Goal: Information Seeking & Learning: Check status

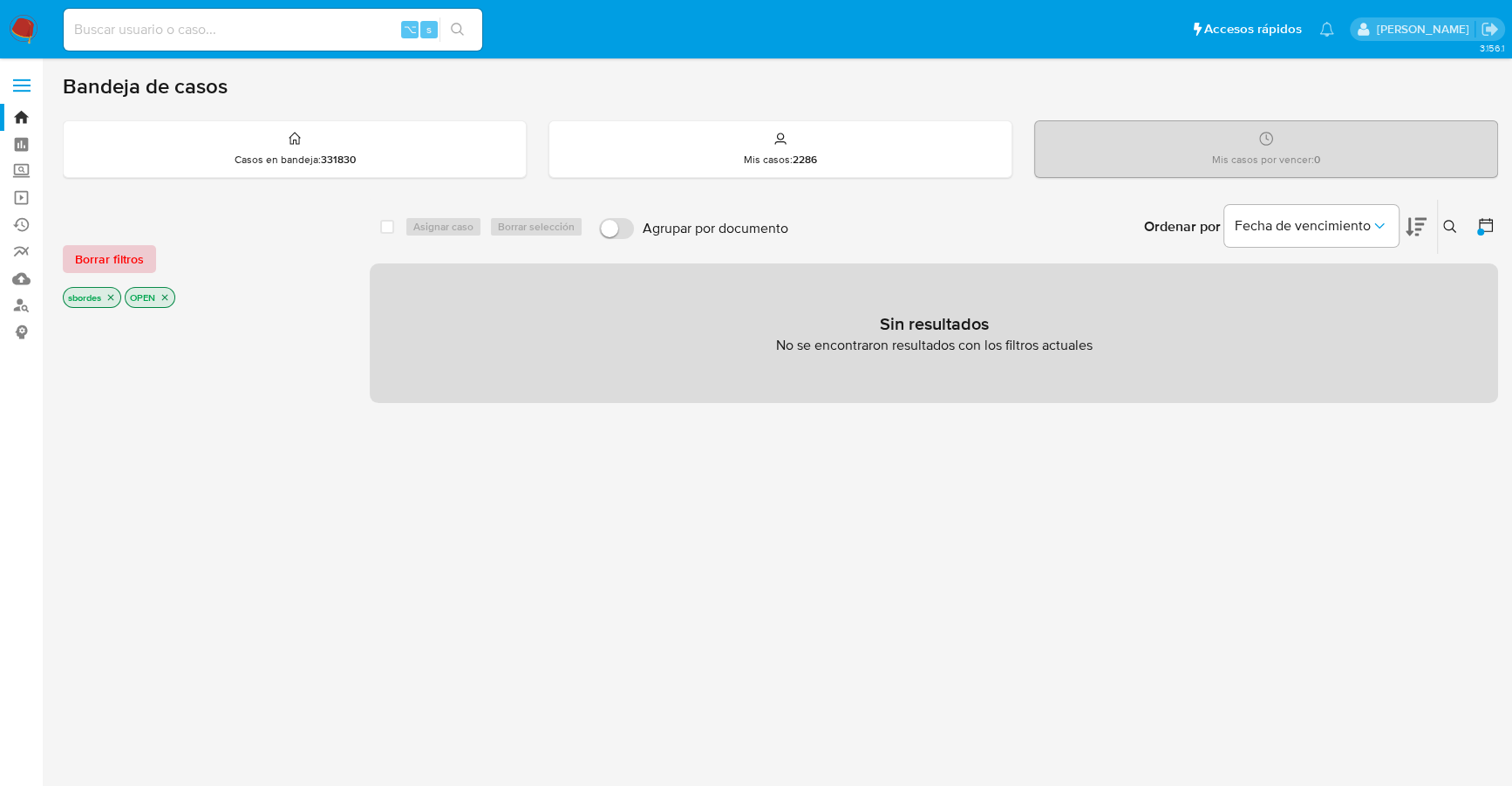
click at [115, 248] on span "Borrar filtros" at bounding box center [109, 259] width 69 height 24
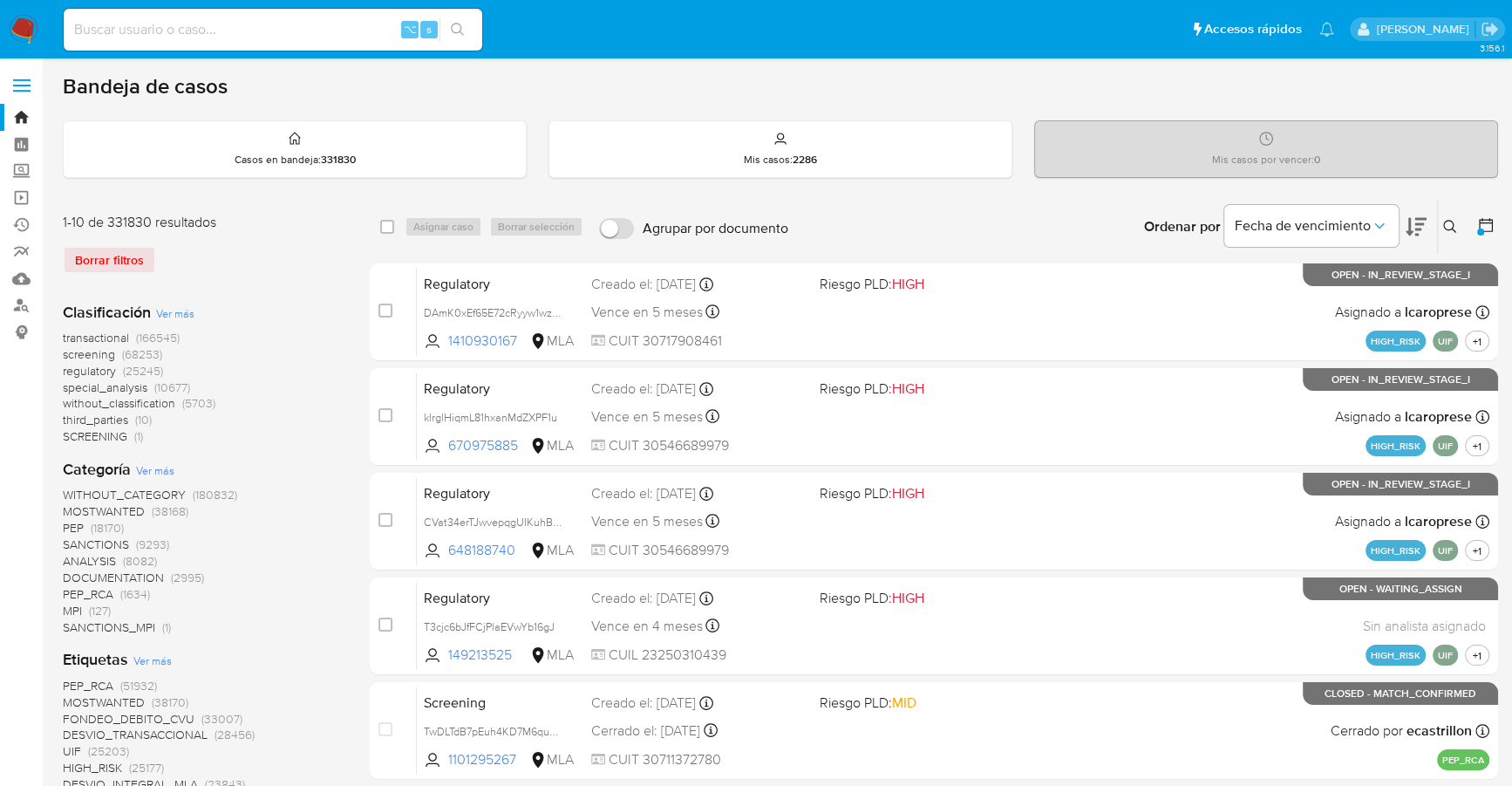
click at [26, 29] on img at bounding box center [23, 30] width 30 height 30
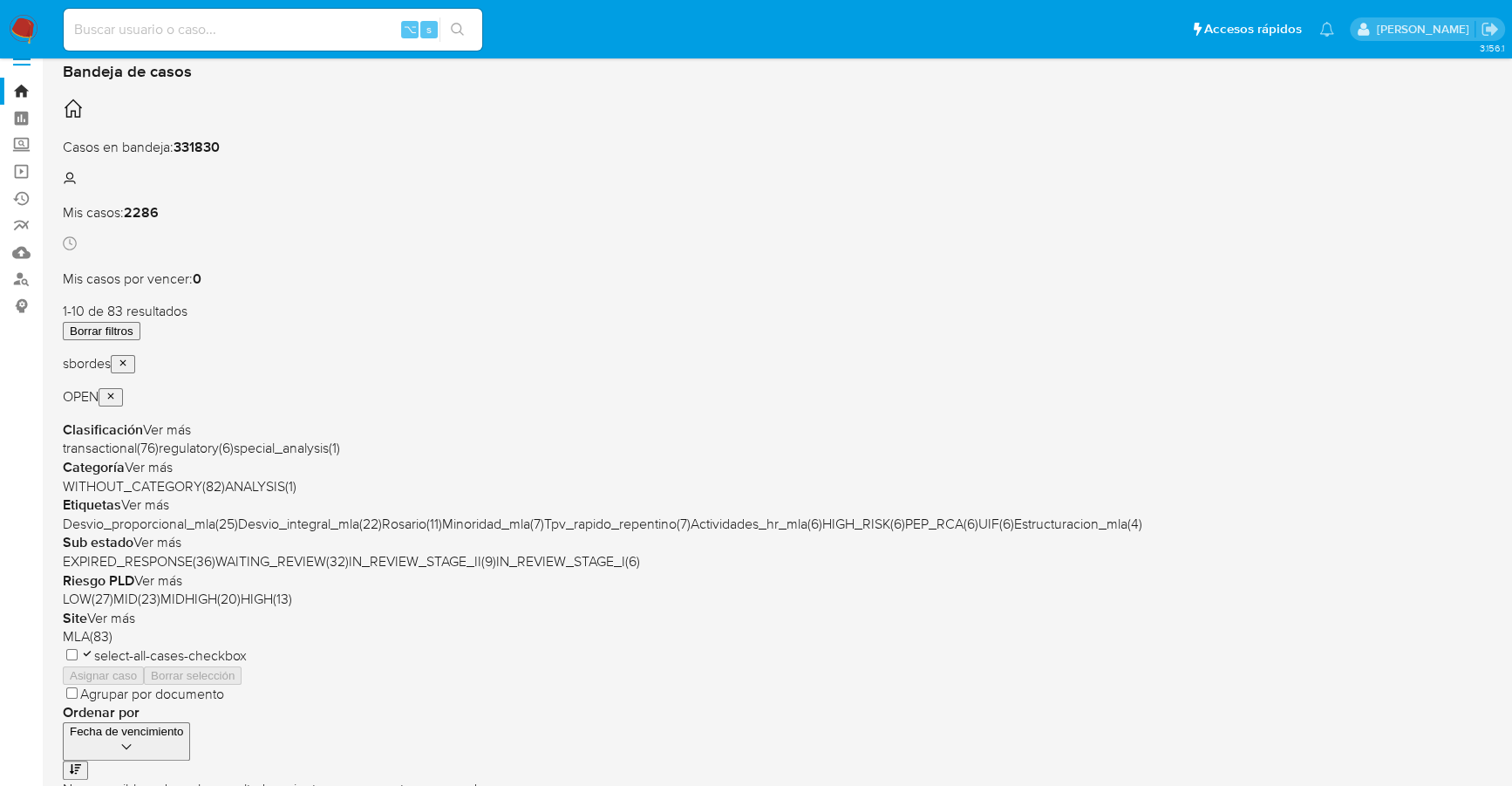
scroll to position [237, 0]
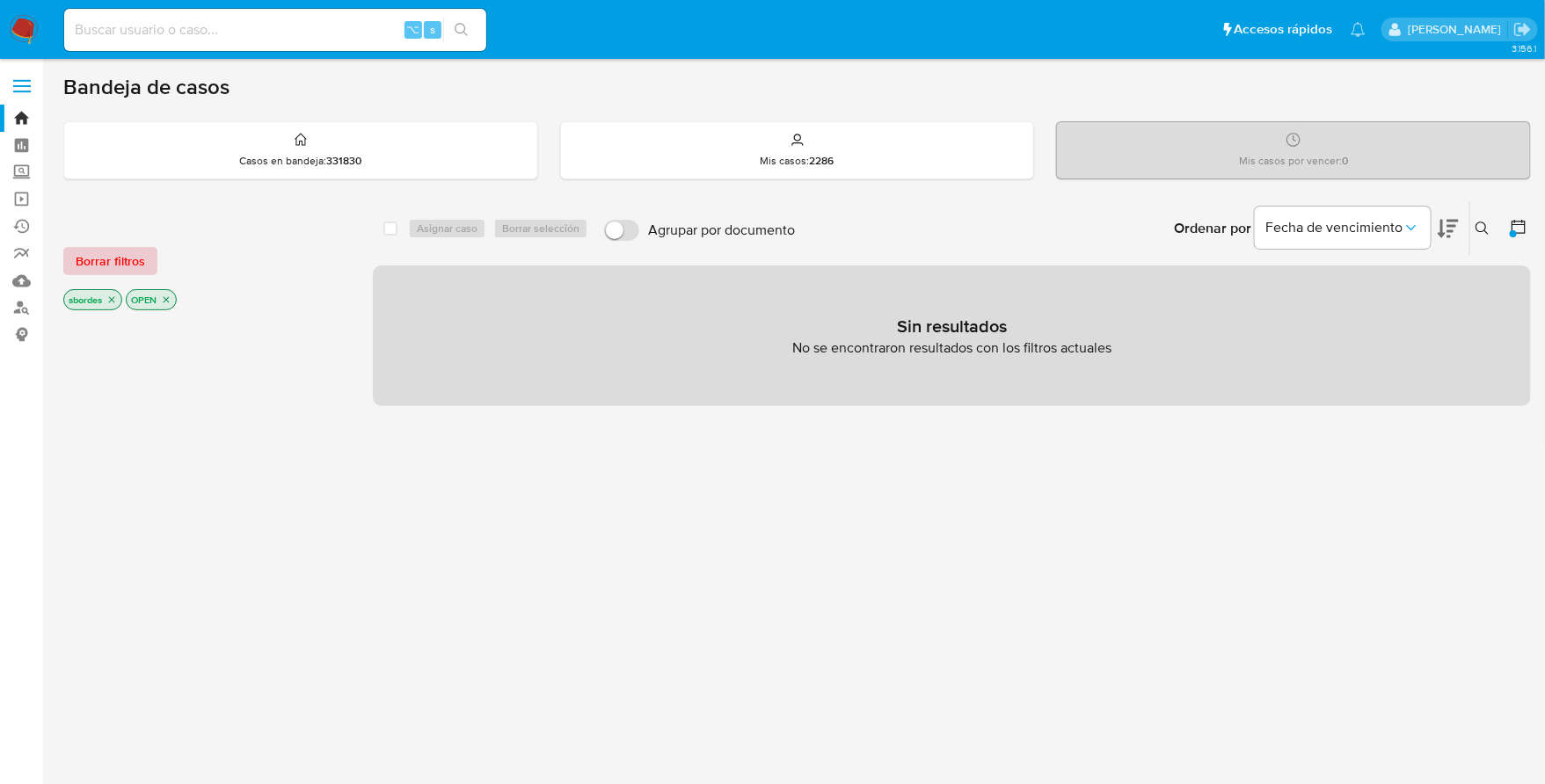
click at [130, 269] on span "Borrar filtros" at bounding box center [110, 261] width 70 height 25
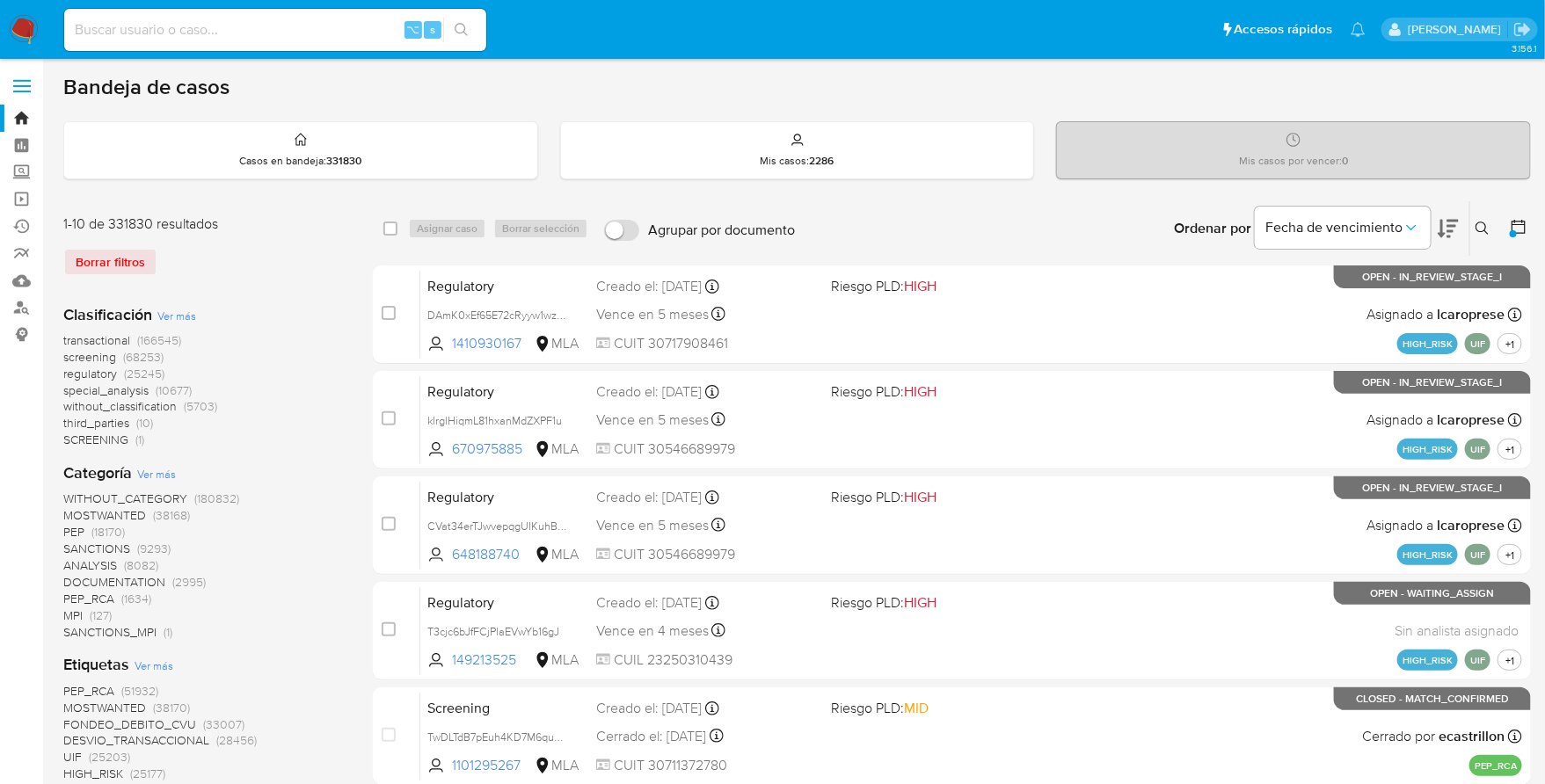
drag, startPoint x: 241, startPoint y: 44, endPoint x: 239, endPoint y: 30, distance: 14.1
click at [240, 41] on div "⌥ s" at bounding box center [275, 29] width 422 height 42
click at [239, 30] on input at bounding box center [275, 30] width 422 height 23
paste input "167914945"
type input "167914945"
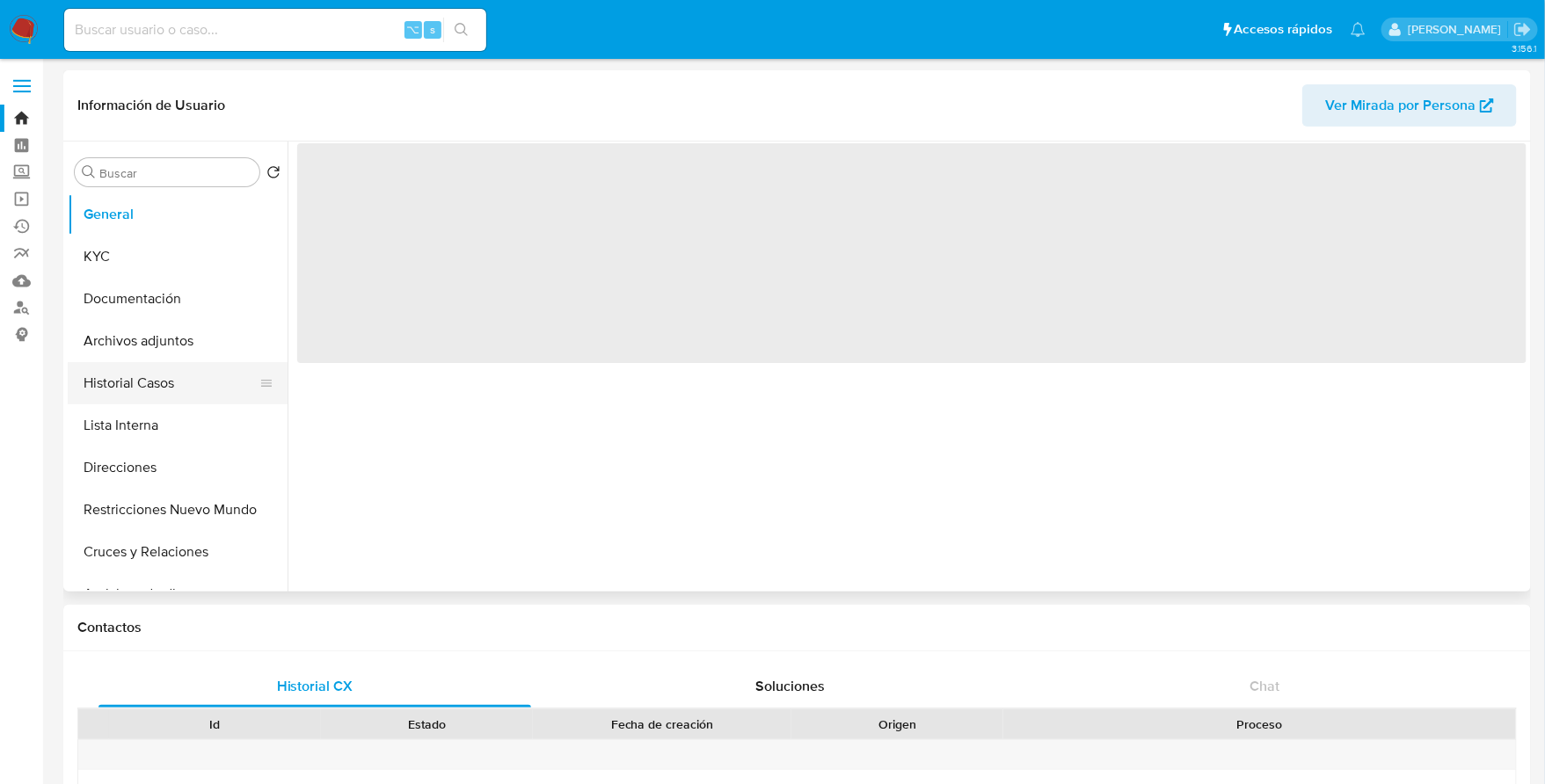
click at [173, 369] on button "Historial Casos" at bounding box center [171, 383] width 206 height 42
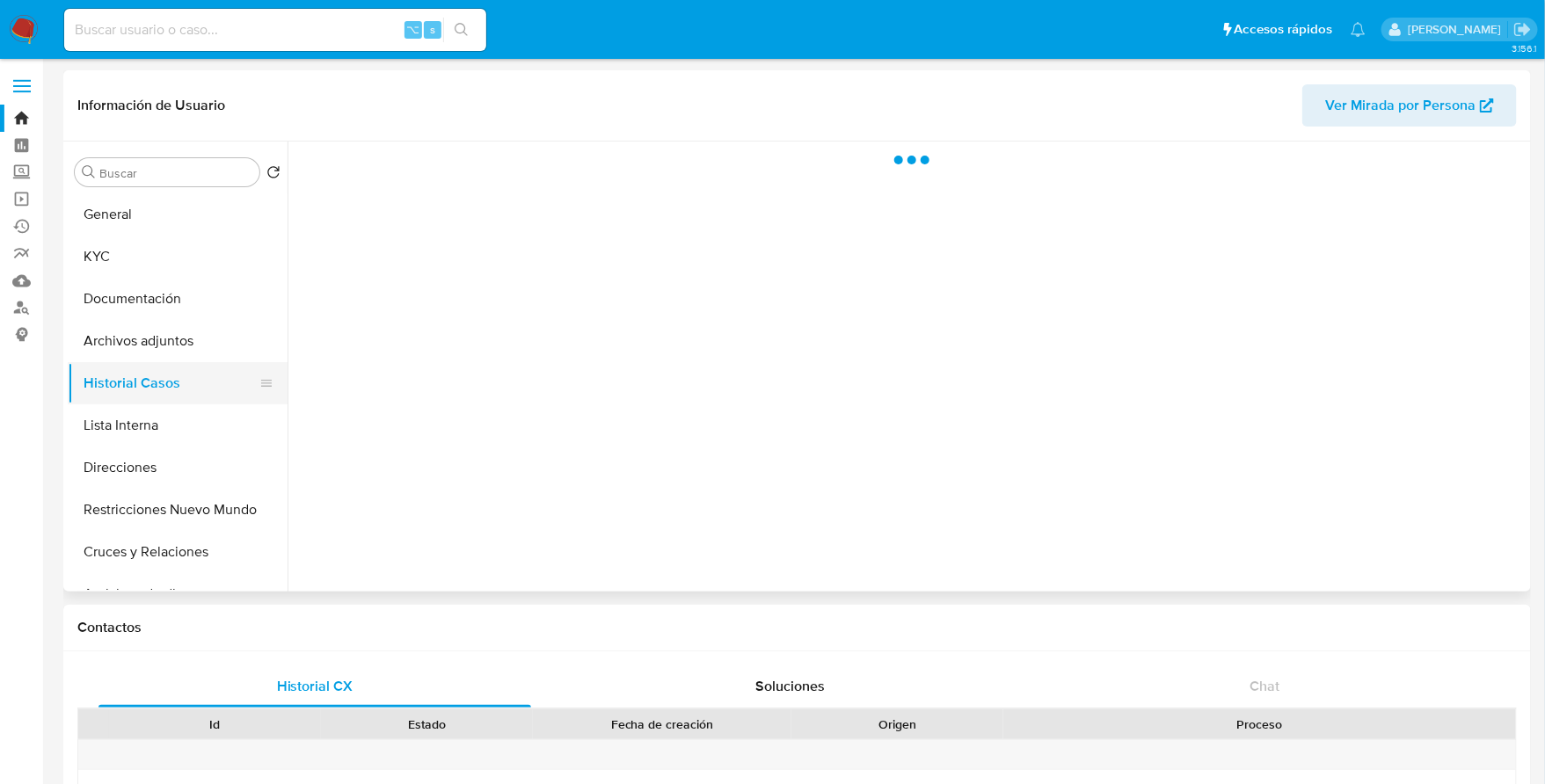
select select "10"
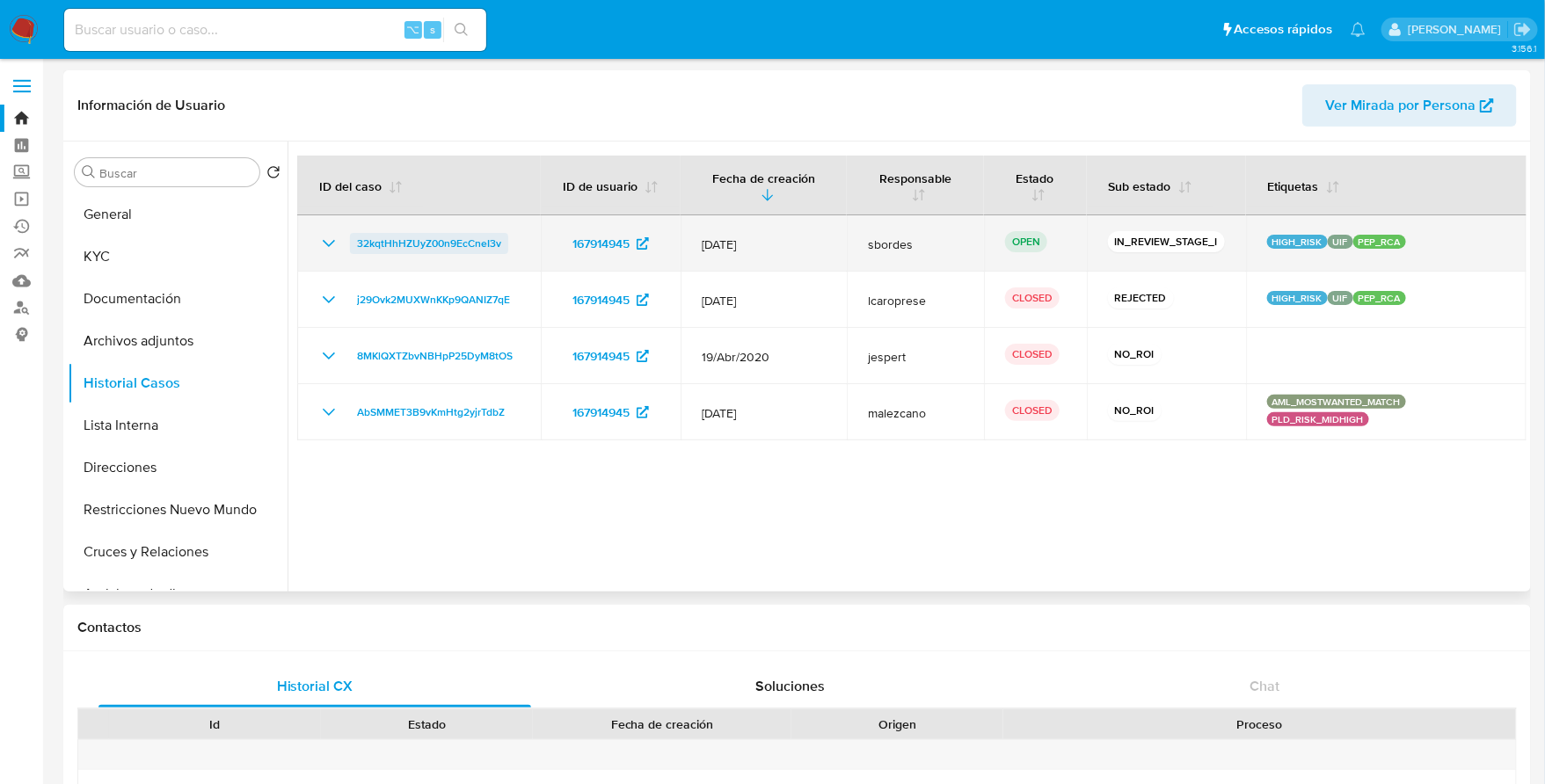
click at [401, 251] on span "32kqtHhHZUyZ00n9EcCneI3v" at bounding box center [428, 243] width 144 height 21
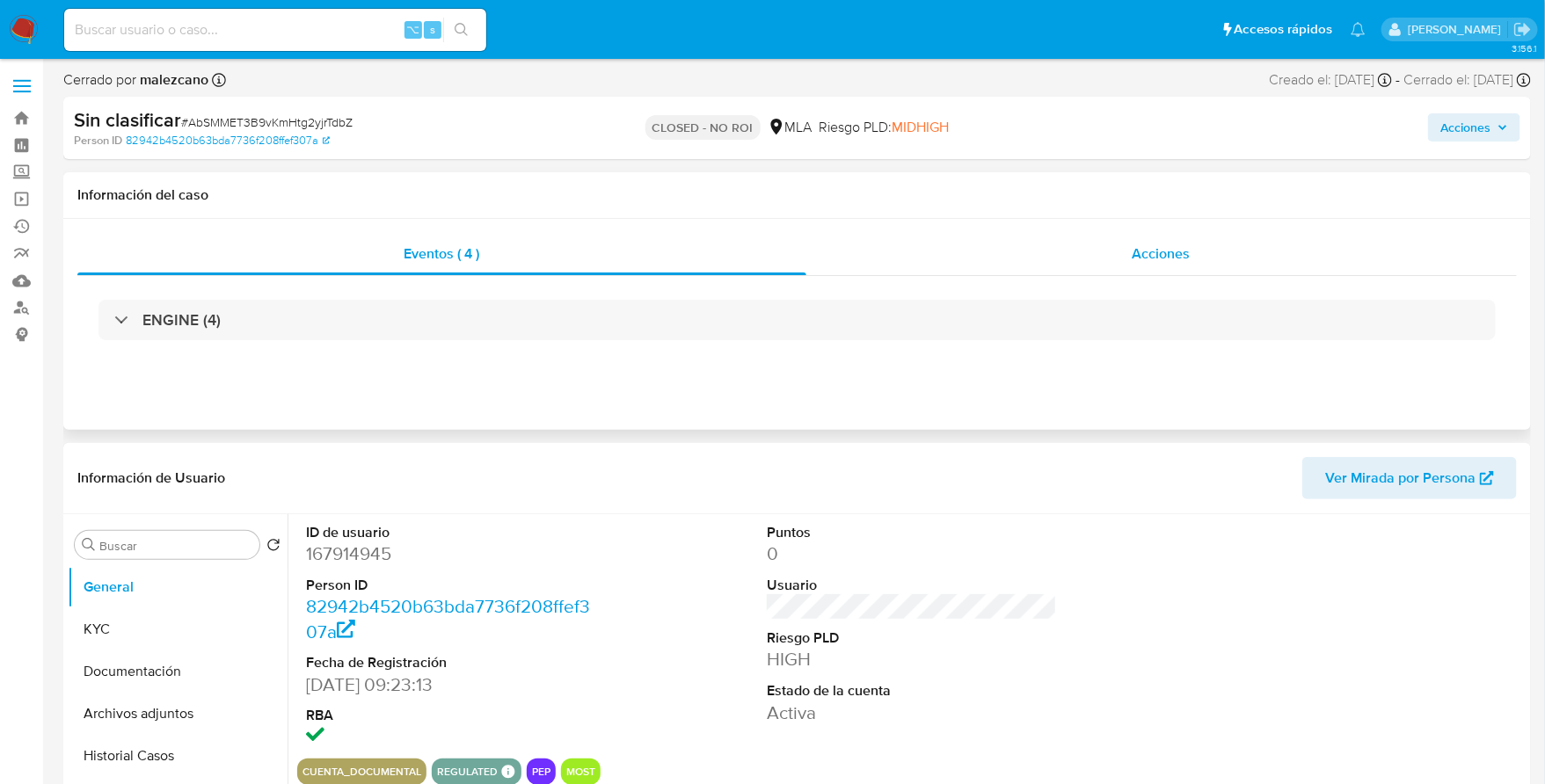
select select "10"
click at [1201, 253] on div "Acciones" at bounding box center [1163, 254] width 712 height 42
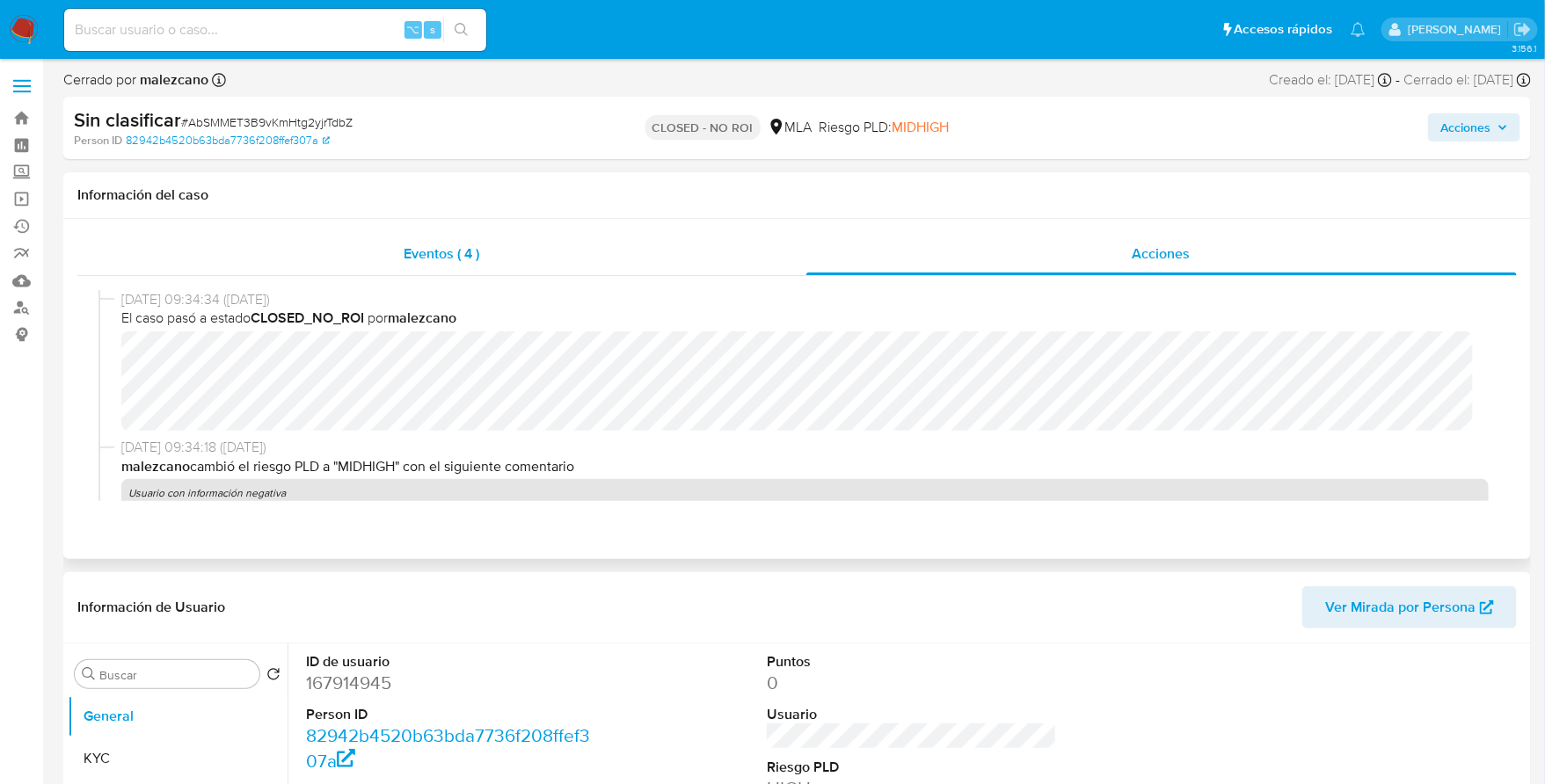
click at [484, 248] on div "Eventos ( 4 )" at bounding box center [442, 254] width 730 height 42
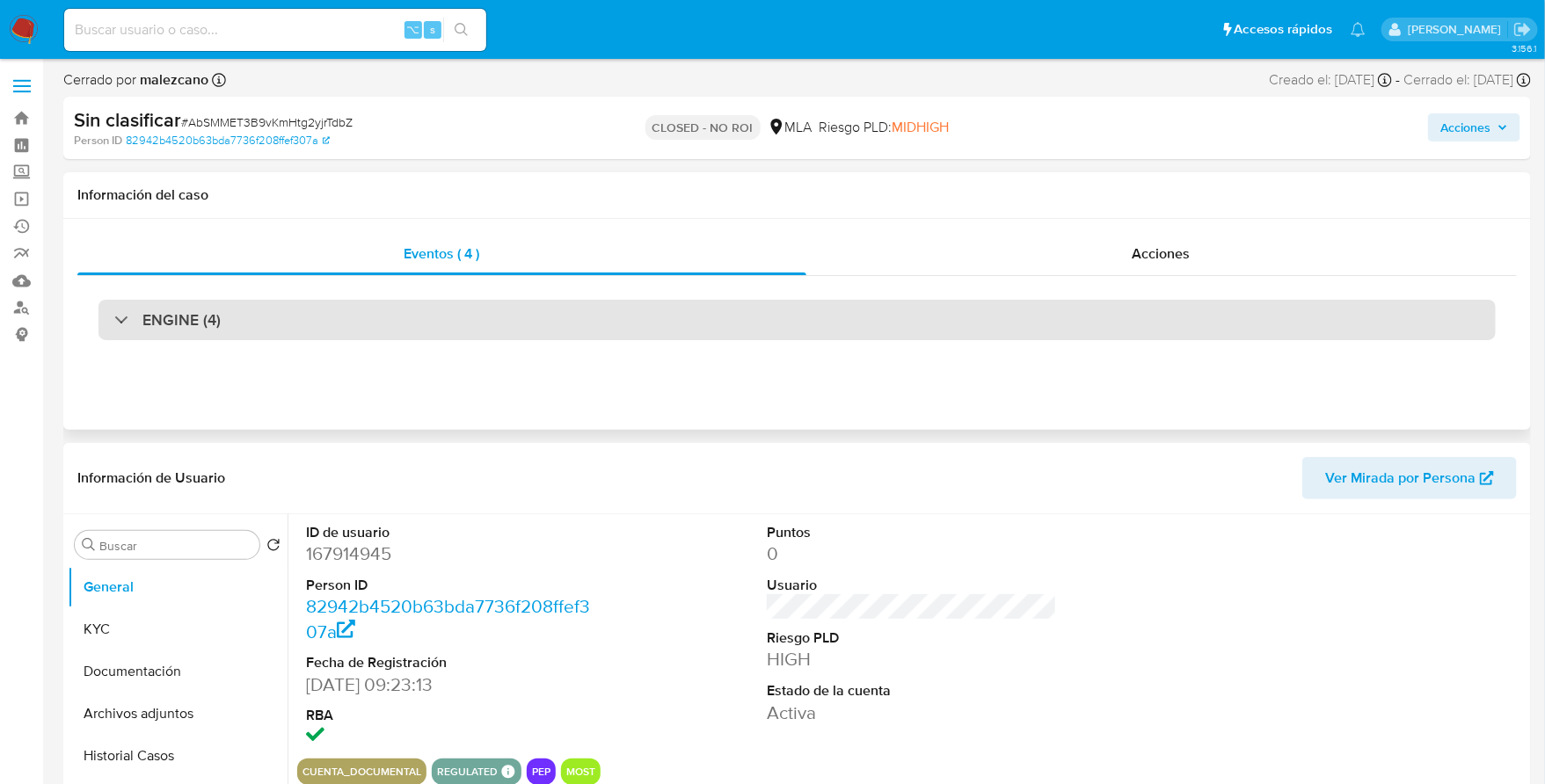
click at [265, 316] on div "ENGINE (4)" at bounding box center [797, 320] width 1398 height 41
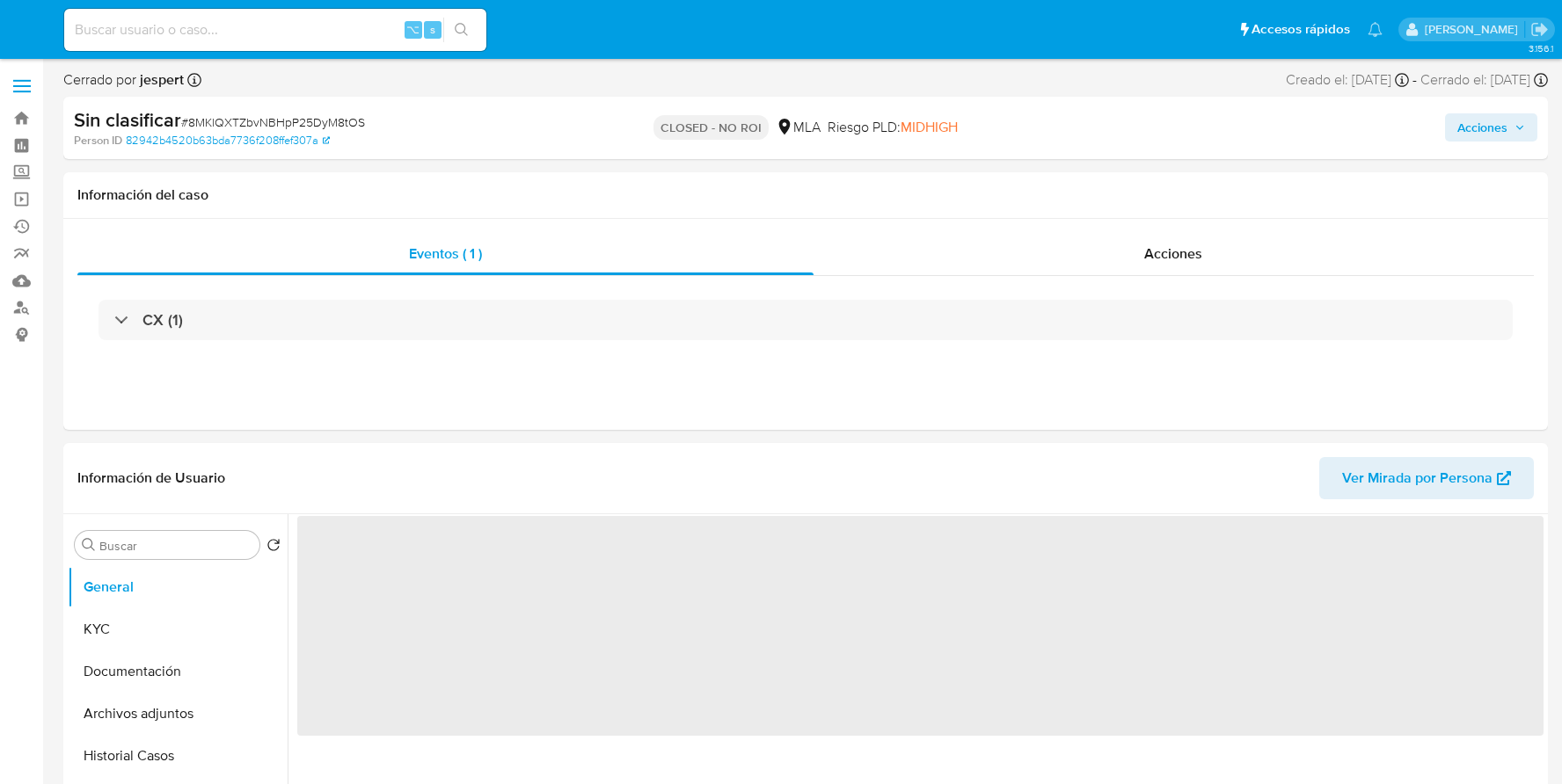
select select "10"
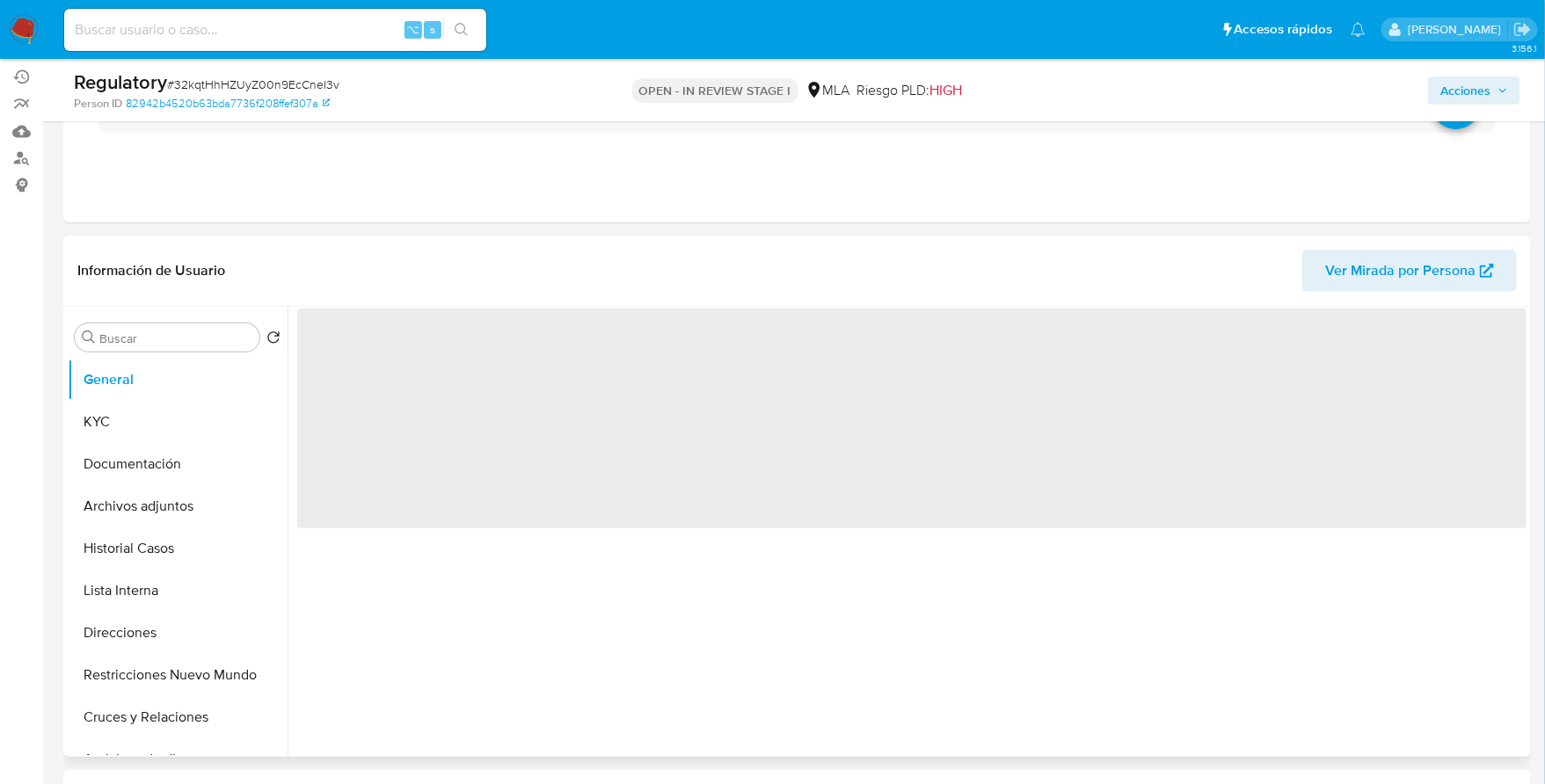
scroll to position [240, 0]
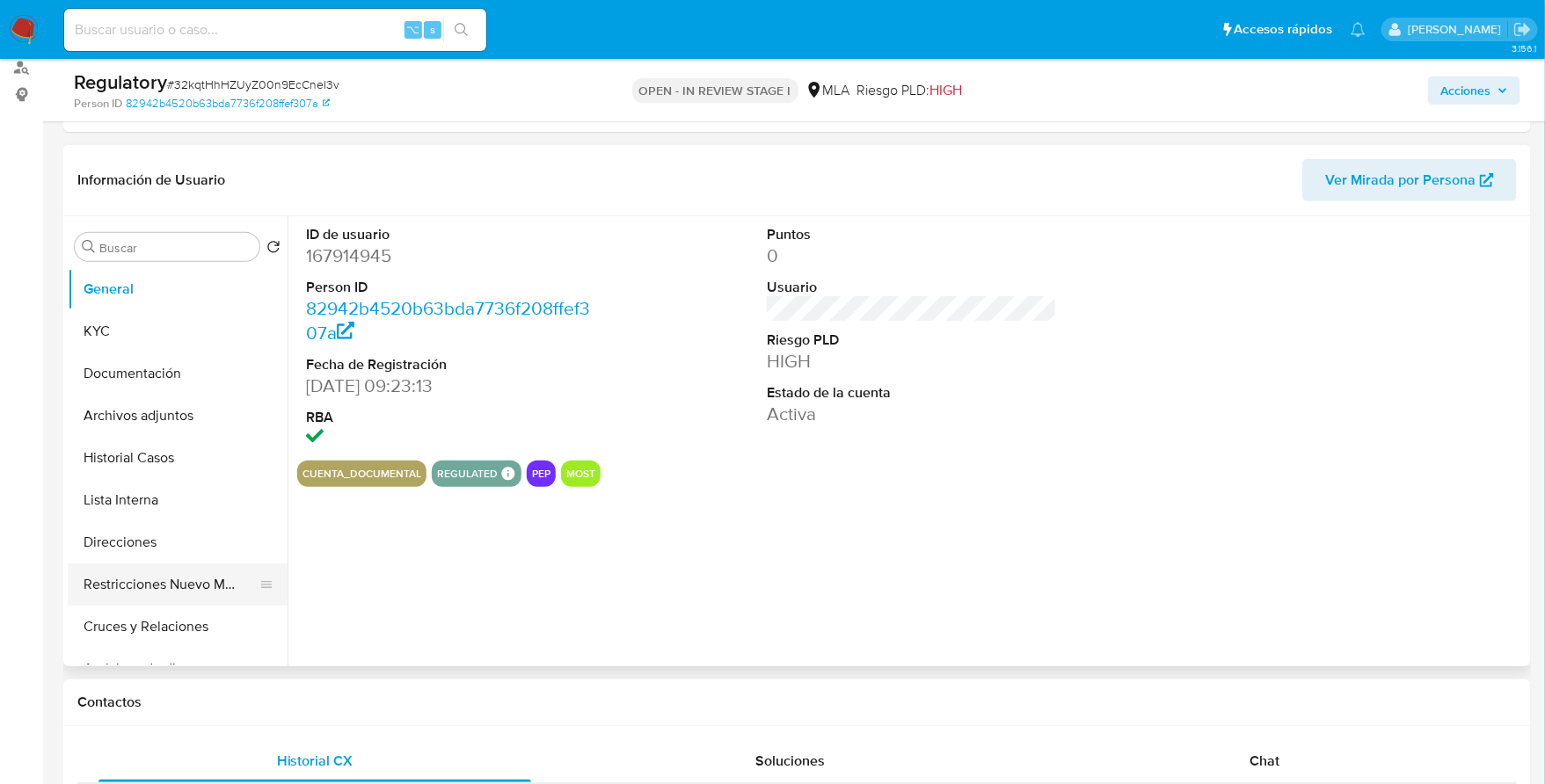
select select "10"
click at [154, 581] on button "Restricciones Nuevo Mundo" at bounding box center [171, 584] width 206 height 42
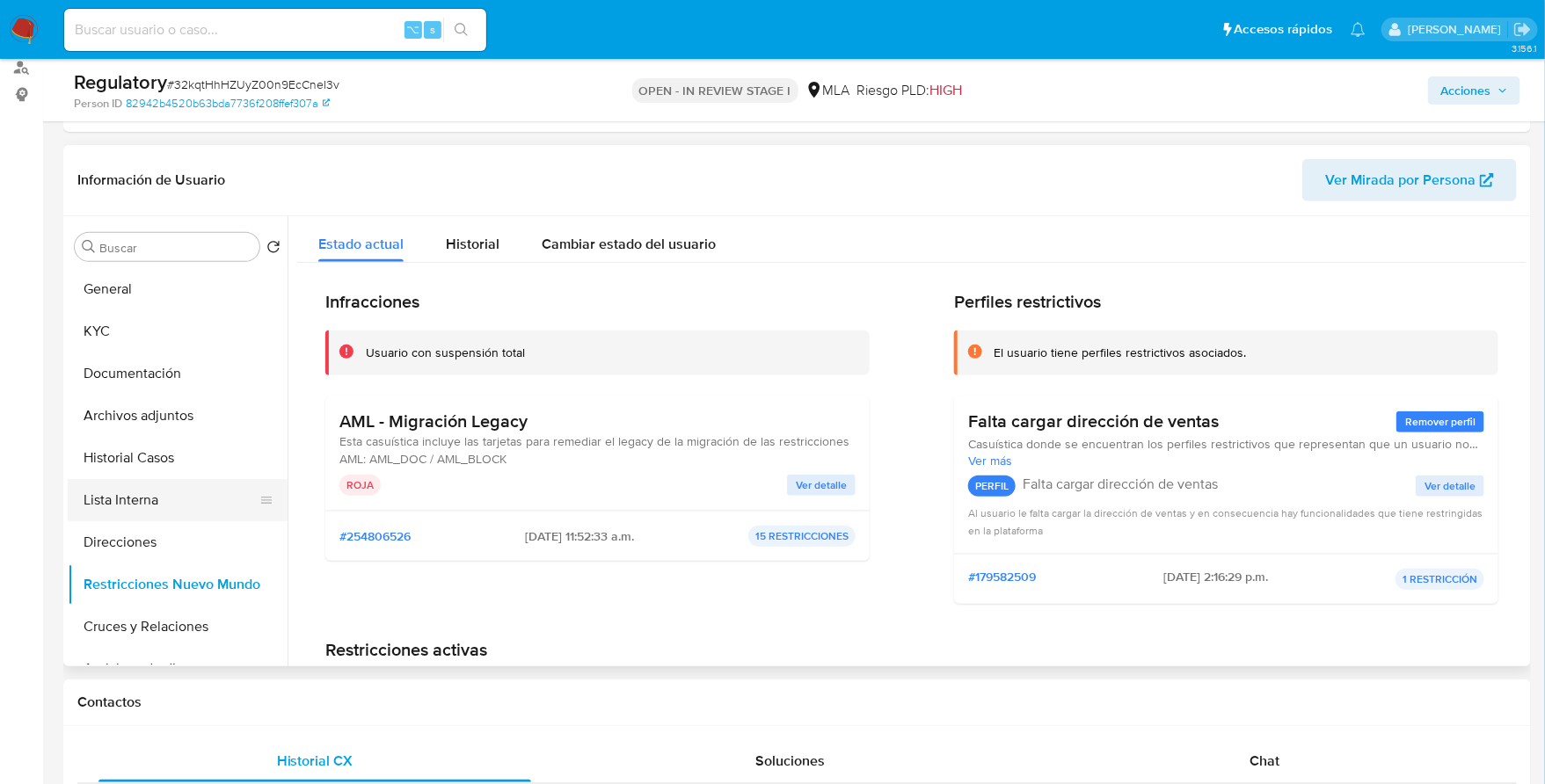
click at [131, 506] on button "Lista Interna" at bounding box center [171, 500] width 206 height 42
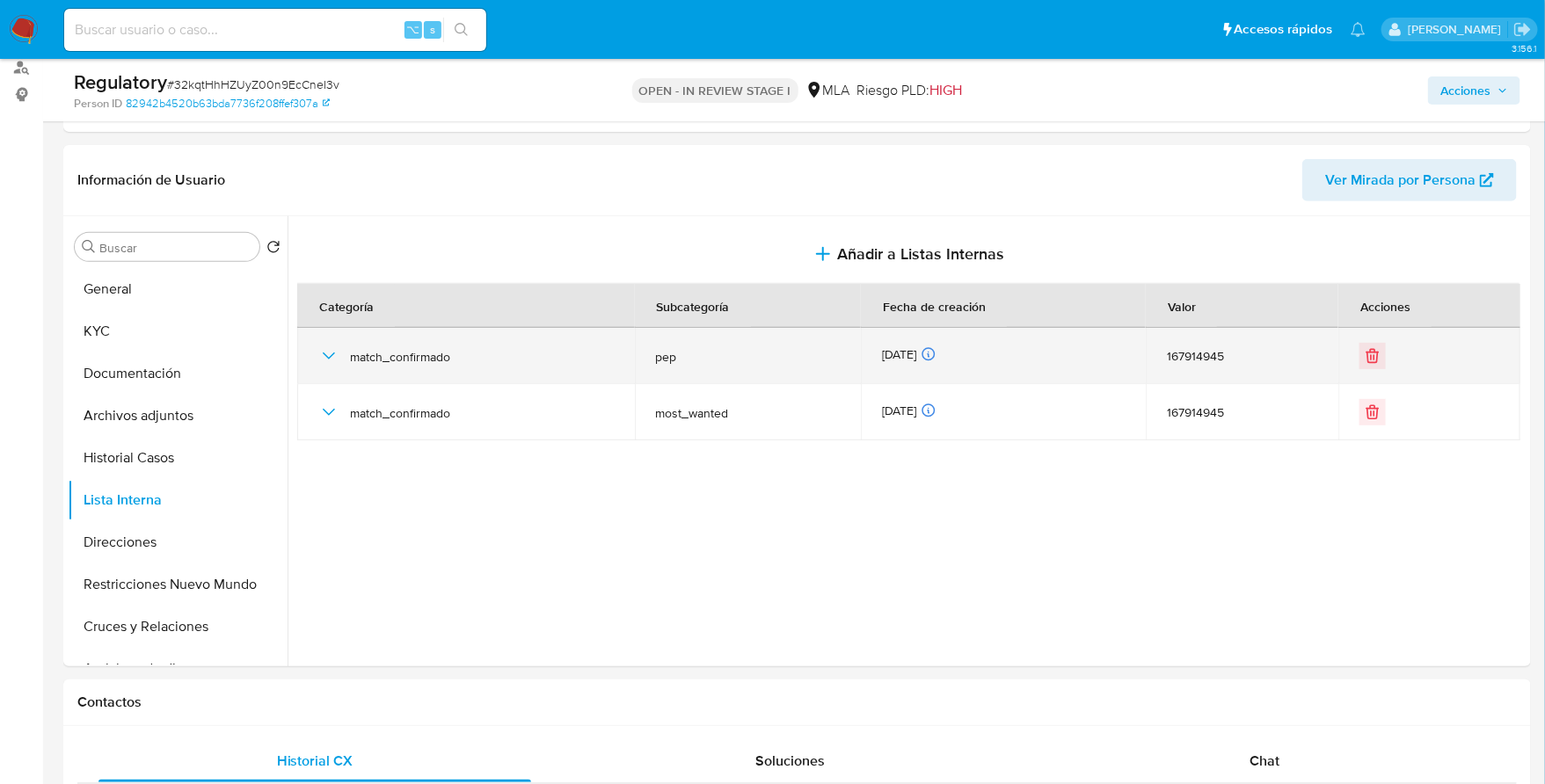
click at [324, 351] on icon "button" at bounding box center [328, 356] width 21 height 21
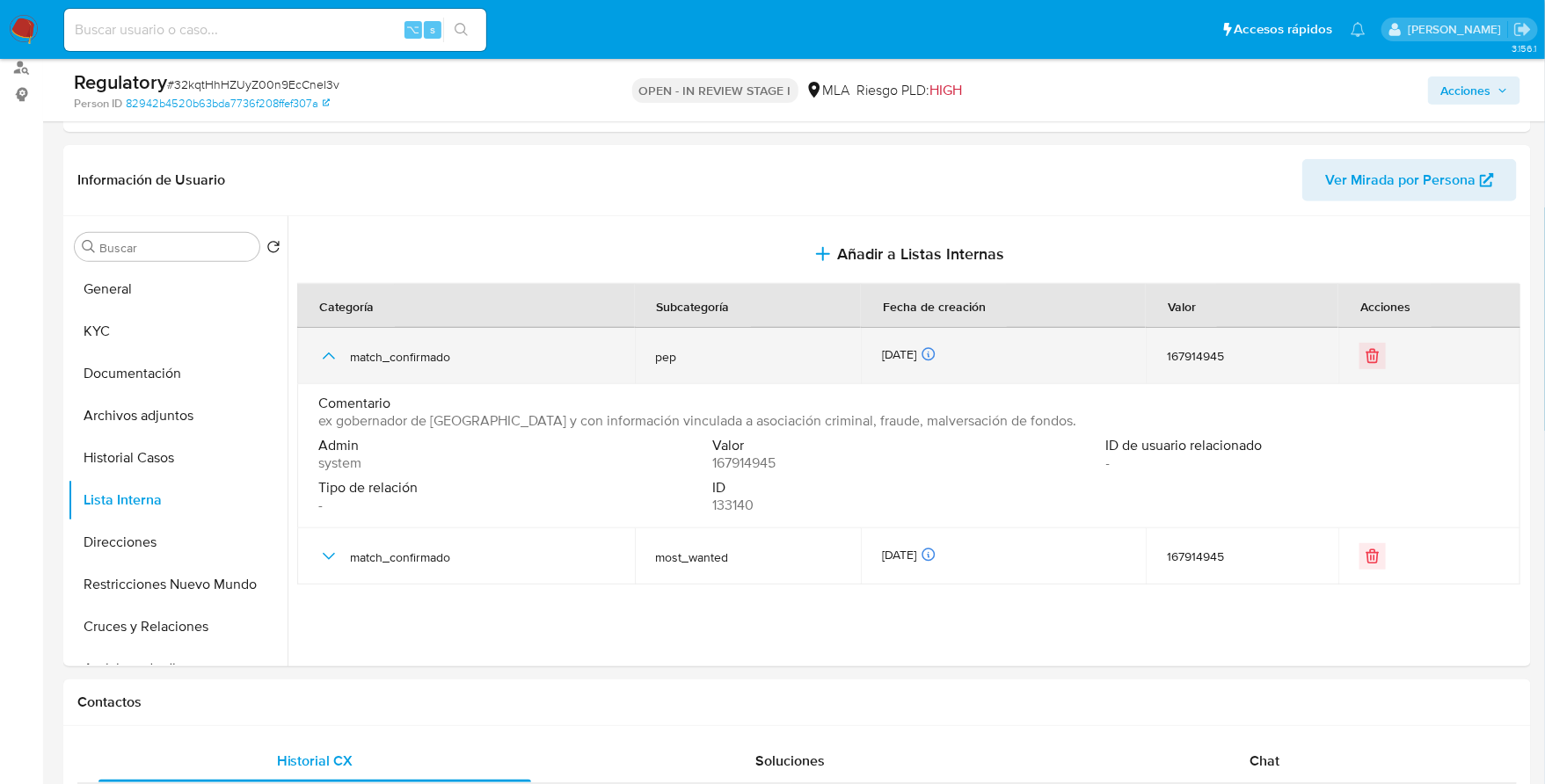
click at [323, 349] on icon "button" at bounding box center [328, 356] width 21 height 21
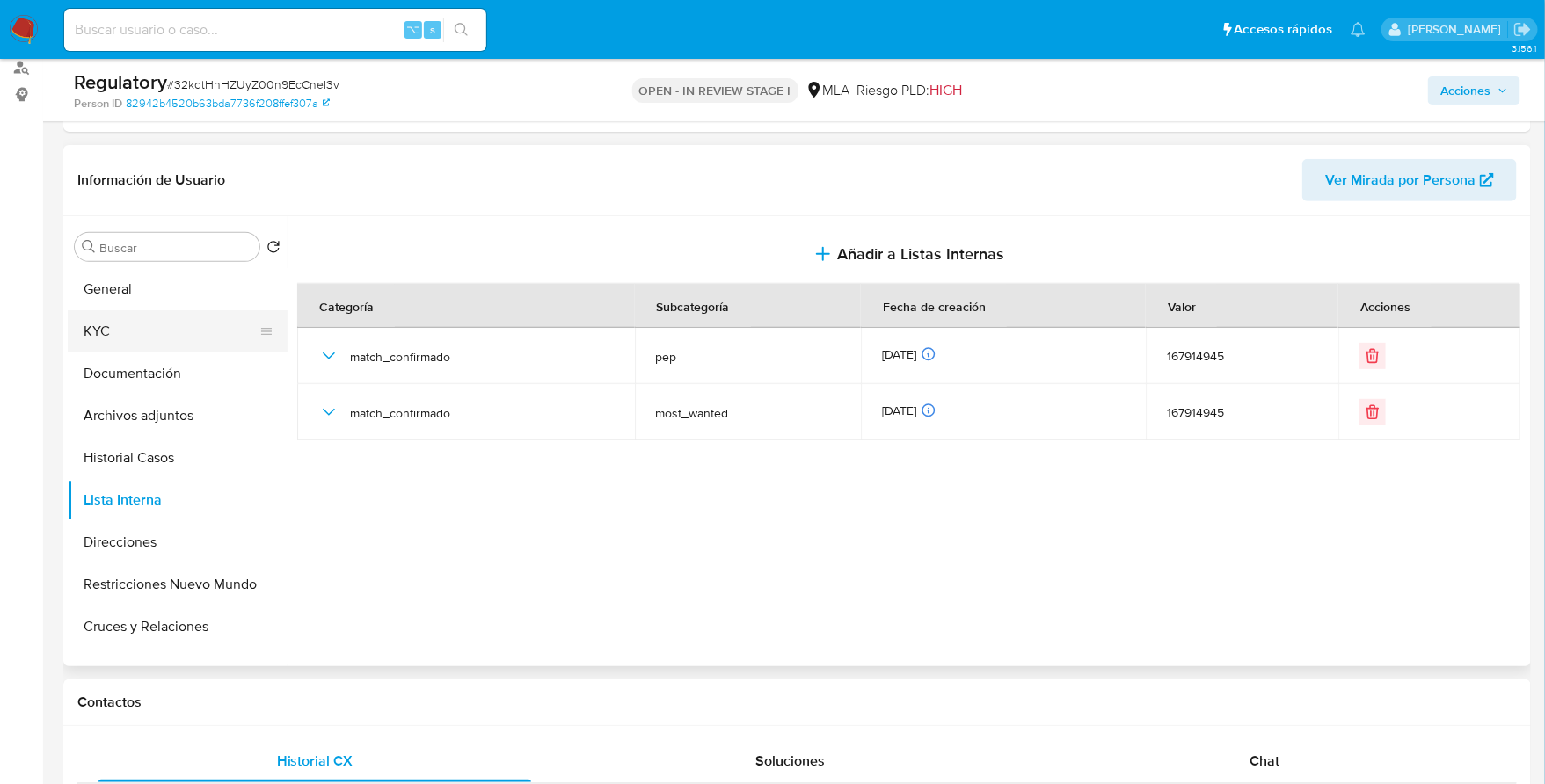
click at [97, 326] on button "KYC" at bounding box center [171, 331] width 206 height 42
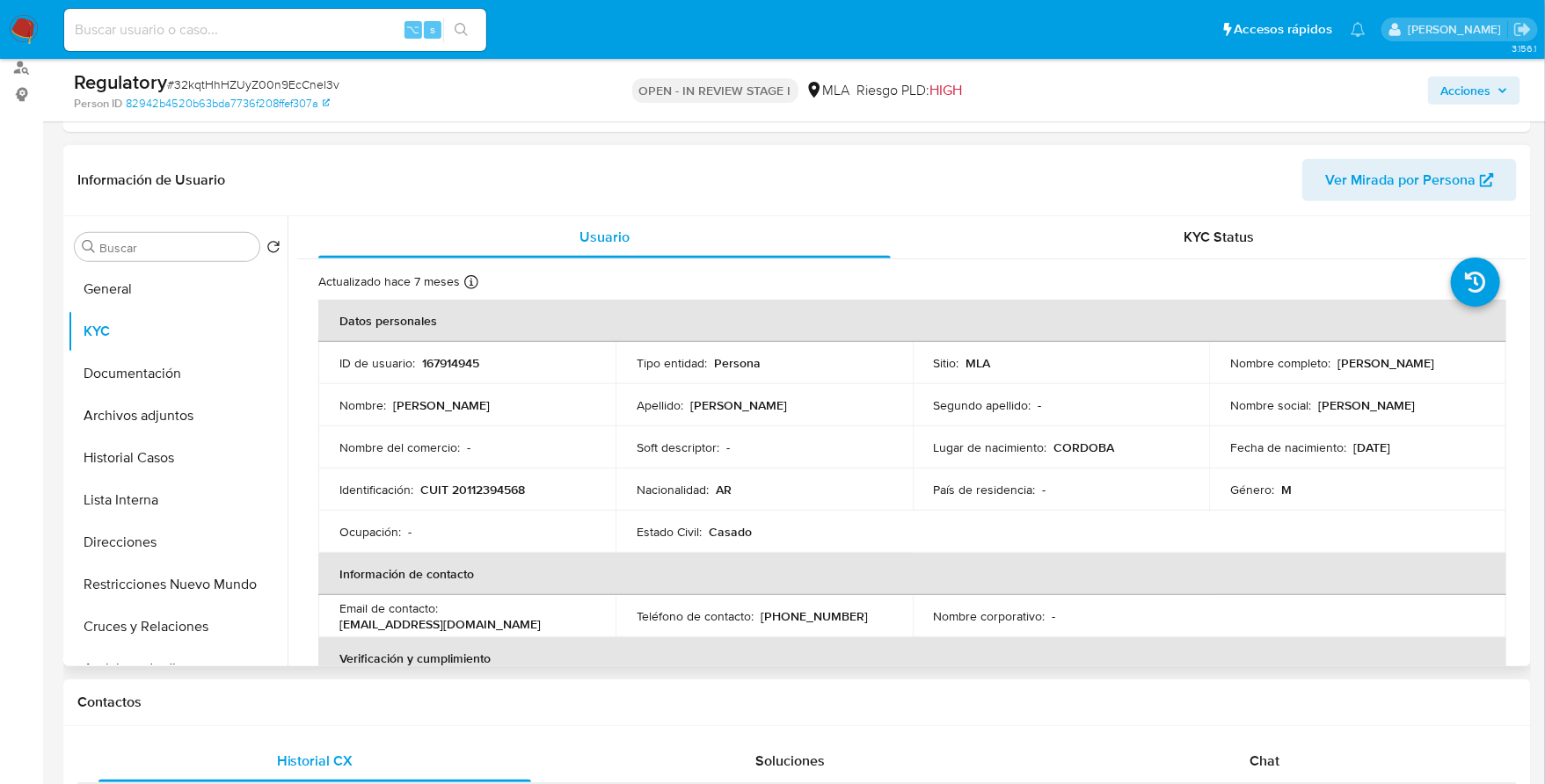
drag, startPoint x: 1332, startPoint y: 361, endPoint x: 1469, endPoint y: 361, distance: 137.0
click at [1479, 360] on div "Nombre completo : [PERSON_NAME]" at bounding box center [1358, 362] width 255 height 16
copy p "Eduardo Alfredo Fellner"
click at [202, 30] on input at bounding box center [275, 30] width 422 height 23
paste input "257532522"
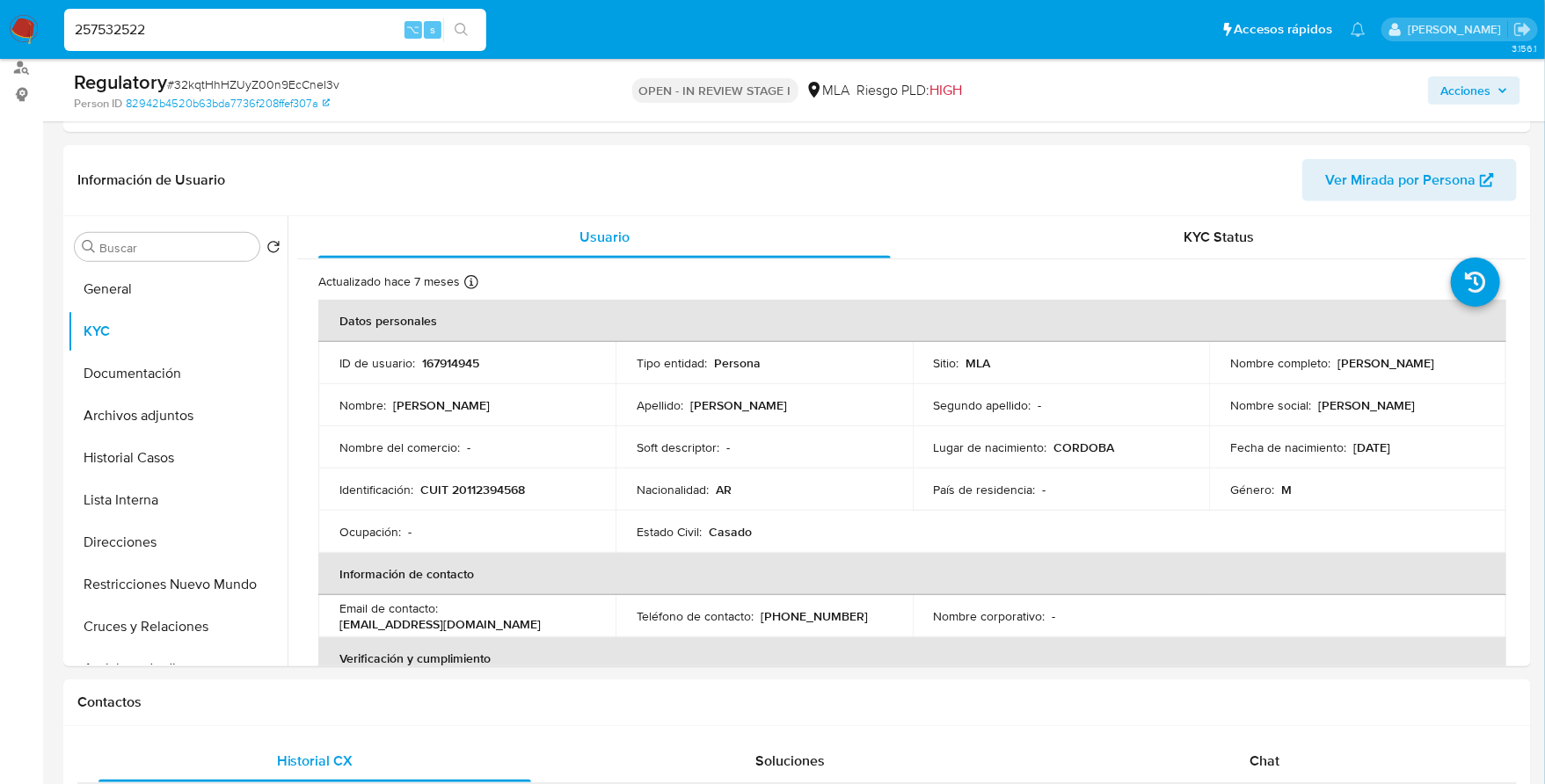
type input "257532522"
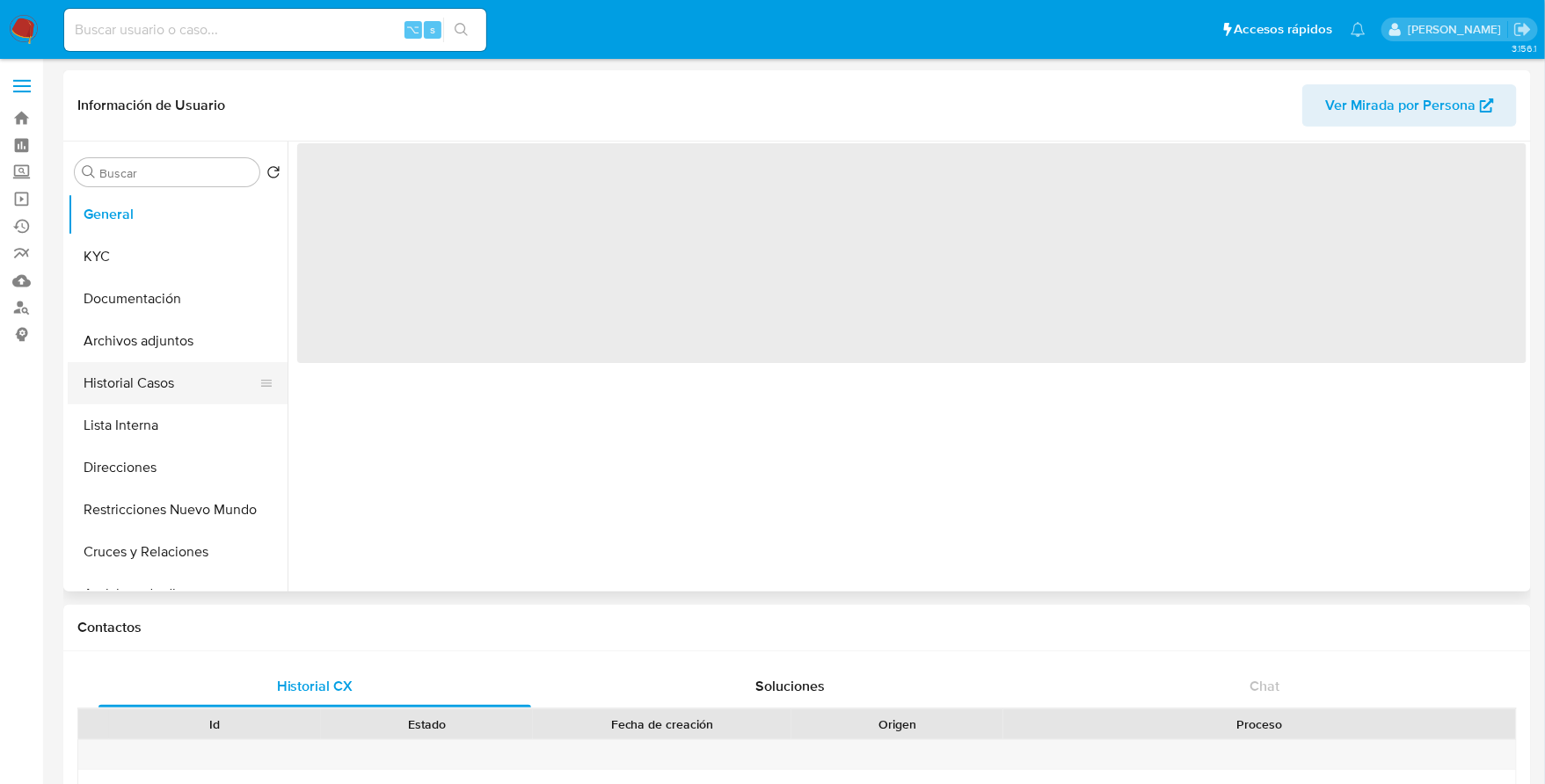
click at [160, 393] on button "Historial Casos" at bounding box center [171, 383] width 206 height 42
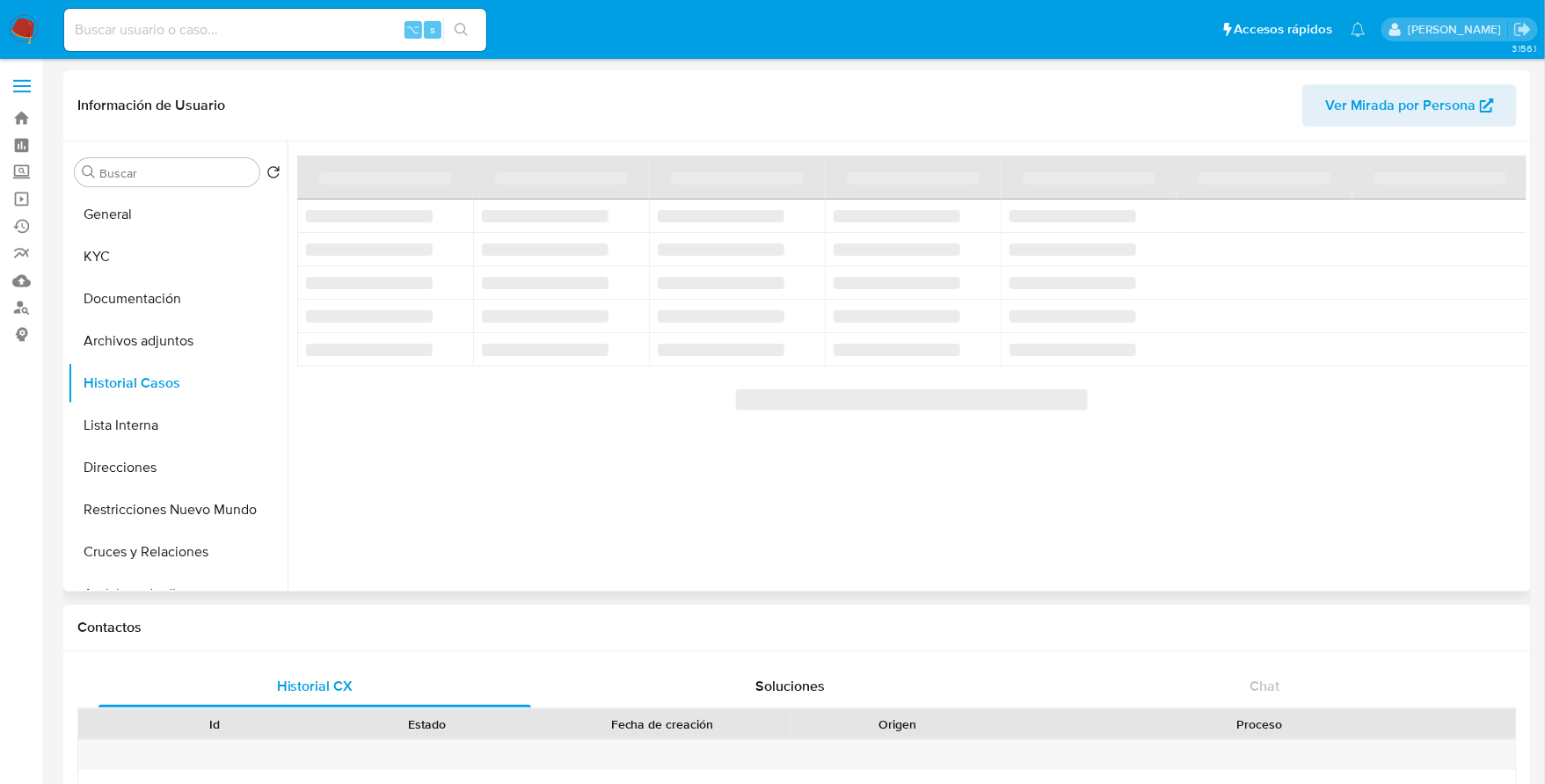
select select "10"
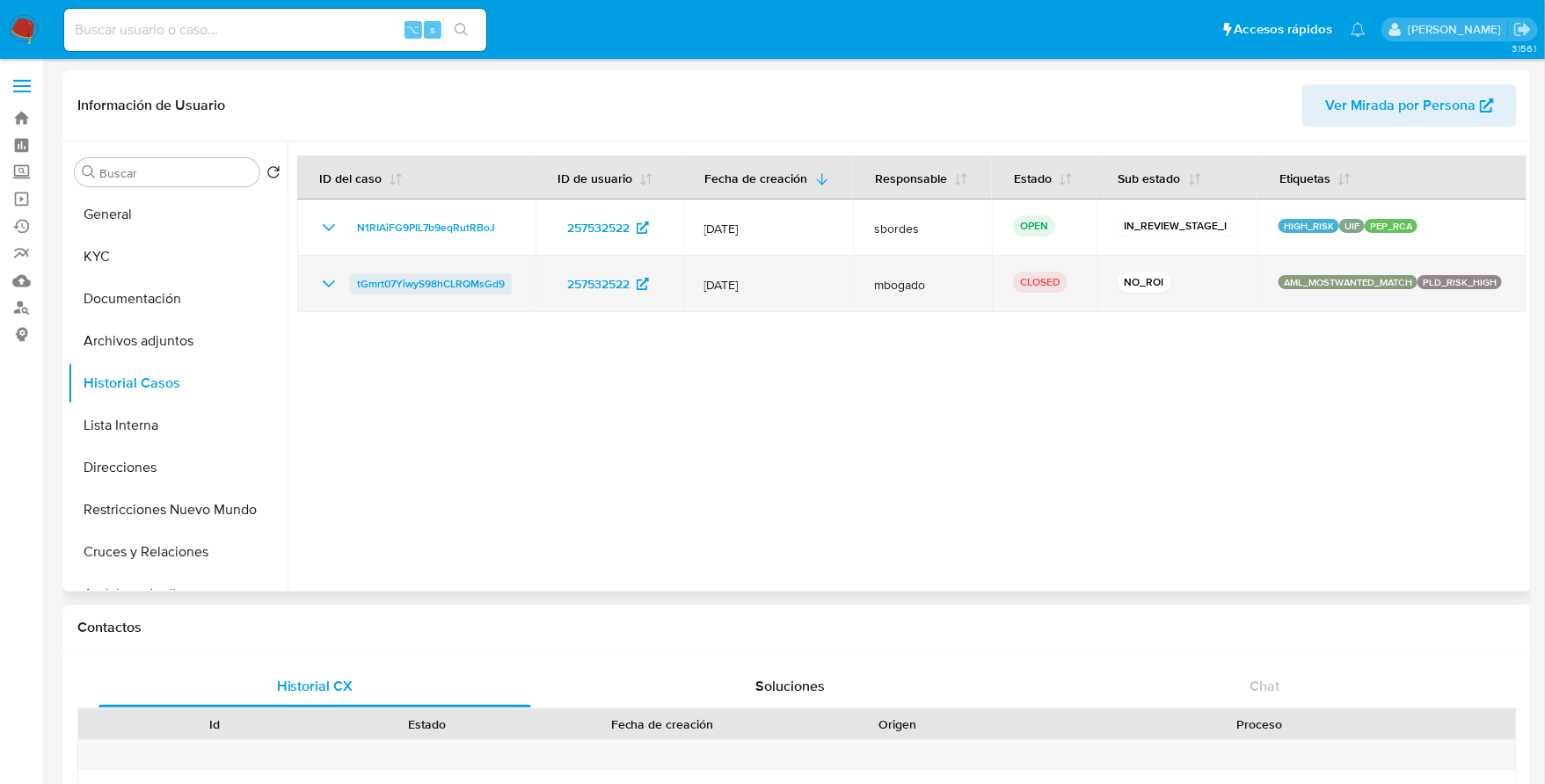
click at [426, 275] on span "tGmrt07YiwyS98hCLRQMsGd9" at bounding box center [430, 284] width 148 height 21
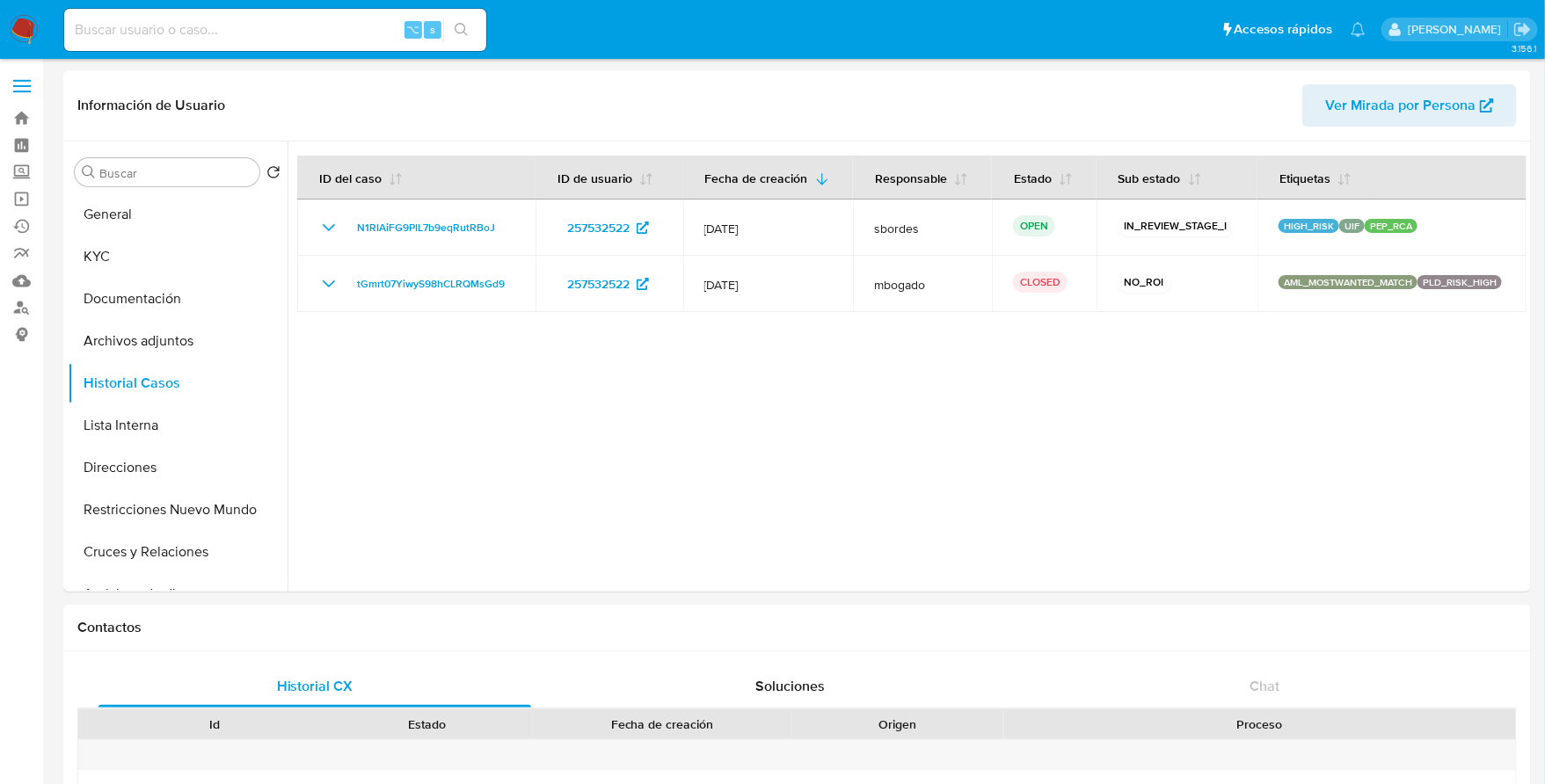
click at [271, 42] on div "⌥ s" at bounding box center [275, 29] width 422 height 42
click at [271, 27] on input at bounding box center [275, 30] width 422 height 23
paste input "546187975"
type input "546187975"
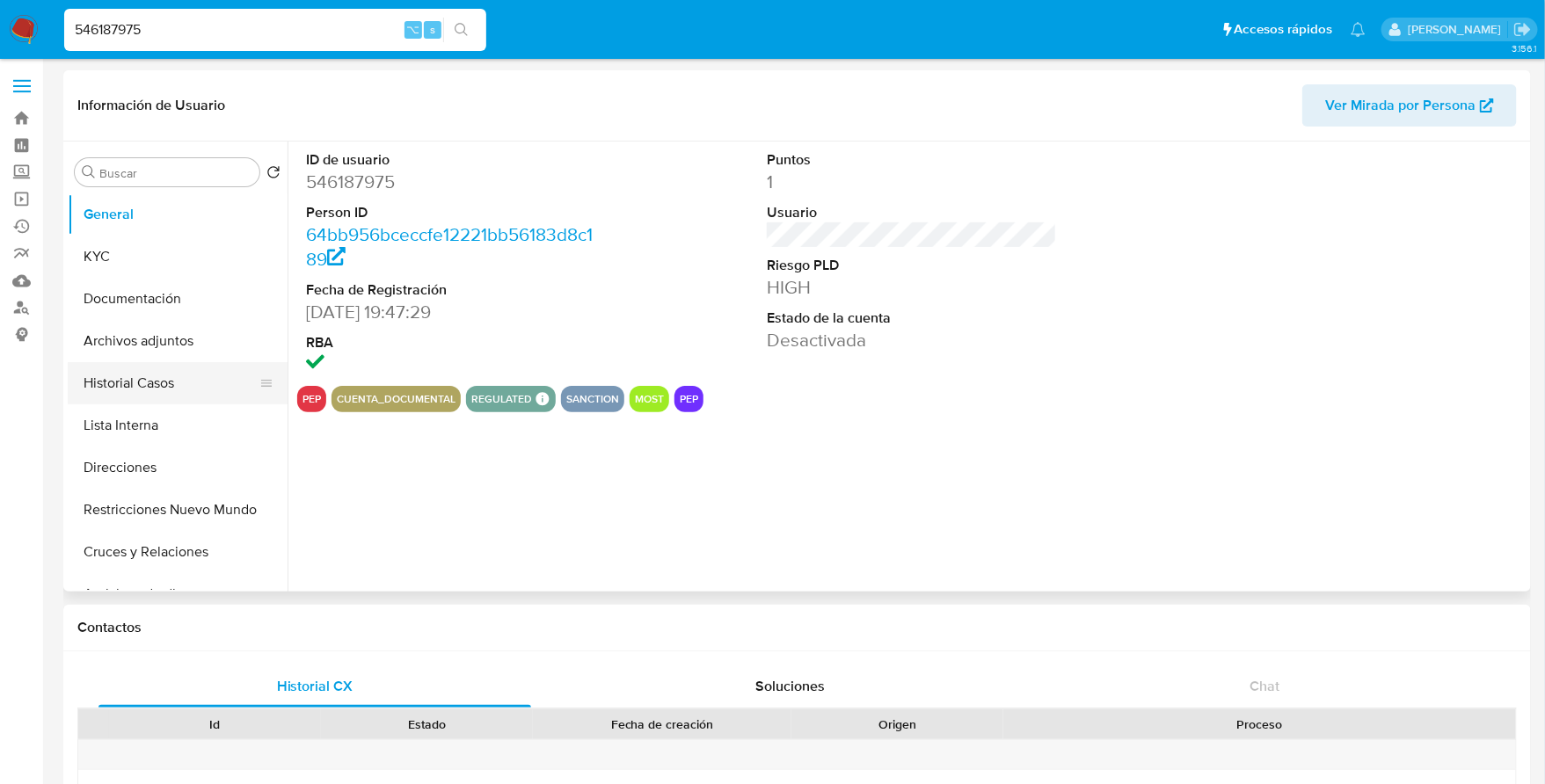
select select "10"
click at [150, 379] on button "Historial Casos" at bounding box center [171, 383] width 206 height 42
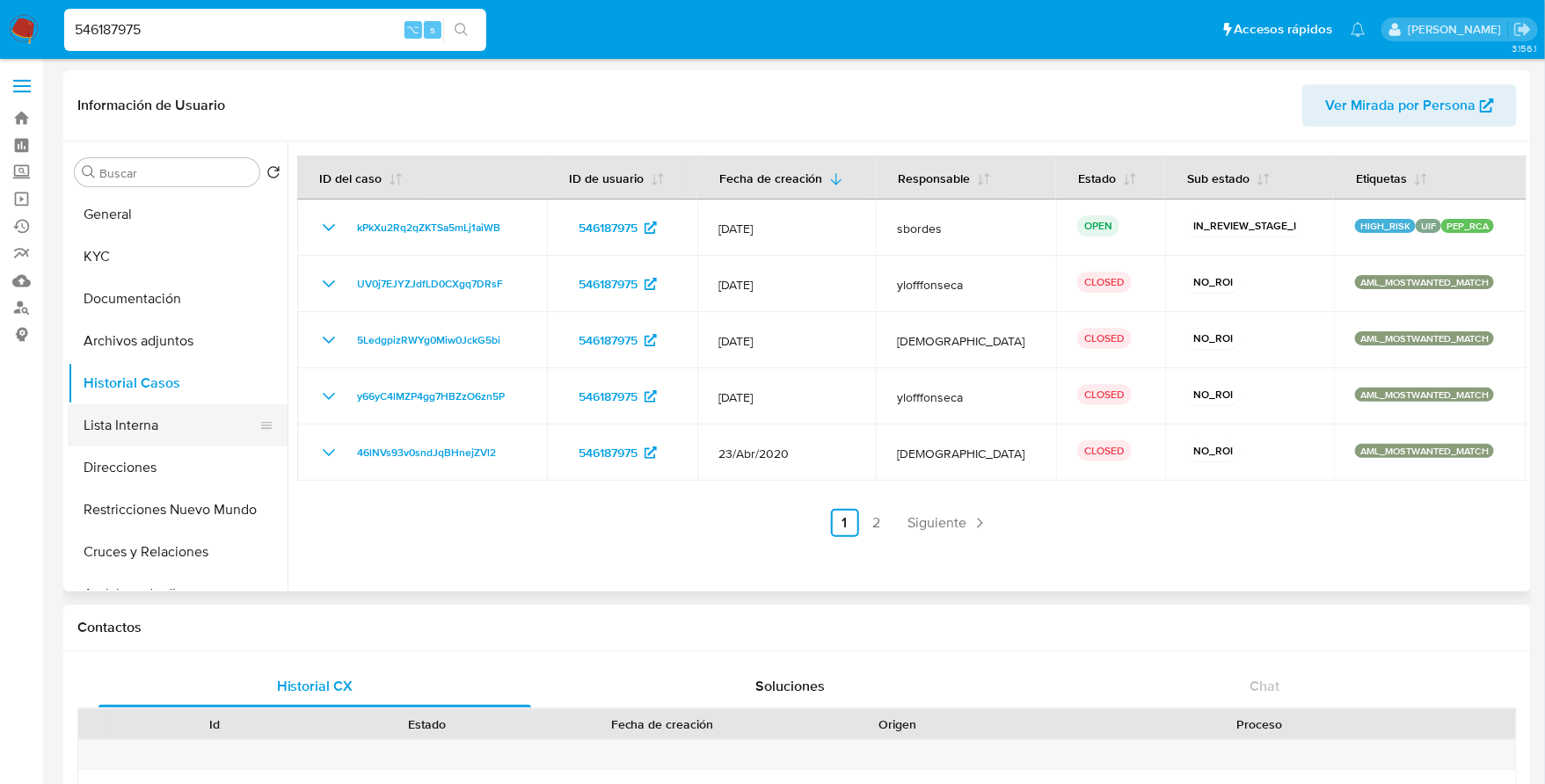
click at [149, 422] on button "Lista Interna" at bounding box center [171, 425] width 206 height 42
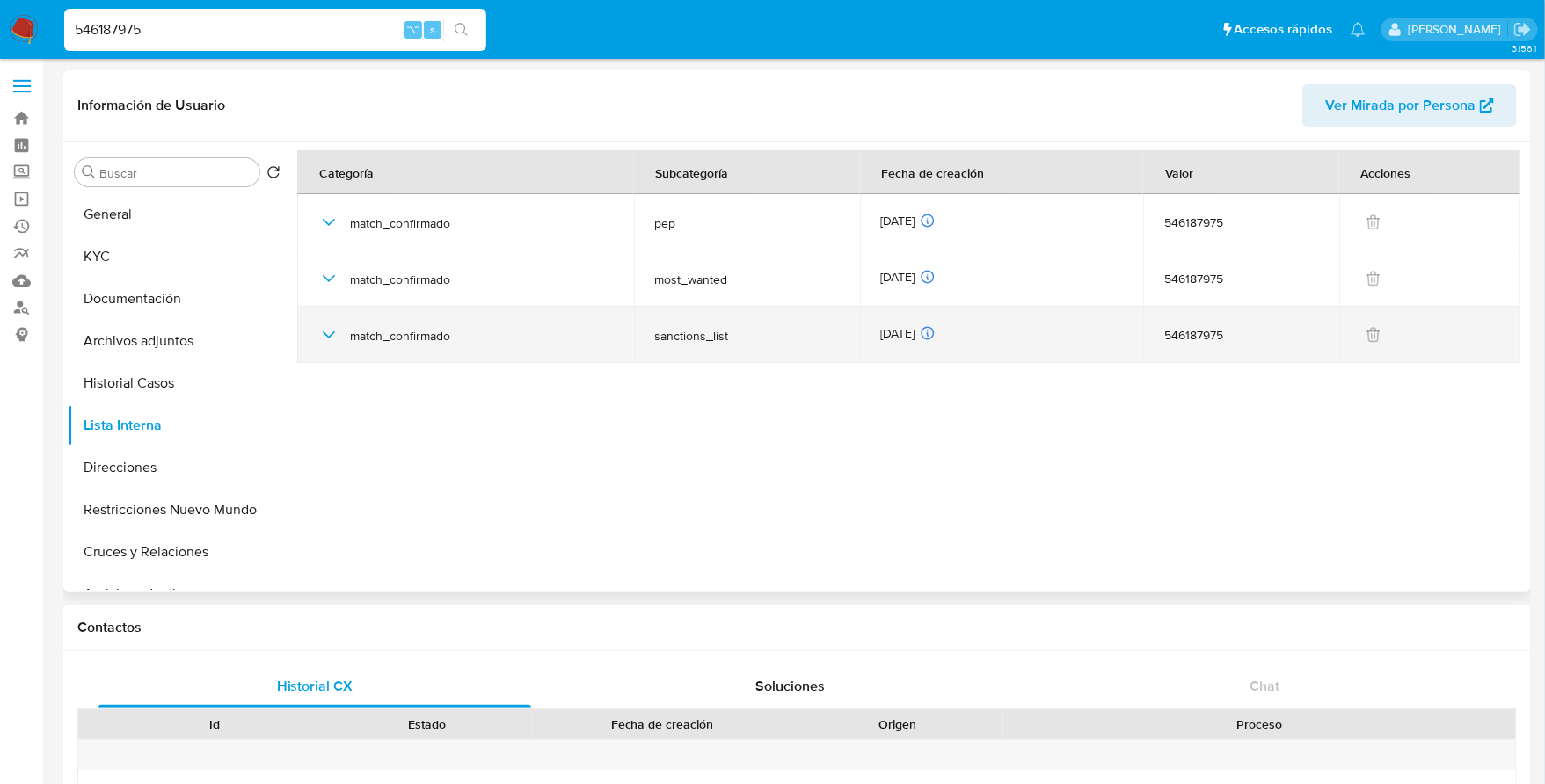
click at [329, 329] on icon "button" at bounding box center [328, 335] width 21 height 21
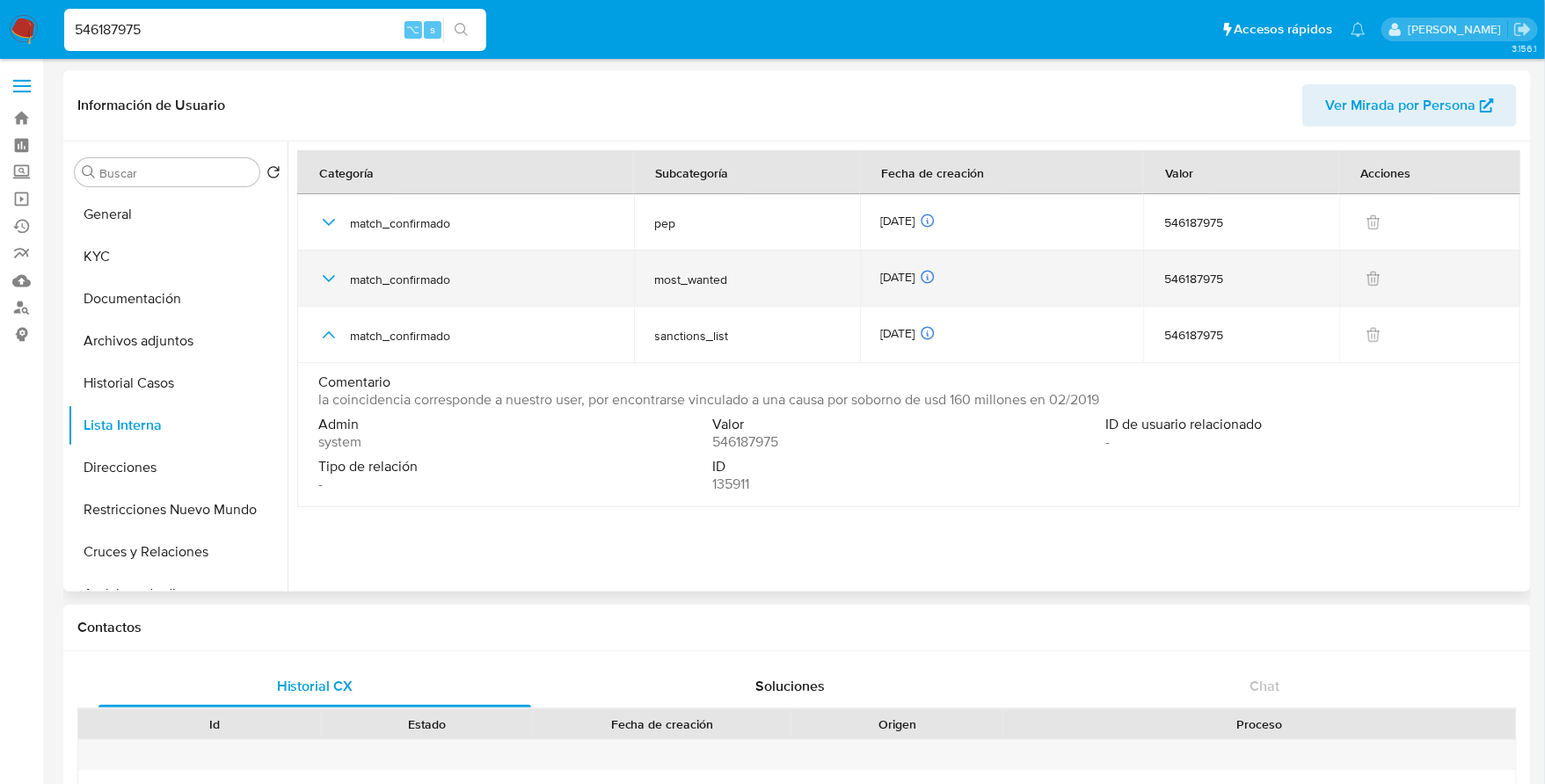
click at [330, 280] on icon "button" at bounding box center [328, 278] width 21 height 21
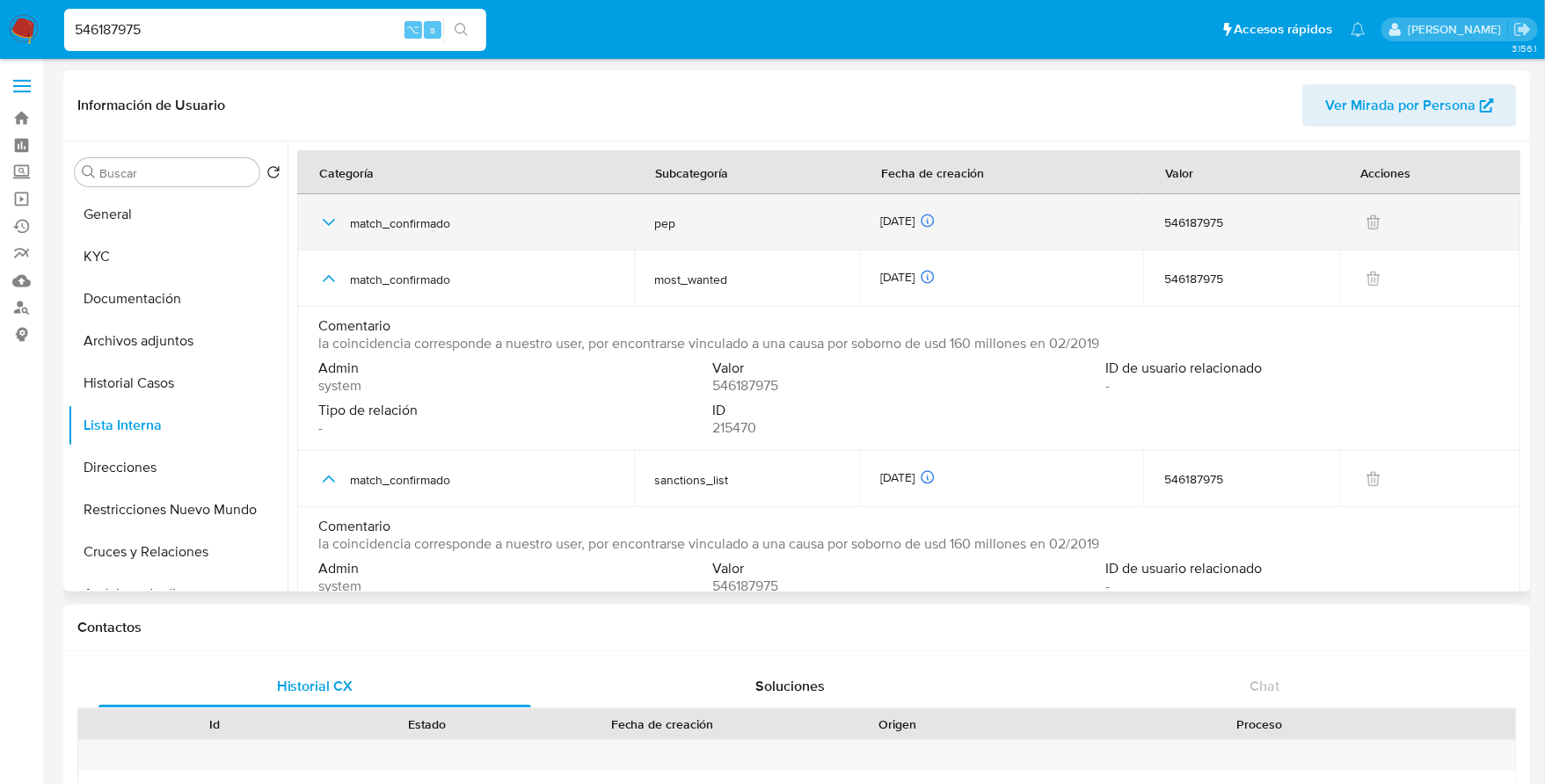
click at [325, 200] on div "match_confirmado" at bounding box center [465, 223] width 294 height 57
click at [328, 209] on div "match_confirmado" at bounding box center [465, 223] width 294 height 57
click at [318, 212] on icon "button" at bounding box center [328, 223] width 21 height 21
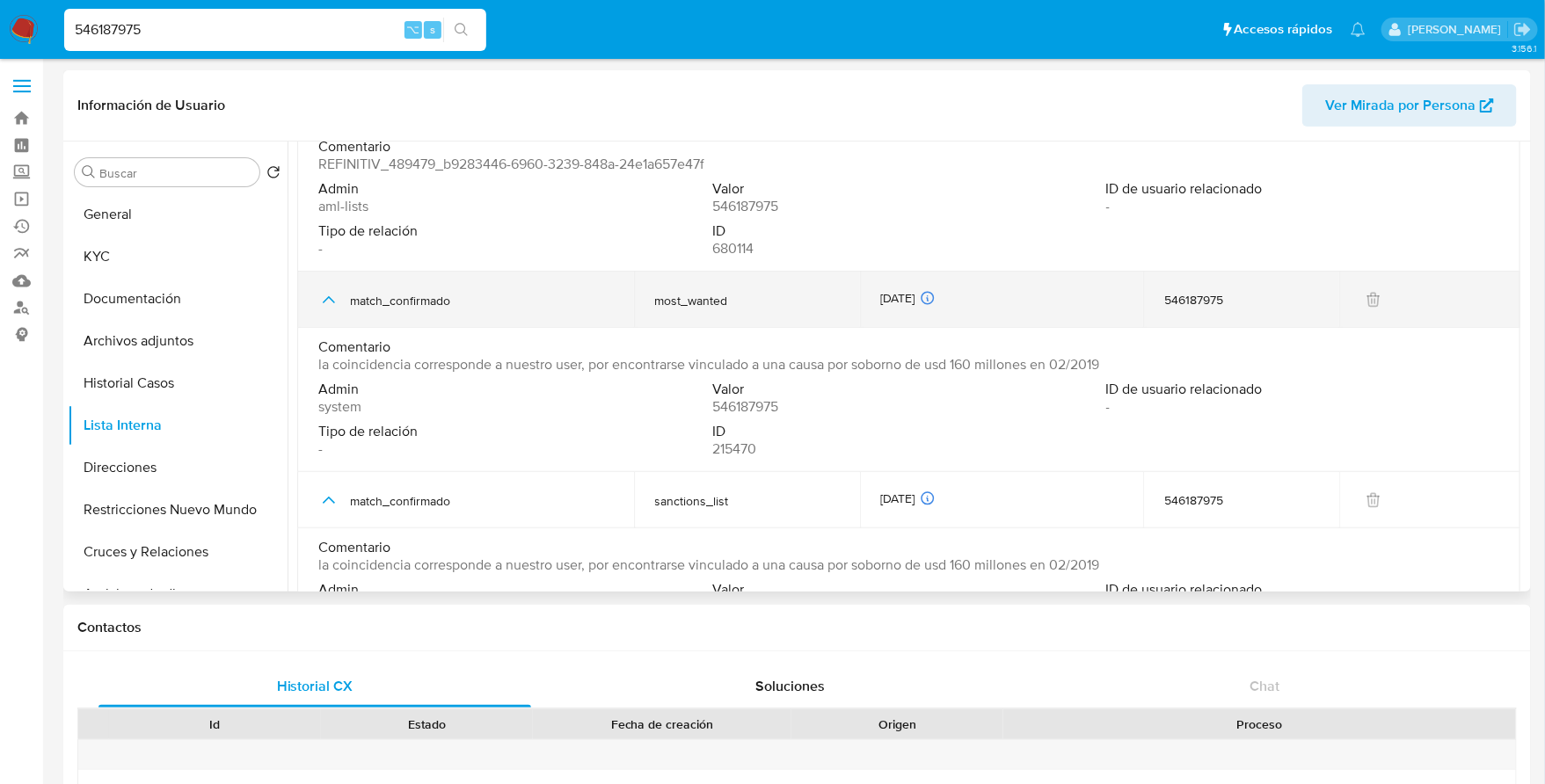
scroll to position [123, 0]
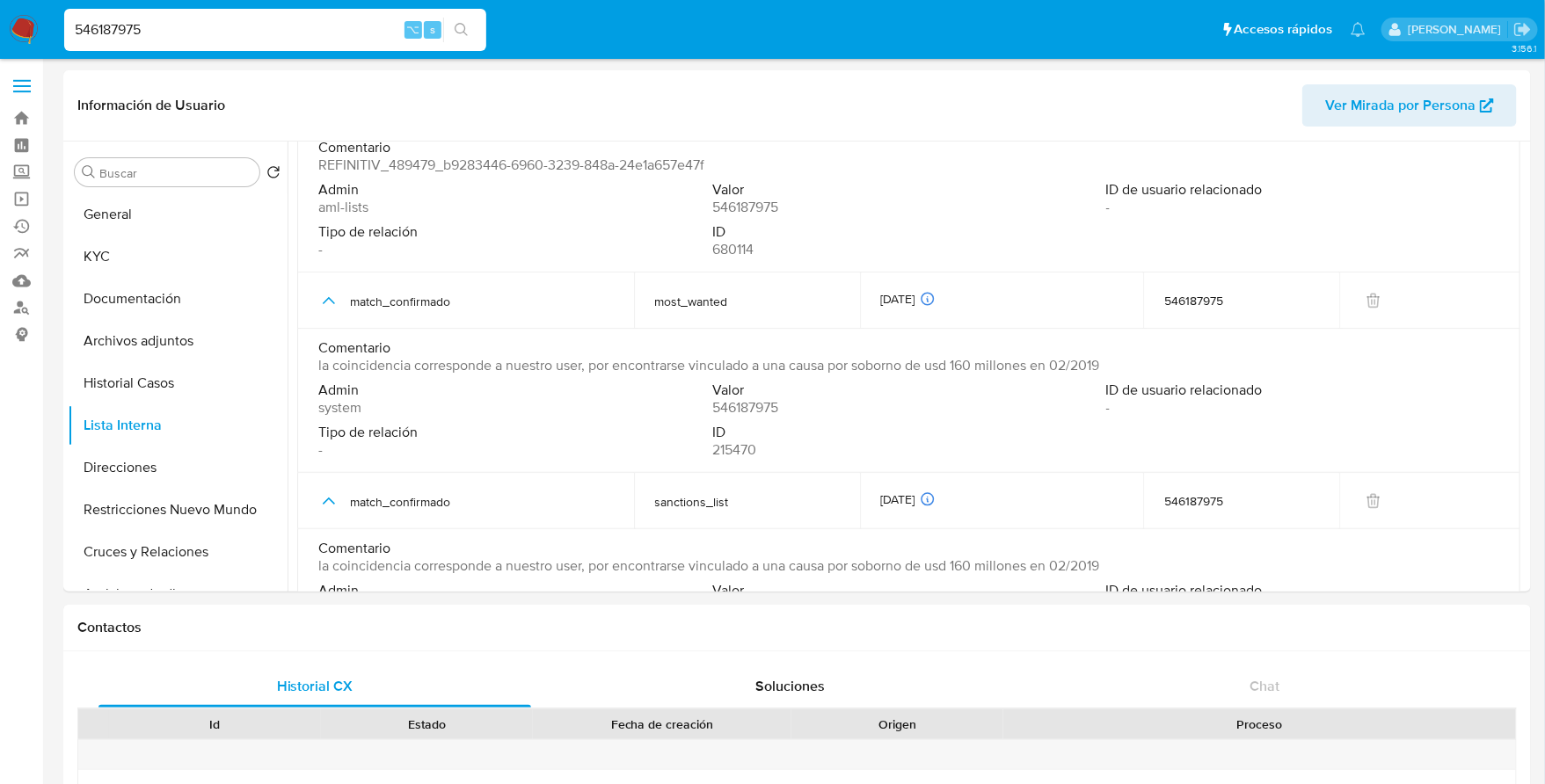
drag, startPoint x: 235, startPoint y: 20, endPoint x: 51, endPoint y: 9, distance: 184.3
click at [51, 9] on nav "Pausado Ver notificaciones 546187975 ⌥ s Accesos rápidos Presiona las siguiente…" at bounding box center [772, 29] width 1545 height 58
paste input "1939155191"
type input "1939155191"
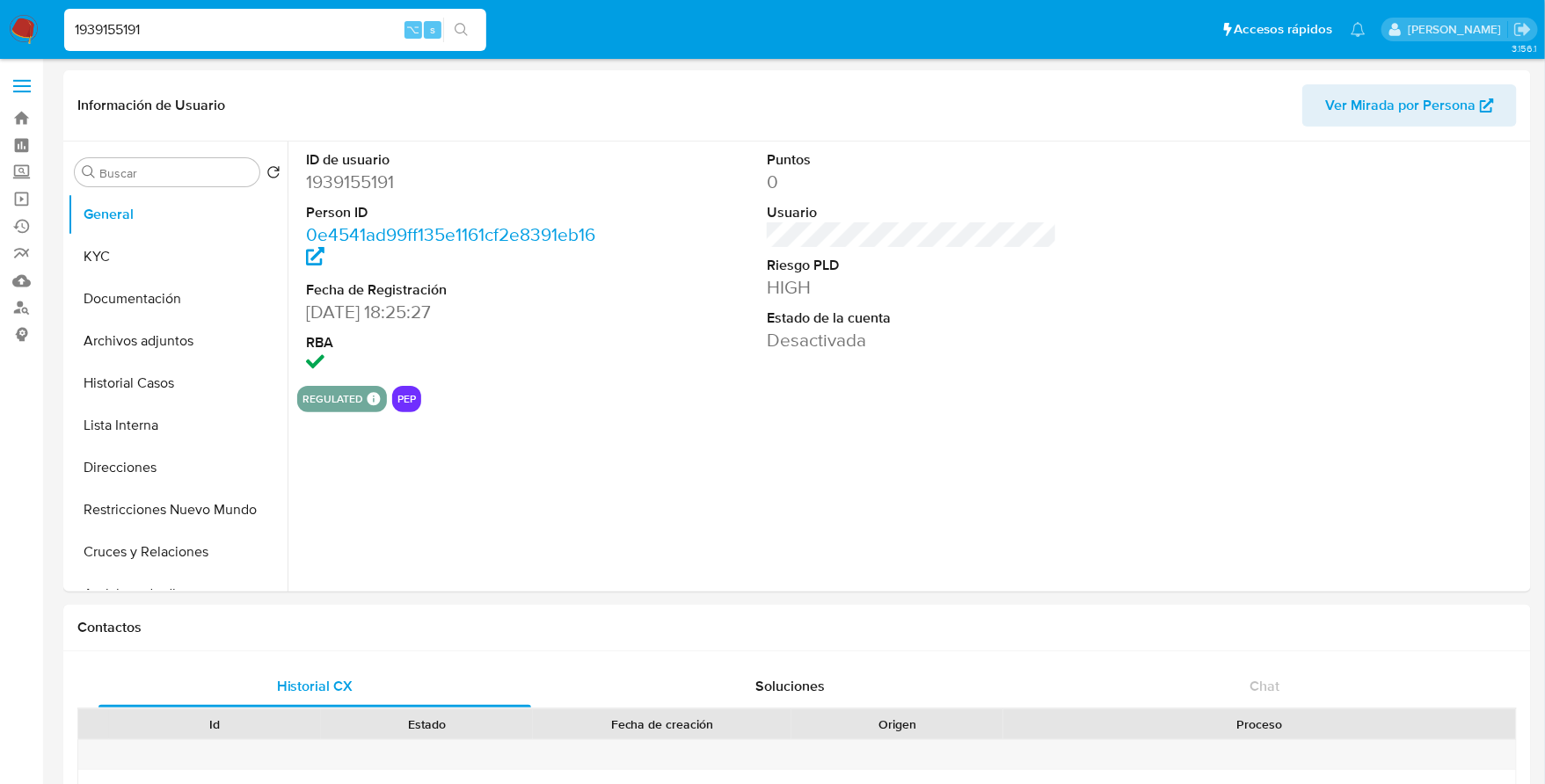
select select "10"
drag, startPoint x: 226, startPoint y: 21, endPoint x: -18, endPoint y: 3, distance: 244.7
click at [141, 386] on button "Historial Casos" at bounding box center [171, 383] width 206 height 42
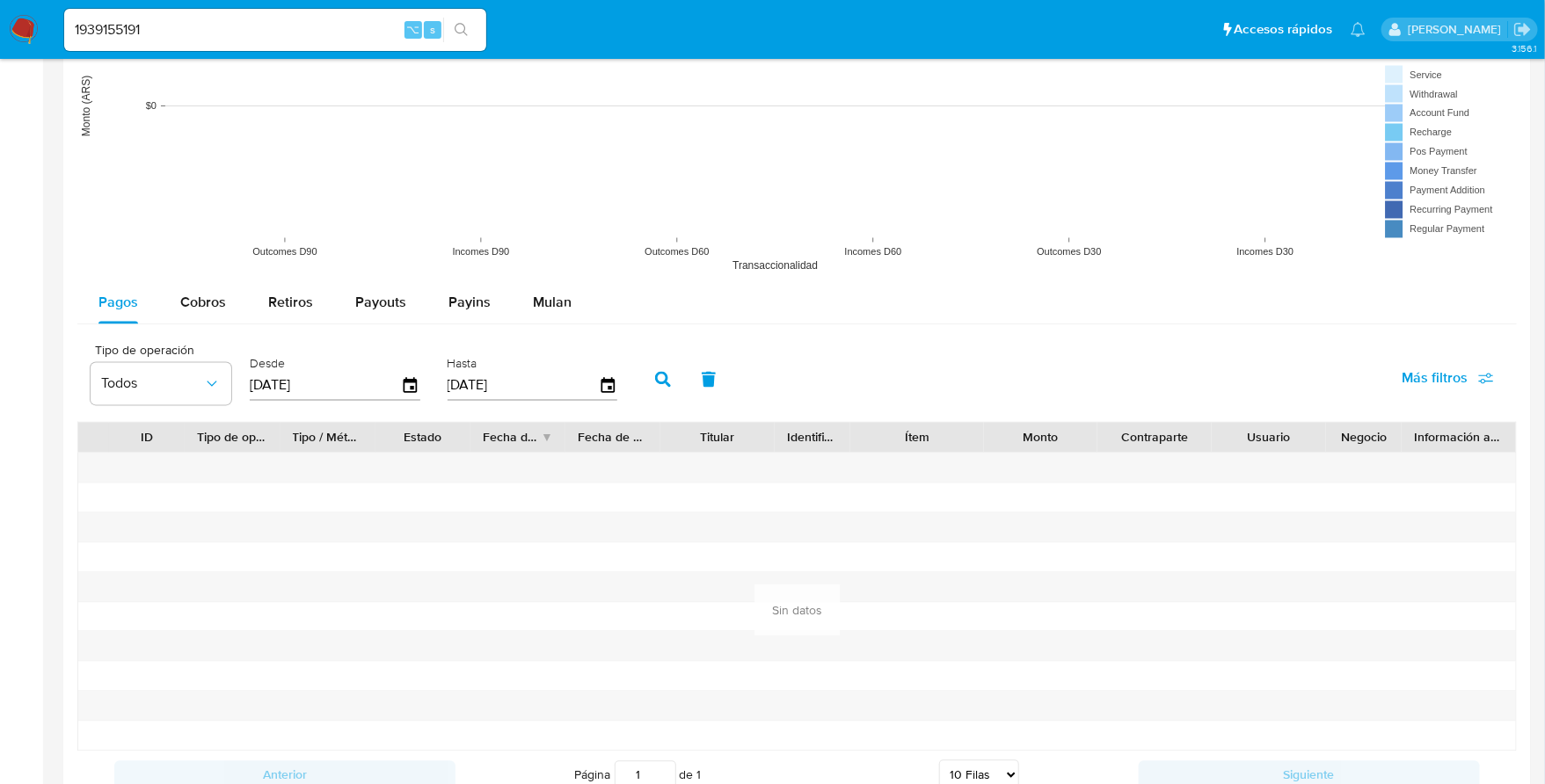
scroll to position [1845, 0]
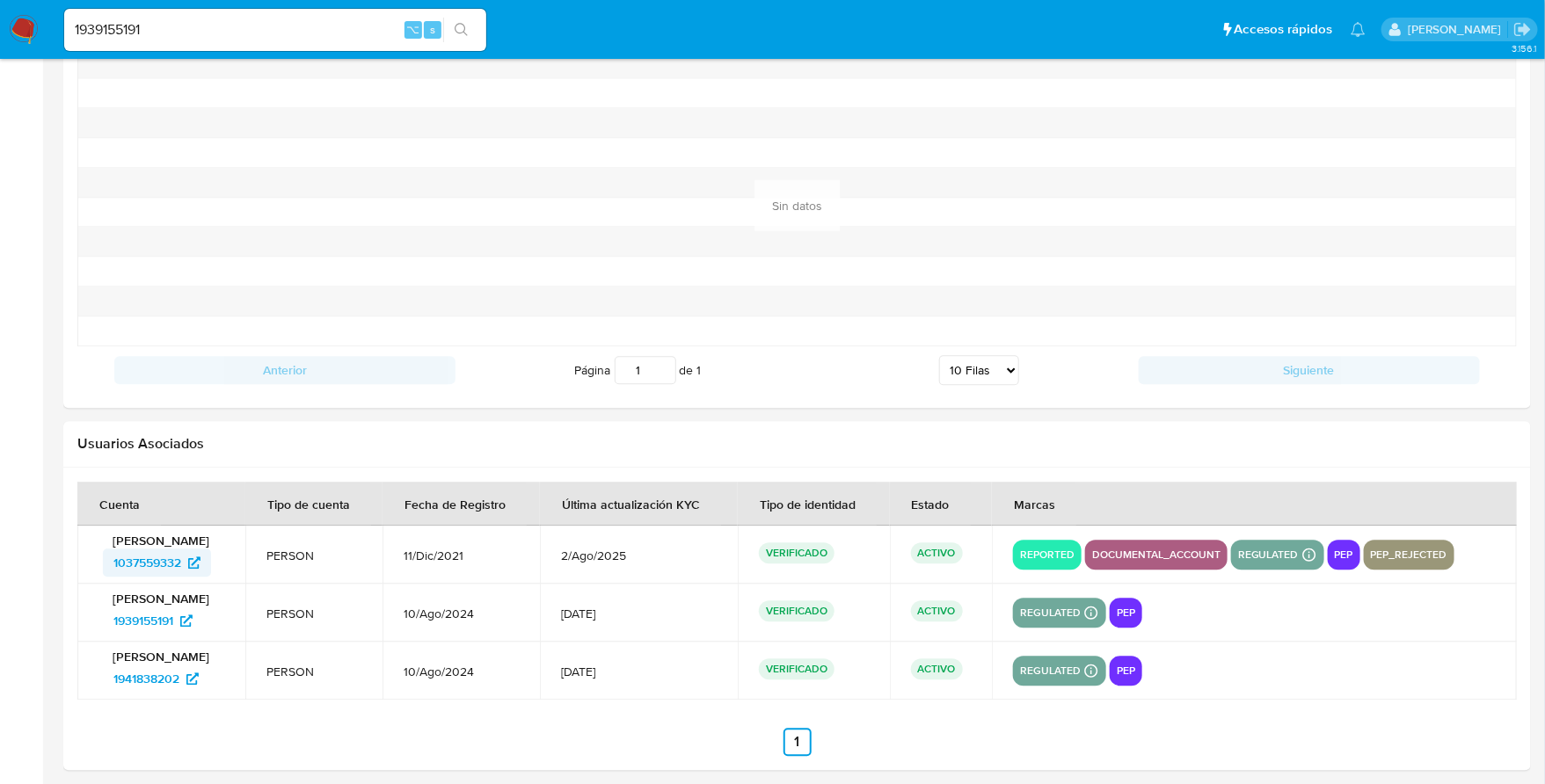
click at [148, 555] on span "1037559332" at bounding box center [147, 563] width 68 height 28
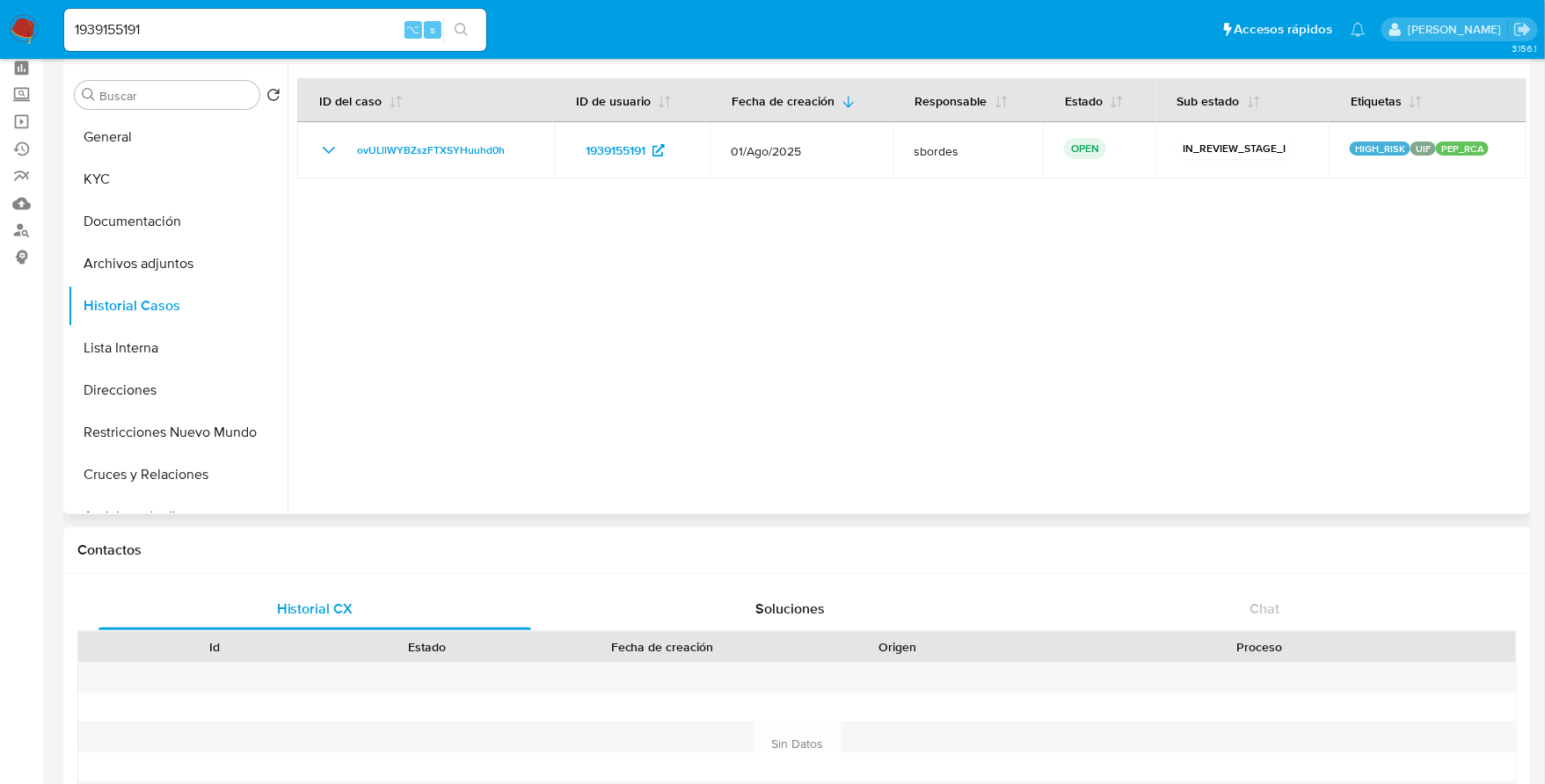
scroll to position [0, 0]
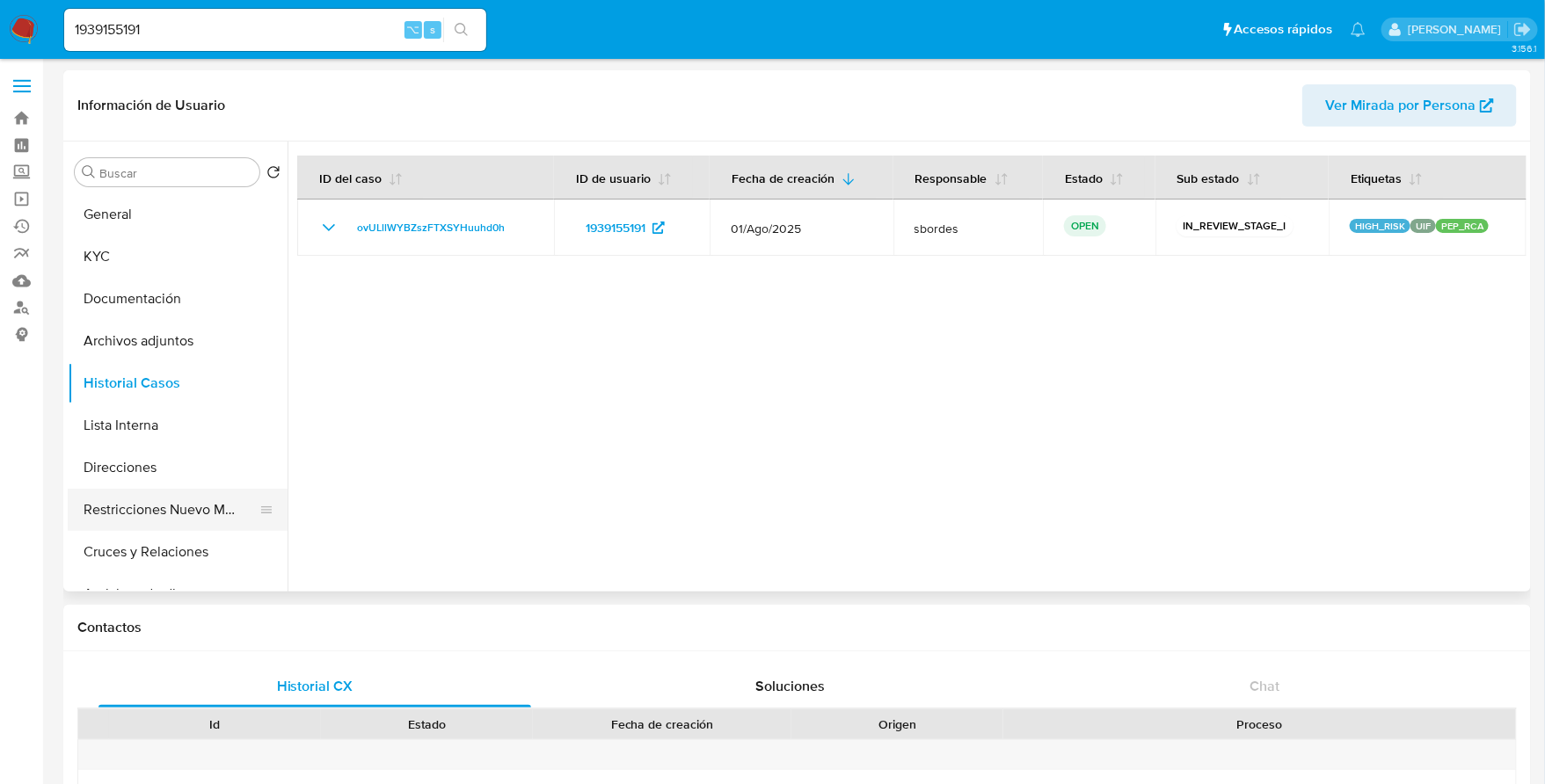
click at [159, 510] on button "Restricciones Nuevo Mundo" at bounding box center [171, 509] width 206 height 42
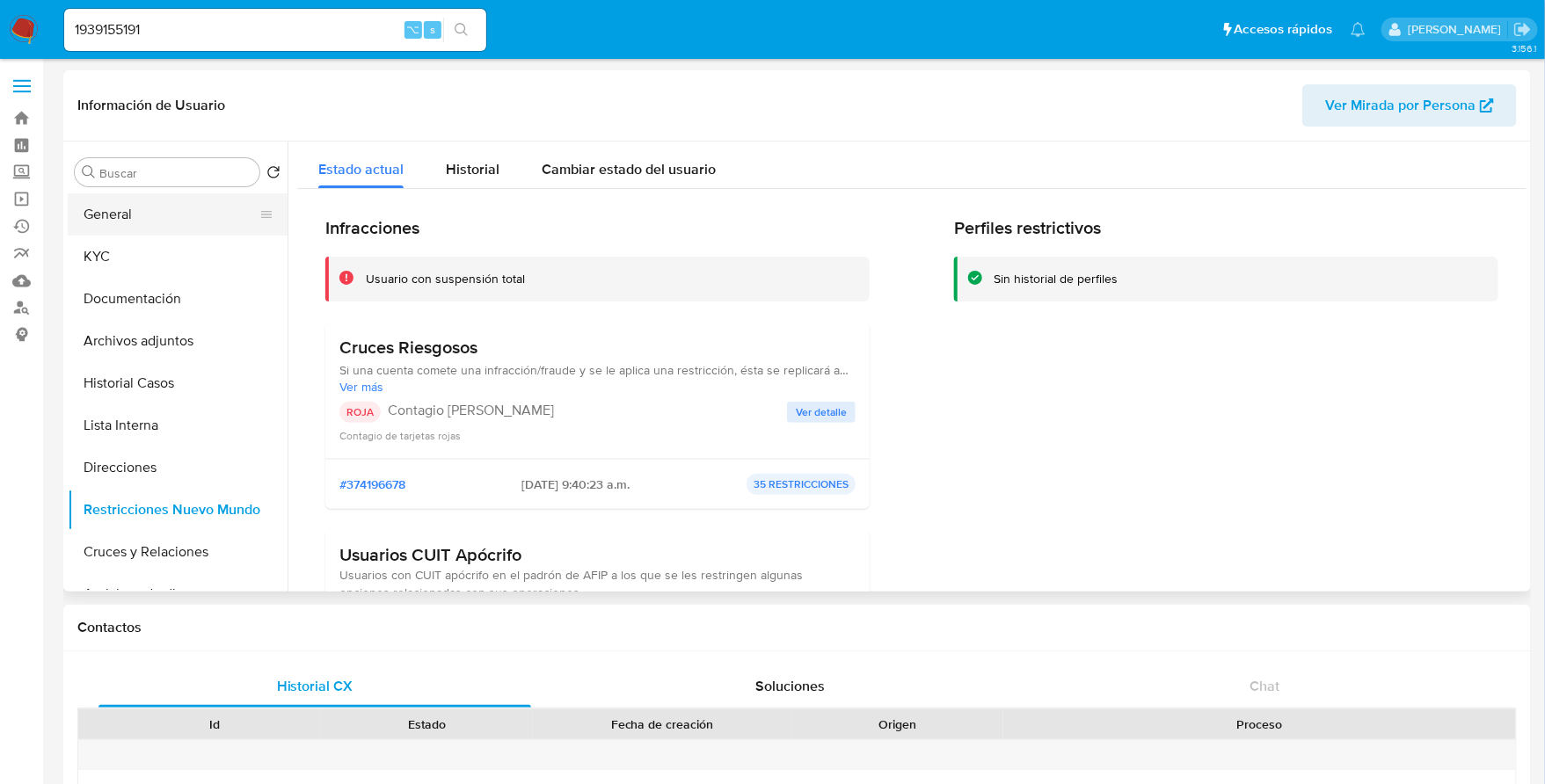
click at [150, 215] on button "General" at bounding box center [171, 214] width 206 height 42
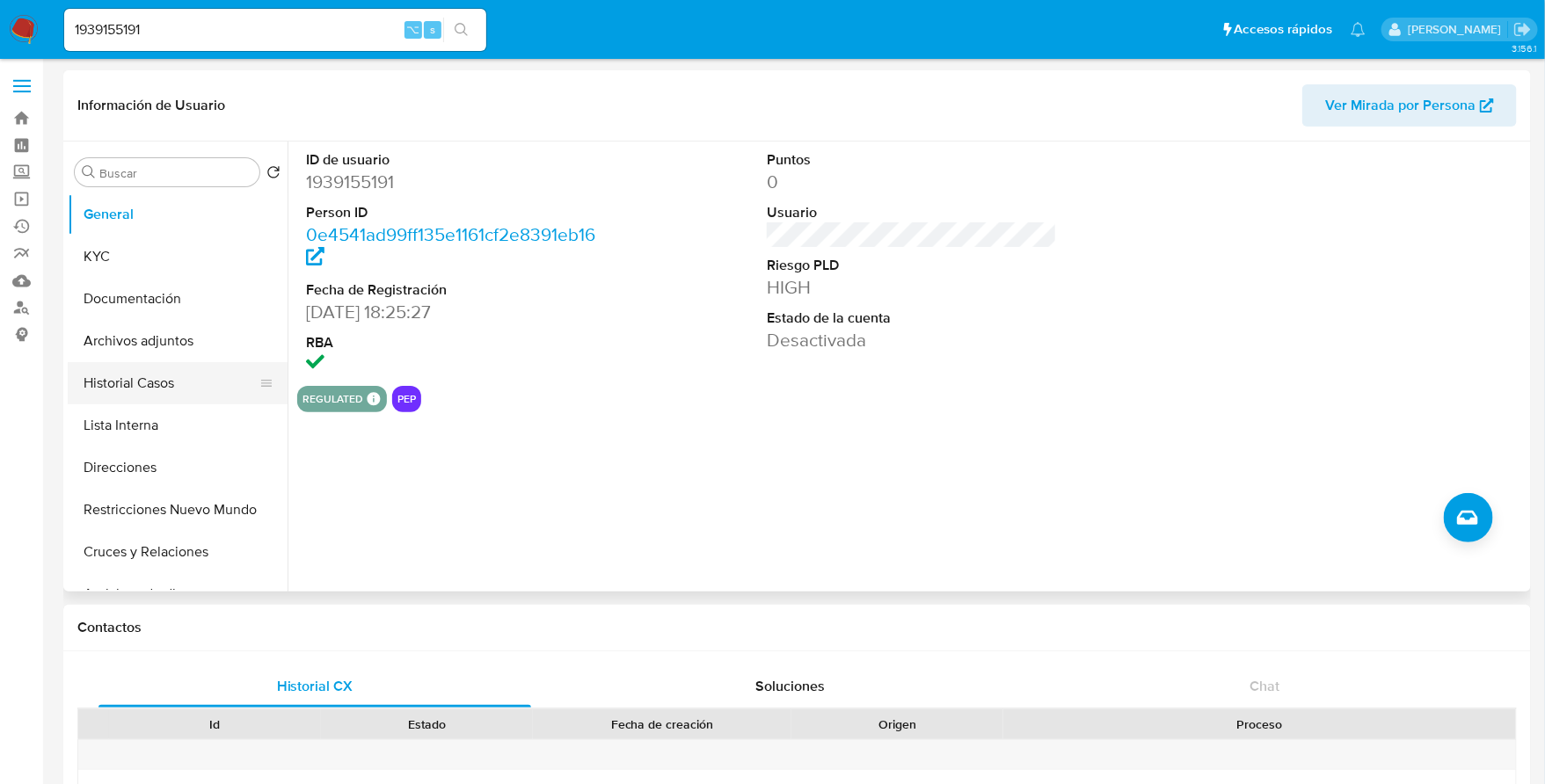
click at [148, 379] on button "Historial Casos" at bounding box center [171, 383] width 206 height 42
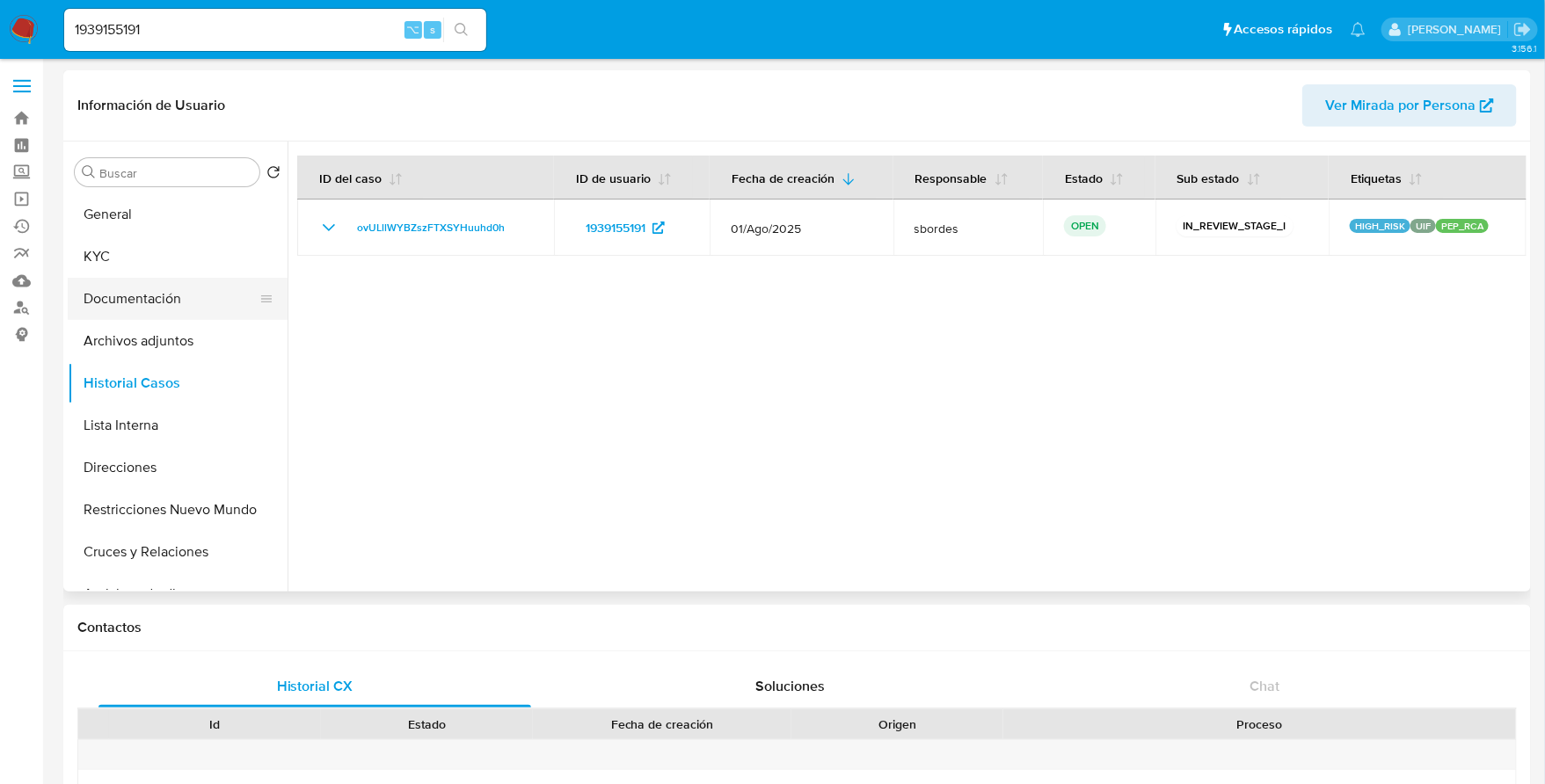
click at [140, 293] on button "Documentación" at bounding box center [171, 298] width 206 height 42
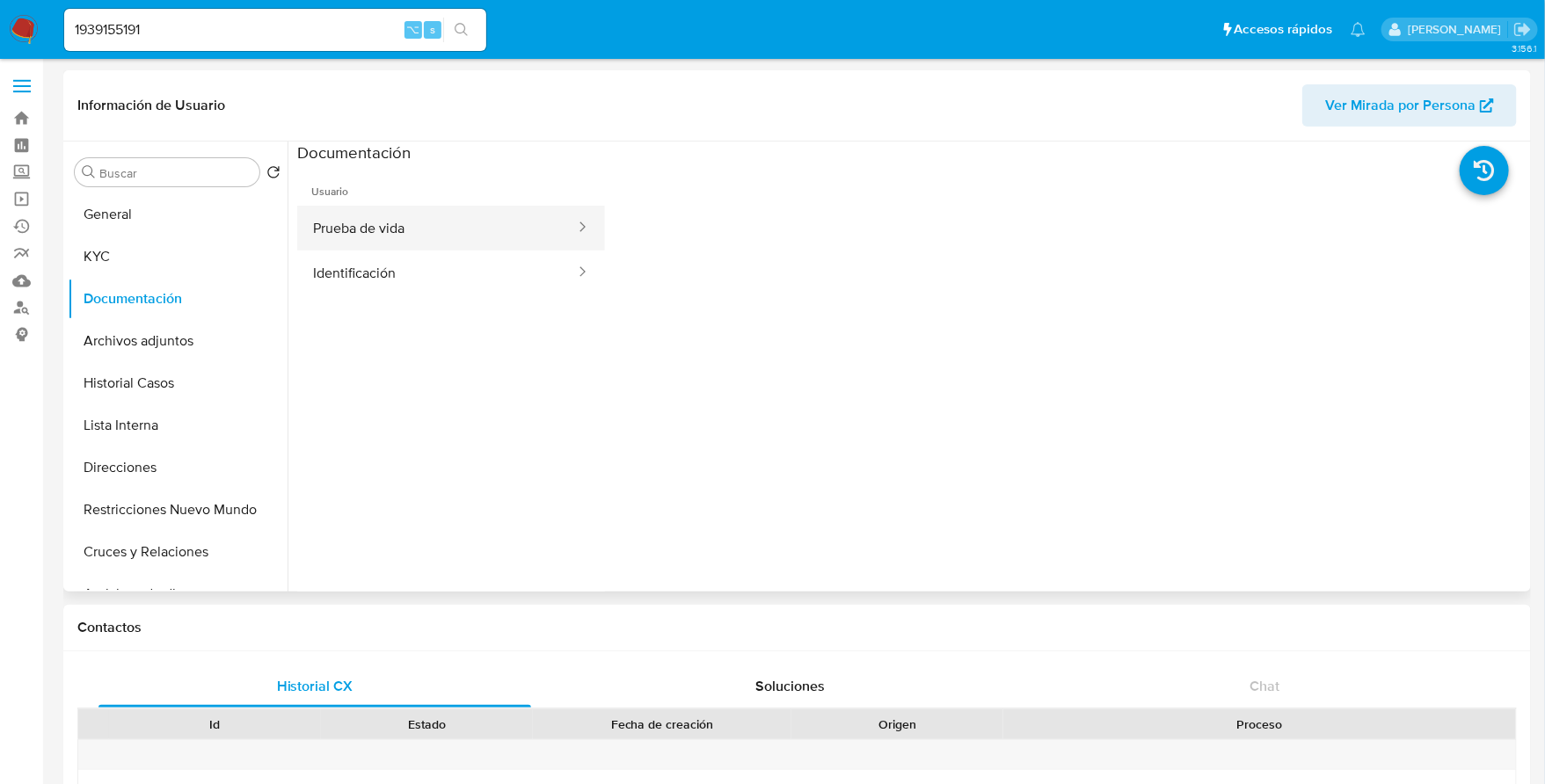
click at [486, 231] on button "Prueba de vida" at bounding box center [437, 228] width 279 height 45
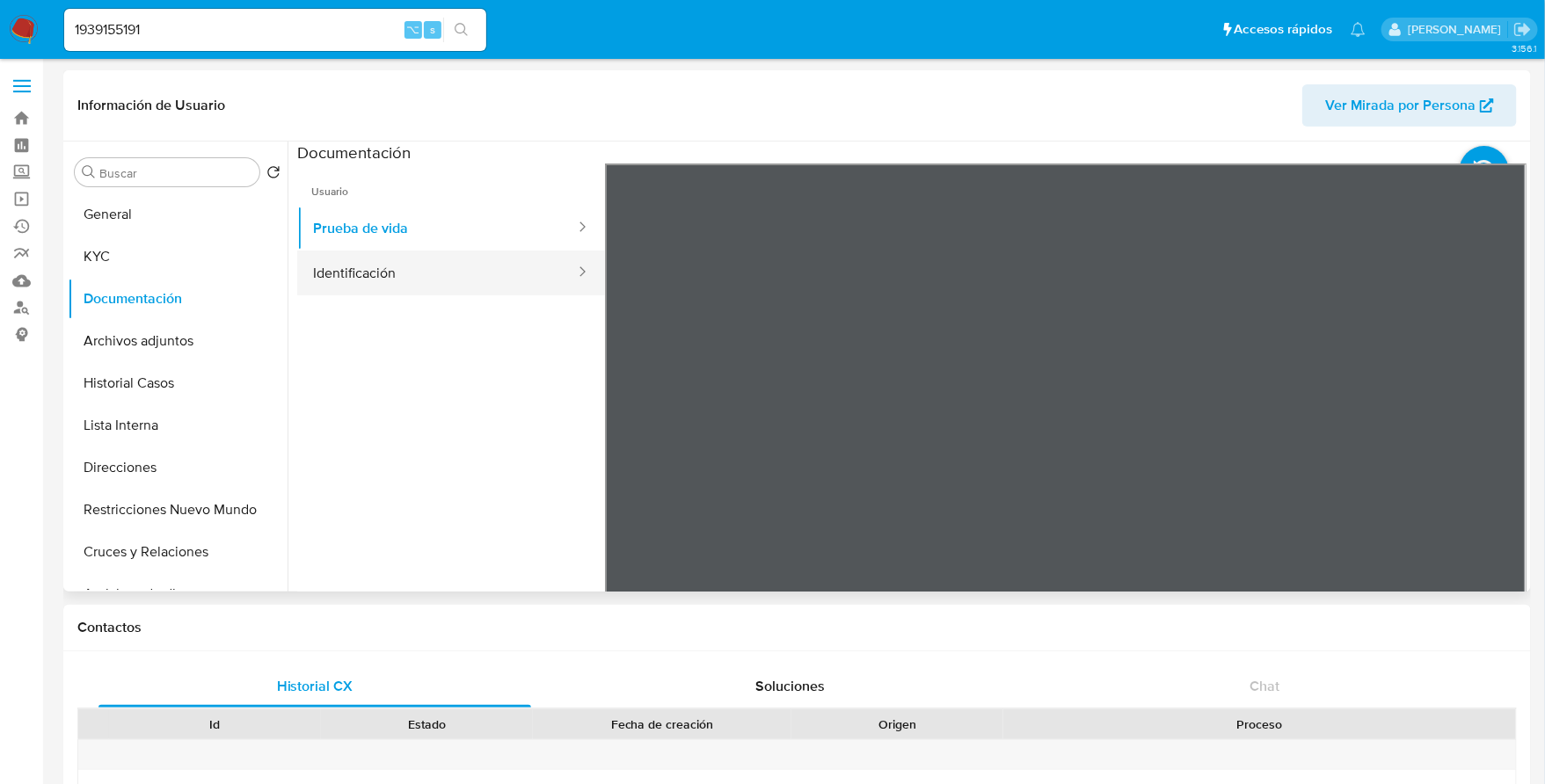
click at [435, 273] on button "Identificación" at bounding box center [437, 274] width 279 height 45
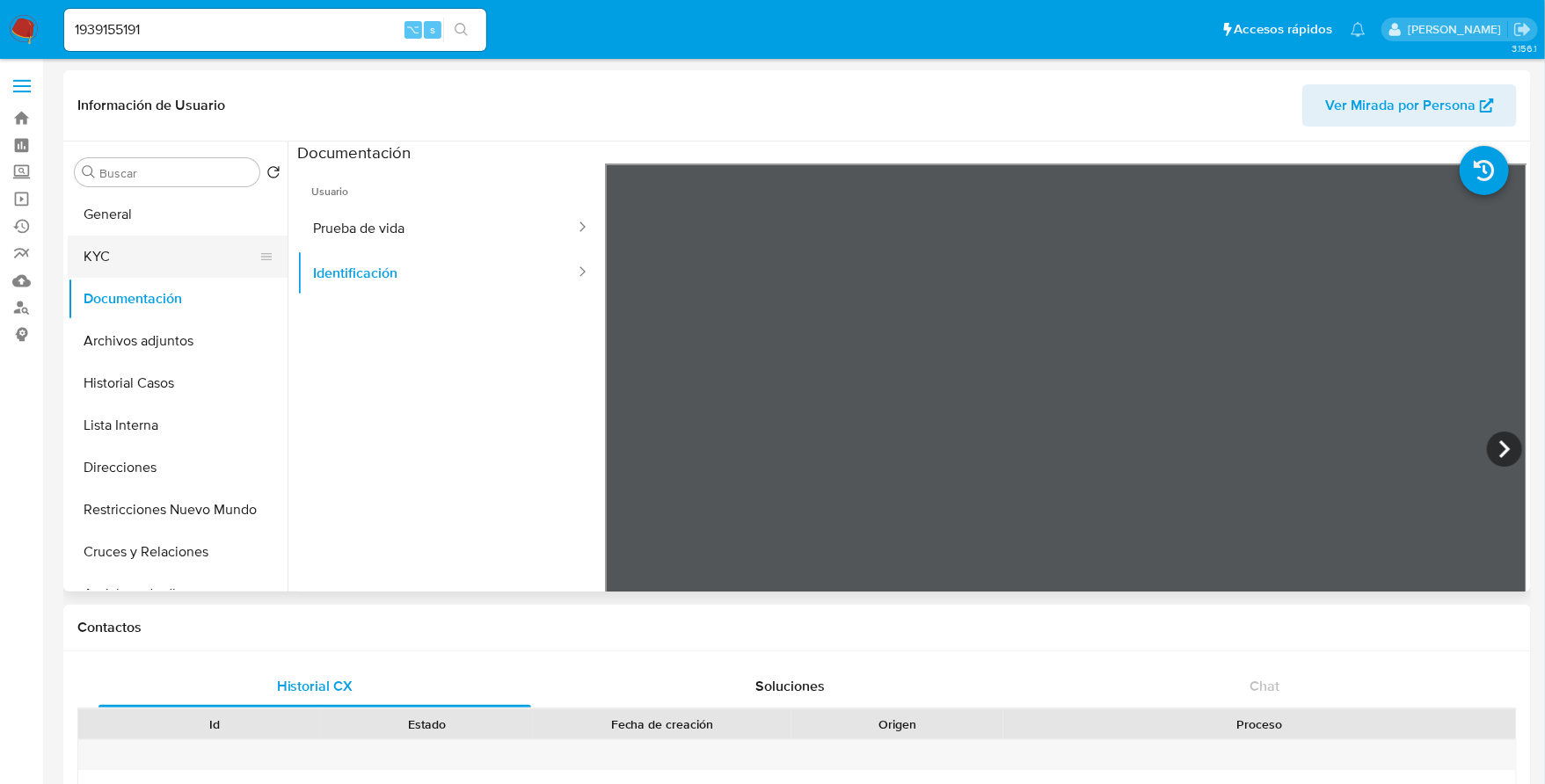
click at [138, 243] on button "KYC" at bounding box center [171, 257] width 206 height 42
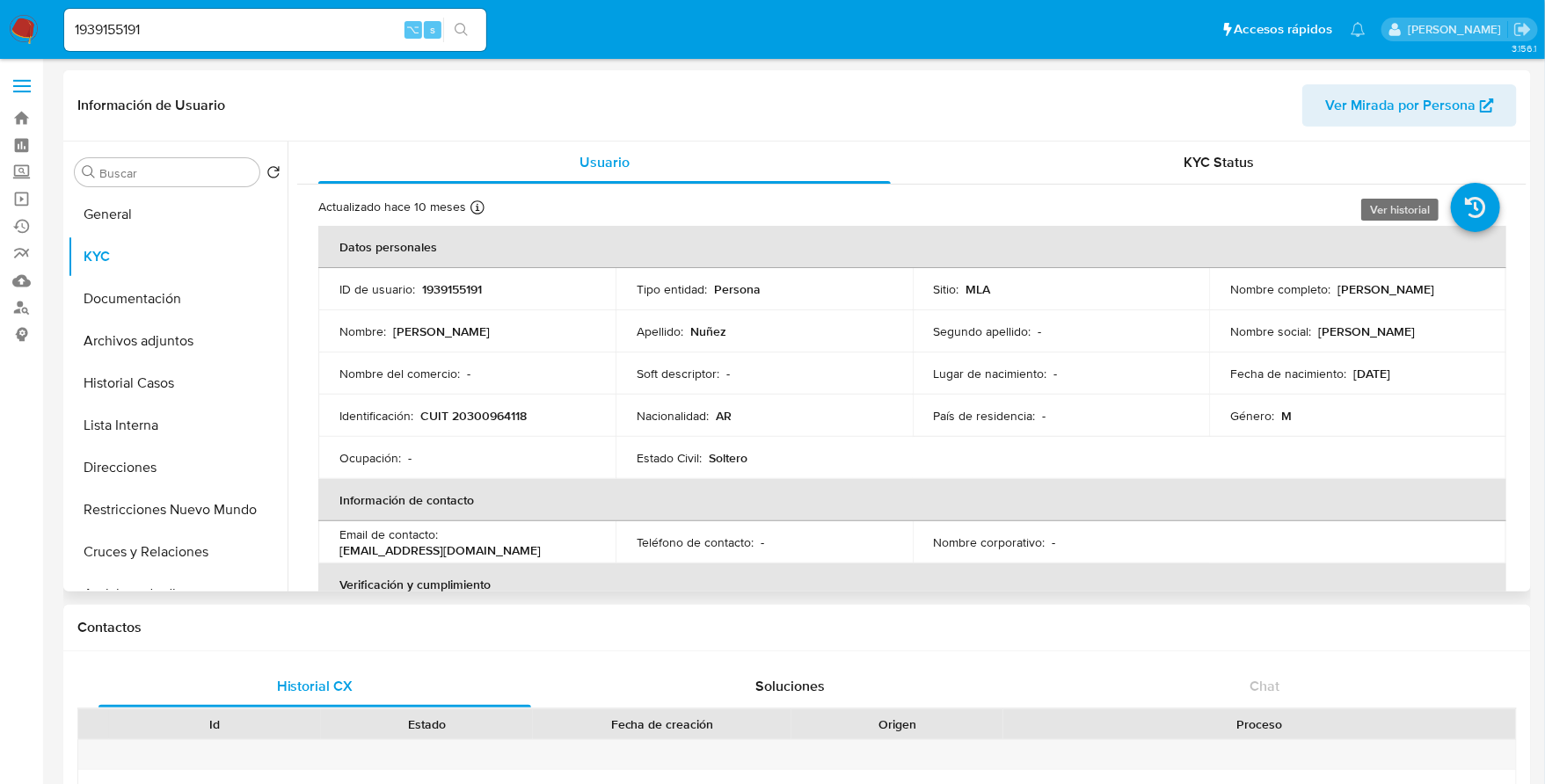
click at [1469, 204] on icon at bounding box center [1476, 208] width 49 height 49
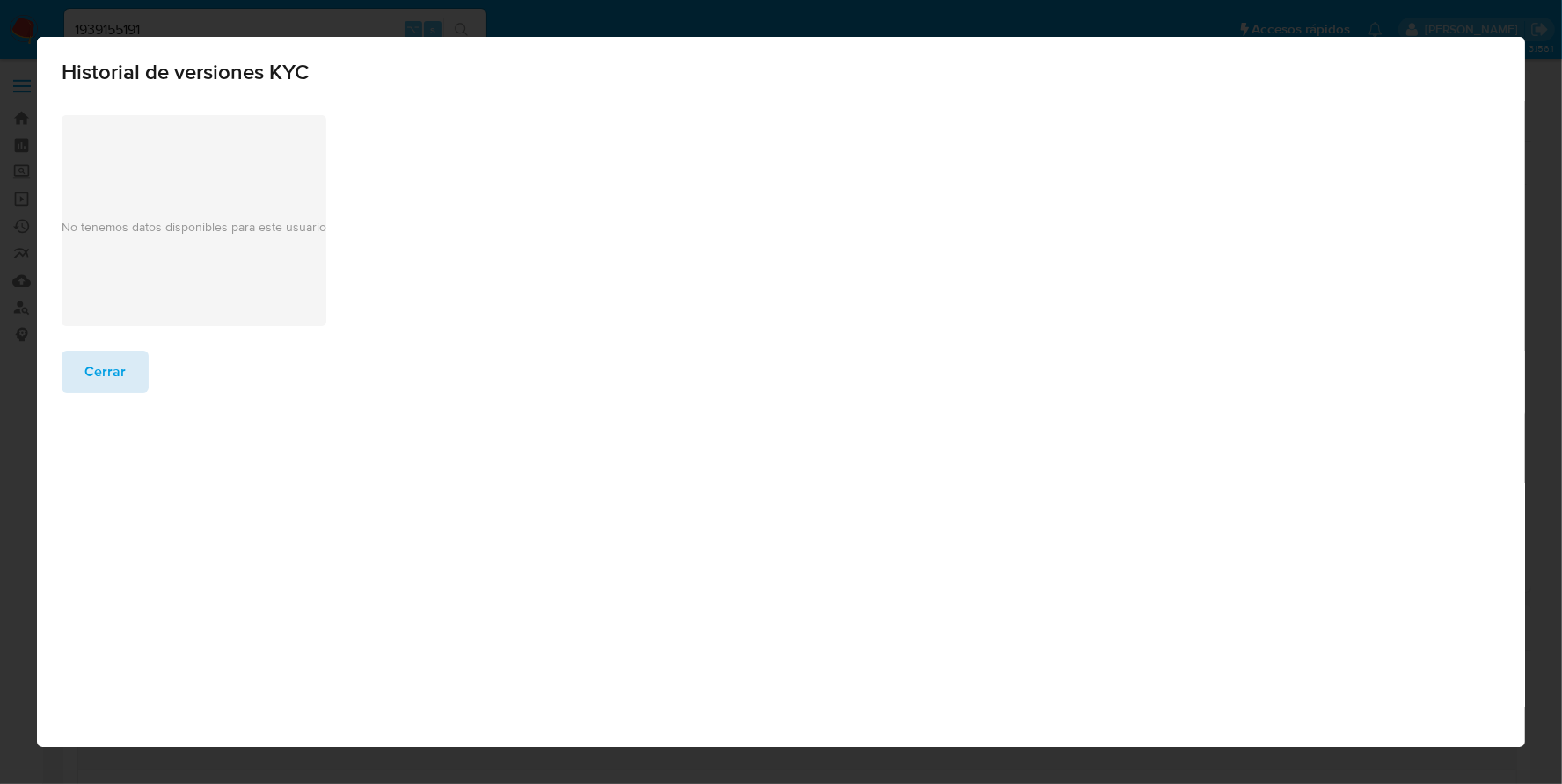
click at [92, 376] on span "Cerrar" at bounding box center [105, 372] width 42 height 39
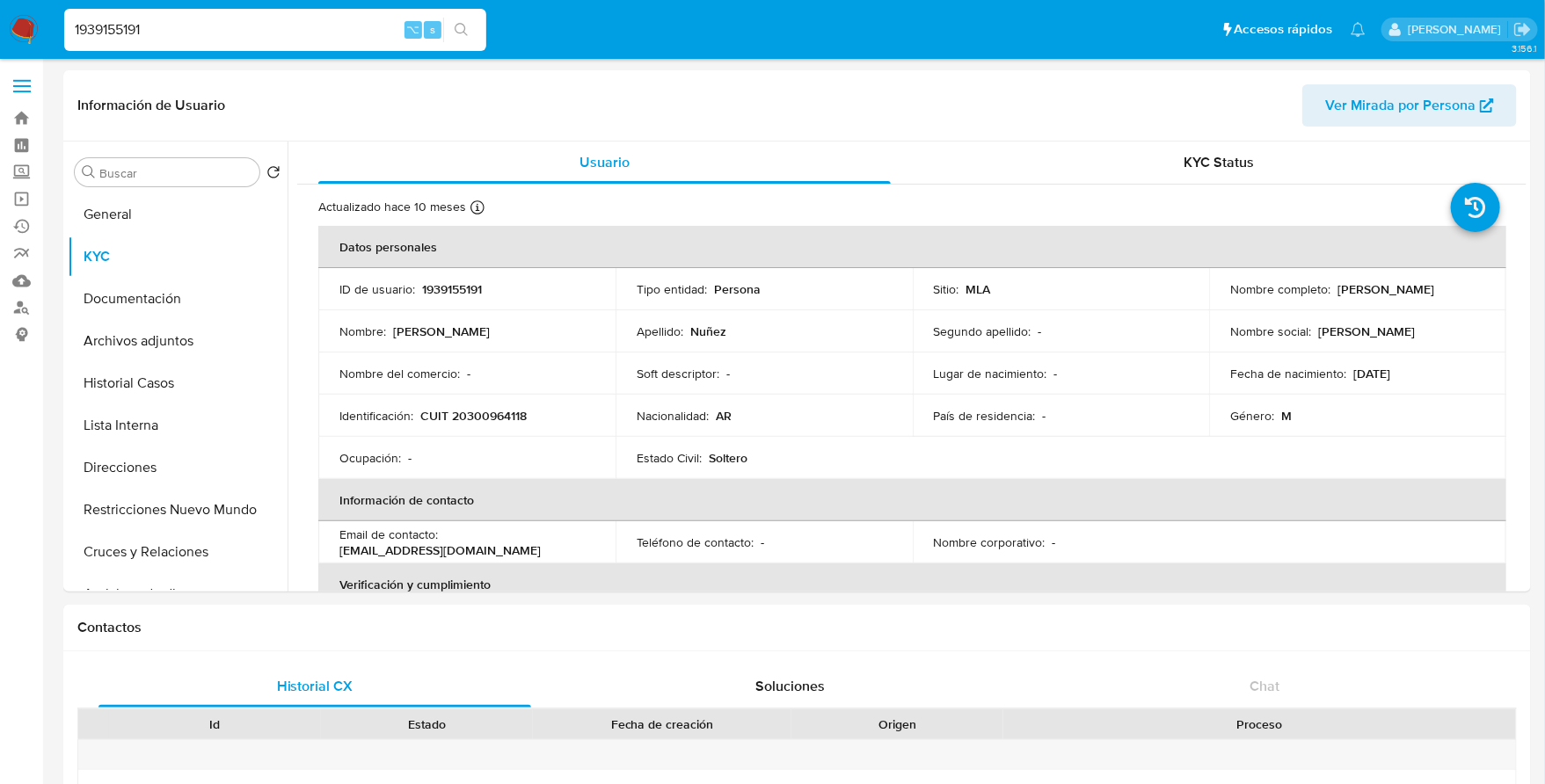
drag, startPoint x: 163, startPoint y: 33, endPoint x: -8, endPoint y: 13, distance: 172.2
paste input "62392459"
type input "62392459"
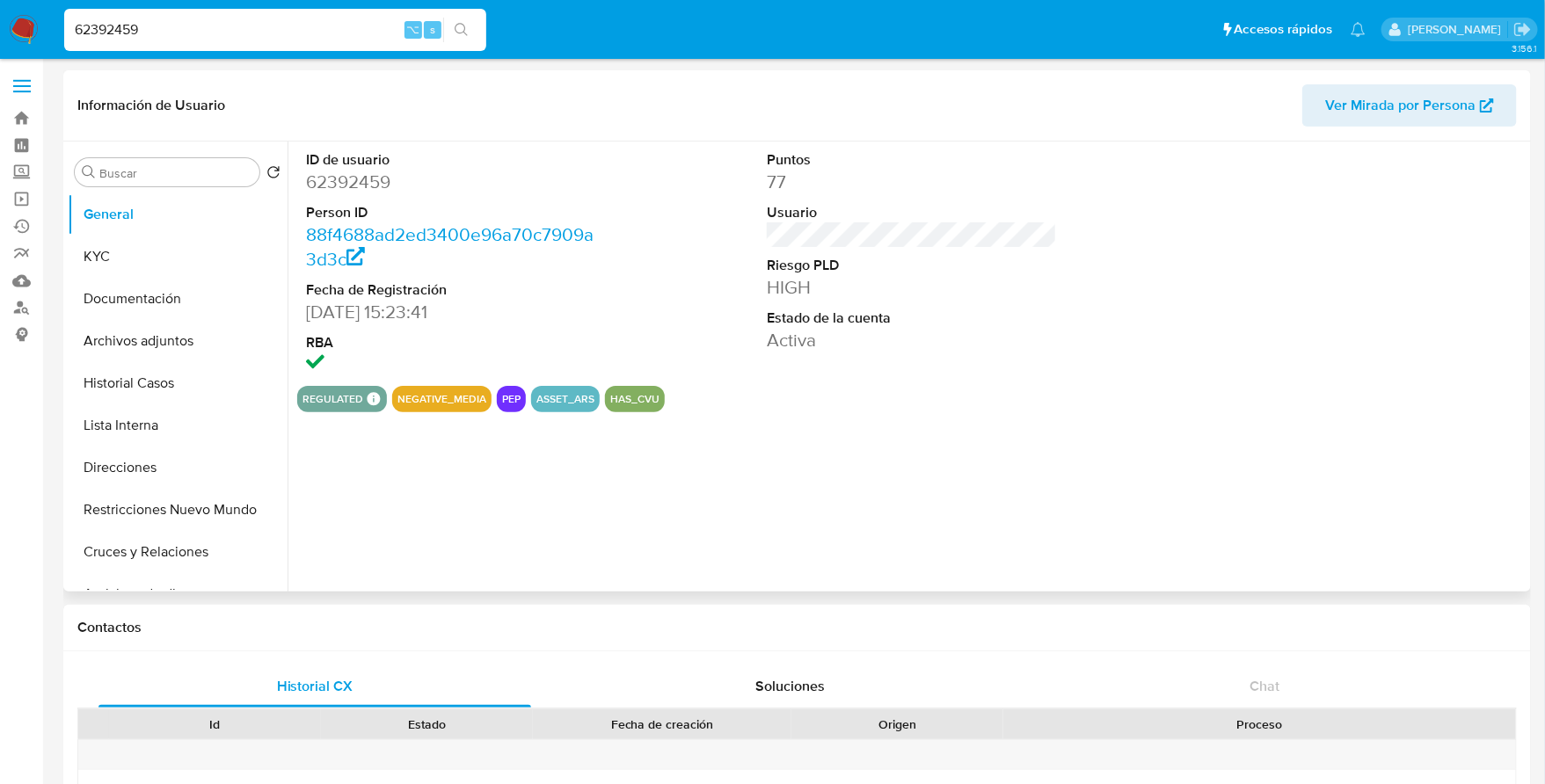
select select "10"
click at [161, 380] on button "Historial Casos" at bounding box center [171, 383] width 206 height 42
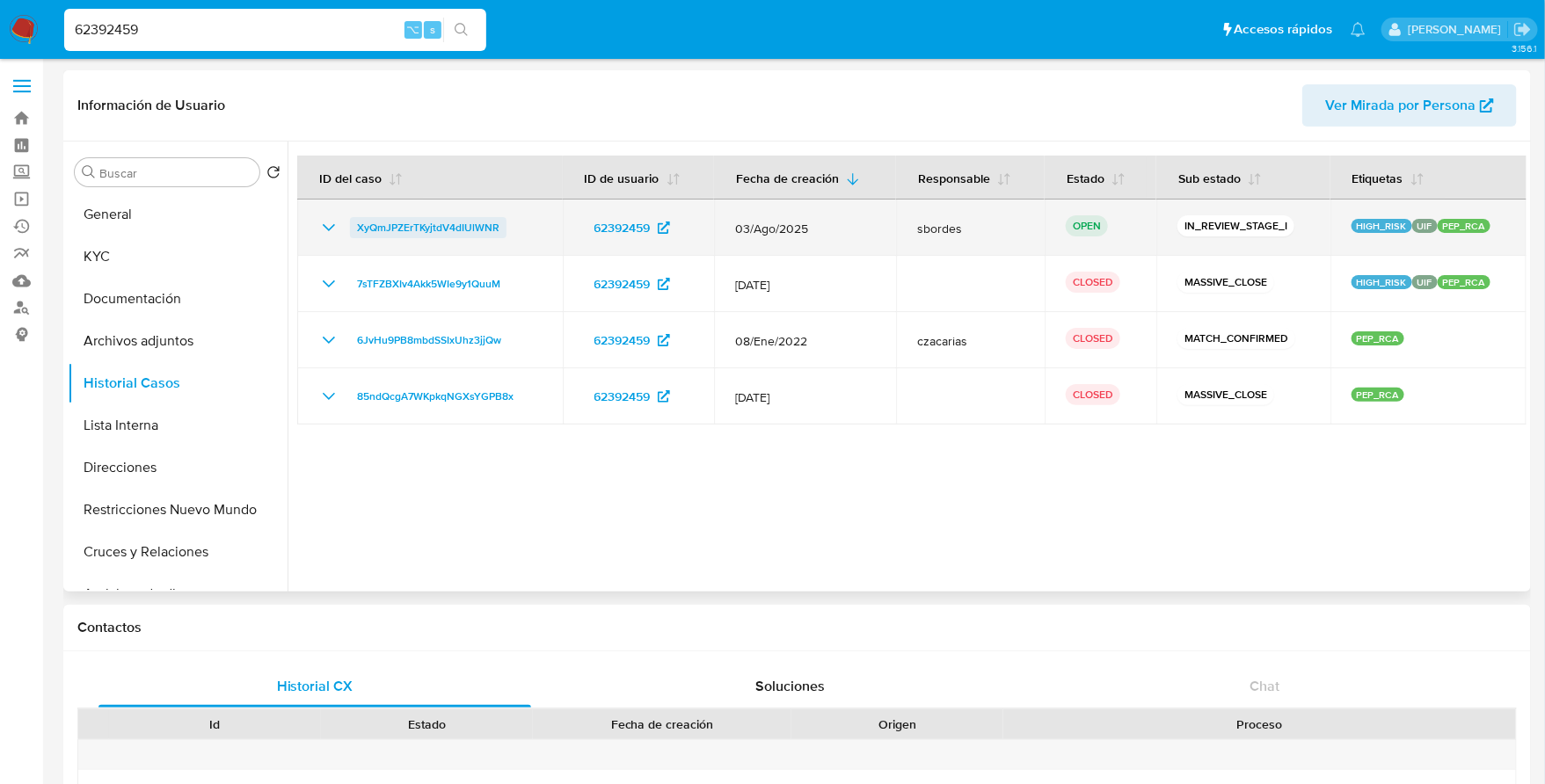
click at [395, 238] on span "XyQmJPZErTKyjtdV4dIUlWNR" at bounding box center [428, 227] width 143 height 21
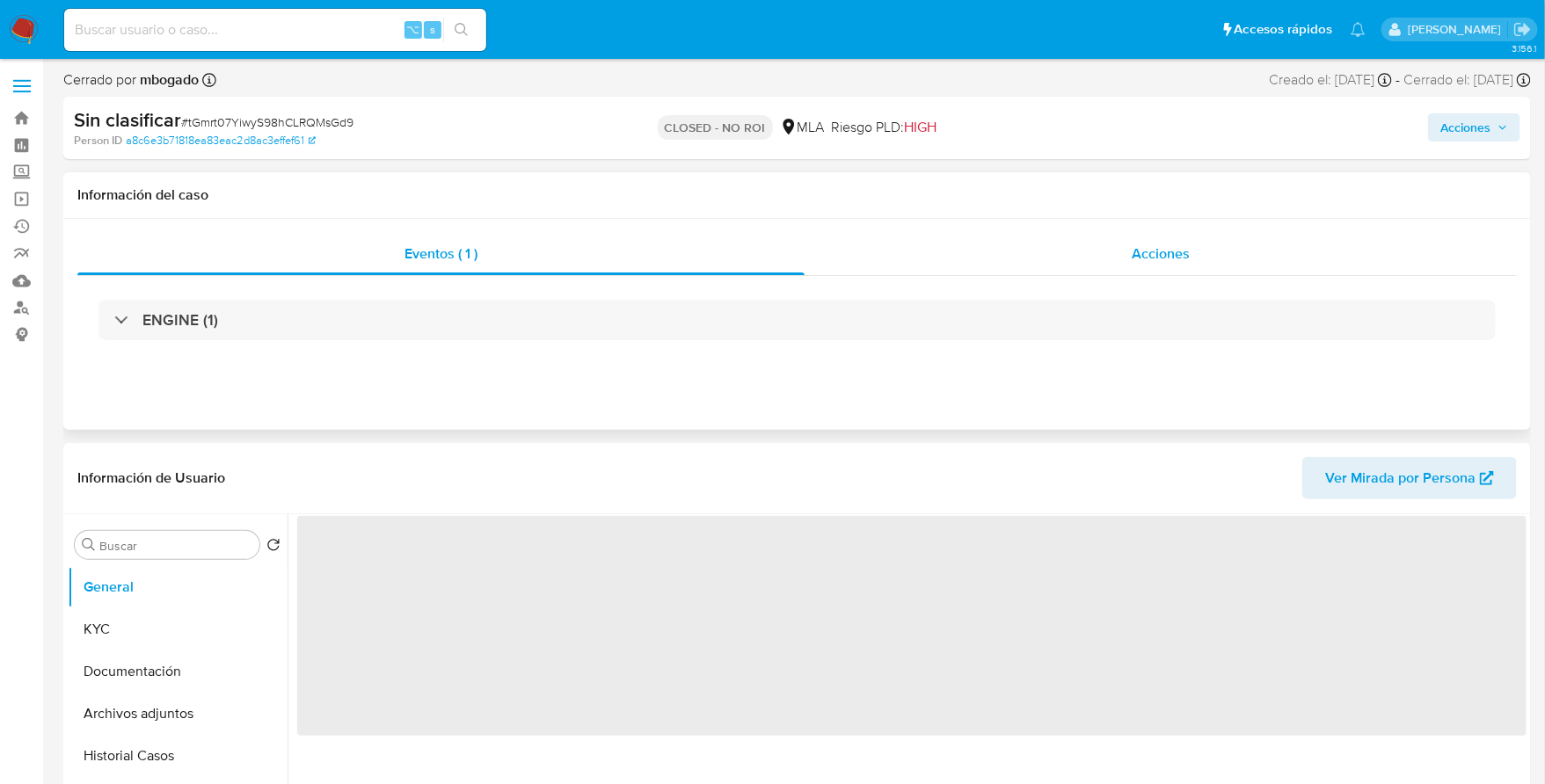
click at [1134, 240] on div "Acciones" at bounding box center [1161, 254] width 713 height 42
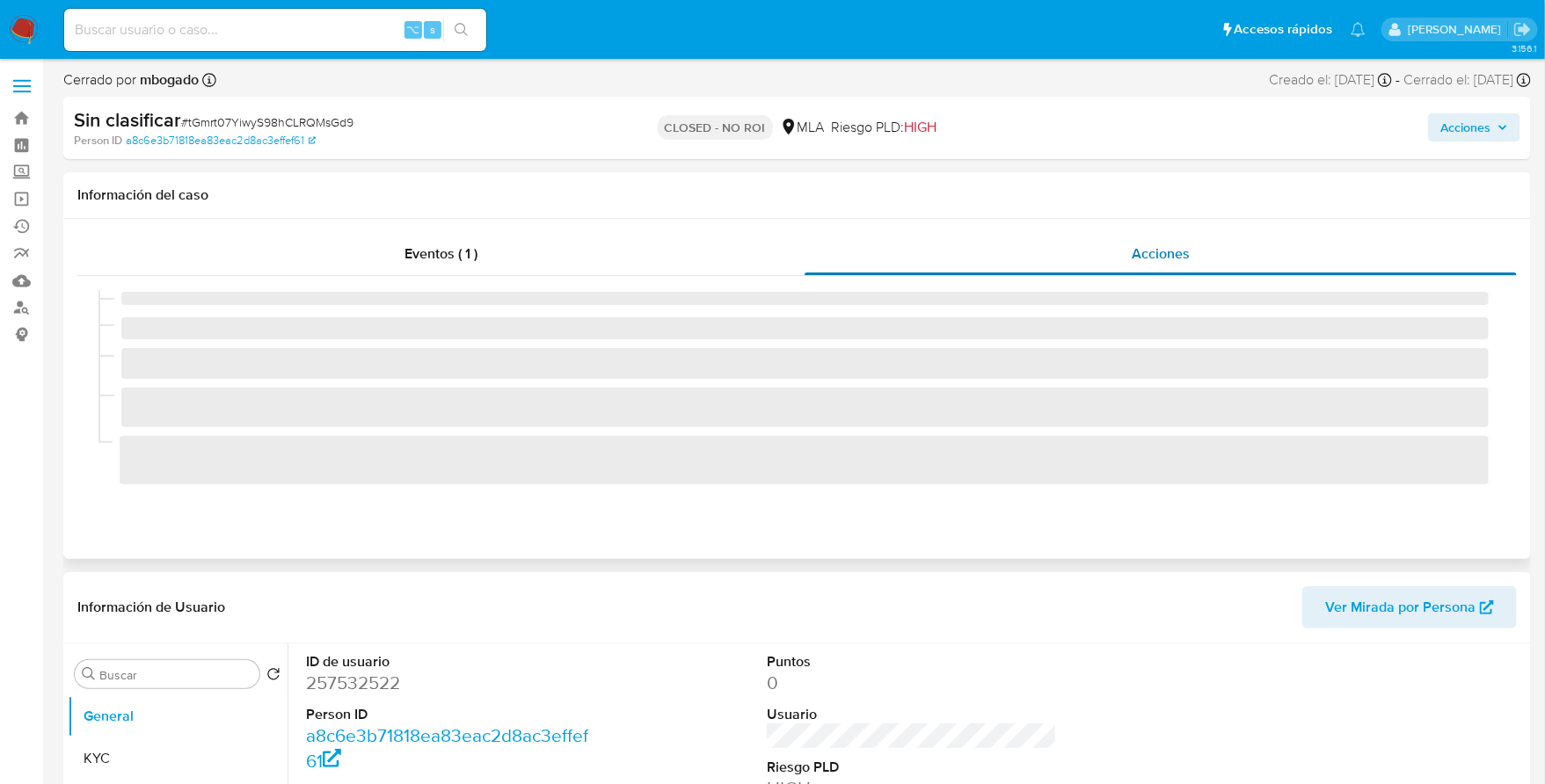
select select "10"
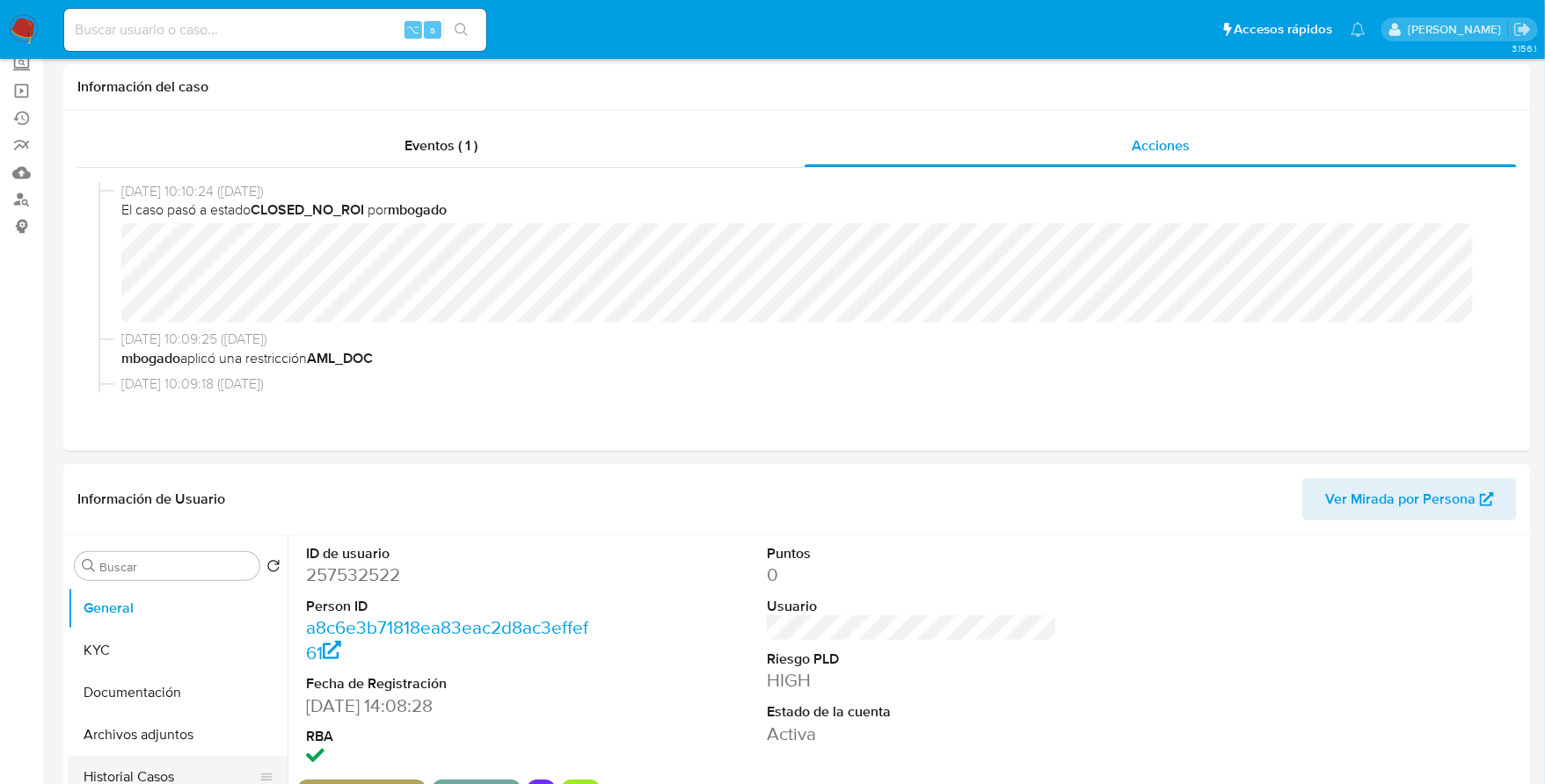
scroll to position [118, 0]
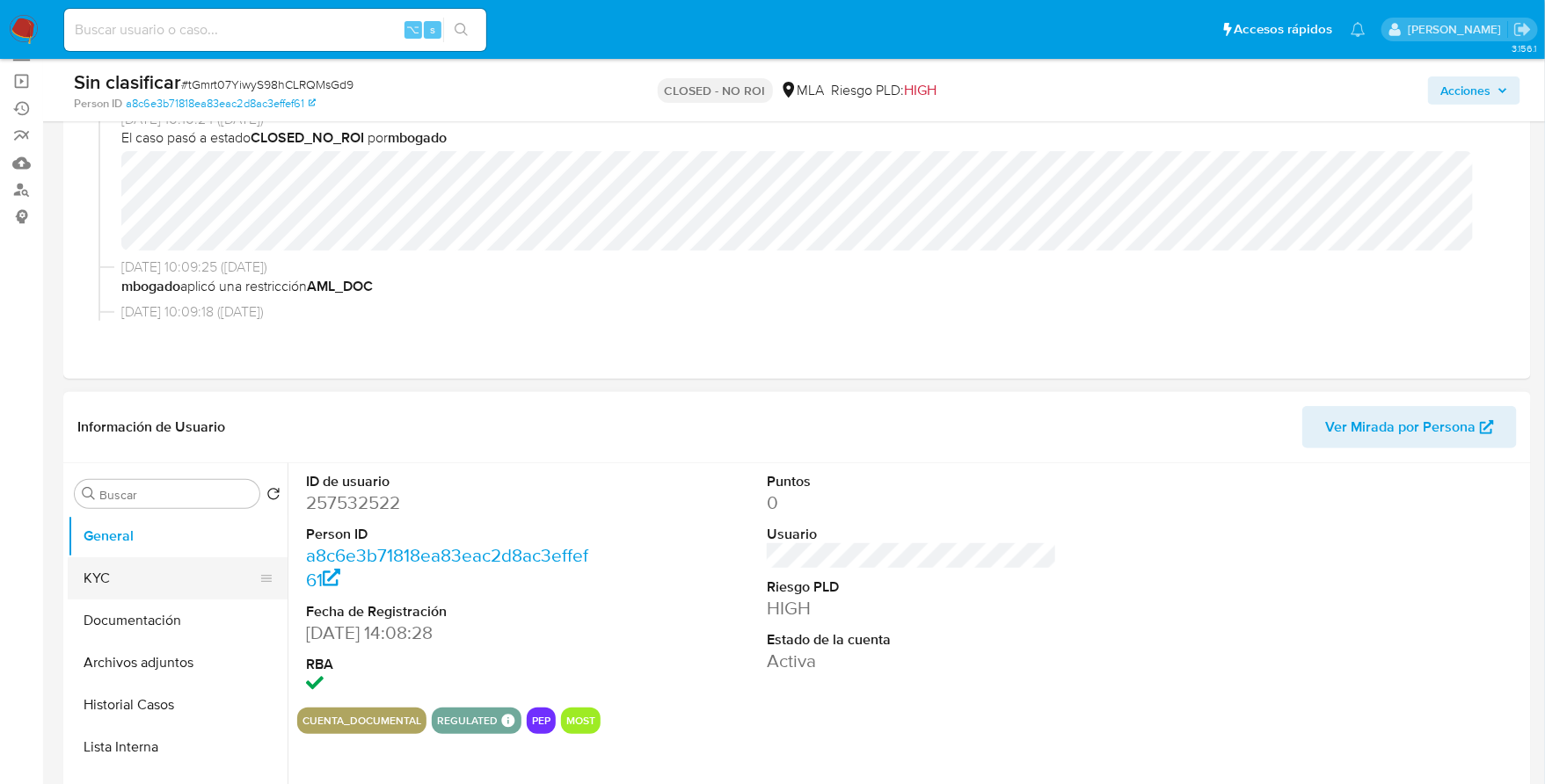
click at [114, 576] on button "KYC" at bounding box center [171, 578] width 206 height 42
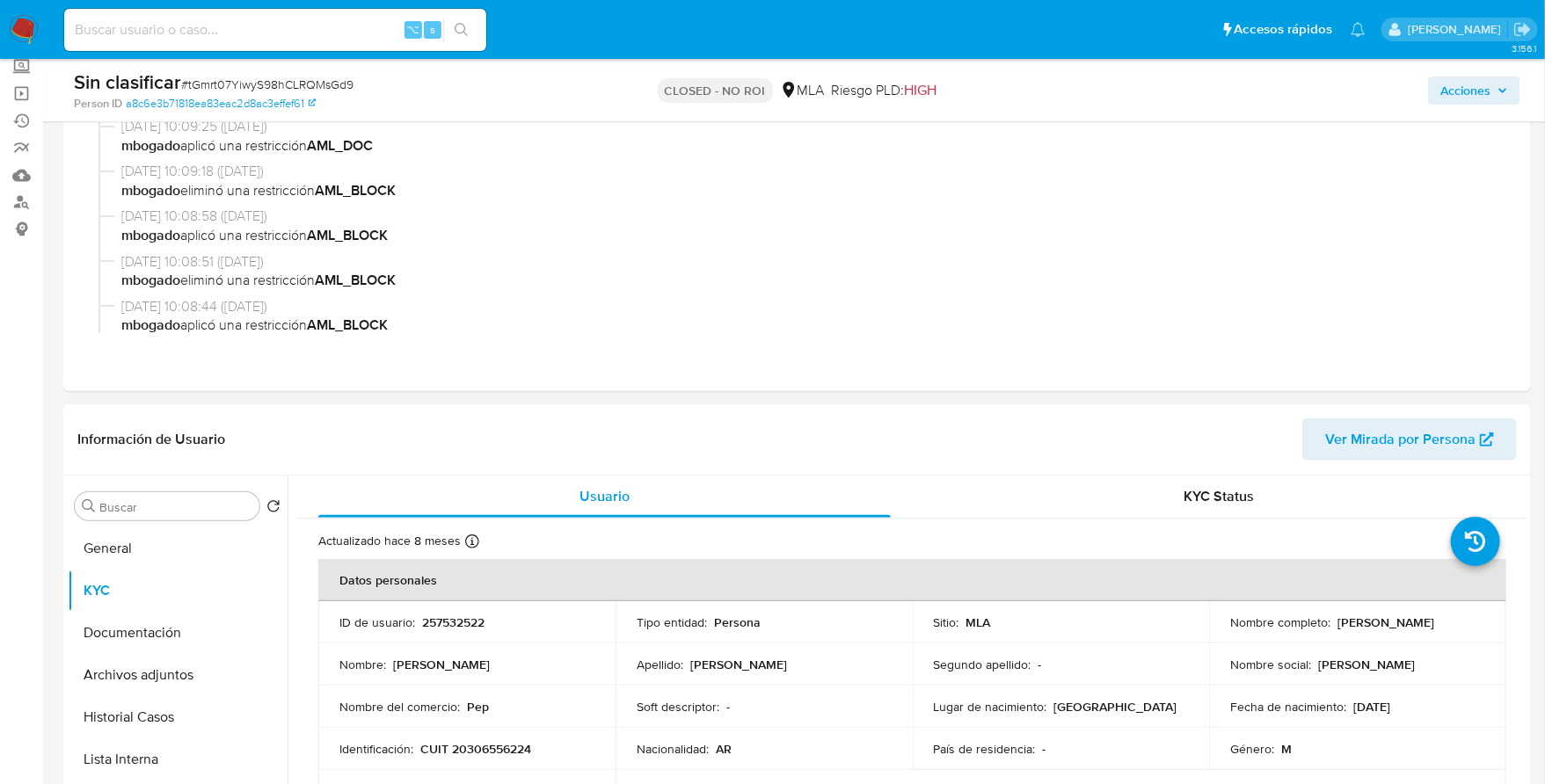
scroll to position [0, 0]
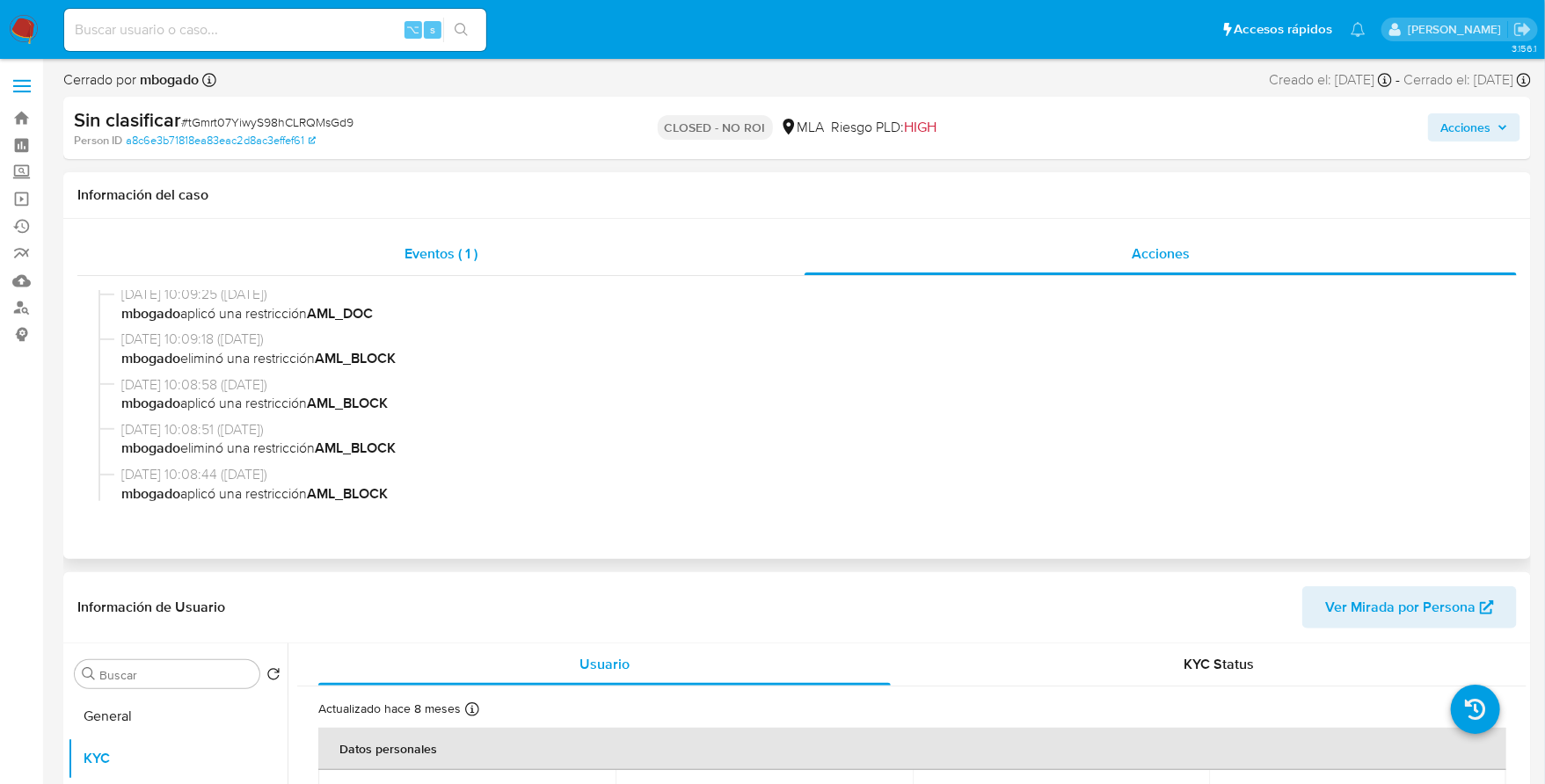
click at [502, 254] on div "Eventos ( 1 )" at bounding box center [441, 254] width 728 height 42
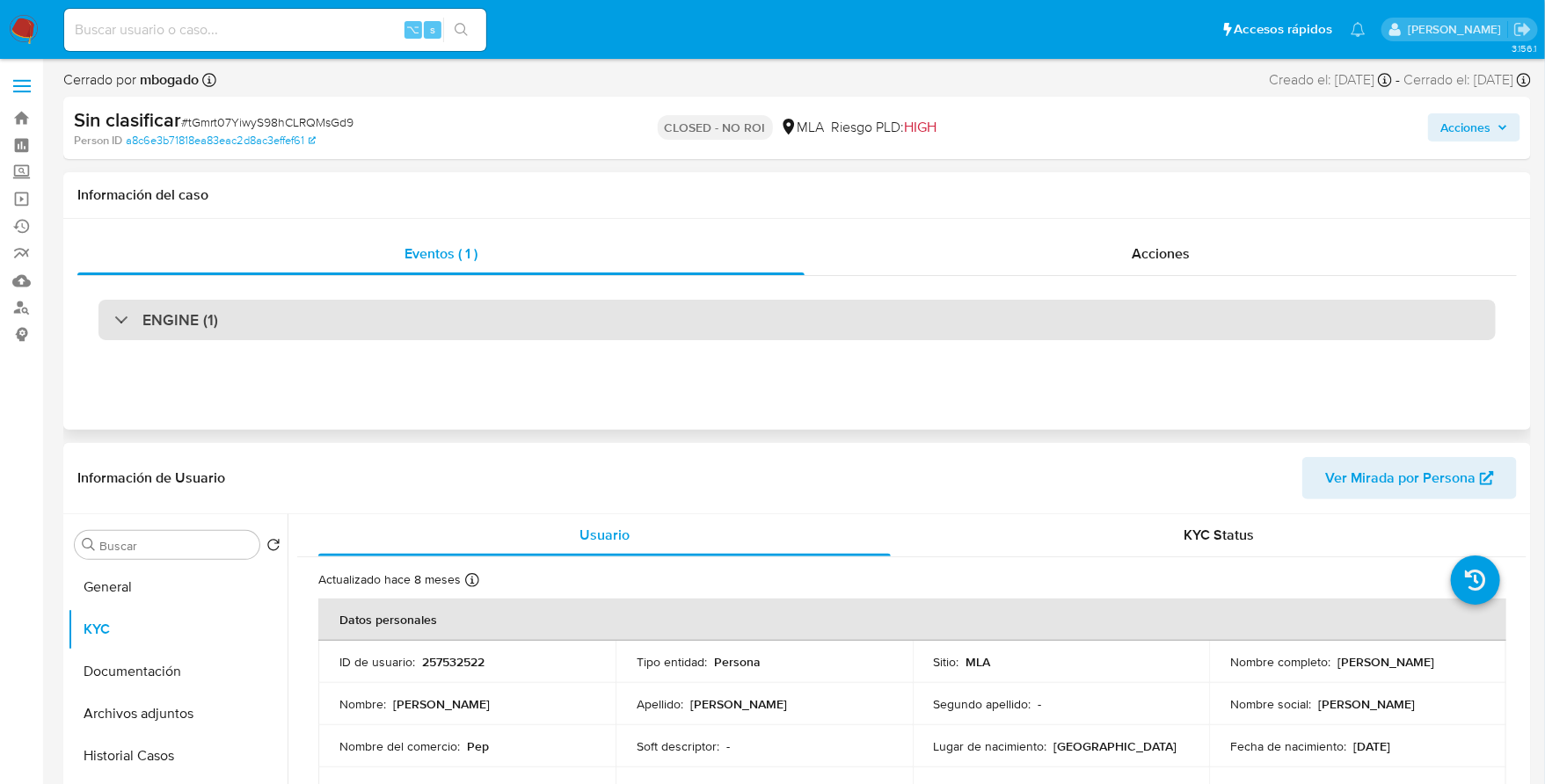
click at [175, 323] on h3 "ENGINE (1)" at bounding box center [180, 320] width 76 height 20
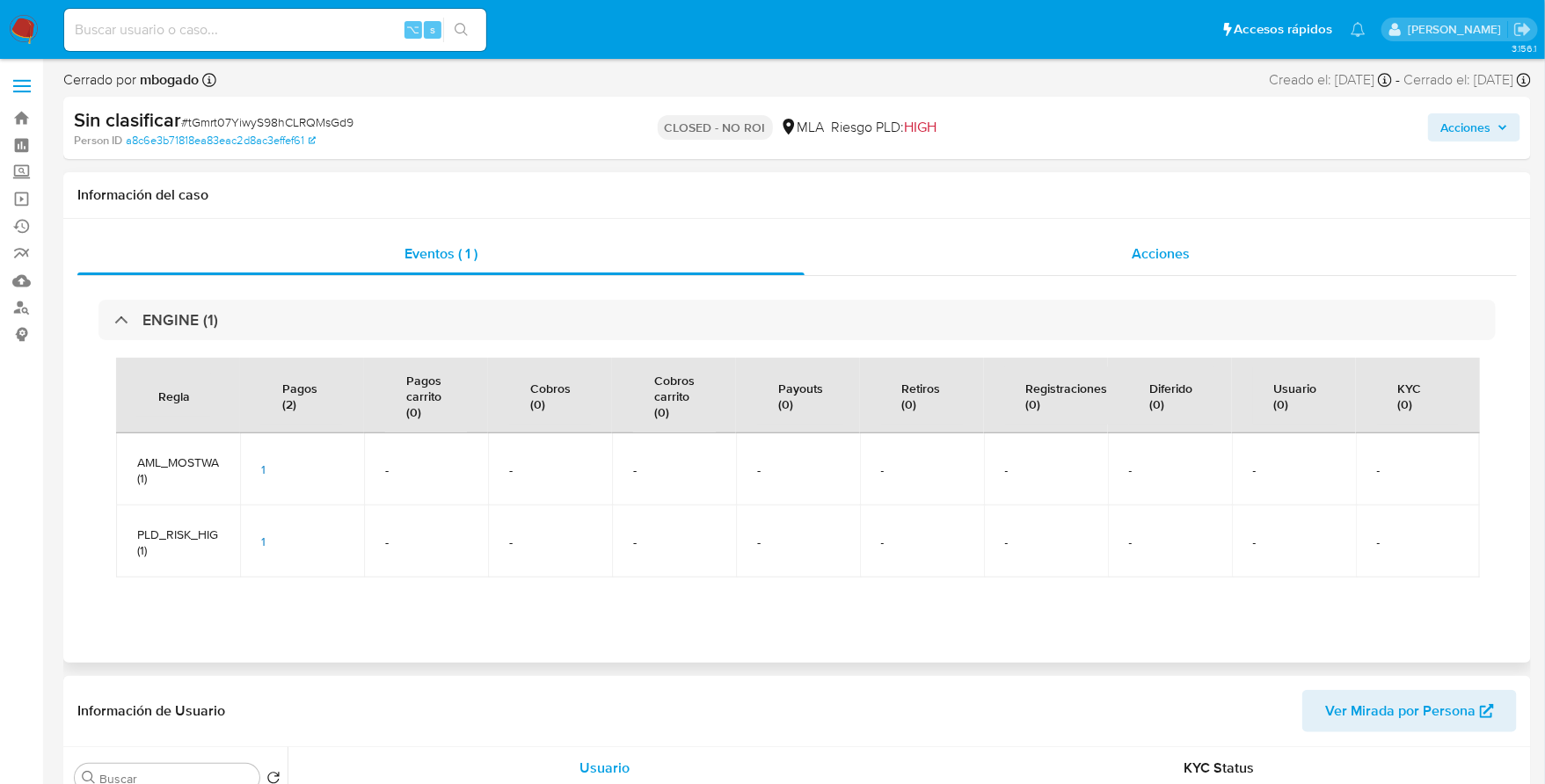
click at [1217, 256] on div "Acciones" at bounding box center [1161, 254] width 713 height 42
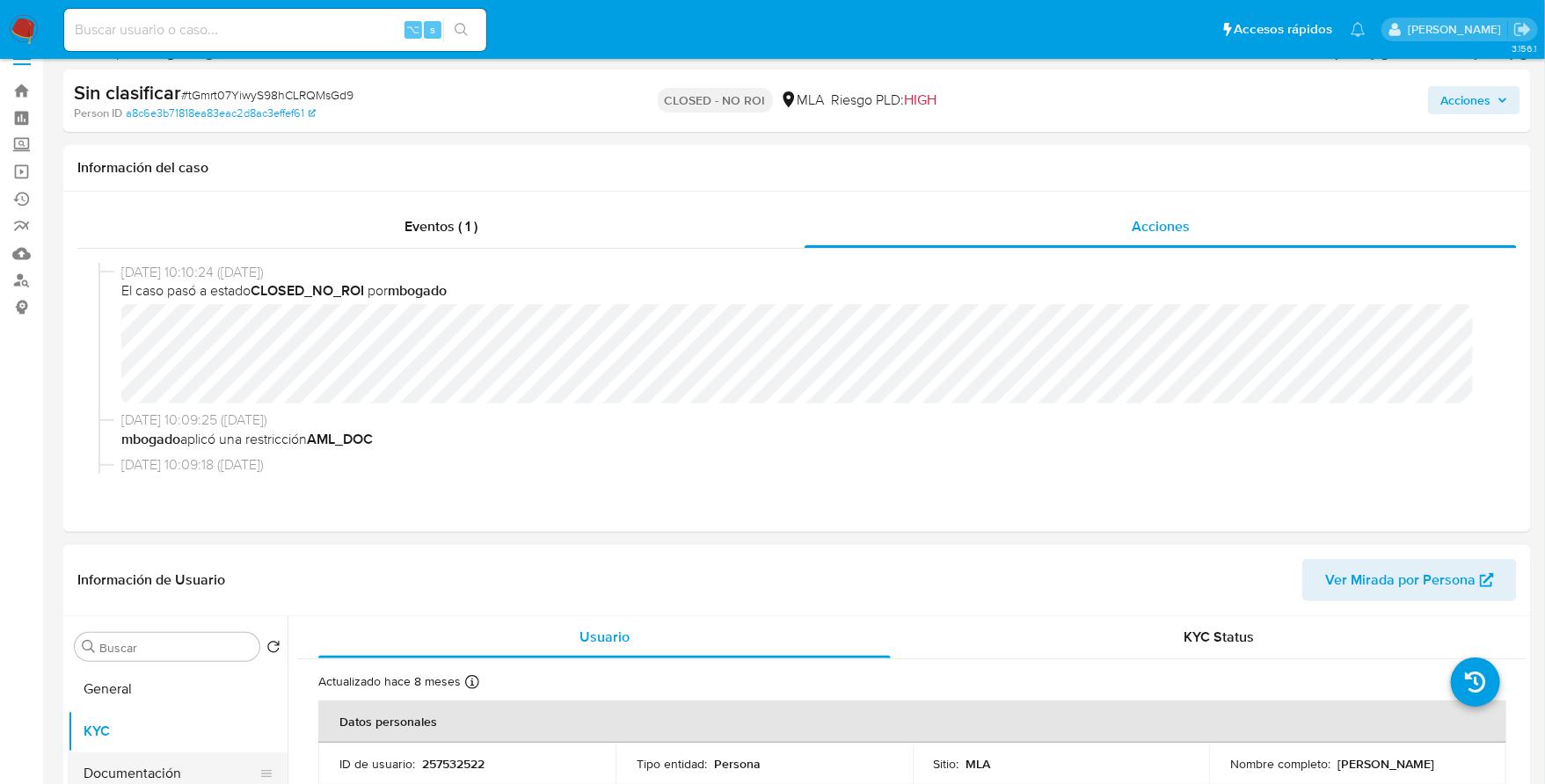
scroll to position [41, 0]
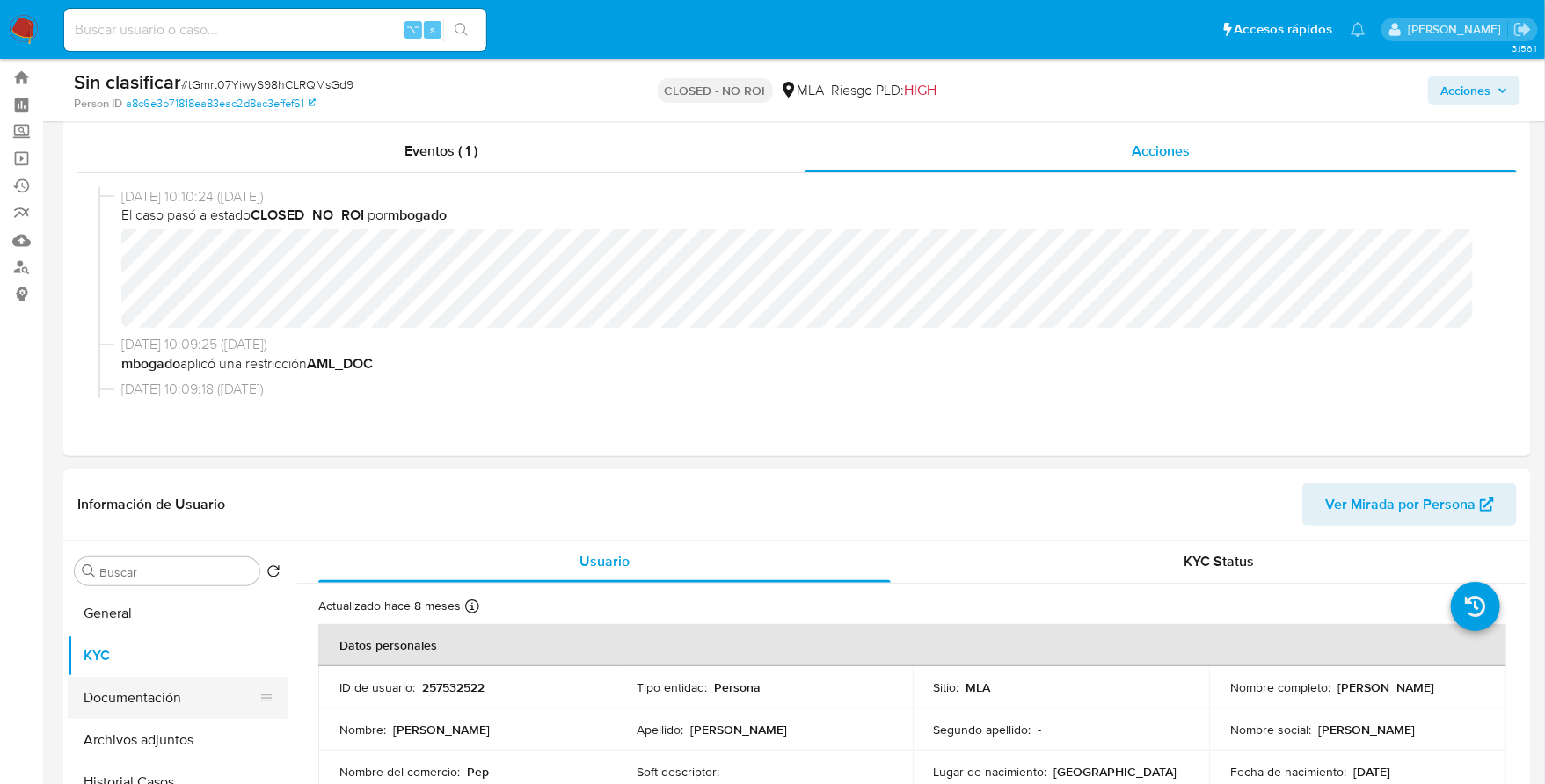
click at [131, 691] on button "Documentación" at bounding box center [171, 698] width 206 height 42
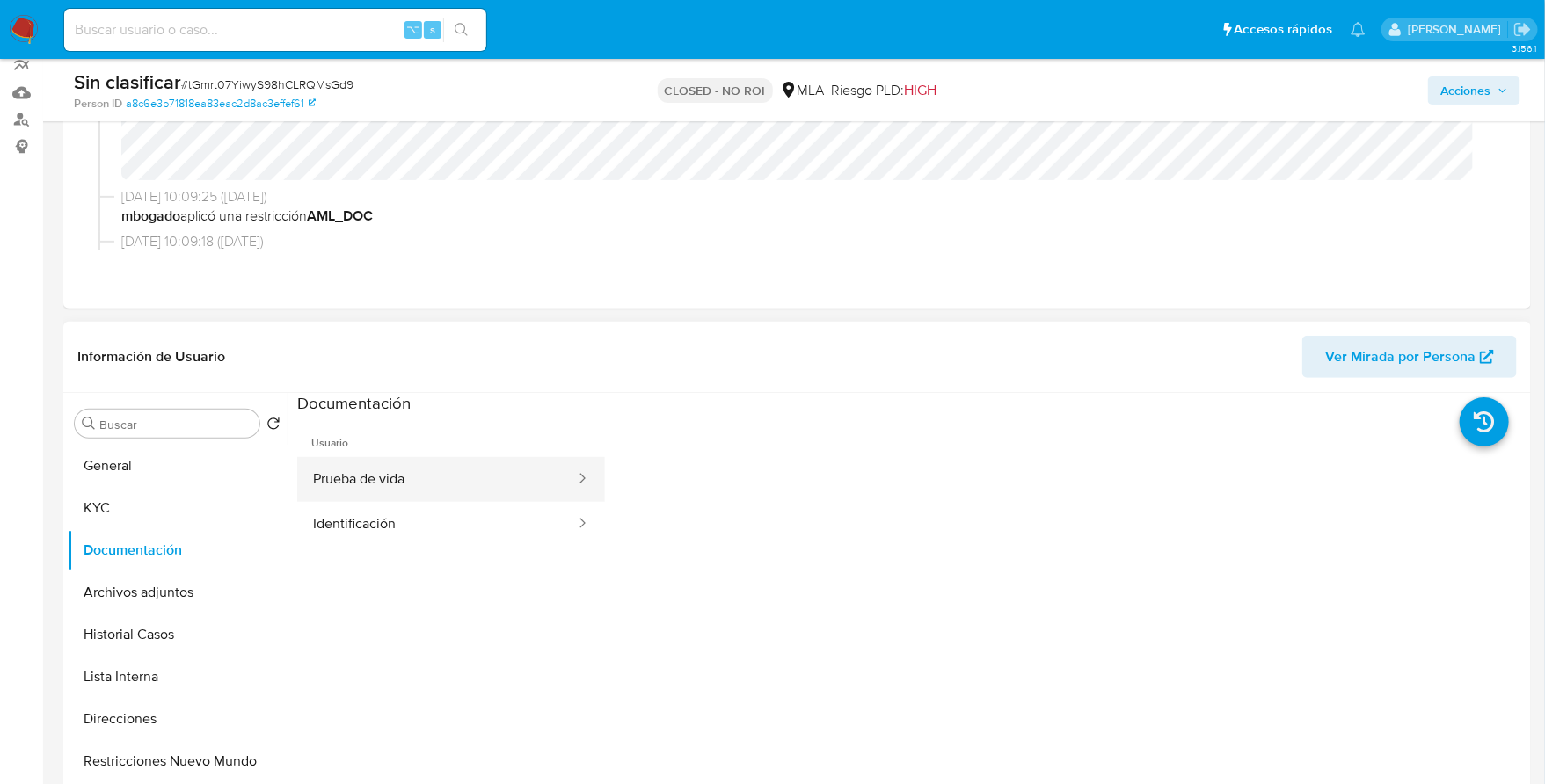
scroll to position [189, 0]
click at [400, 497] on button "Prueba de vida" at bounding box center [437, 479] width 279 height 45
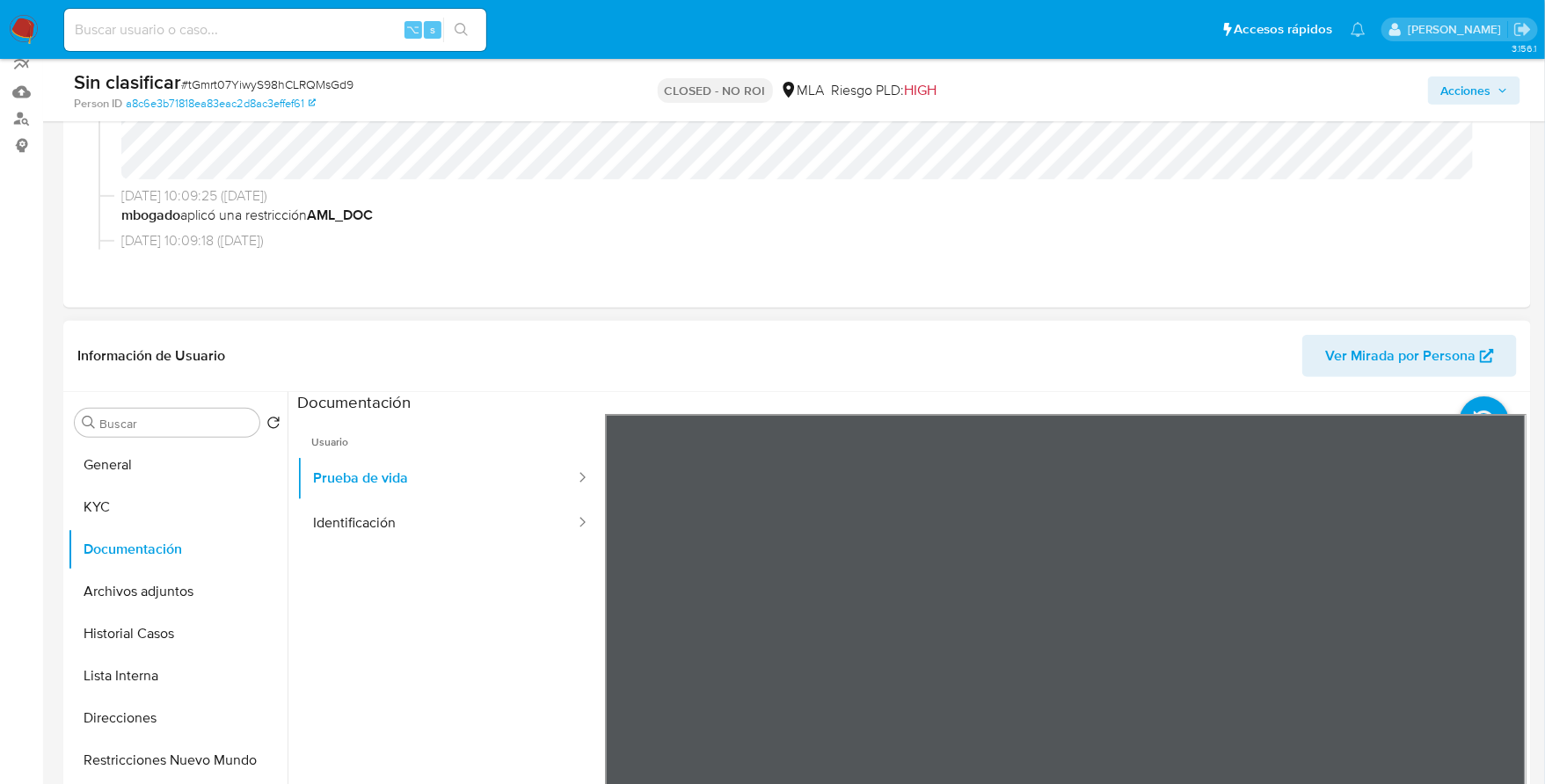
click at [411, 546] on ul "Usuario Prueba de vida Identificación" at bounding box center [451, 667] width 308 height 507
click at [411, 530] on button "Identificación" at bounding box center [437, 524] width 279 height 45
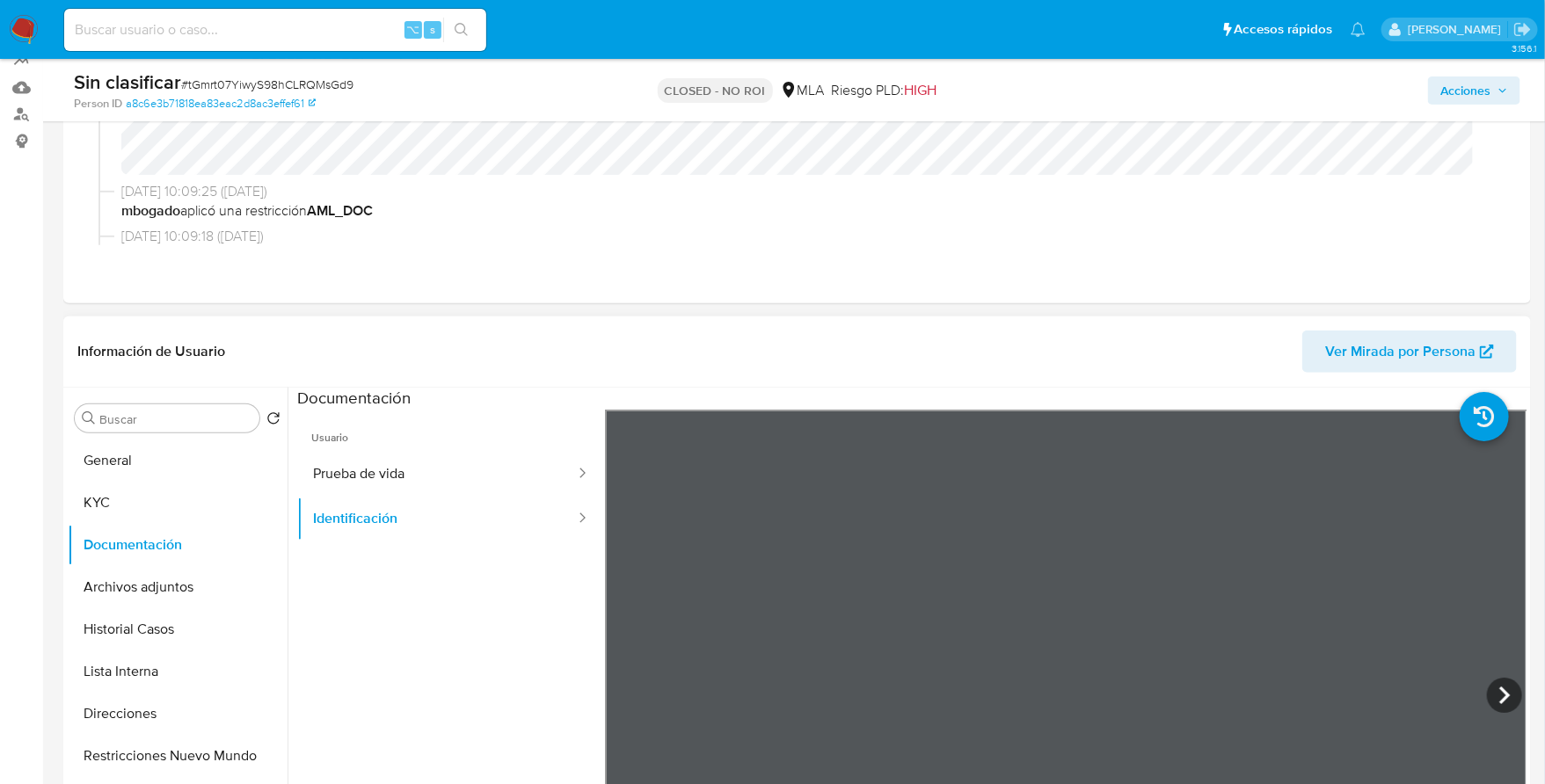
scroll to position [193, 0]
click at [1493, 701] on icon at bounding box center [1504, 694] width 35 height 35
click at [626, 698] on icon at bounding box center [626, 695] width 10 height 18
click at [190, 740] on button "Restricciones Nuevo Mundo" at bounding box center [171, 756] width 206 height 42
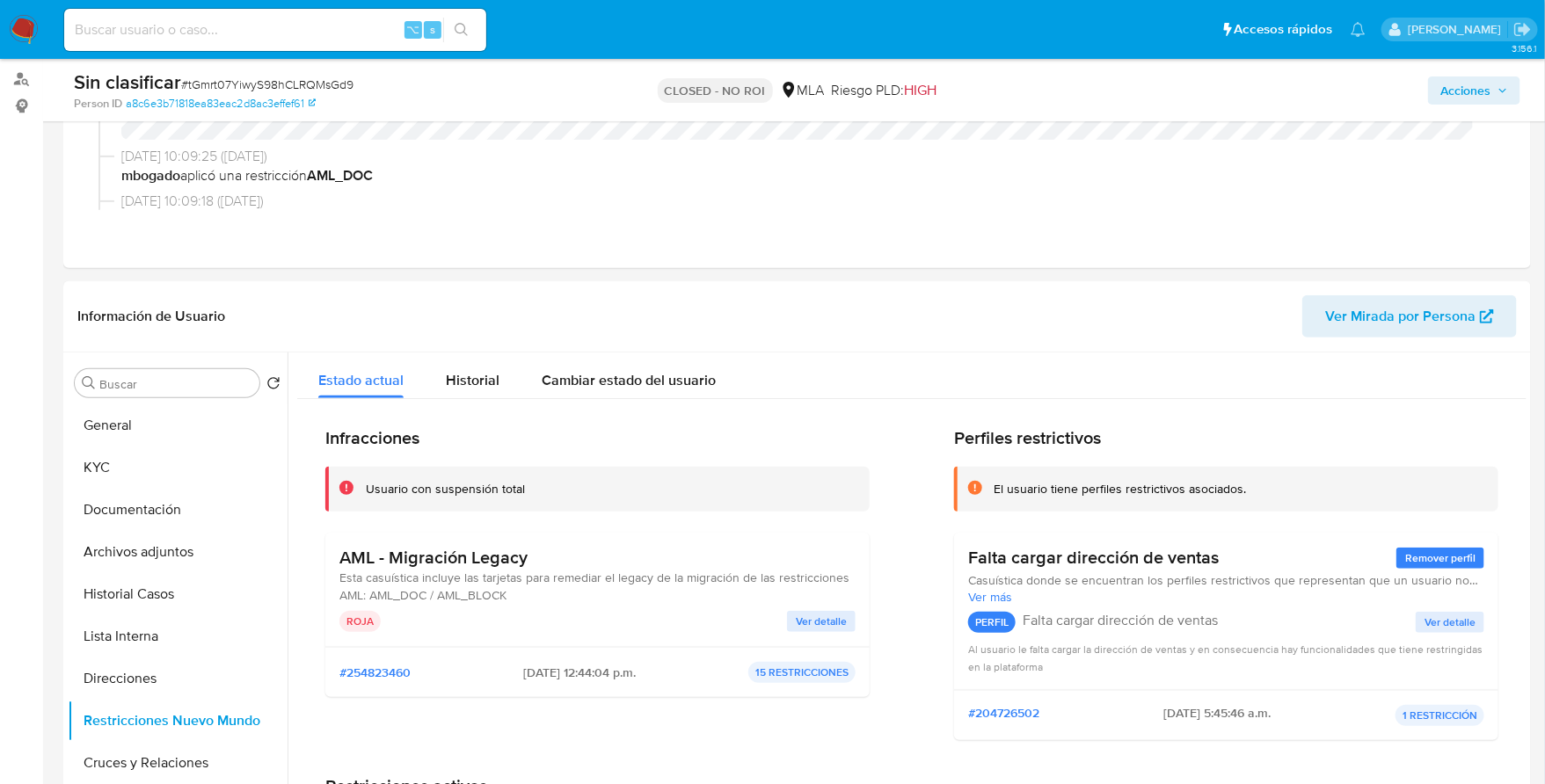
scroll to position [228, 0]
click button "Lista Interna"
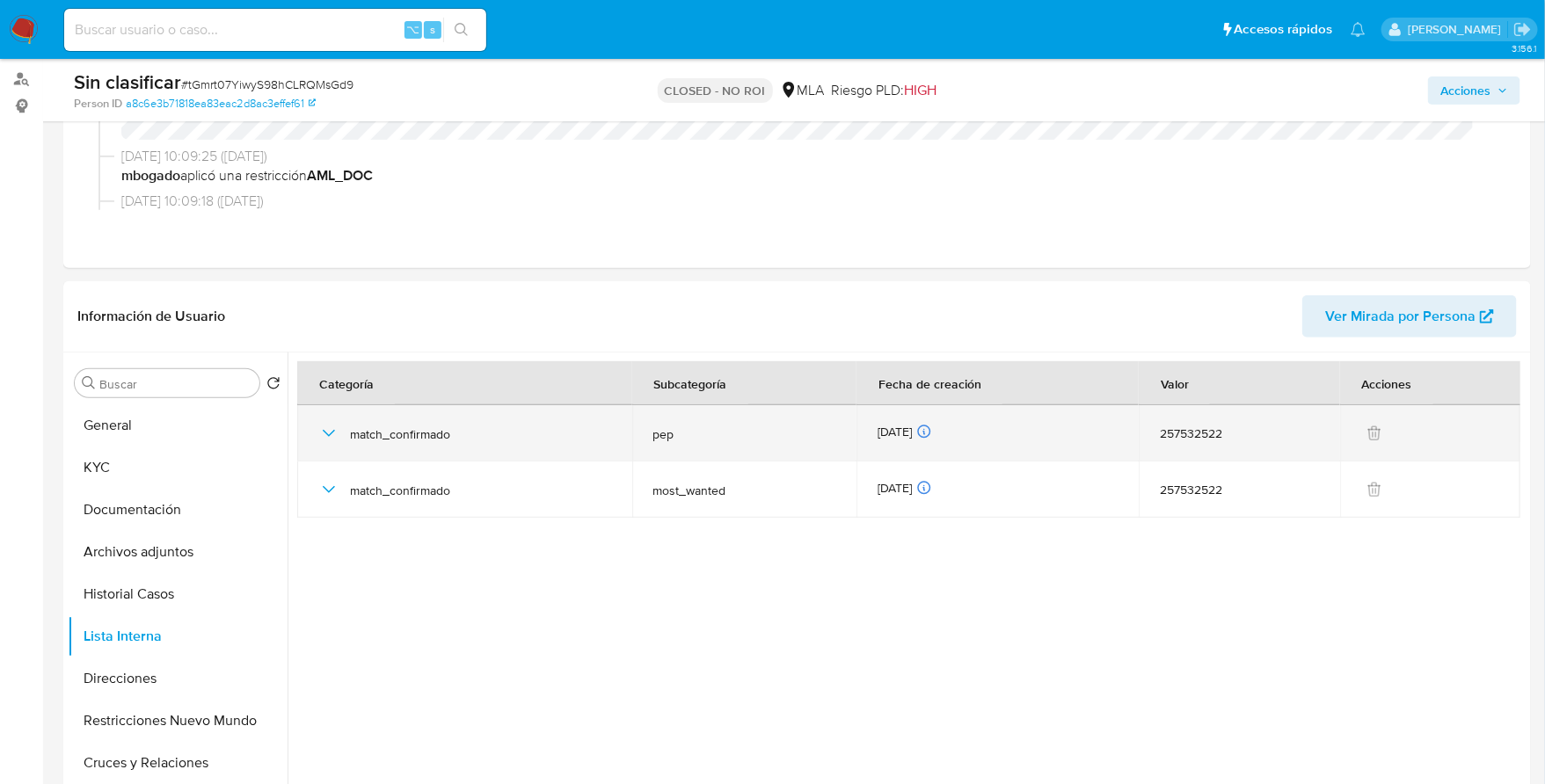
click icon "button"
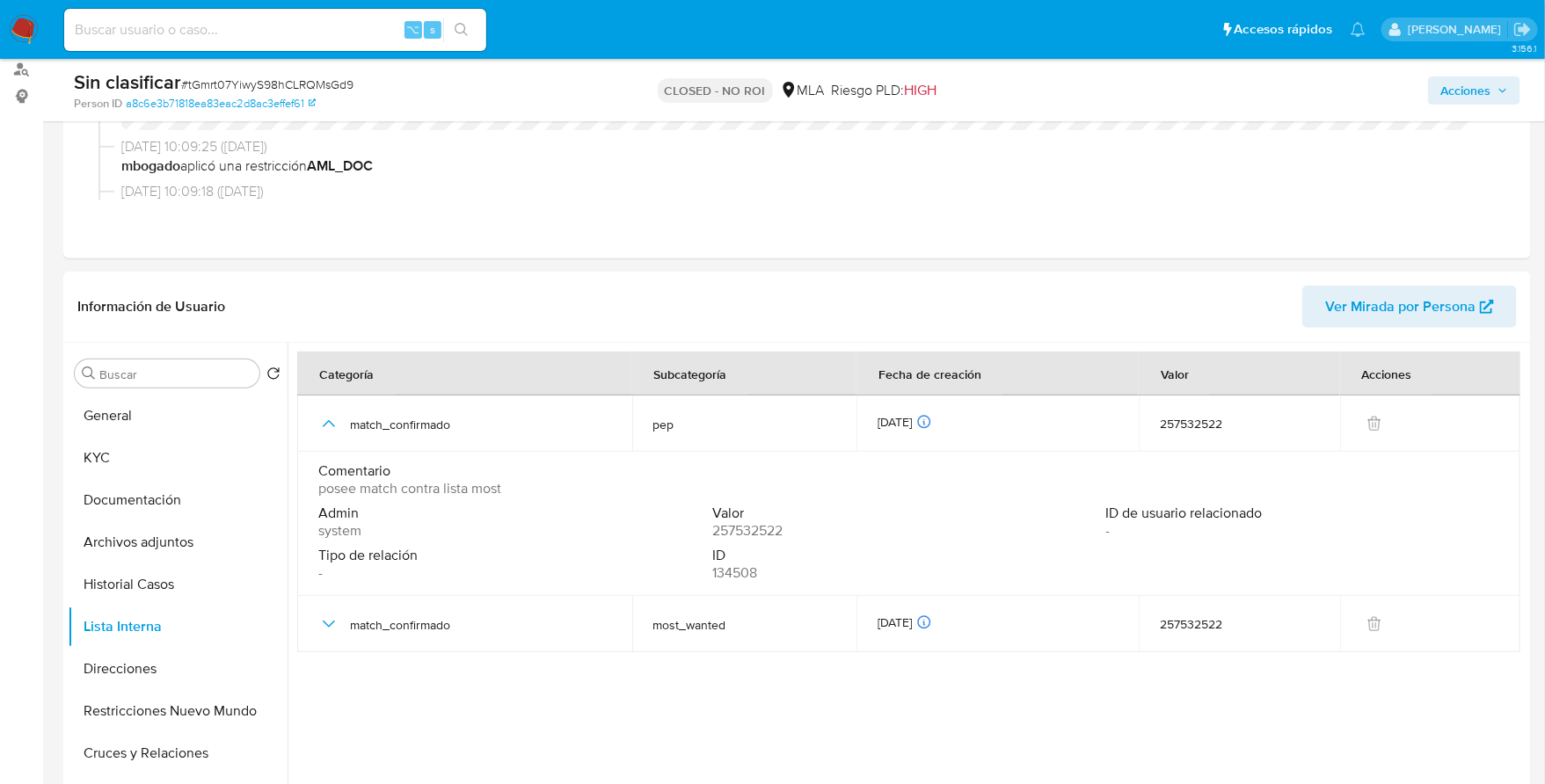
scroll to position [255, 0]
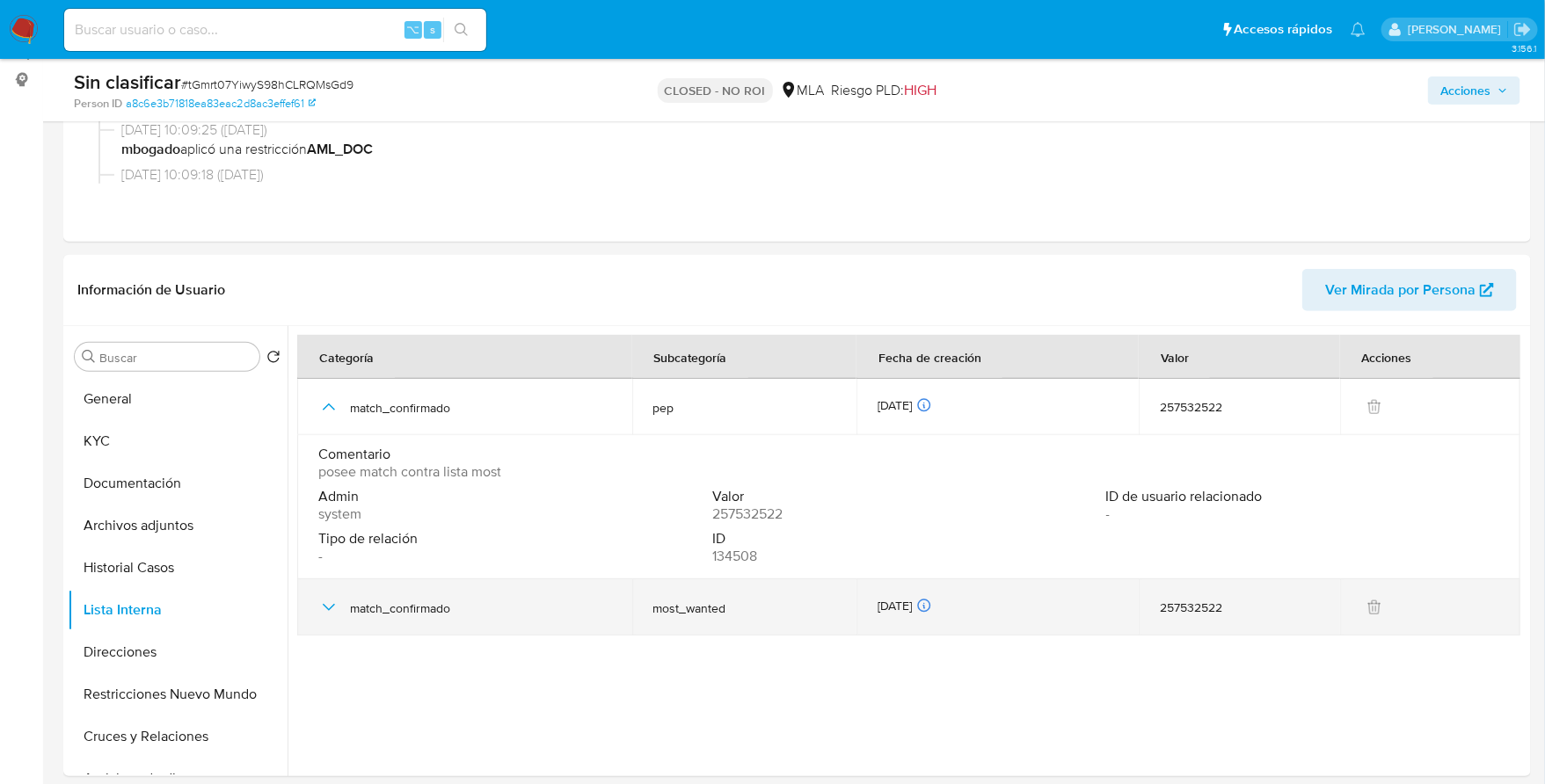
click td "match_confirmado"
click icon "button"
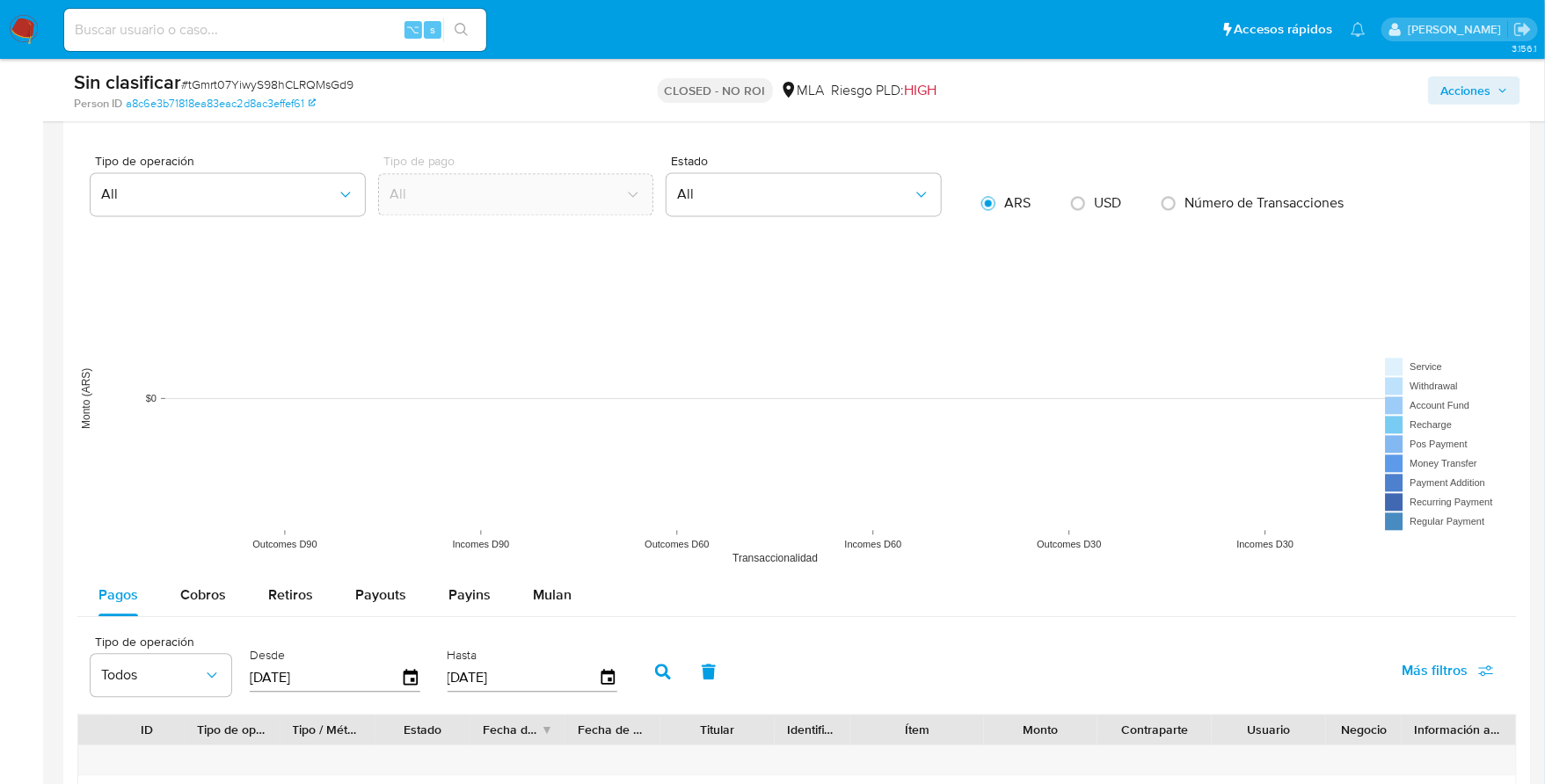
scroll to position [2225, 0]
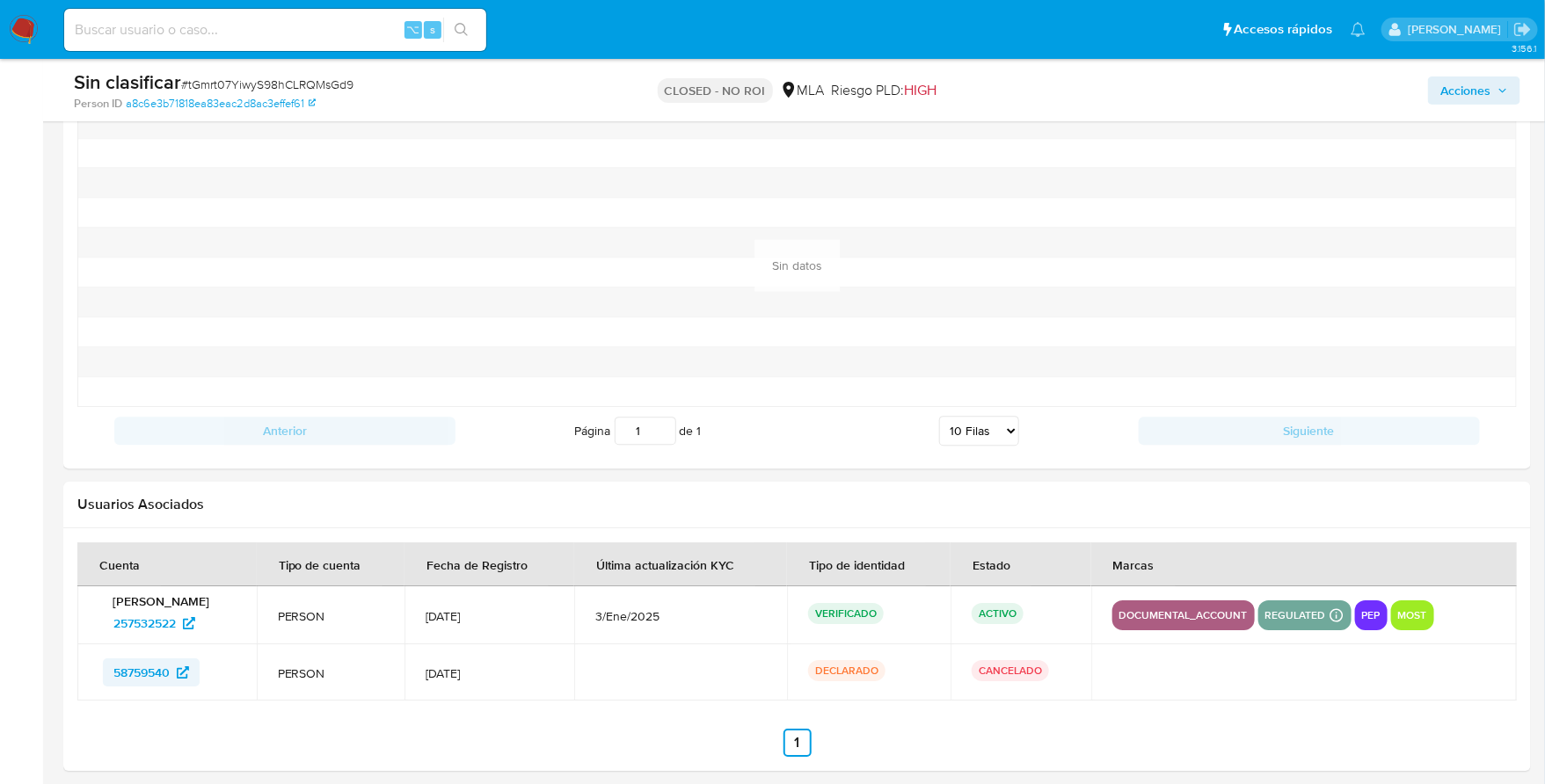
click span "58759540"
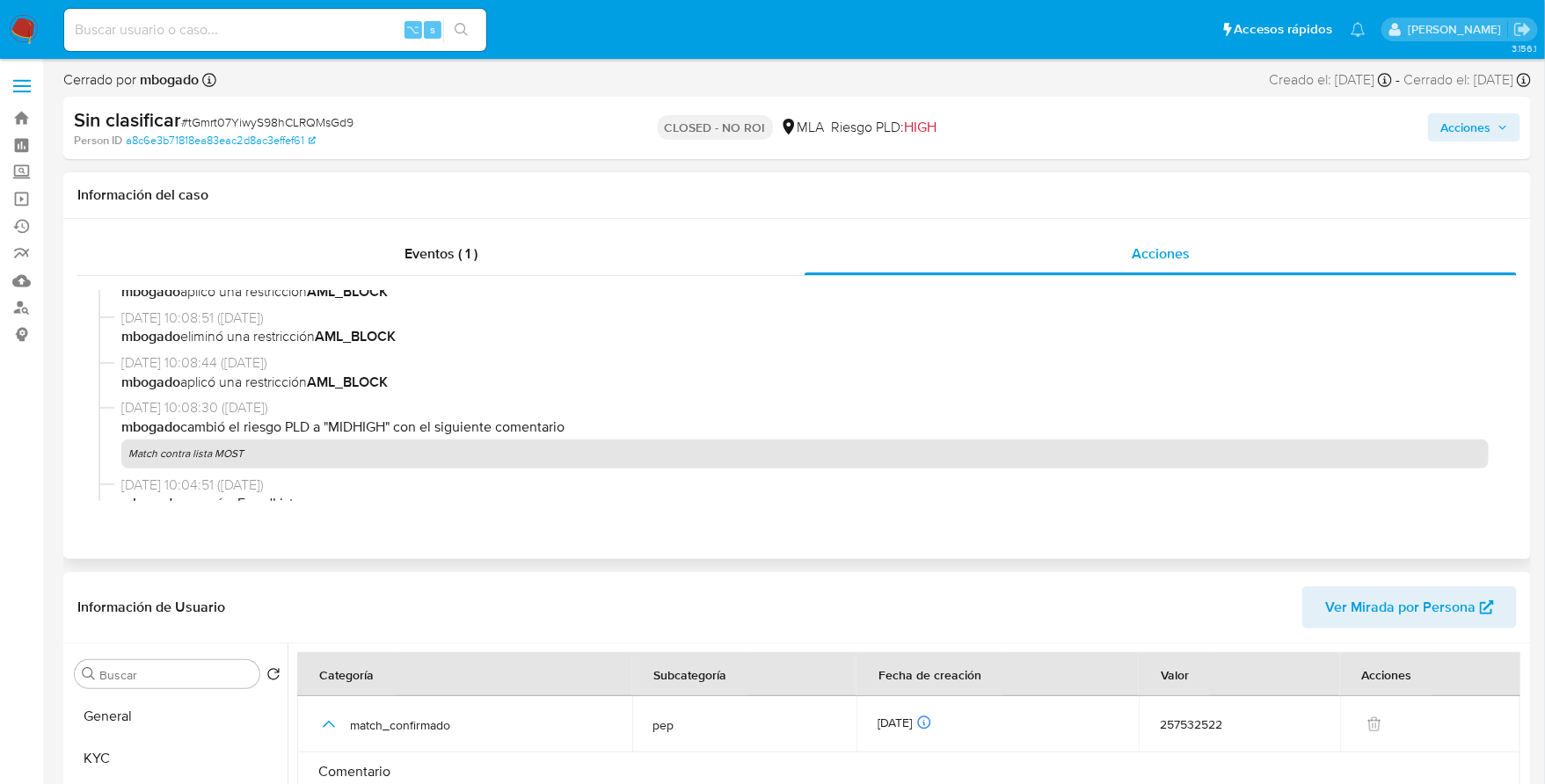
scroll to position [0, 0]
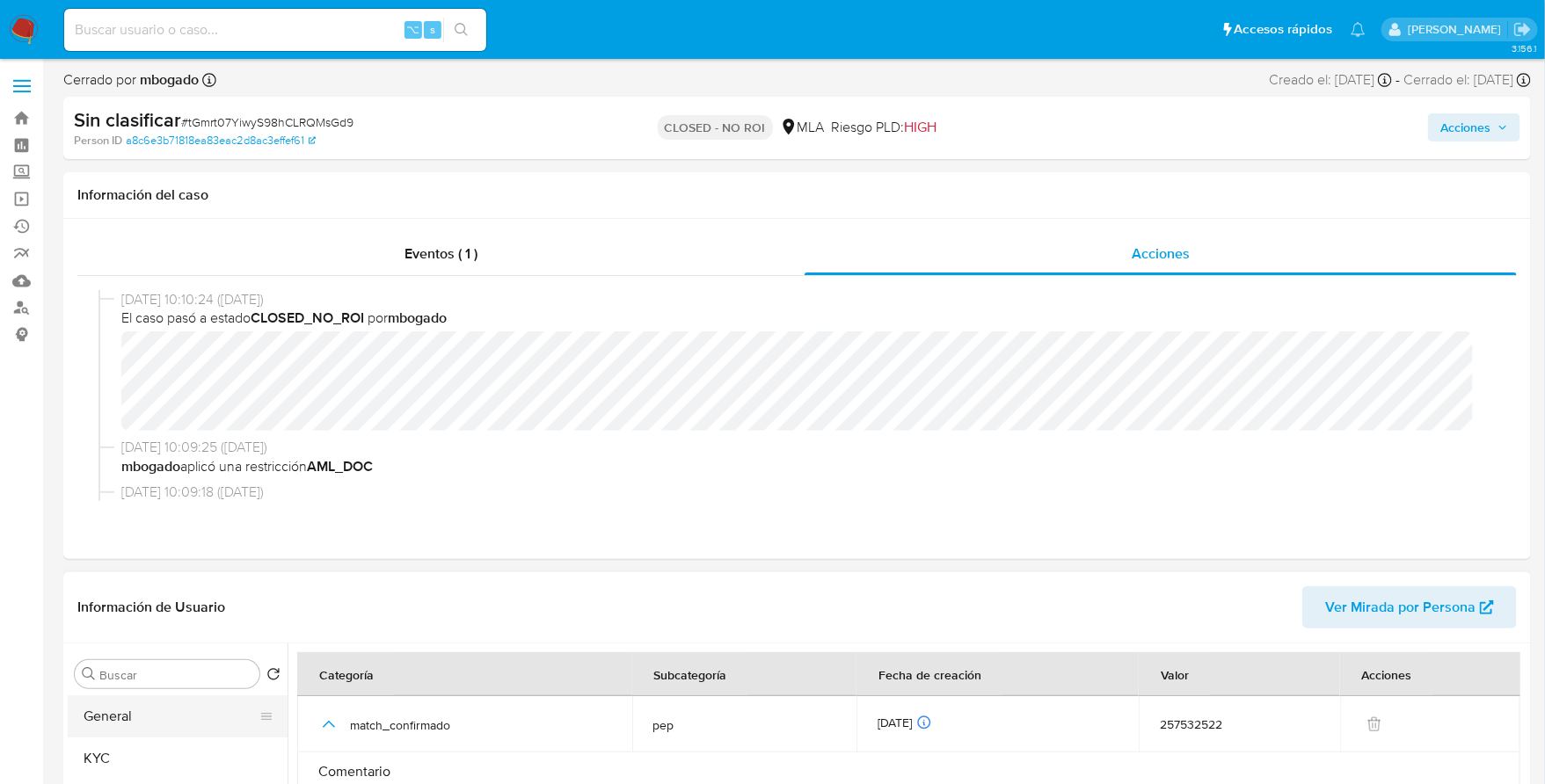
click button "General"
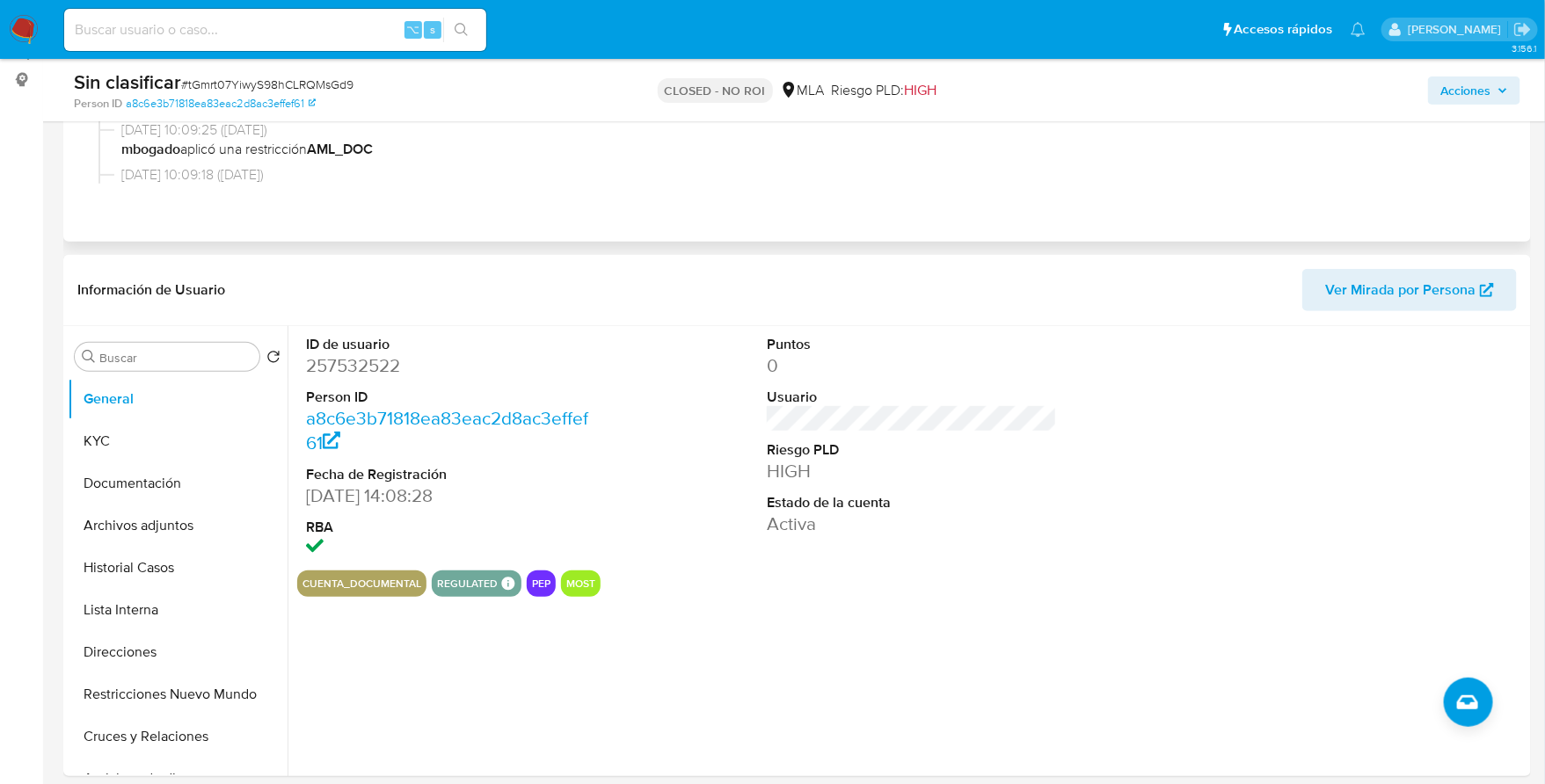
scroll to position [523, 0]
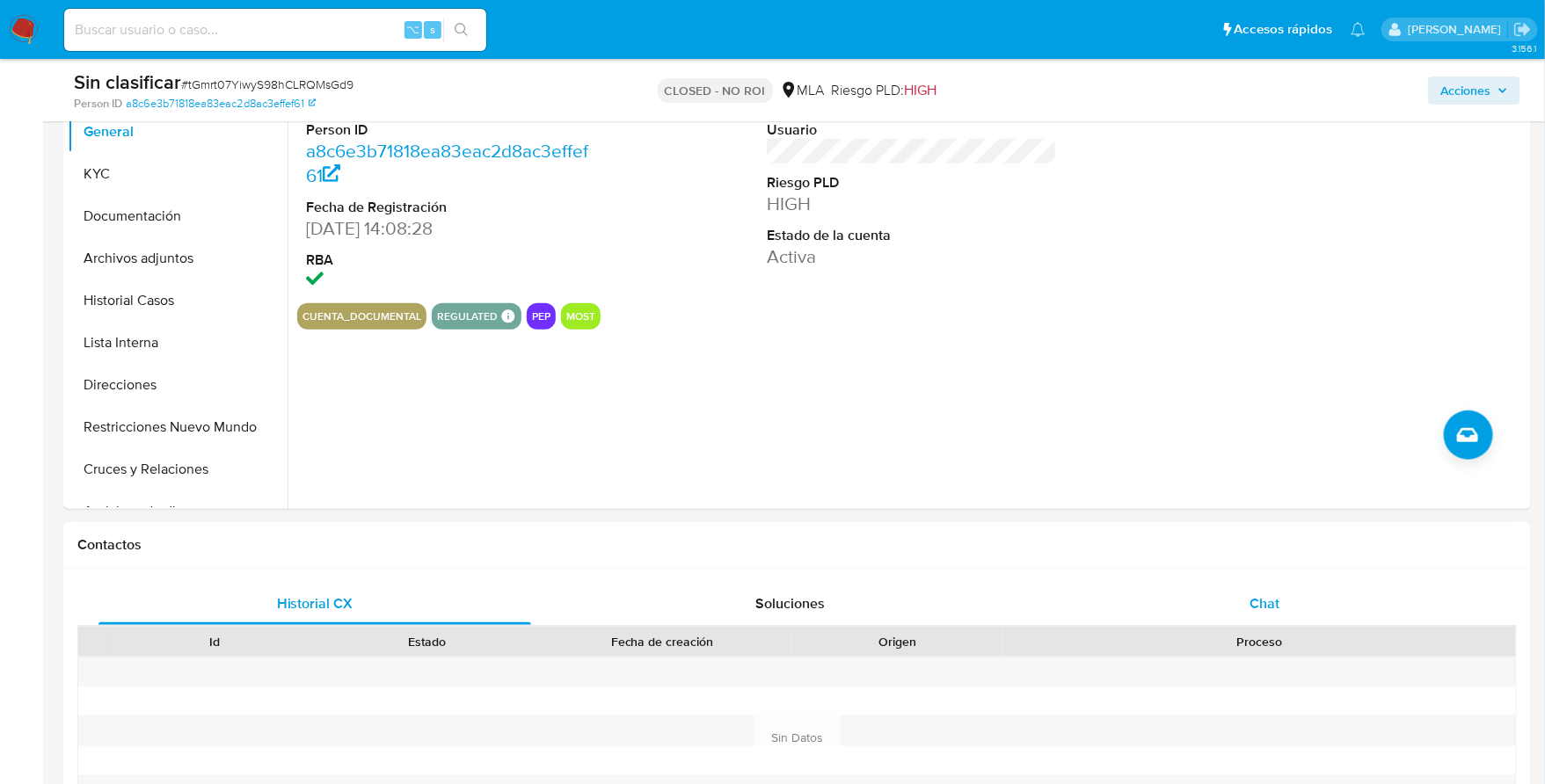
click div "Chat"
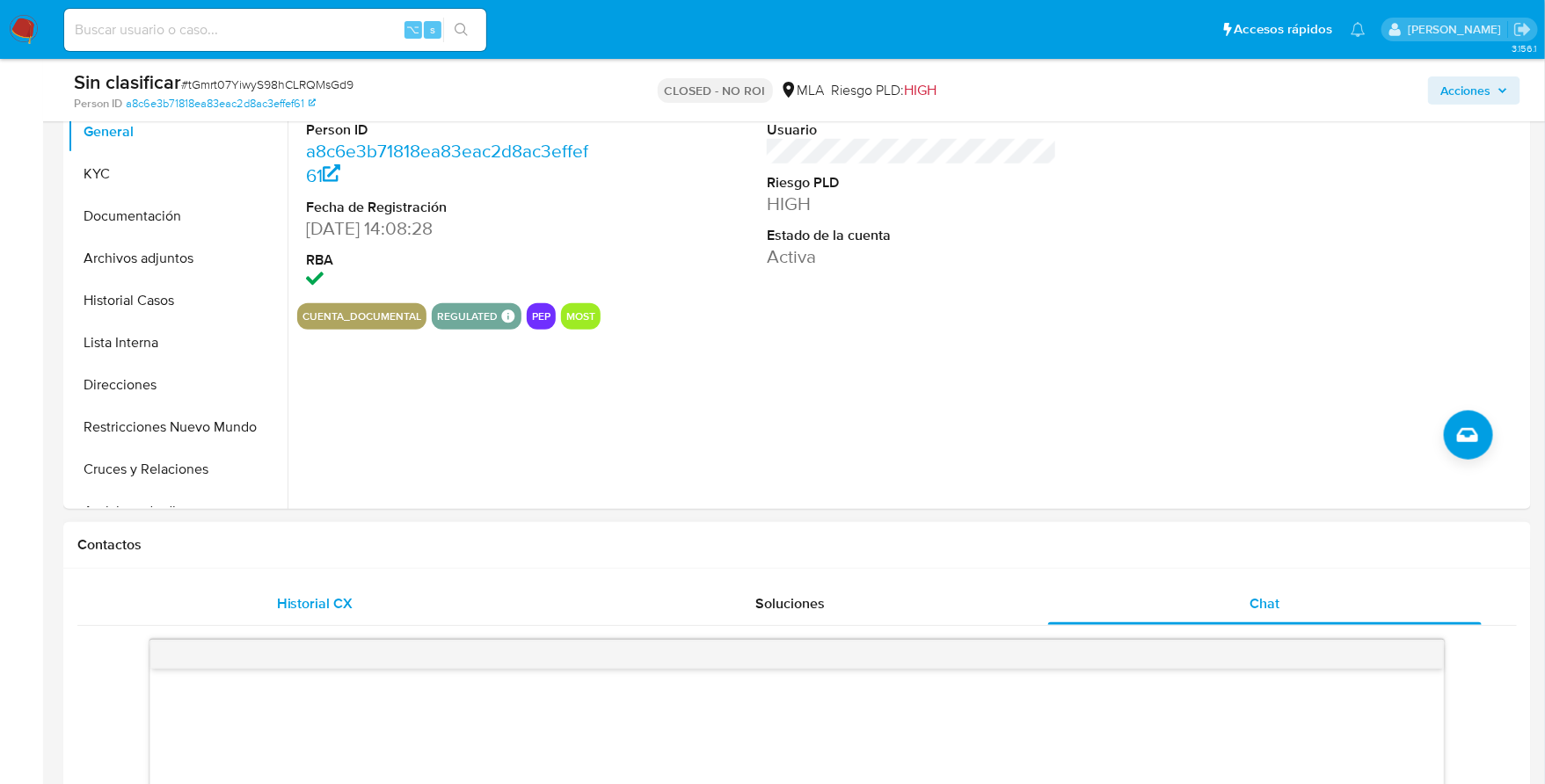
click div "Historial CX"
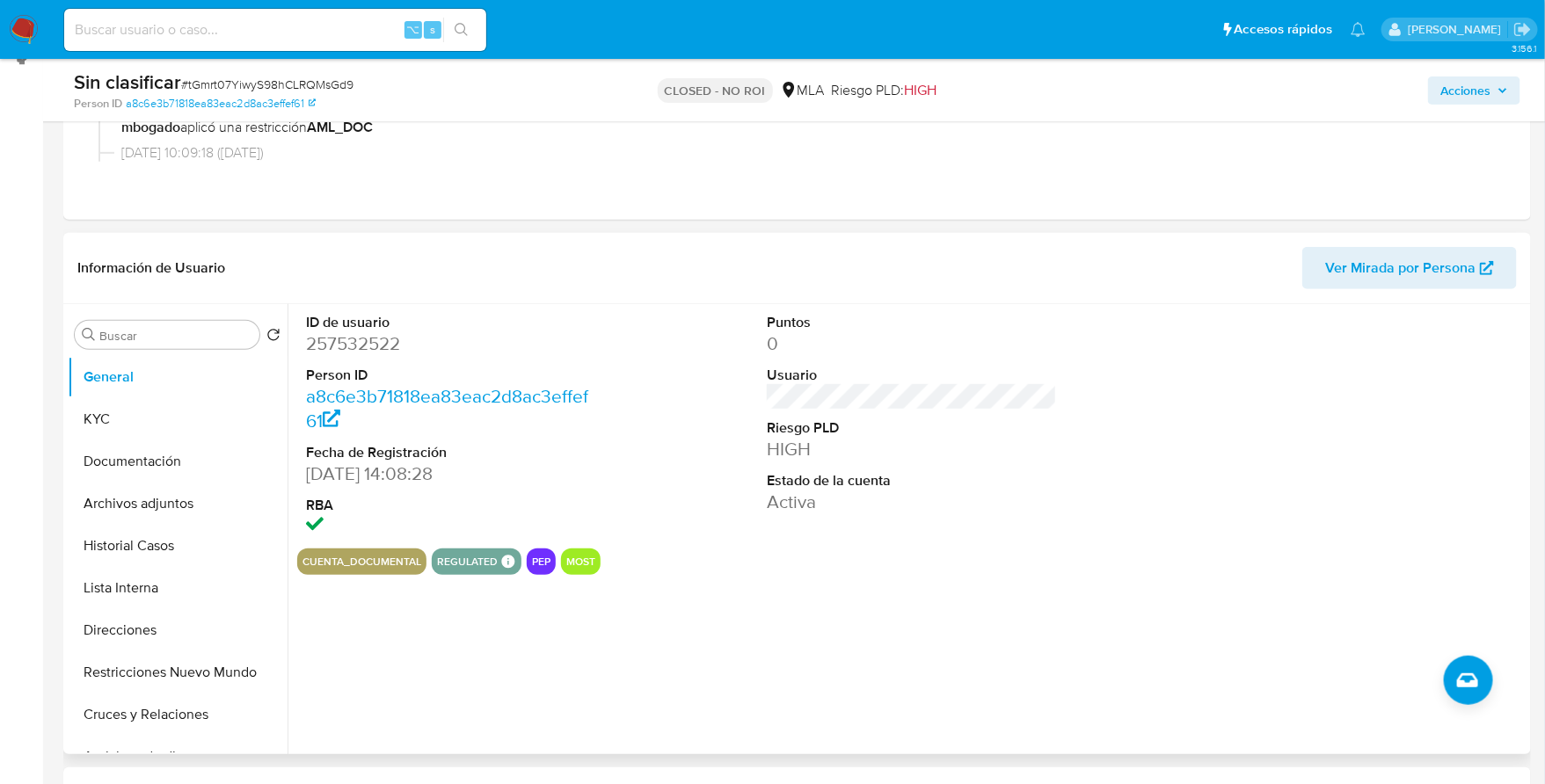
scroll to position [277, 0]
click button "Documentación"
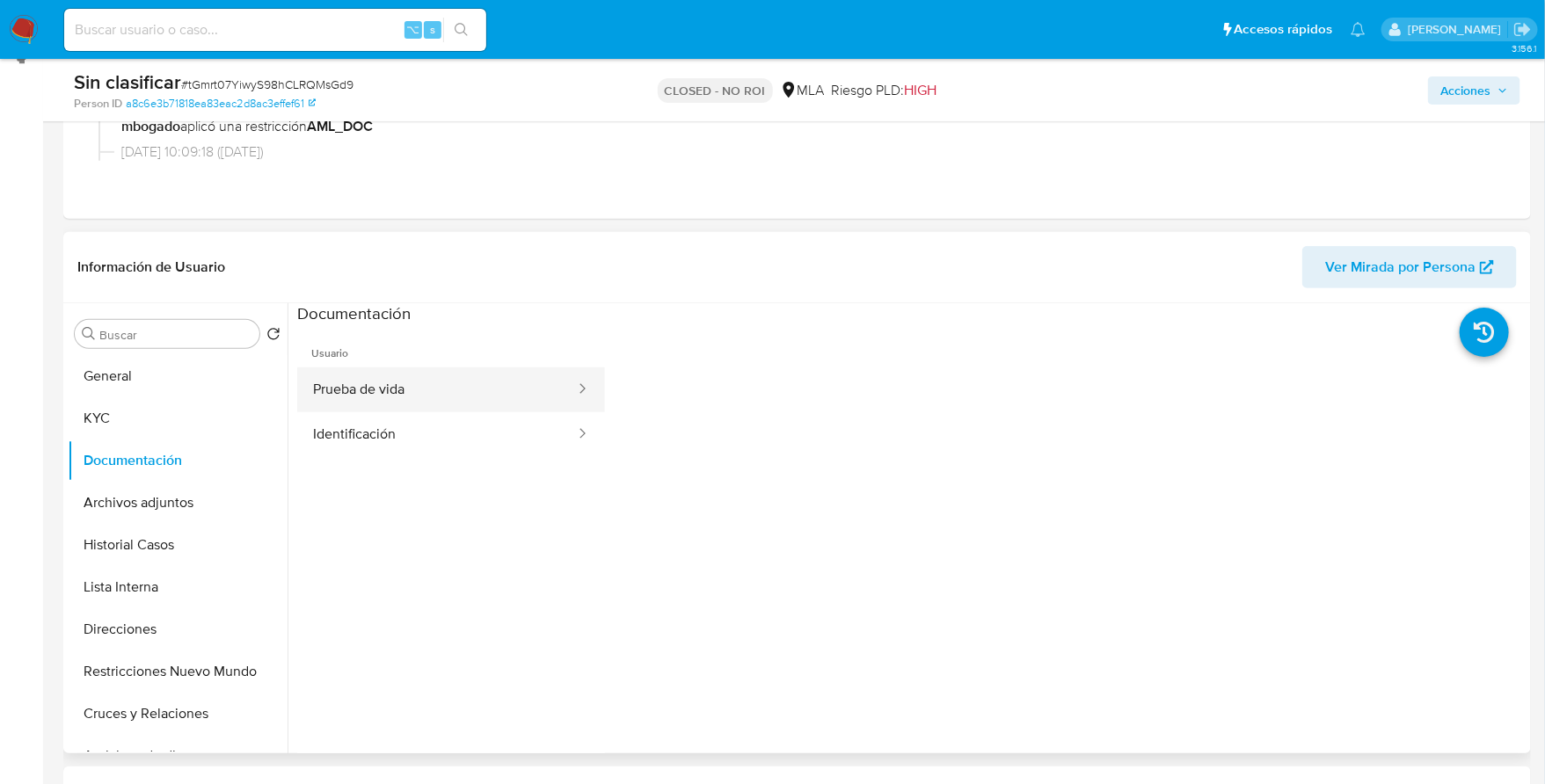
click button "Prueba de vida"
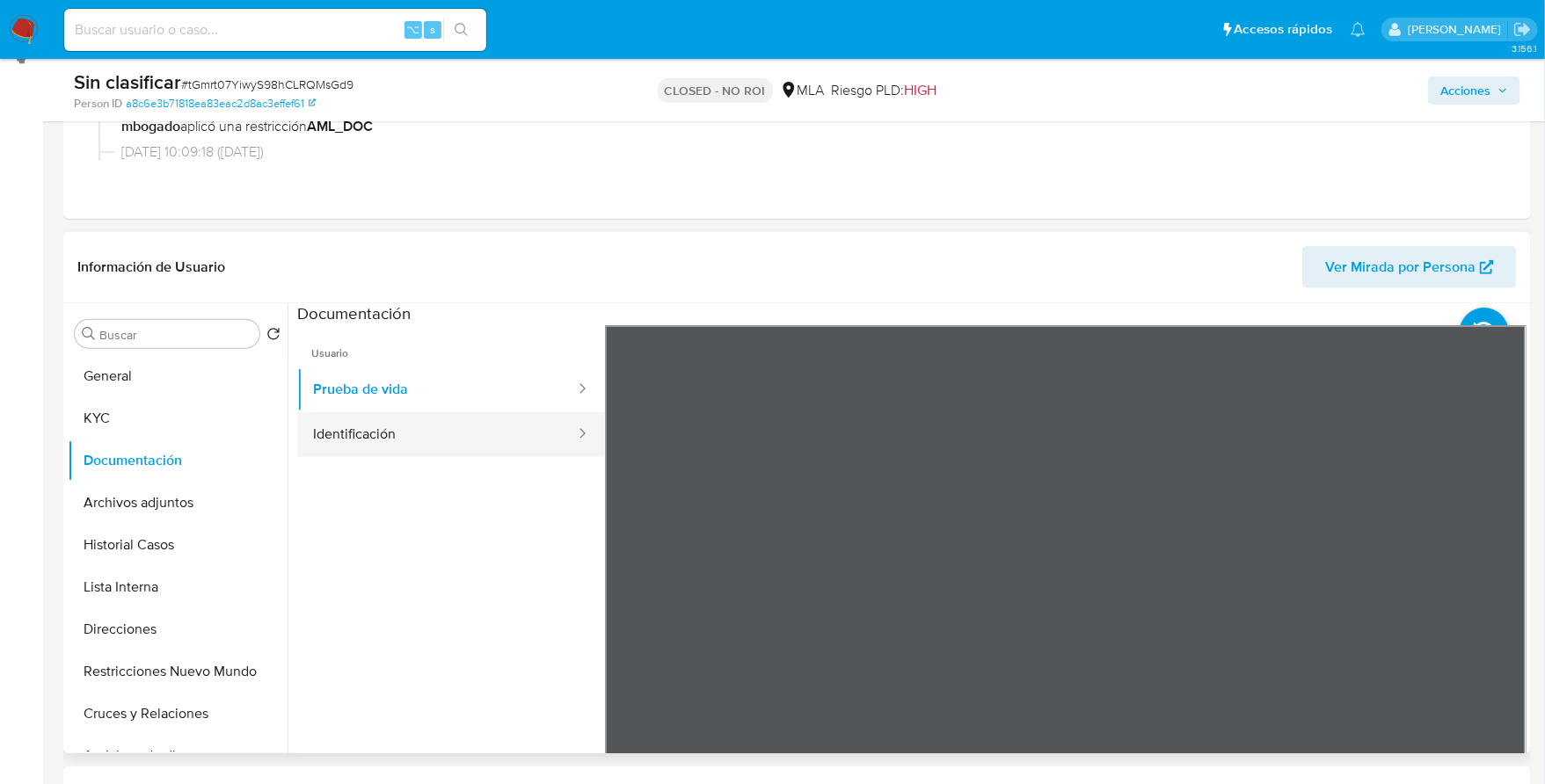
click button "Identificación"
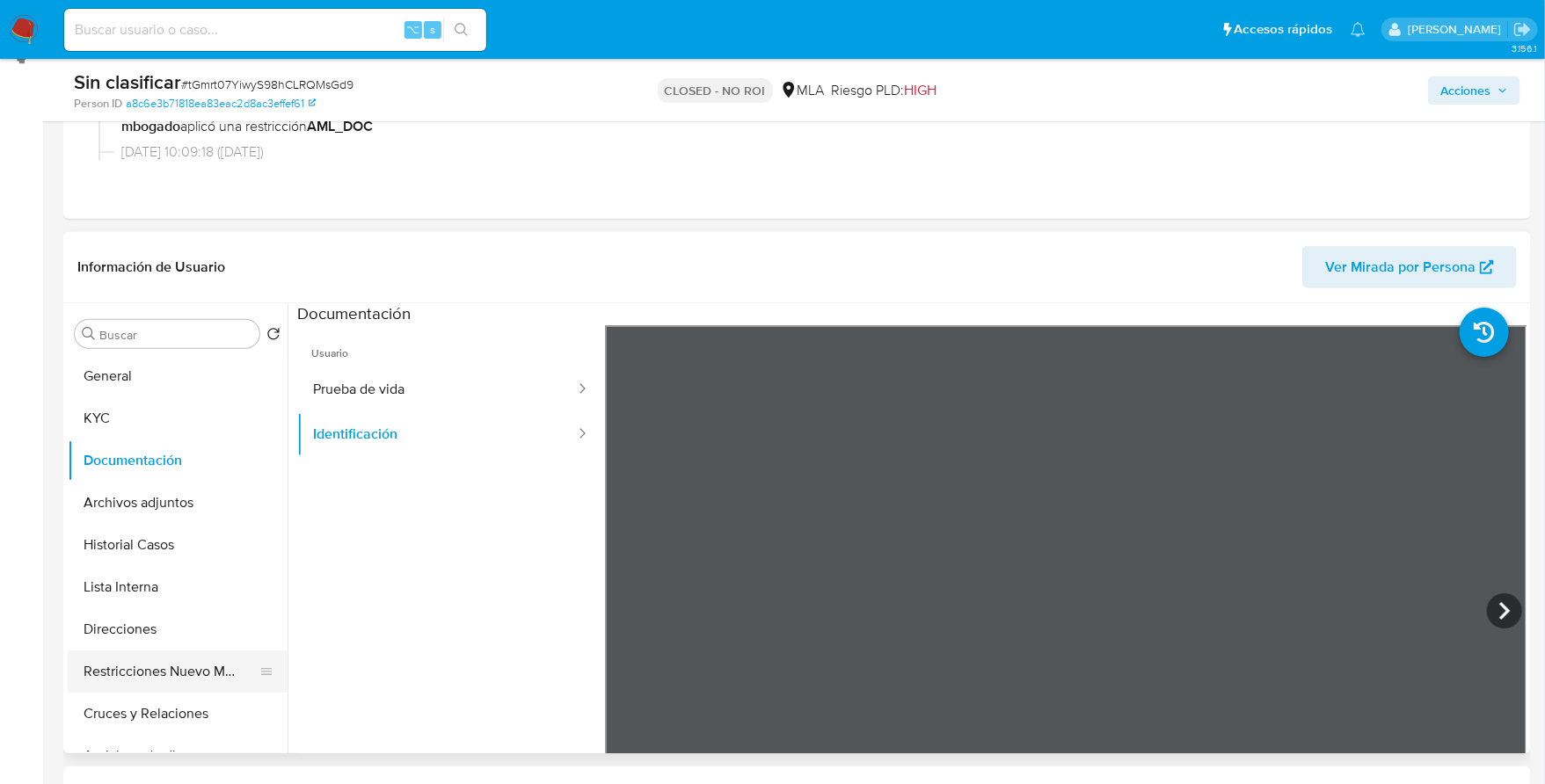
click button "Restricciones Nuevo Mundo"
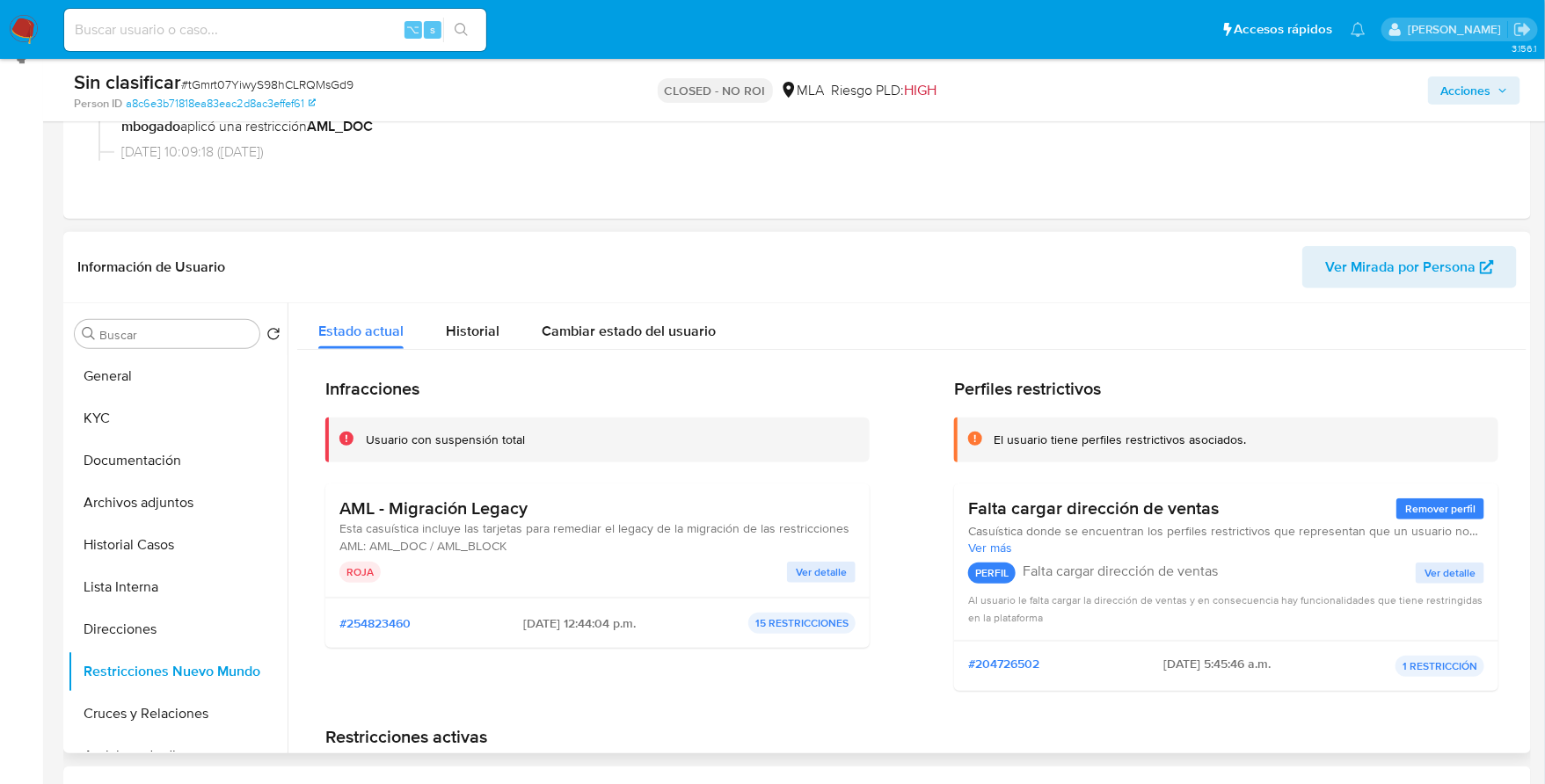
click span "Ver detalle"
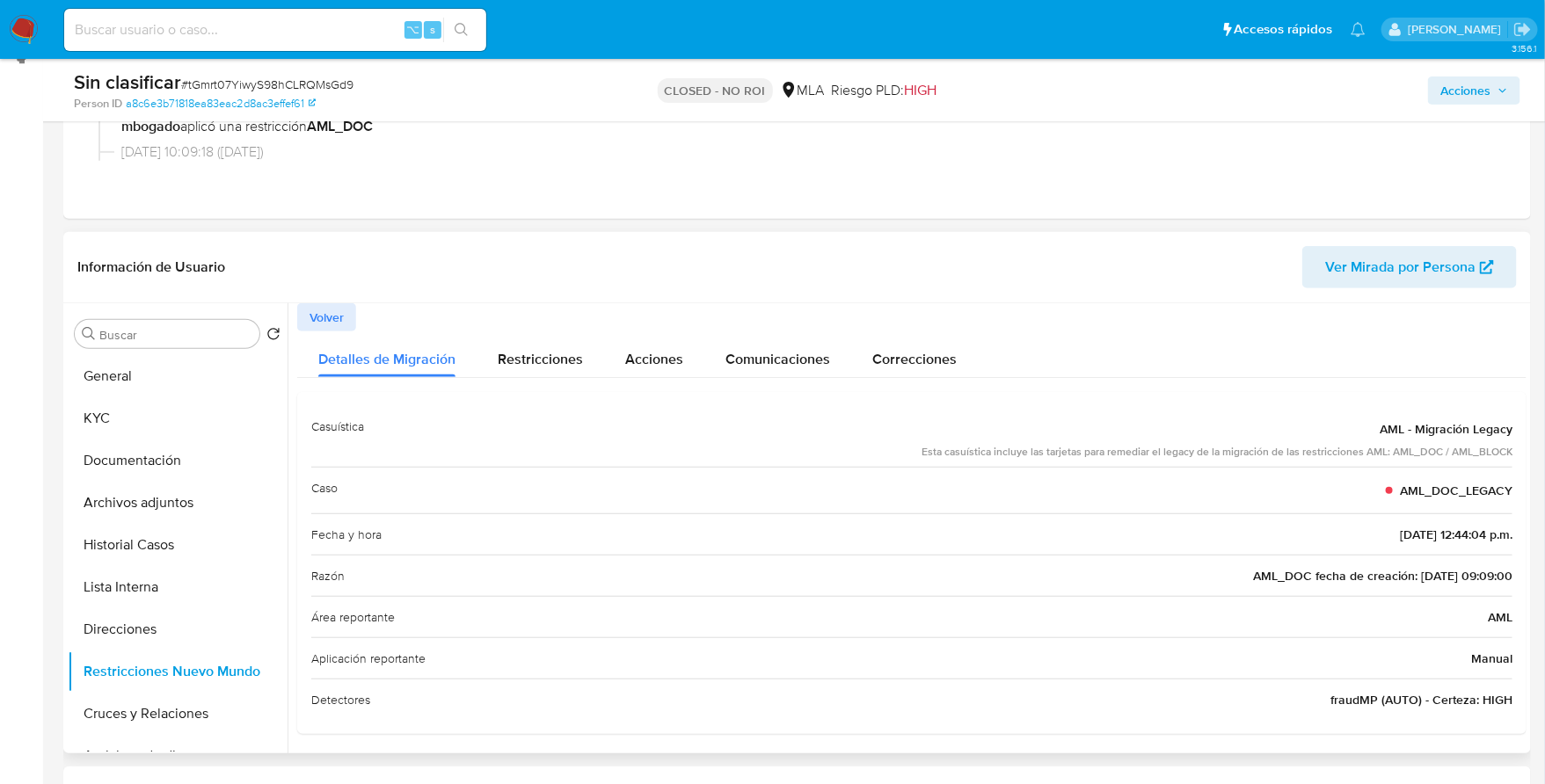
scroll to position [2, 0]
click button "Lista Interna"
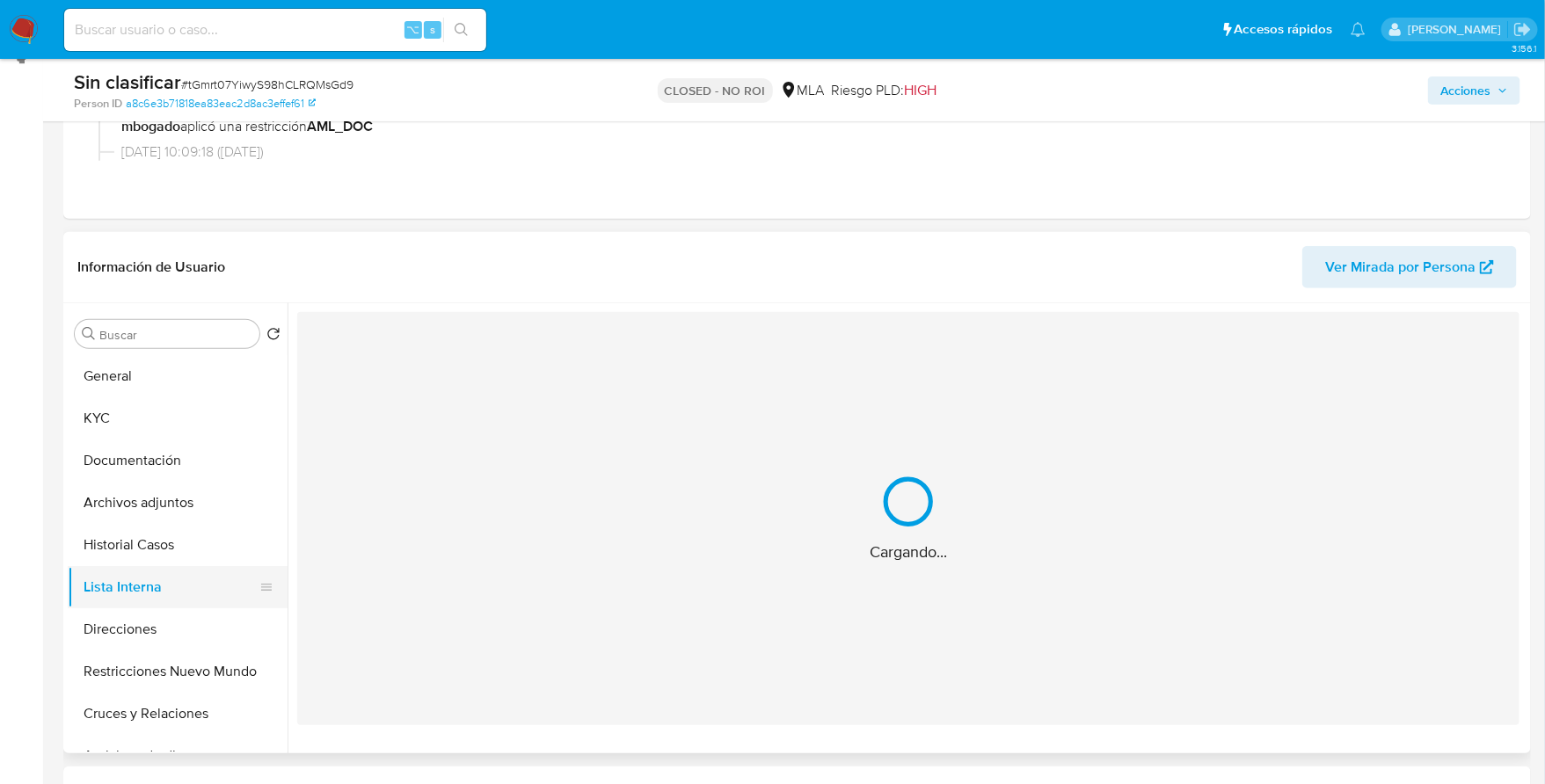
scroll to position [0, 0]
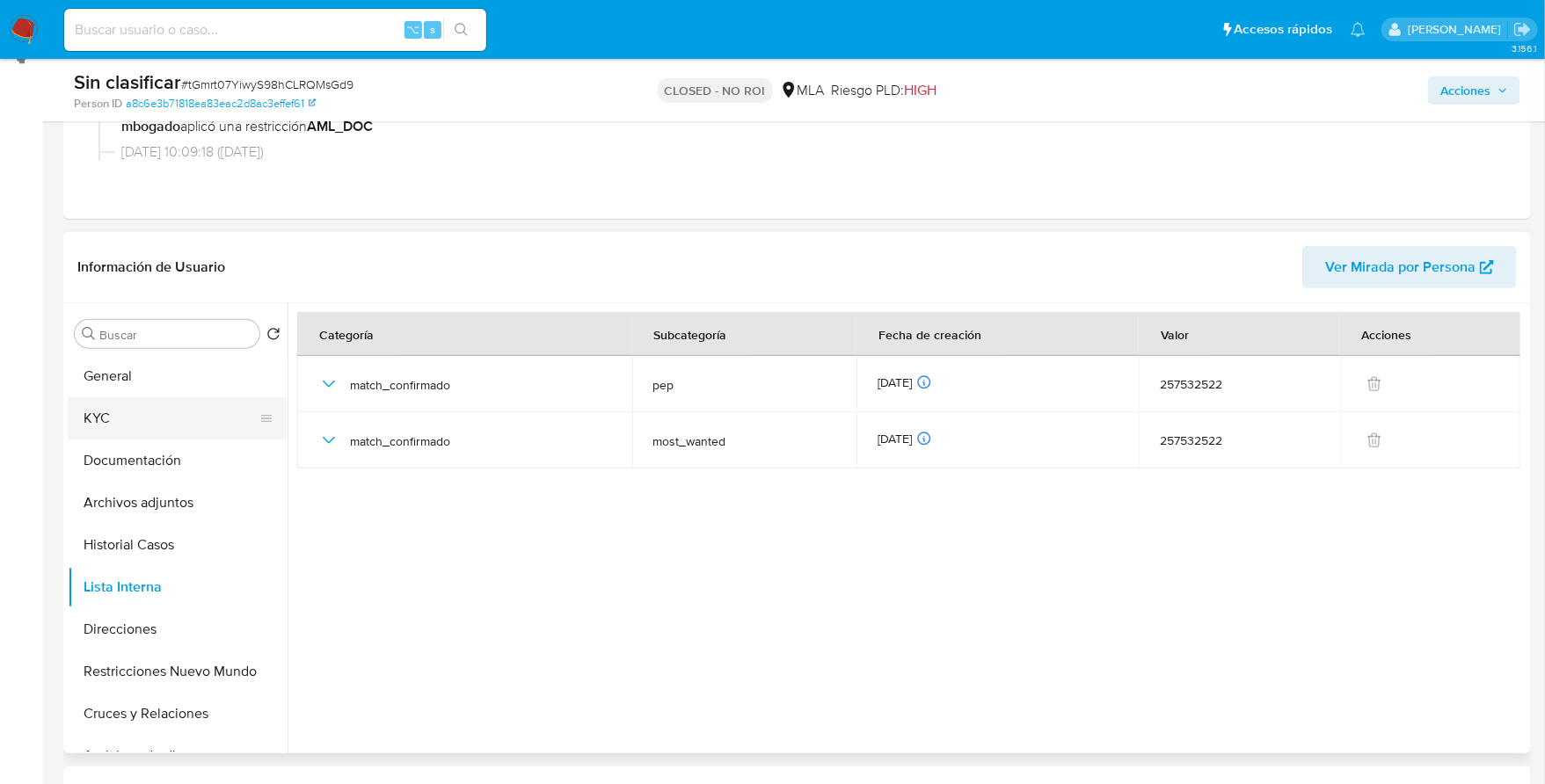
click button "KYC"
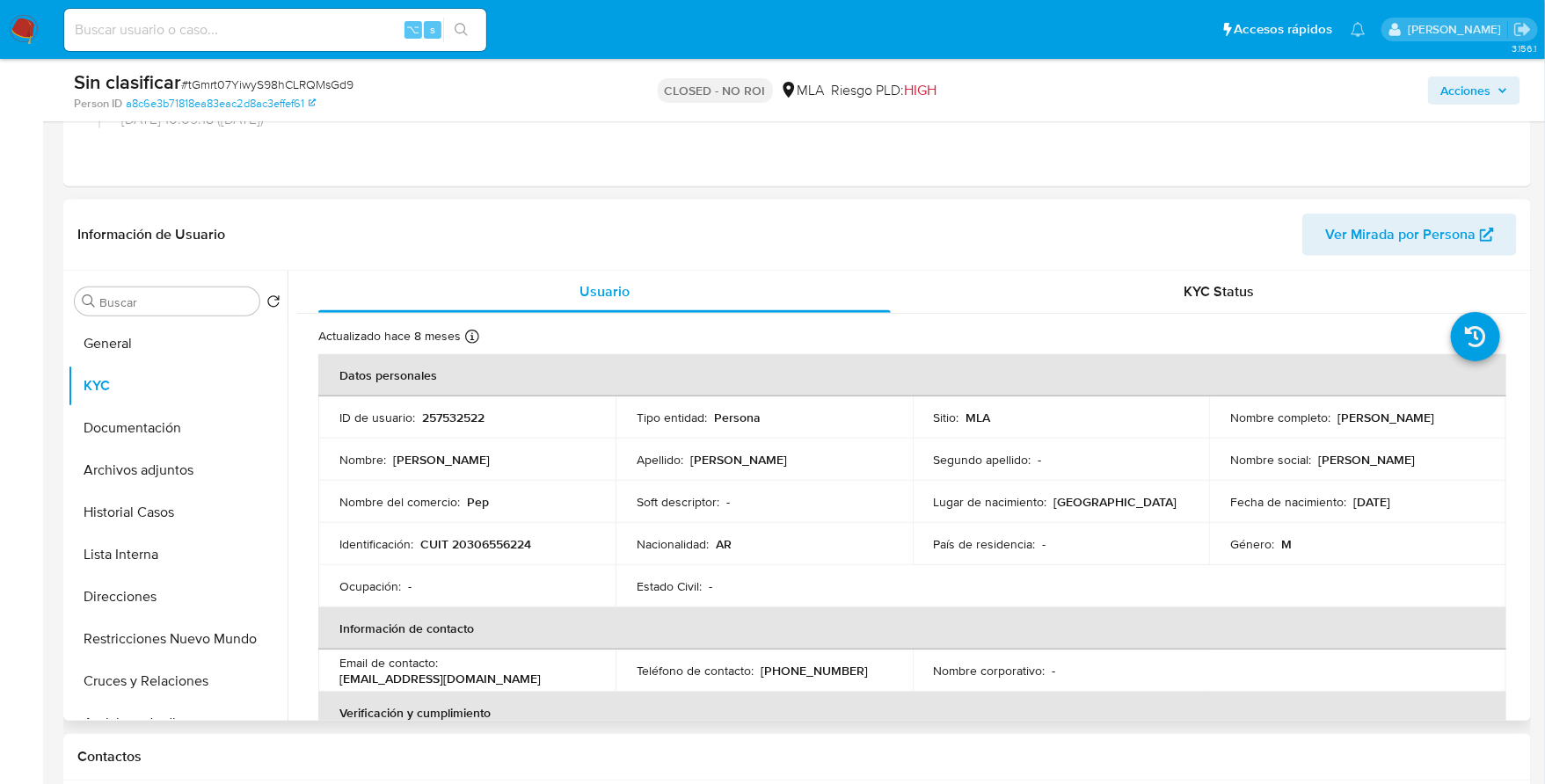
scroll to position [315, 0]
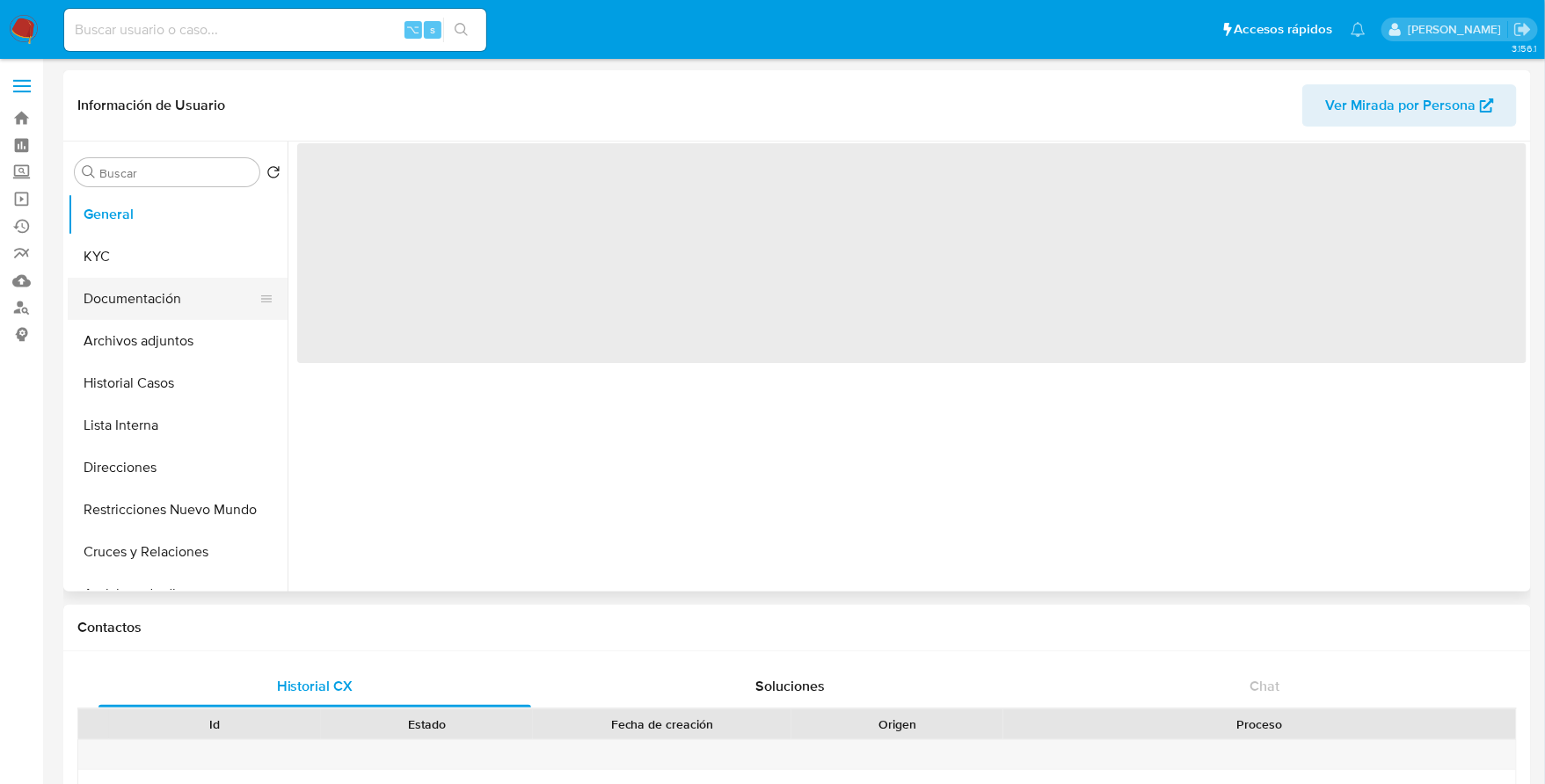
click at [126, 295] on button "Documentación" at bounding box center [171, 298] width 206 height 42
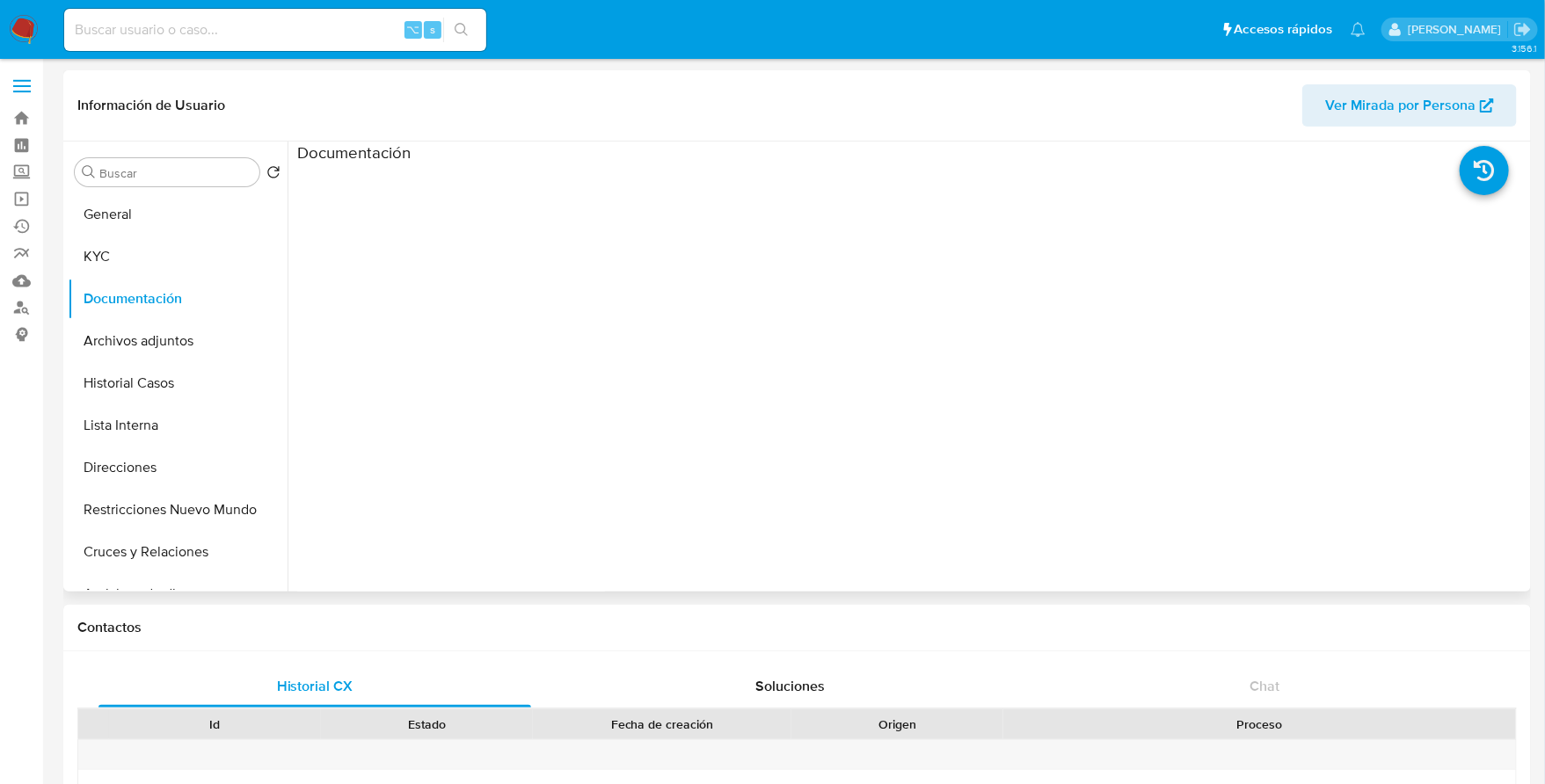
select select "10"
click at [119, 252] on button "KYC" at bounding box center [171, 257] width 206 height 42
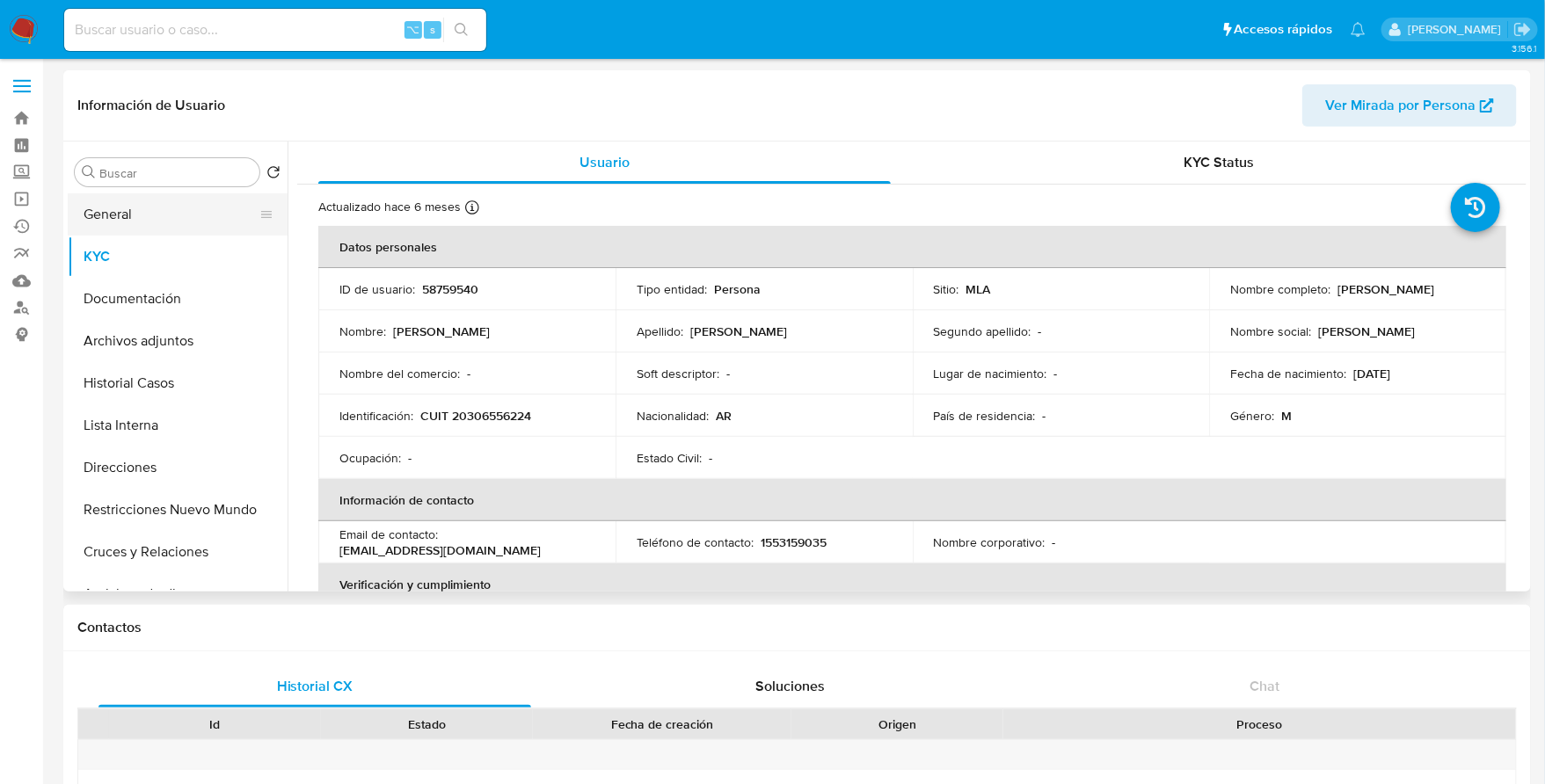
click at [160, 211] on button "General" at bounding box center [171, 214] width 206 height 42
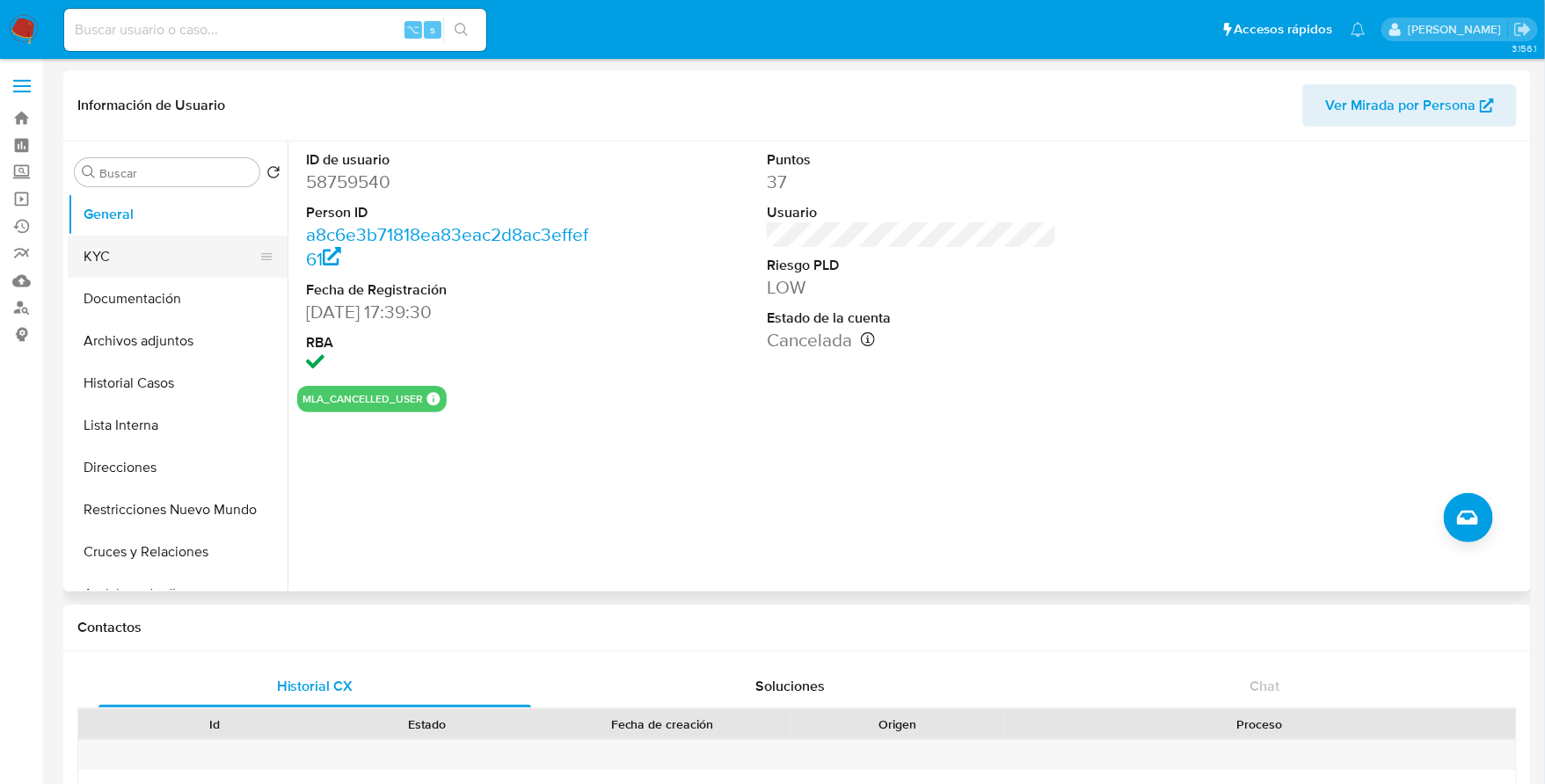
click at [157, 265] on button "KYC" at bounding box center [171, 257] width 206 height 42
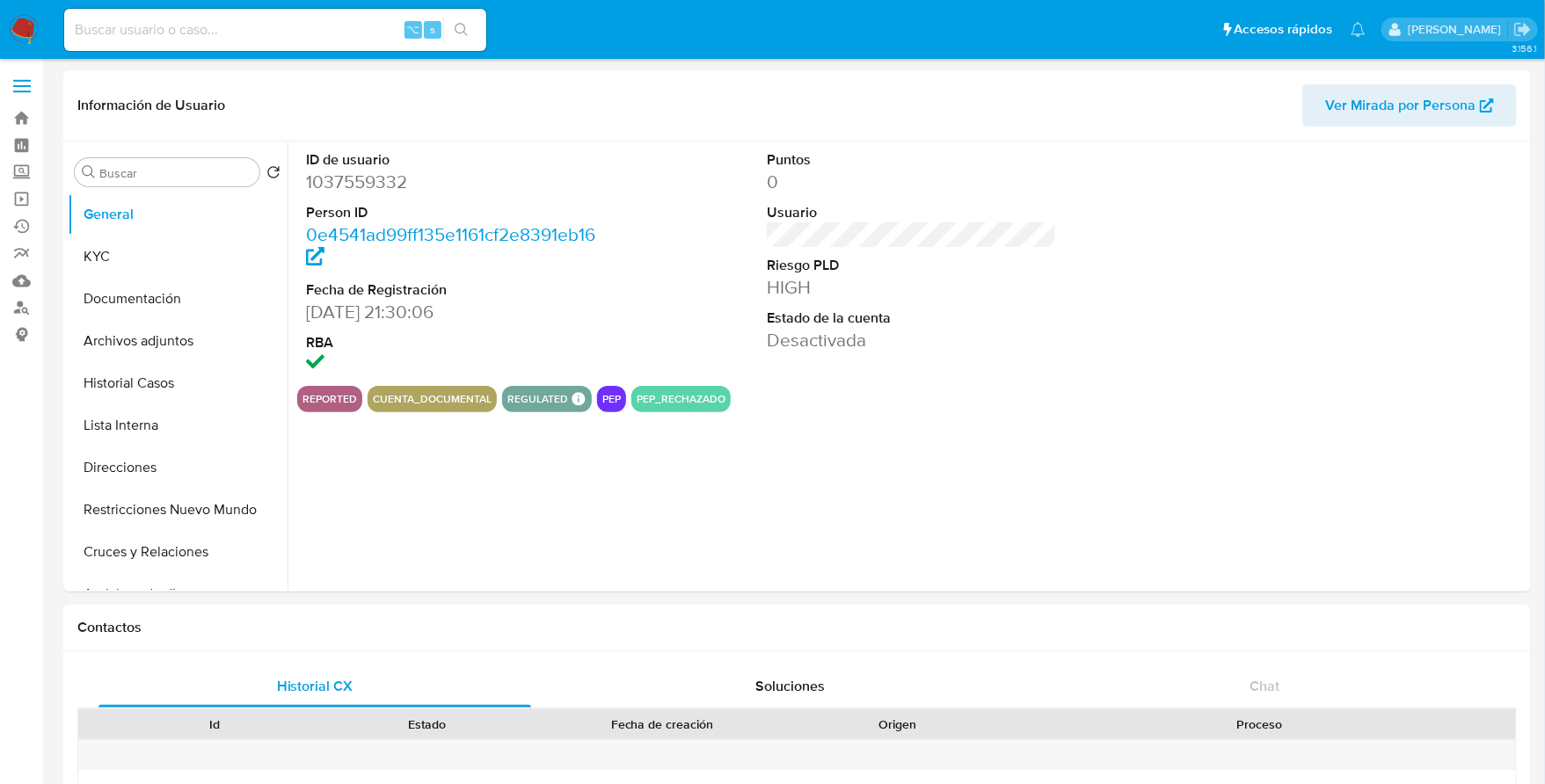
select select "10"
click at [155, 332] on button "Archivos adjuntos" at bounding box center [171, 341] width 206 height 42
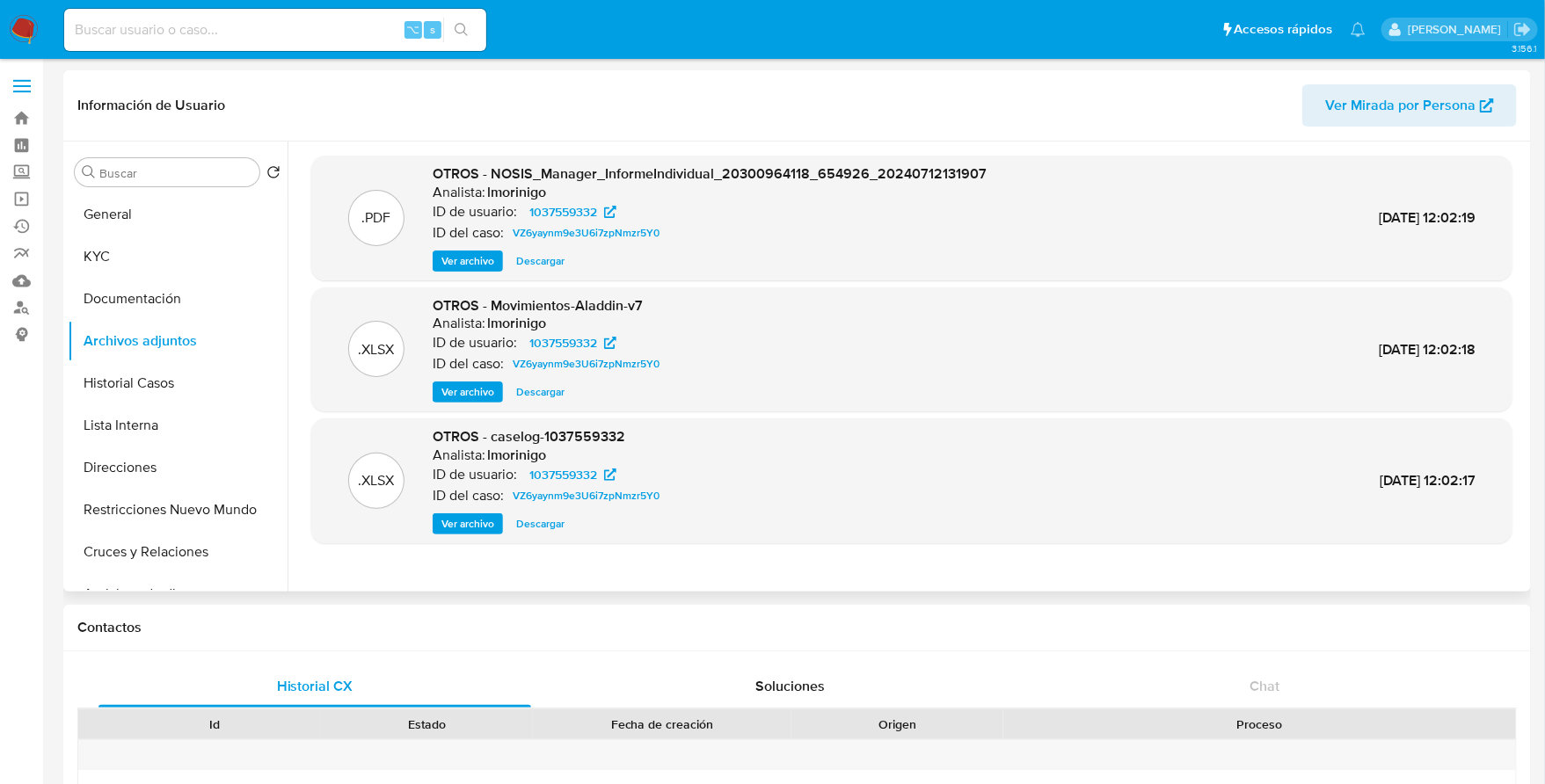
click at [464, 525] on span "Ver archivo" at bounding box center [468, 524] width 53 height 18
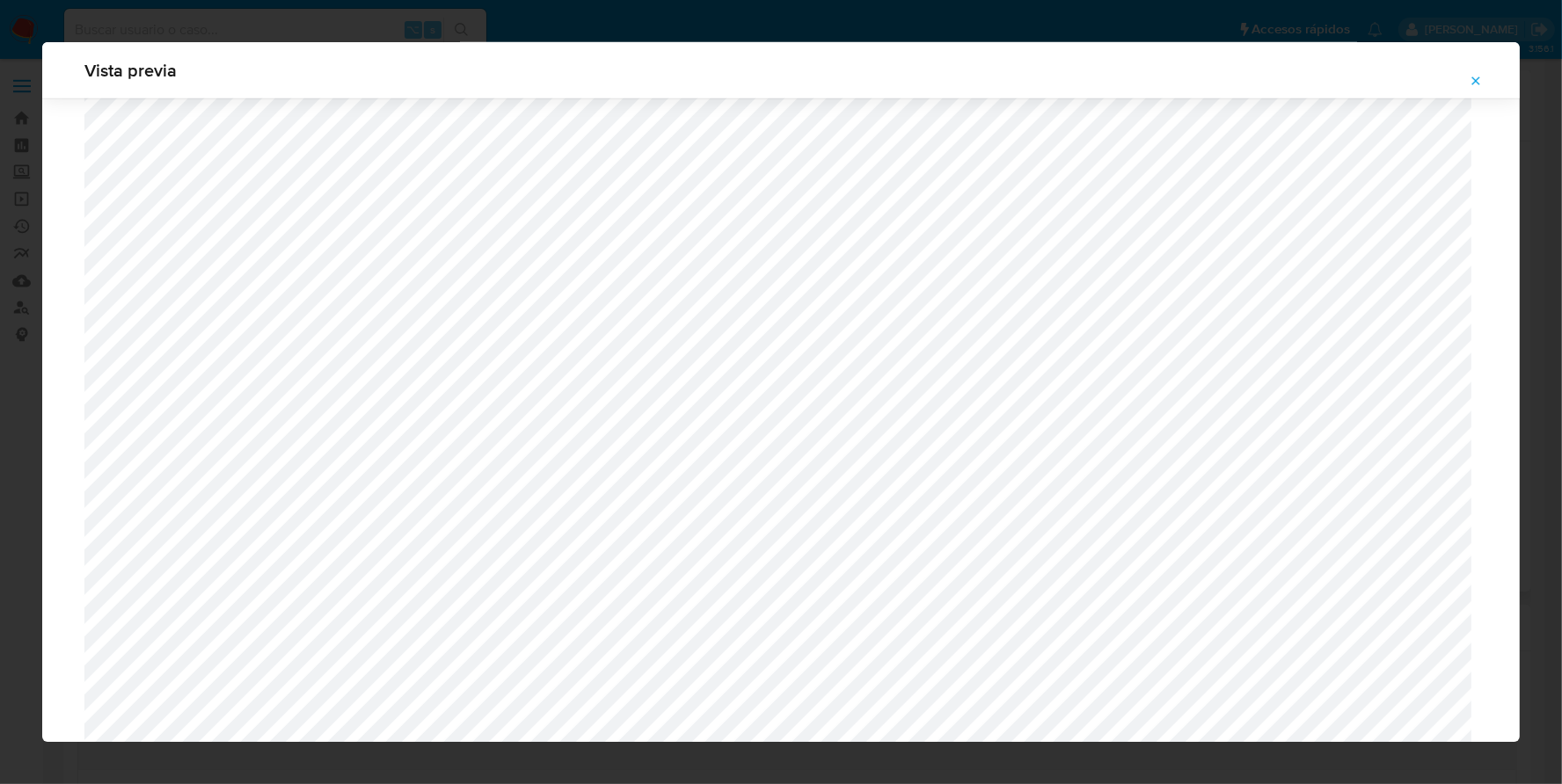
scroll to position [798, 0]
click at [1487, 80] on button "Attachment preview" at bounding box center [1475, 81] width 39 height 28
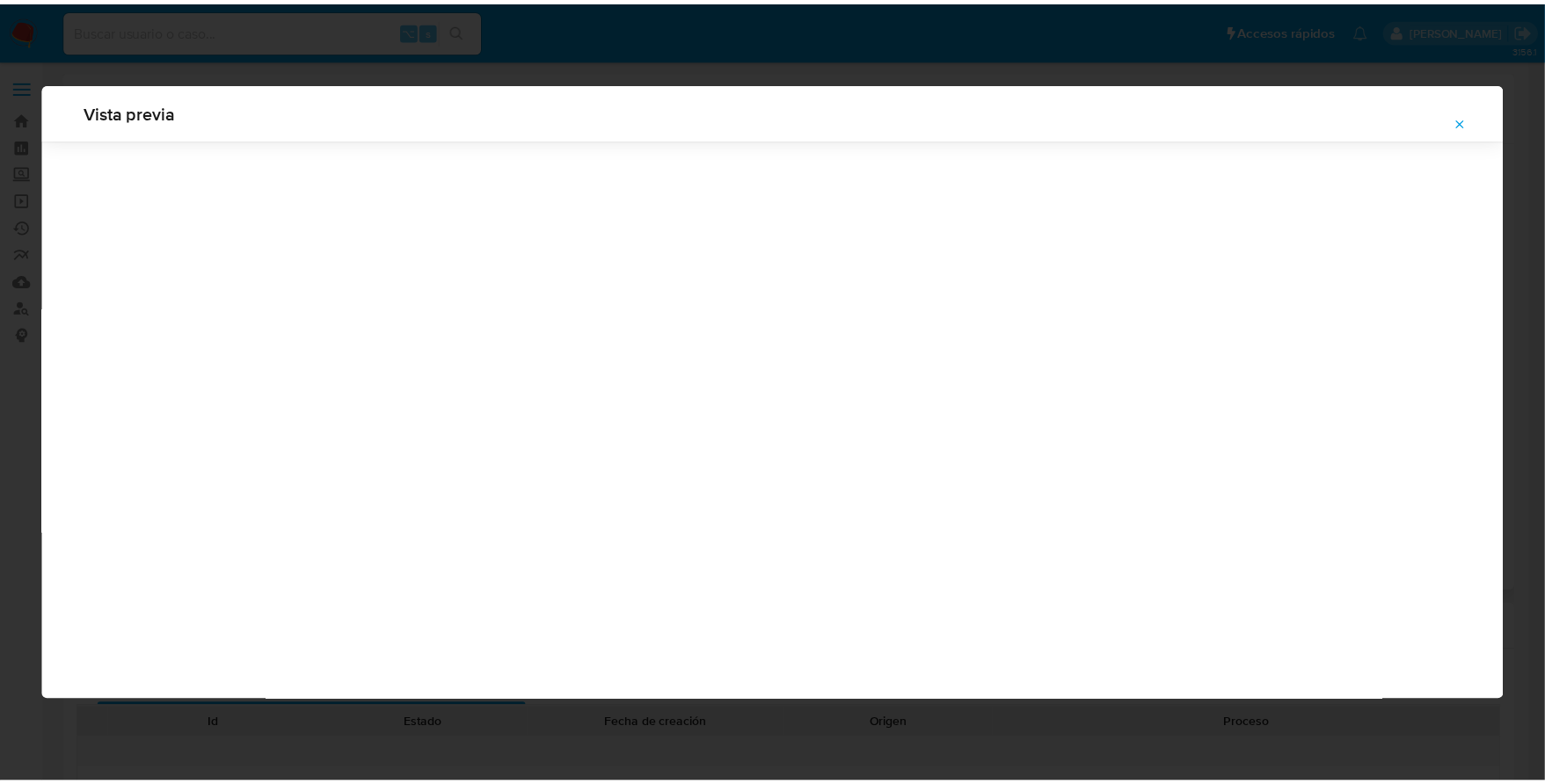
scroll to position [0, 0]
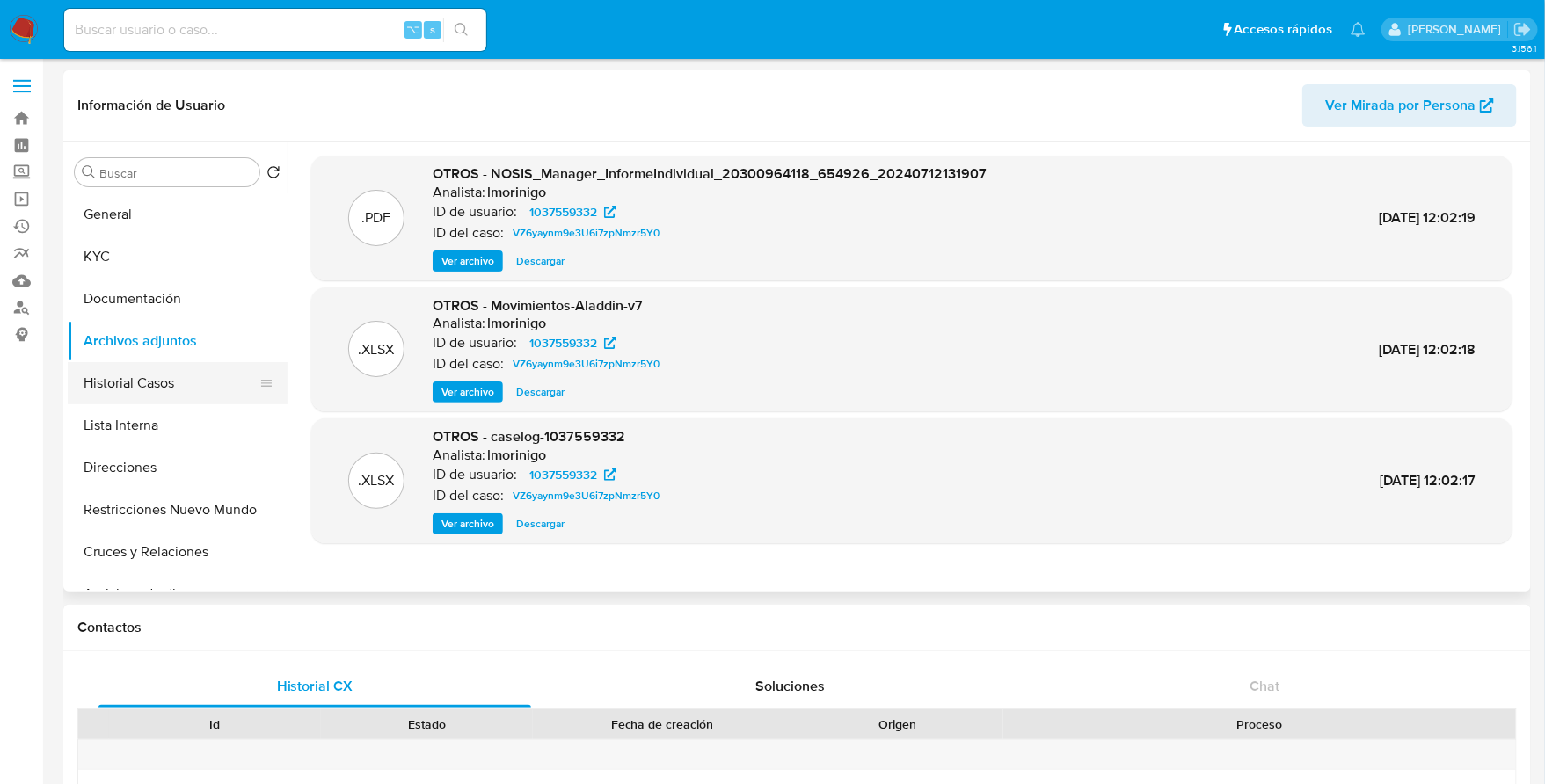
click at [127, 387] on button "Historial Casos" at bounding box center [171, 383] width 206 height 42
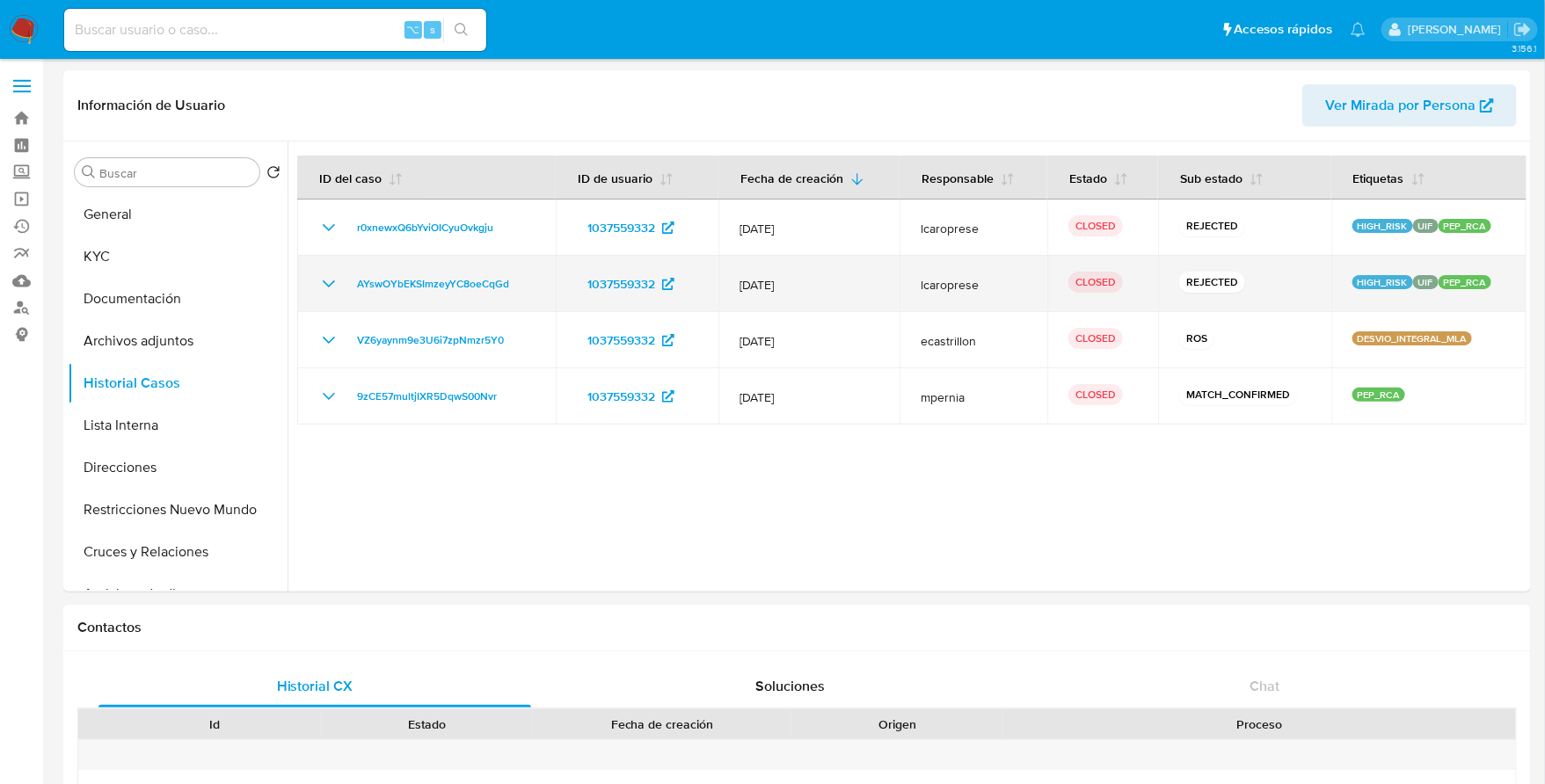
click at [327, 280] on icon "Mostrar/Ocultar" at bounding box center [328, 284] width 21 height 21
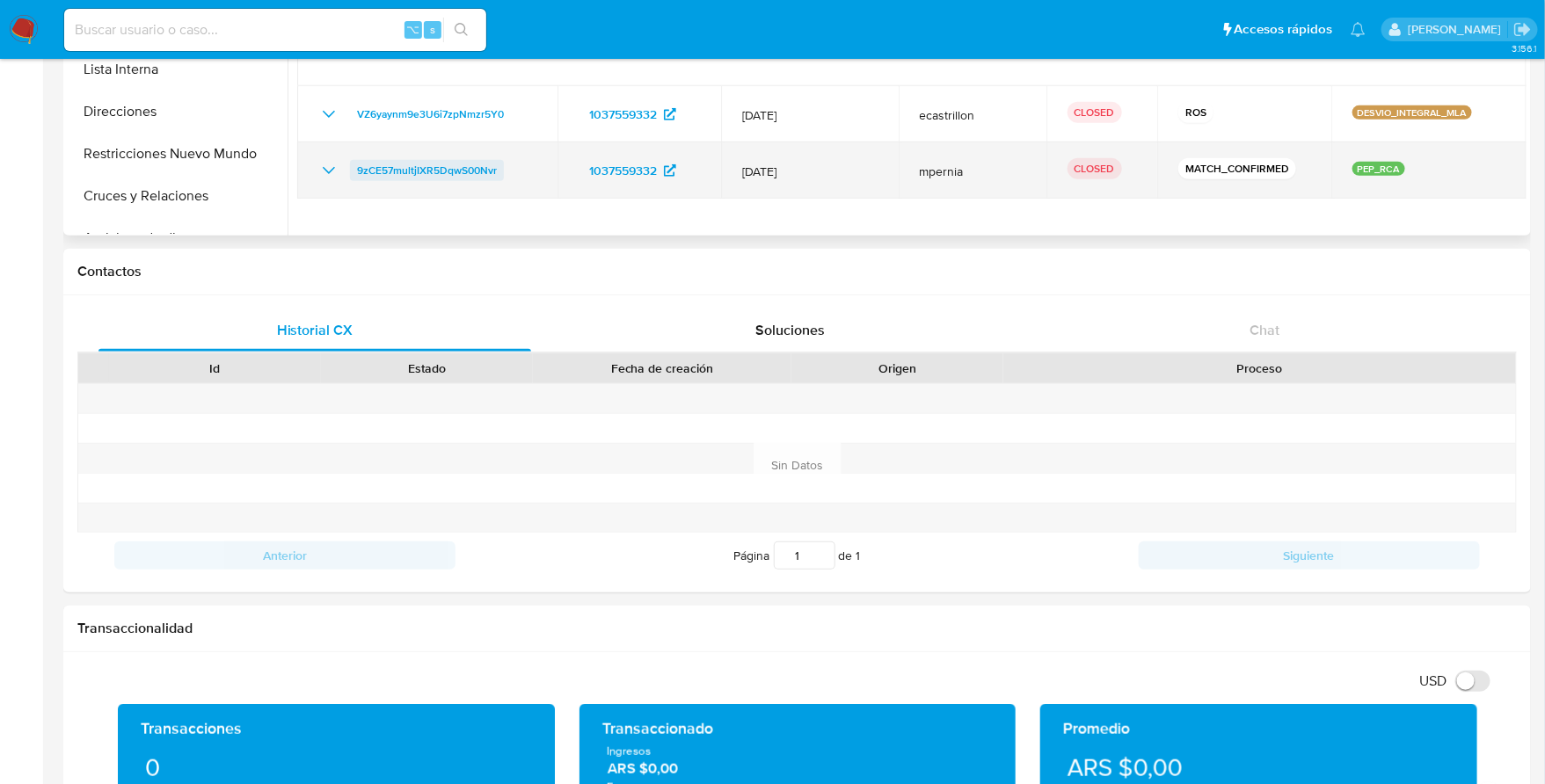
scroll to position [215, 0]
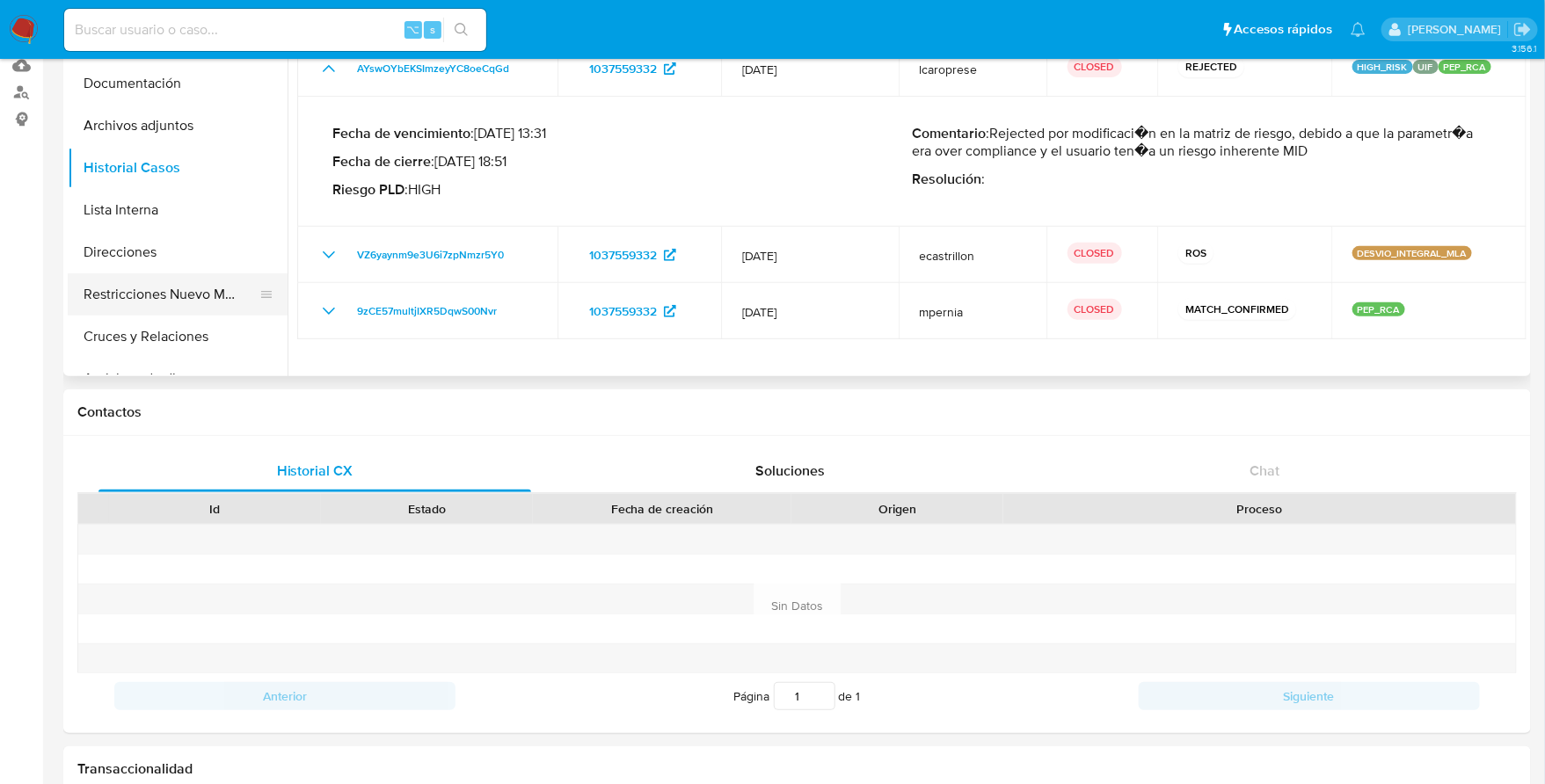
click at [193, 276] on button "Restricciones Nuevo Mundo" at bounding box center [171, 294] width 206 height 42
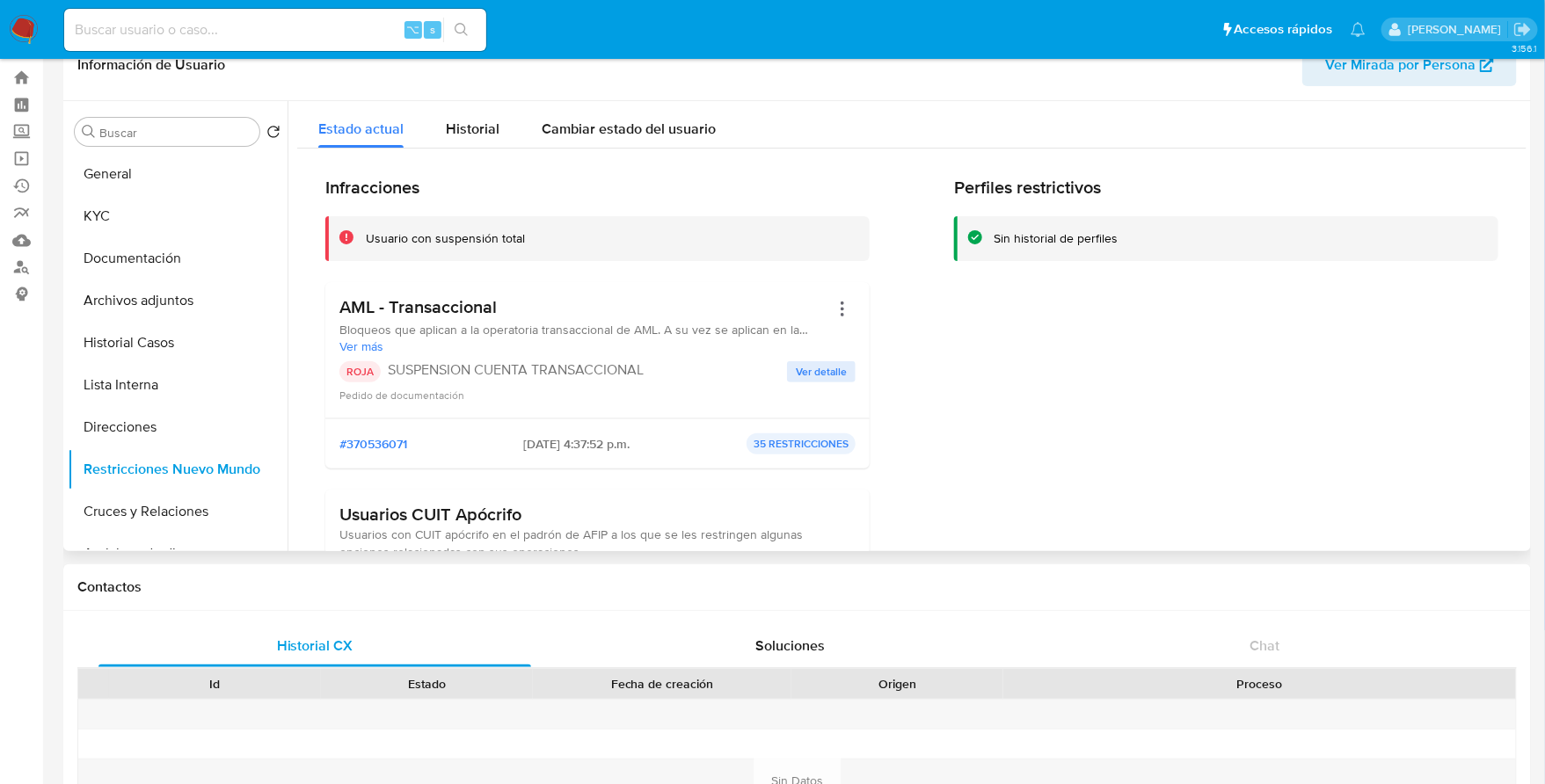
scroll to position [0, 0]
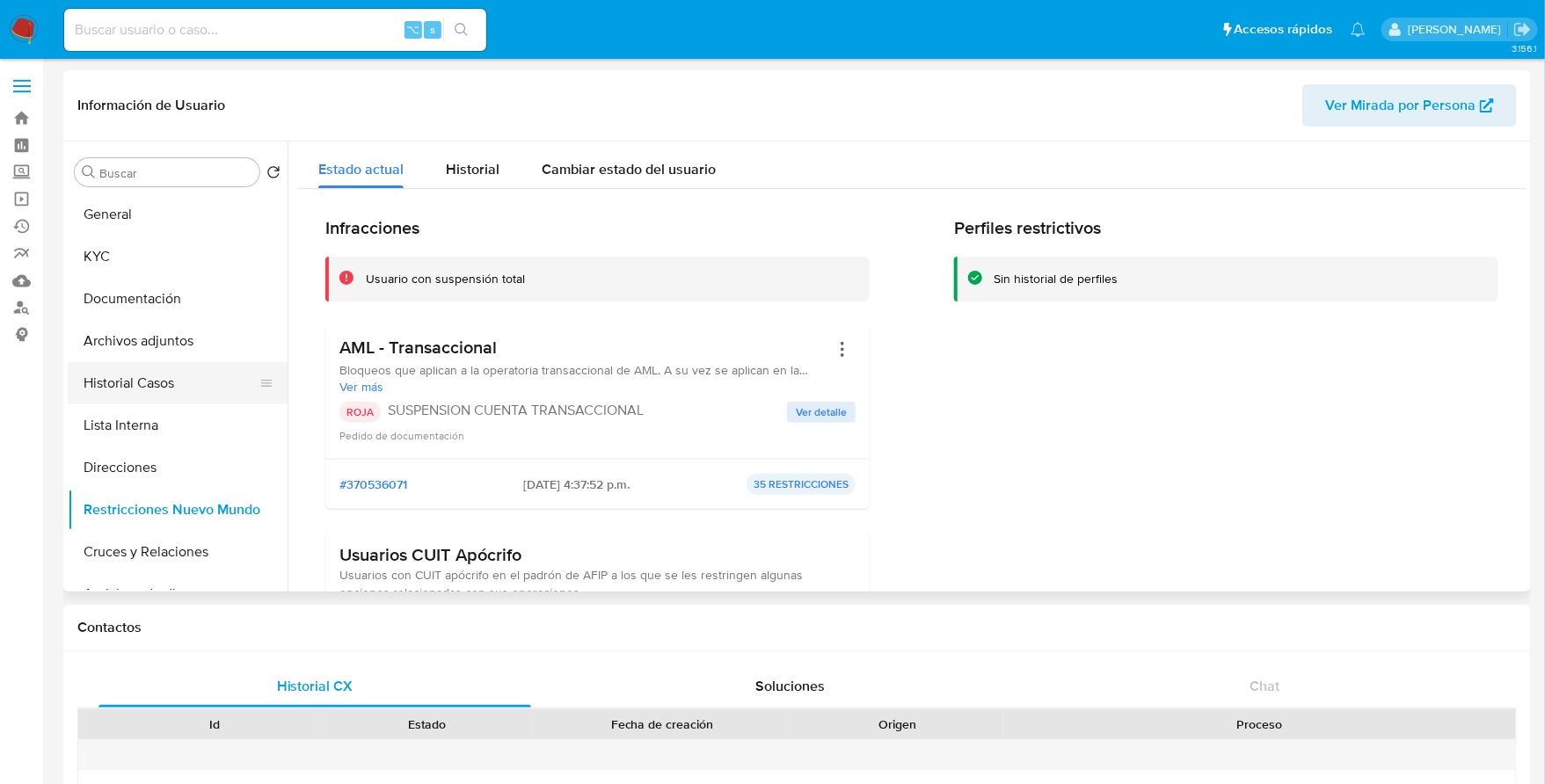
click at [162, 377] on button "Historial Casos" at bounding box center [171, 383] width 206 height 42
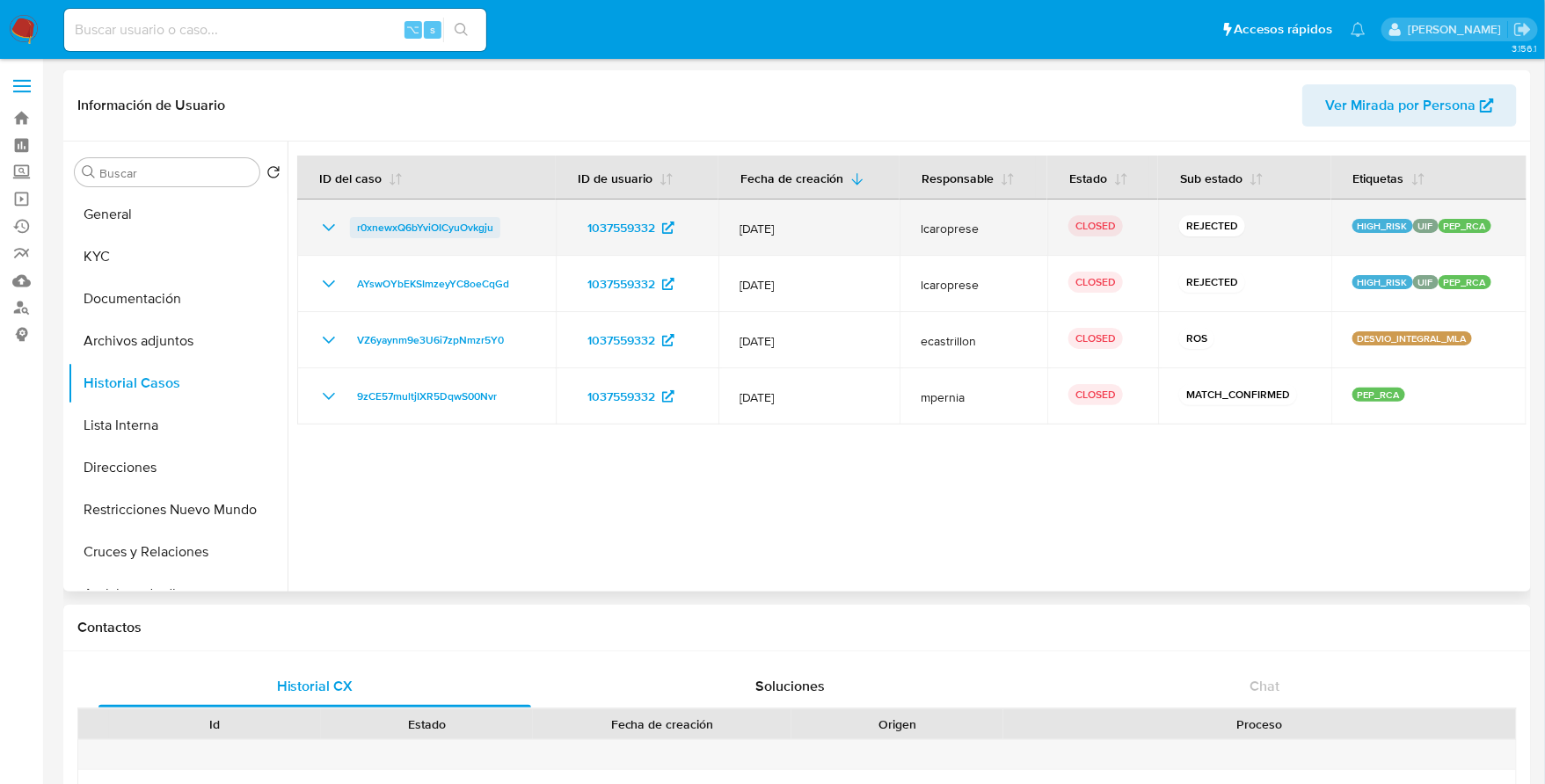
click at [393, 223] on span "r0xnewxQ6bYviOICyuOvkgju" at bounding box center [425, 227] width 136 height 21
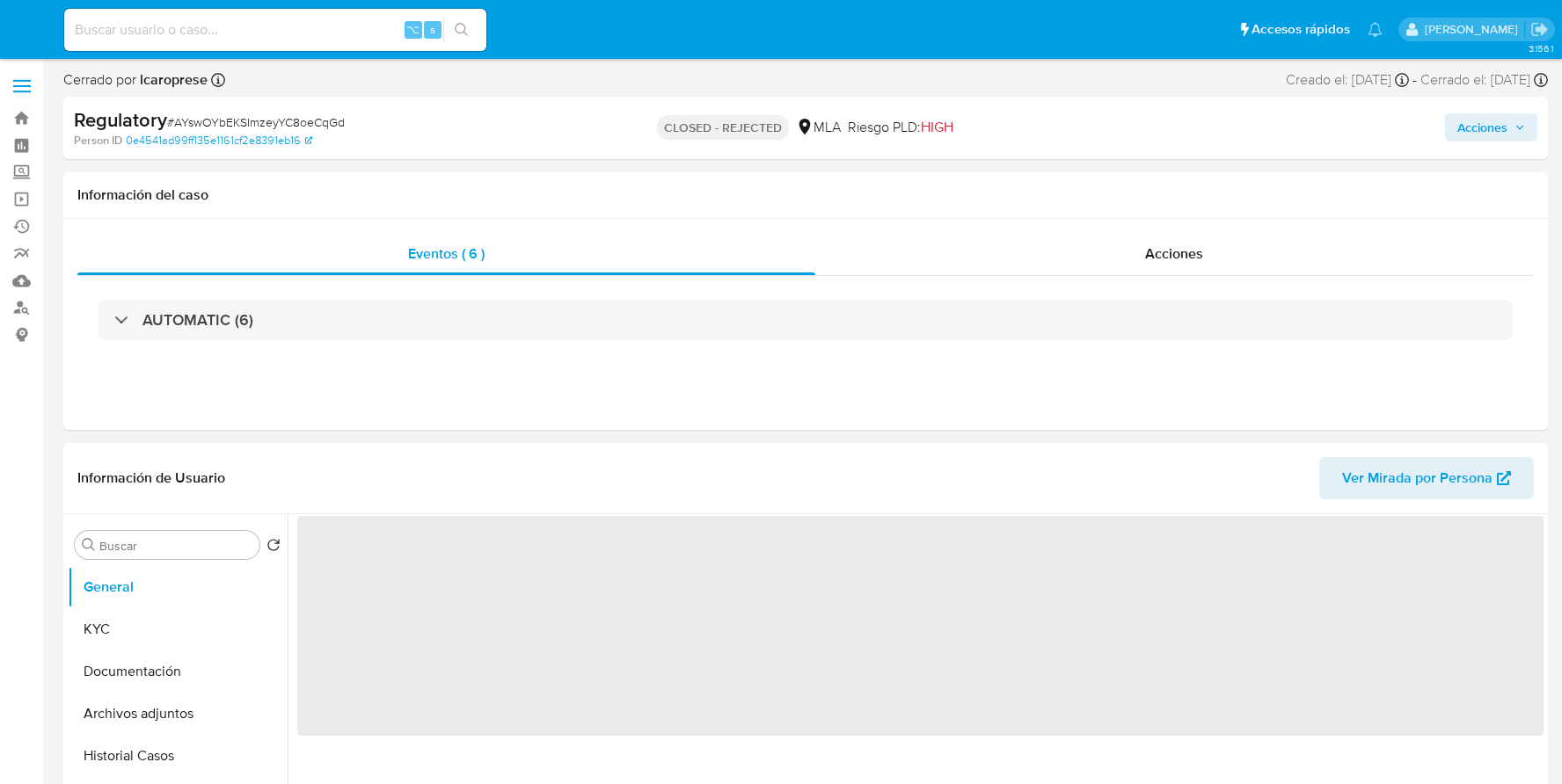
select select "10"
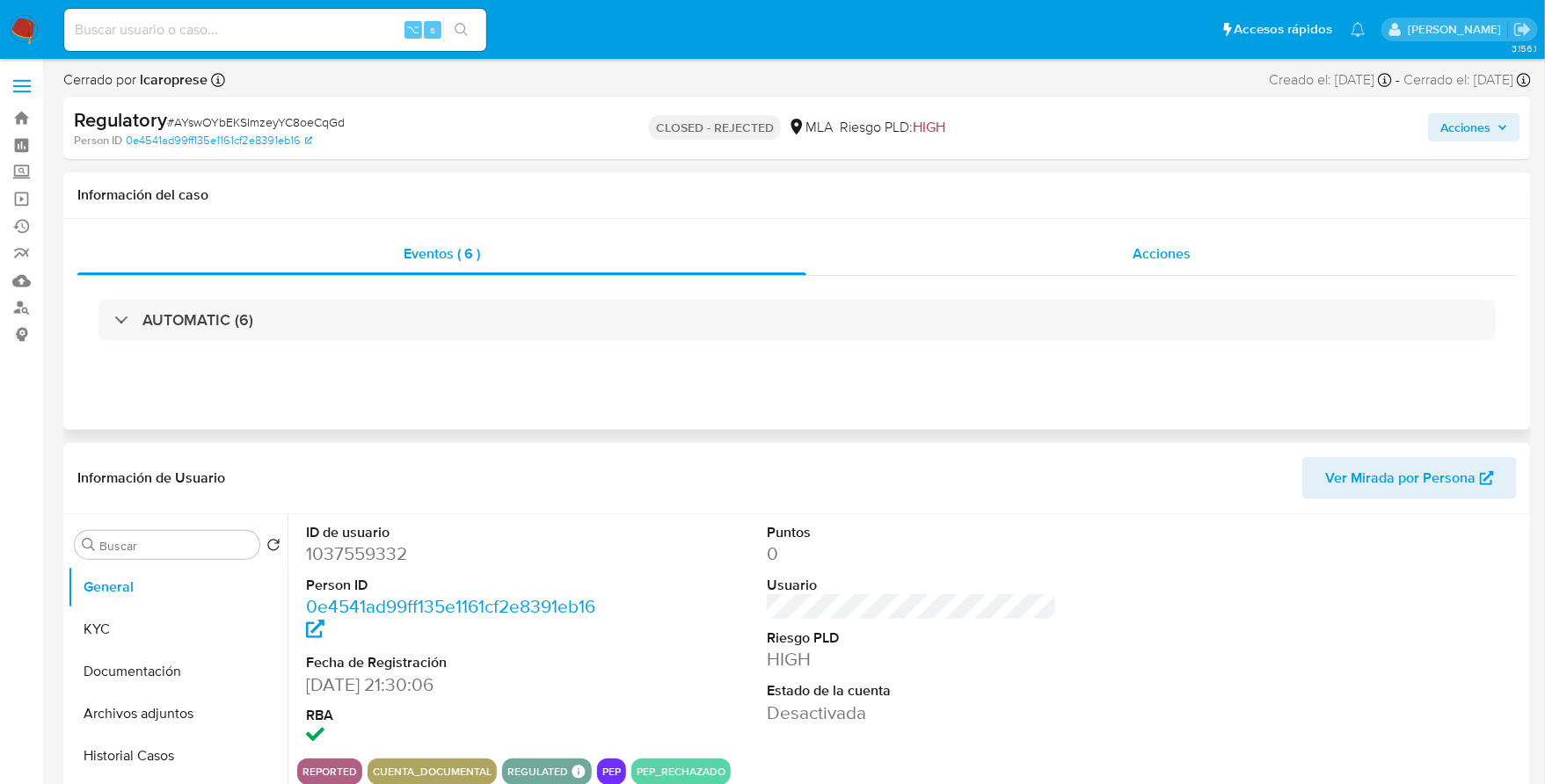
click at [1143, 243] on span "Acciones" at bounding box center [1162, 253] width 59 height 20
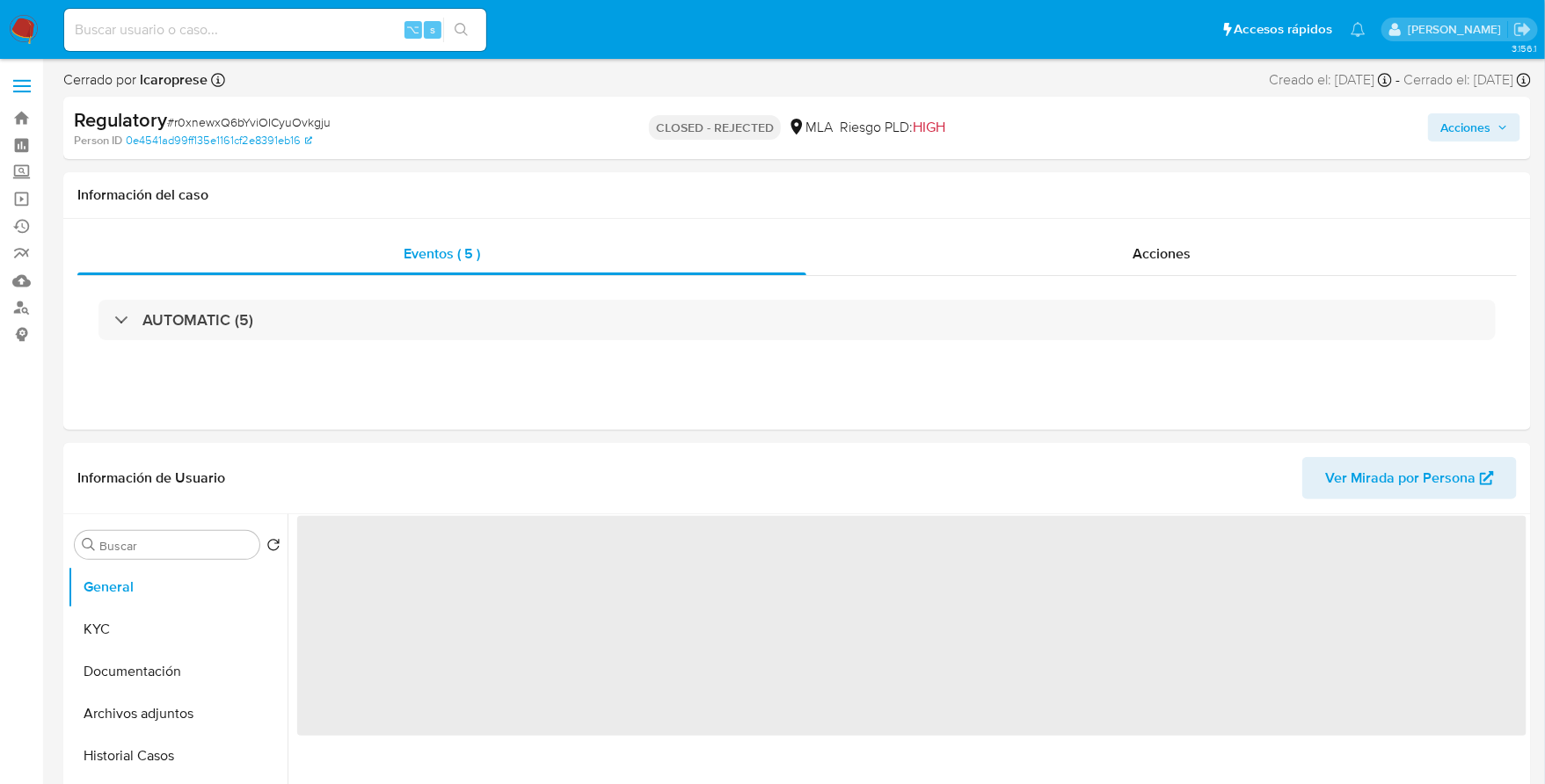
select select "10"
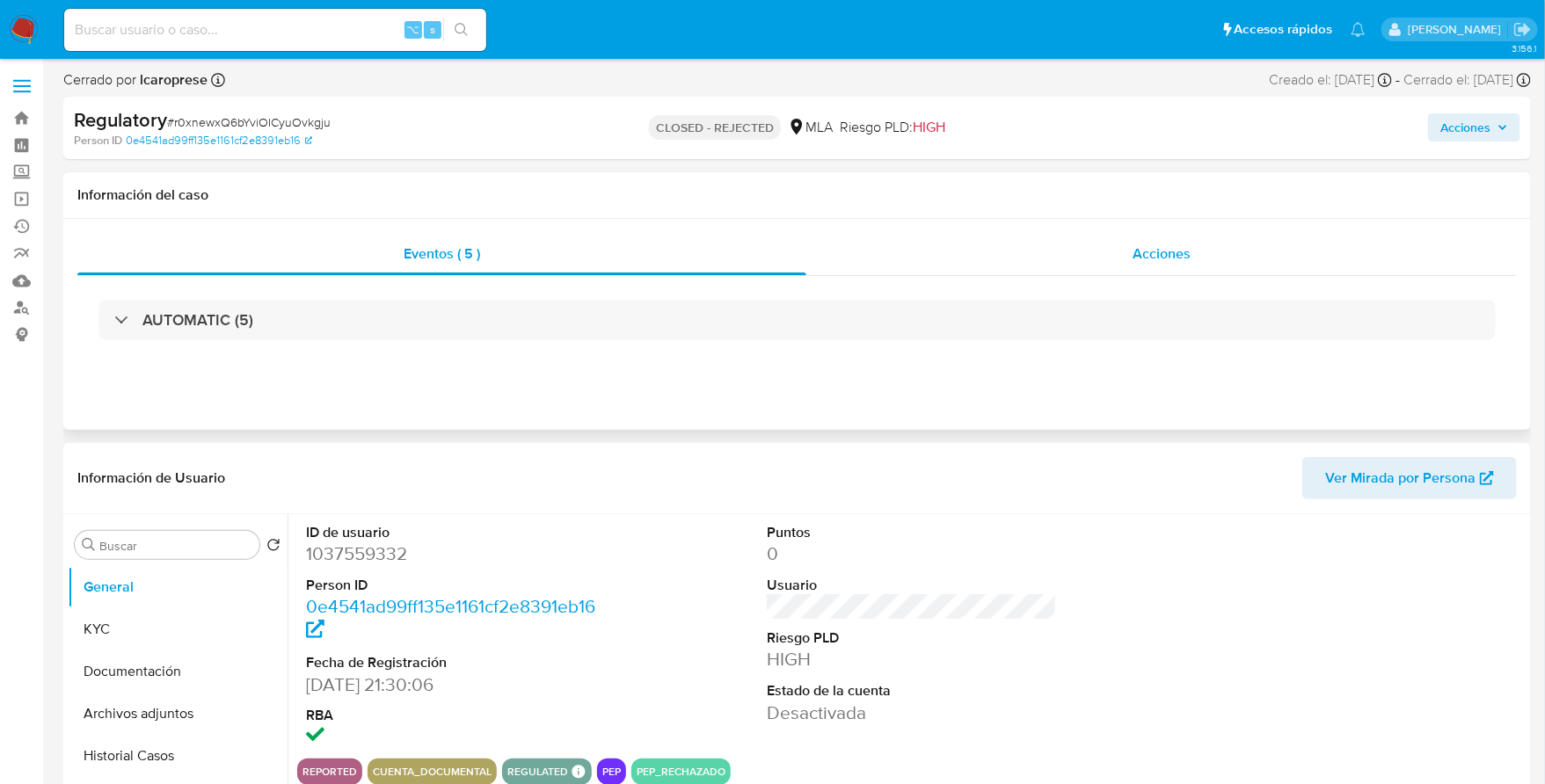
click at [1095, 256] on div "Acciones" at bounding box center [1162, 254] width 711 height 42
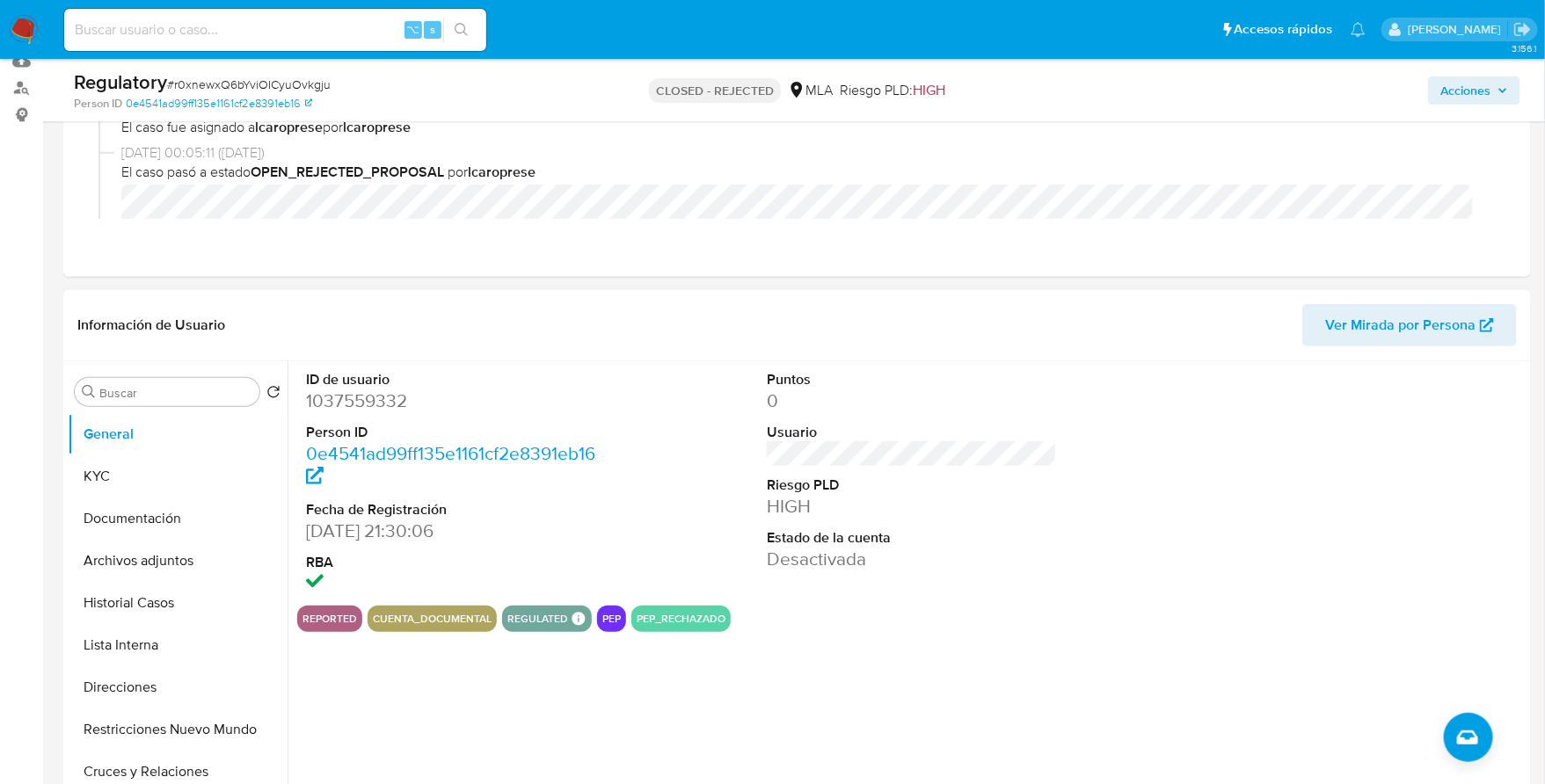
scroll to position [223, 0]
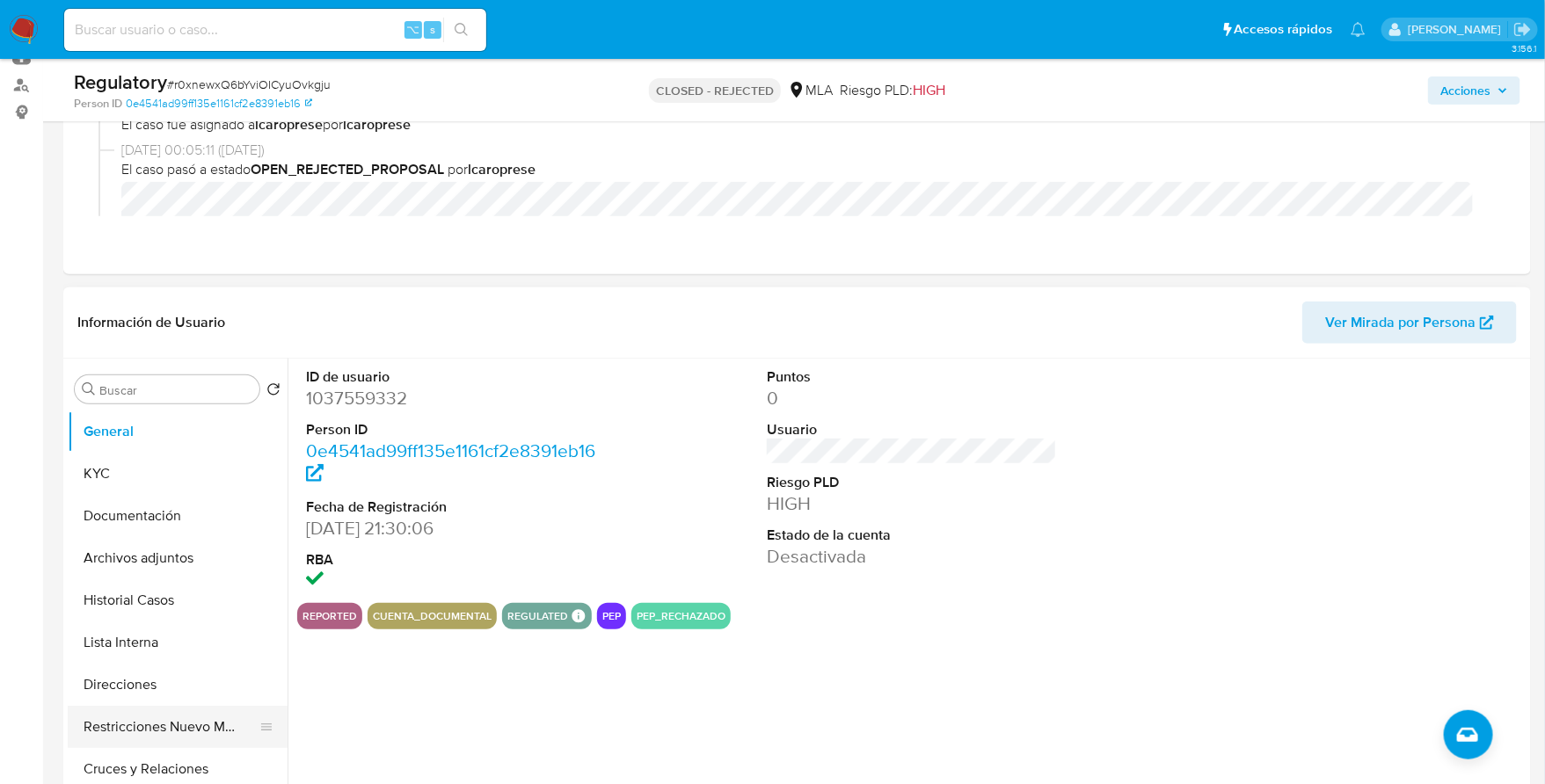
click at [136, 731] on button "Restricciones Nuevo Mundo" at bounding box center [171, 726] width 206 height 42
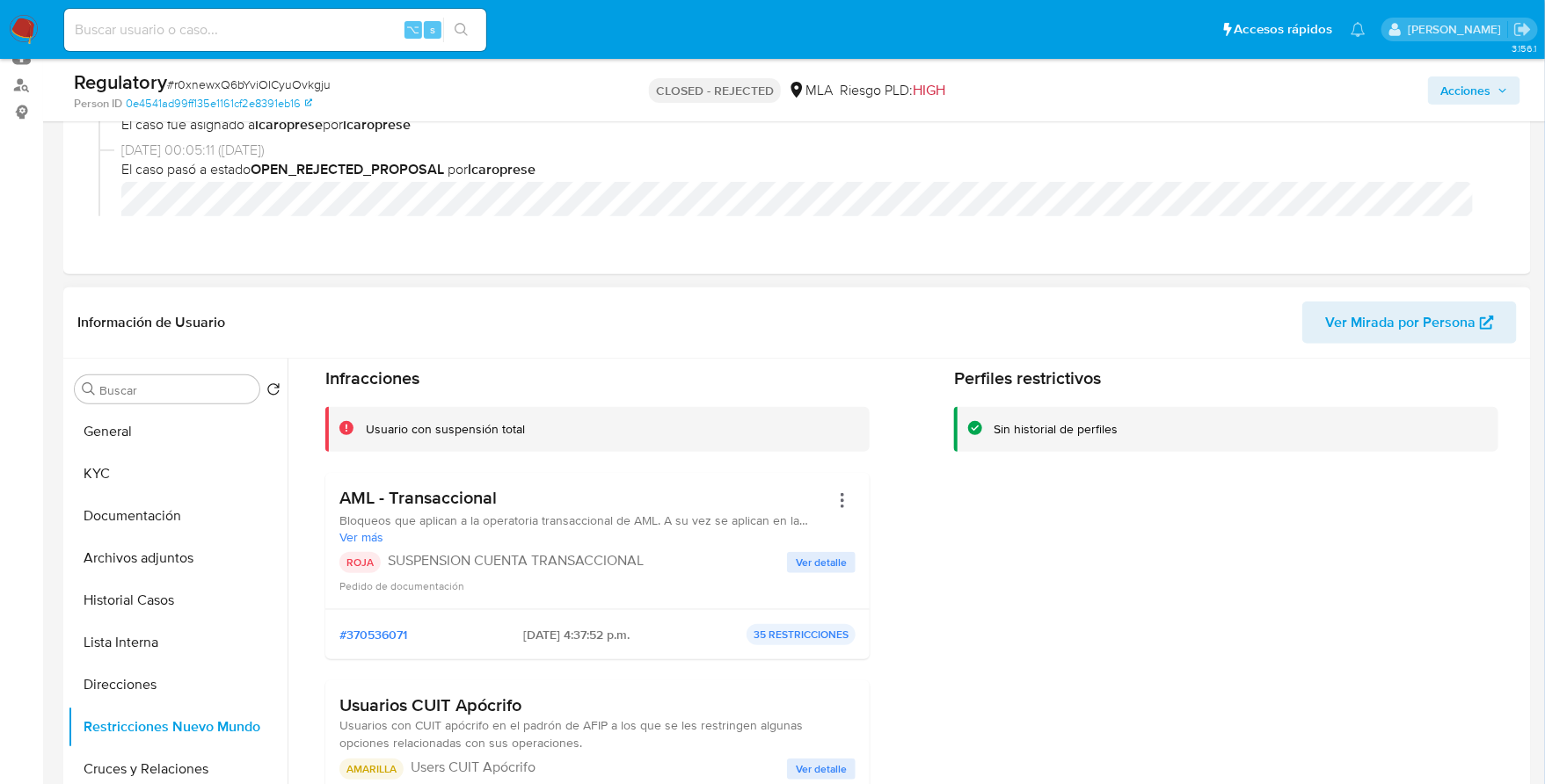
scroll to position [69, 0]
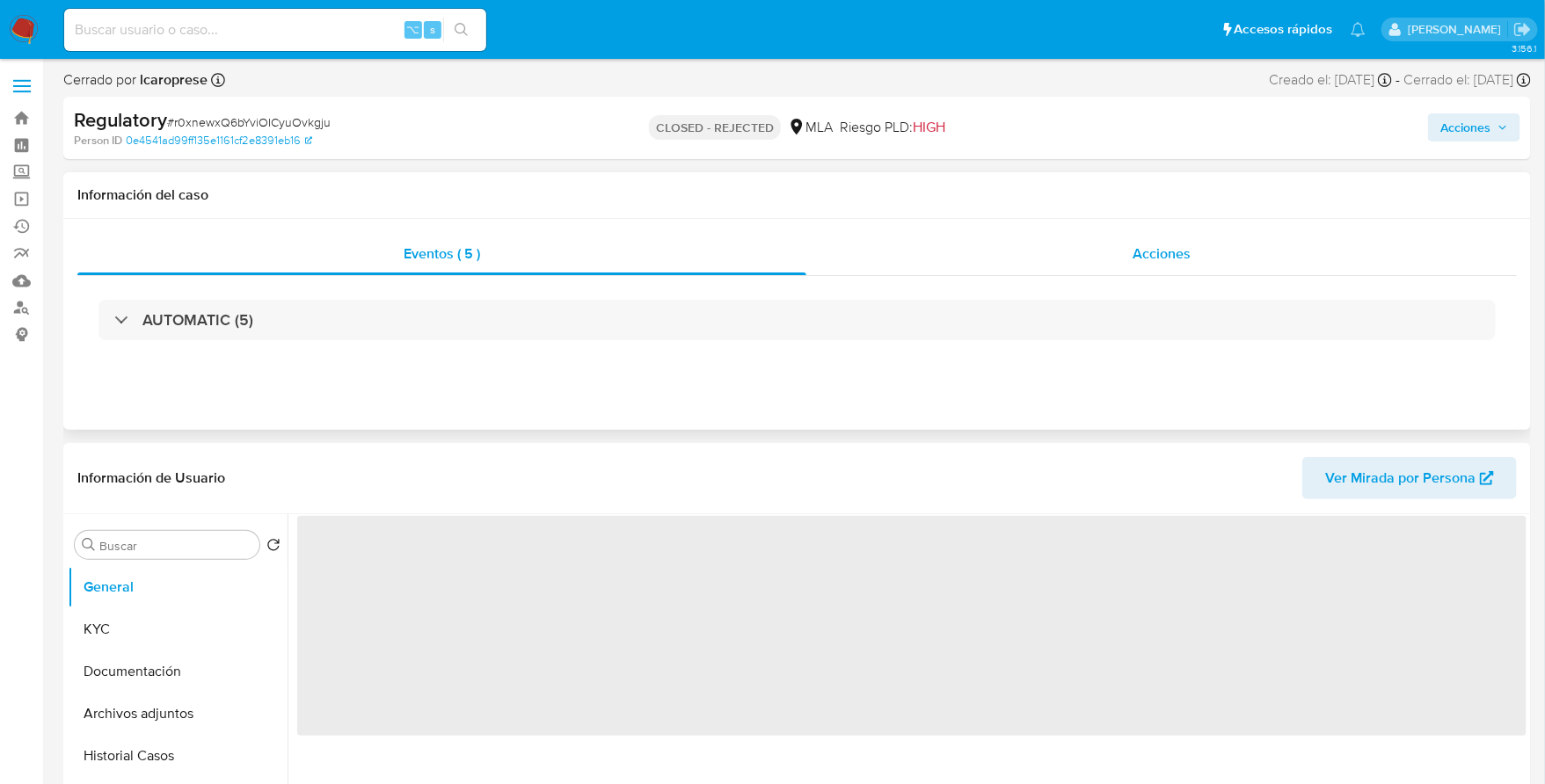
click at [1161, 235] on div "Acciones" at bounding box center [1162, 254] width 711 height 42
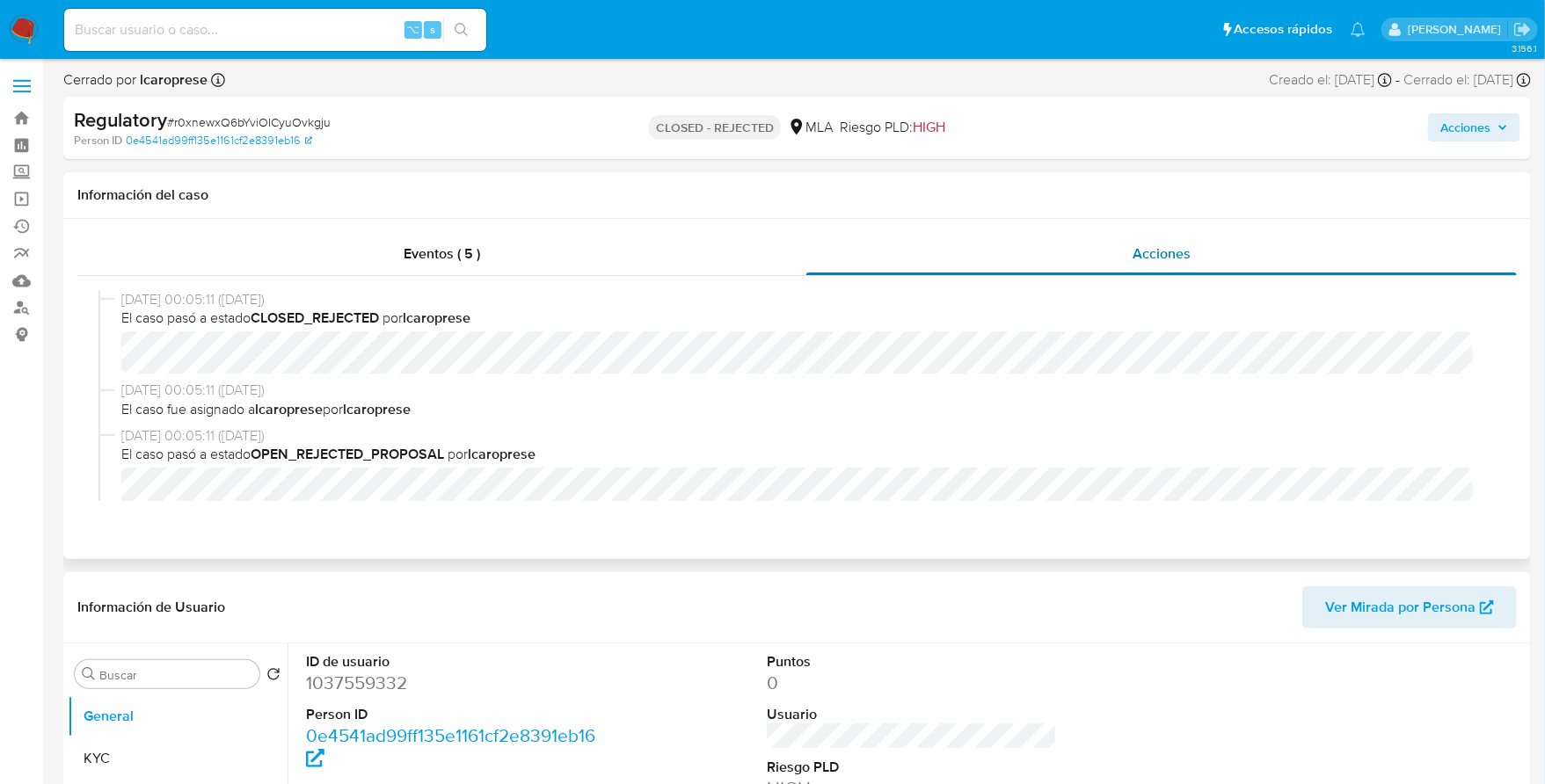
select select "10"
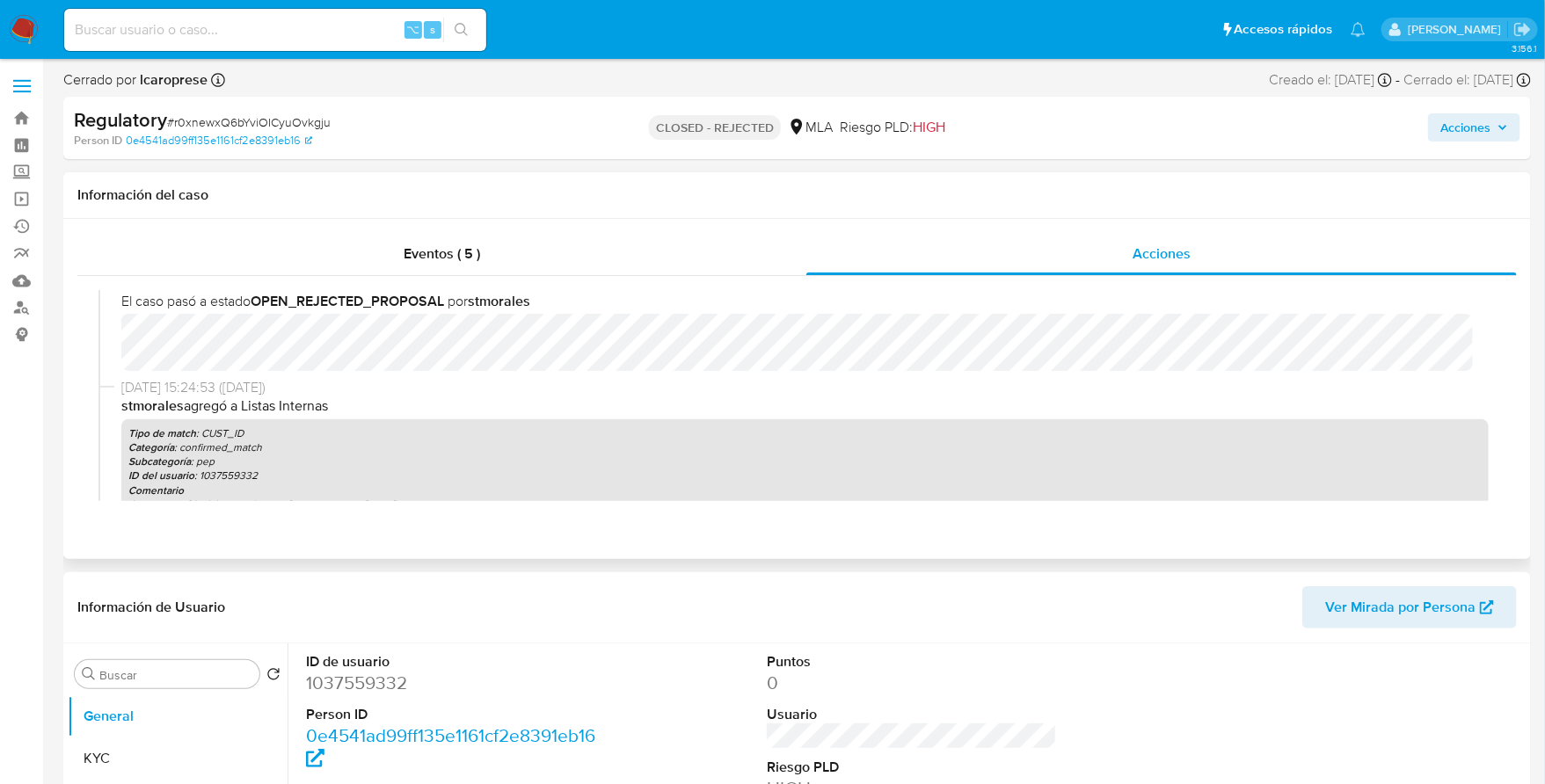
scroll to position [149, 0]
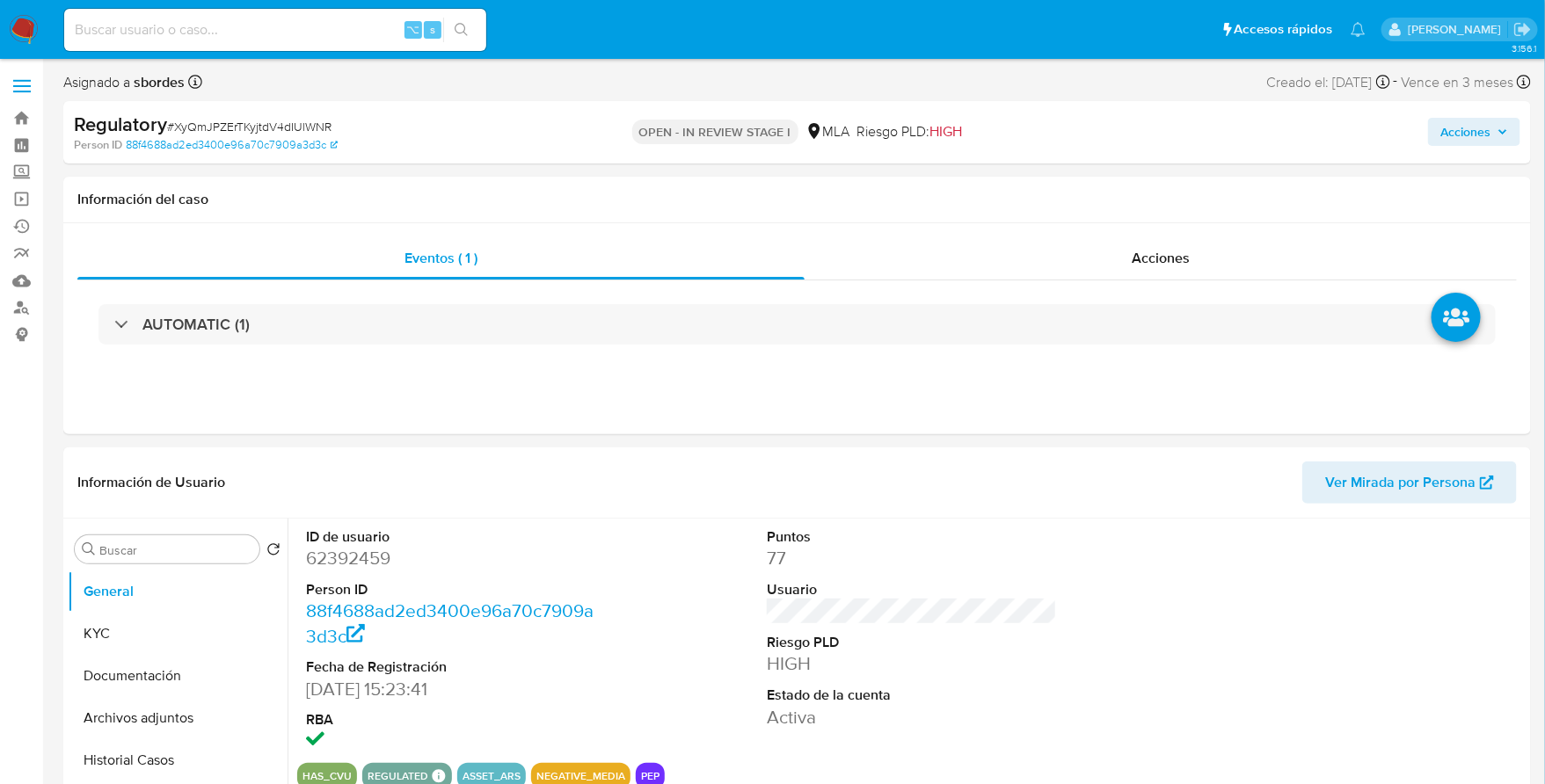
select select "10"
click at [269, 28] on input at bounding box center [275, 30] width 422 height 23
paste input "2410442163"
type input "2410442163"
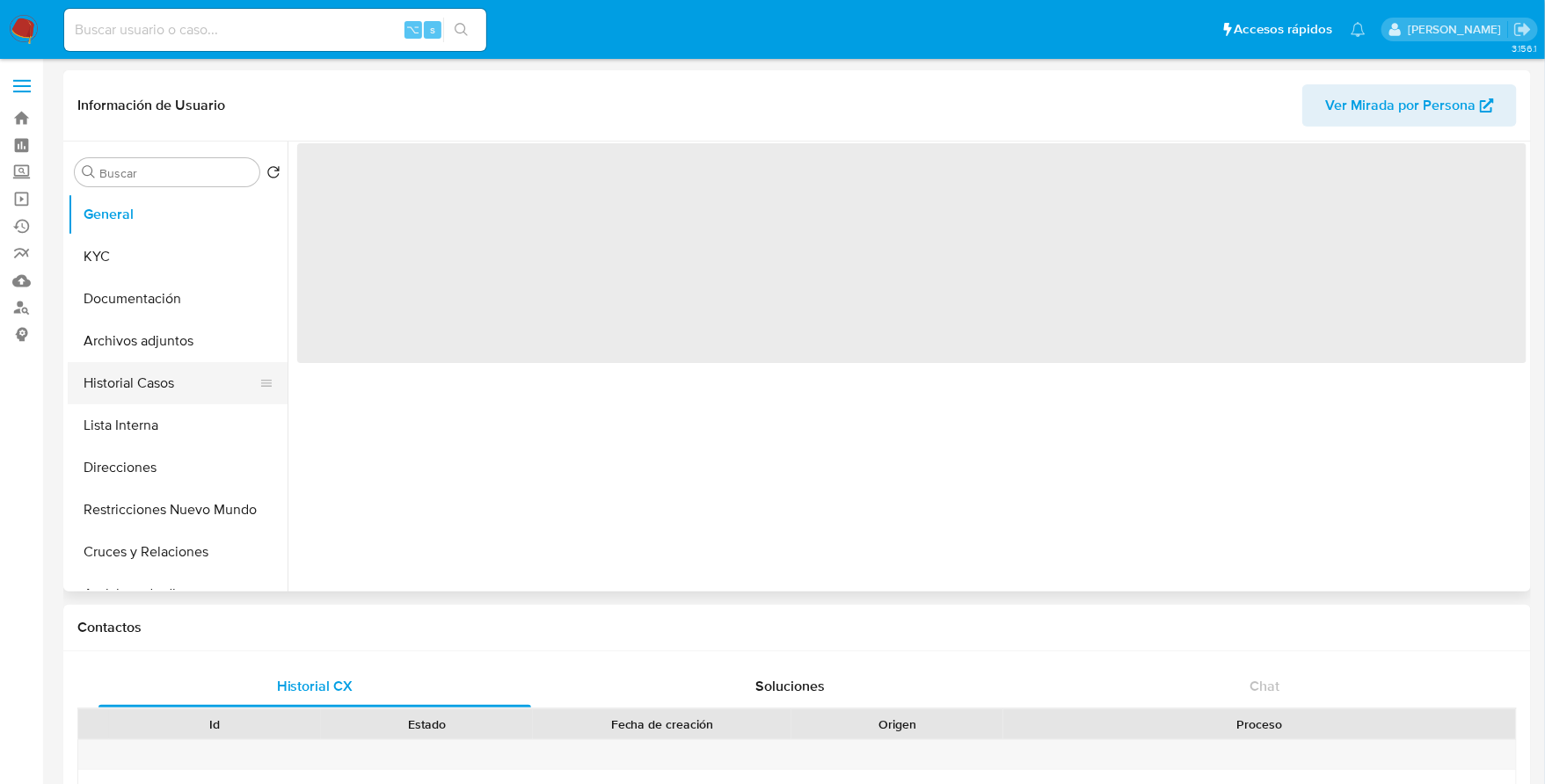
click at [152, 380] on button "Historial Casos" at bounding box center [171, 383] width 206 height 42
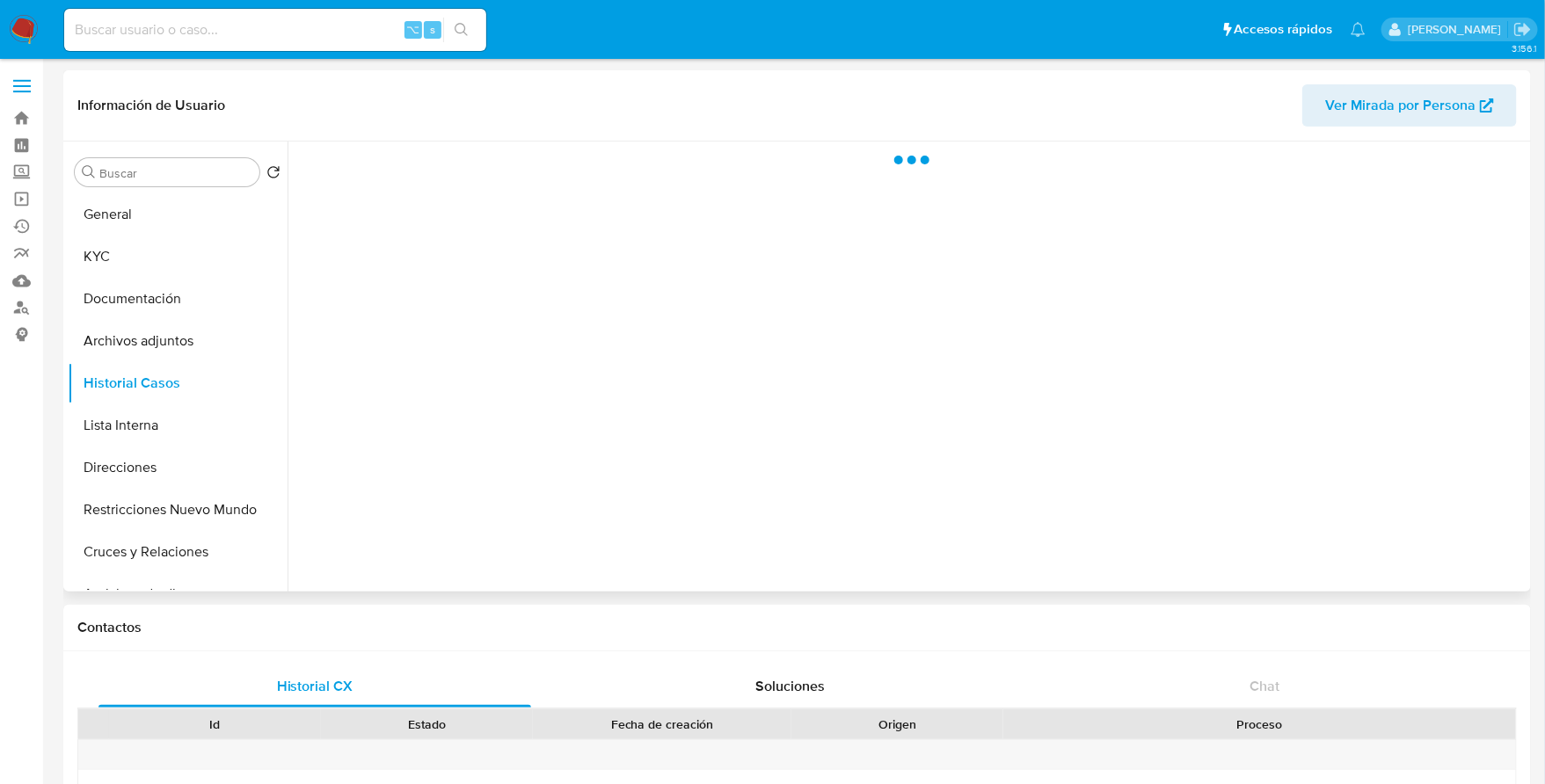
select select "10"
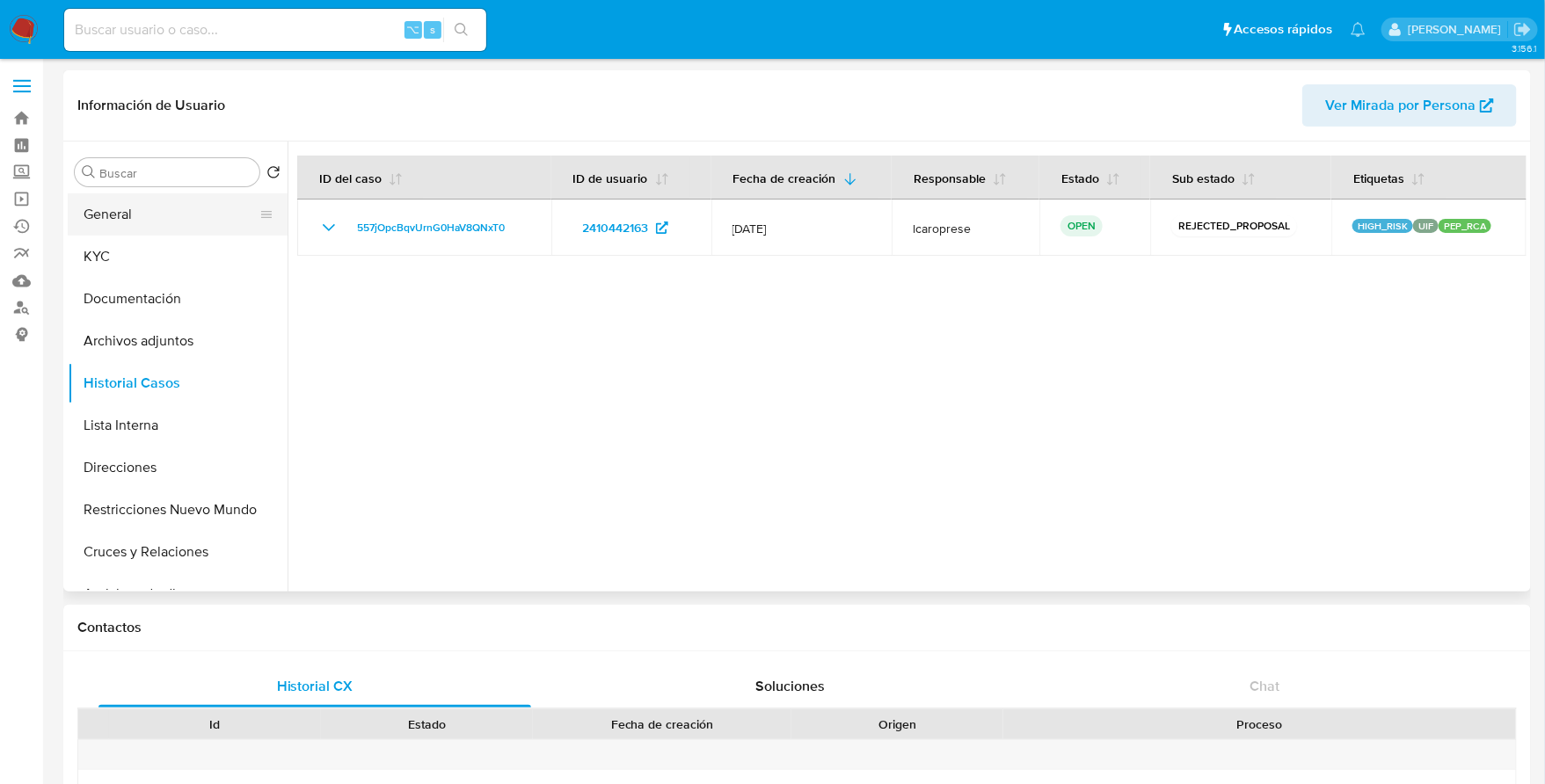
click at [134, 212] on button "General" at bounding box center [171, 214] width 206 height 42
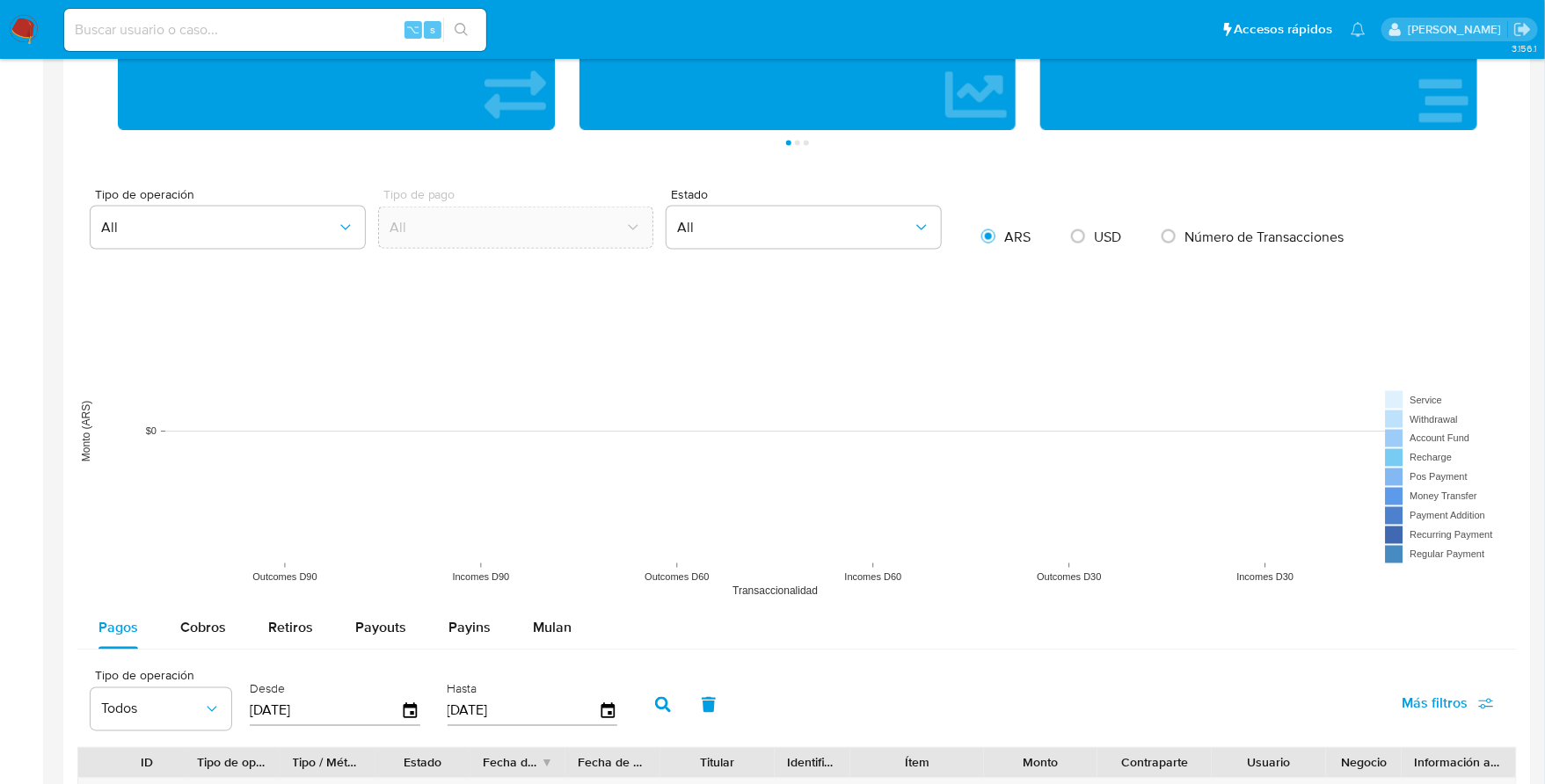
scroll to position [1904, 0]
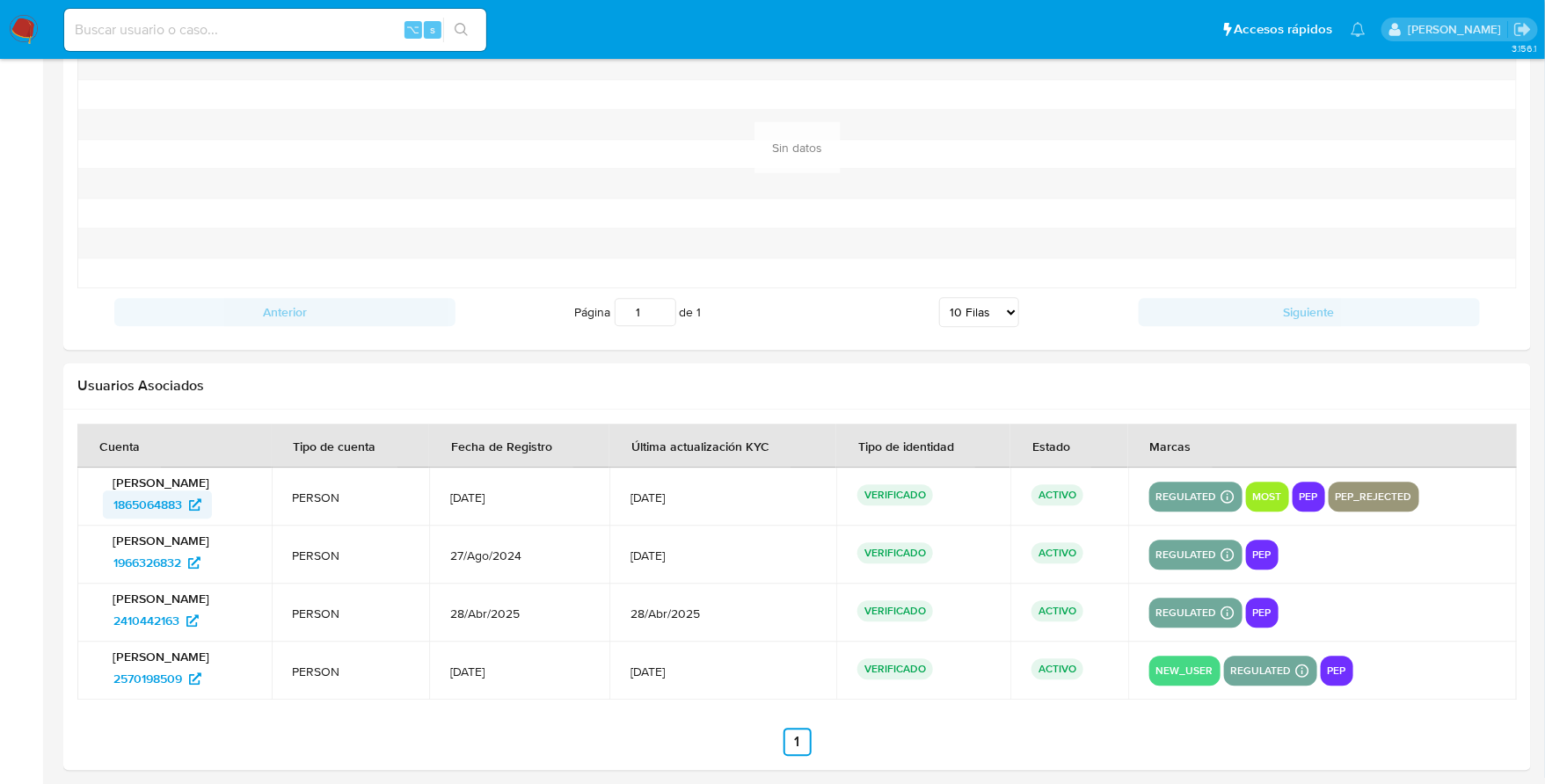
click at [155, 497] on span "1865064883" at bounding box center [147, 505] width 69 height 28
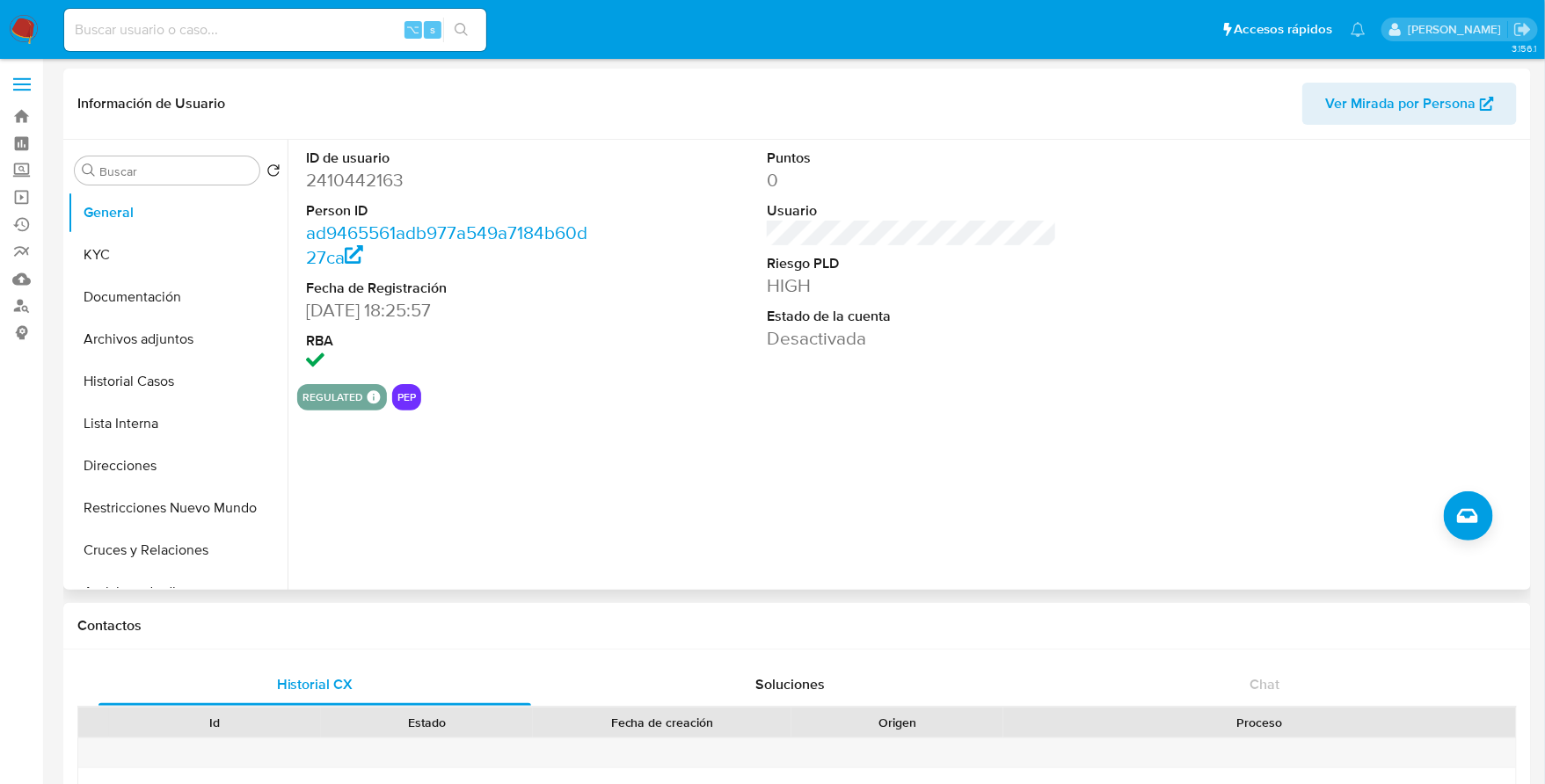
scroll to position [0, 0]
click at [147, 507] on button "Restricciones Nuevo Mundo" at bounding box center [171, 509] width 206 height 42
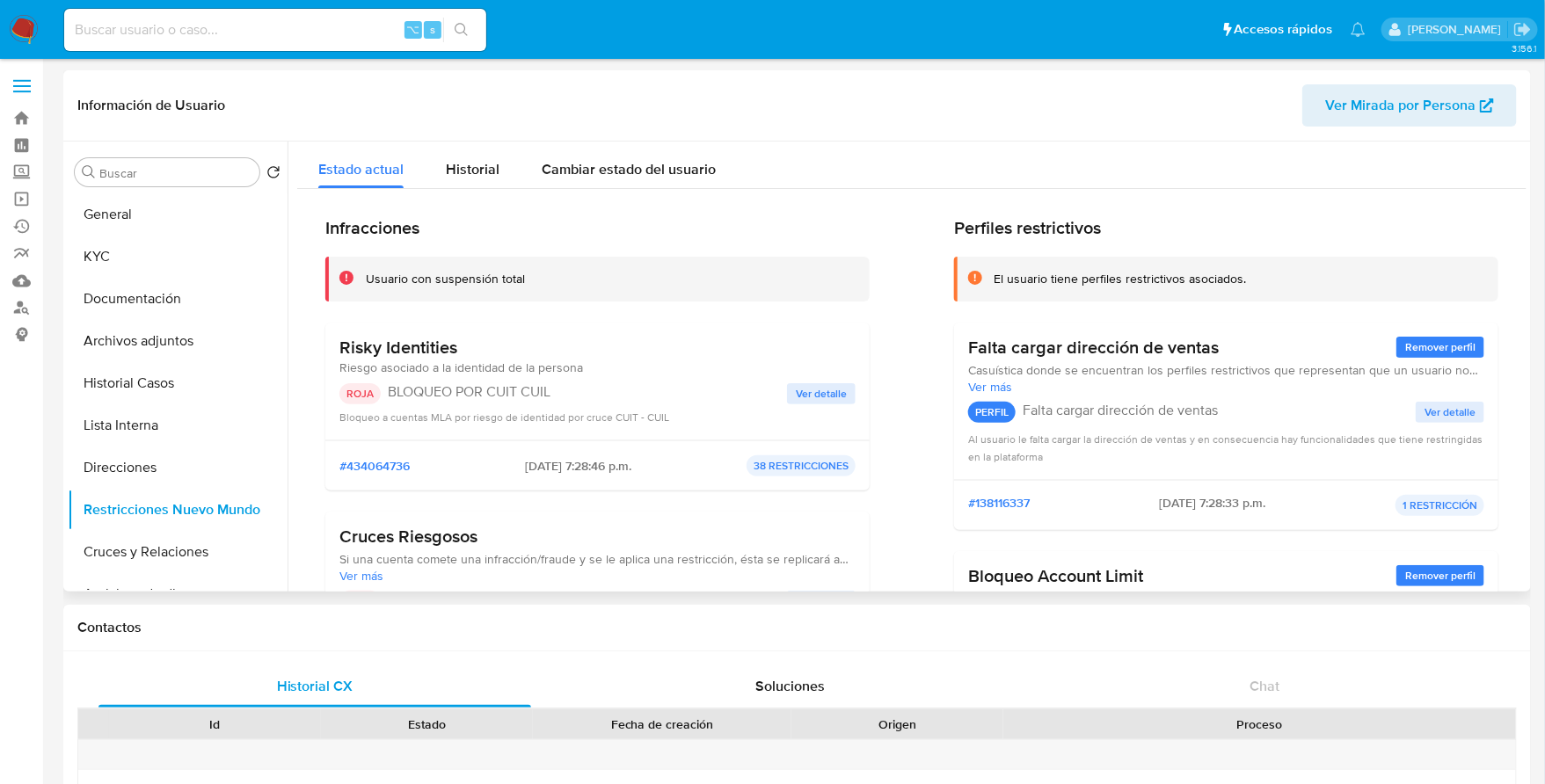
click at [824, 394] on span "Ver detalle" at bounding box center [821, 393] width 51 height 18
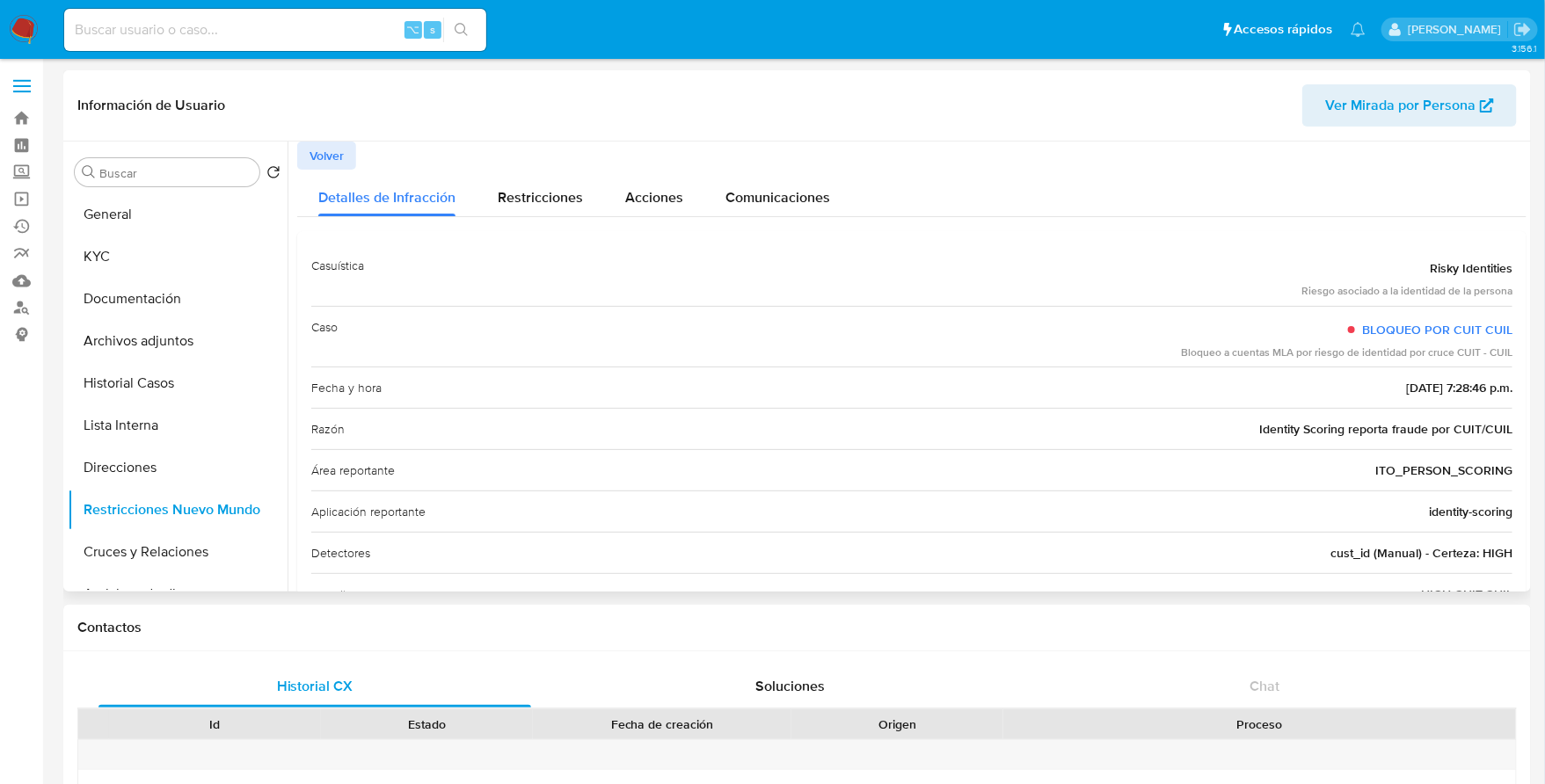
click at [327, 164] on span "Volver" at bounding box center [327, 156] width 34 height 25
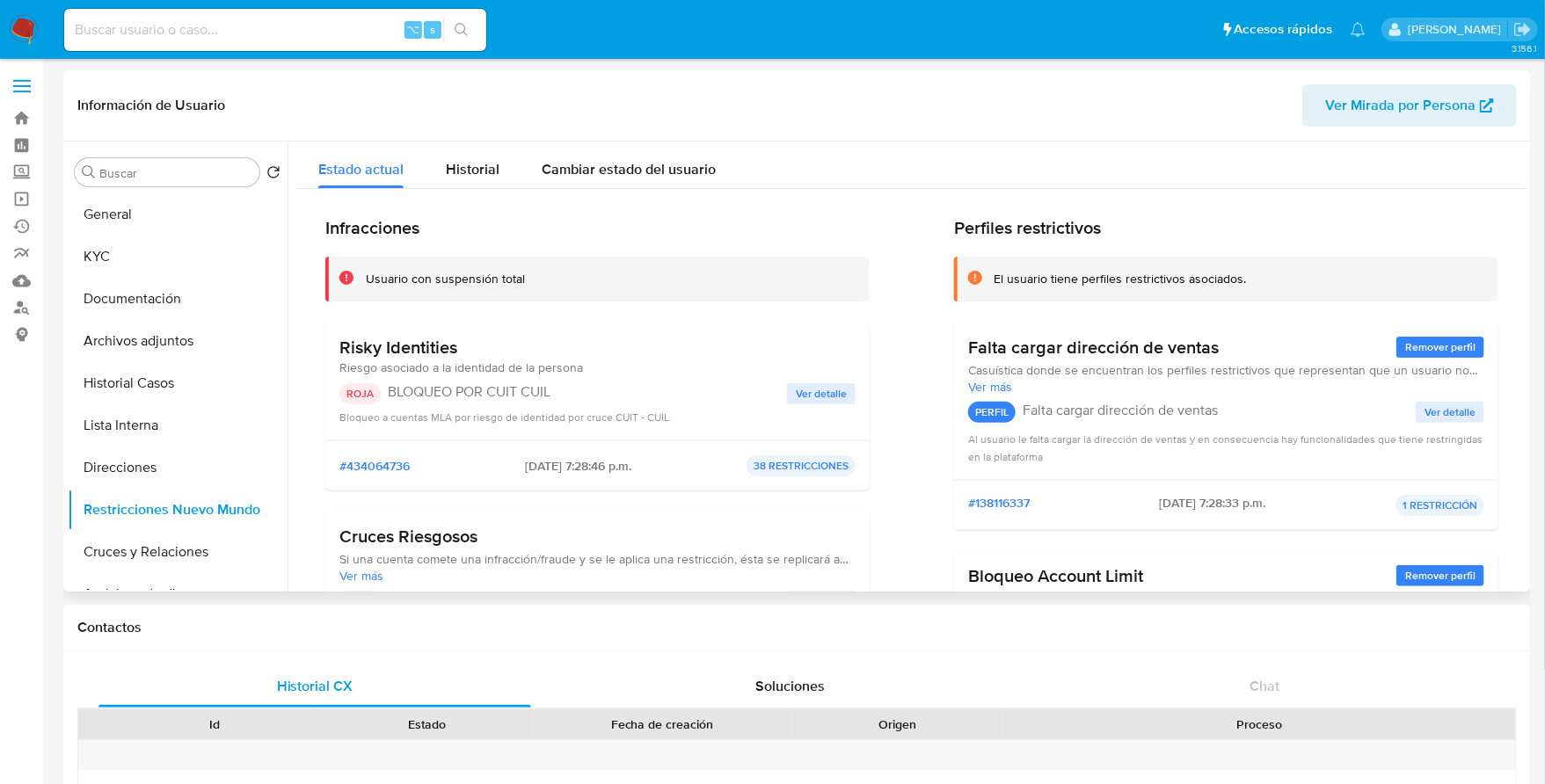
scroll to position [142, 0]
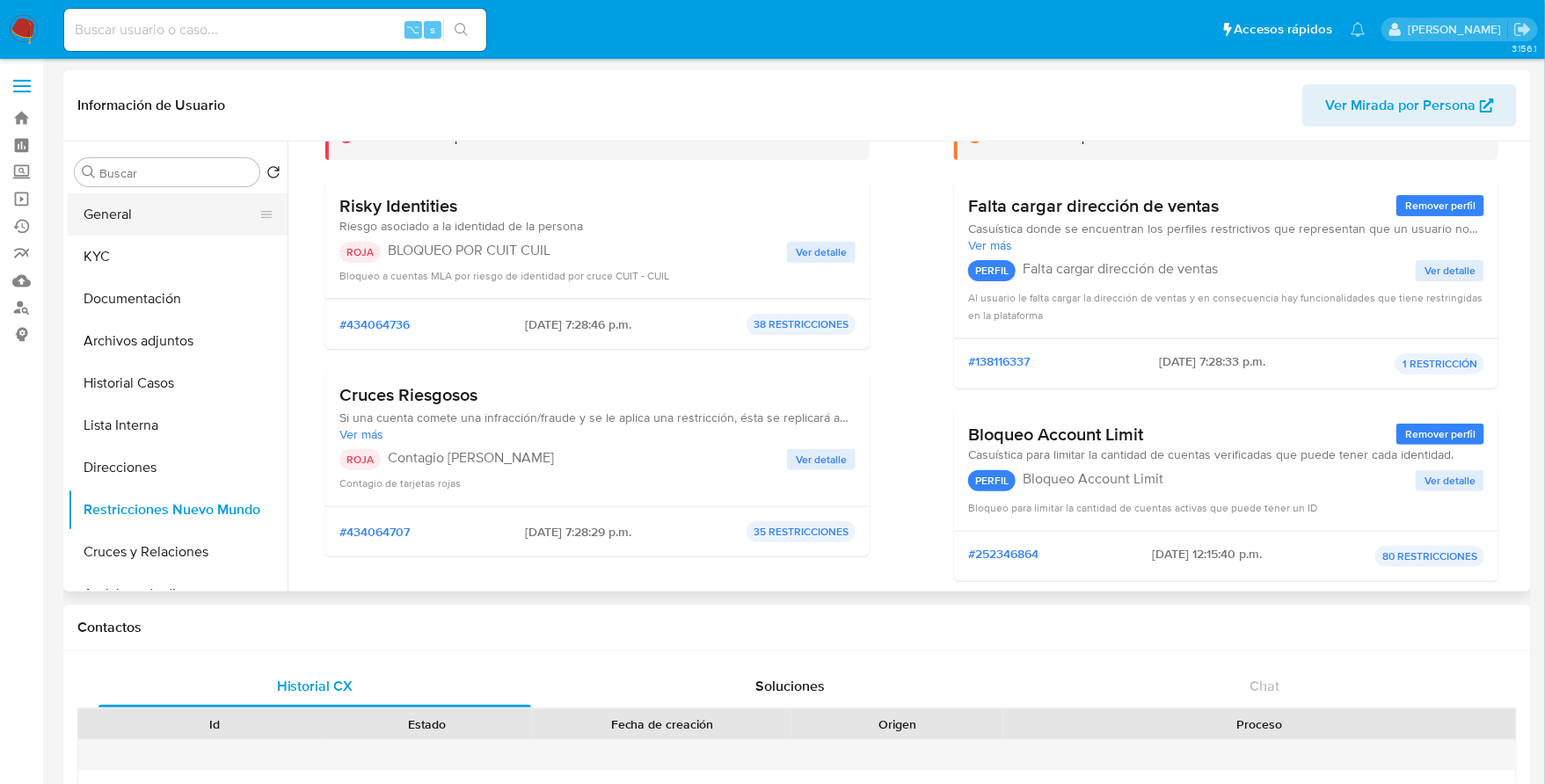
click at [145, 210] on button "General" at bounding box center [171, 214] width 206 height 42
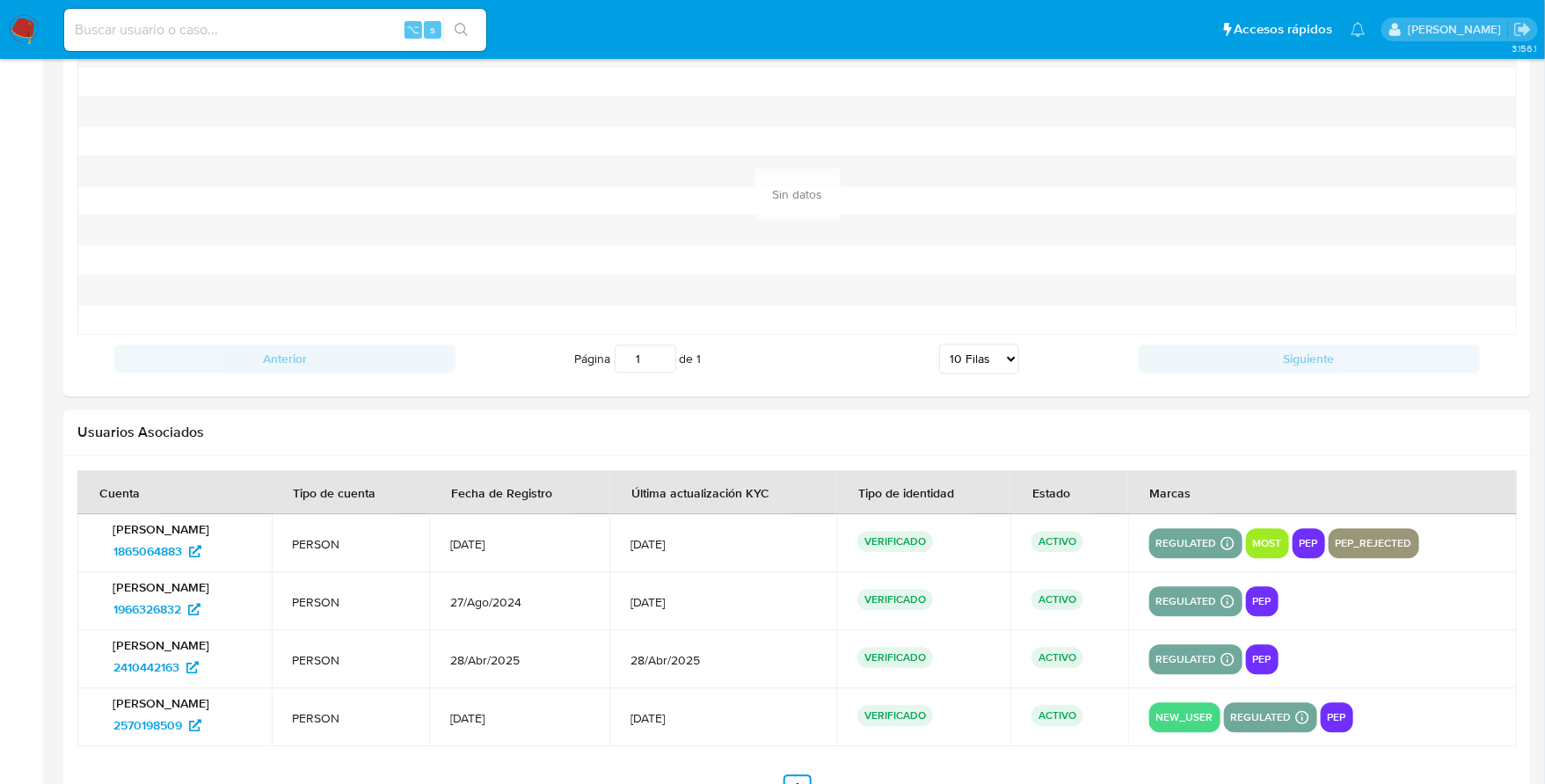
scroll to position [1904, 0]
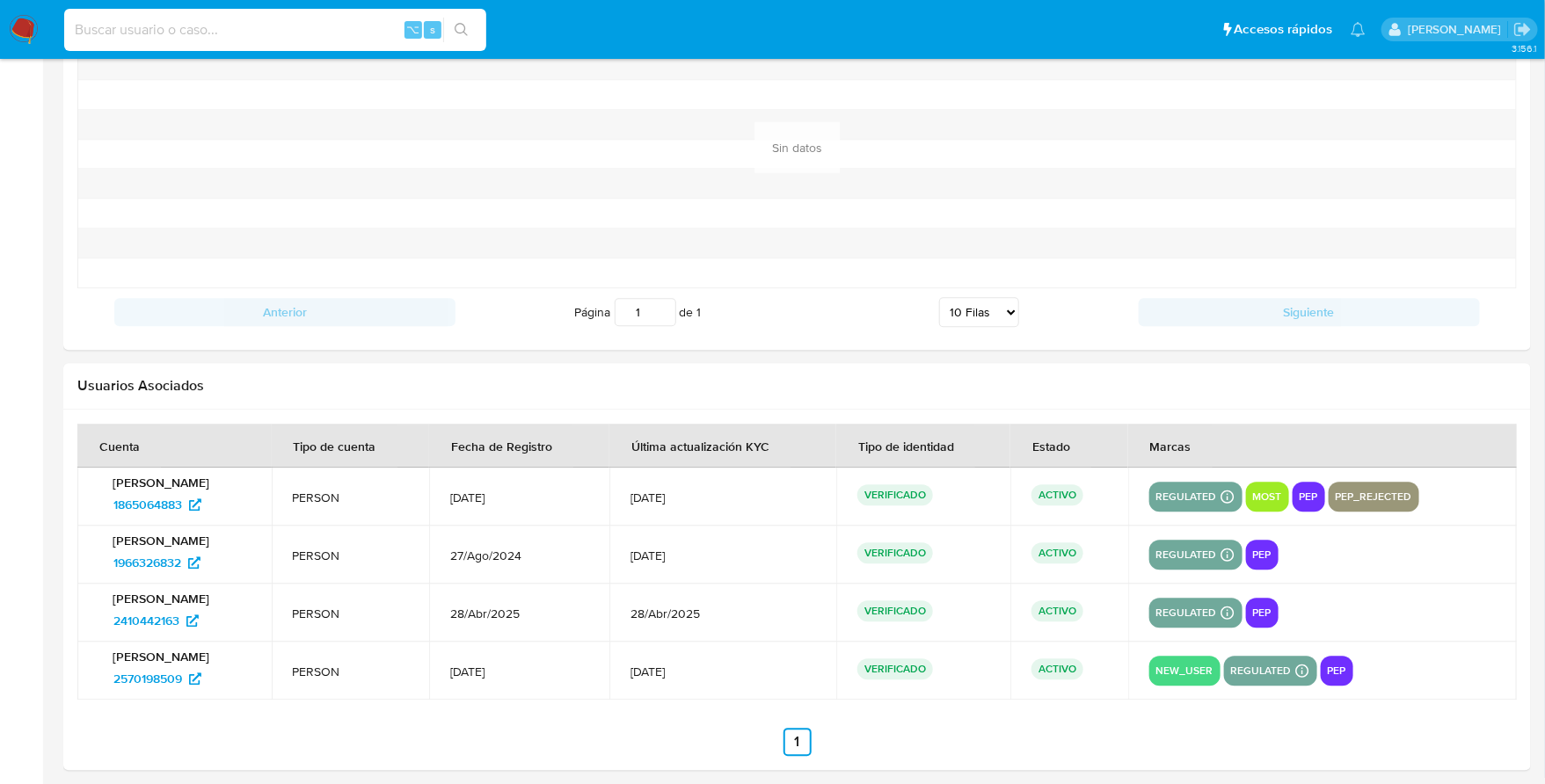
click at [249, 26] on input at bounding box center [275, 30] width 422 height 23
paste input "164332525"
type input "164332525"
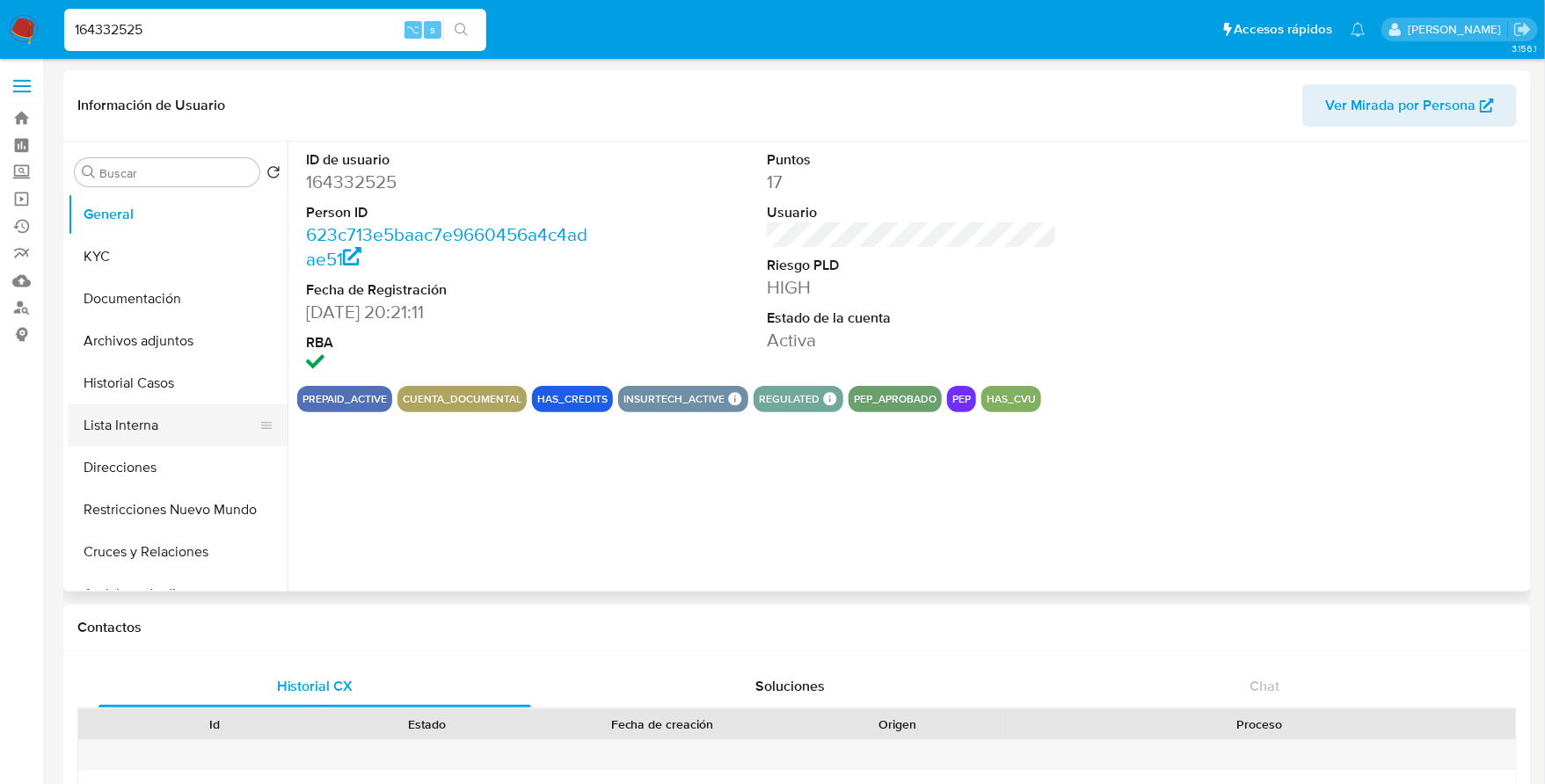
select select "10"
click at [121, 384] on button "Historial Casos" at bounding box center [171, 383] width 206 height 42
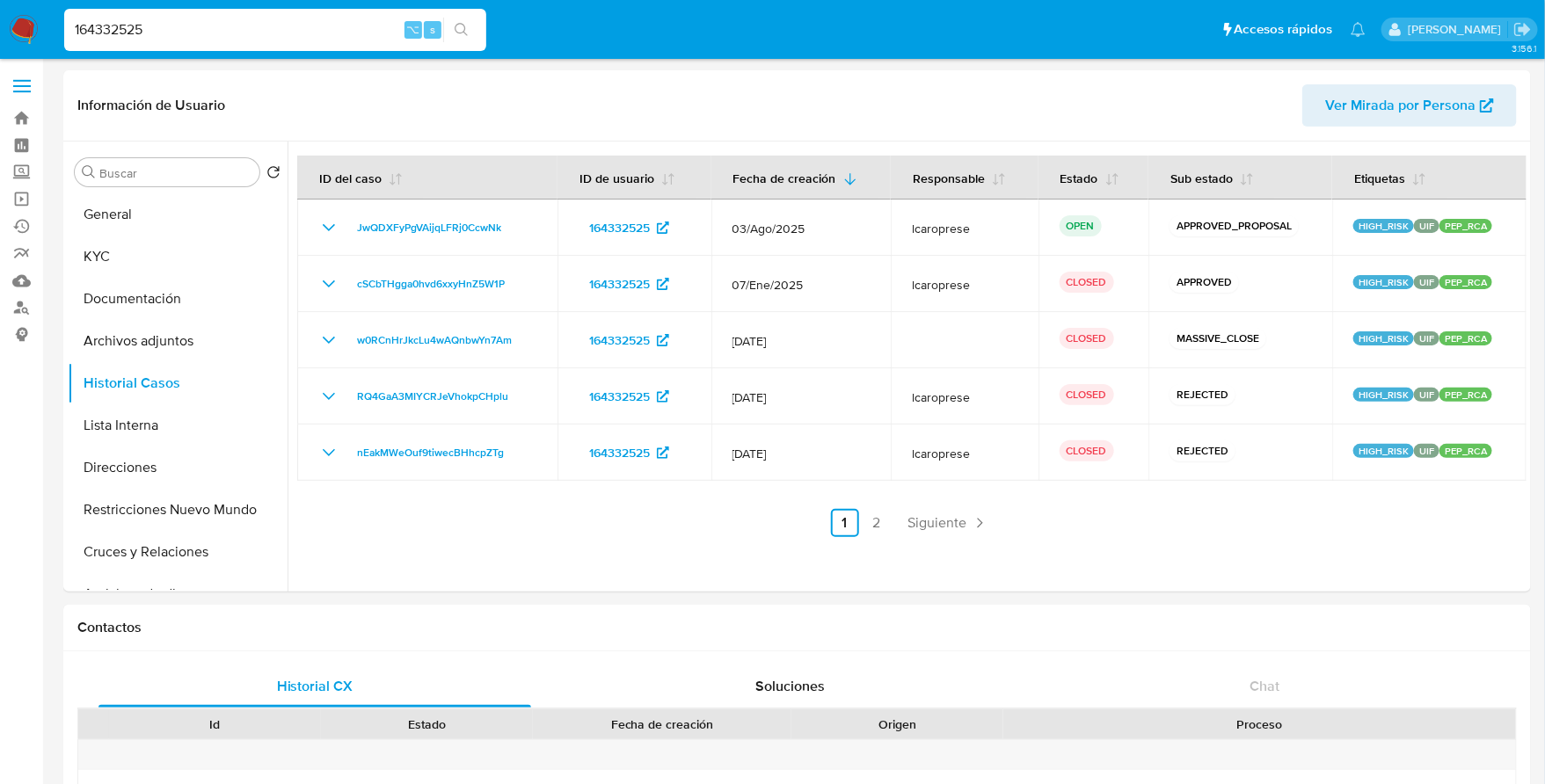
drag, startPoint x: 284, startPoint y: 29, endPoint x: 89, endPoint y: 16, distance: 195.4
click at [89, 16] on div "164332525 ⌥ s" at bounding box center [275, 29] width 422 height 42
paste input "257532522"
type input "257532522"
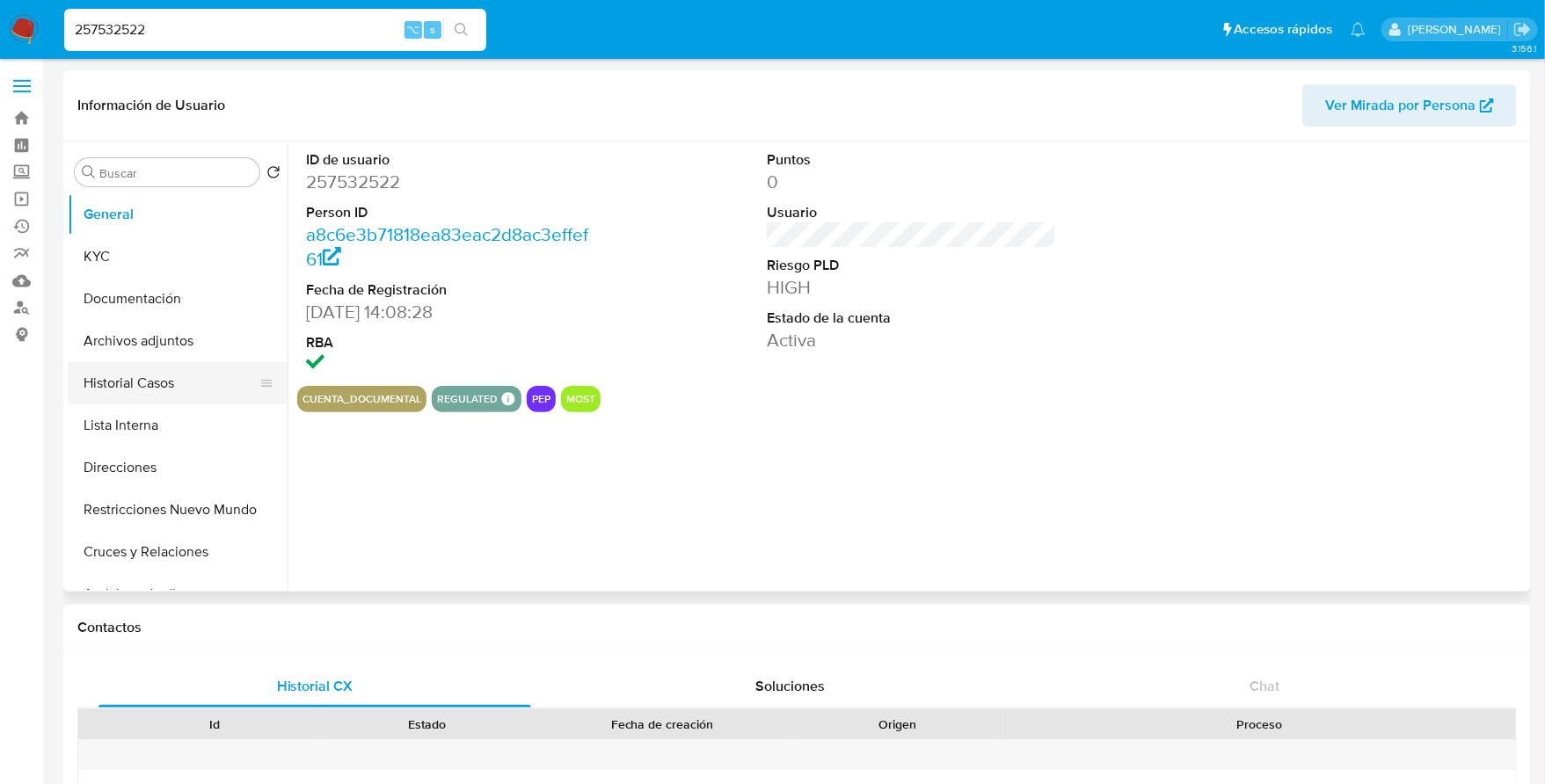
select select "10"
click at [135, 381] on button "Historial Casos" at bounding box center [171, 383] width 206 height 42
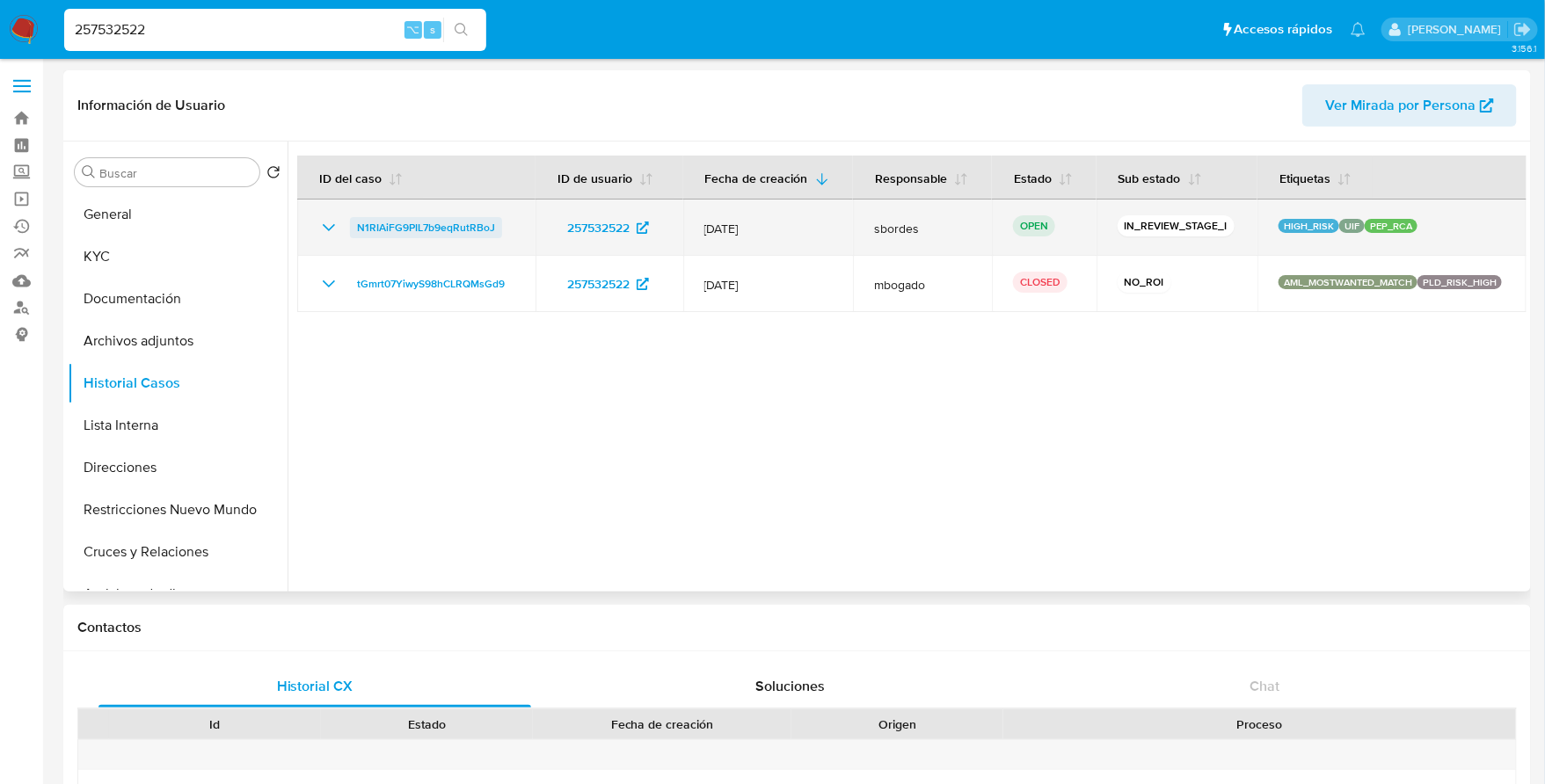
click at [432, 230] on span "N1RIAiFG9PIL7b9eqRutRBoJ" at bounding box center [426, 227] width 138 height 21
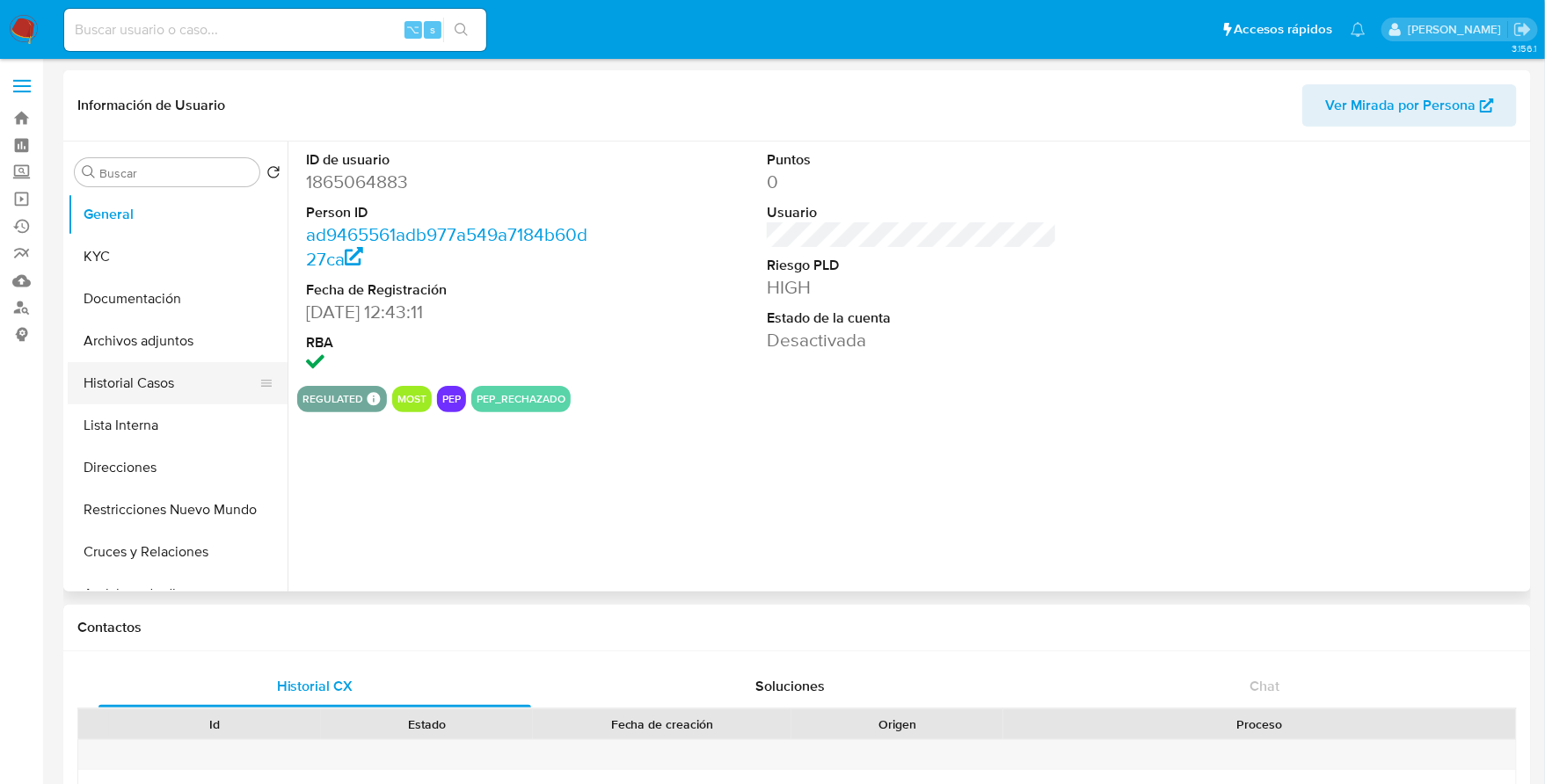
select select "10"
click at [126, 372] on button "Historial Casos" at bounding box center [171, 383] width 206 height 42
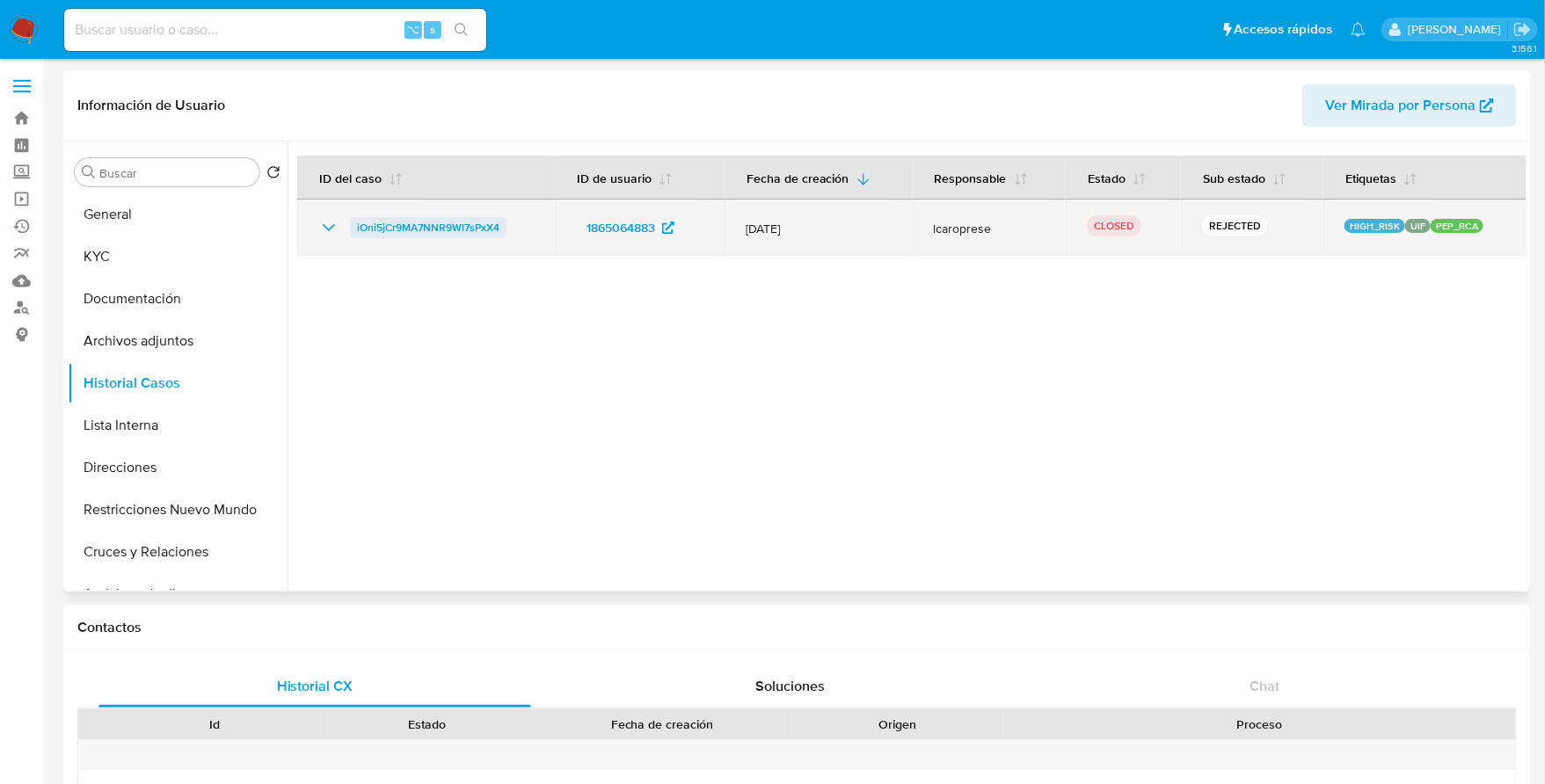
click at [415, 225] on span "iOni5jCr9MA7NNR9Wl7sPxX4" at bounding box center [428, 227] width 143 height 21
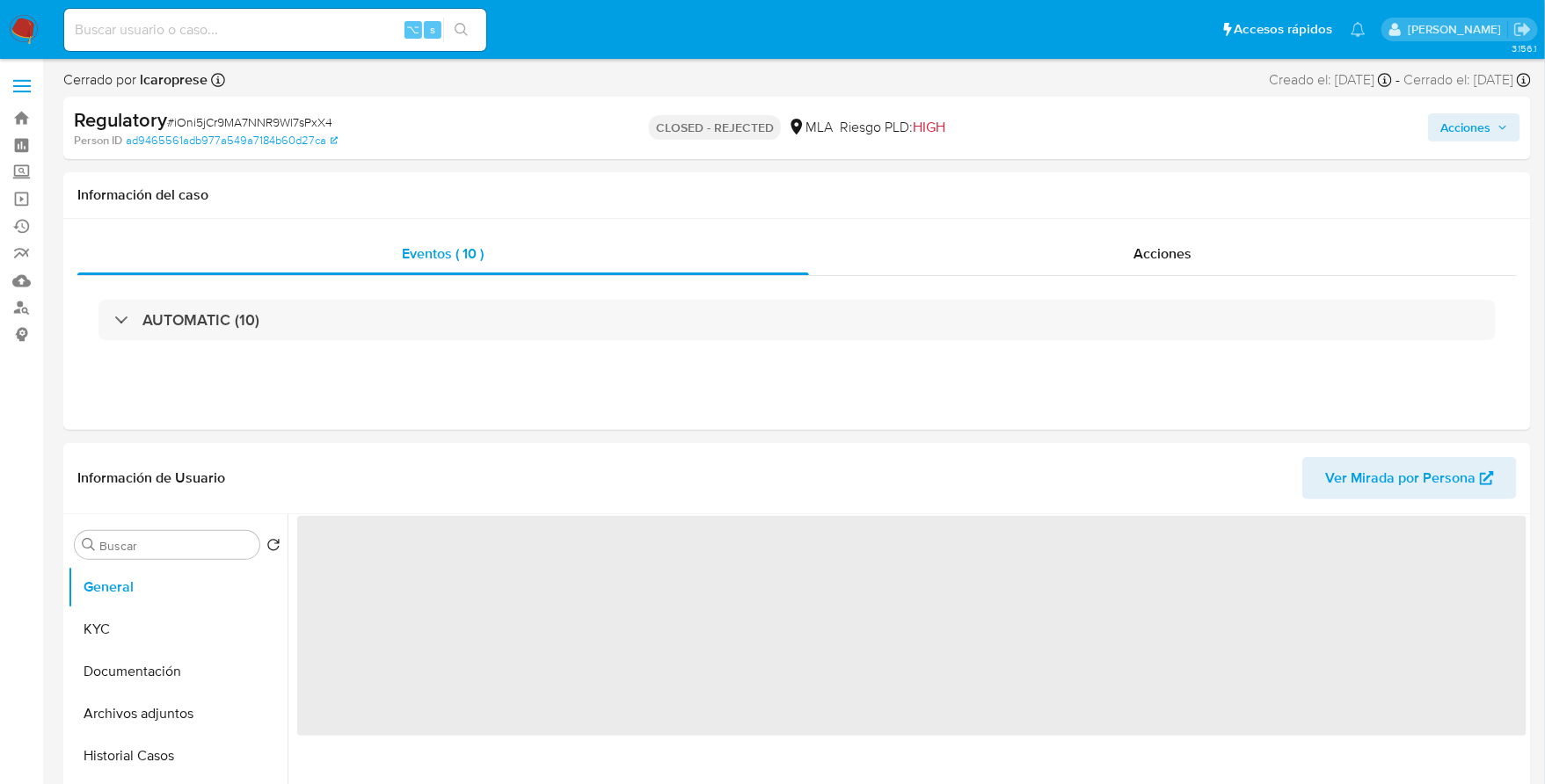
select select "10"
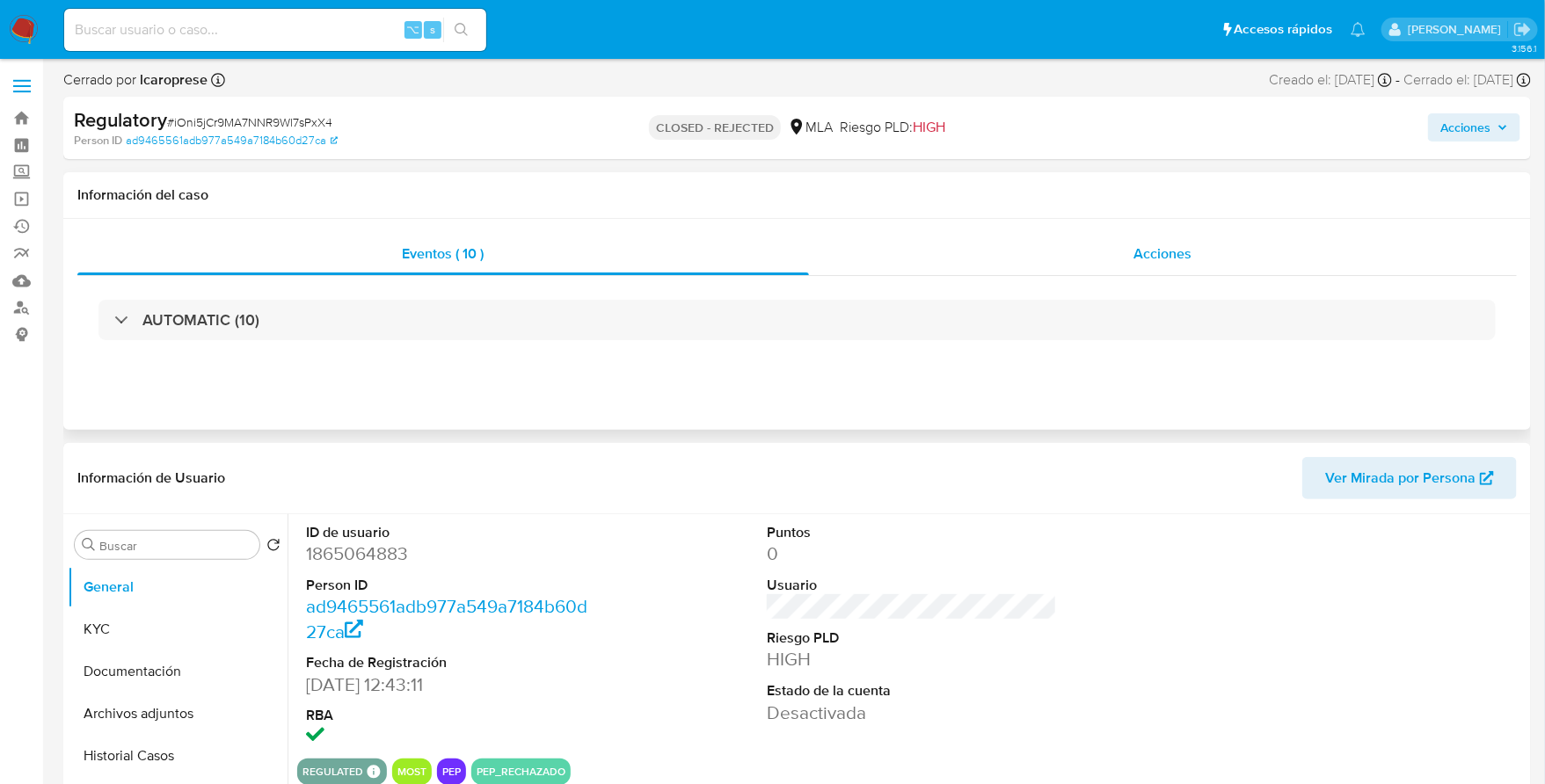
click at [1176, 265] on div "Acciones" at bounding box center [1163, 254] width 708 height 42
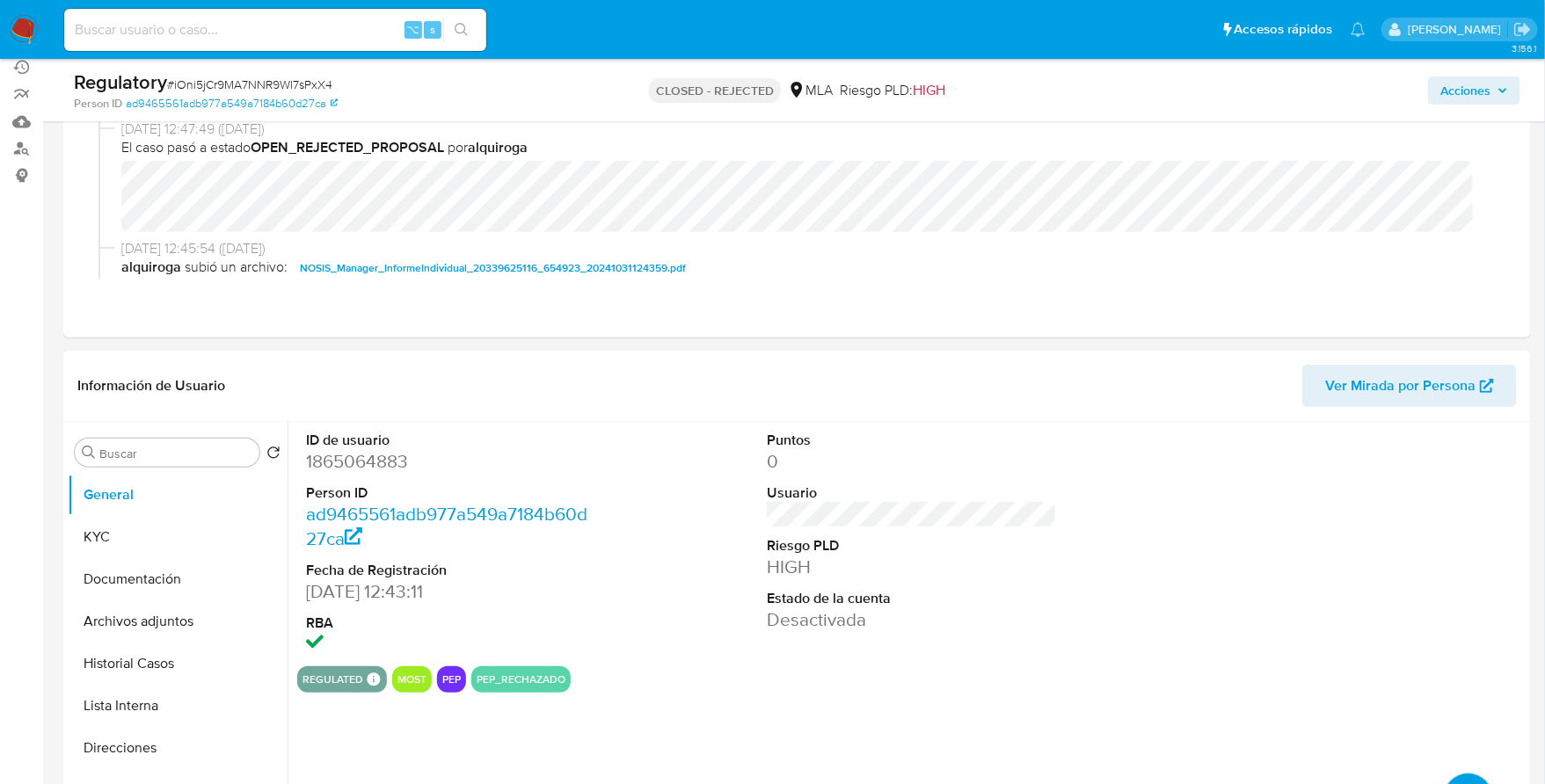
scroll to position [370, 0]
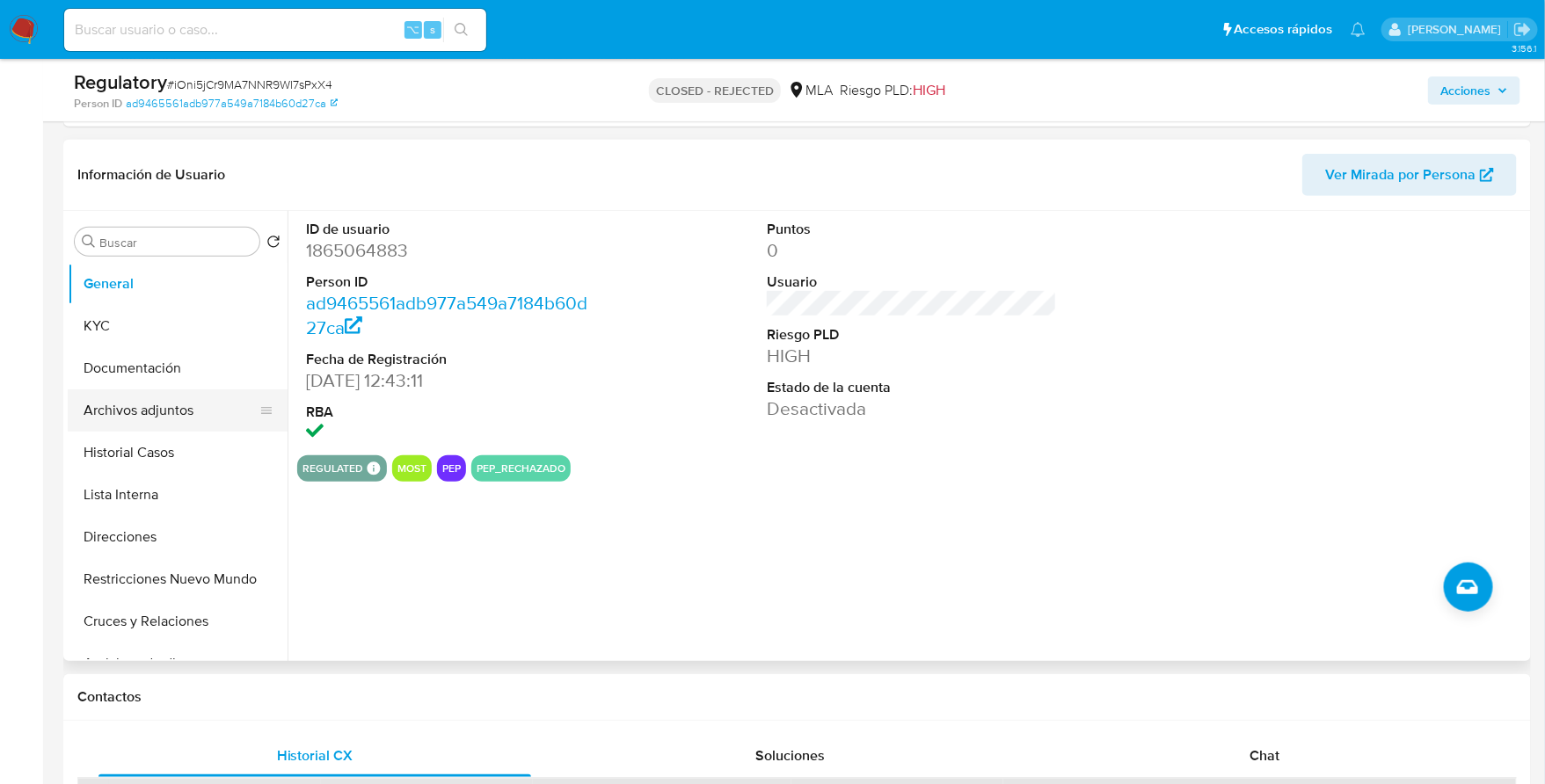
click at [164, 391] on button "Archivos adjuntos" at bounding box center [171, 410] width 206 height 42
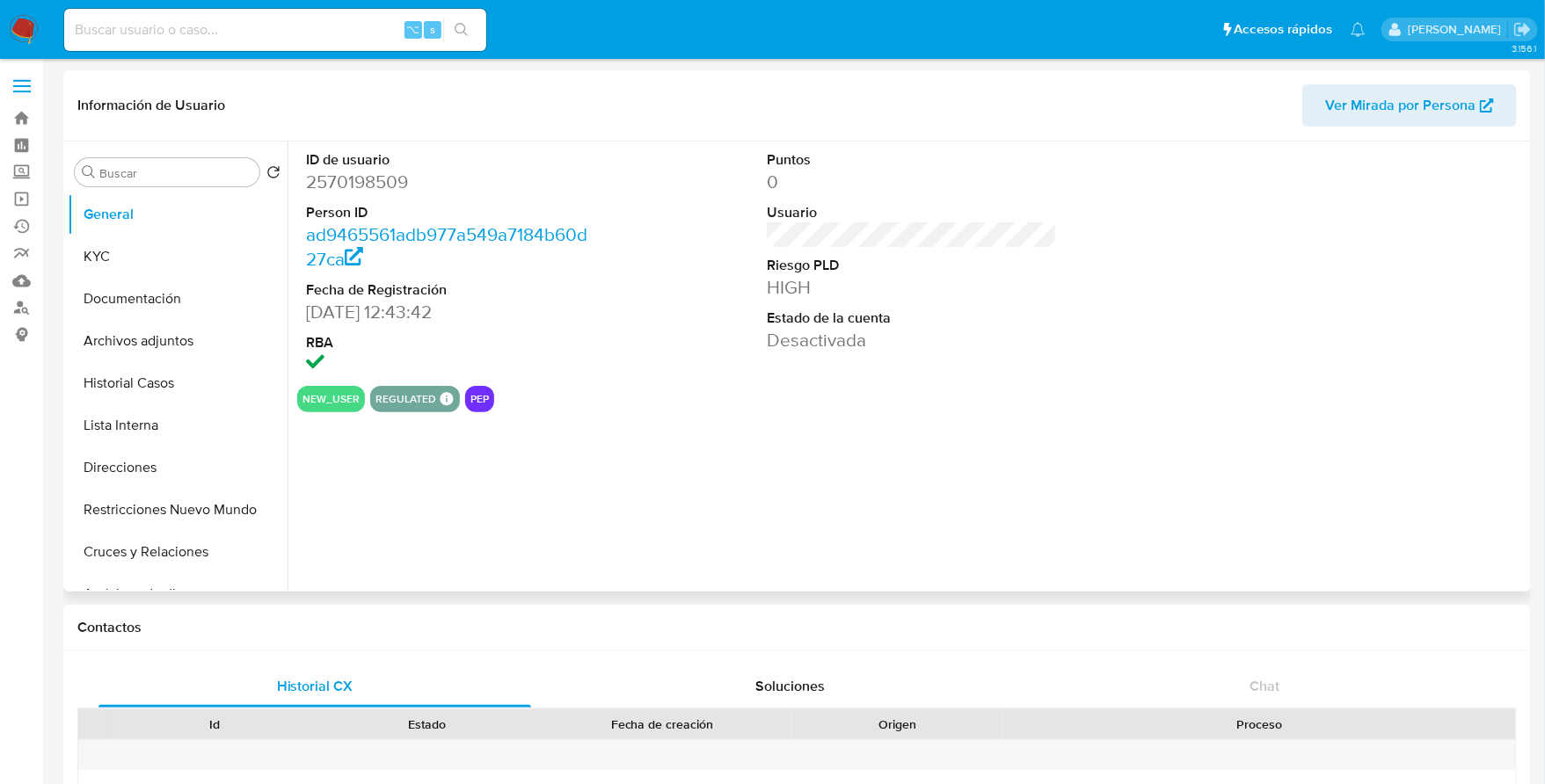
select select "10"
click at [150, 517] on button "Restricciones Nuevo Mundo" at bounding box center [171, 509] width 206 height 42
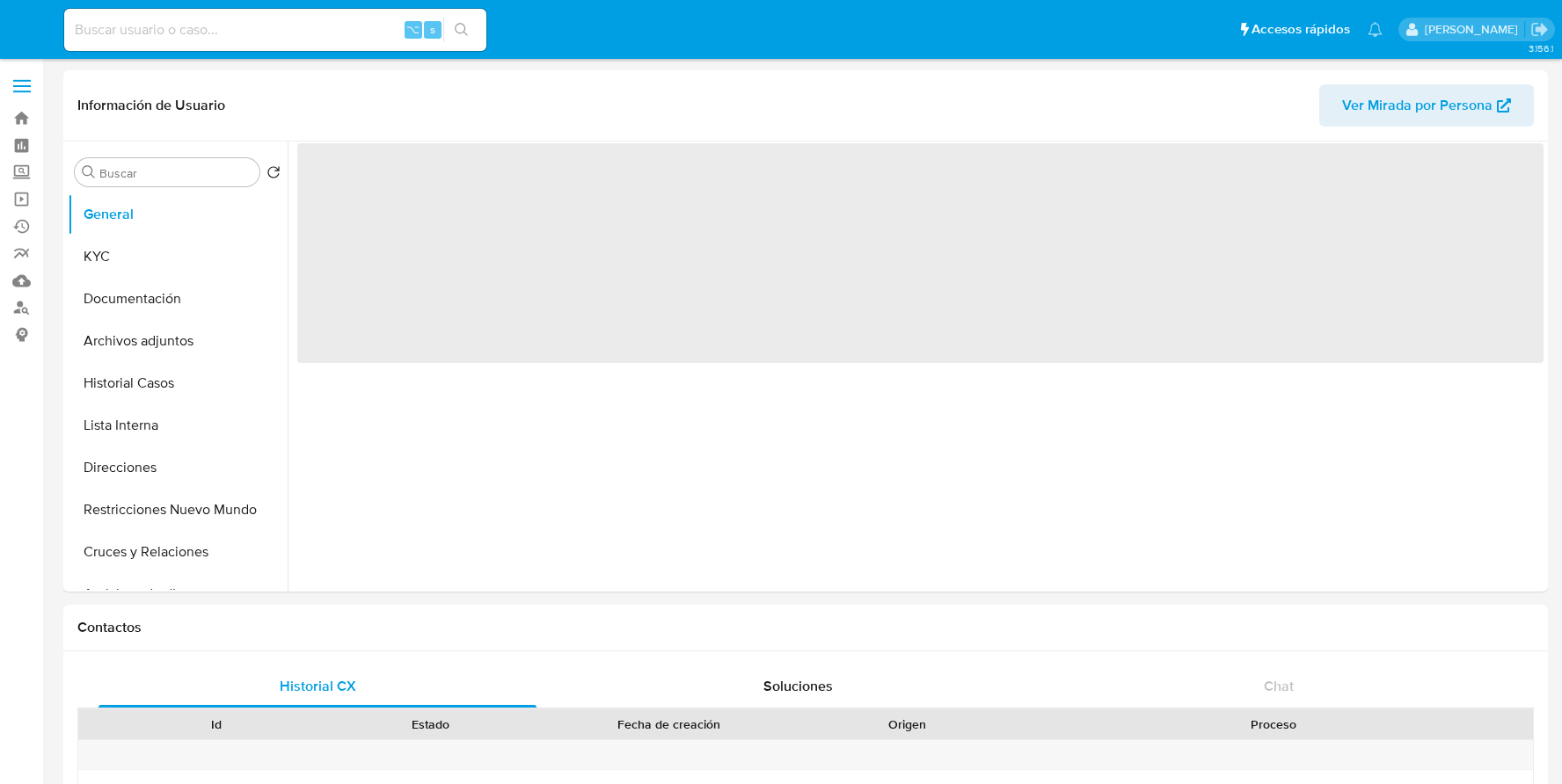
select select "10"
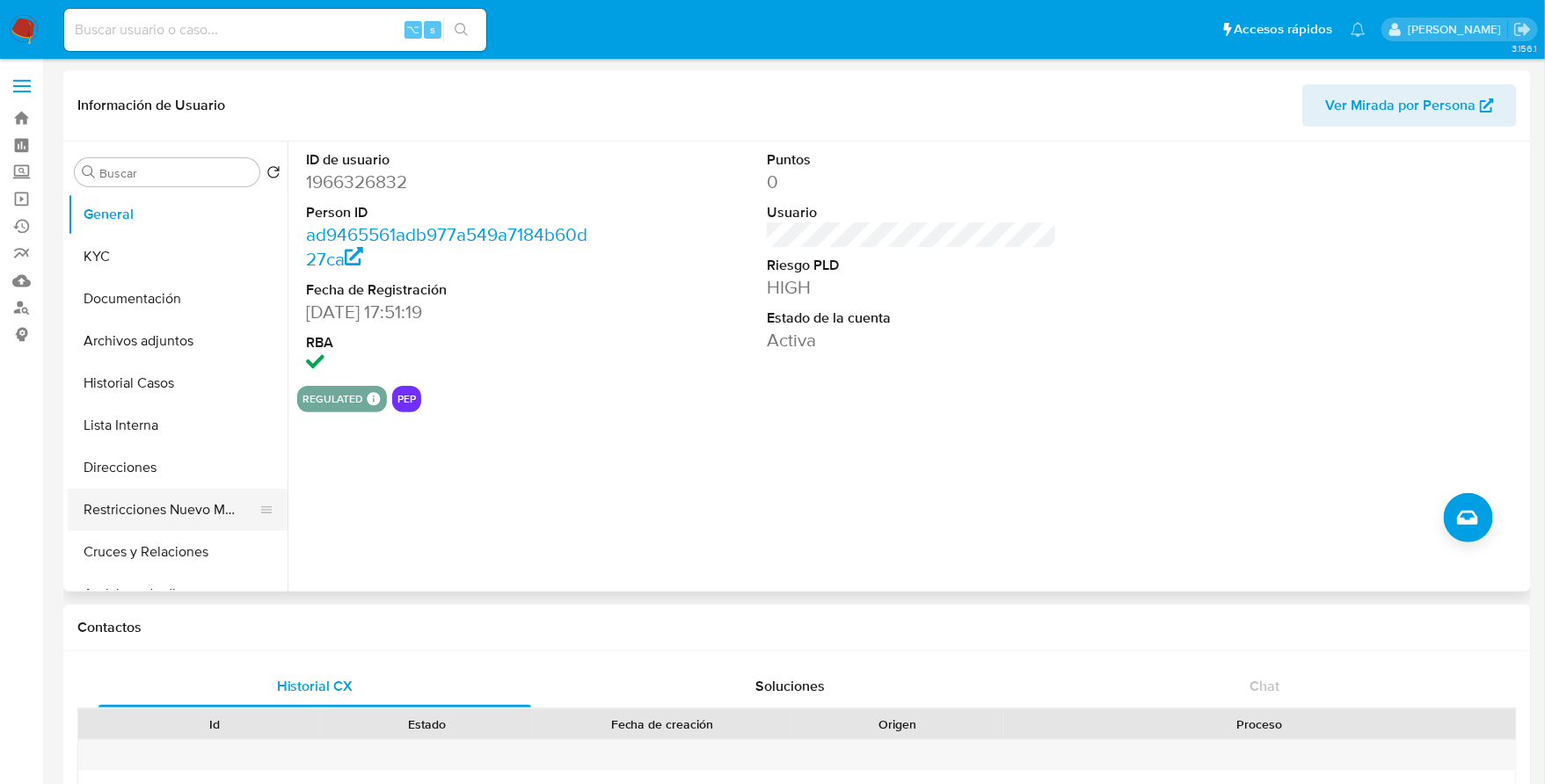
click at [142, 516] on button "Restricciones Nuevo Mundo" at bounding box center [171, 509] width 206 height 42
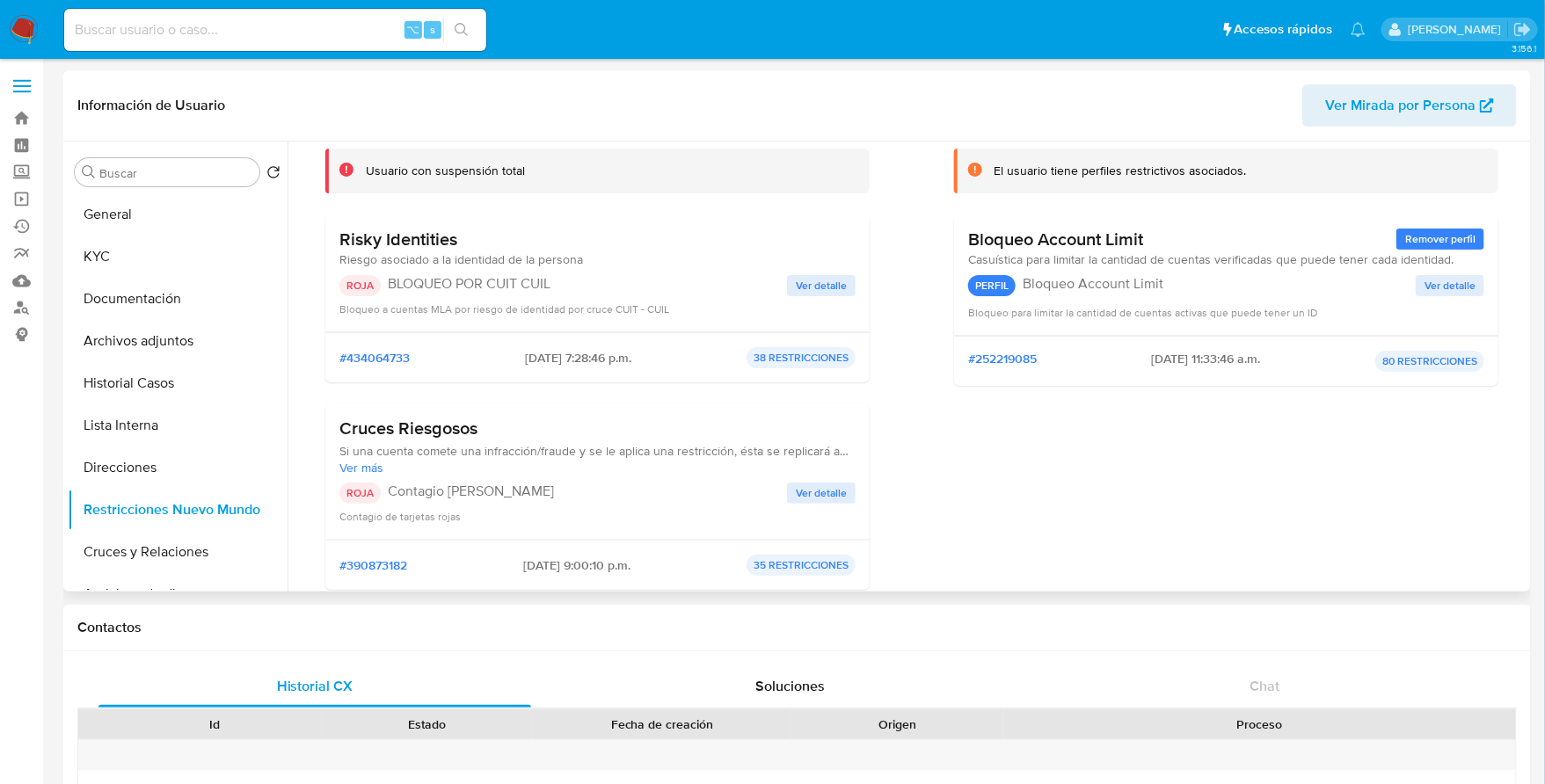
scroll to position [155, 0]
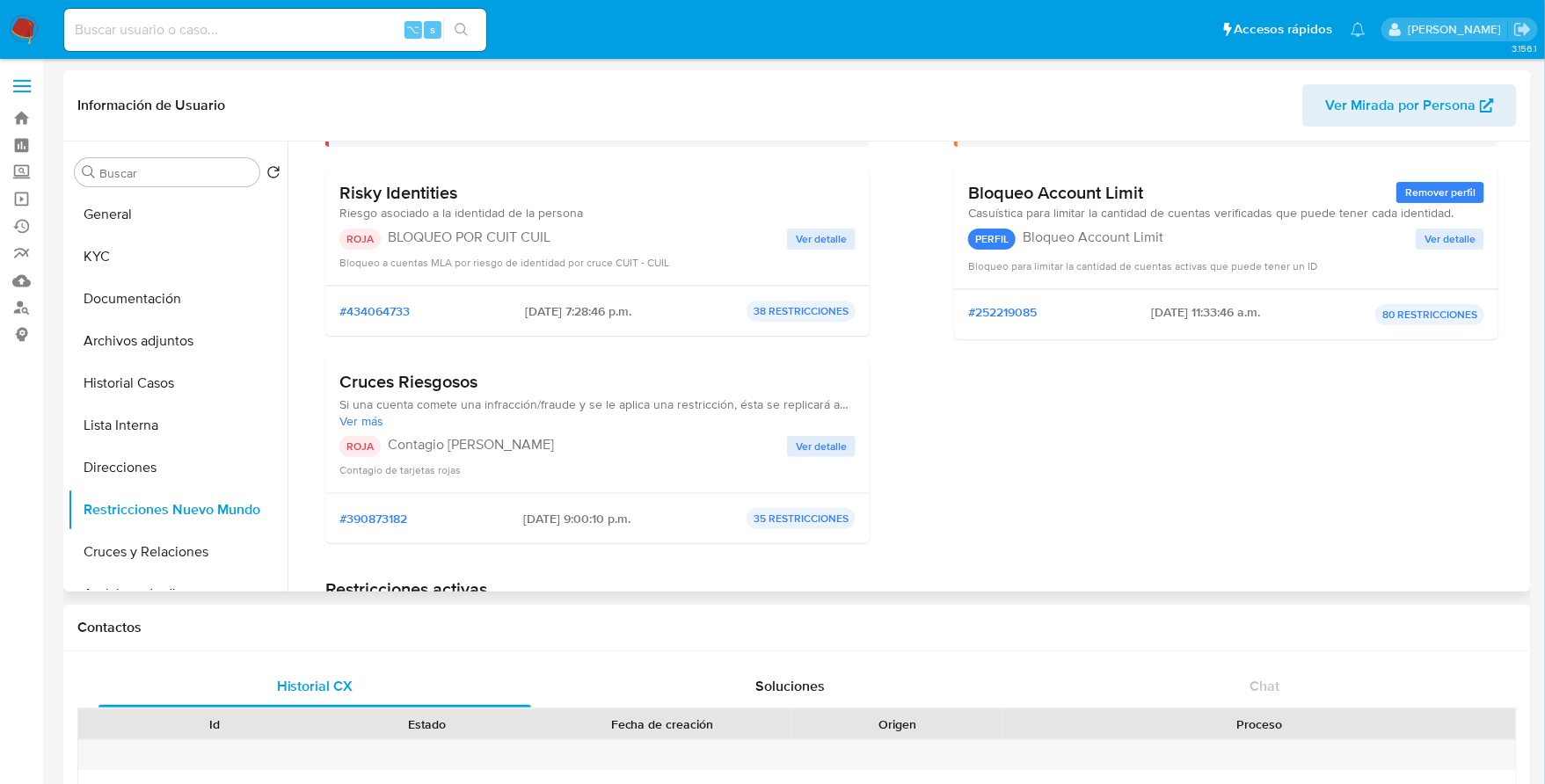
click at [838, 237] on span "Ver detalle" at bounding box center [821, 239] width 51 height 18
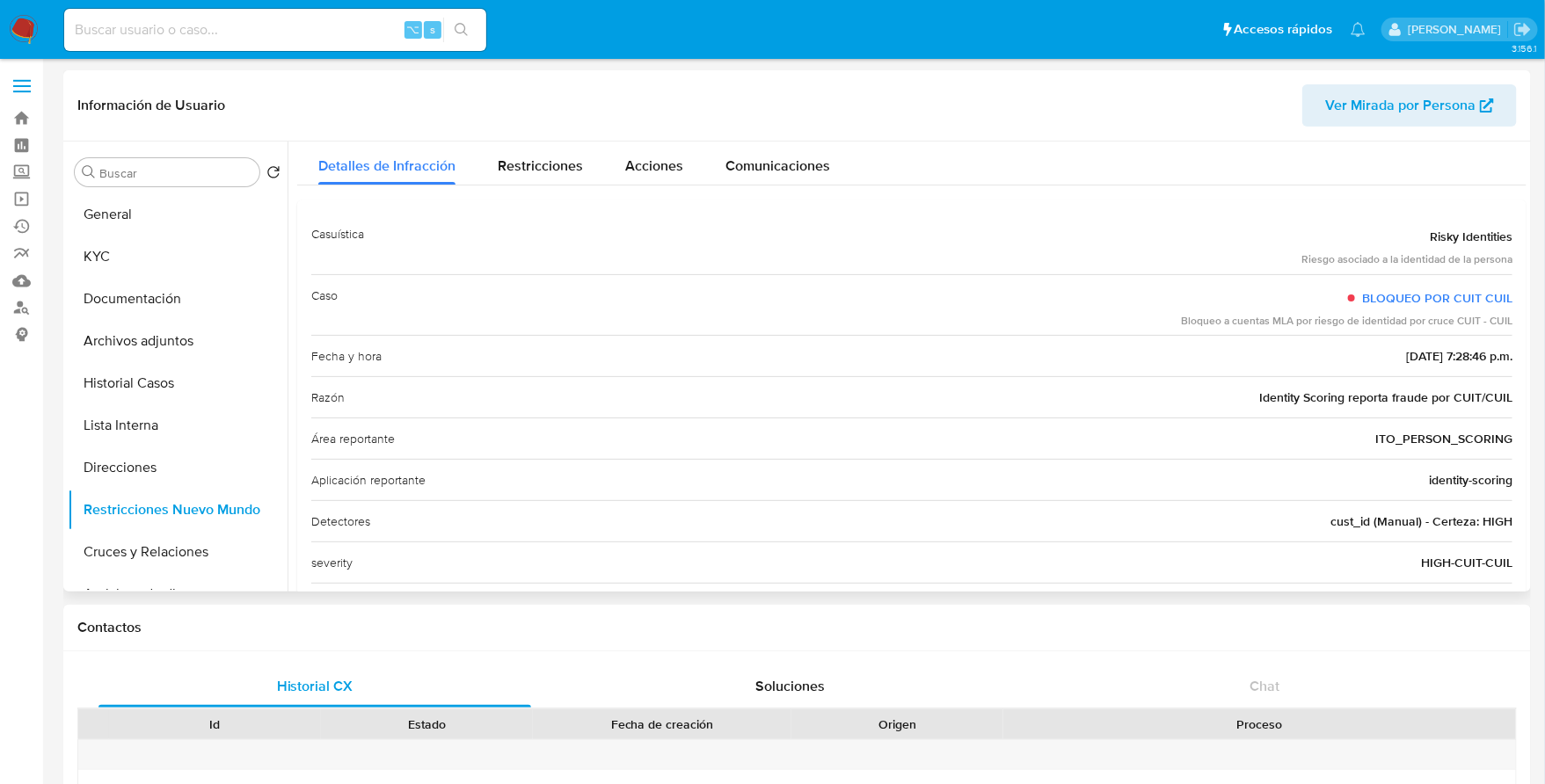
scroll to position [0, 0]
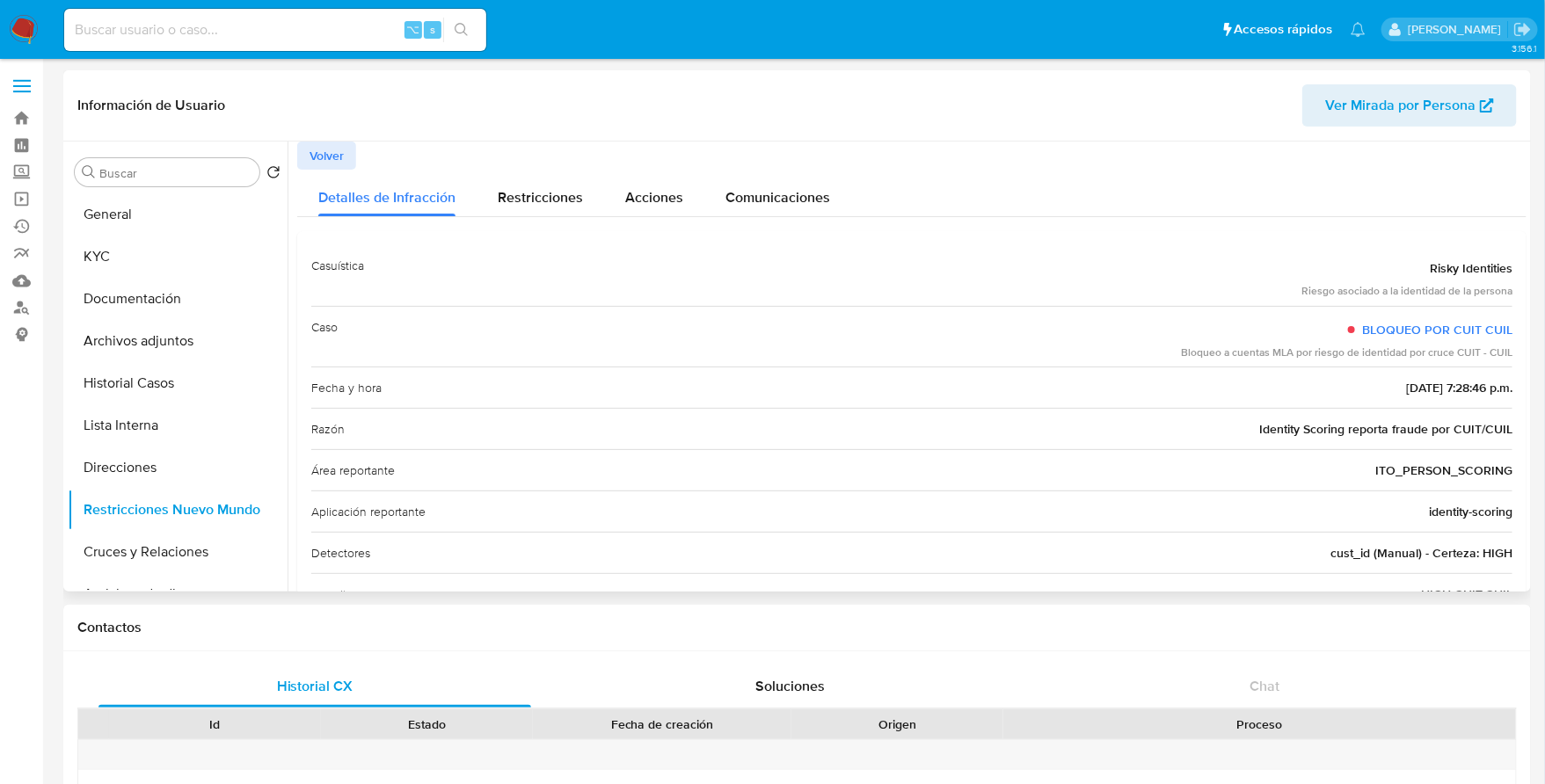
click at [335, 159] on span "Volver" at bounding box center [327, 156] width 34 height 25
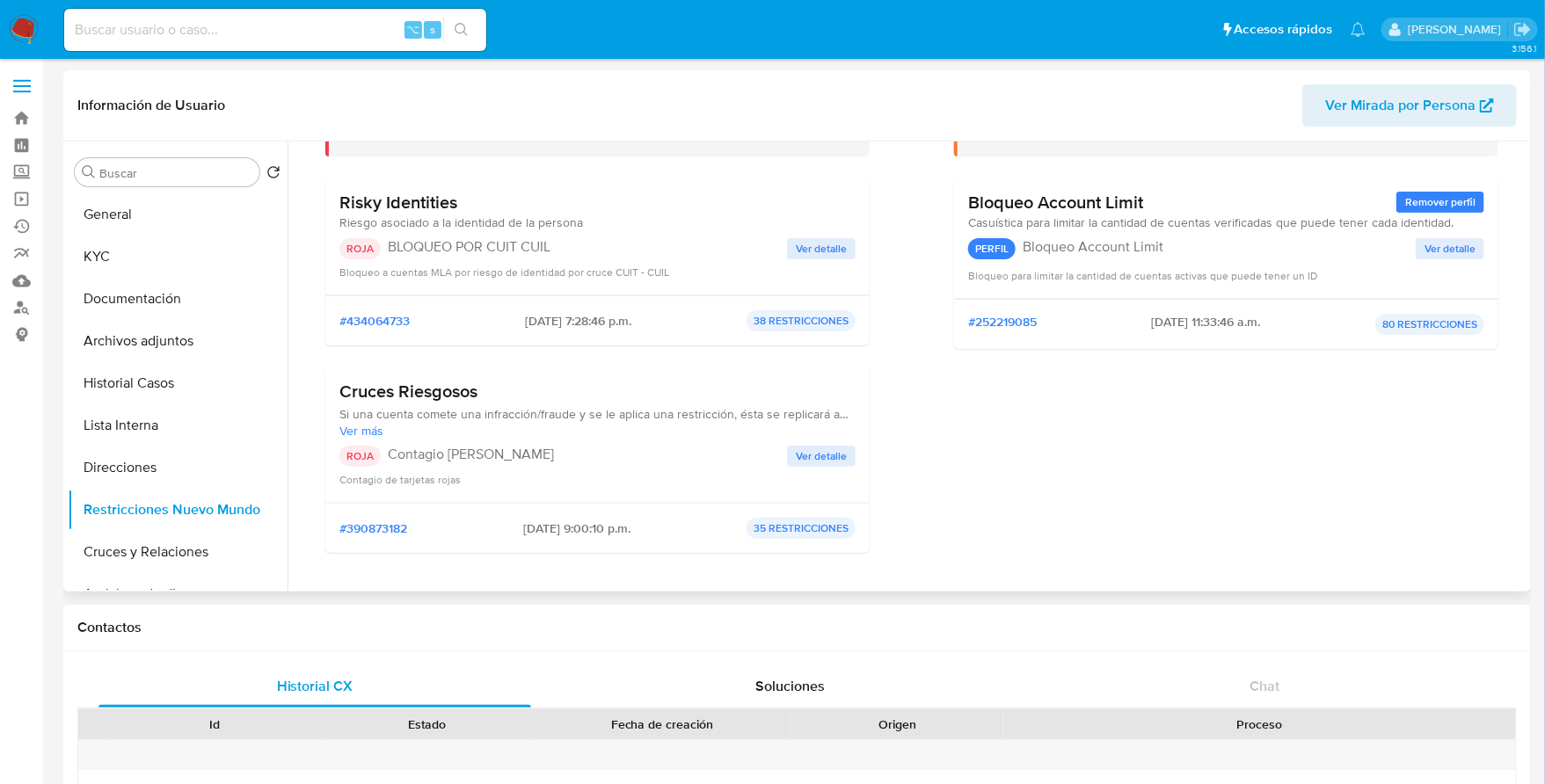
scroll to position [132, 0]
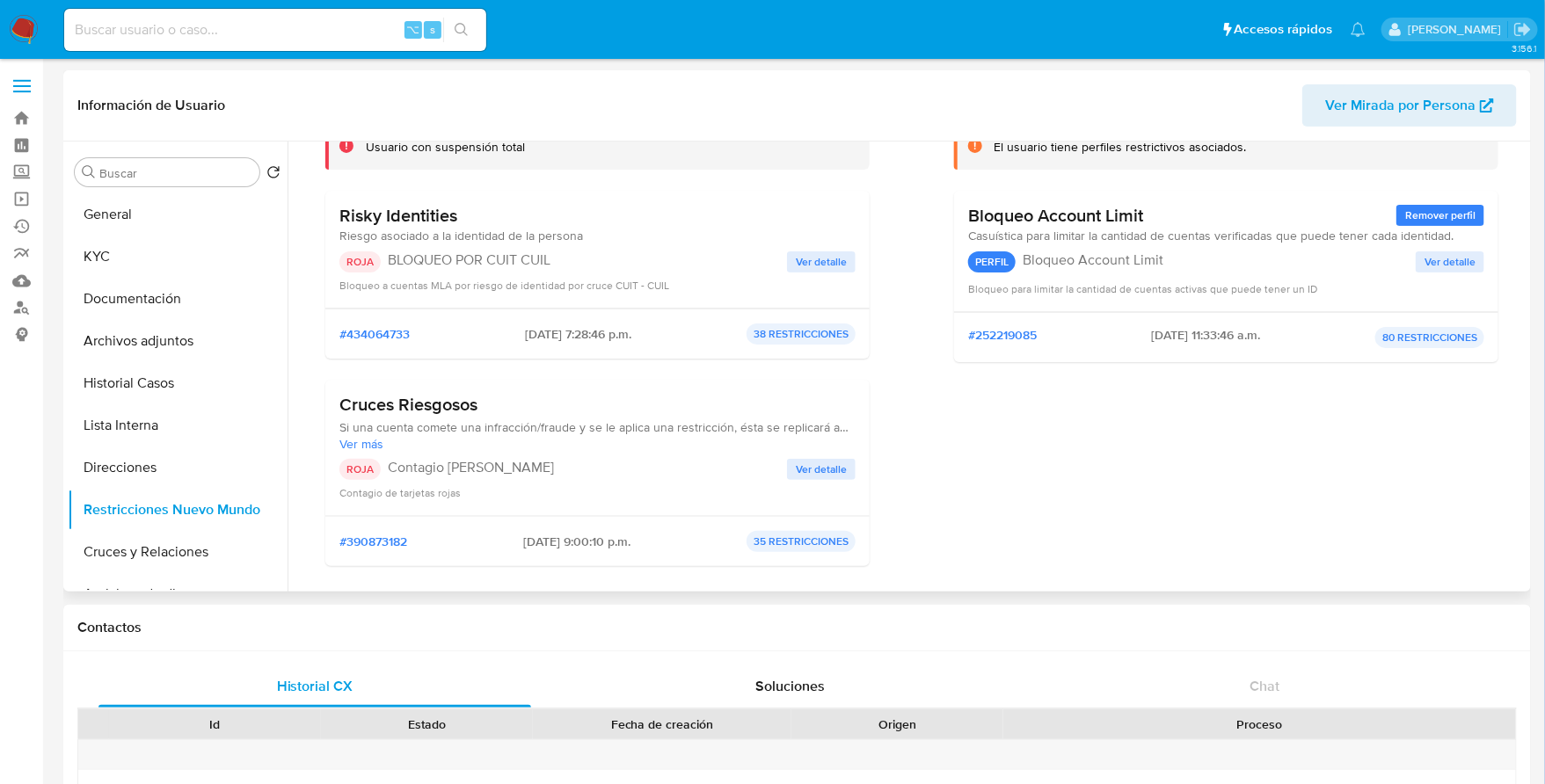
click at [817, 263] on span "Ver detalle" at bounding box center [821, 261] width 51 height 18
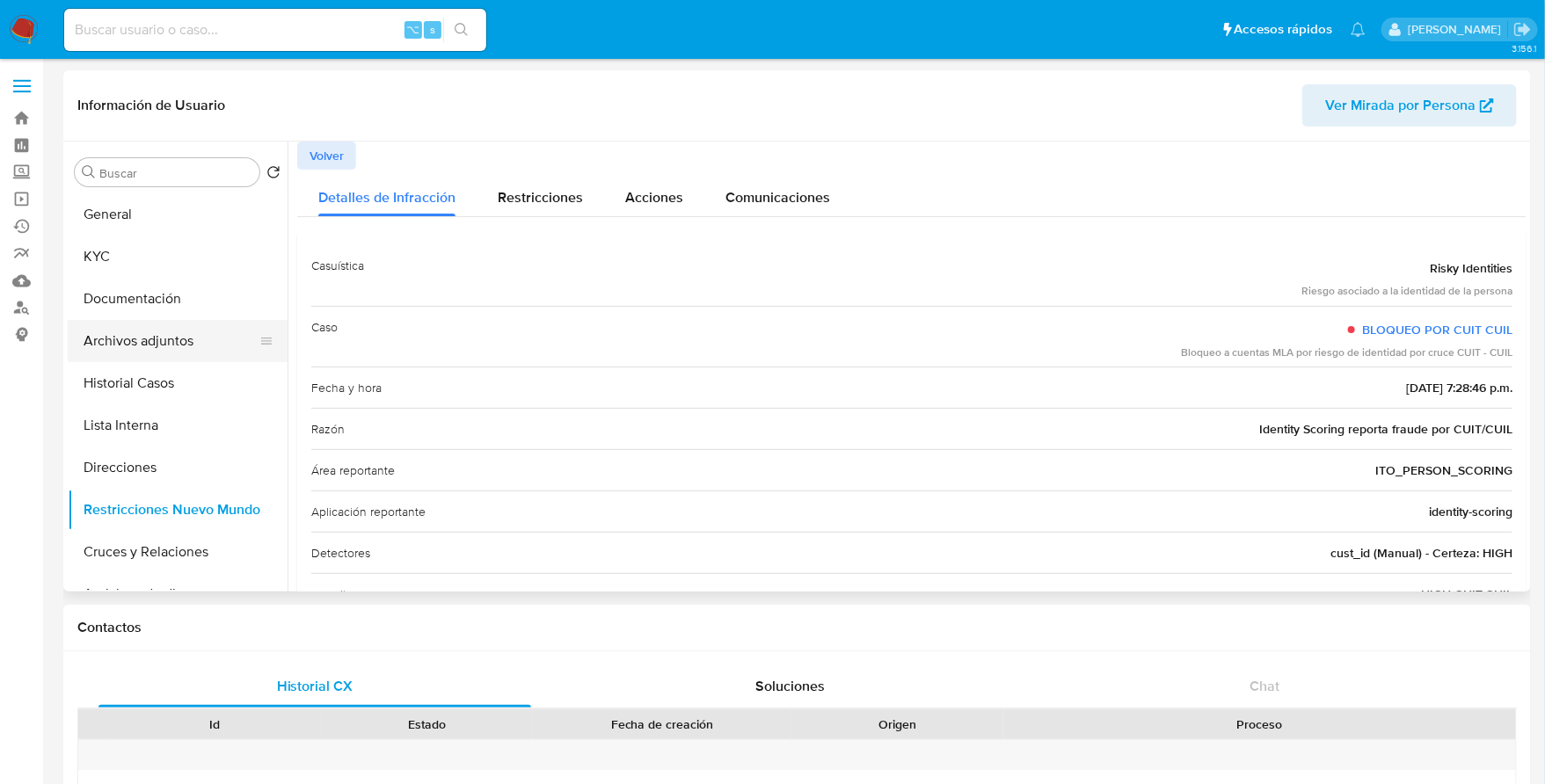
click at [175, 333] on button "Archivos adjuntos" at bounding box center [171, 341] width 206 height 42
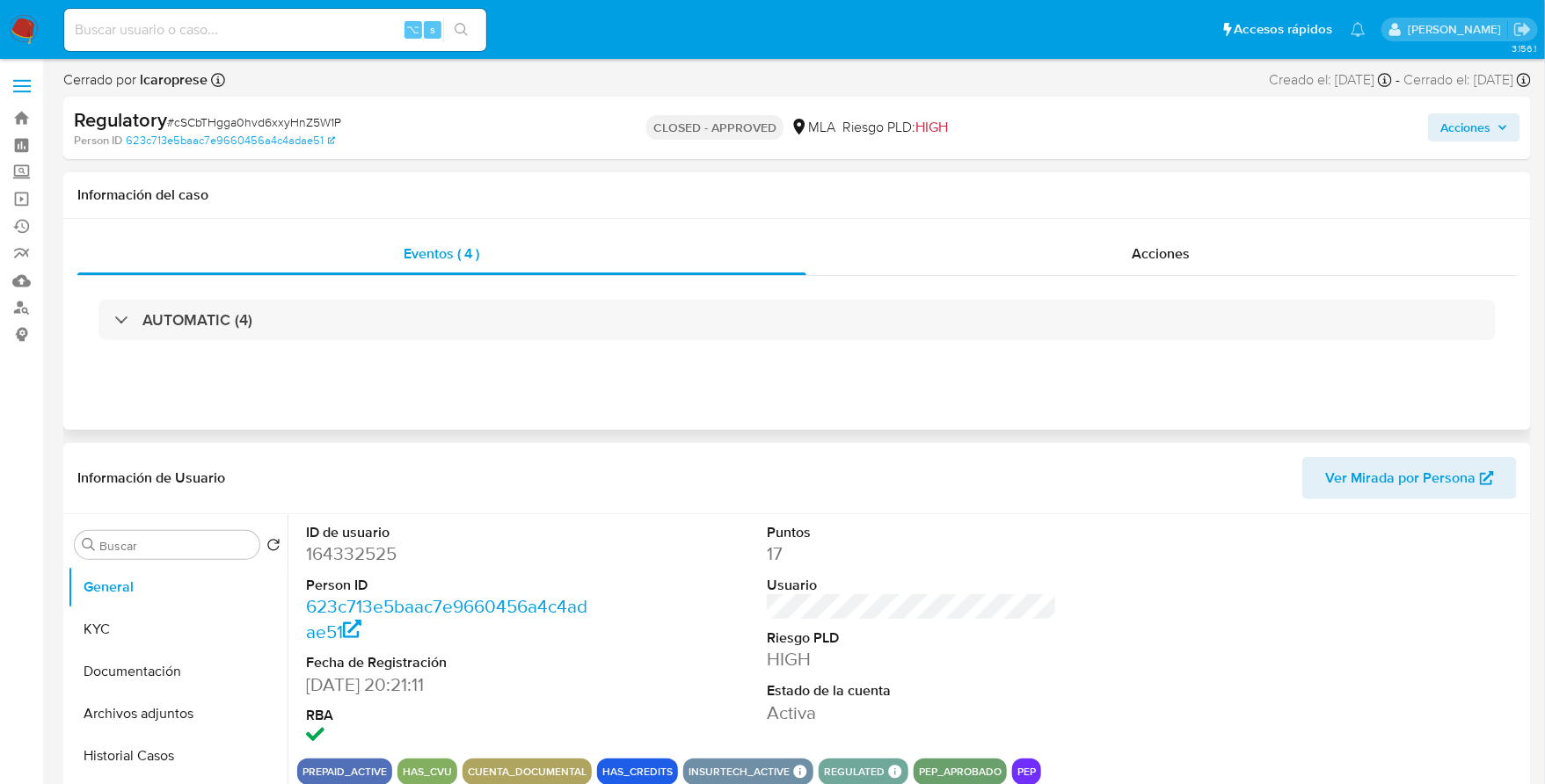
select select "10"
click at [1243, 252] on div "Acciones" at bounding box center [1163, 254] width 712 height 42
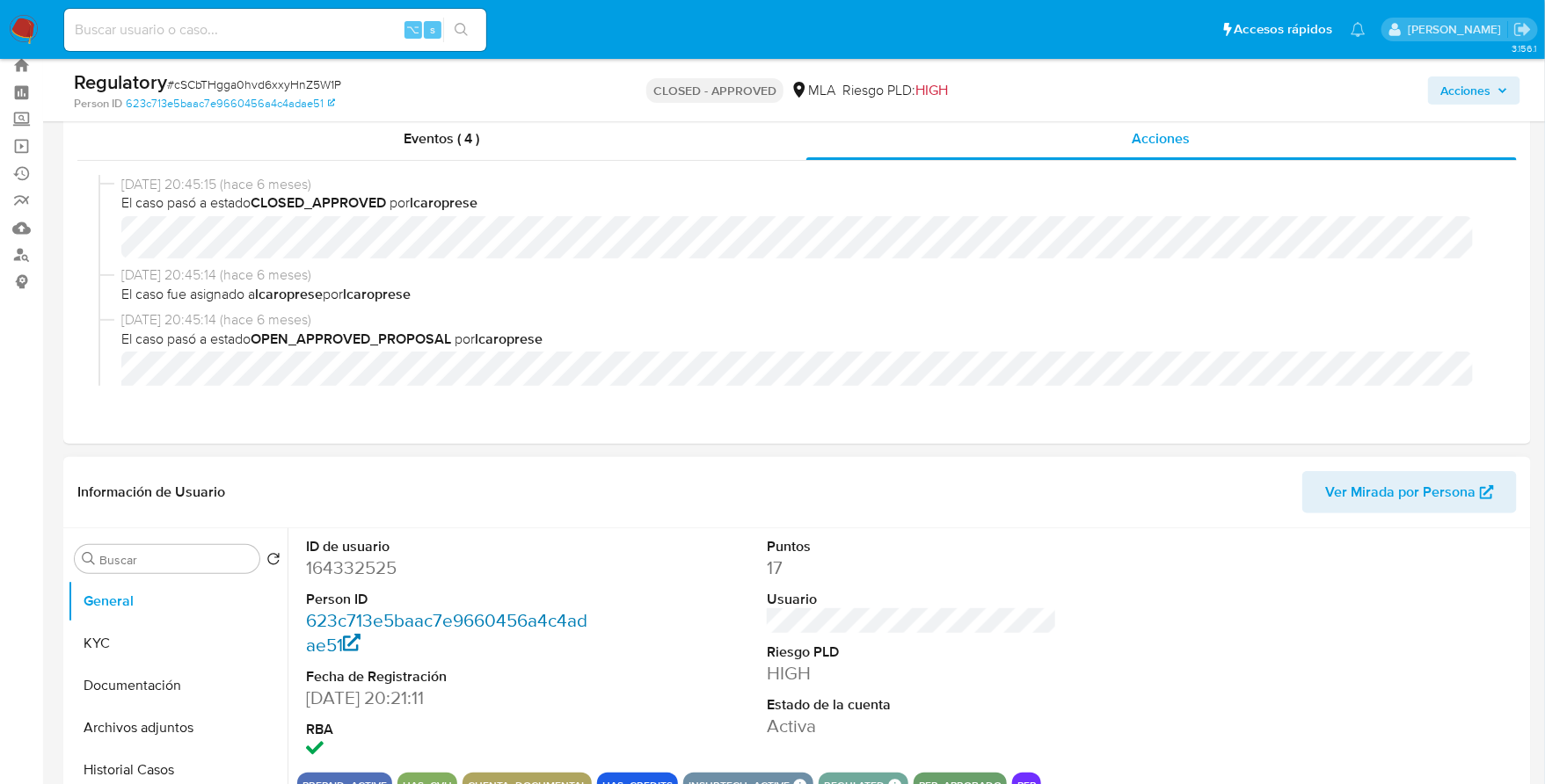
scroll to position [161, 0]
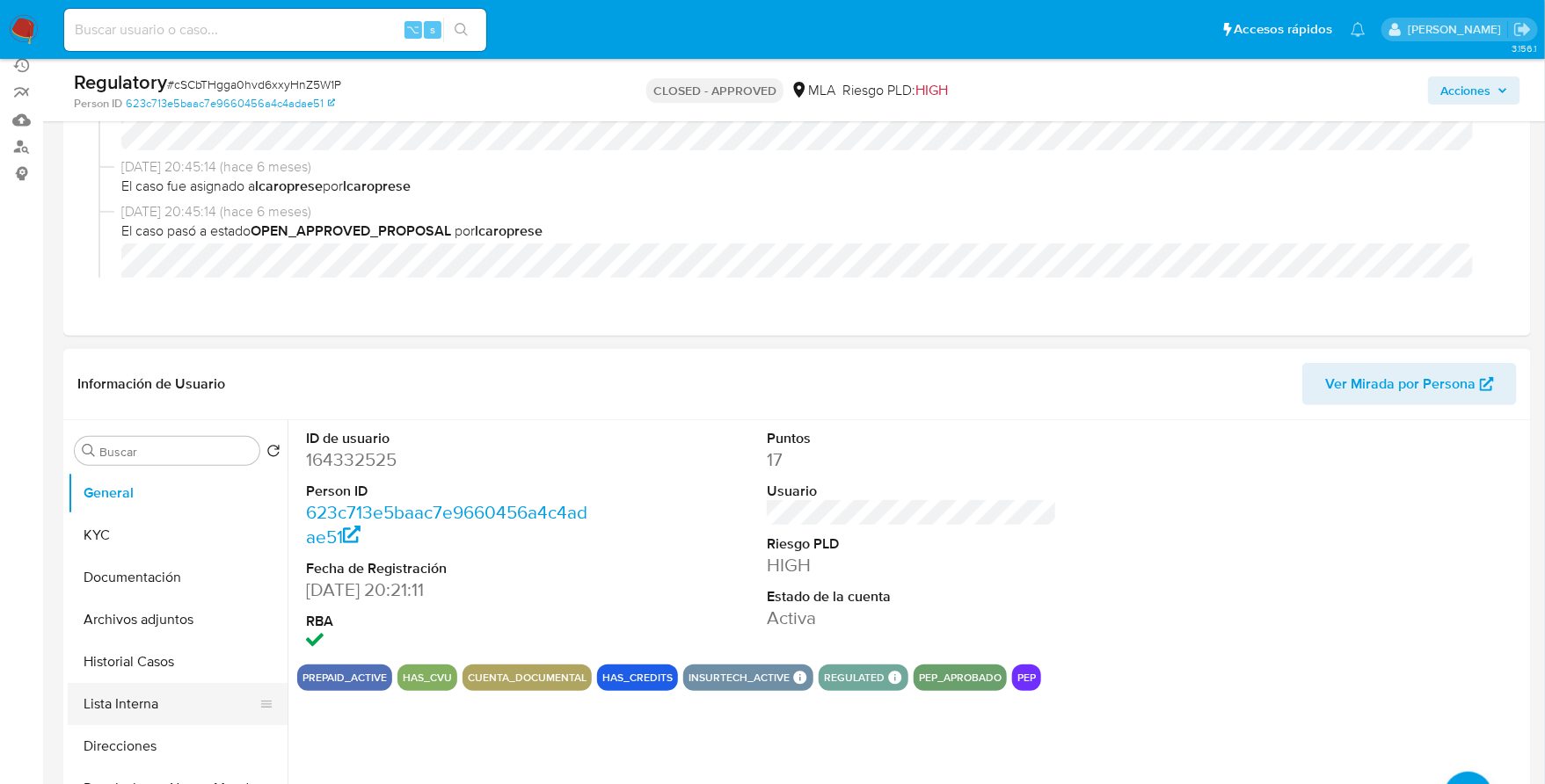
click at [140, 704] on button "Lista Interna" at bounding box center [171, 704] width 206 height 42
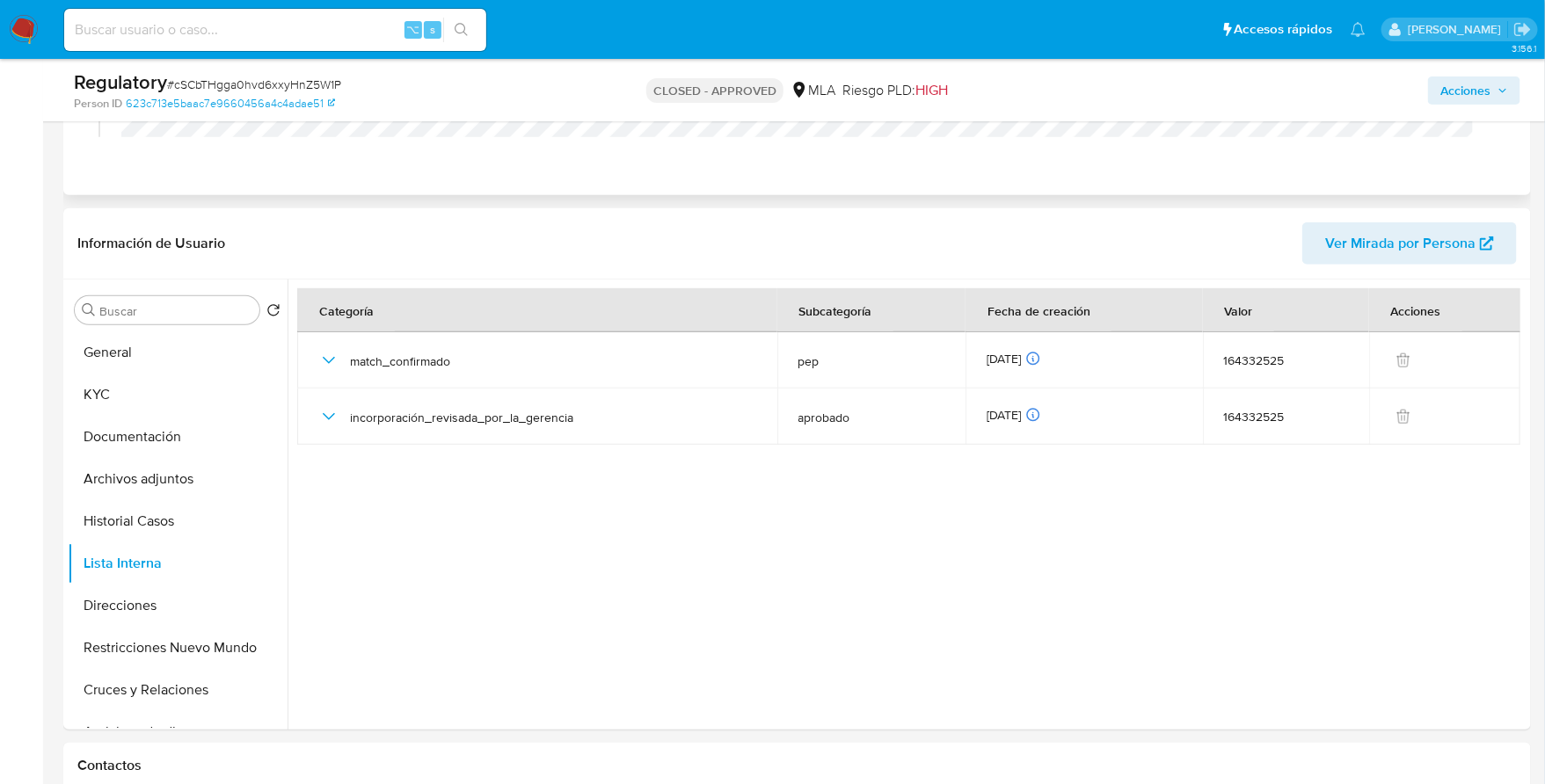
scroll to position [321, 0]
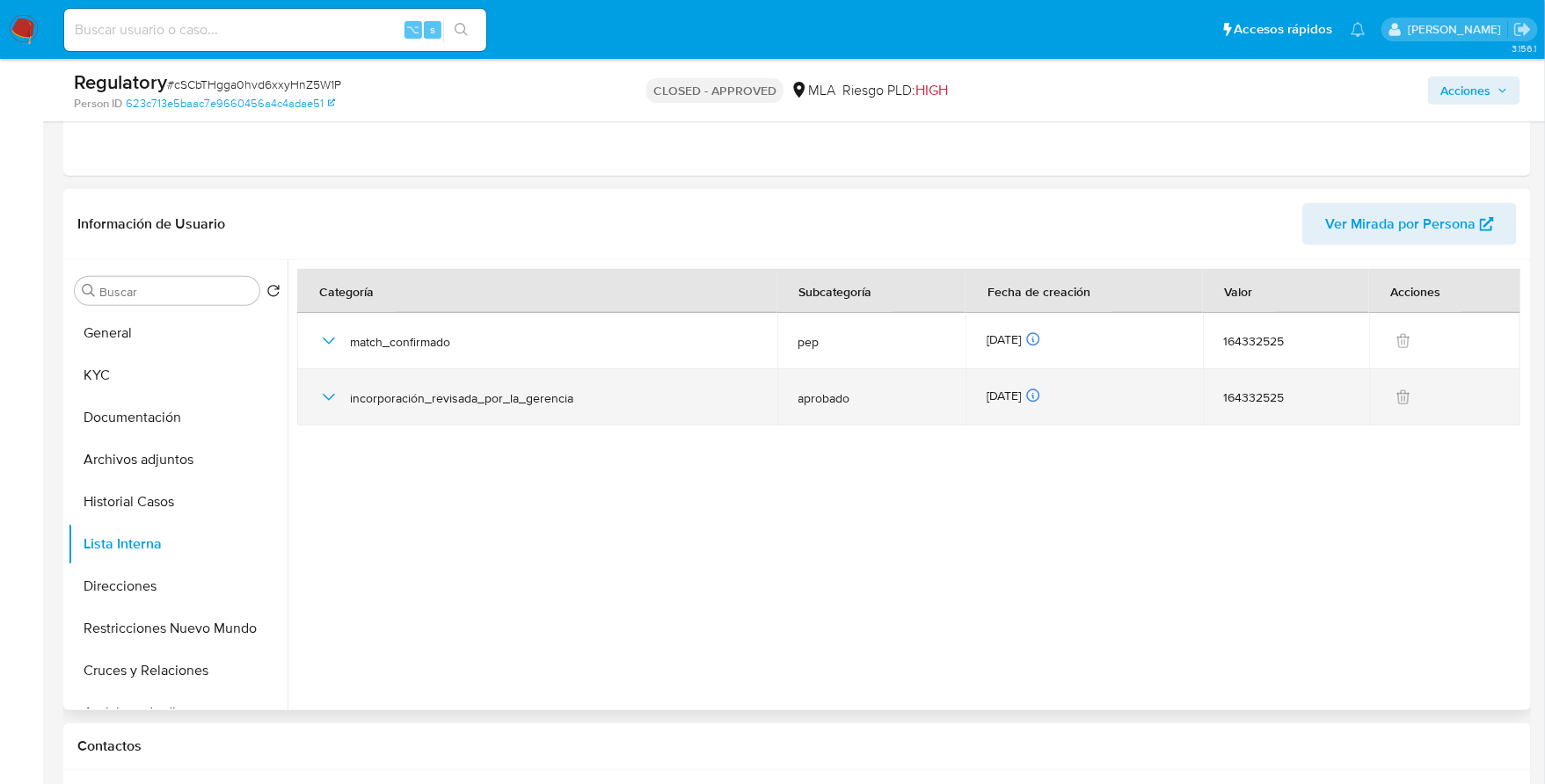
click at [333, 398] on icon "button" at bounding box center [328, 397] width 21 height 21
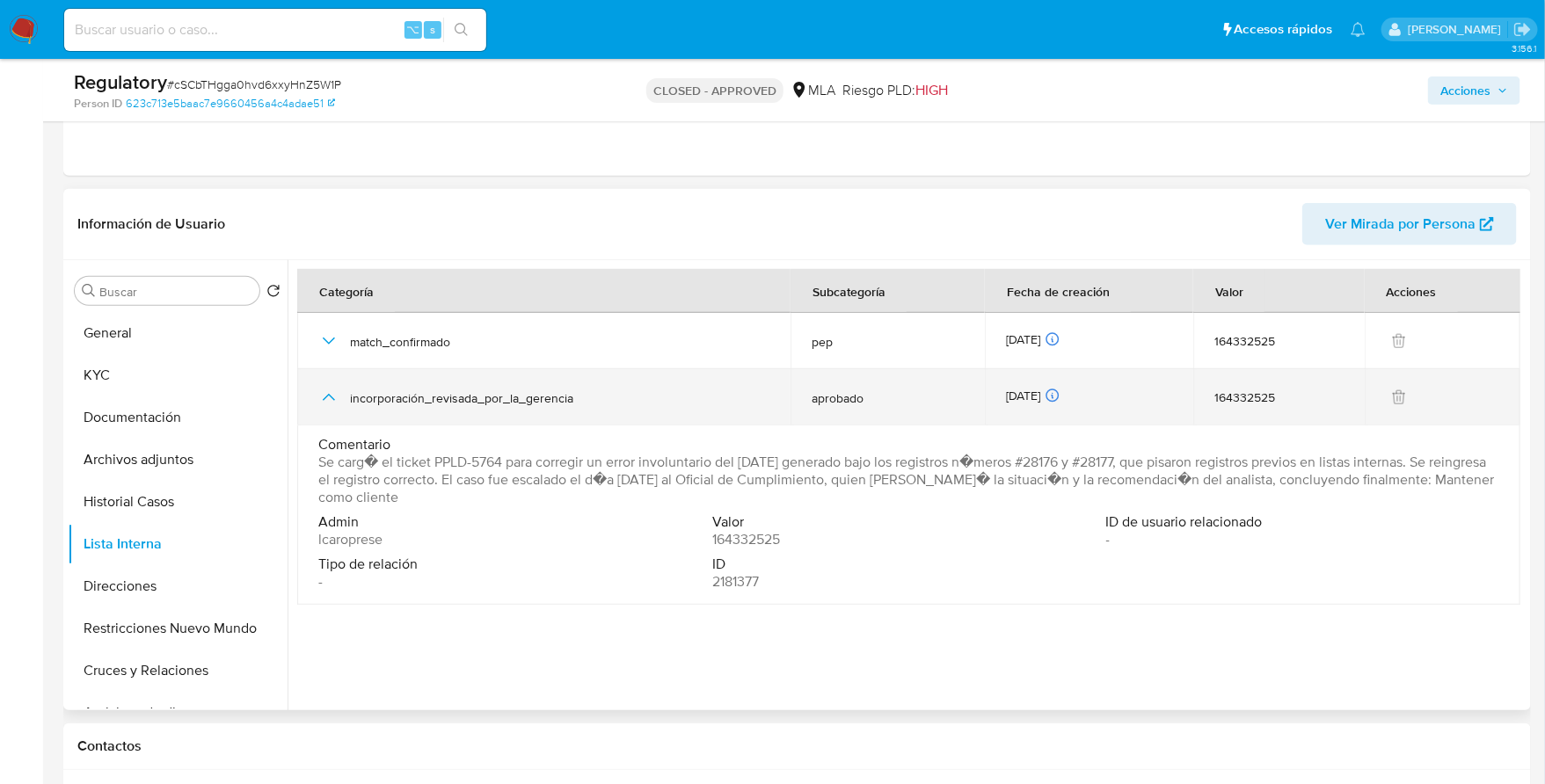
click at [327, 392] on icon "button" at bounding box center [328, 397] width 21 height 21
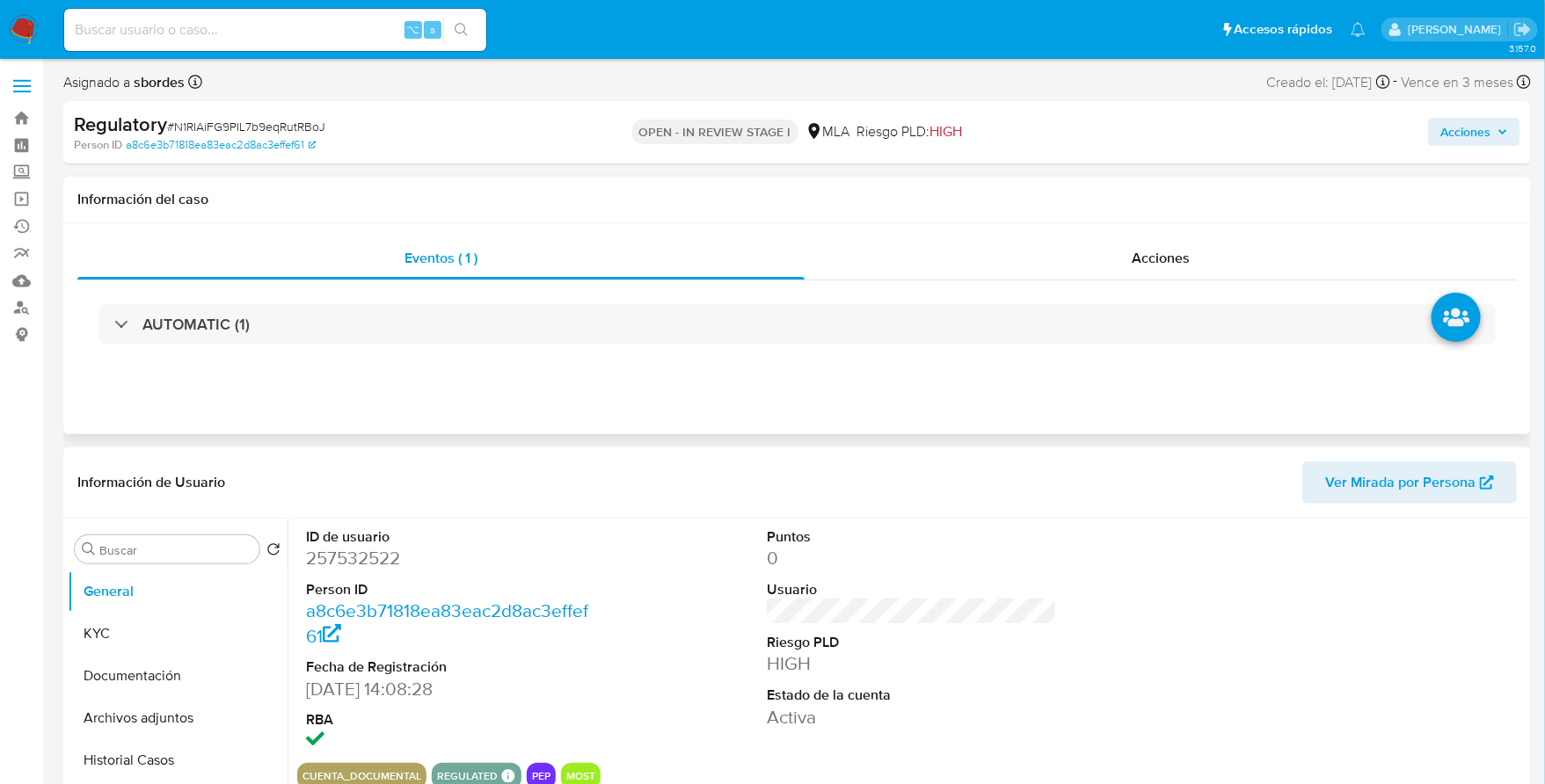
select select "10"
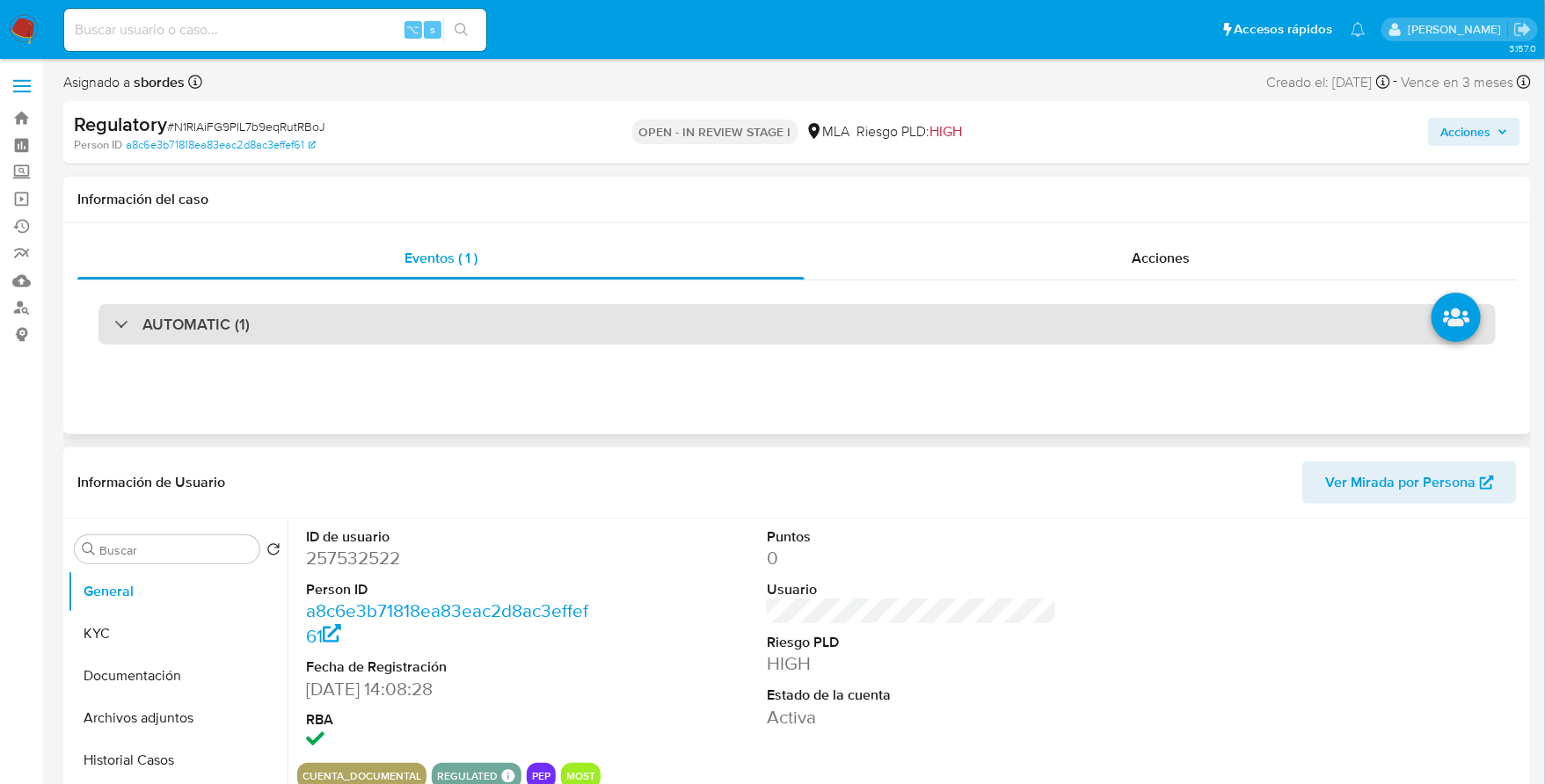
click at [865, 339] on div "AUTOMATIC (1)" at bounding box center [797, 324] width 1398 height 41
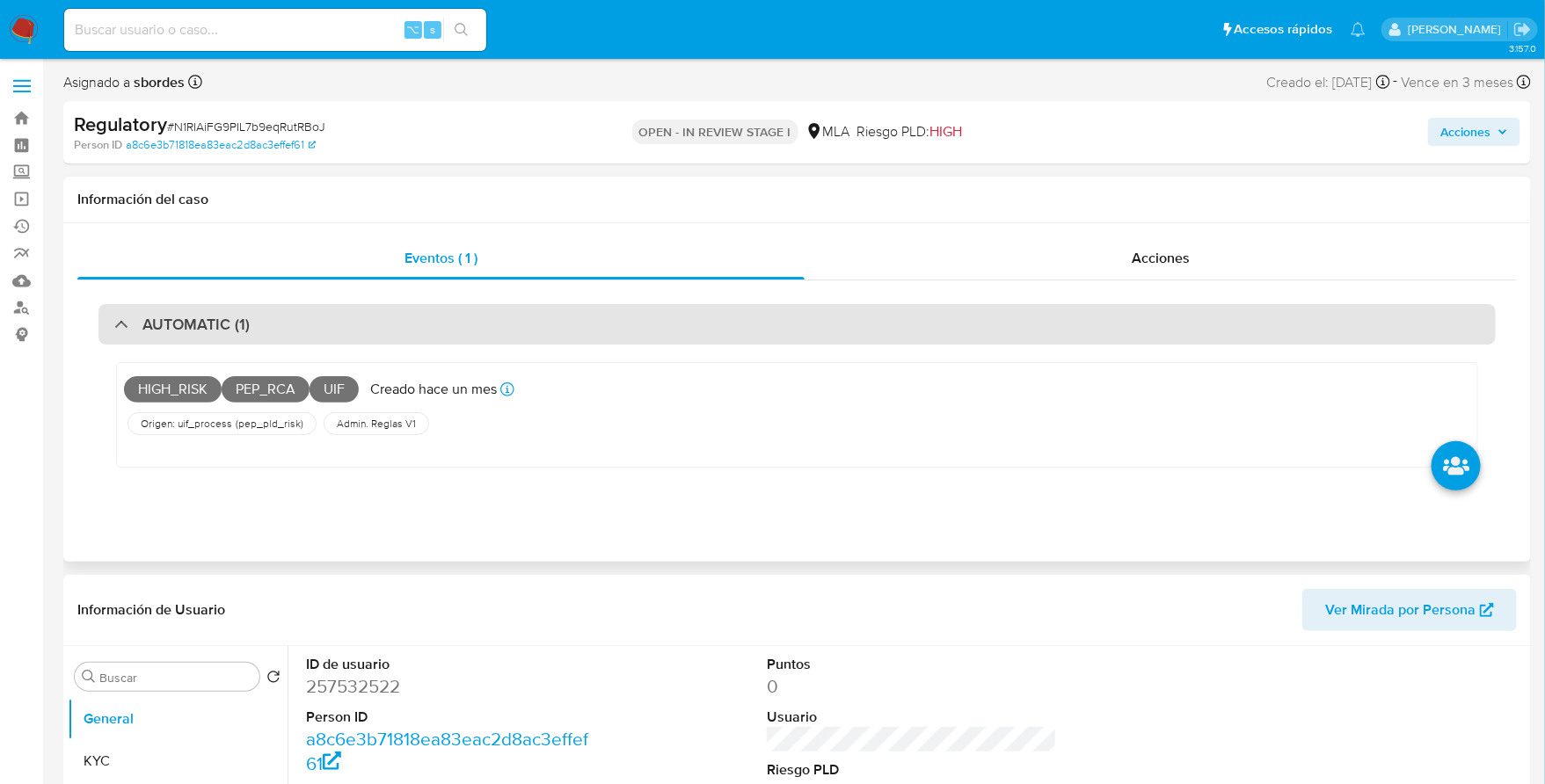
click at [249, 324] on div "AUTOMATIC (1)" at bounding box center [797, 324] width 1398 height 41
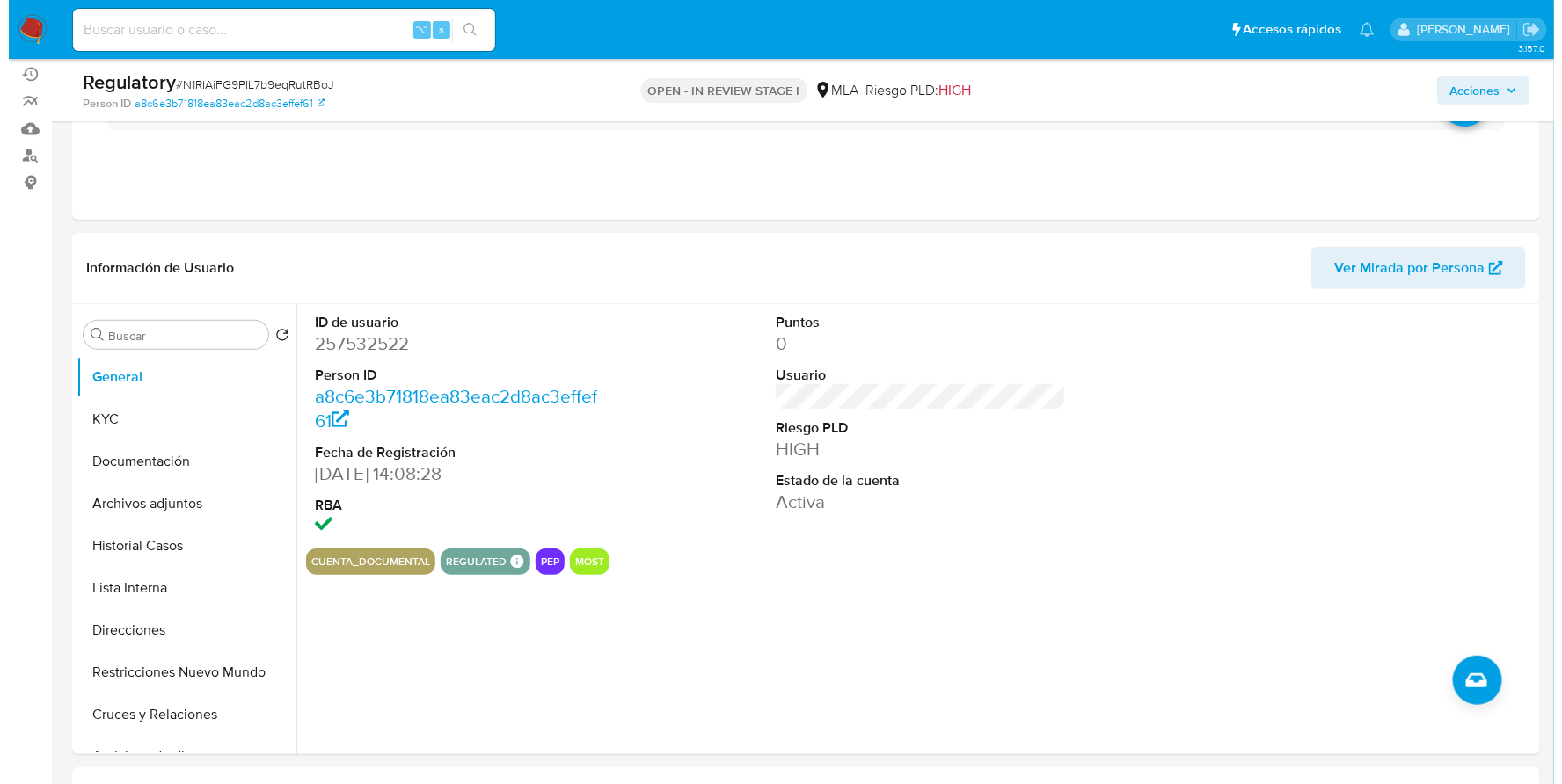
scroll to position [158, 0]
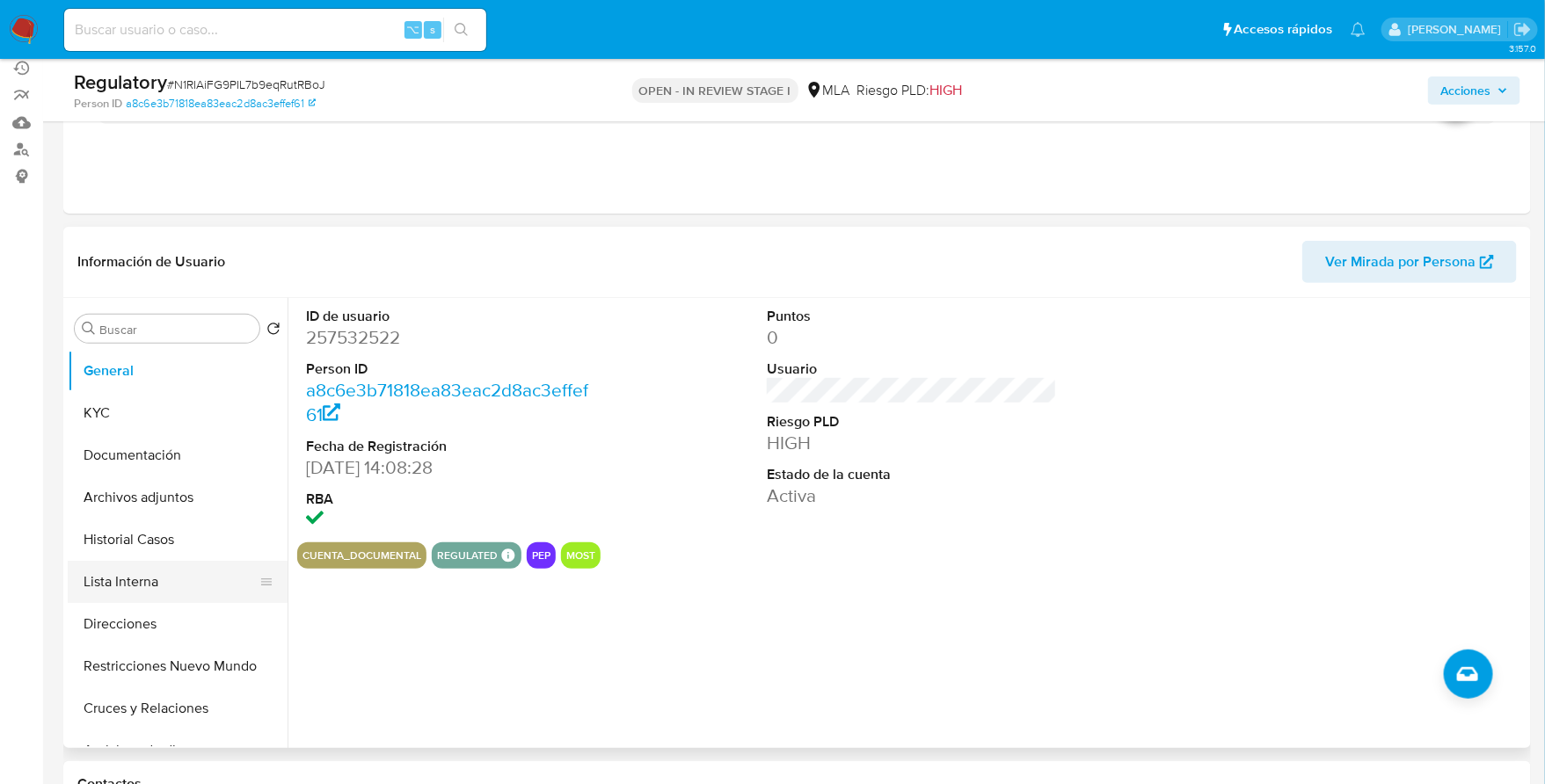
click at [94, 596] on button "Lista Interna" at bounding box center [171, 582] width 206 height 42
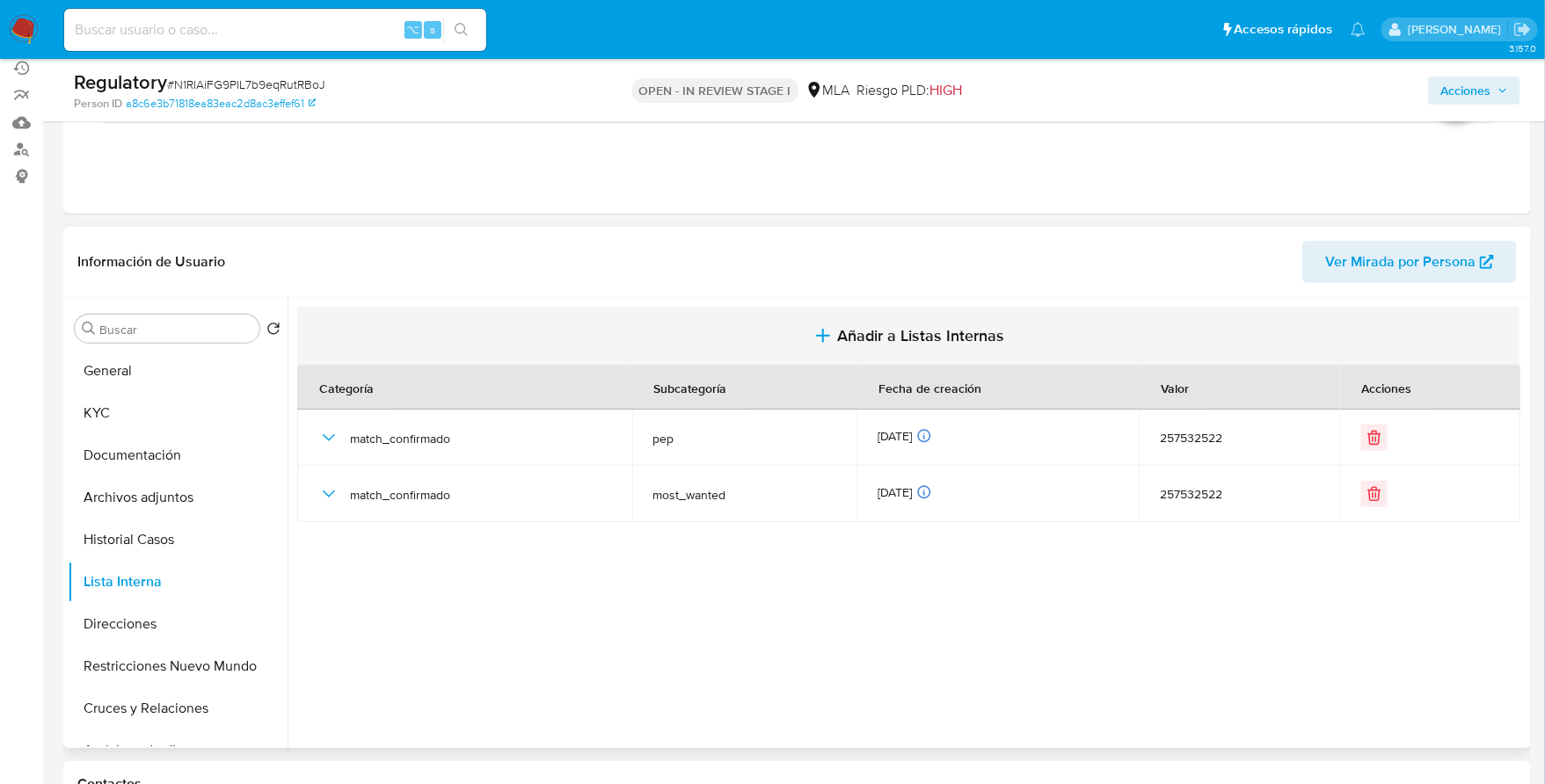
click at [853, 327] on span "Añadir a Listas Internas" at bounding box center [920, 336] width 167 height 20
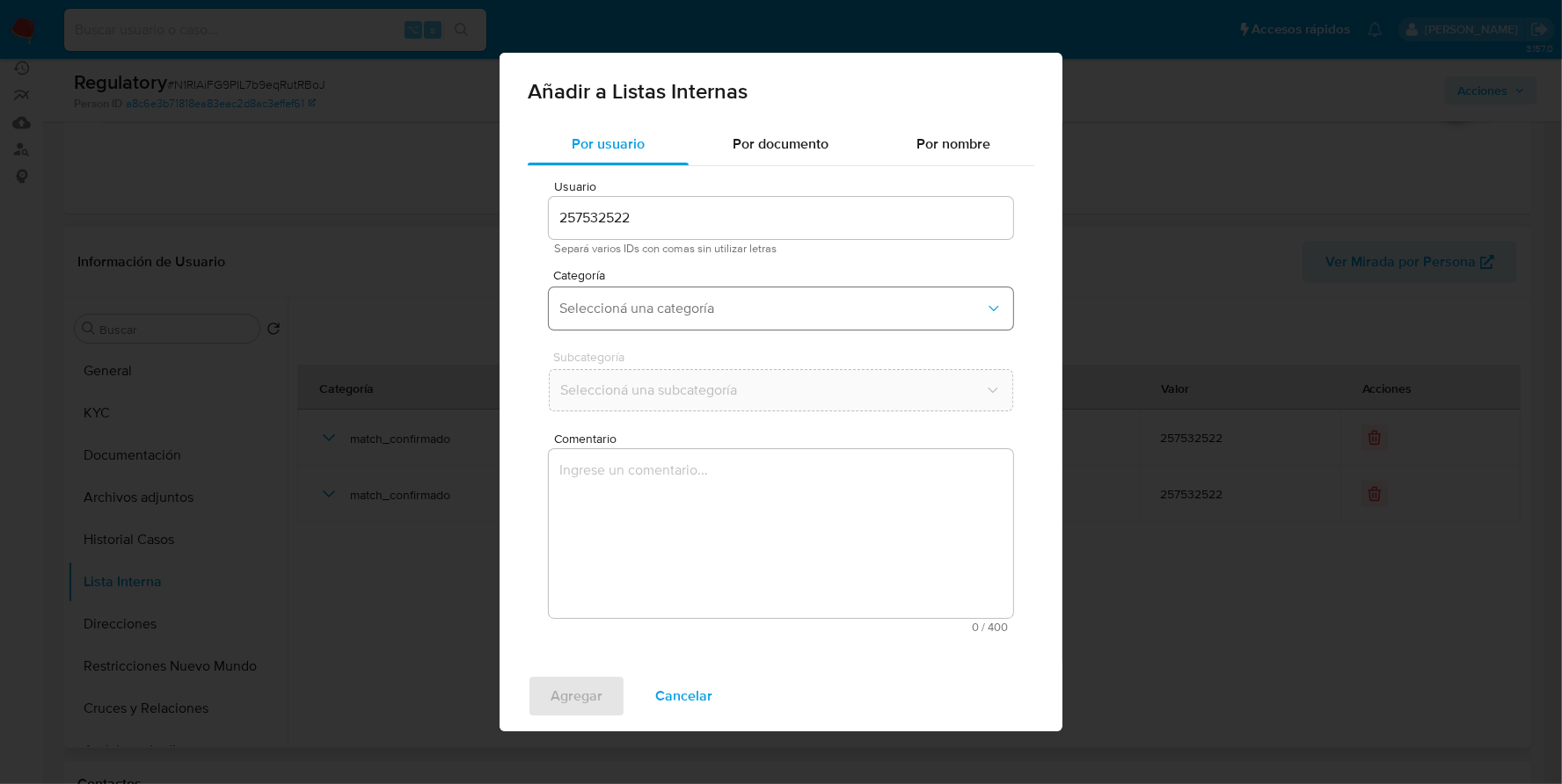
click at [718, 309] on span "Seleccioná una categoría" at bounding box center [772, 309] width 426 height 18
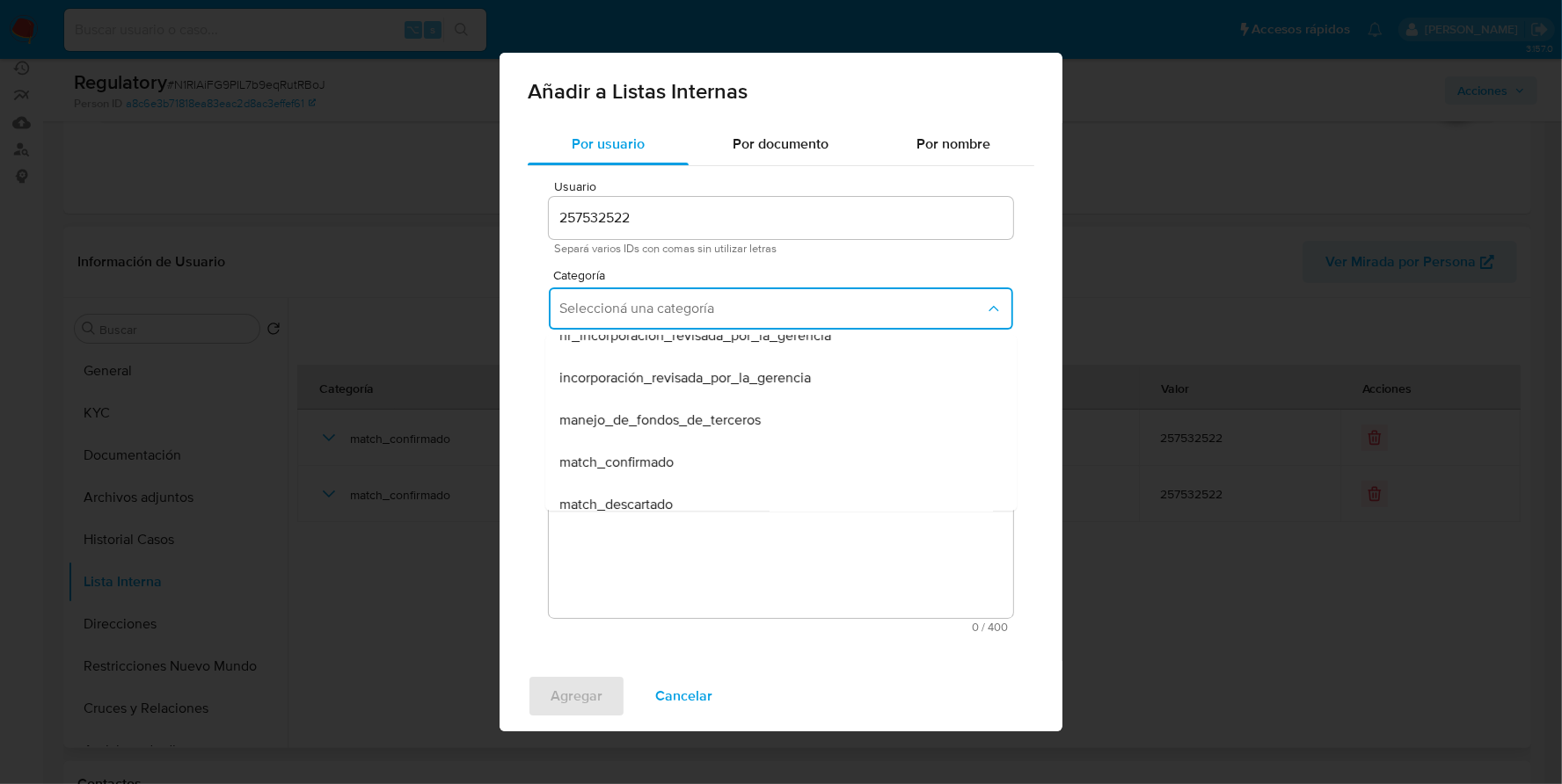
scroll to position [145, 0]
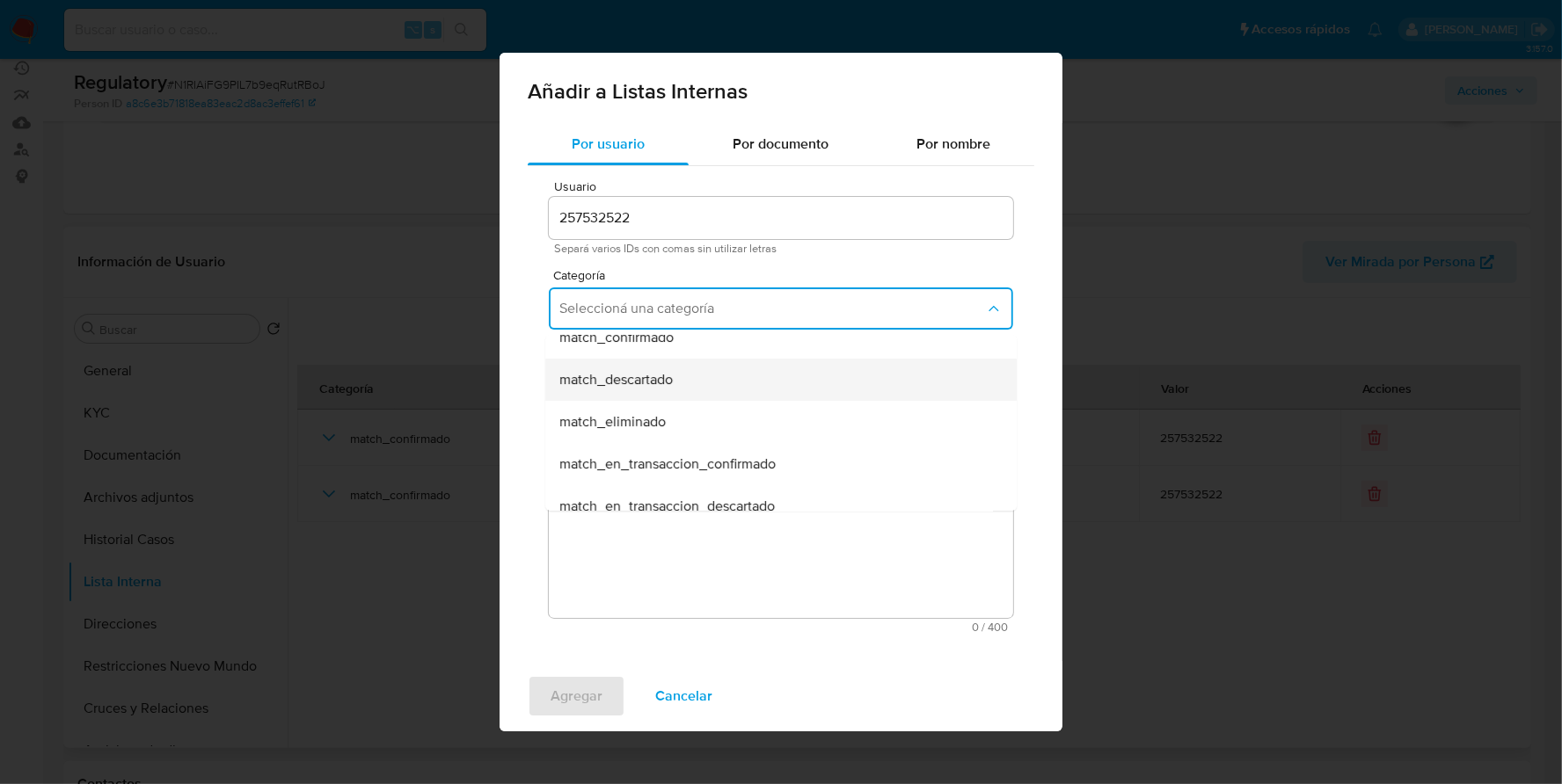
click at [651, 387] on span "match_descartado" at bounding box center [616, 379] width 113 height 18
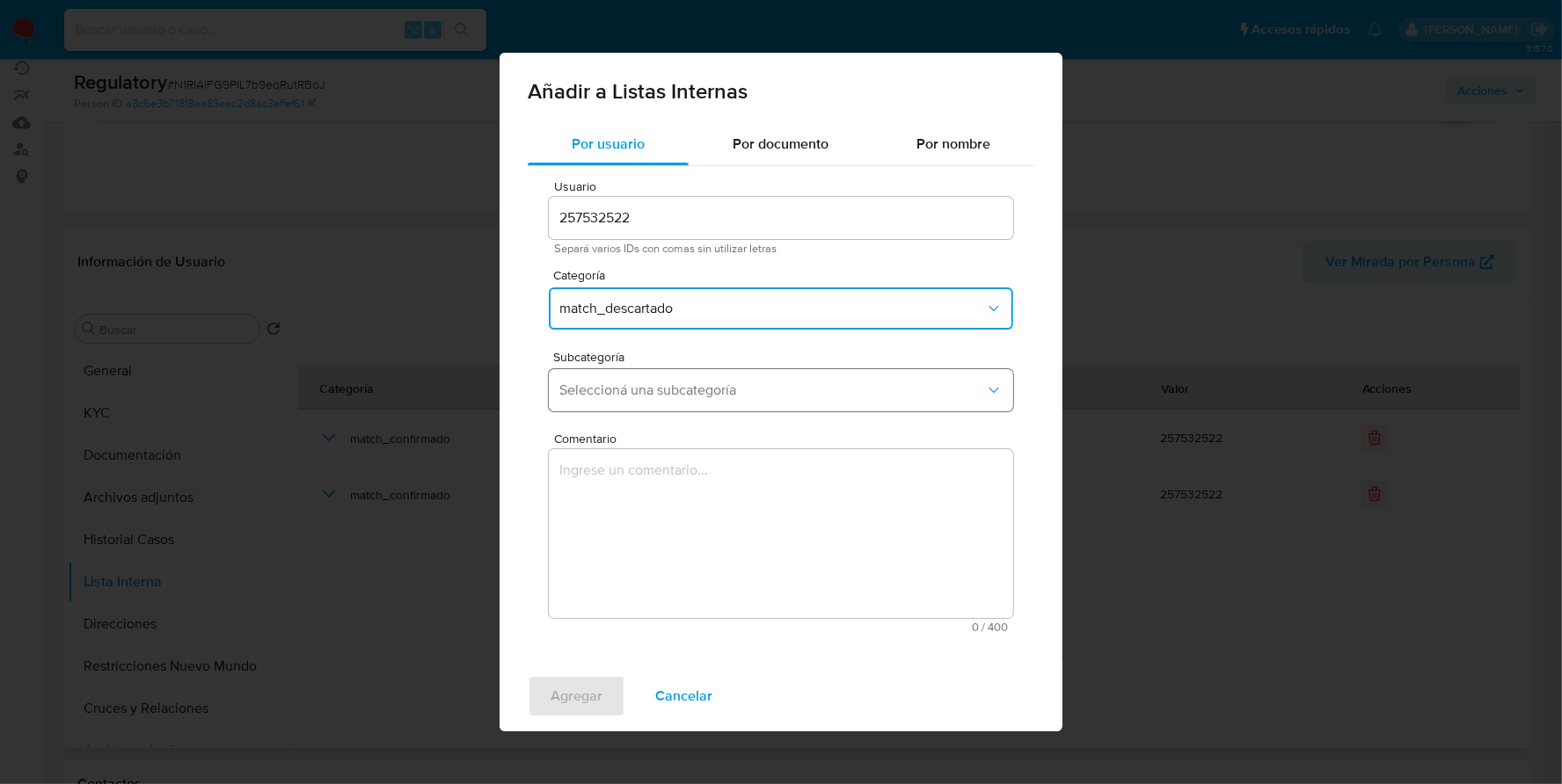
click at [652, 390] on span "Seleccioná una subcategoría" at bounding box center [772, 390] width 426 height 18
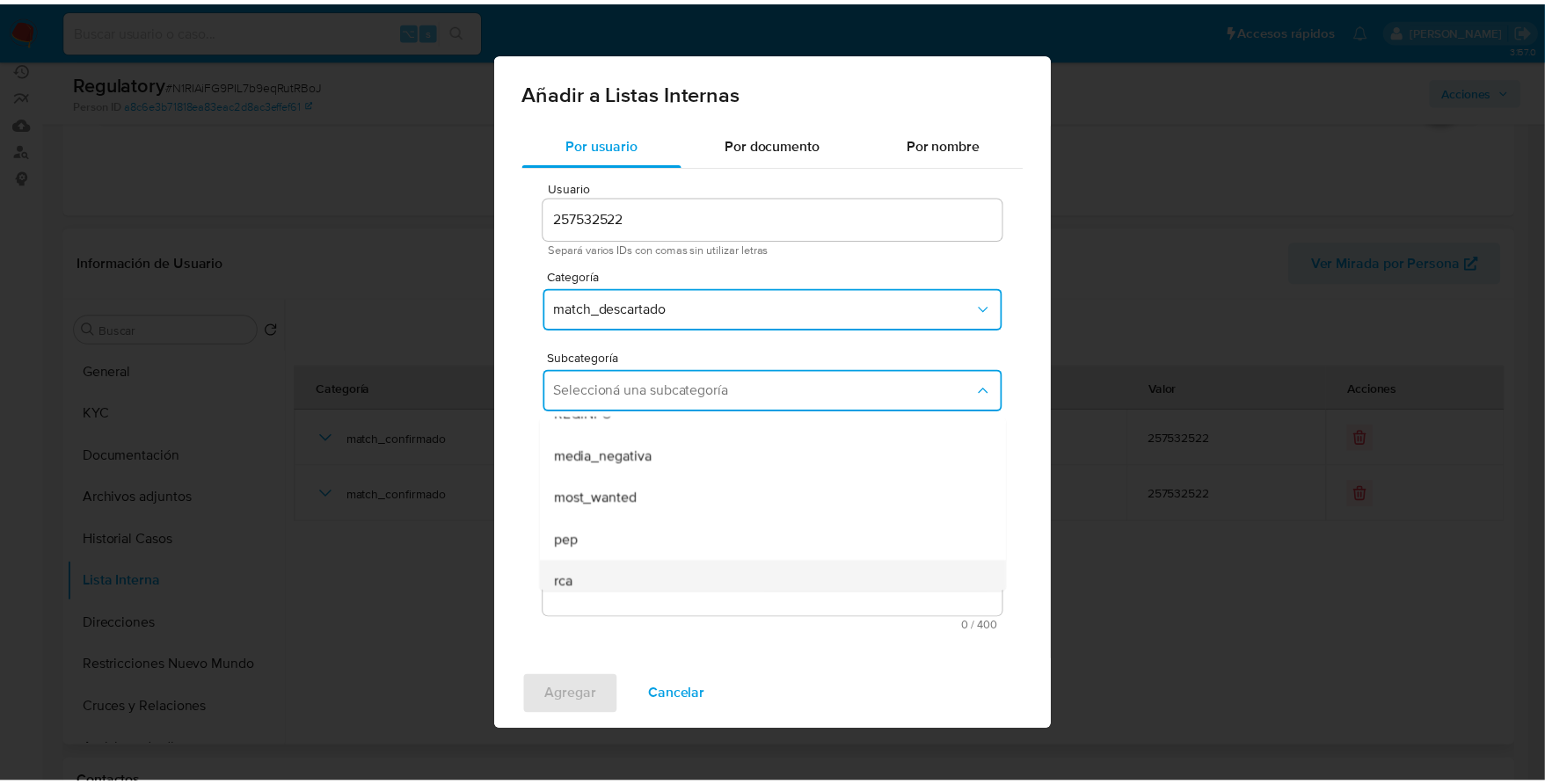
scroll to position [119, 0]
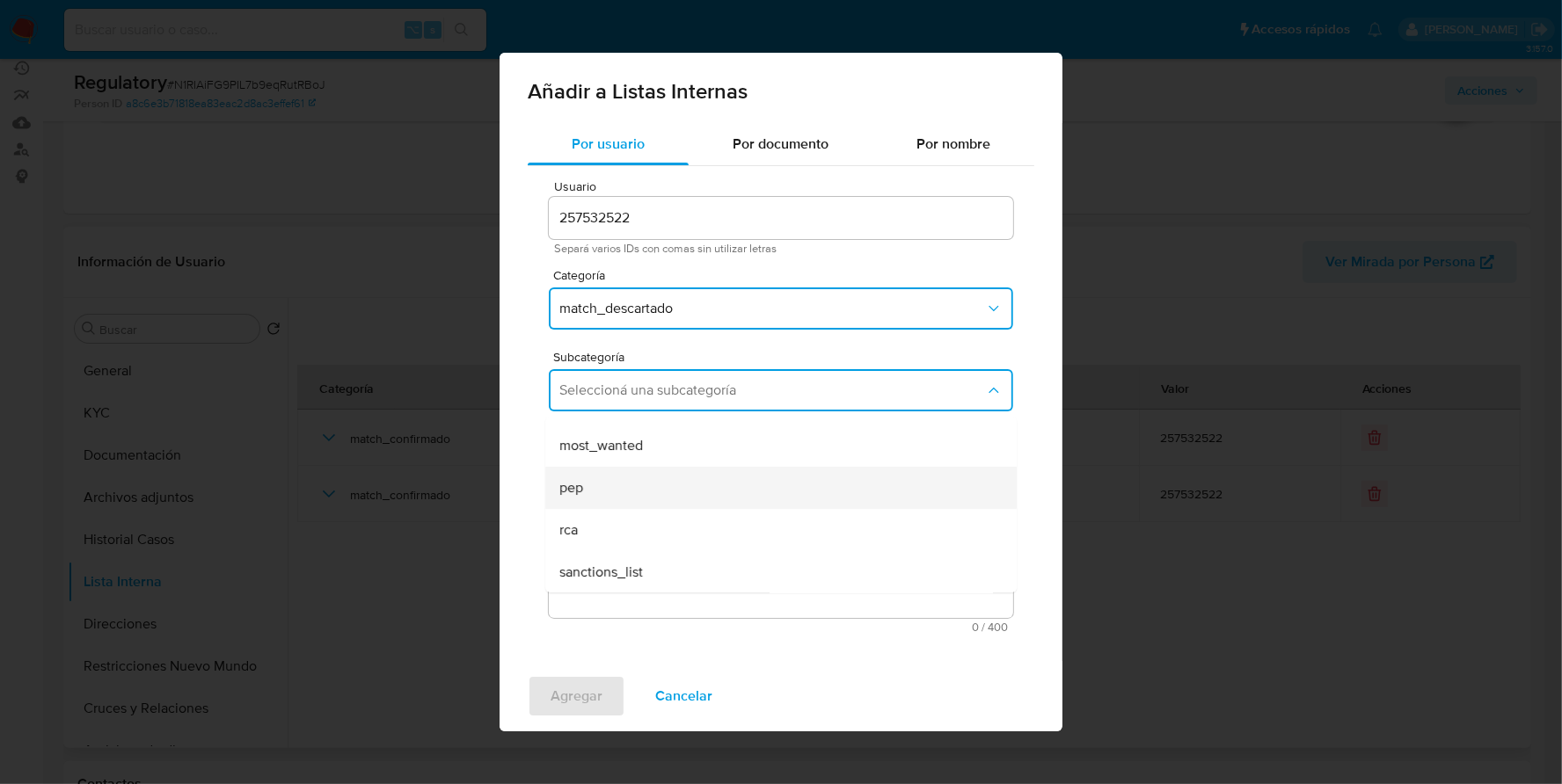
click at [598, 475] on div "pep" at bounding box center [776, 488] width 432 height 42
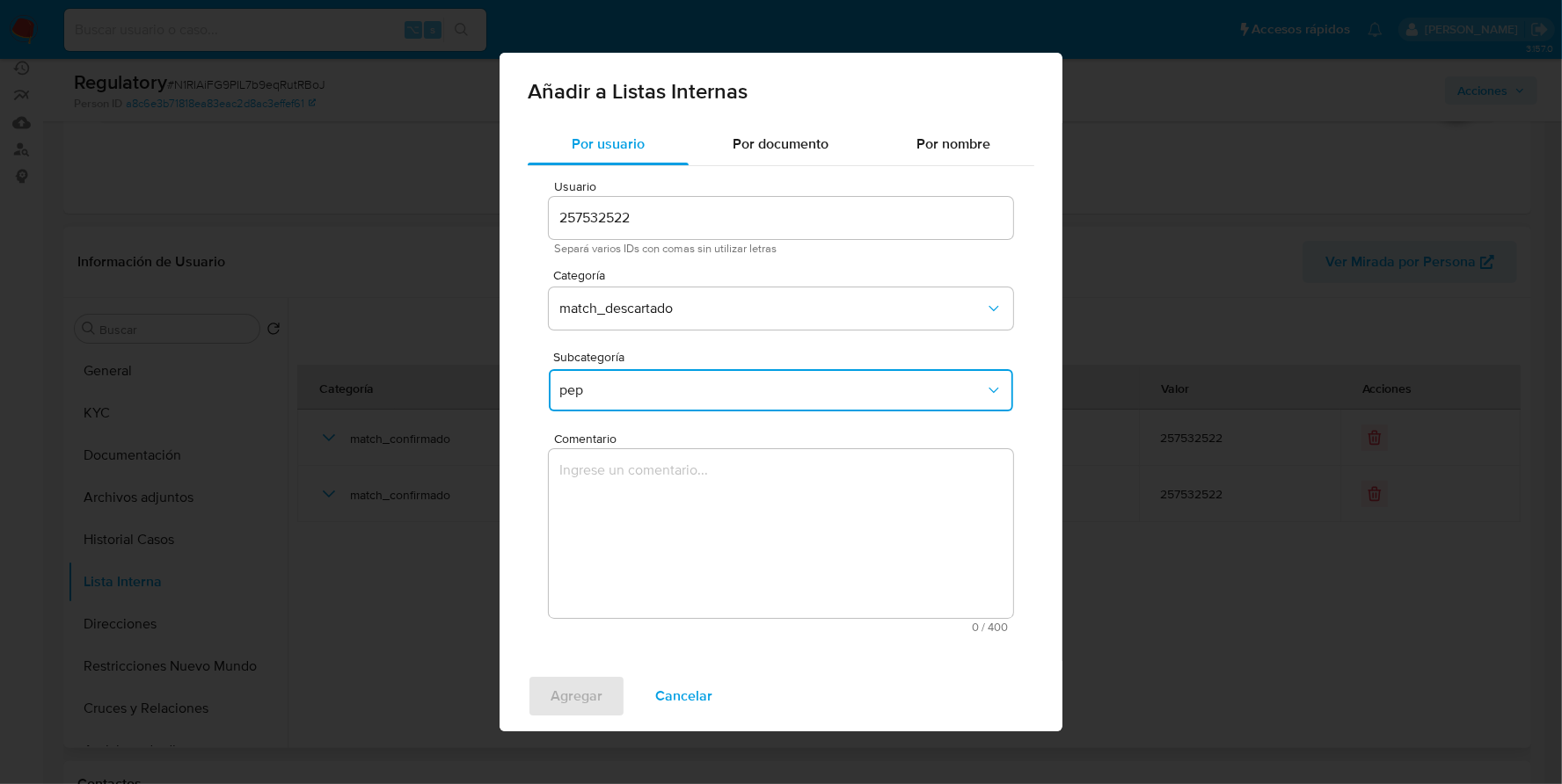
click at [712, 505] on textarea "Comentario" at bounding box center [781, 533] width 464 height 169
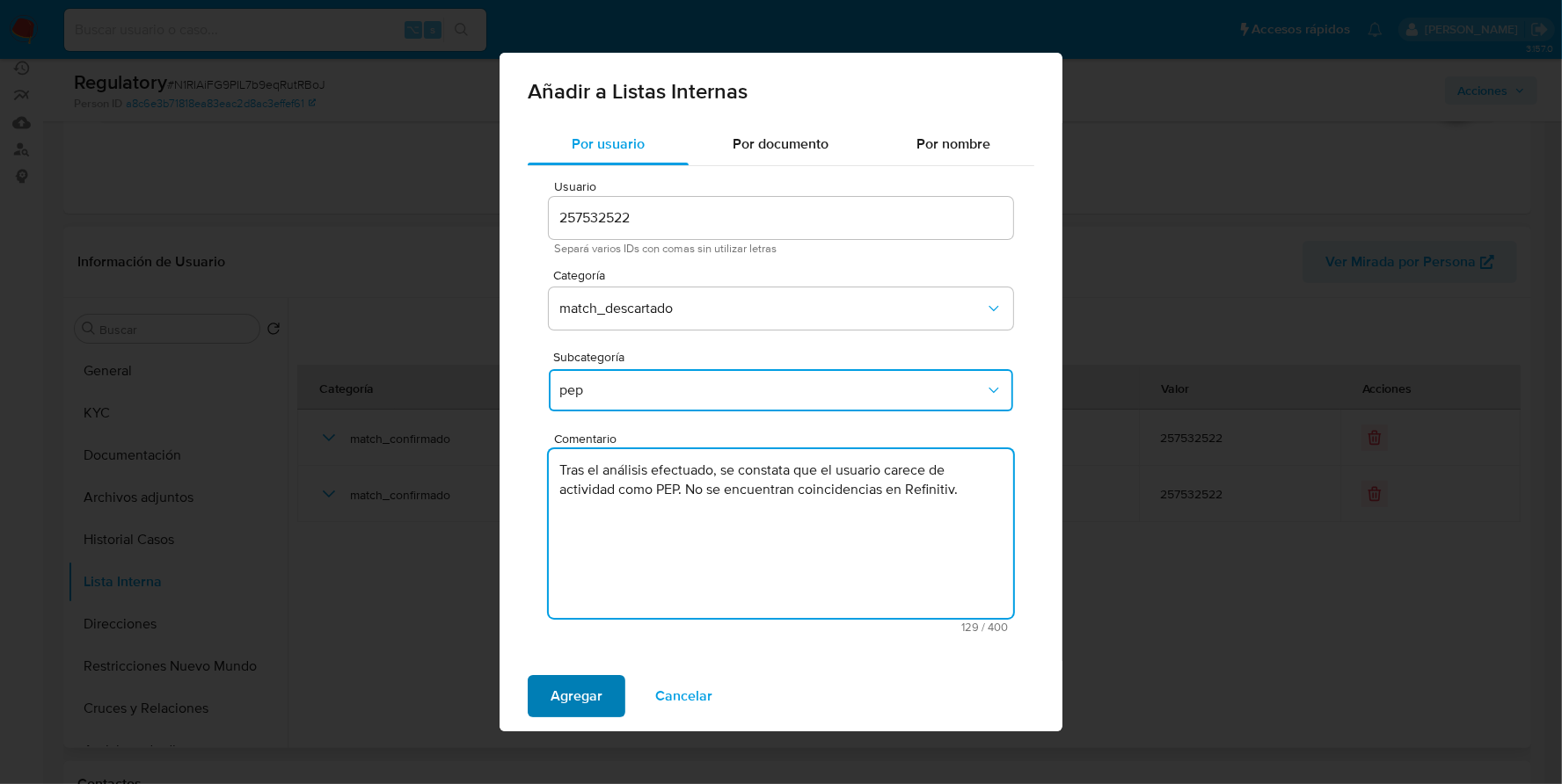
type textarea "Tras el análisis efectuado, se constata que el usuario carece de actividad como…"
click at [557, 704] on span "Agregar" at bounding box center [576, 696] width 52 height 39
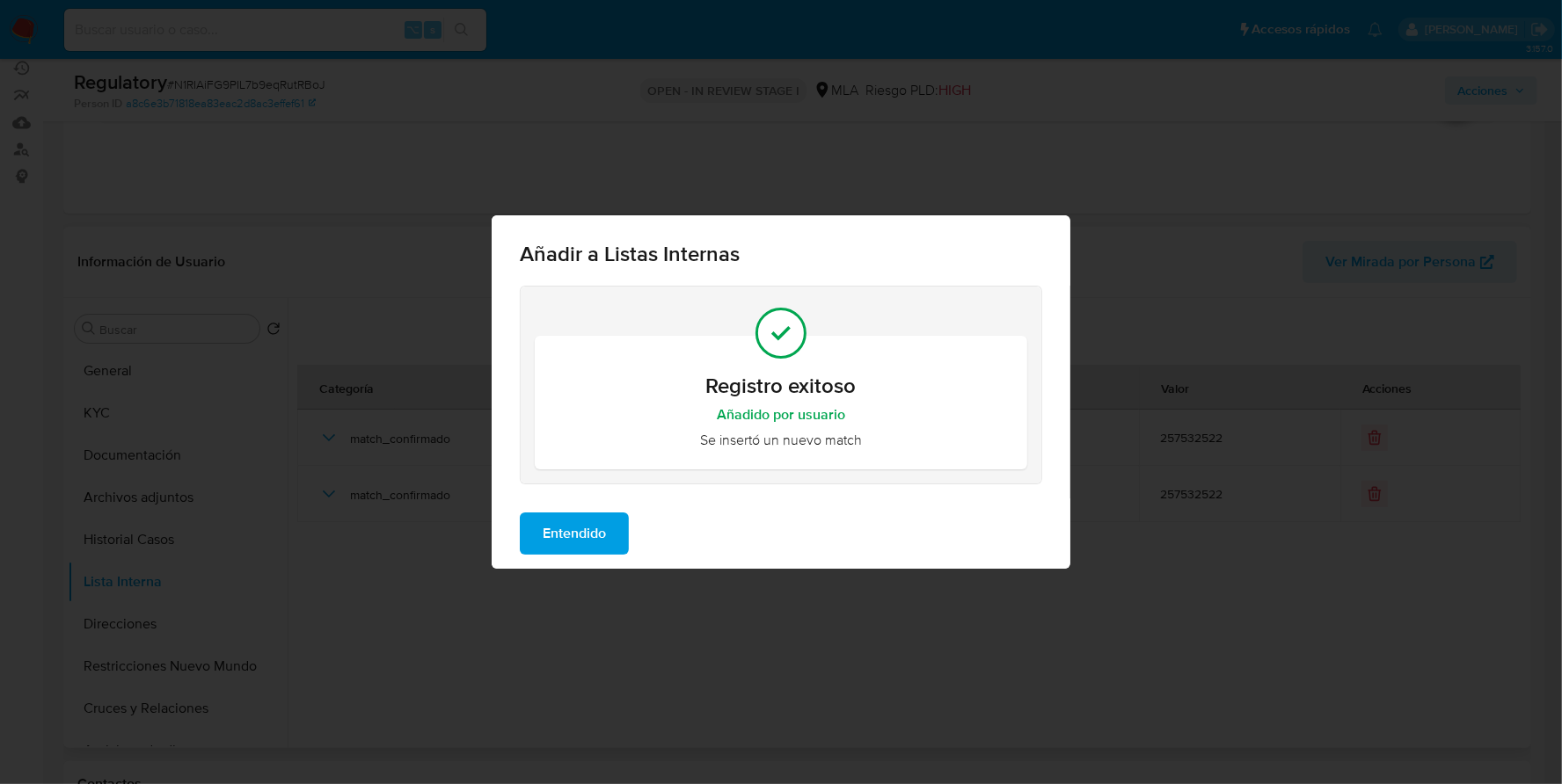
click at [592, 519] on span "Entendido" at bounding box center [574, 533] width 63 height 39
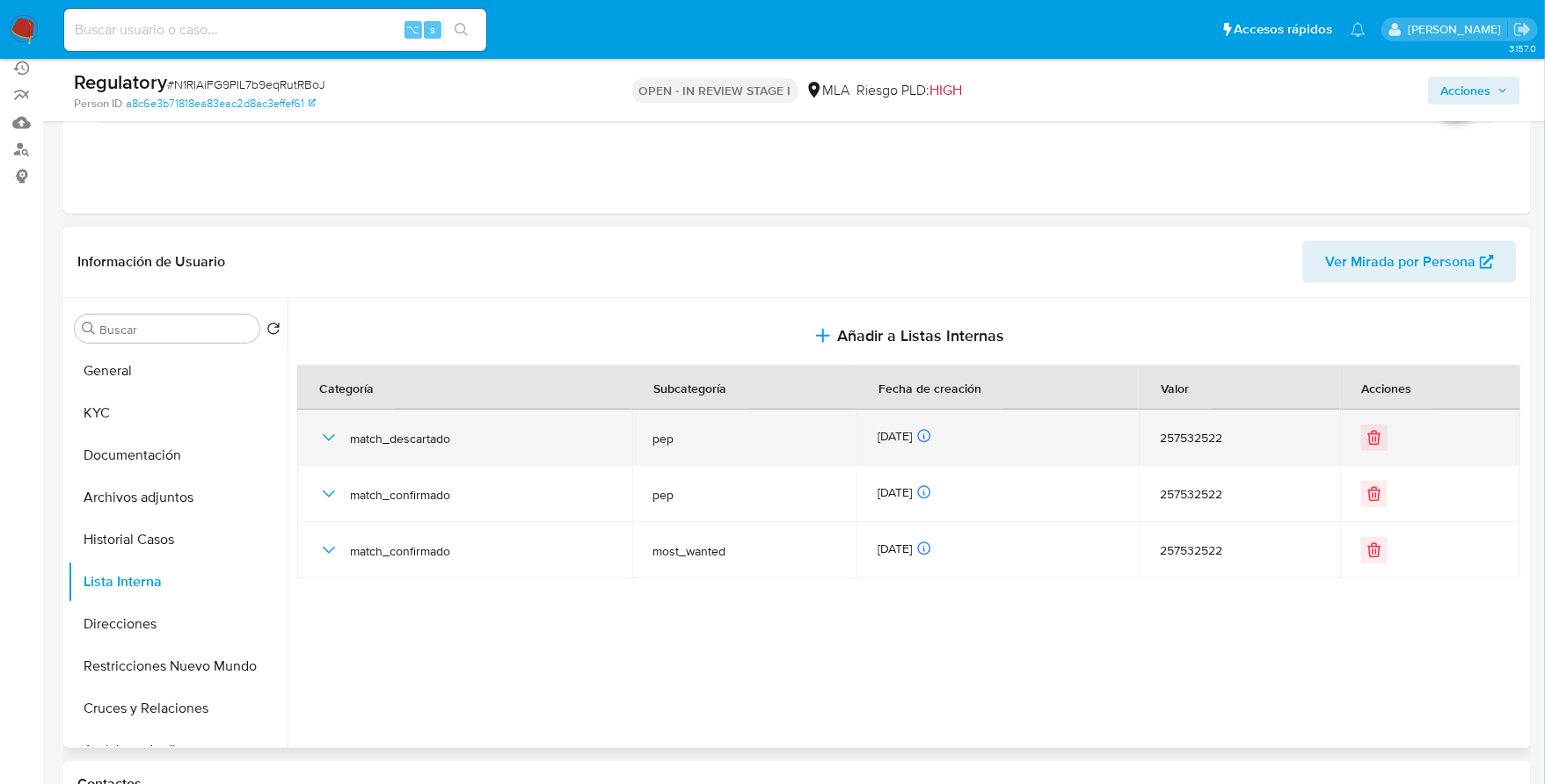
click at [327, 436] on icon "button" at bounding box center [328, 438] width 21 height 21
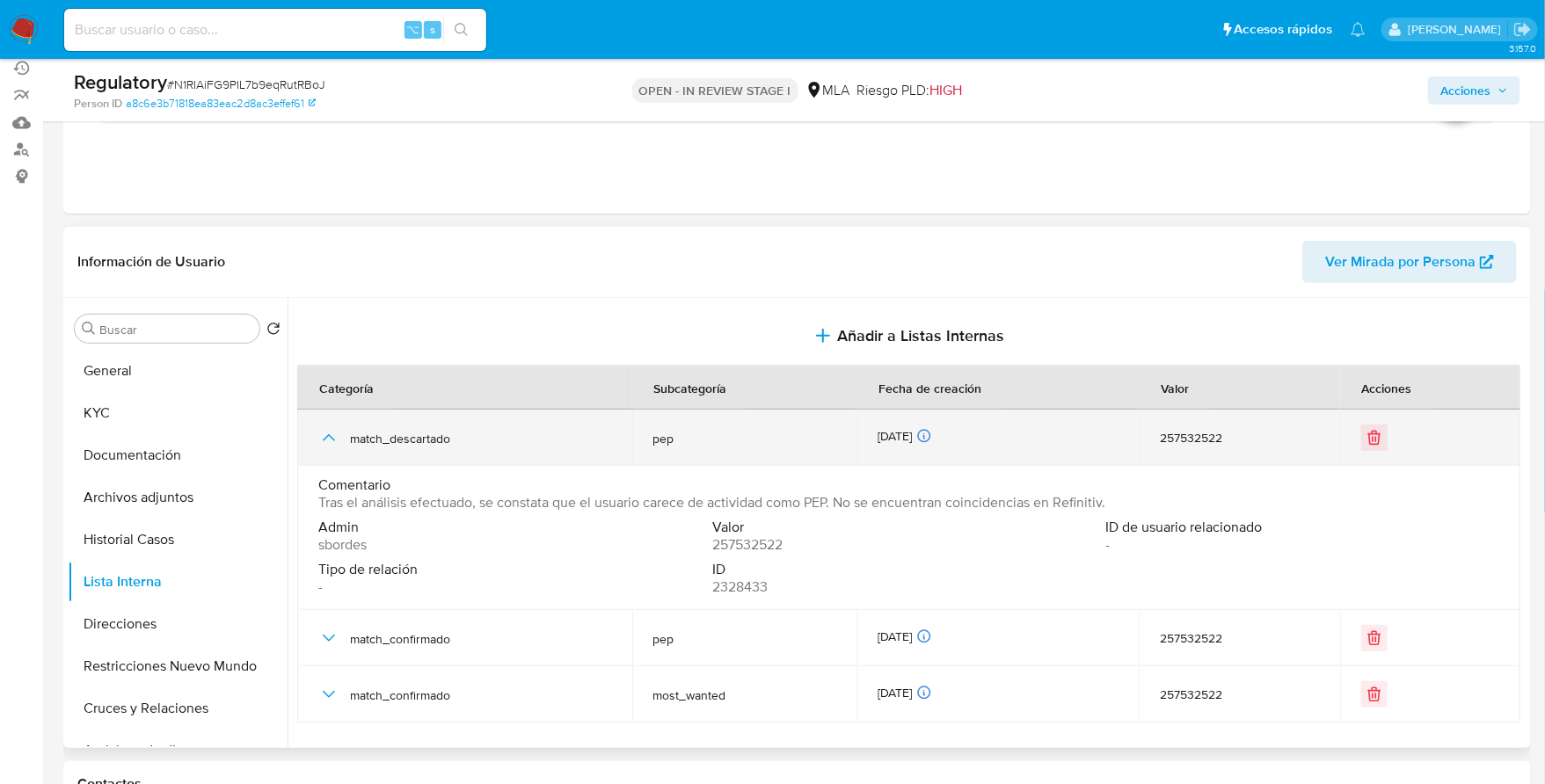
click at [327, 432] on icon "button" at bounding box center [328, 438] width 21 height 21
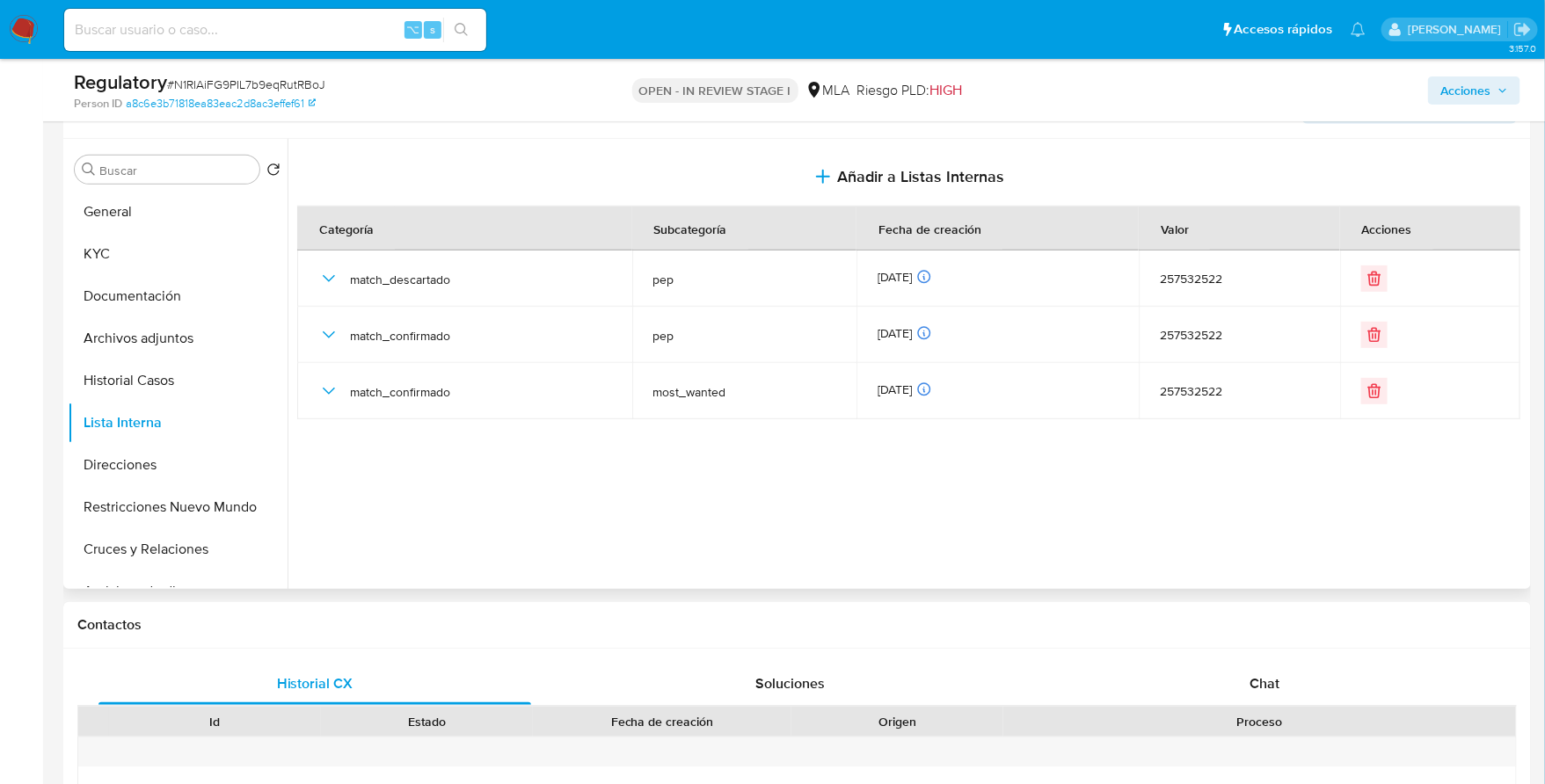
scroll to position [326, 0]
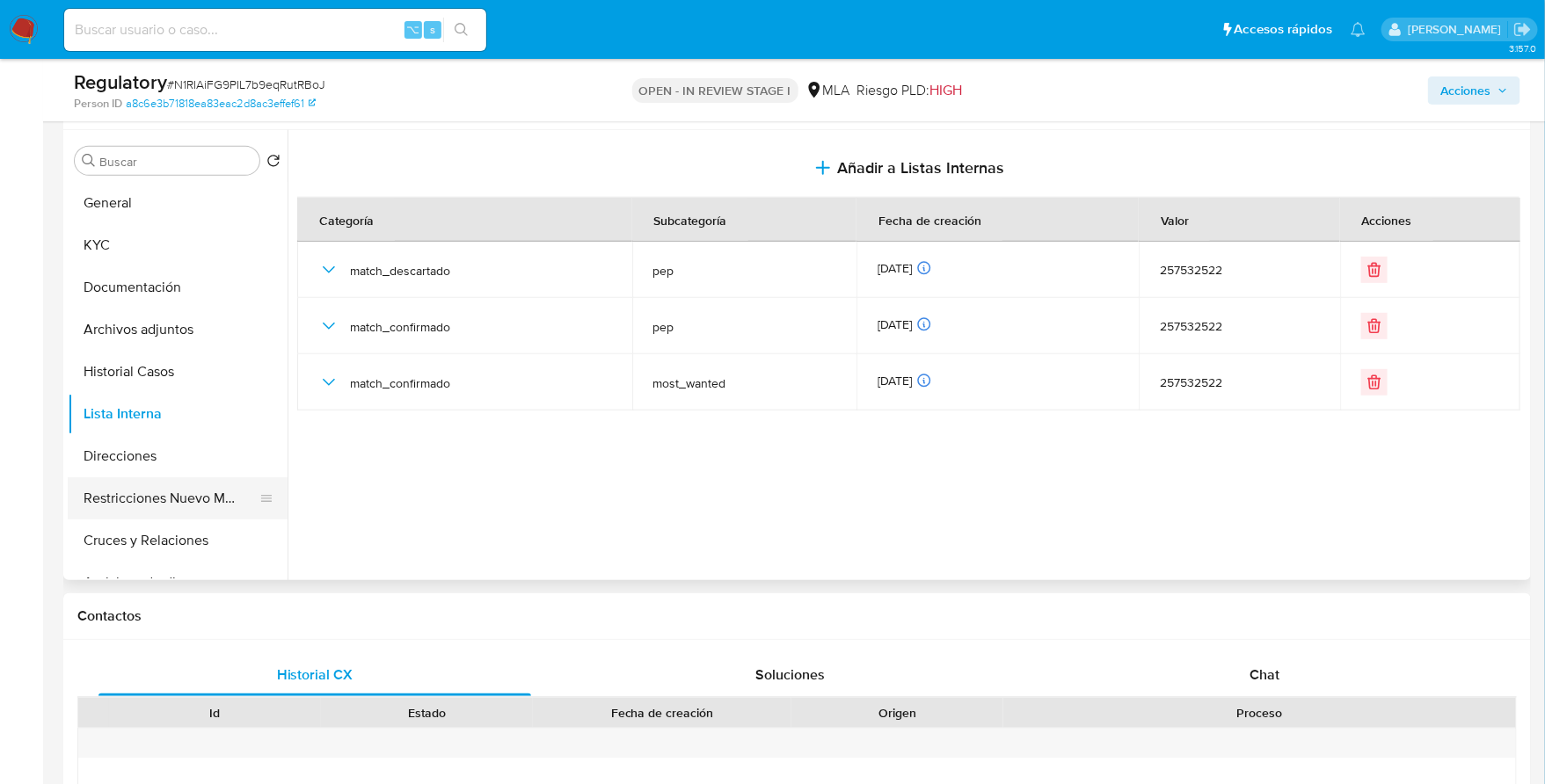
click at [159, 494] on button "Restricciones Nuevo Mundo" at bounding box center [171, 498] width 206 height 42
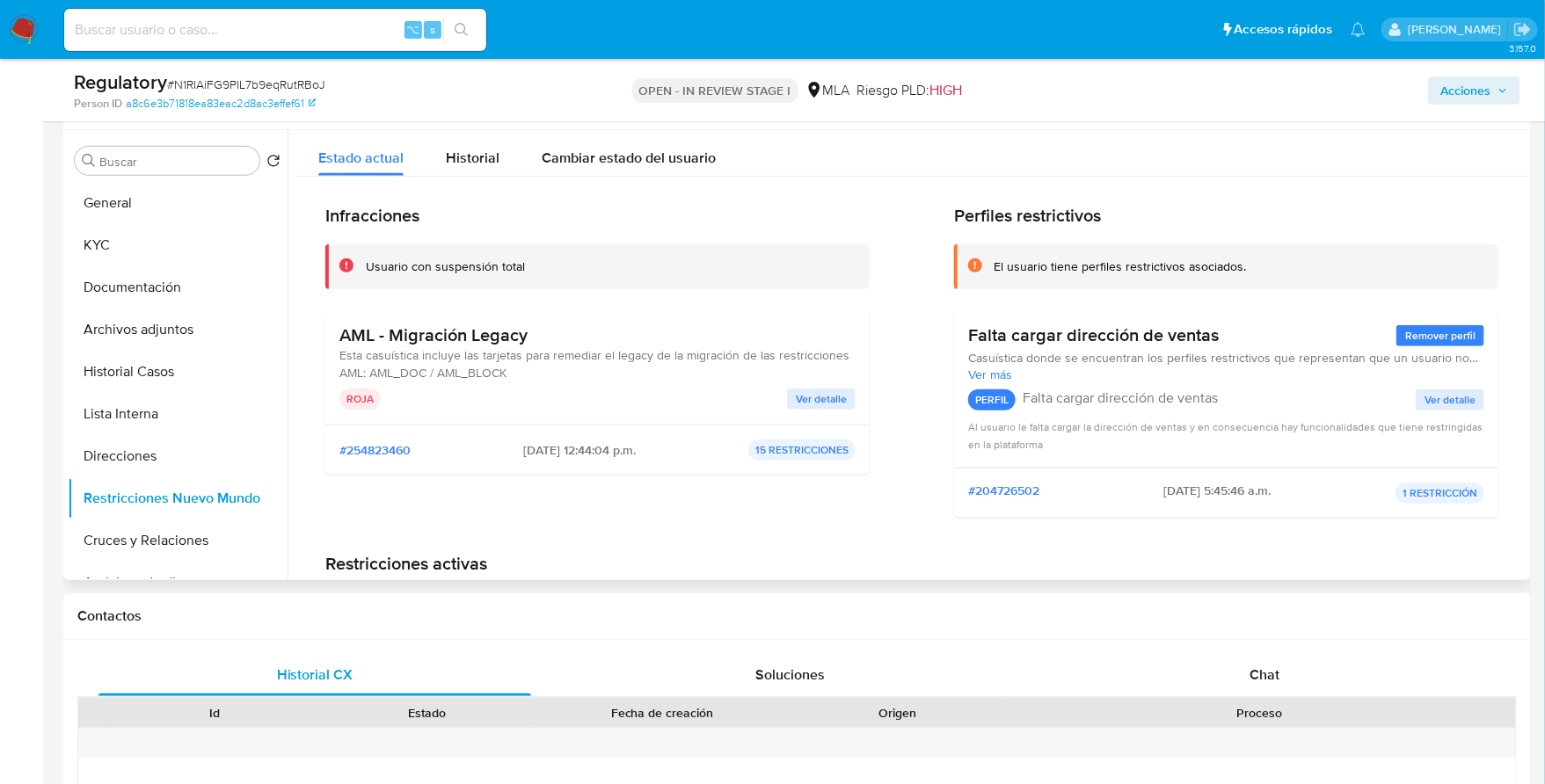
click at [822, 395] on span "Ver detalle" at bounding box center [821, 399] width 51 height 18
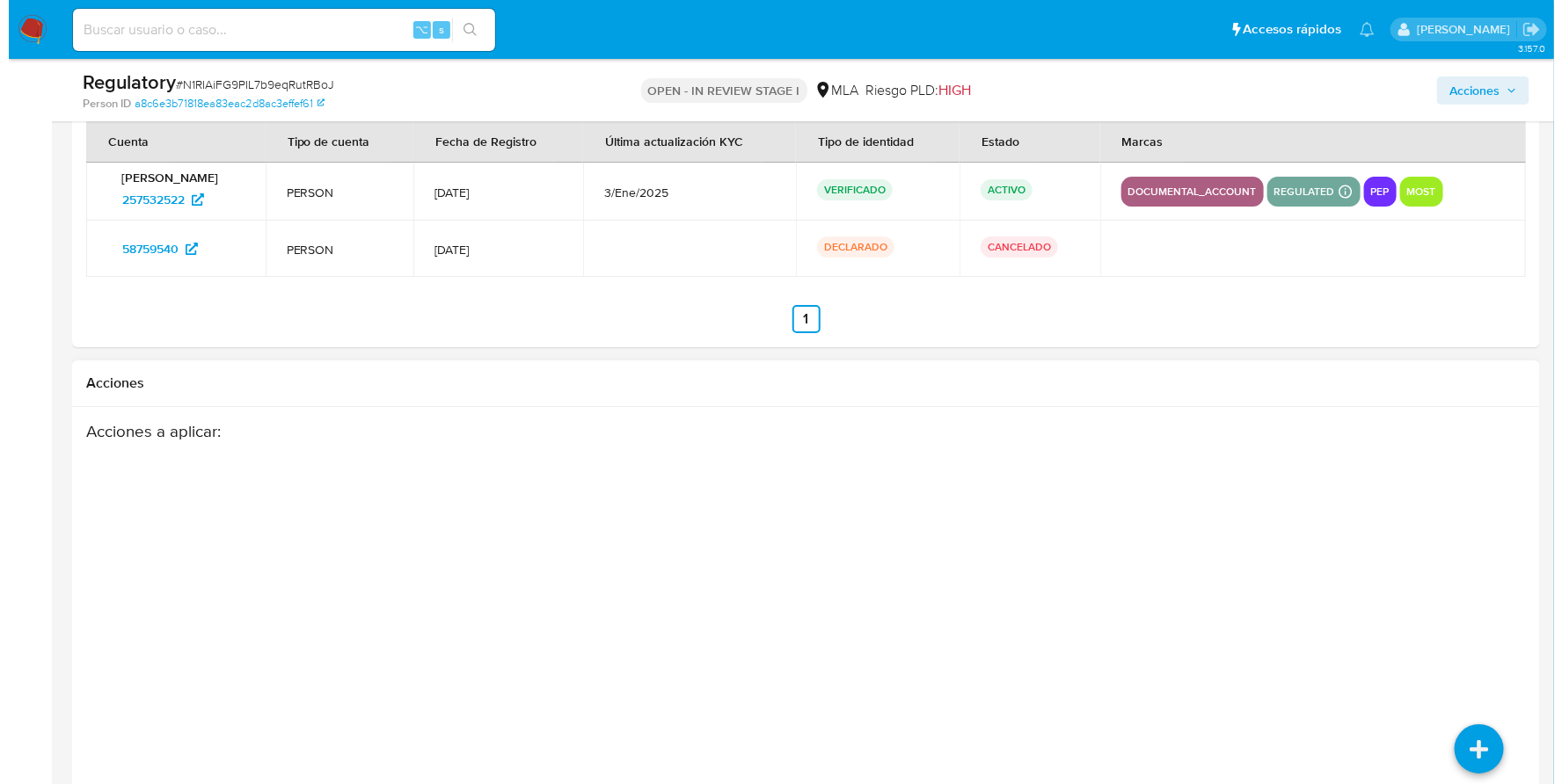
scroll to position [2590, 0]
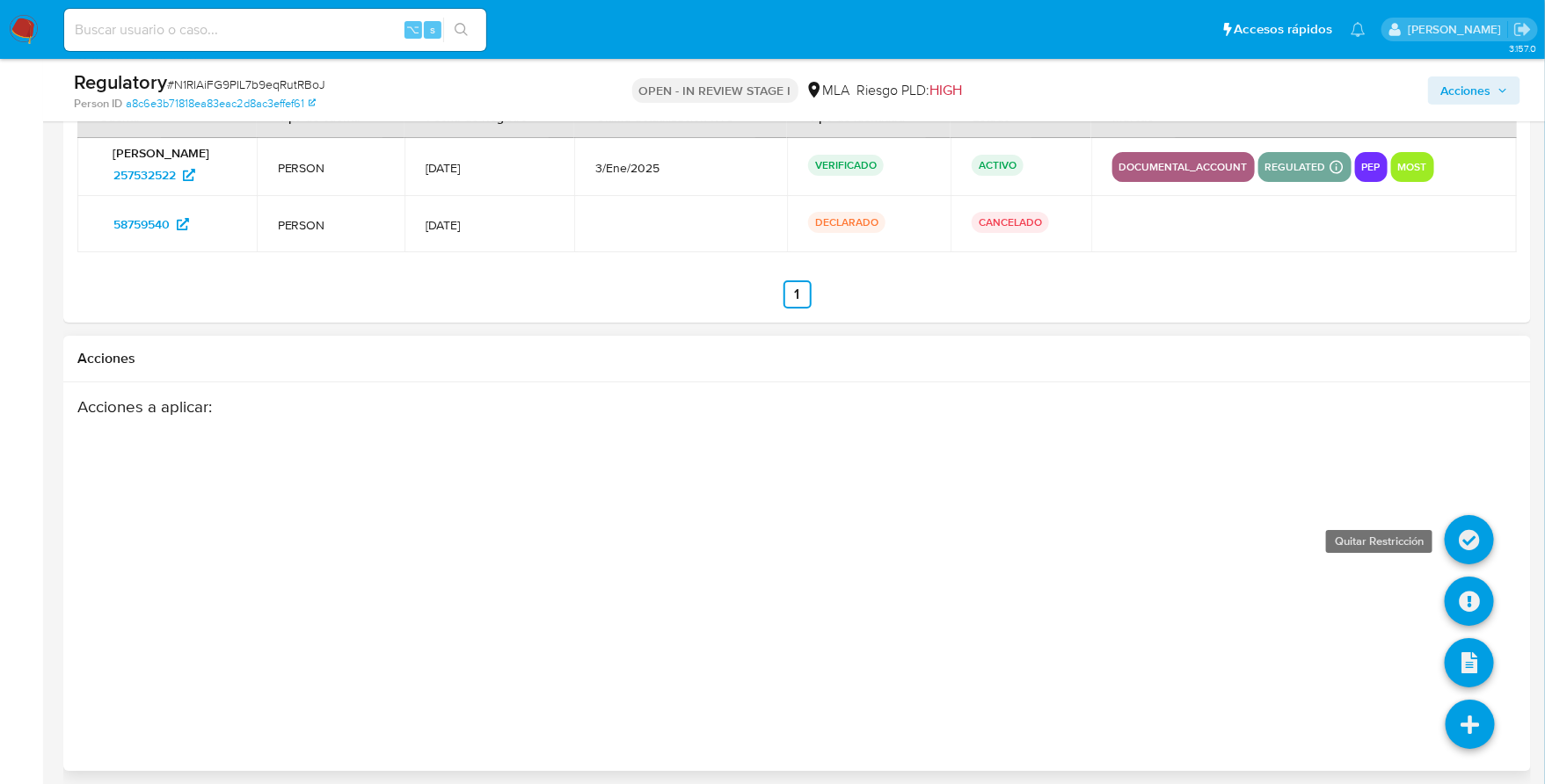
click at [1461, 526] on icon at bounding box center [1469, 540] width 49 height 49
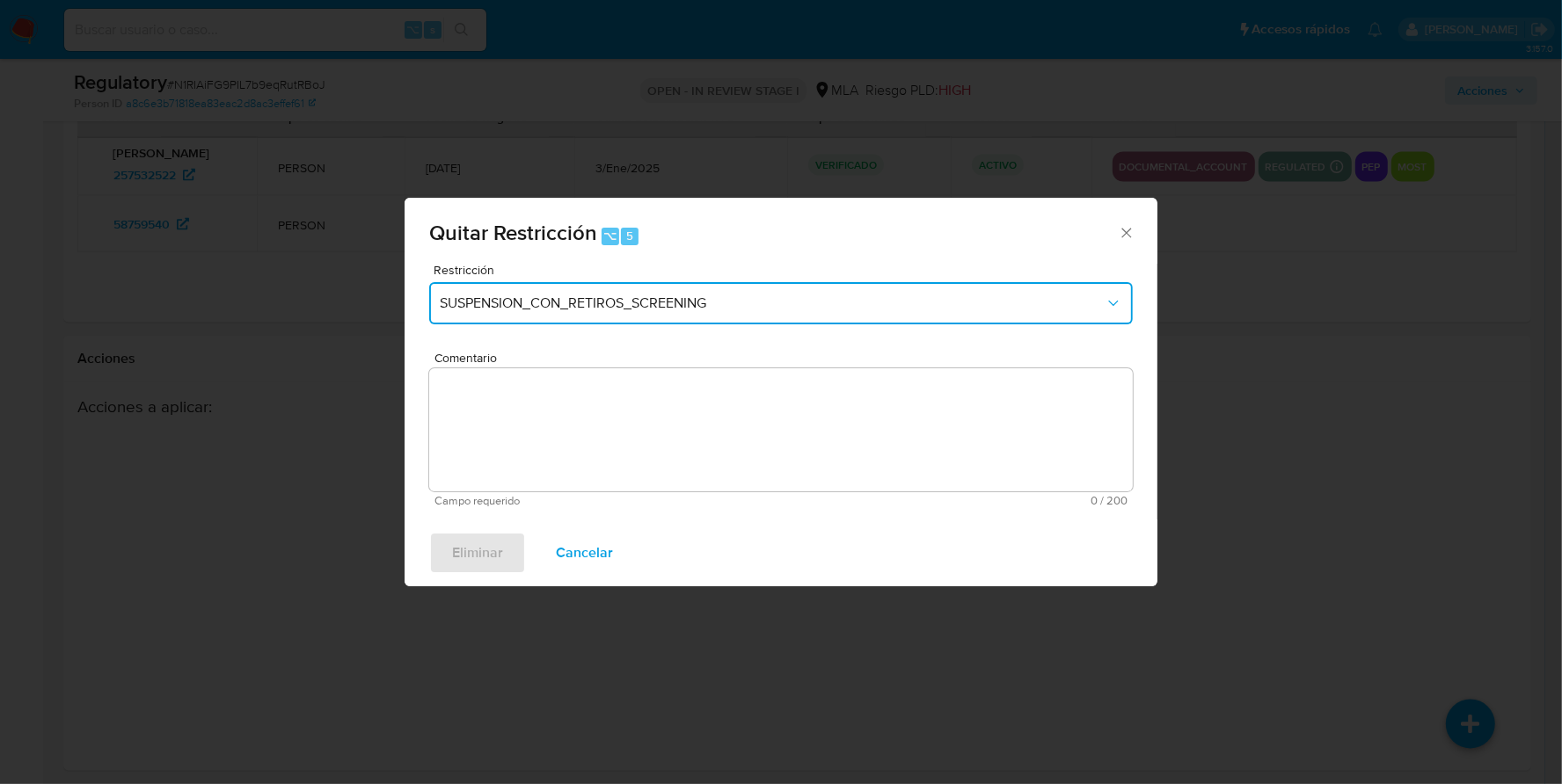
click at [753, 303] on span "SUSPENSION_CON_RETIROS_SCREENING" at bounding box center [772, 303] width 665 height 18
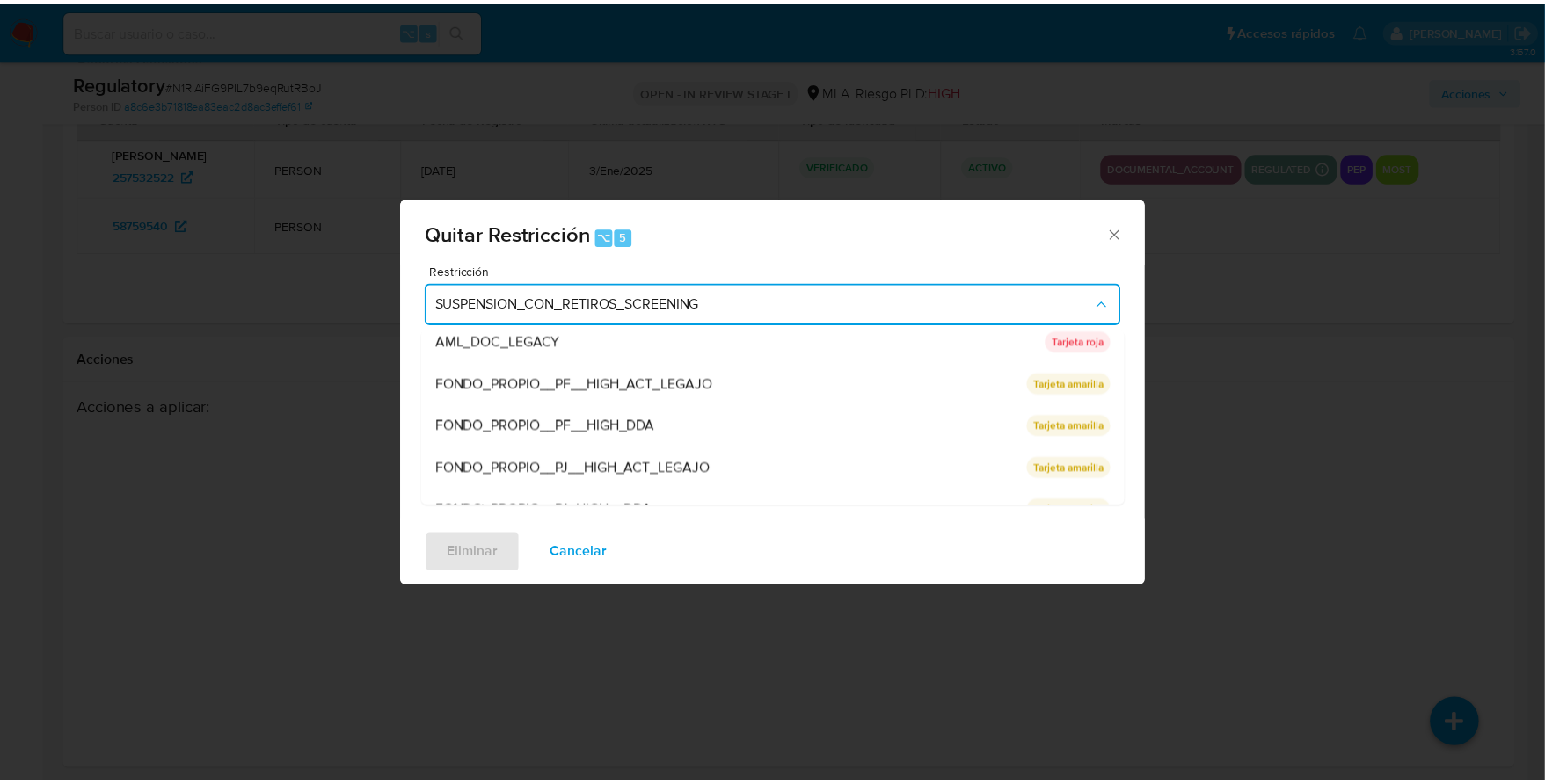
scroll to position [0, 0]
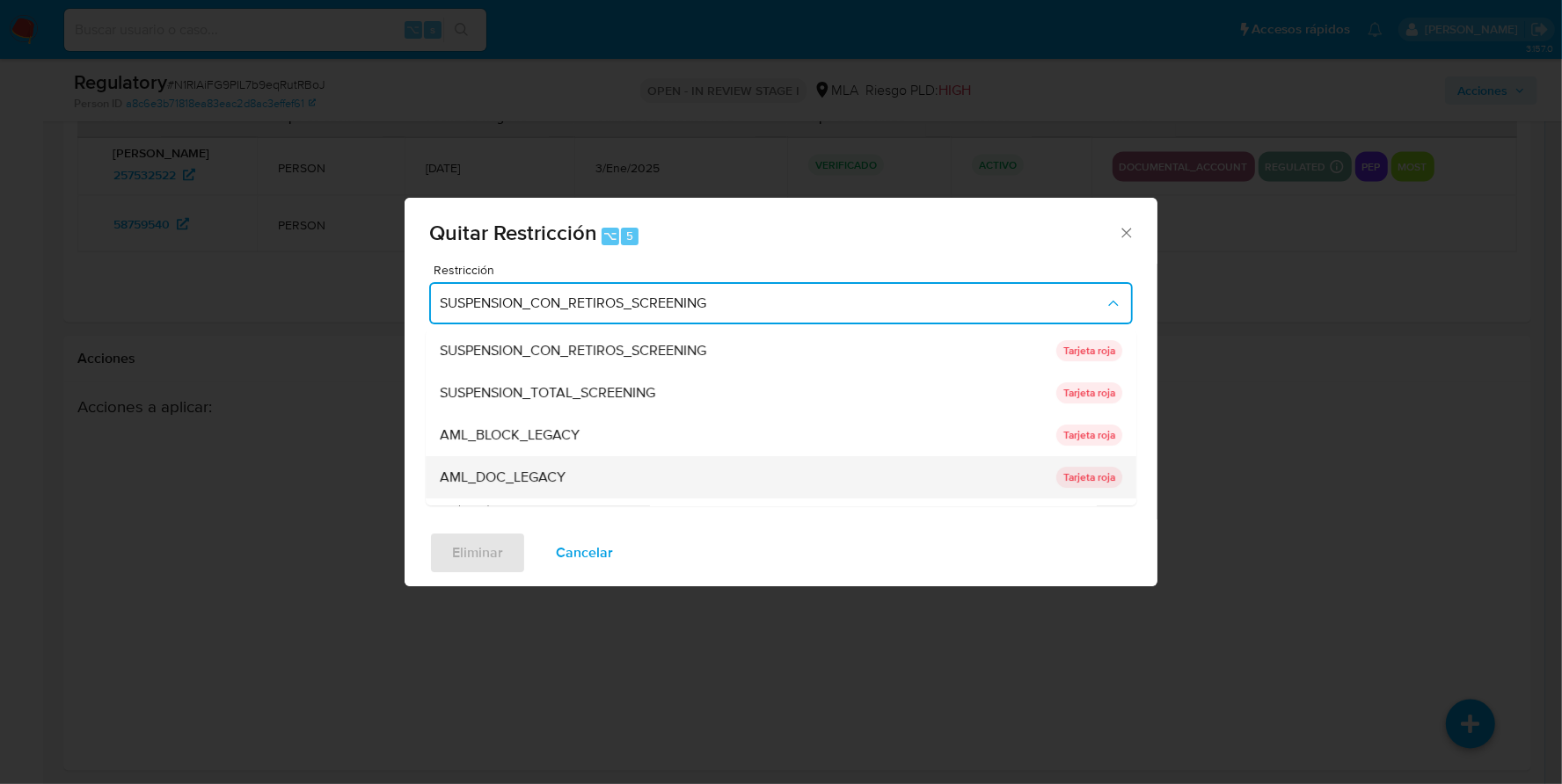
click at [573, 468] on div "AML_DOC_LEGACY" at bounding box center [743, 477] width 606 height 42
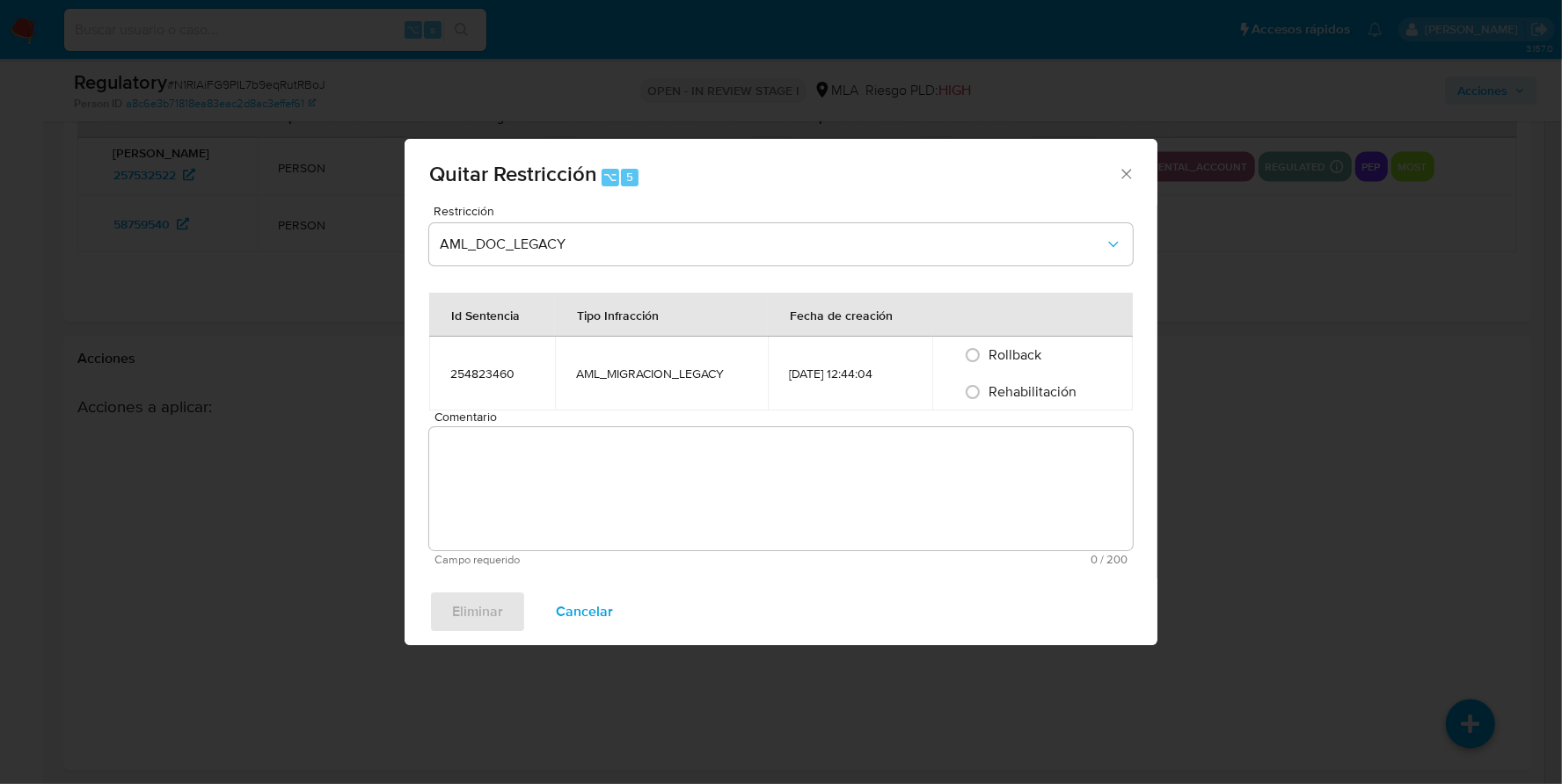
click at [1019, 397] on span "Rehabilitación" at bounding box center [1032, 391] width 88 height 20
click at [987, 397] on input "Rehabilitación" at bounding box center [973, 392] width 28 height 28
radio input "true"
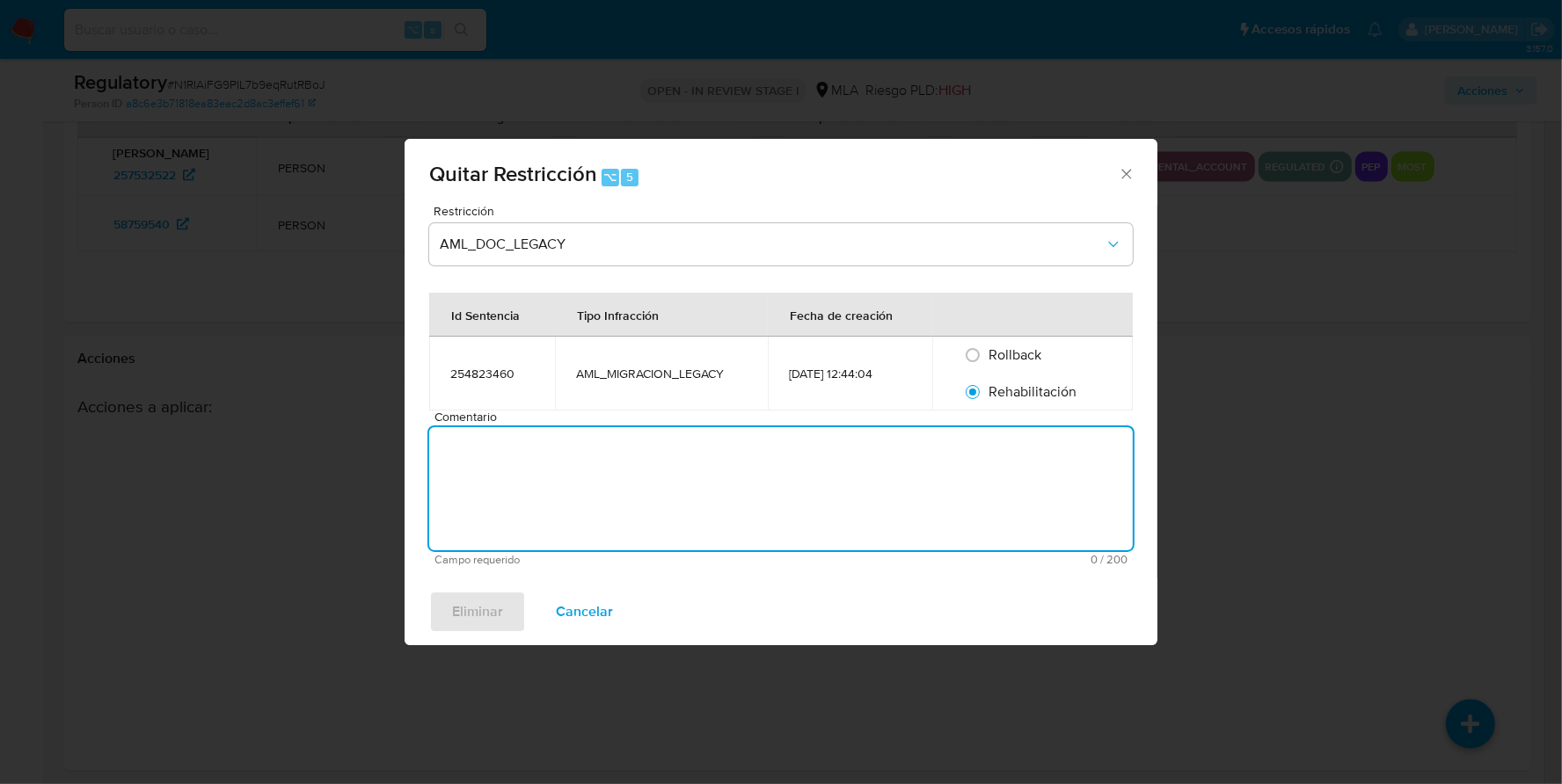
click at [781, 482] on textarea "Comentario" at bounding box center [781, 489] width 704 height 123
type textarea "AML"
click at [464, 624] on span "Eliminar" at bounding box center [478, 611] width 51 height 39
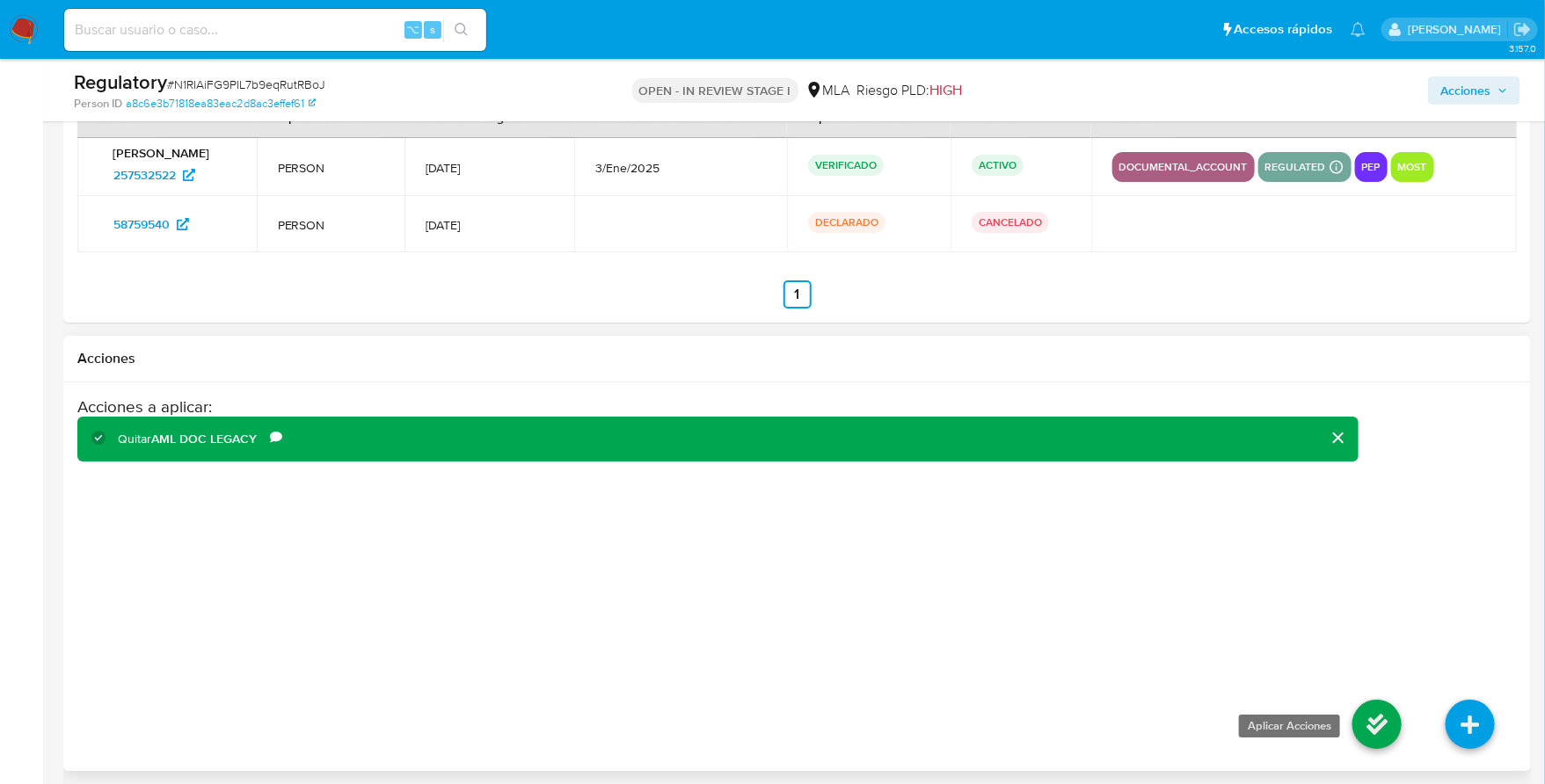
click at [1383, 706] on icon at bounding box center [1377, 725] width 49 height 49
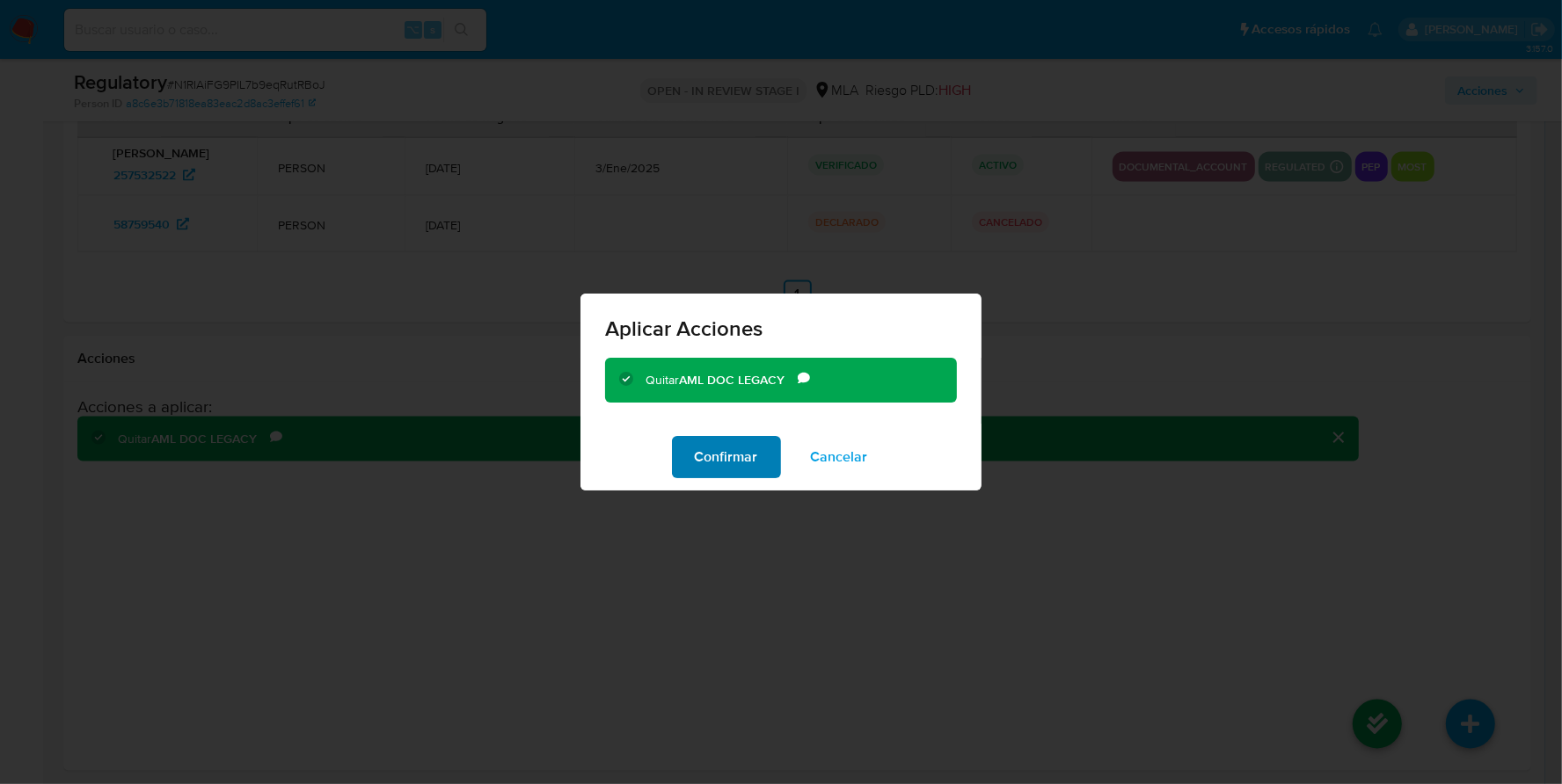
click at [732, 457] on span "Confirmar" at bounding box center [726, 457] width 63 height 39
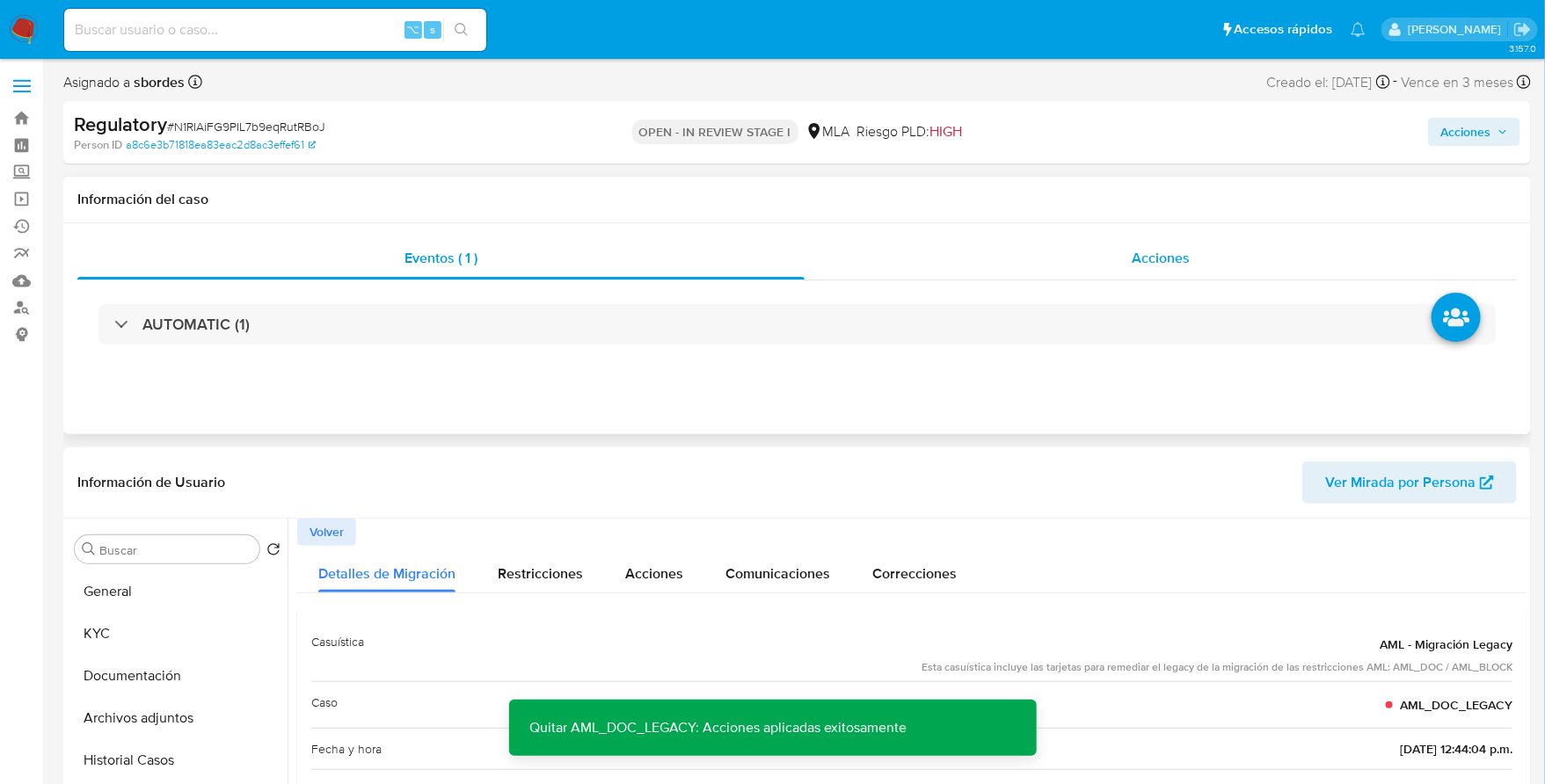
click at [1085, 270] on div "Acciones" at bounding box center [1161, 259] width 713 height 42
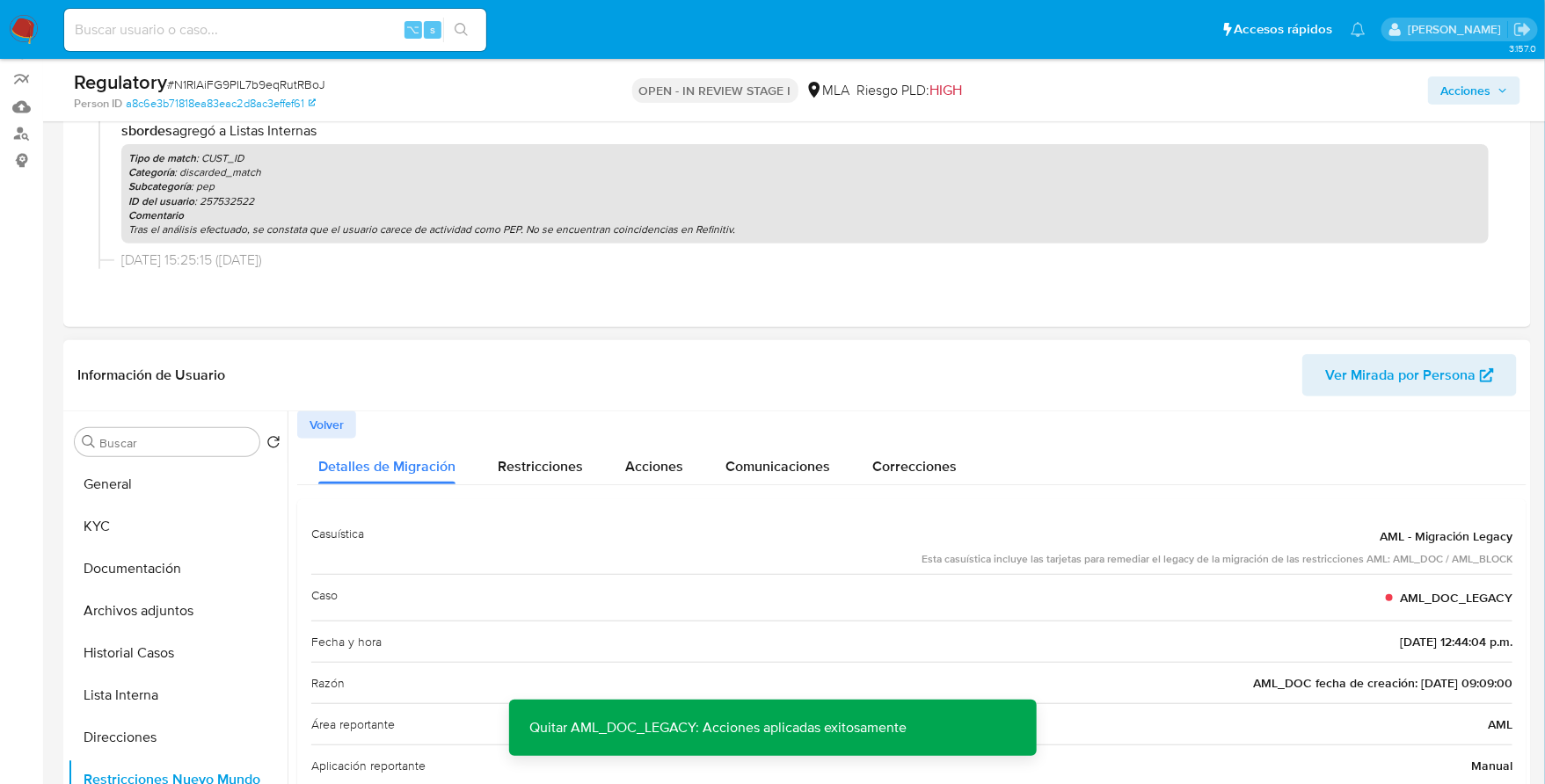
scroll to position [228, 0]
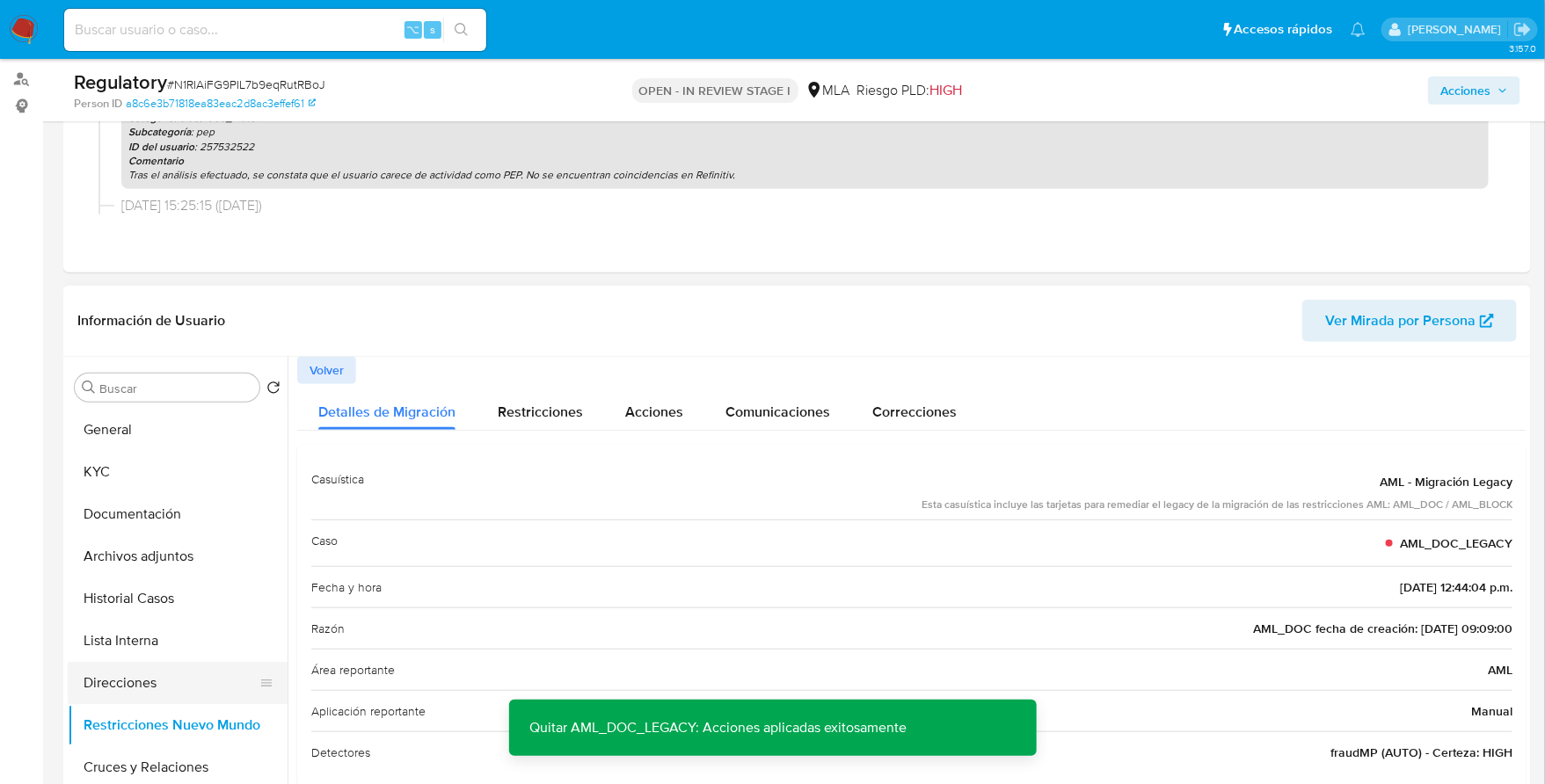
click at [128, 670] on button "Direcciones" at bounding box center [171, 683] width 206 height 42
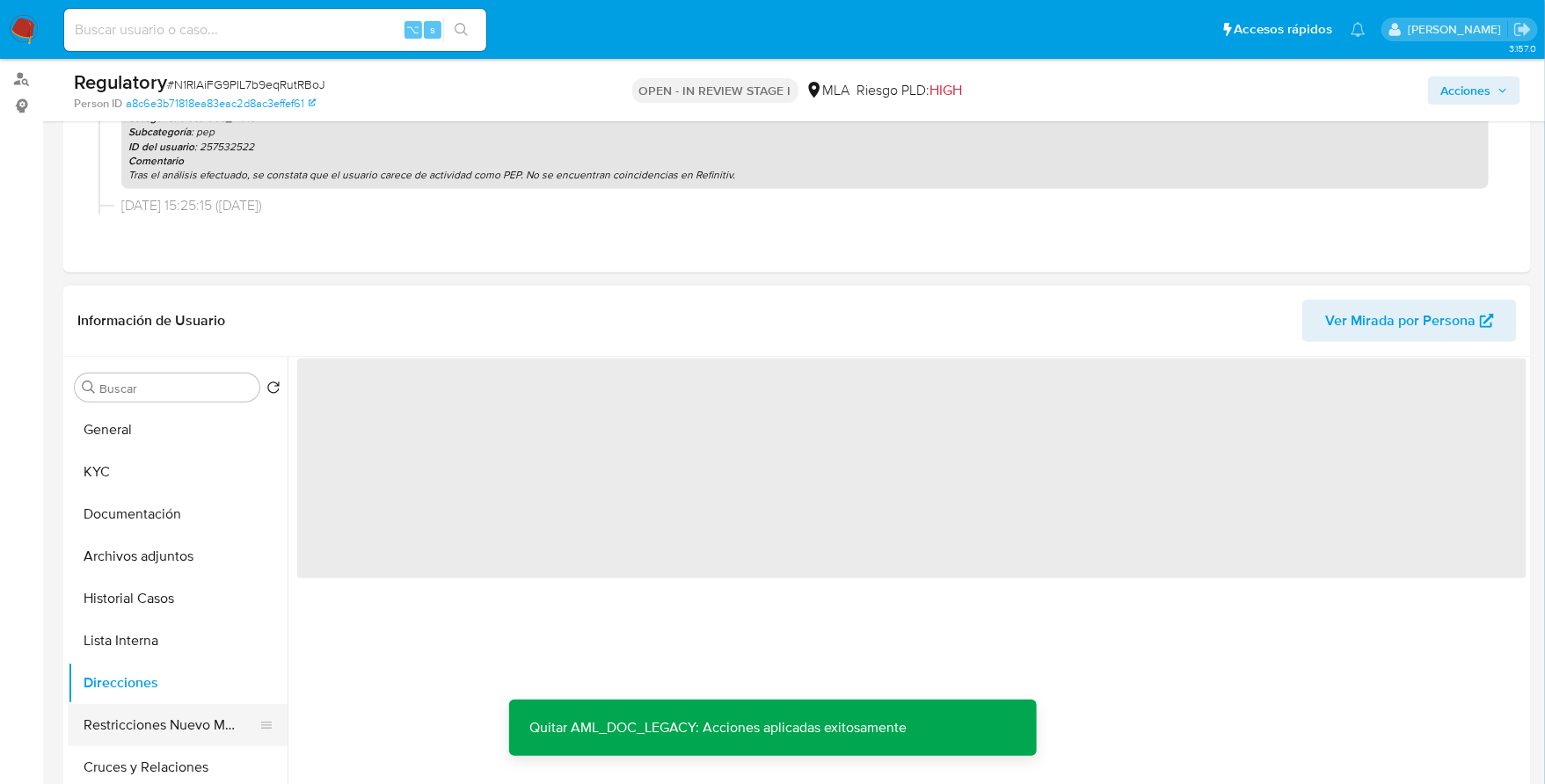
click at [143, 726] on button "Restricciones Nuevo Mundo" at bounding box center [171, 725] width 206 height 42
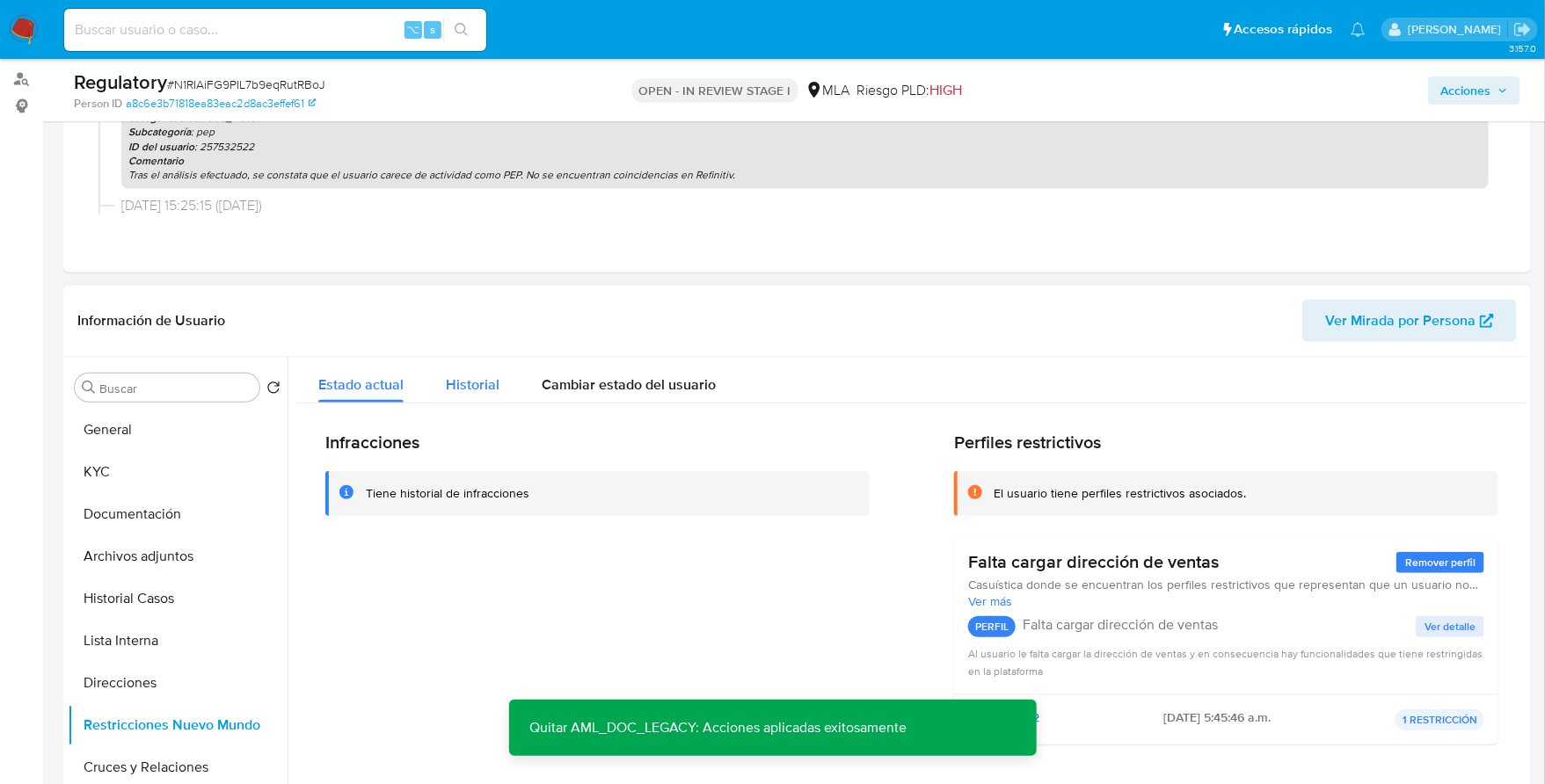
click at [459, 383] on span "Historial" at bounding box center [472, 384] width 54 height 20
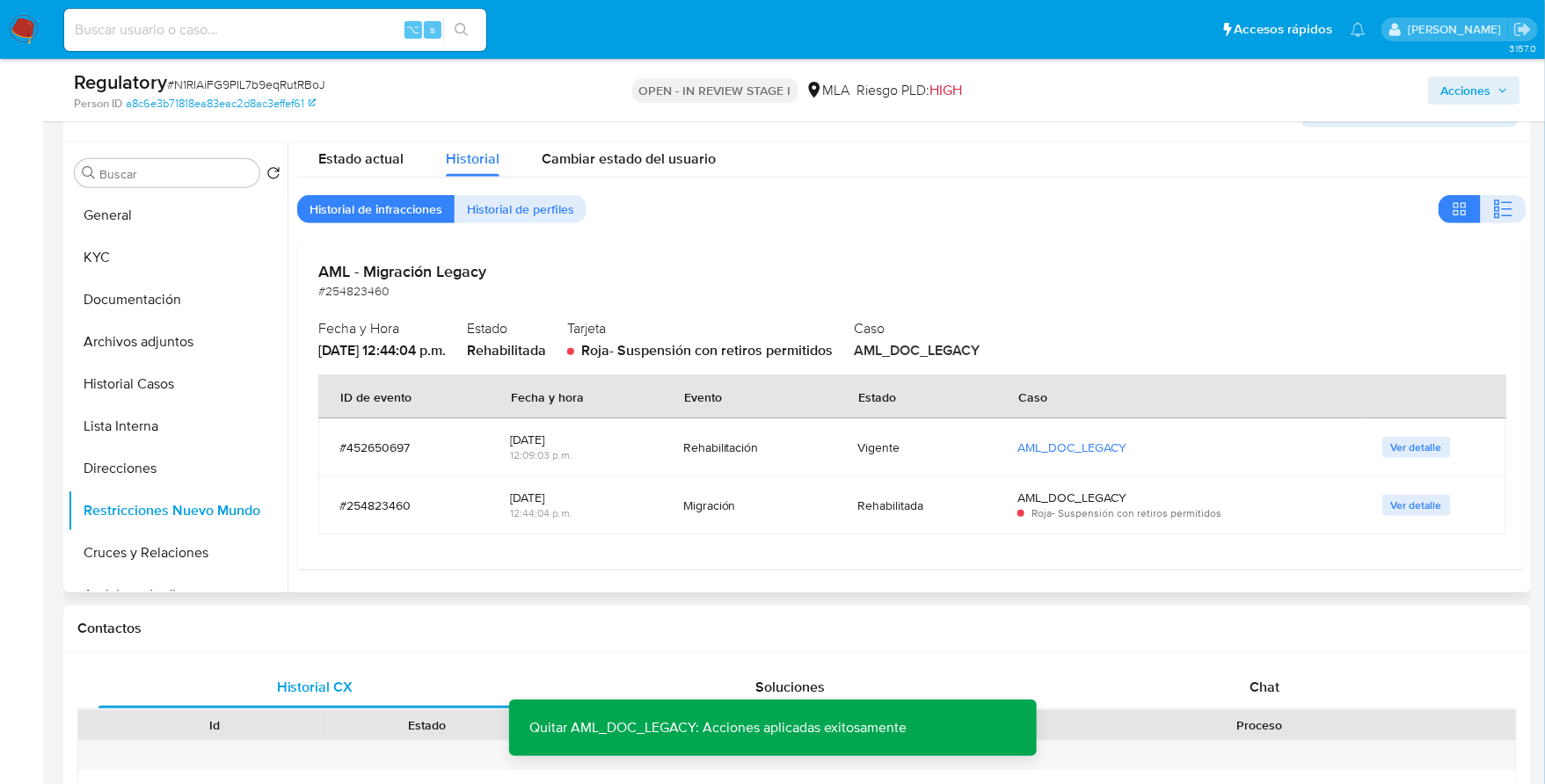
scroll to position [444, 0]
click at [160, 292] on button "Documentación" at bounding box center [171, 298] width 206 height 42
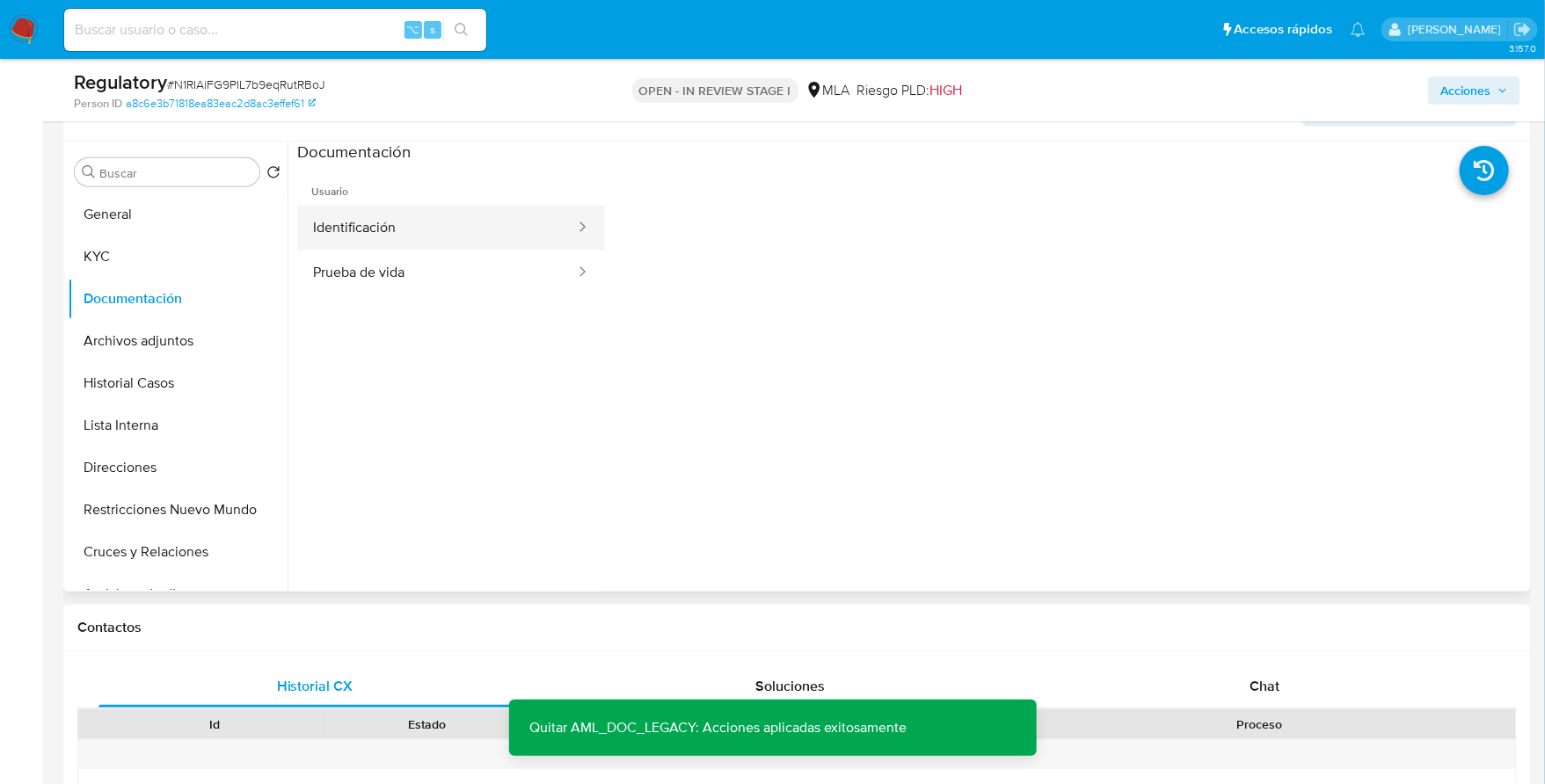
click at [392, 223] on button "Identificación" at bounding box center [437, 228] width 279 height 45
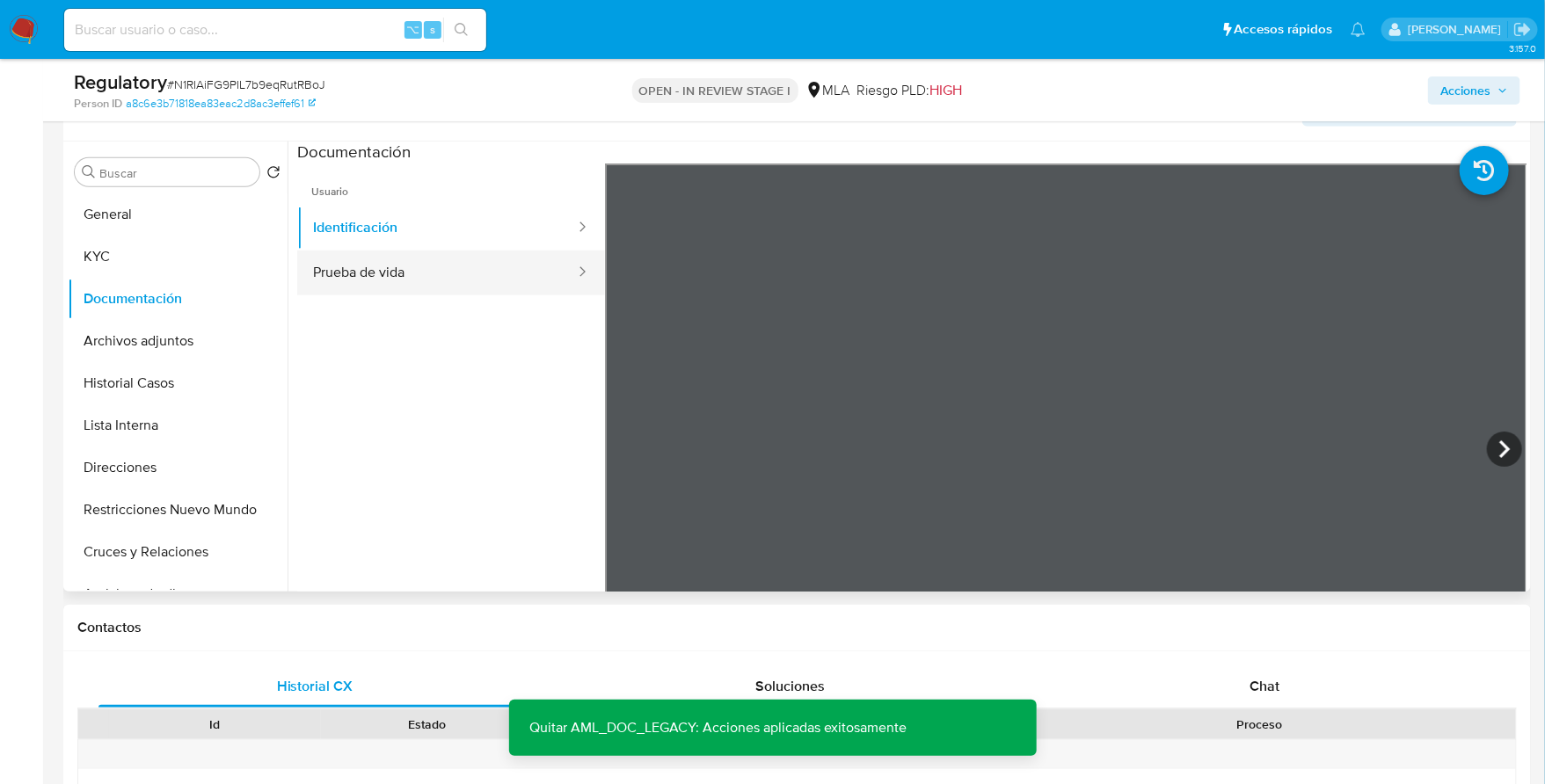
click at [375, 281] on button "Prueba de vida" at bounding box center [437, 274] width 279 height 45
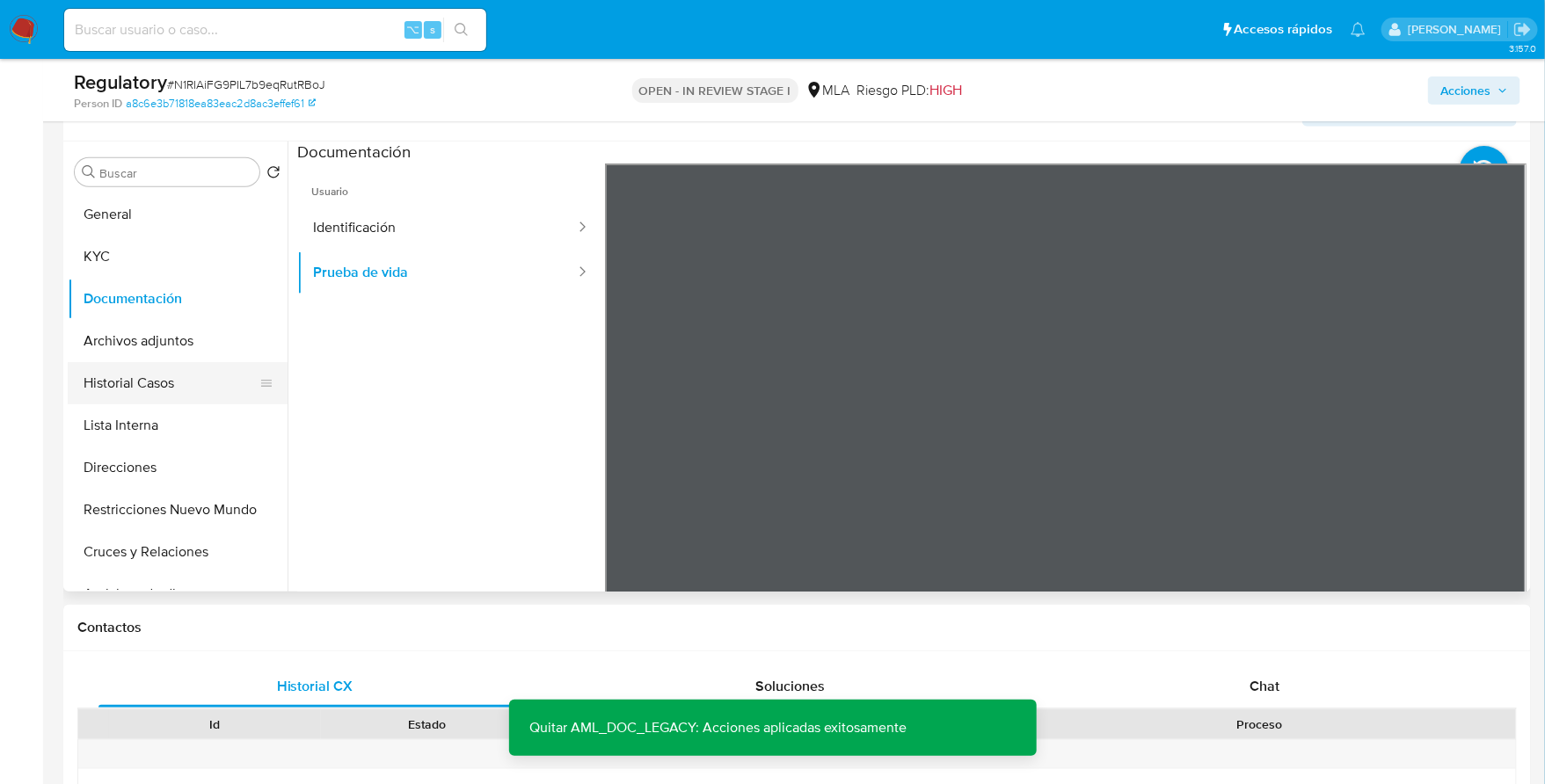
click at [162, 375] on button "Historial Casos" at bounding box center [171, 383] width 206 height 42
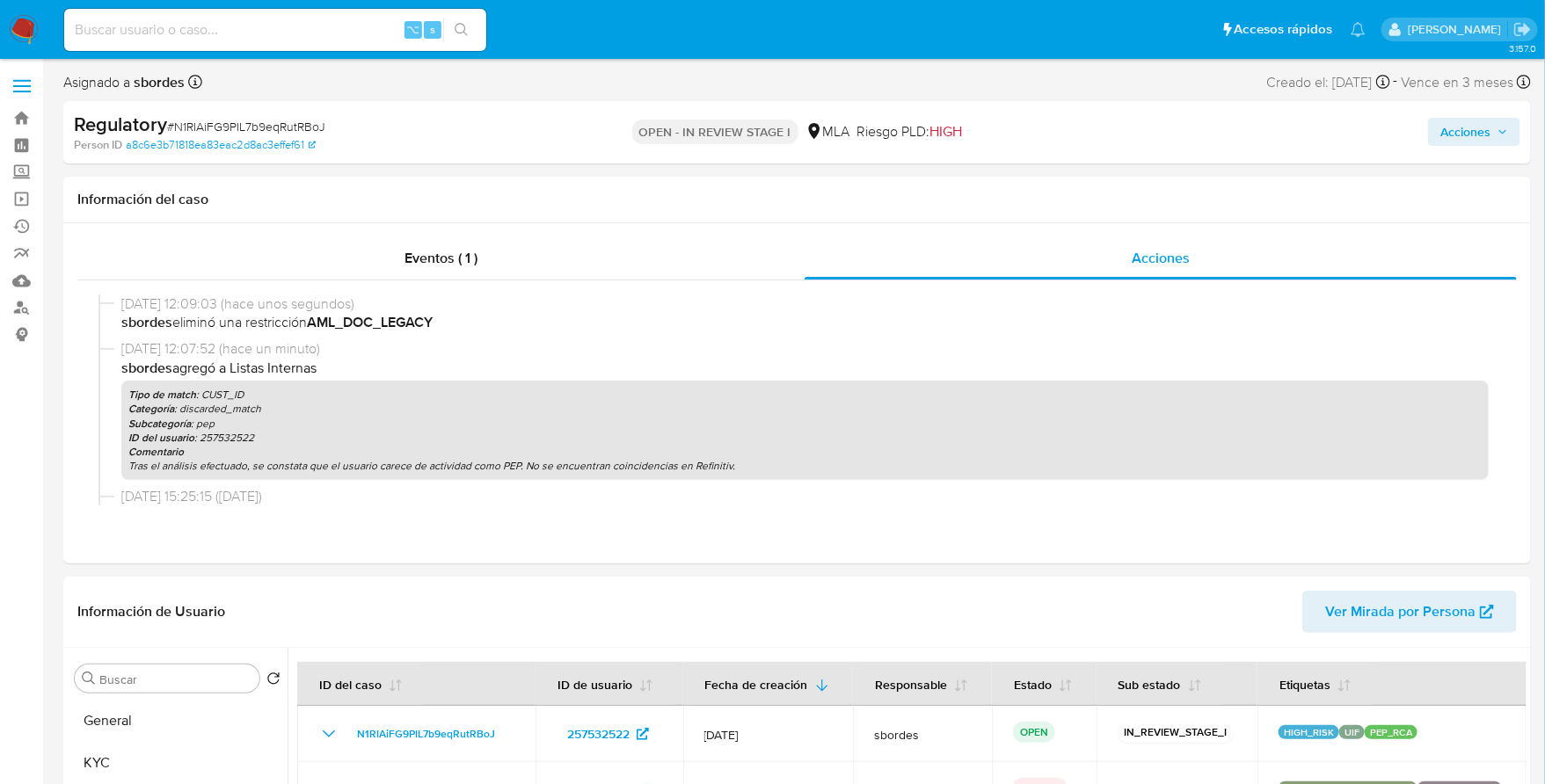
click at [1487, 123] on span "Acciones" at bounding box center [1465, 132] width 50 height 28
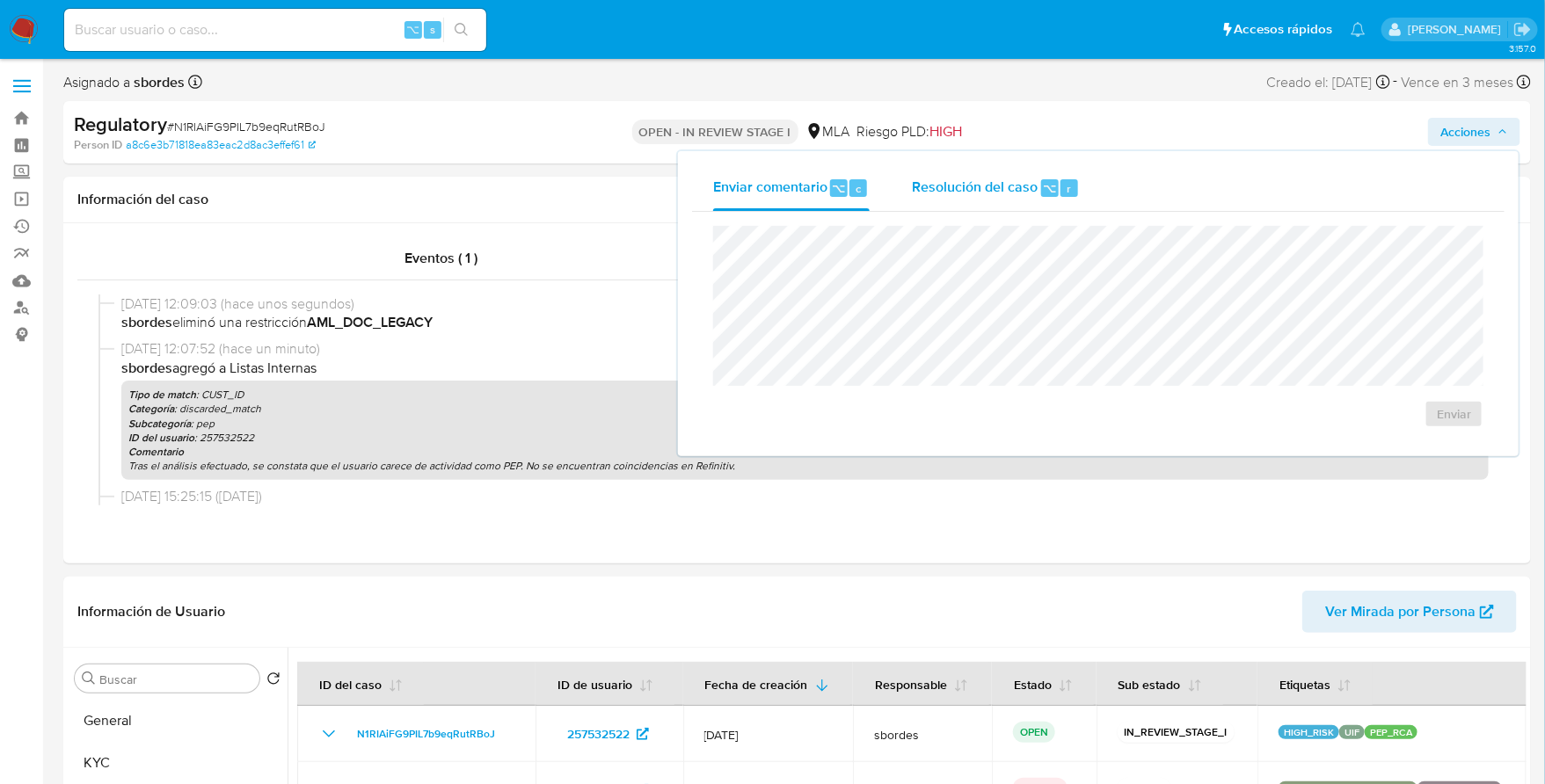
click at [1021, 171] on div "Resolución del caso ⌥ r" at bounding box center [996, 188] width 168 height 45
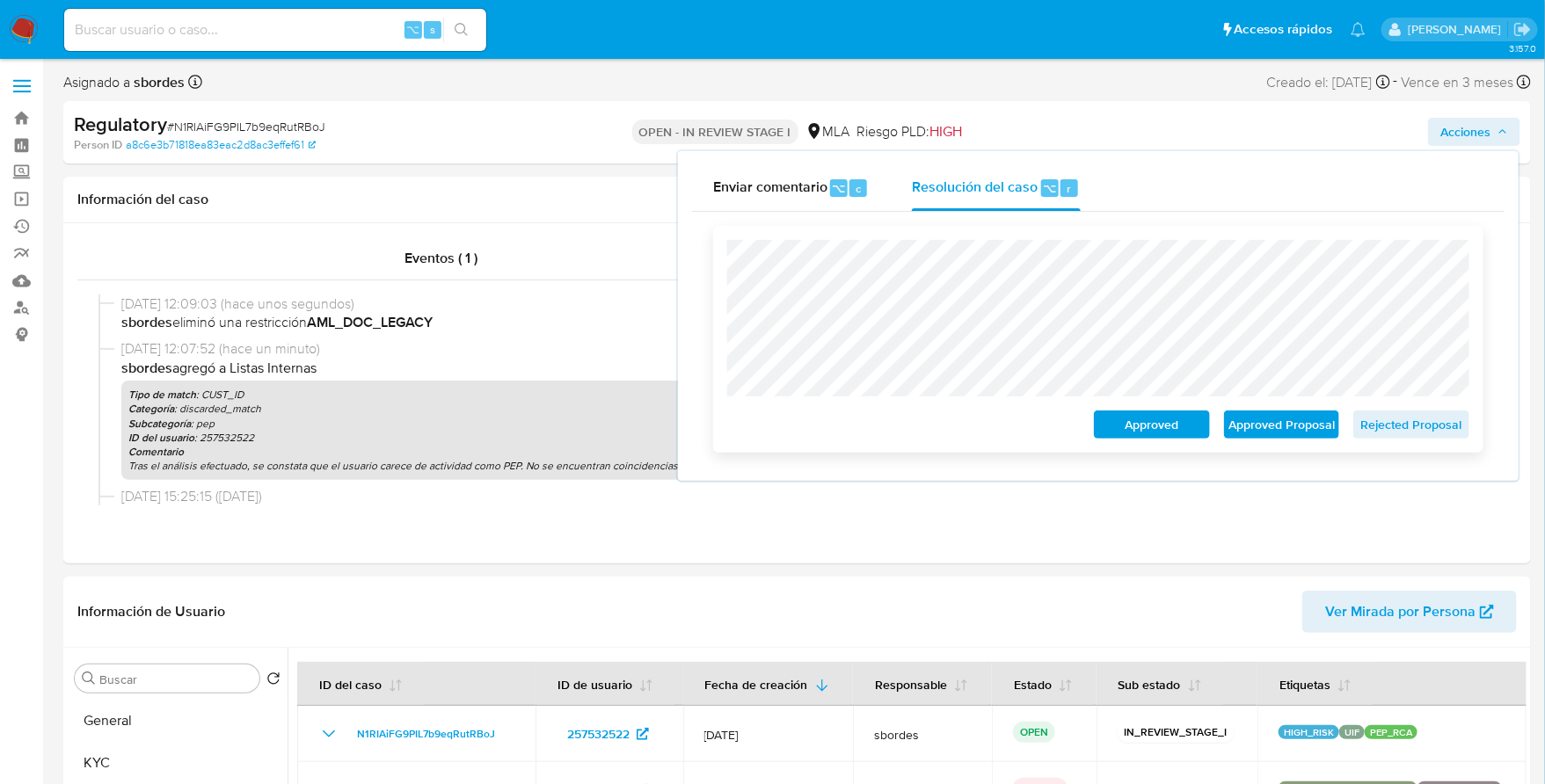
click at [1436, 425] on span "Rejected Proposal" at bounding box center [1411, 425] width 92 height 25
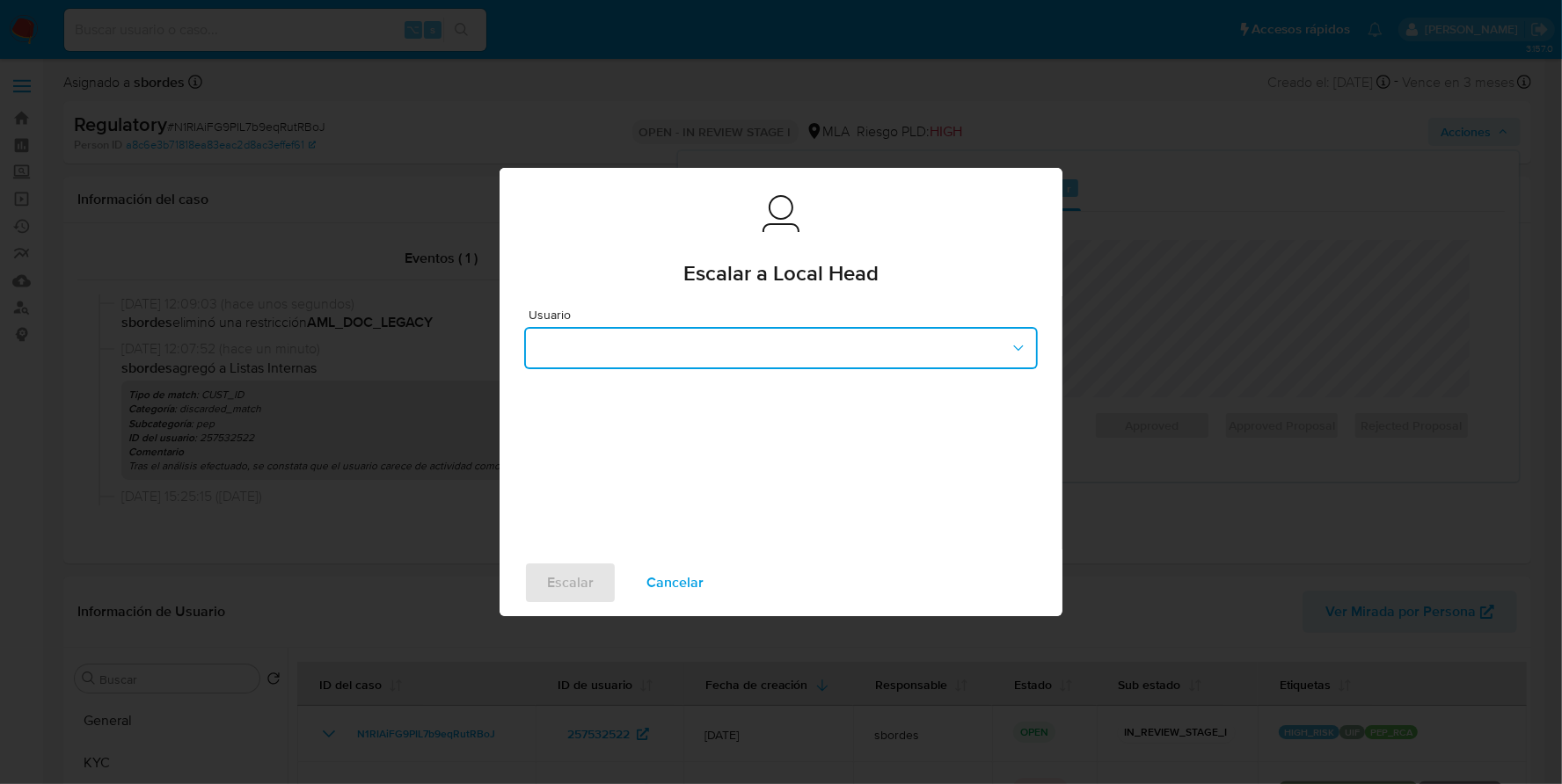
click at [575, 353] on button "button" at bounding box center [781, 348] width 513 height 42
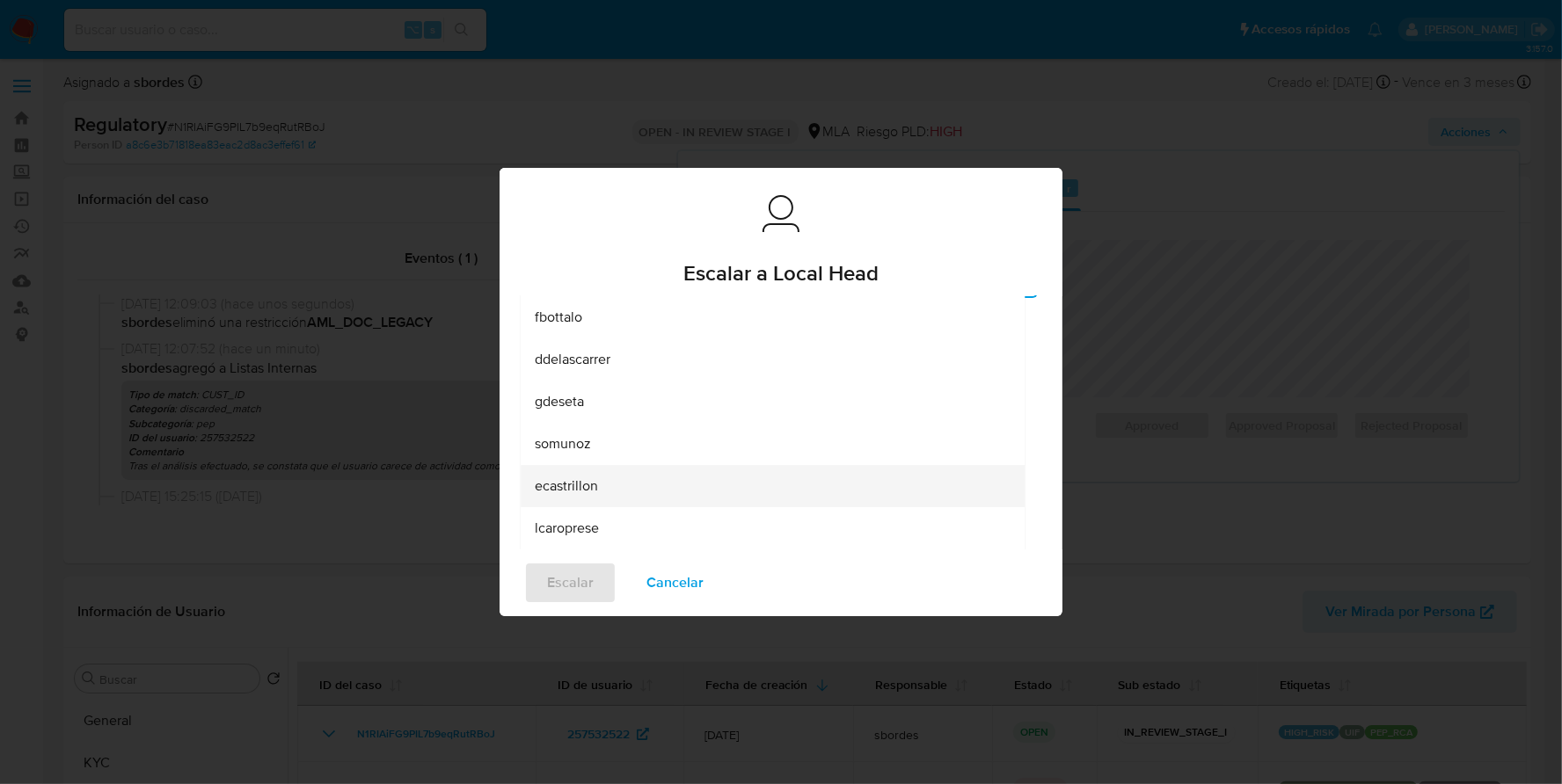
scroll to position [75, 0]
click at [590, 515] on span "lcaroprese" at bounding box center [567, 524] width 64 height 18
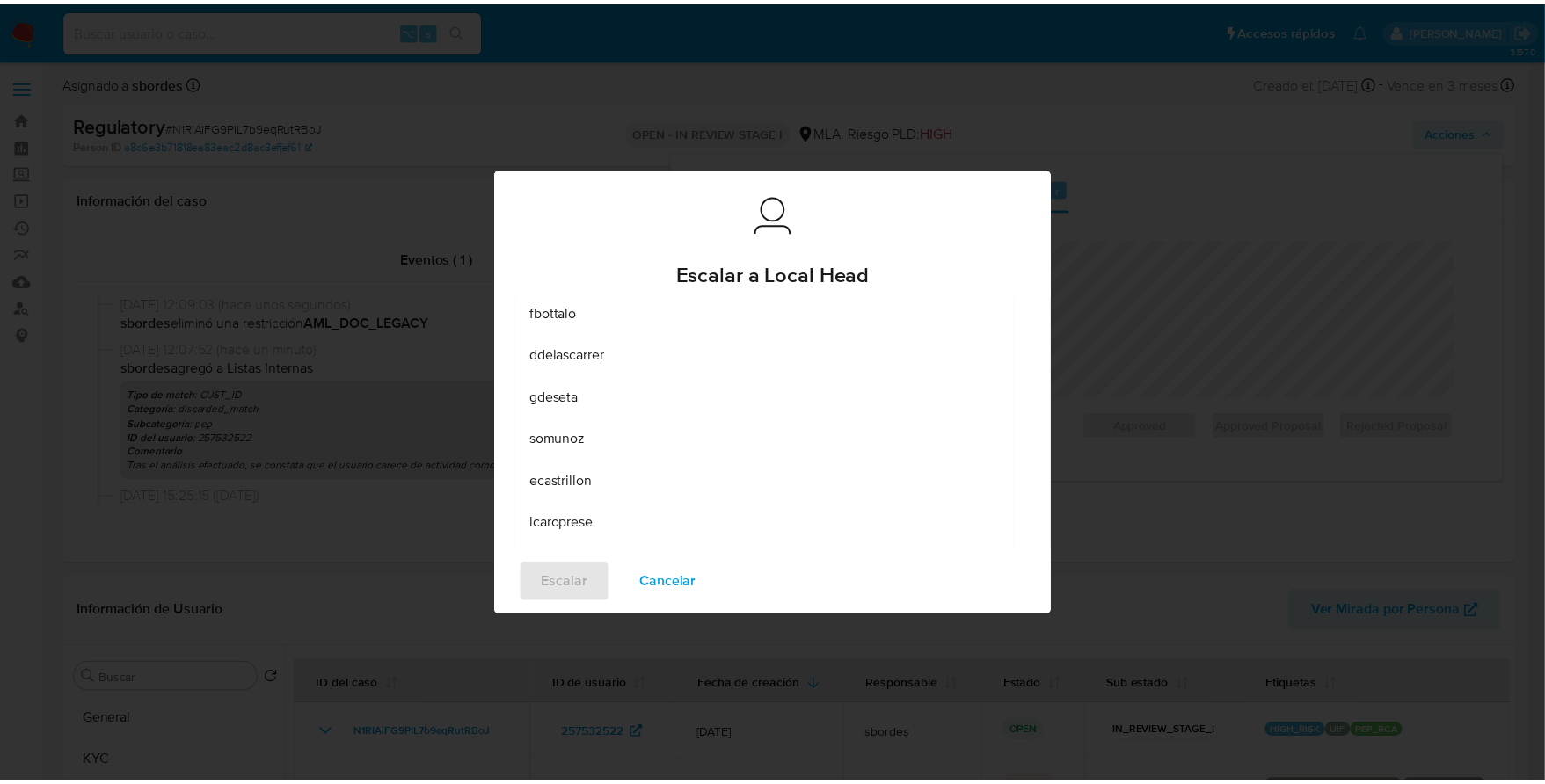
scroll to position [0, 0]
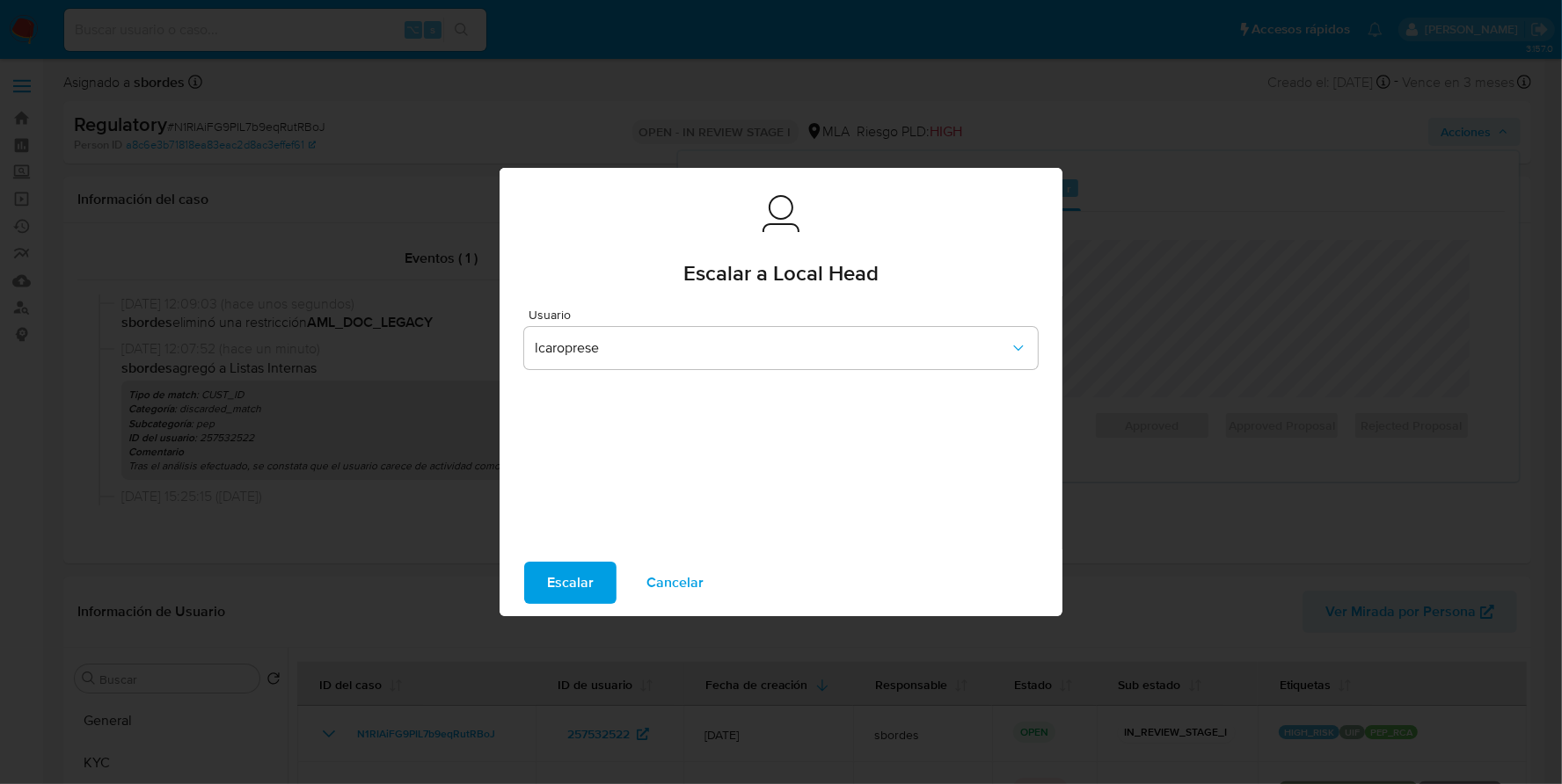
click at [560, 600] on span "Escalar" at bounding box center [570, 582] width 46 height 39
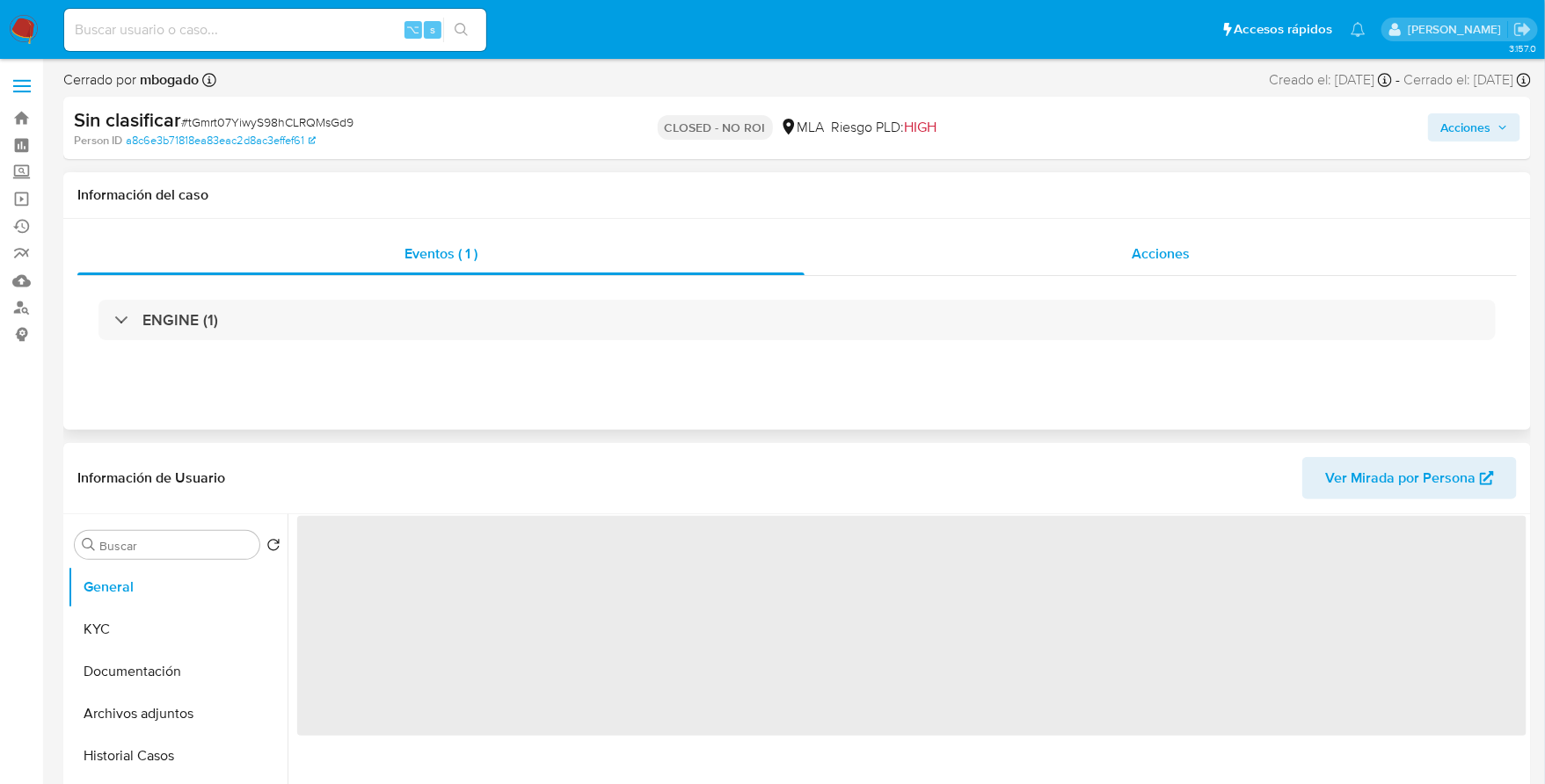
click at [1152, 256] on span "Acciones" at bounding box center [1161, 253] width 59 height 20
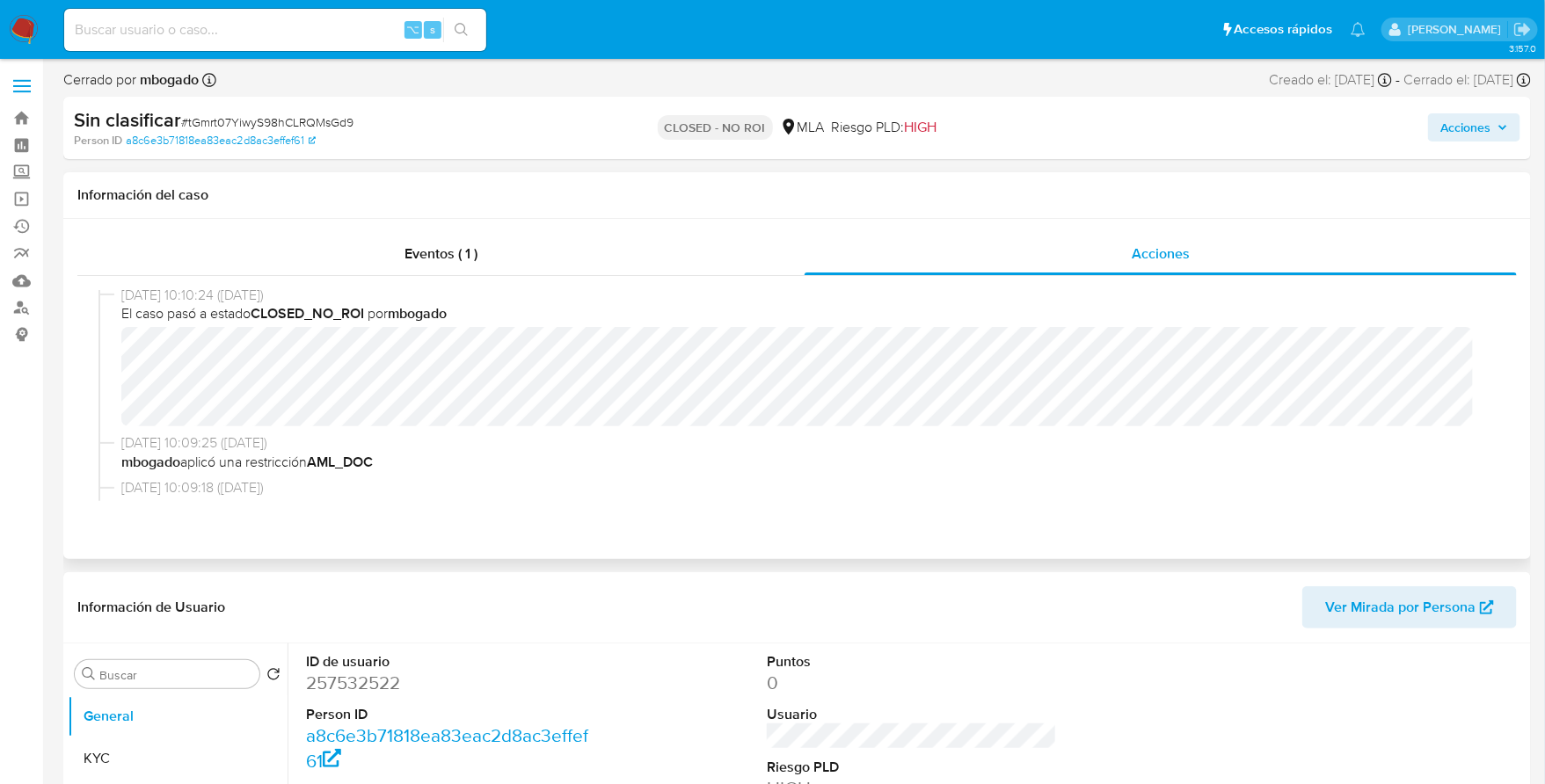
select select "10"
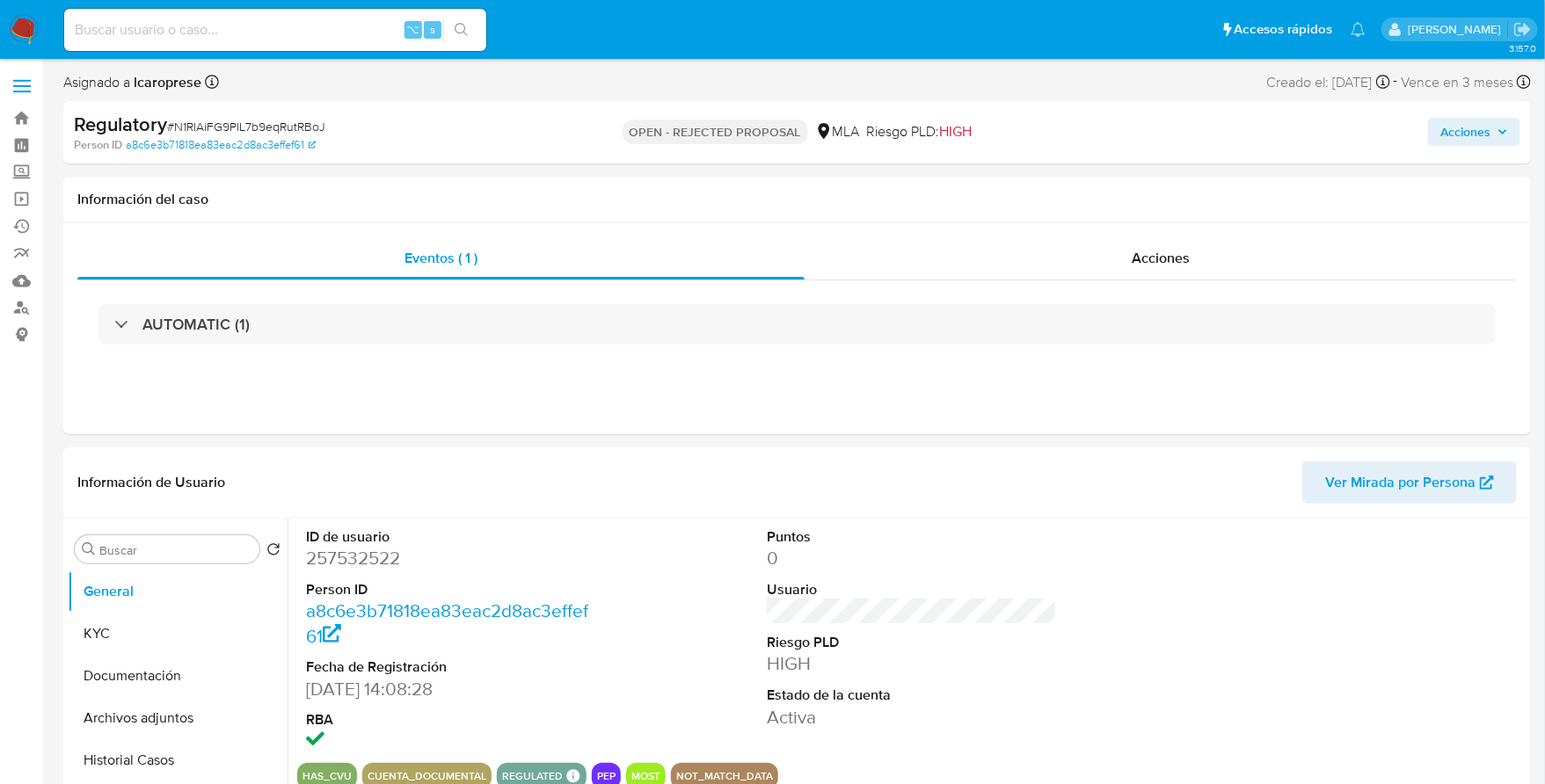
select select "10"
click at [232, 19] on input at bounding box center [275, 30] width 422 height 23
paste input "546187975"
type input "546187975"
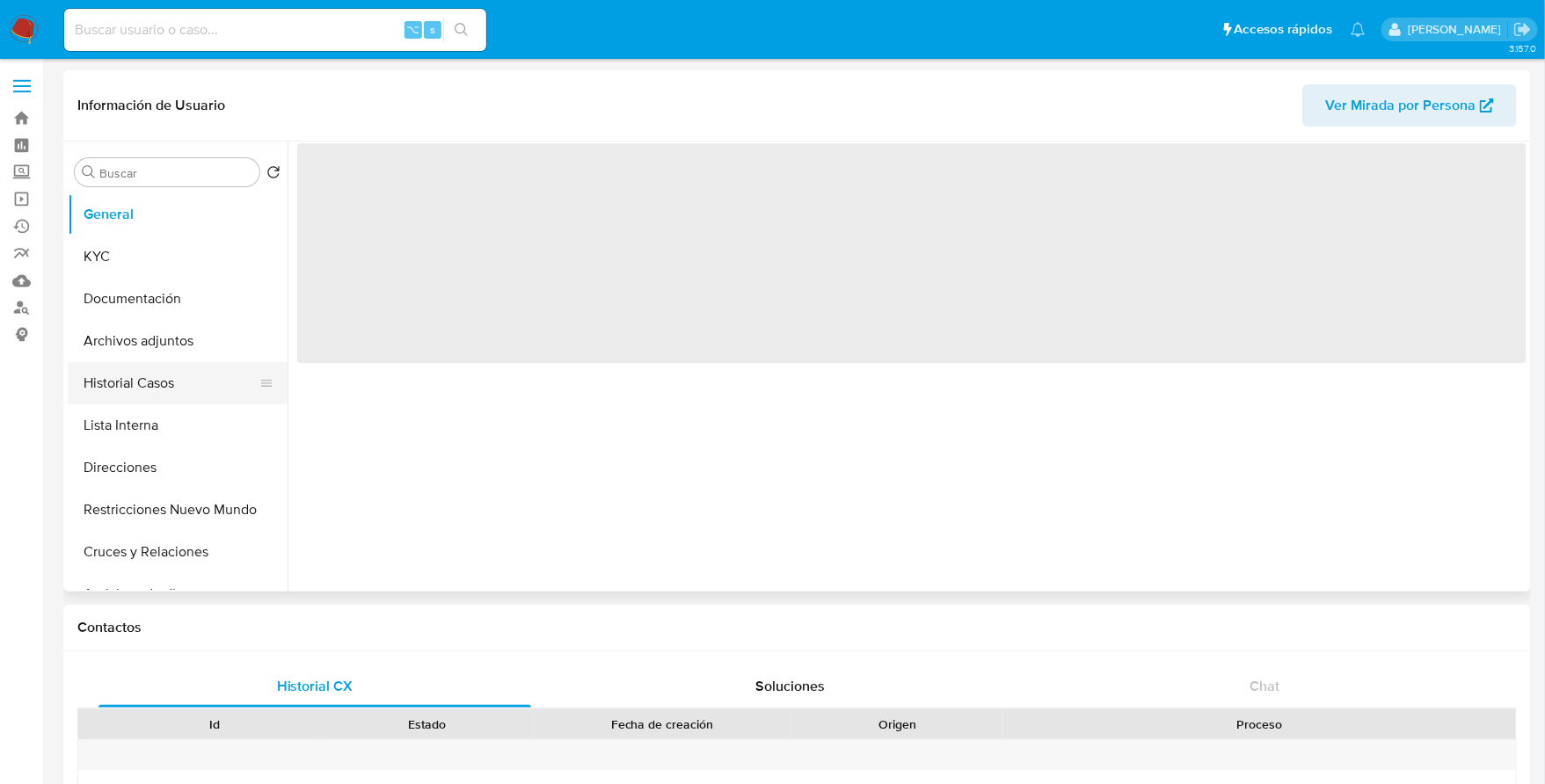
click at [152, 386] on button "Historial Casos" at bounding box center [171, 383] width 206 height 42
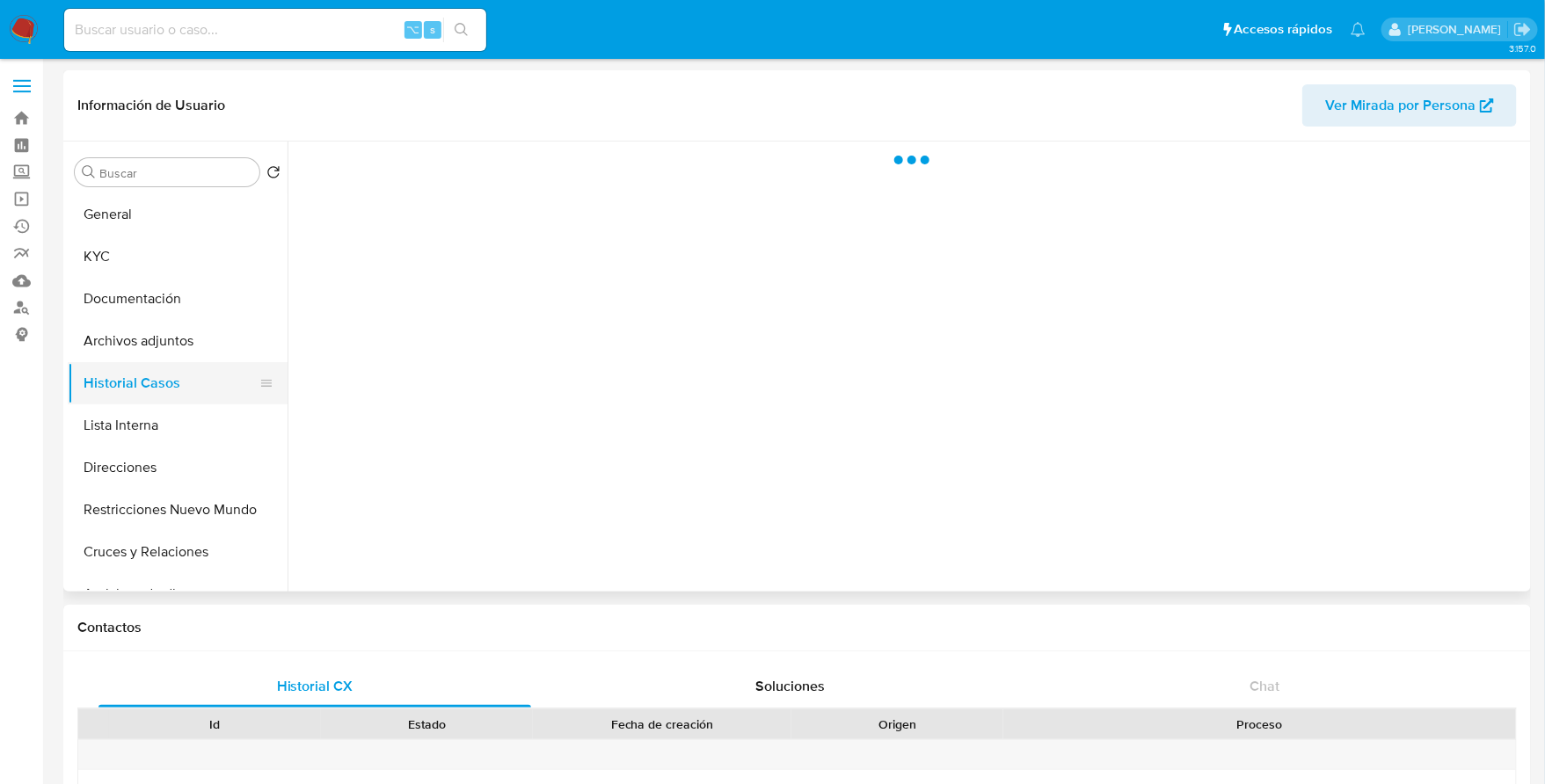
select select "10"
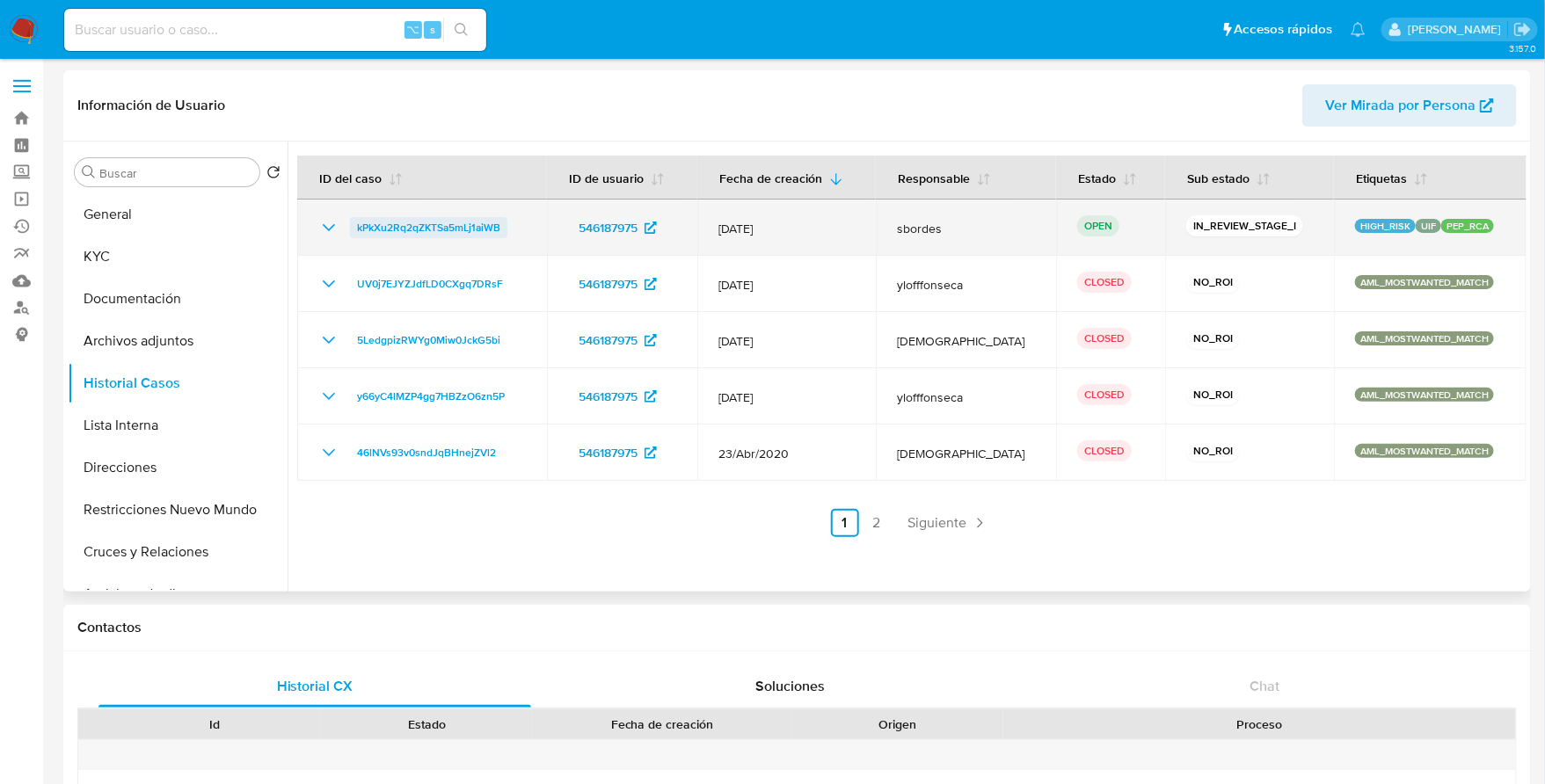
click at [412, 225] on span "kPkXu2Rq2qZKTSa5mLj1aiWB" at bounding box center [428, 227] width 143 height 21
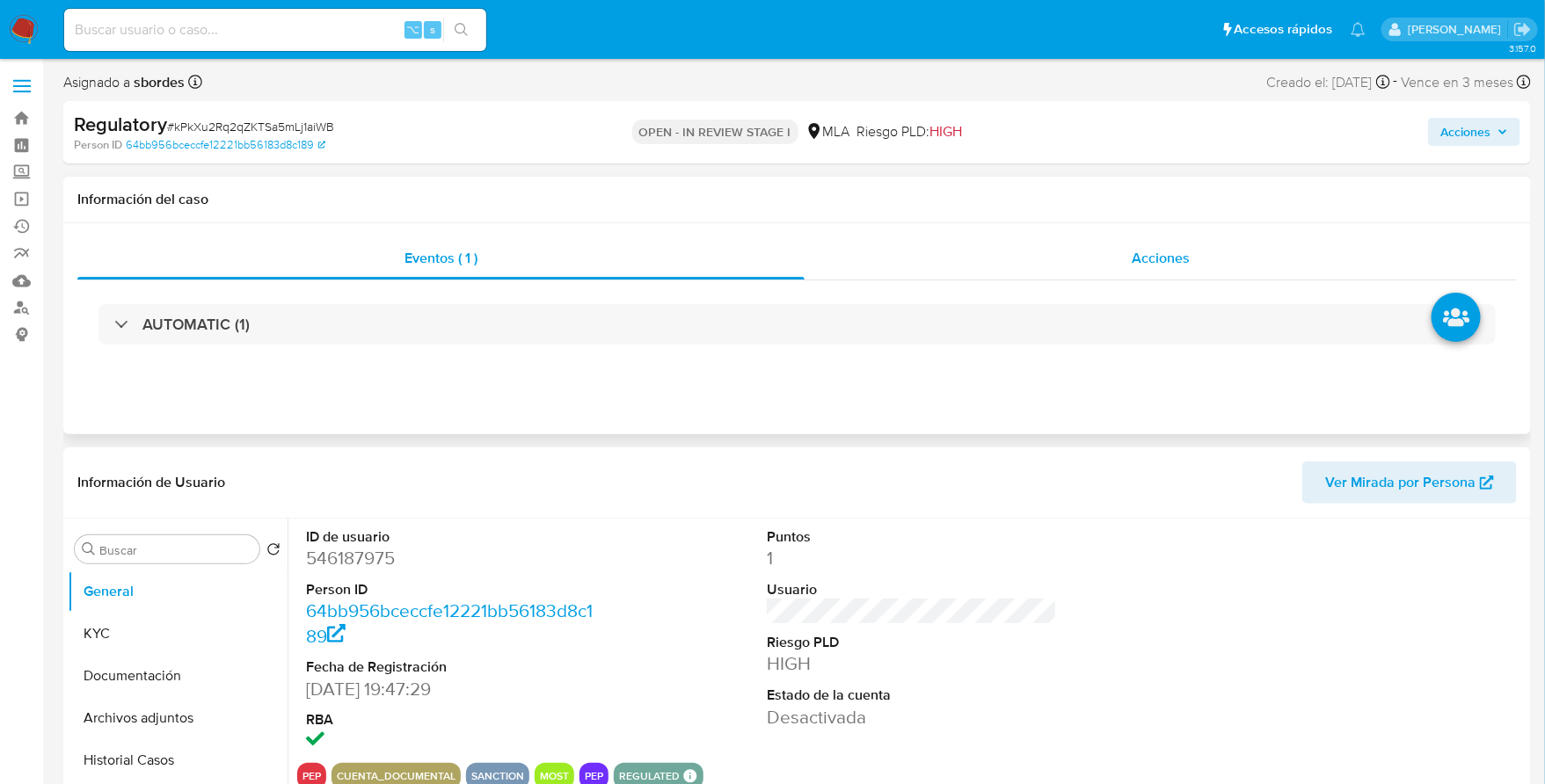
select select "10"
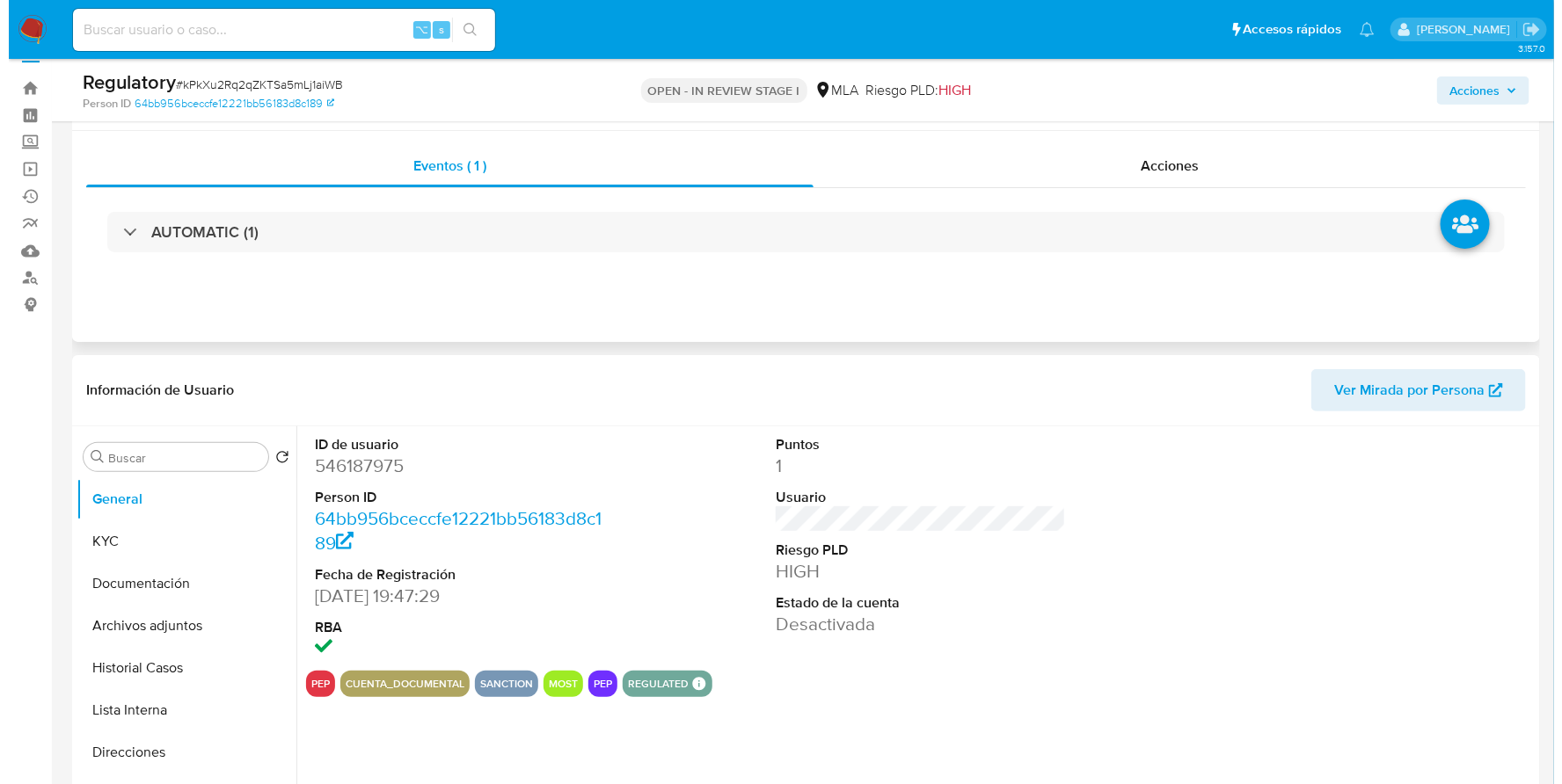
scroll to position [188, 0]
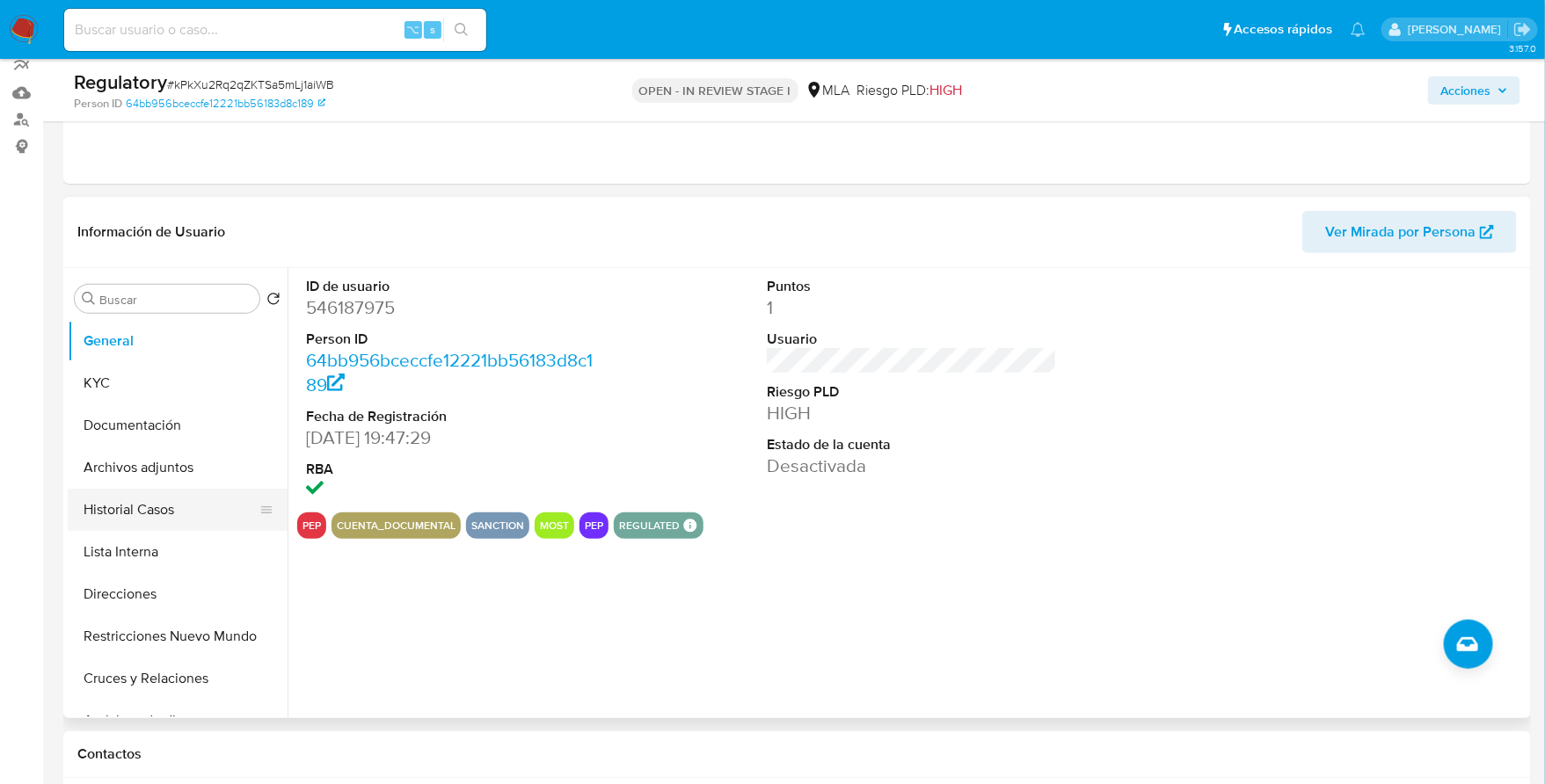
click at [129, 503] on button "Historial Casos" at bounding box center [171, 509] width 206 height 42
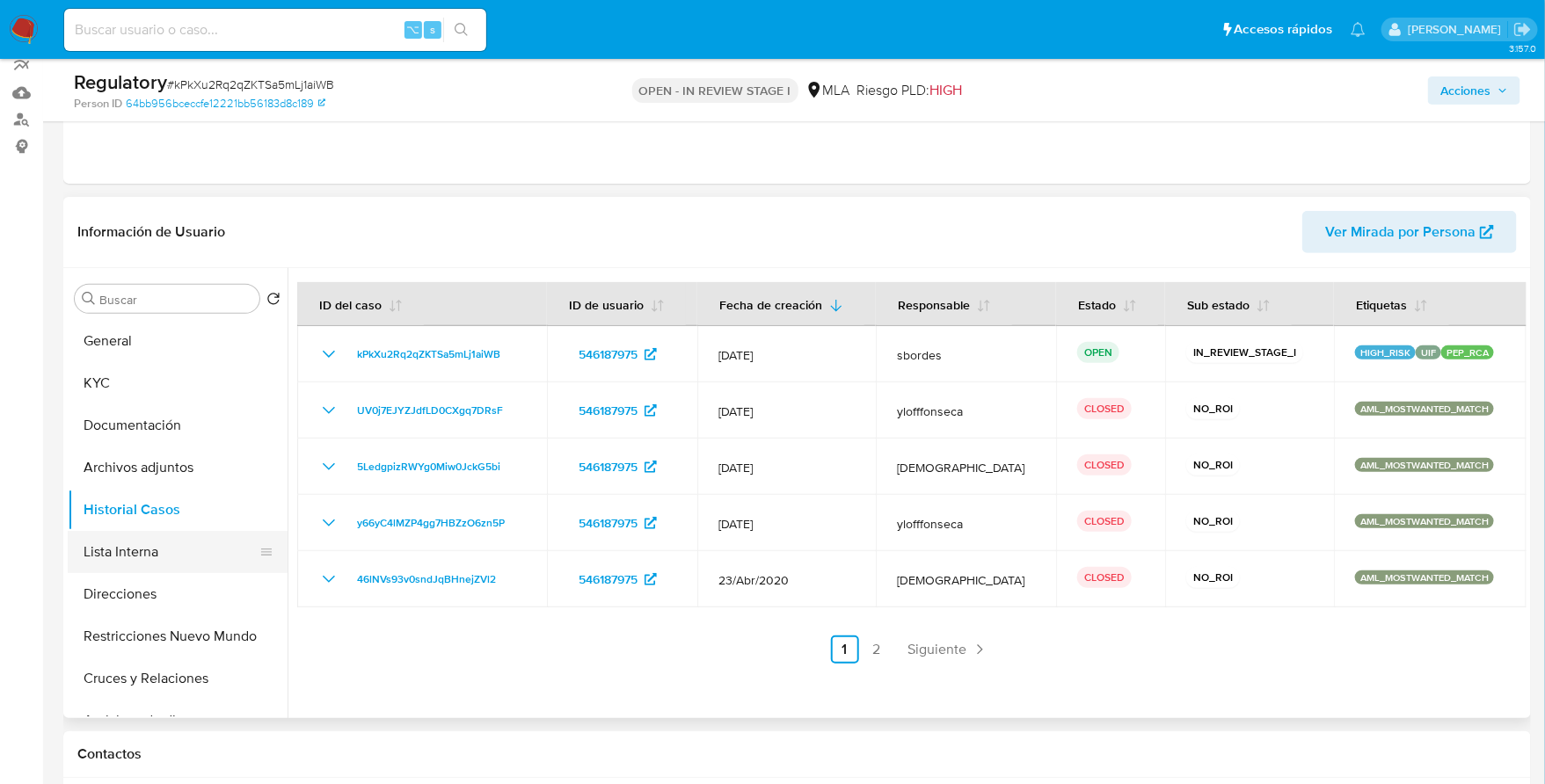
click at [160, 549] on button "Lista Interna" at bounding box center [171, 552] width 206 height 42
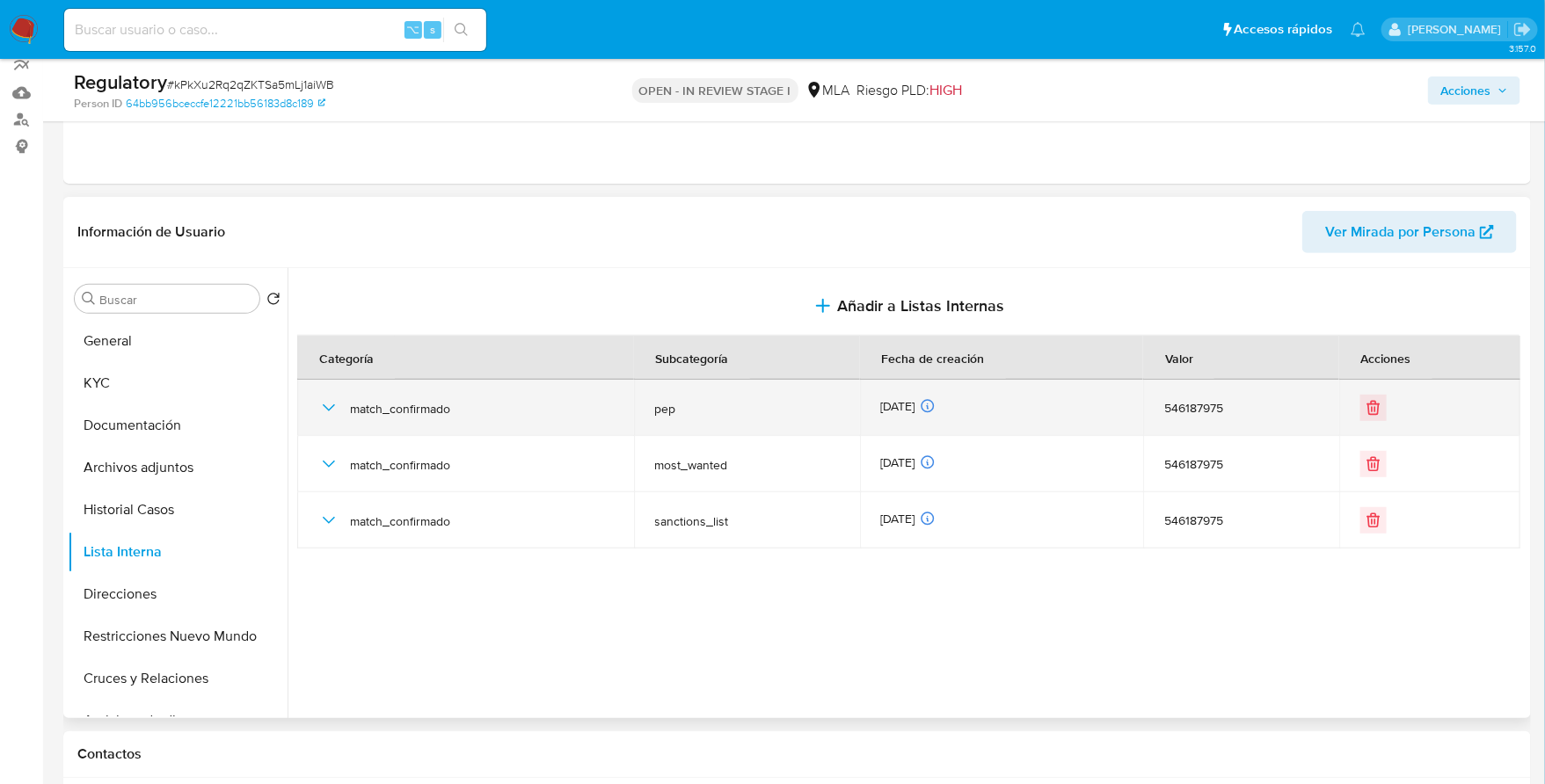
click at [325, 408] on icon "button" at bounding box center [328, 408] width 21 height 21
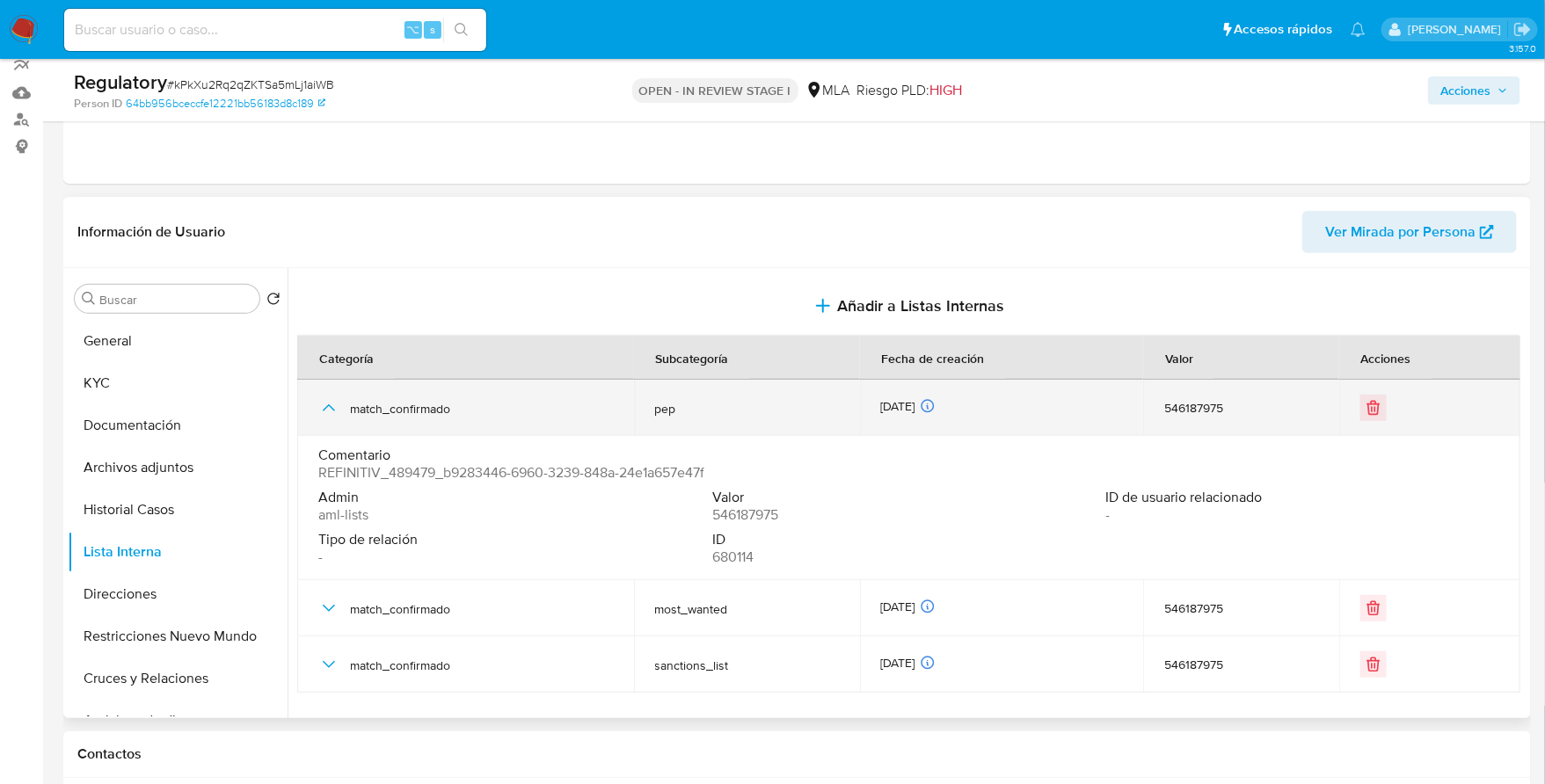
click at [325, 408] on icon "button" at bounding box center [328, 408] width 21 height 21
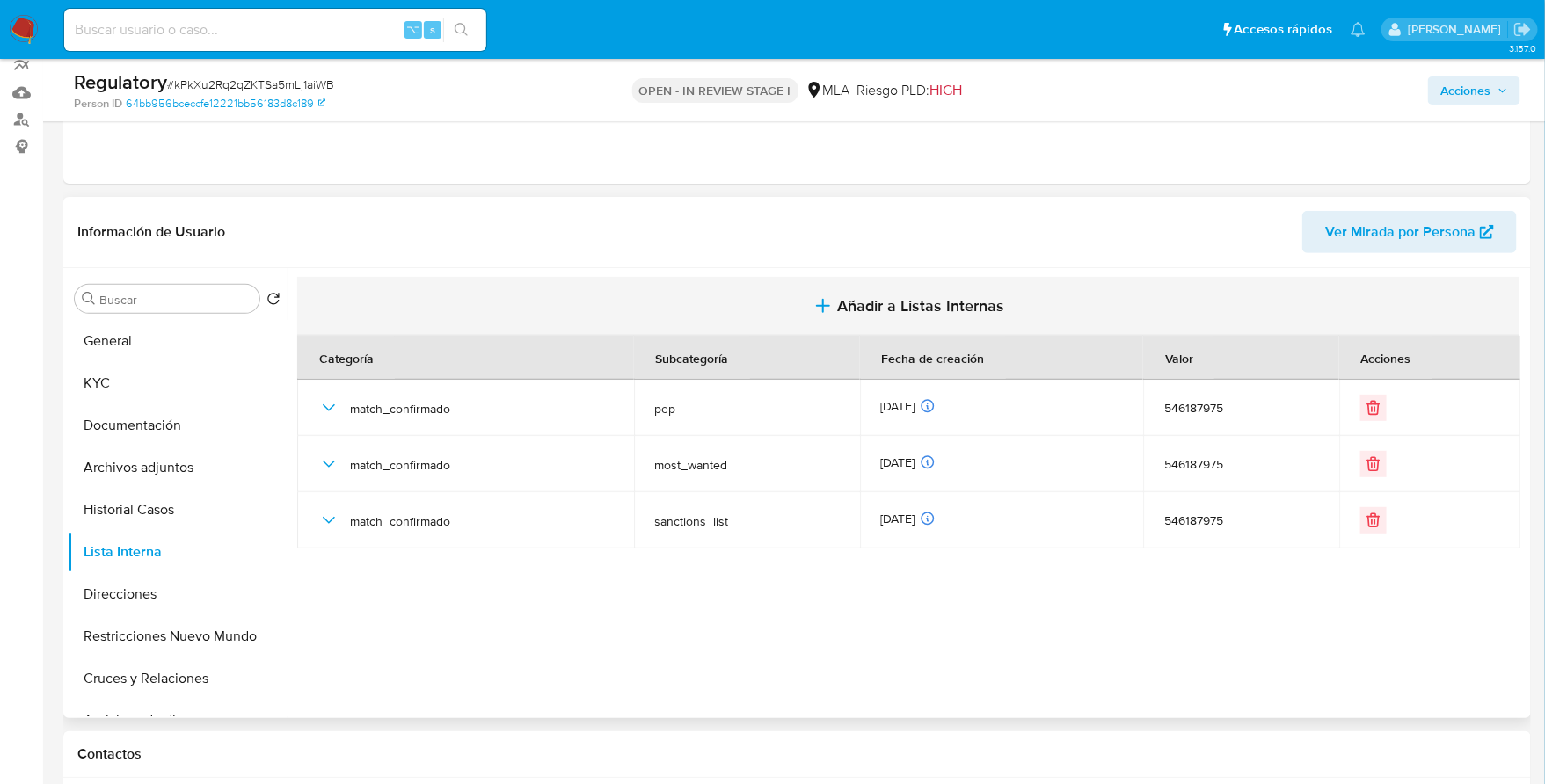
click at [955, 311] on span "Añadir a Listas Internas" at bounding box center [920, 306] width 167 height 20
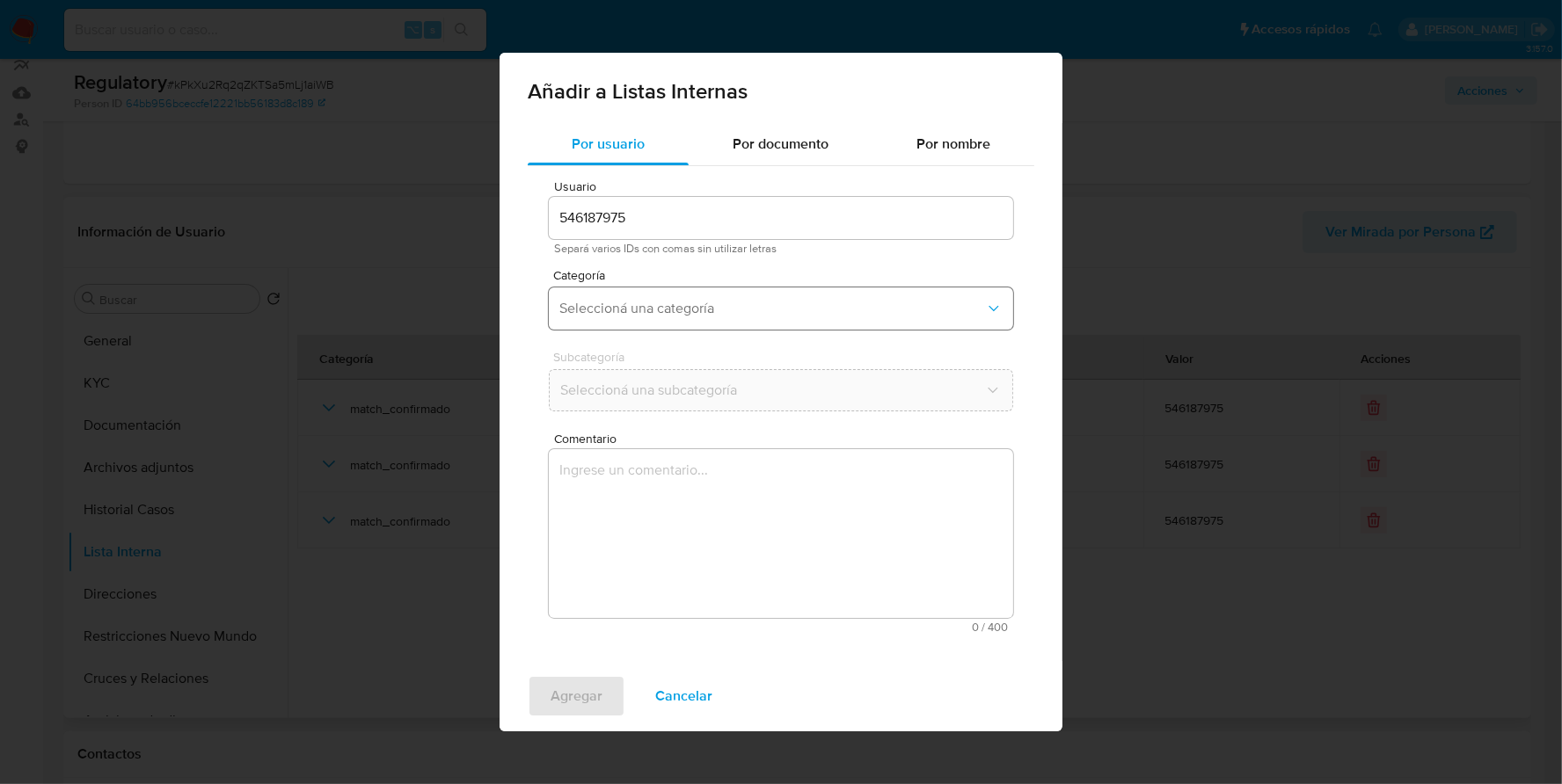
click at [690, 301] on span "Seleccioná una categoría" at bounding box center [772, 309] width 426 height 18
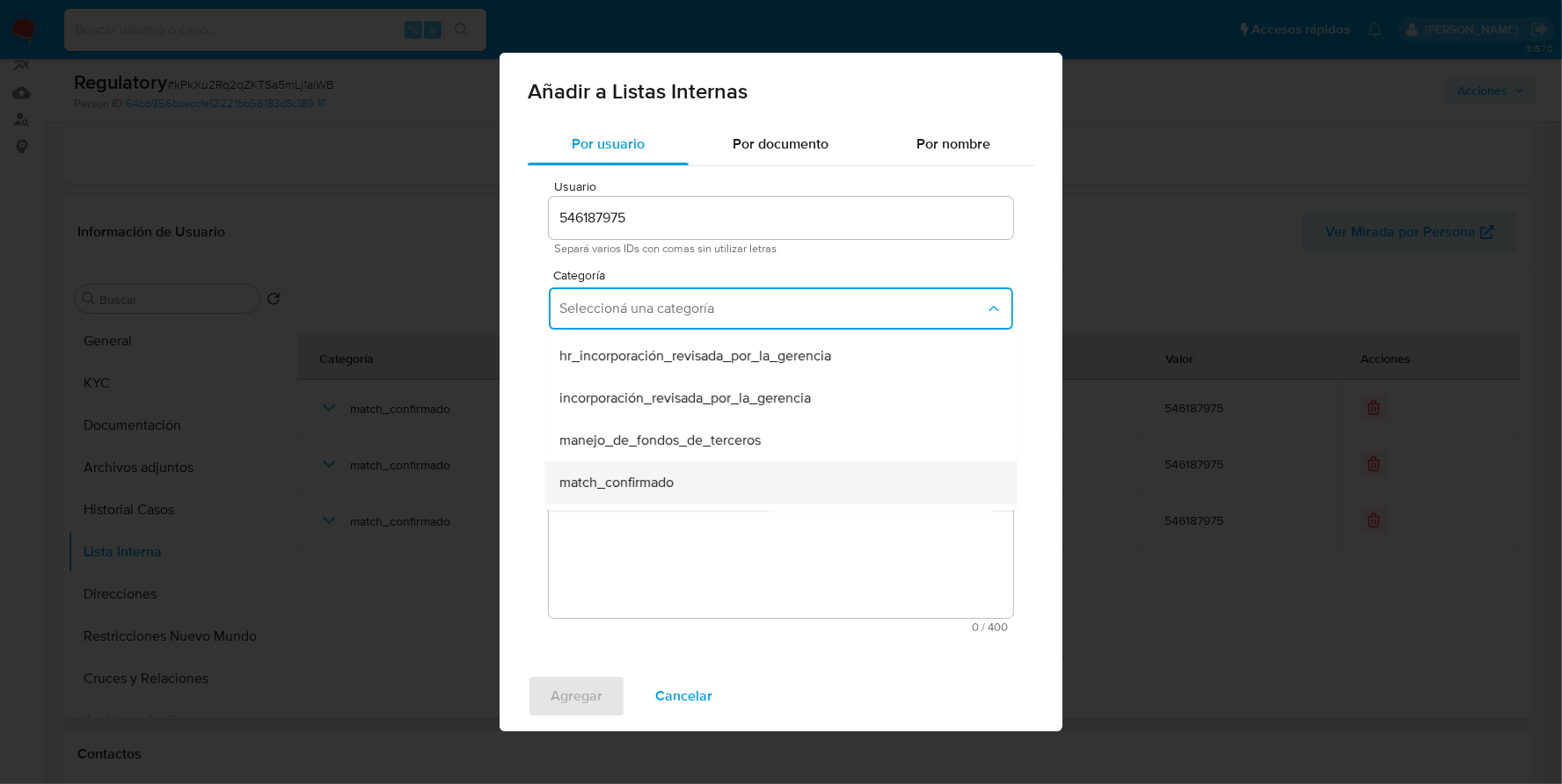
click at [665, 475] on span "match_confirmado" at bounding box center [616, 482] width 114 height 18
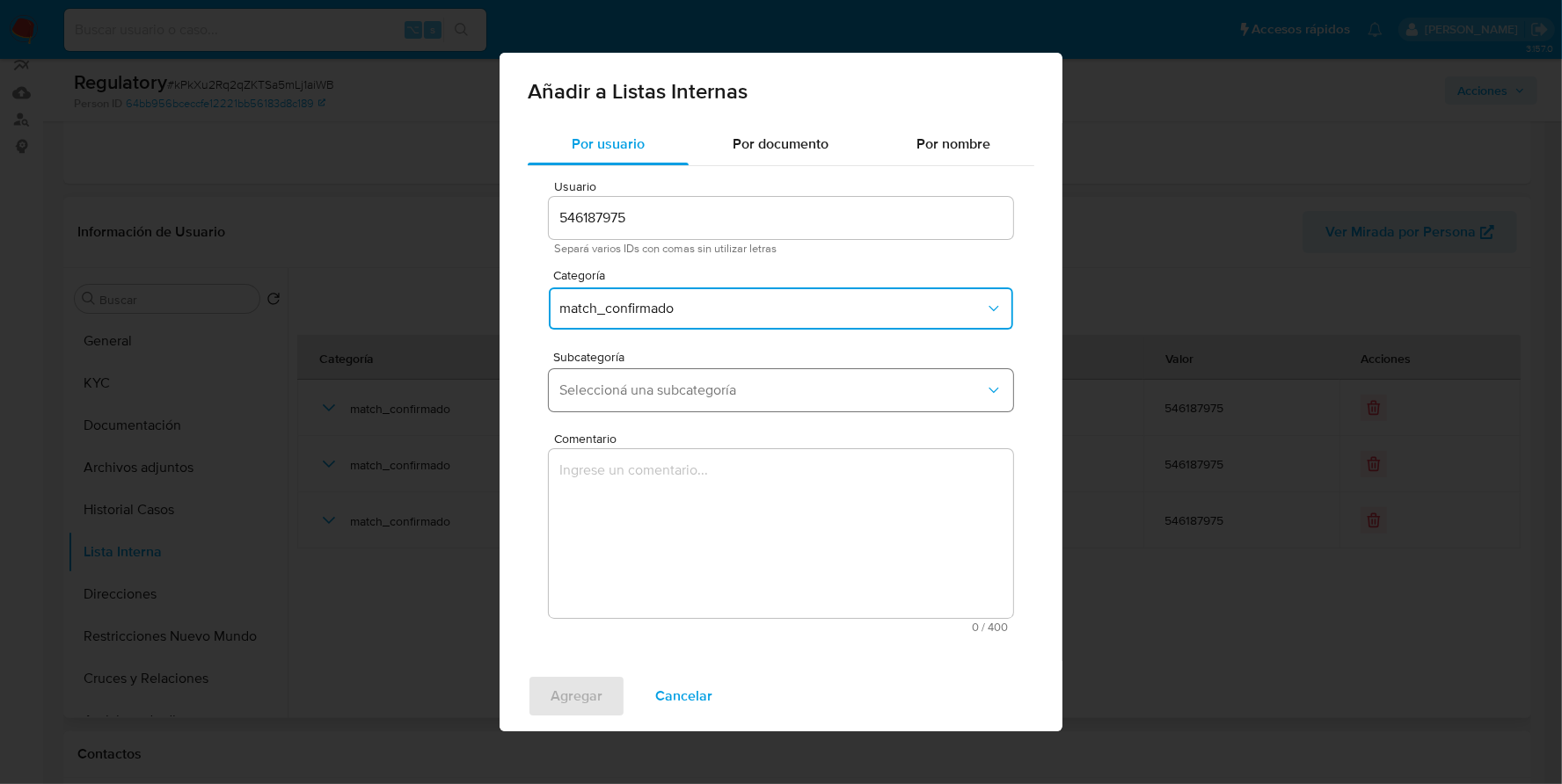
click at [669, 386] on span "Seleccioná una subcategoría" at bounding box center [772, 390] width 426 height 18
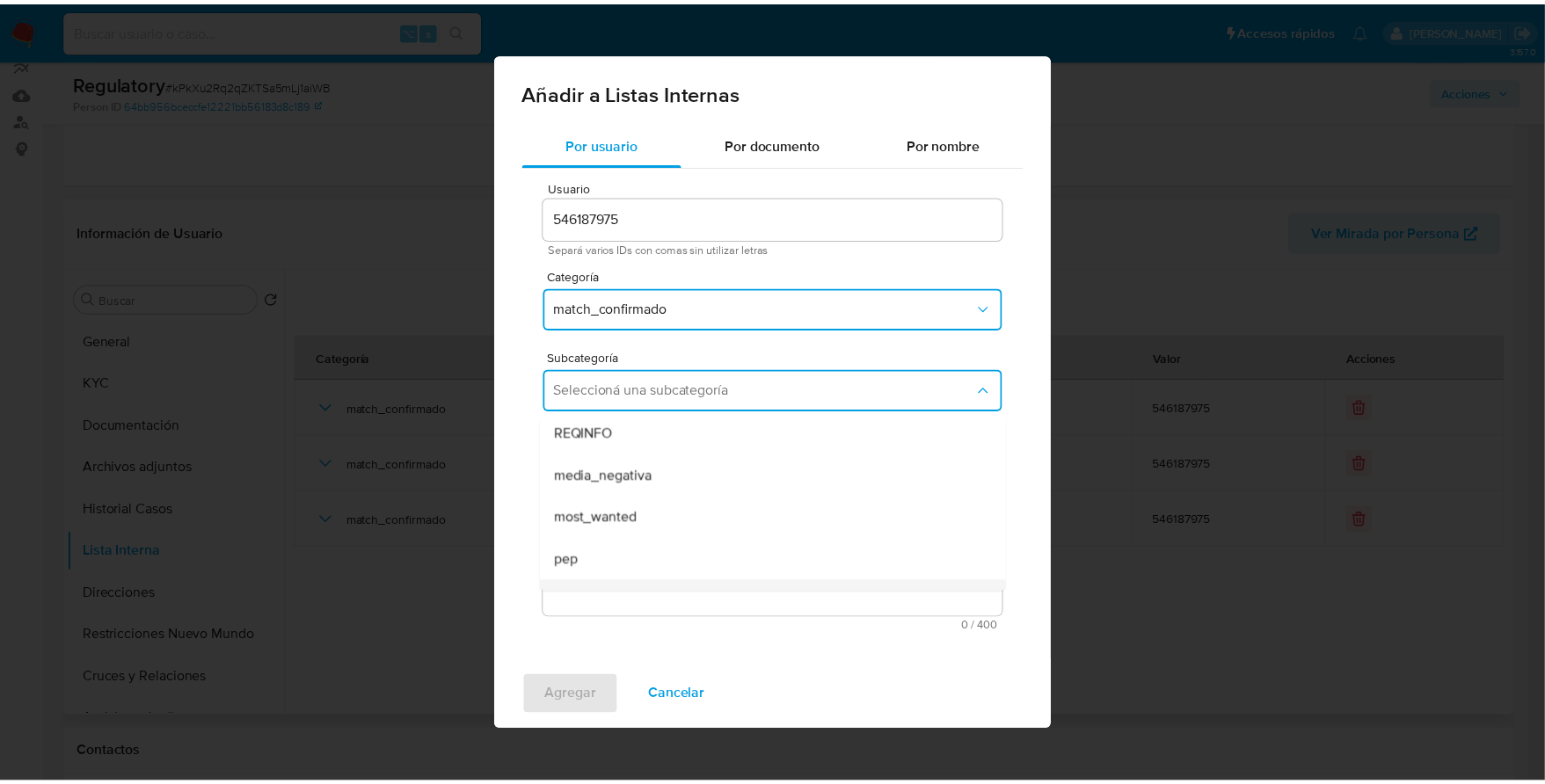
scroll to position [119, 0]
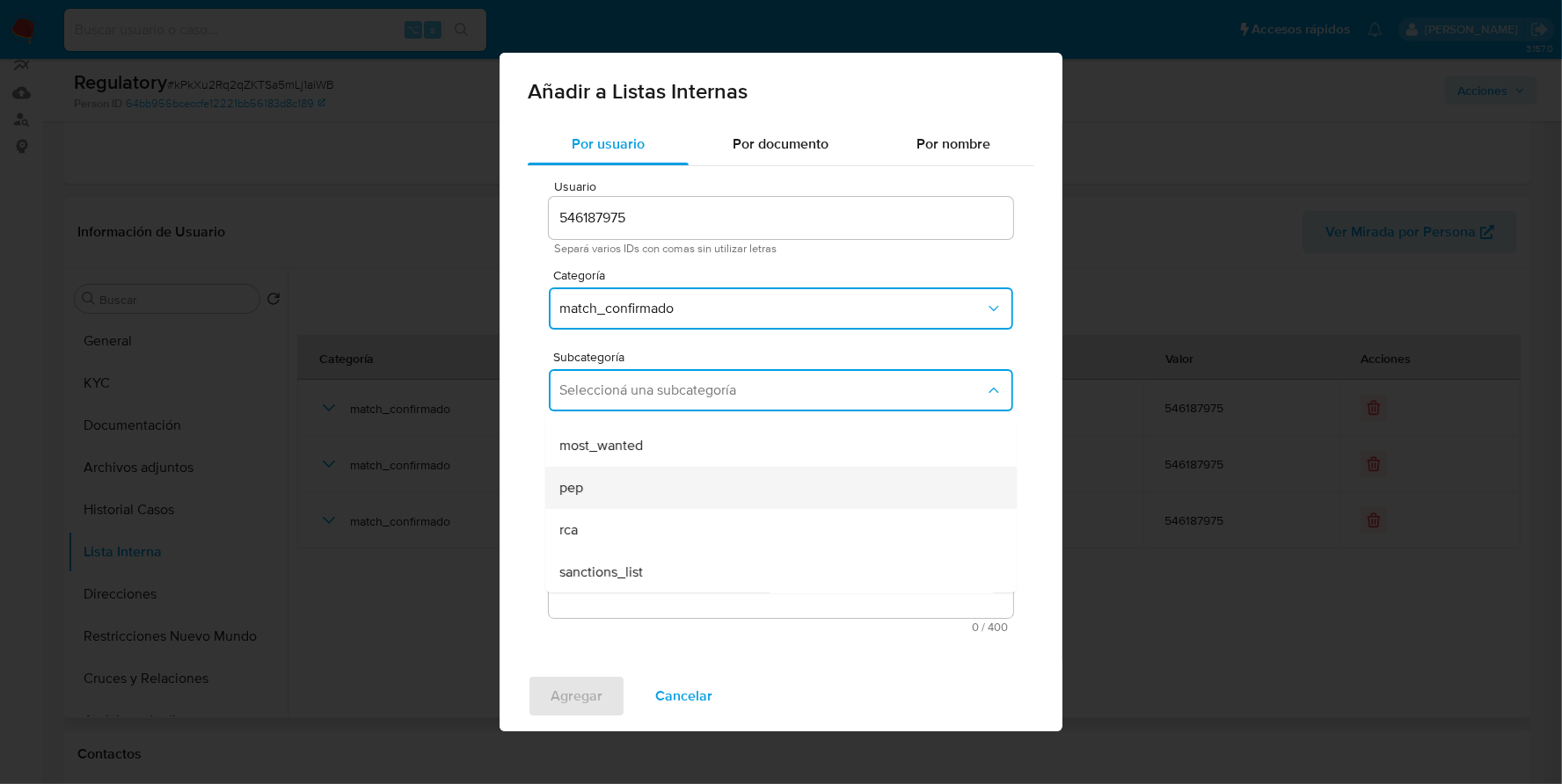
click at [609, 474] on div "pep" at bounding box center [776, 488] width 432 height 42
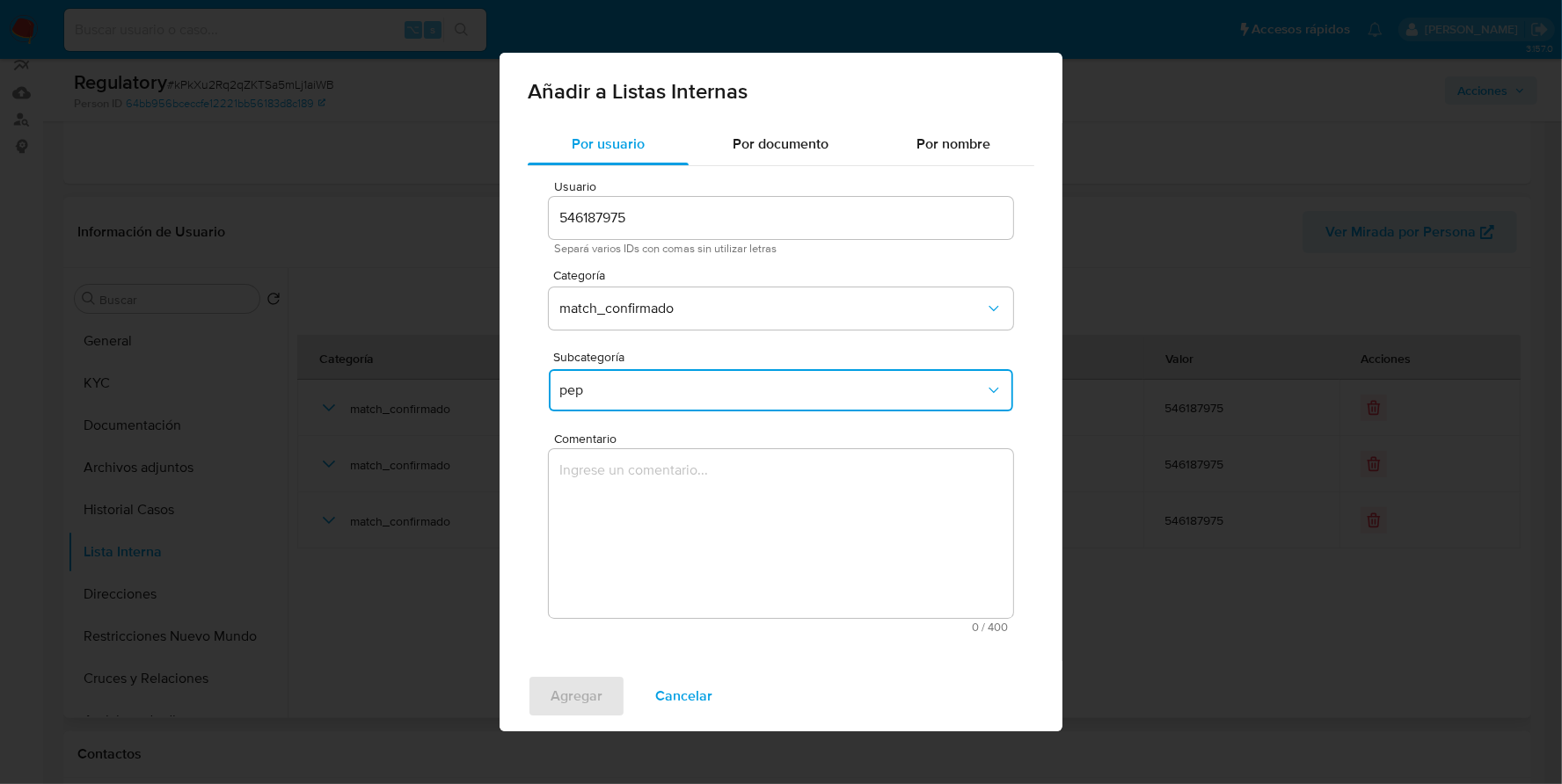
click at [640, 510] on textarea "Comentario" at bounding box center [781, 533] width 464 height 169
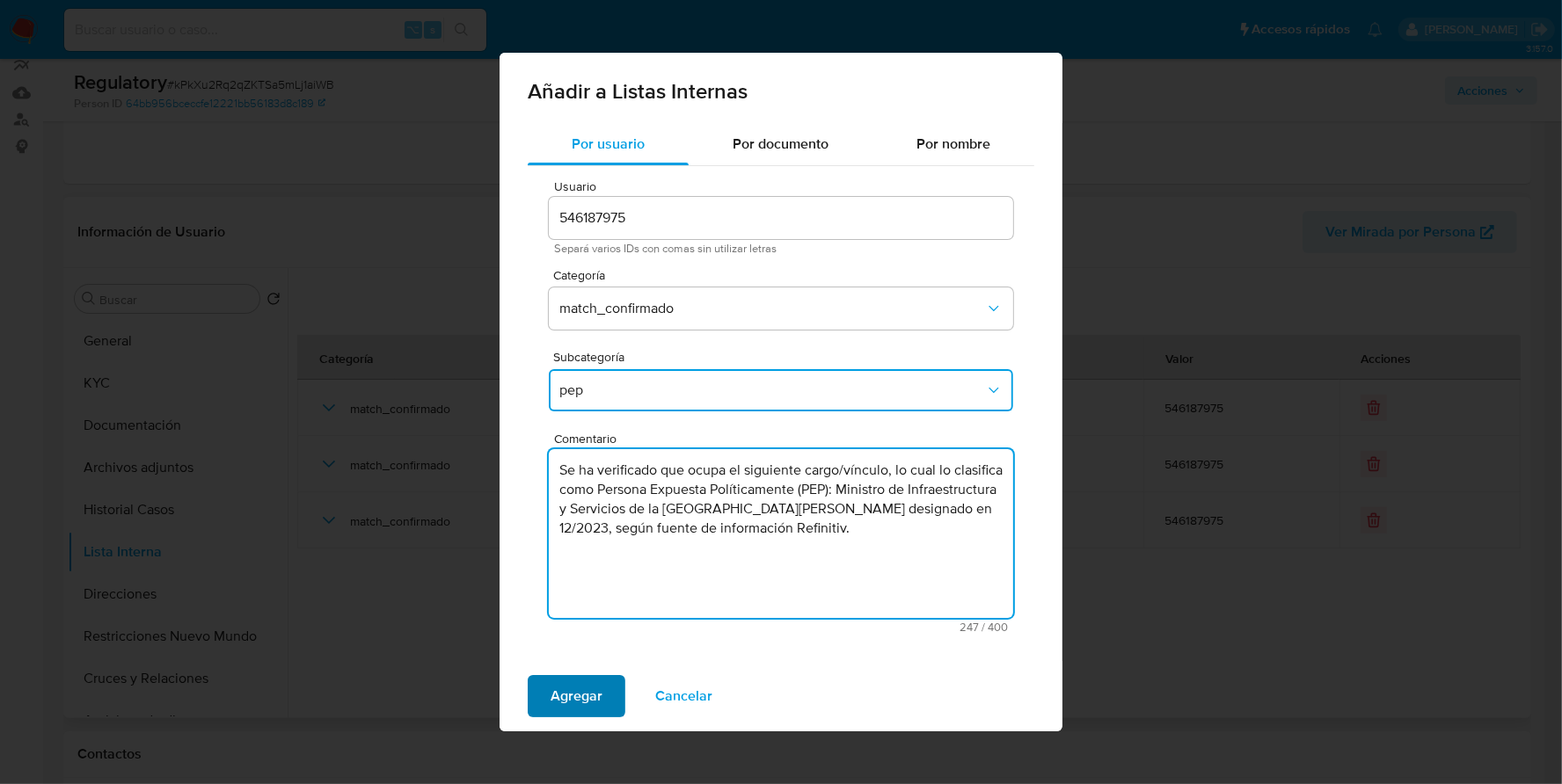
type textarea "Se ha verificado que ocupa el siguiente cargo/vínculo, lo cual lo clasifica com…"
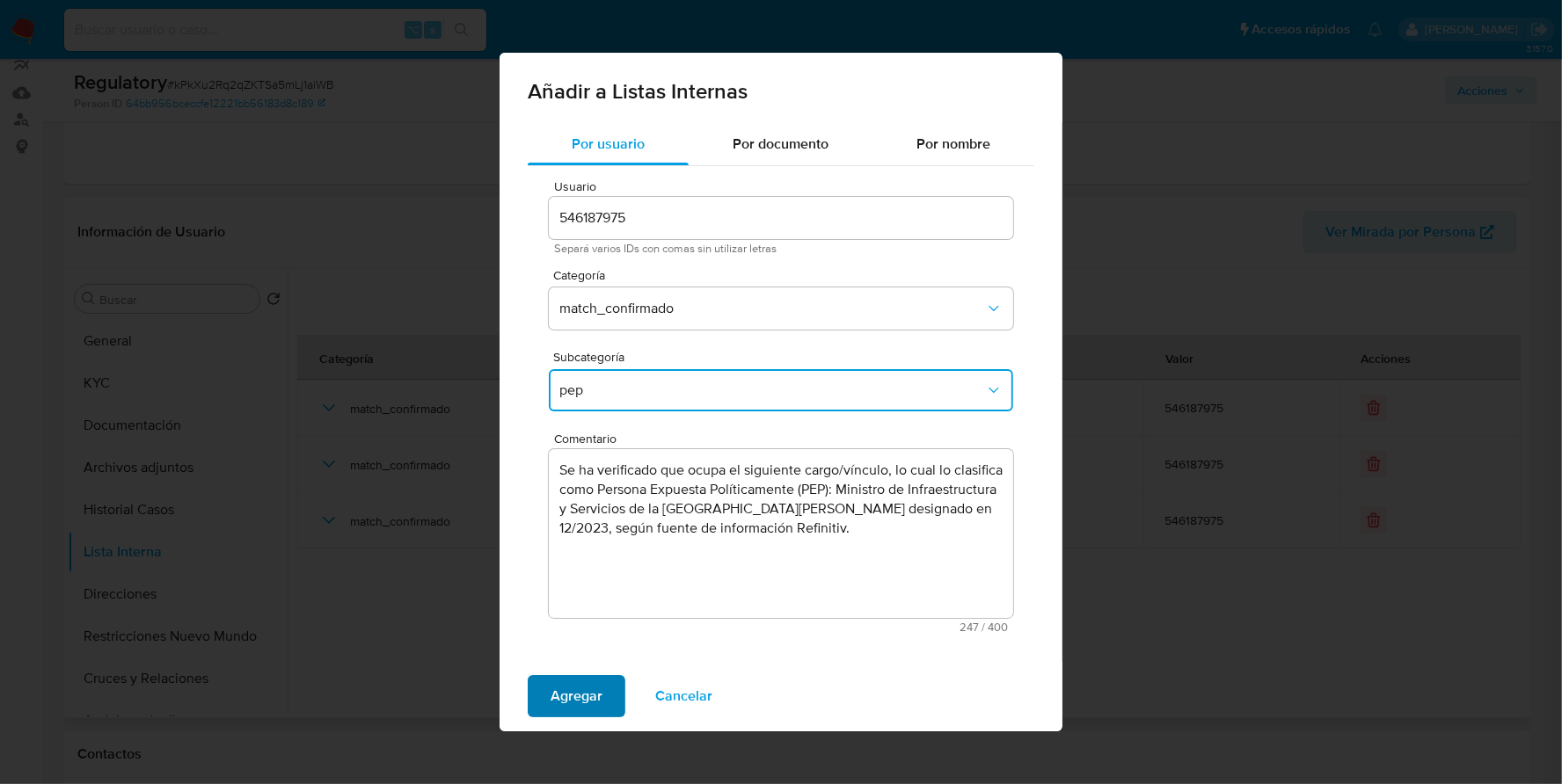
click at [539, 691] on button "Agregar" at bounding box center [576, 696] width 97 height 42
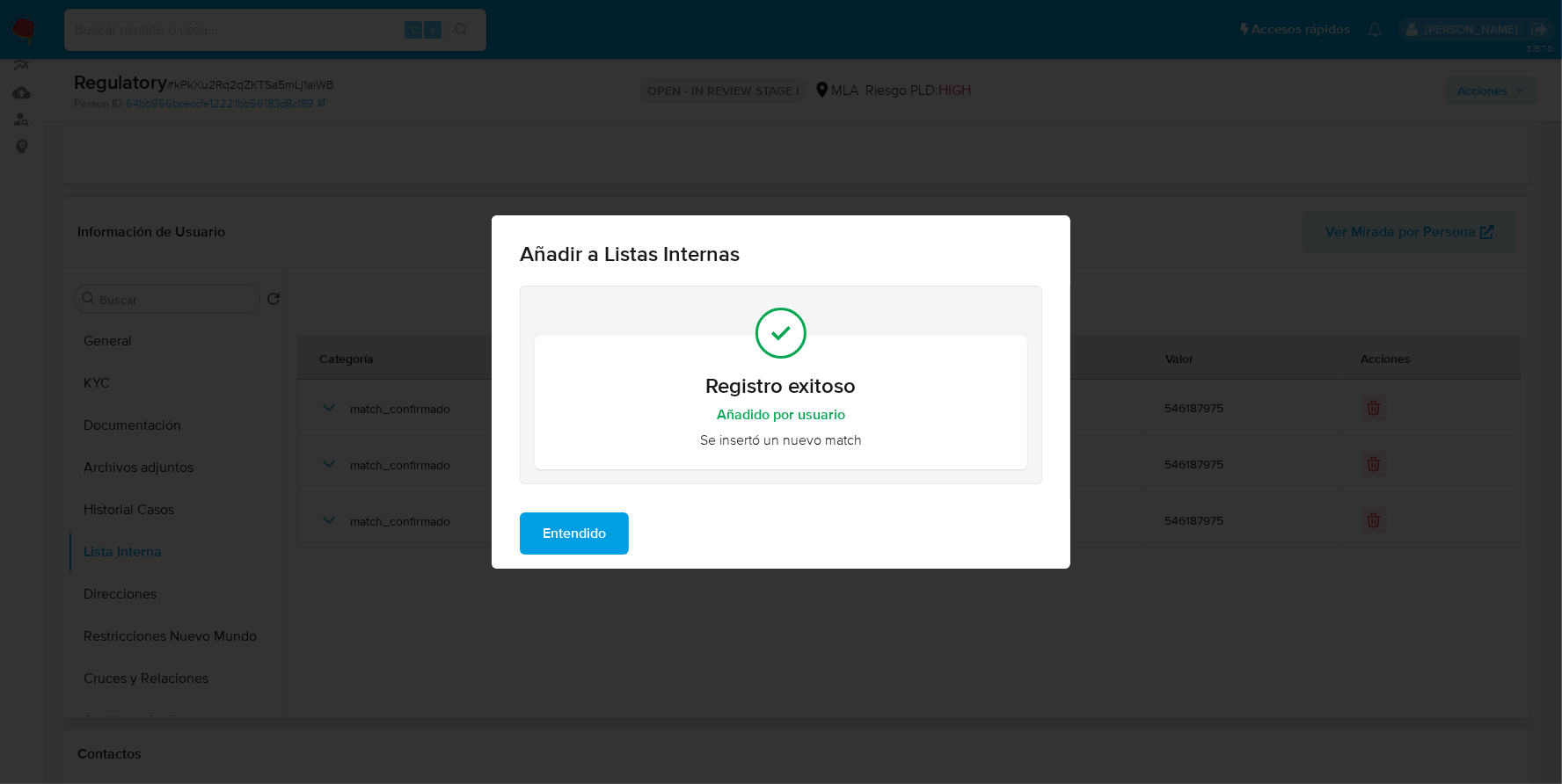
click at [545, 544] on span "Entendido" at bounding box center [574, 533] width 63 height 39
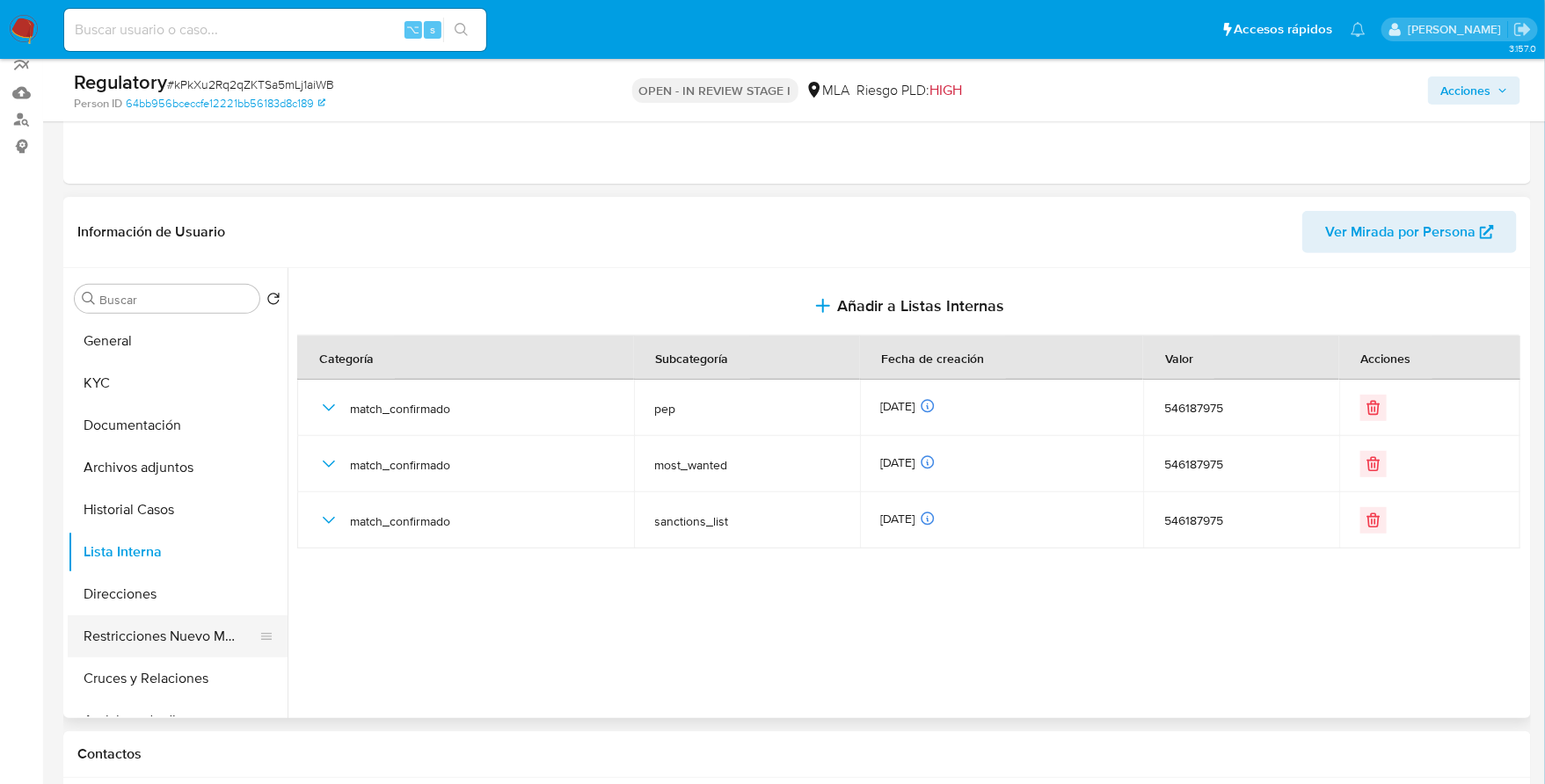
click at [130, 630] on button "Restricciones Nuevo Mundo" at bounding box center [171, 636] width 206 height 42
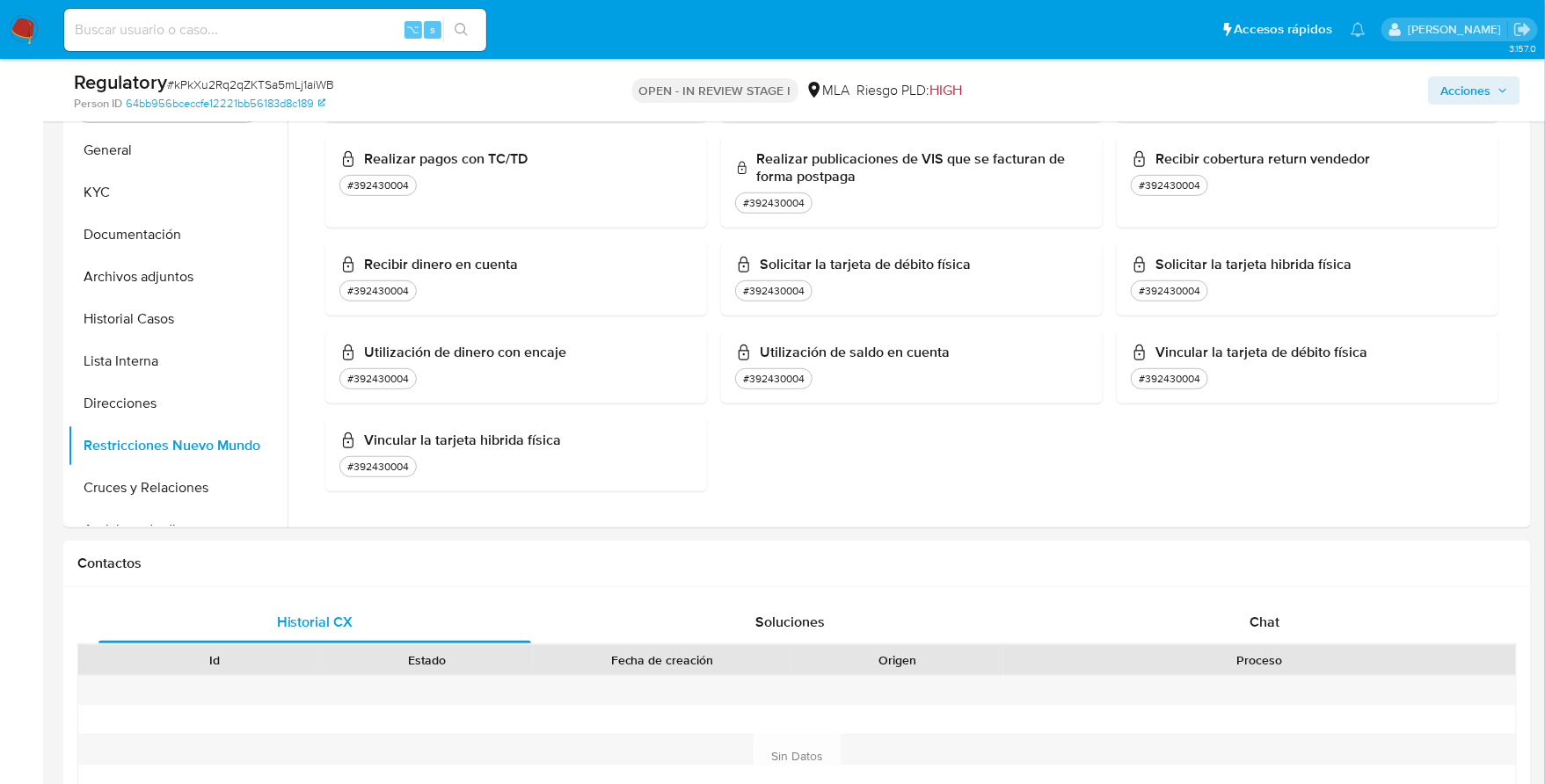
scroll to position [470, 0]
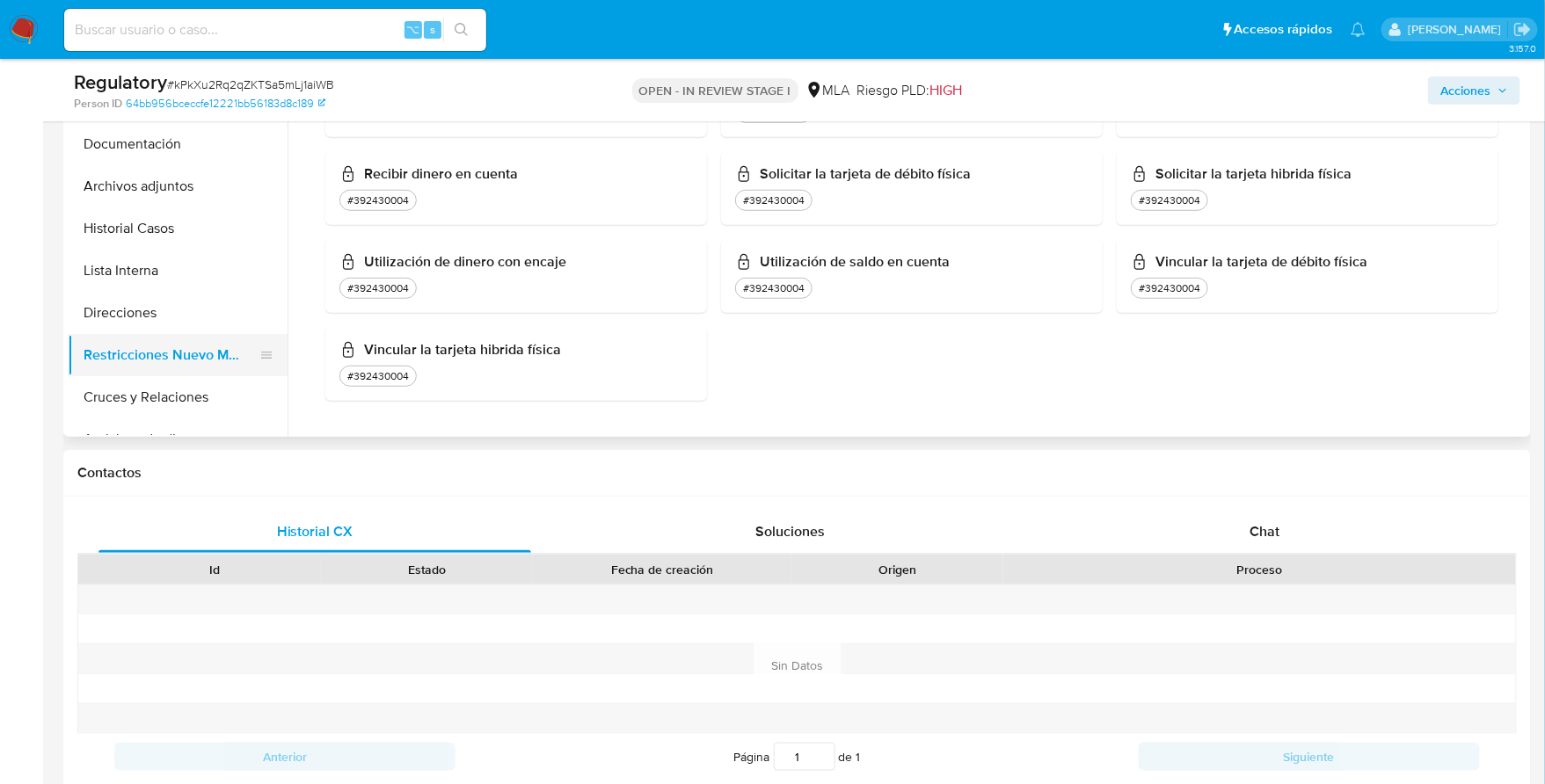
click at [190, 336] on button "Restricciones Nuevo Mundo" at bounding box center [171, 355] width 206 height 42
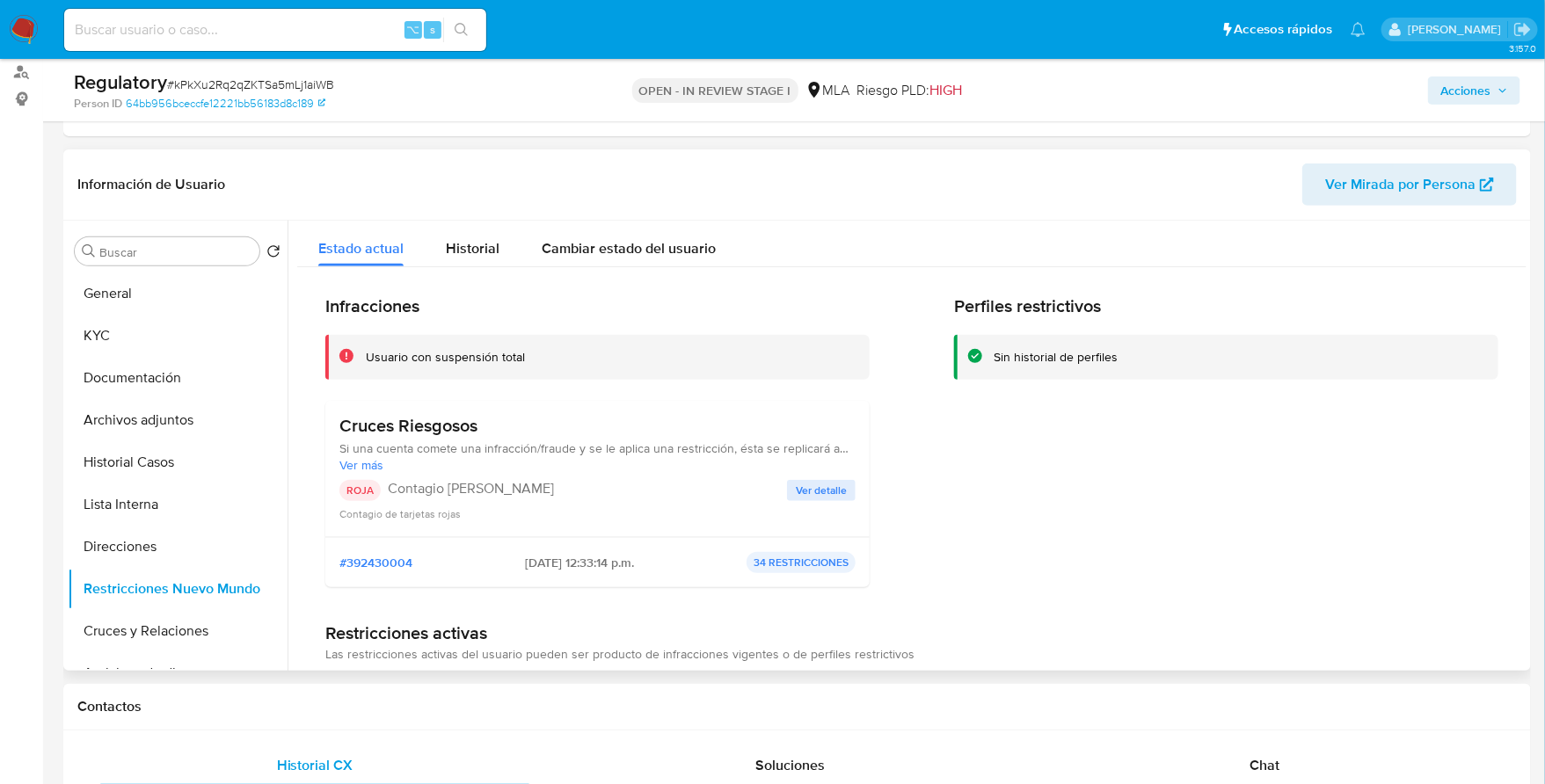
scroll to position [67, 0]
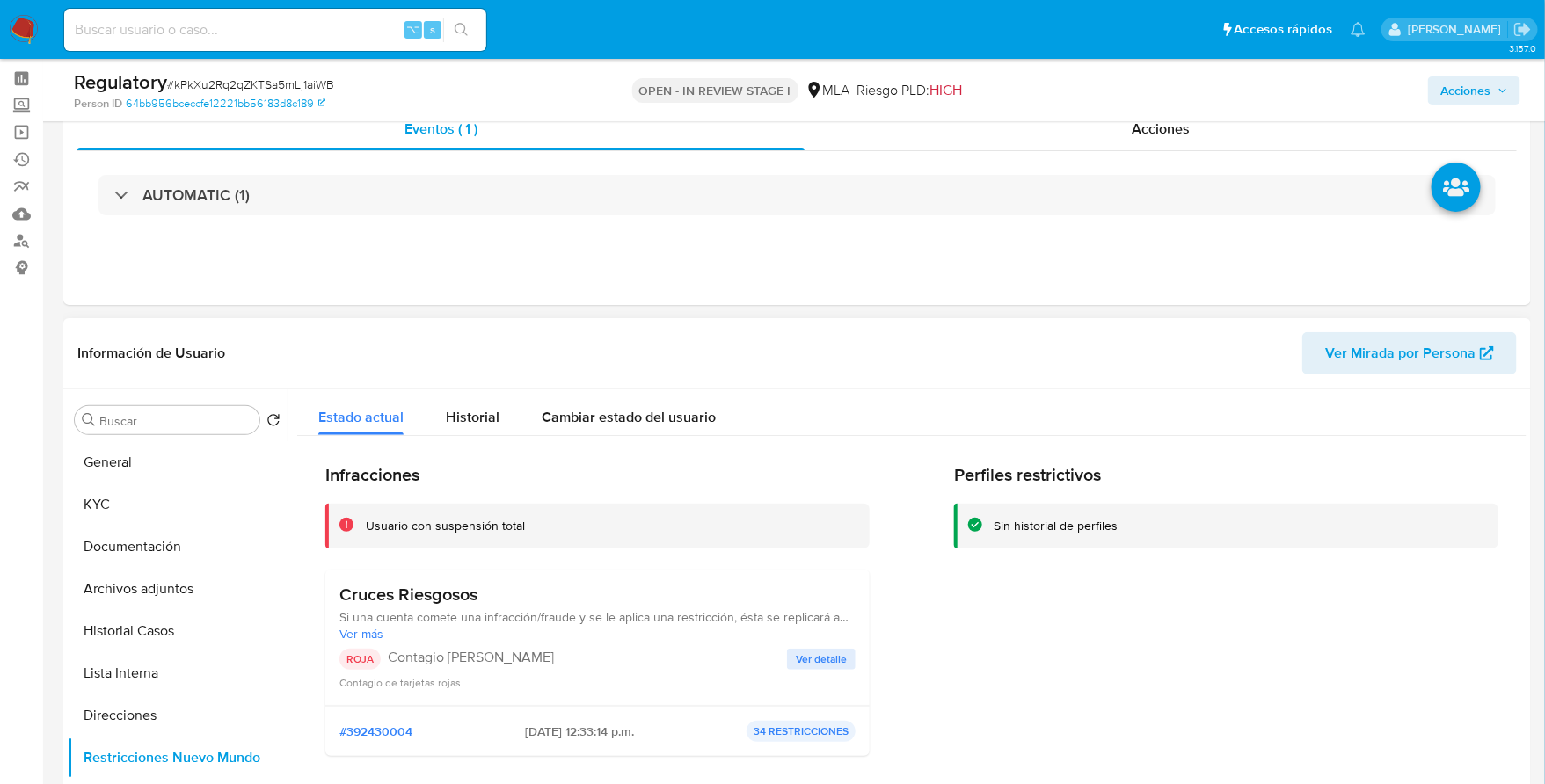
click at [811, 665] on span "Ver detalle" at bounding box center [821, 659] width 51 height 18
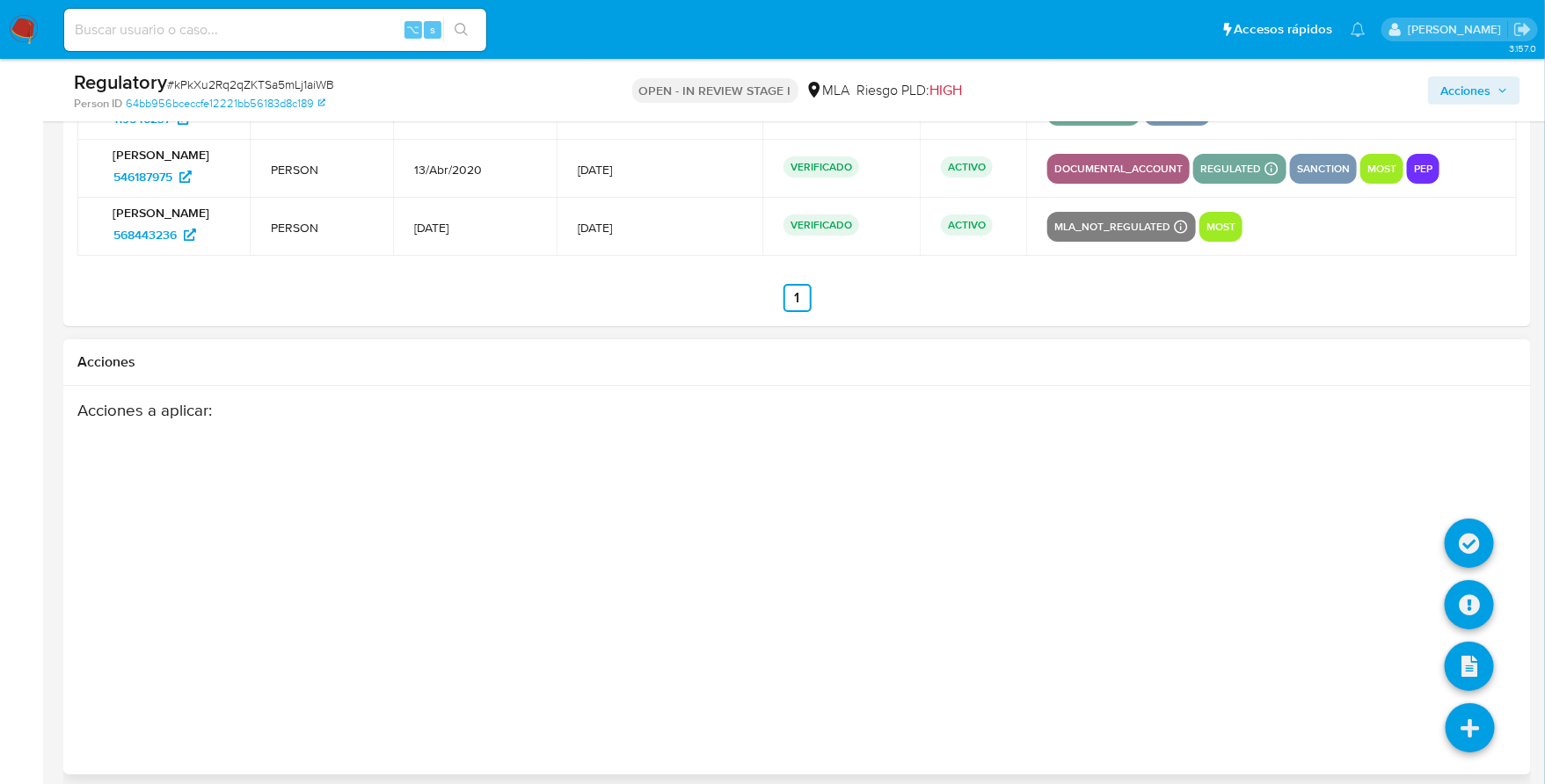
scroll to position [2650, 0]
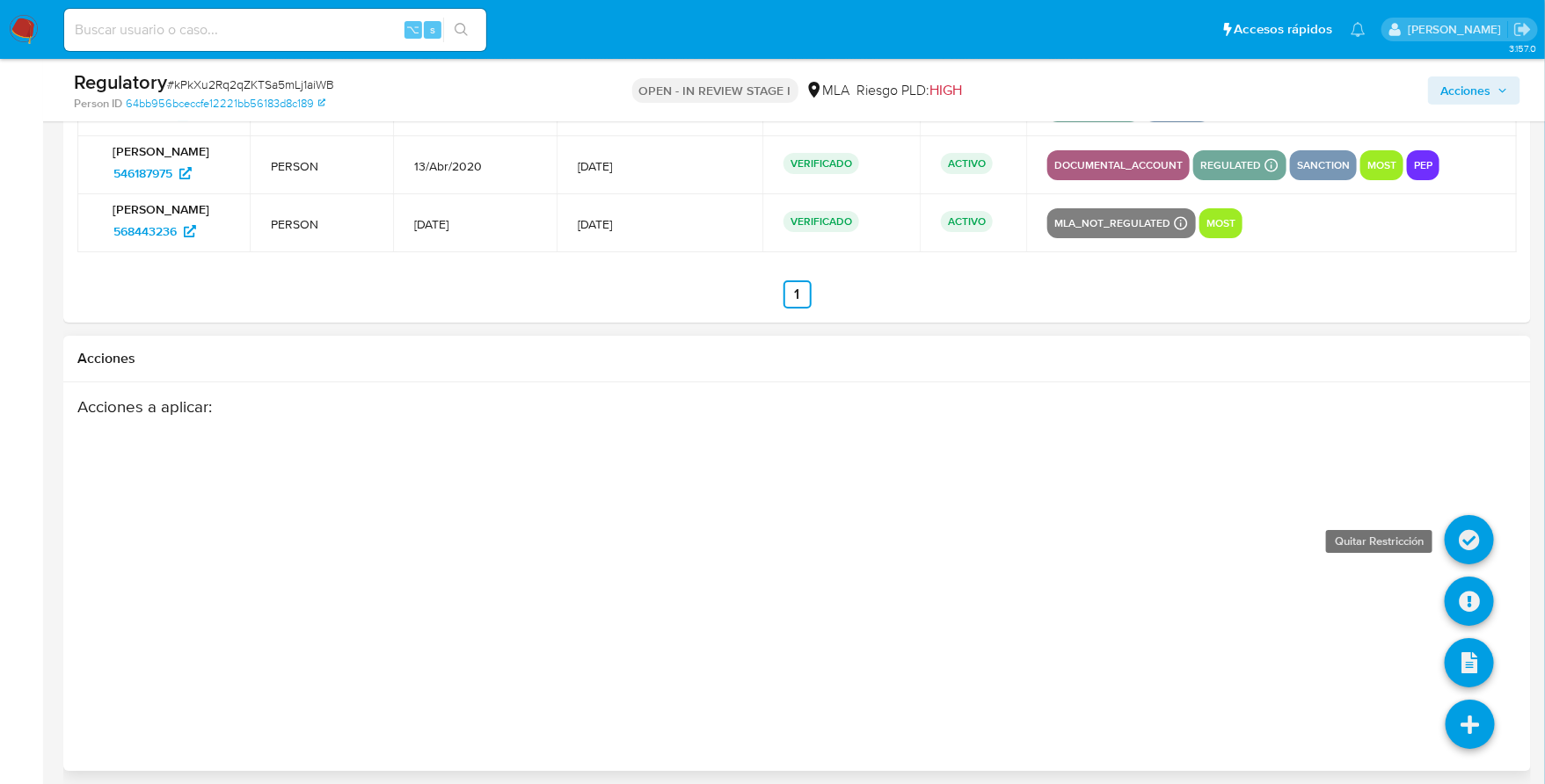
click at [1467, 527] on icon at bounding box center [1469, 540] width 49 height 49
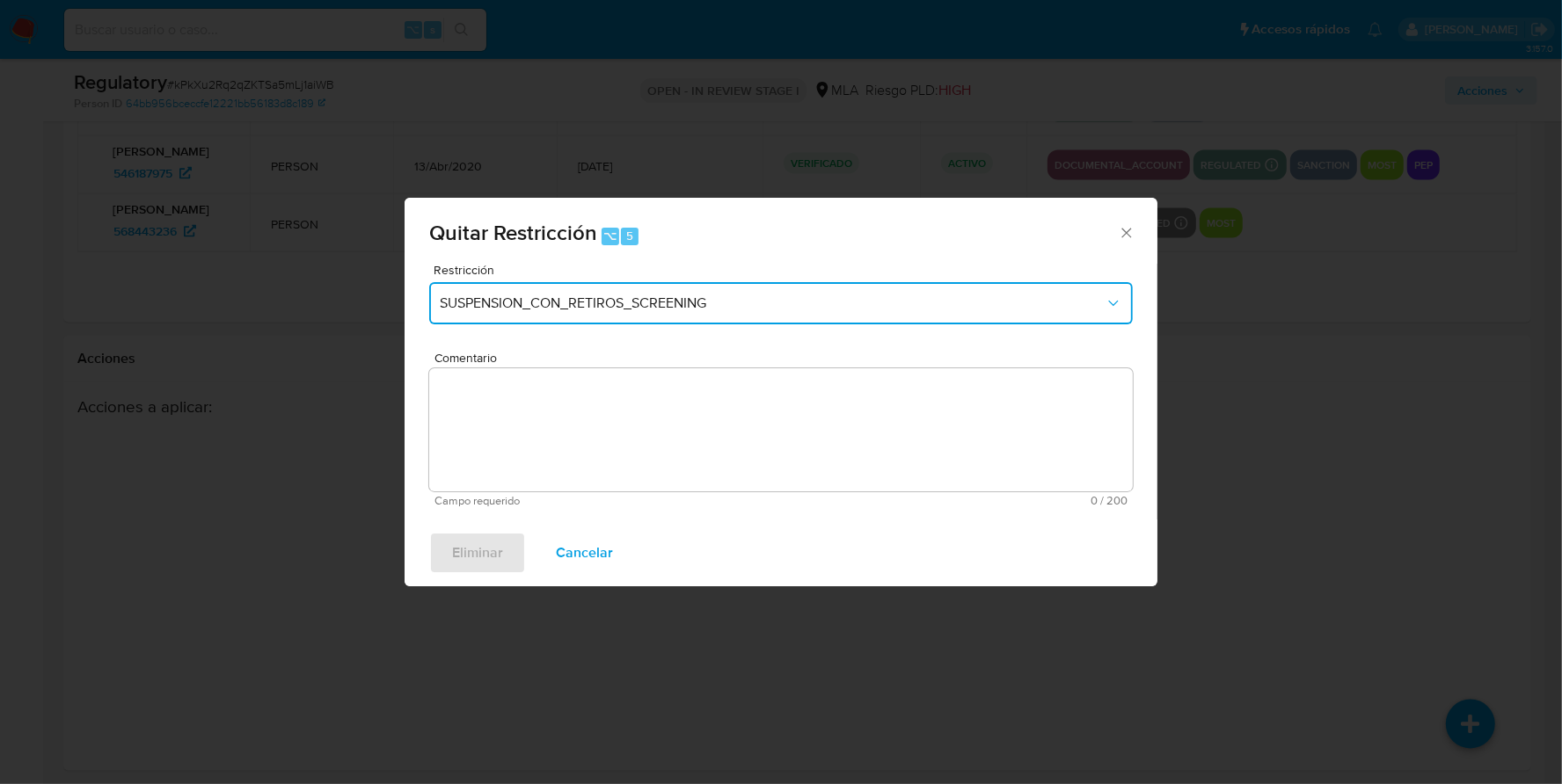
click at [613, 294] on span "SUSPENSION_CON_RETIROS_SCREENING" at bounding box center [772, 303] width 665 height 18
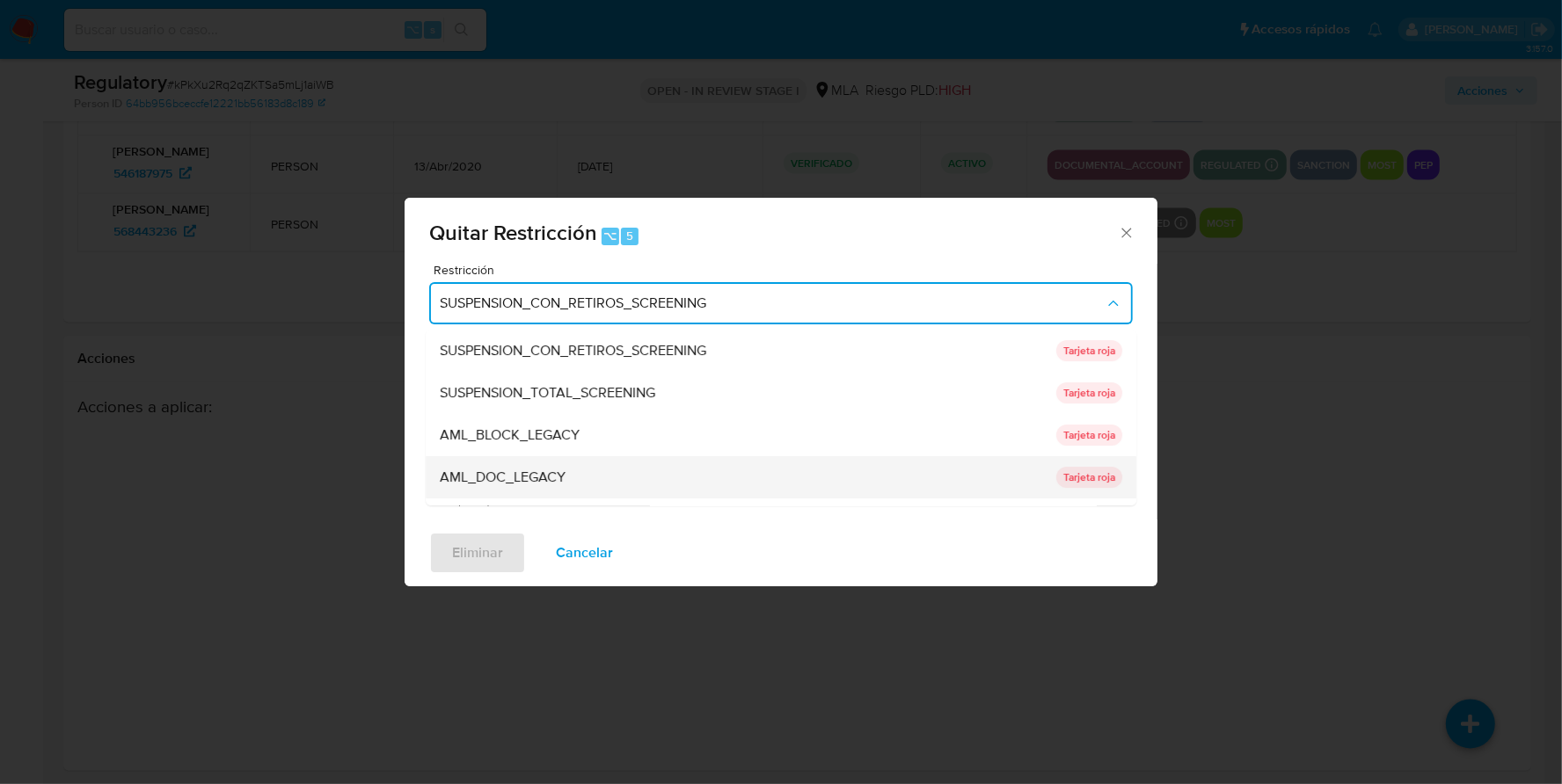
click at [561, 473] on span "AML_DOC_LEGACY" at bounding box center [502, 477] width 126 height 18
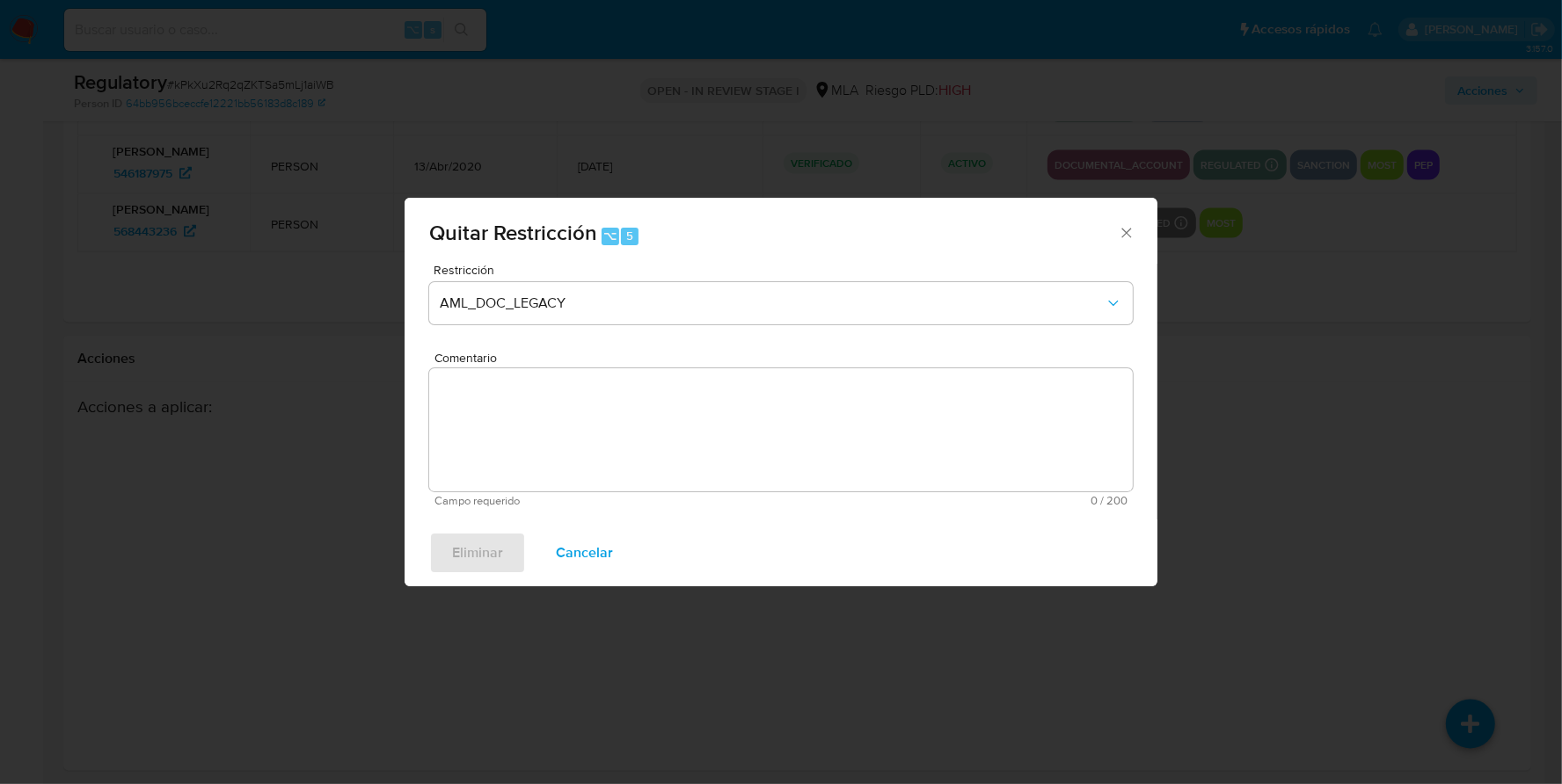
click at [791, 395] on textarea "Comentario" at bounding box center [781, 429] width 704 height 123
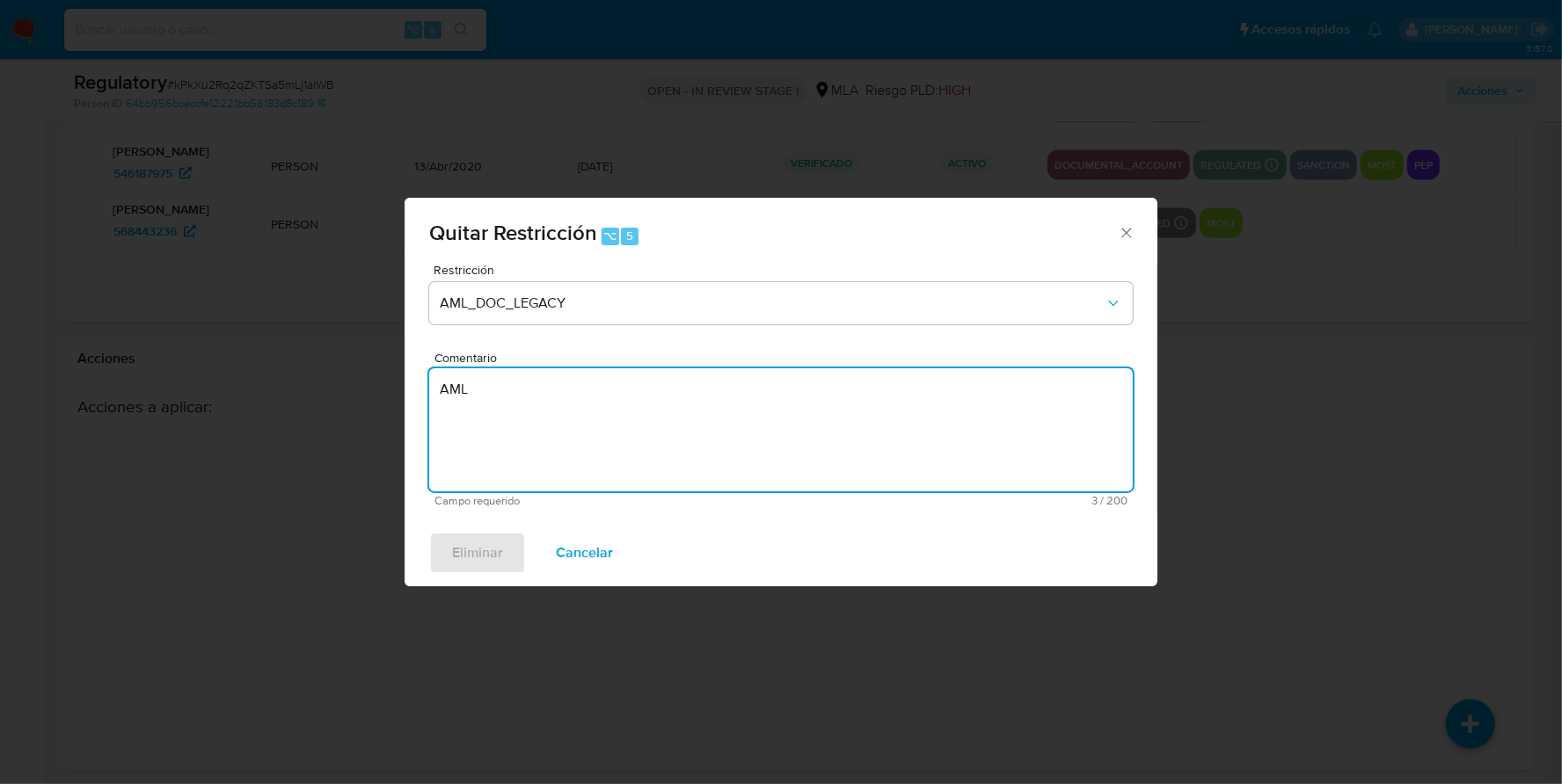
type textarea "AML"
click at [427, 560] on div "Eliminar Cancelar" at bounding box center [781, 553] width 753 height 67
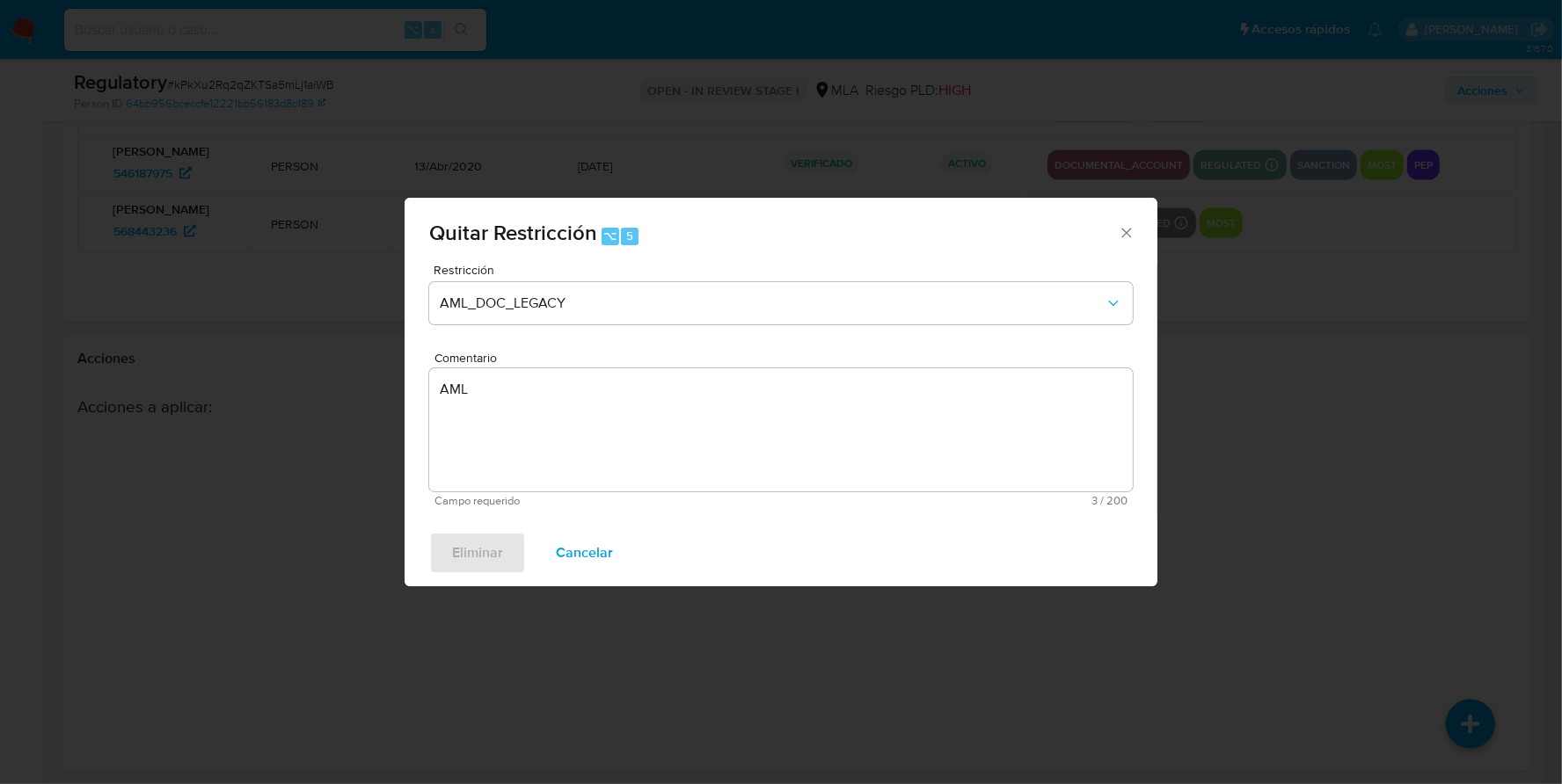
click at [459, 562] on div "Eliminar Cancelar" at bounding box center [781, 553] width 753 height 67
click at [605, 554] on span "Cancelar" at bounding box center [584, 553] width 58 height 39
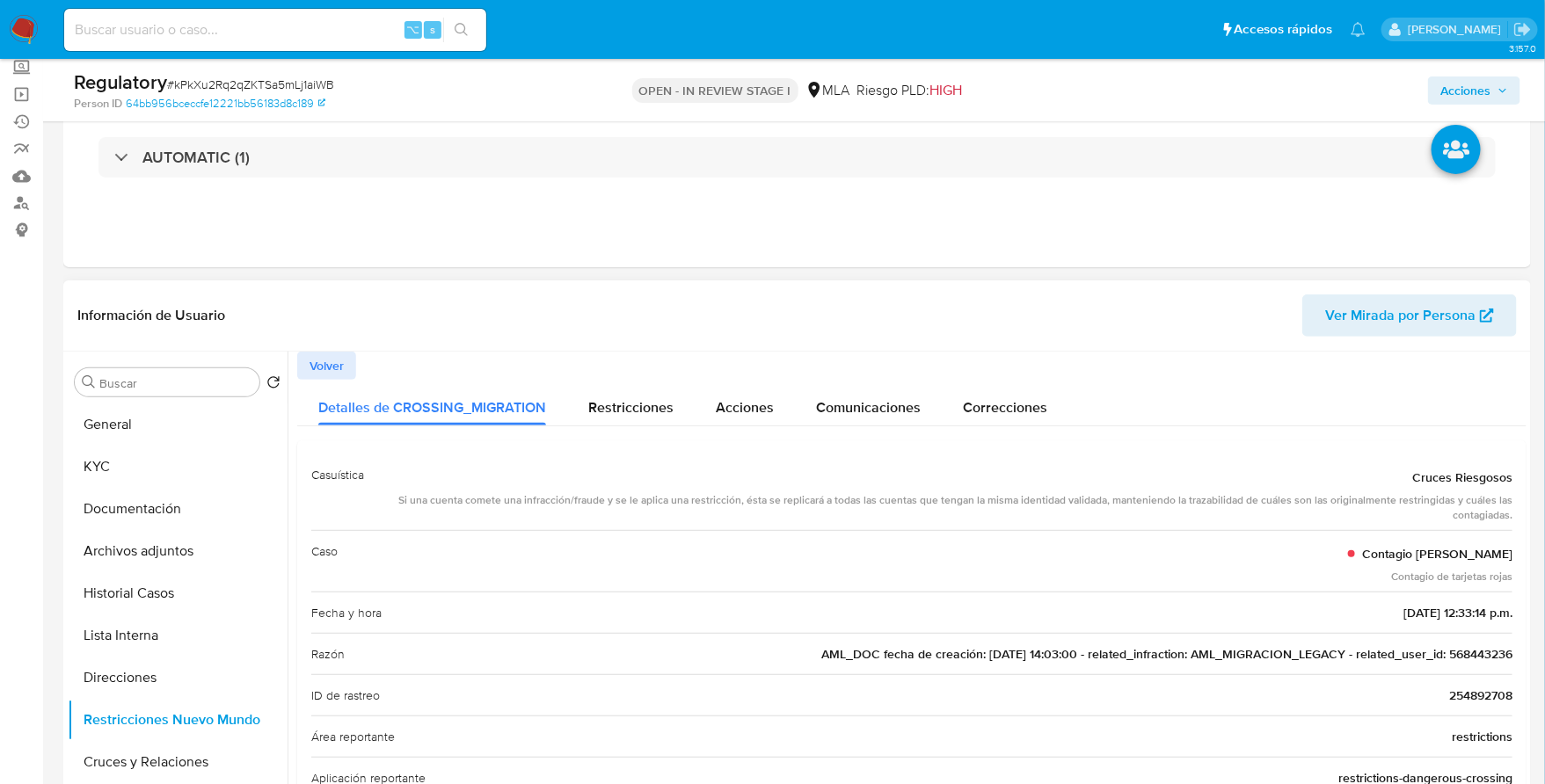
scroll to position [124, 0]
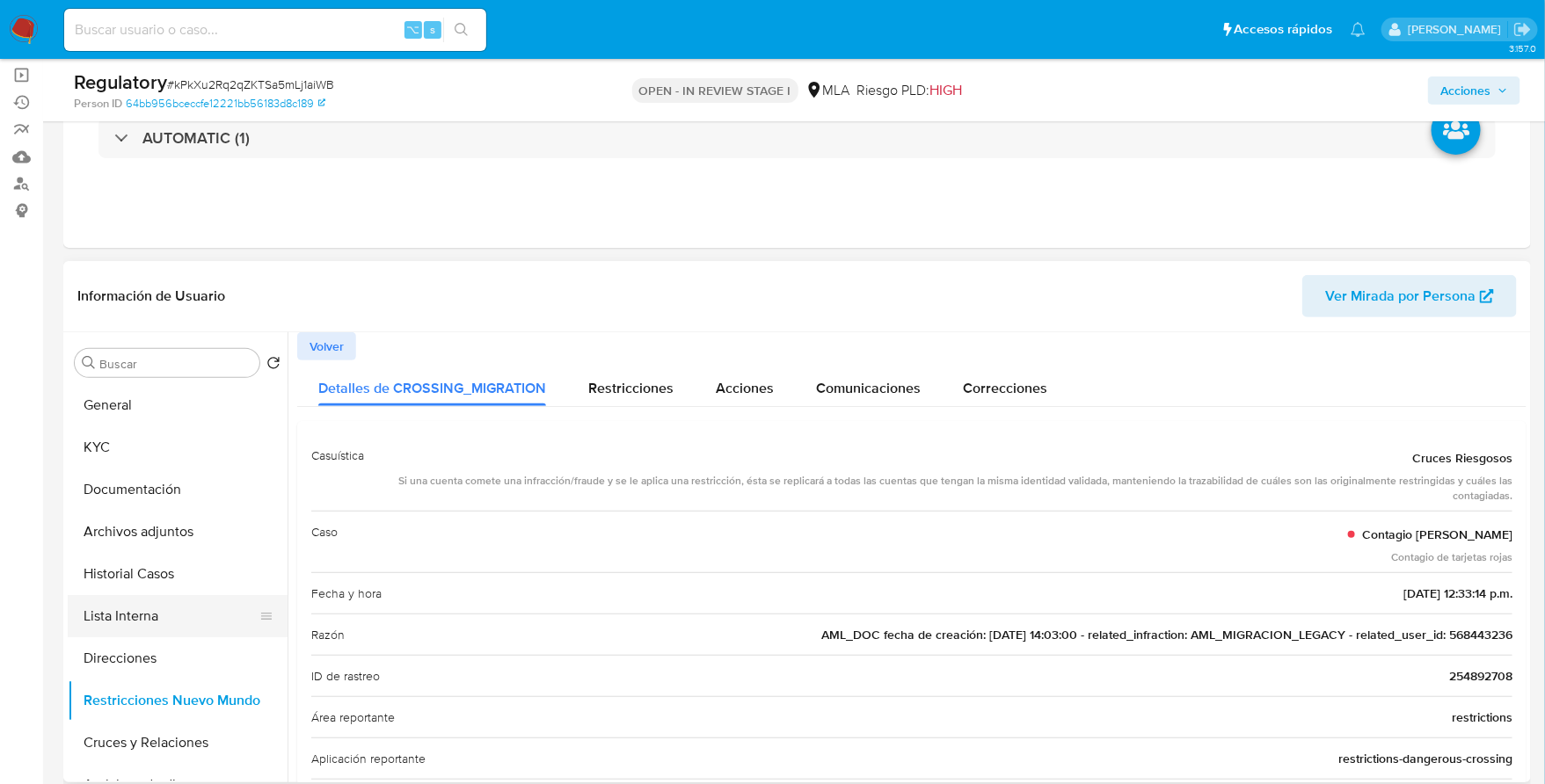
click at [125, 618] on button "Lista Interna" at bounding box center [171, 616] width 206 height 42
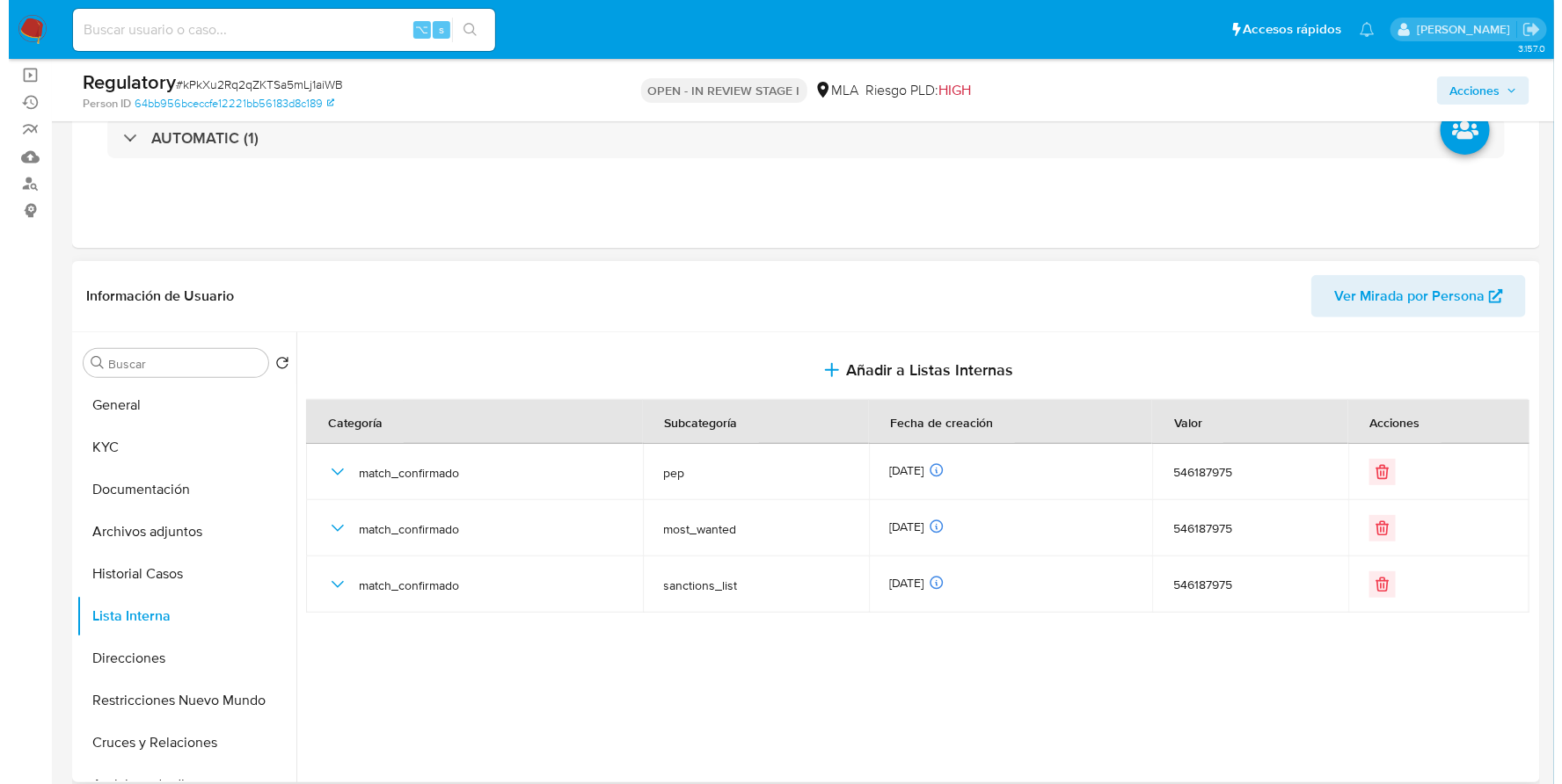
scroll to position [0, 0]
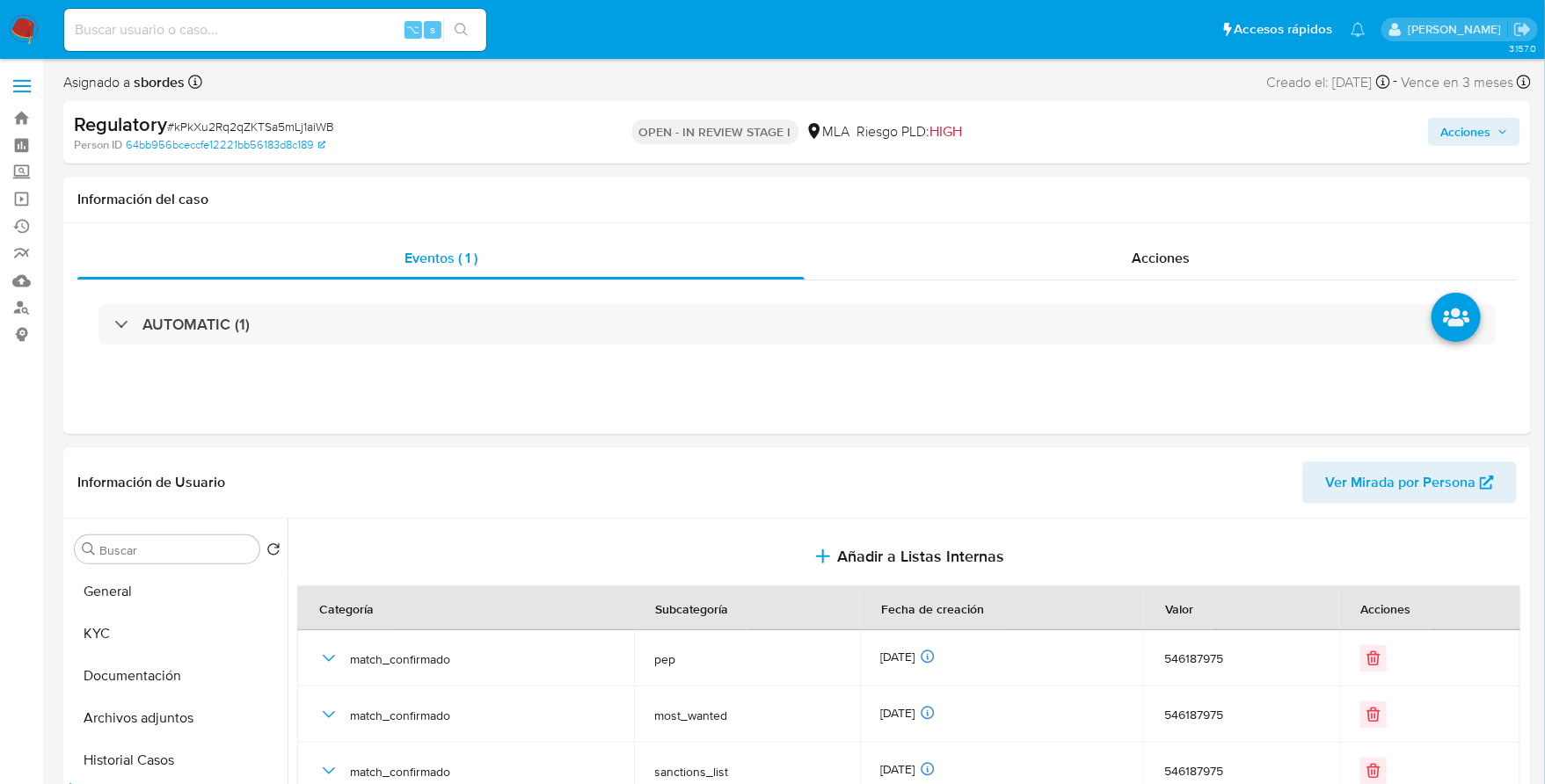
click at [1494, 143] on span "Acciones" at bounding box center [1474, 132] width 68 height 25
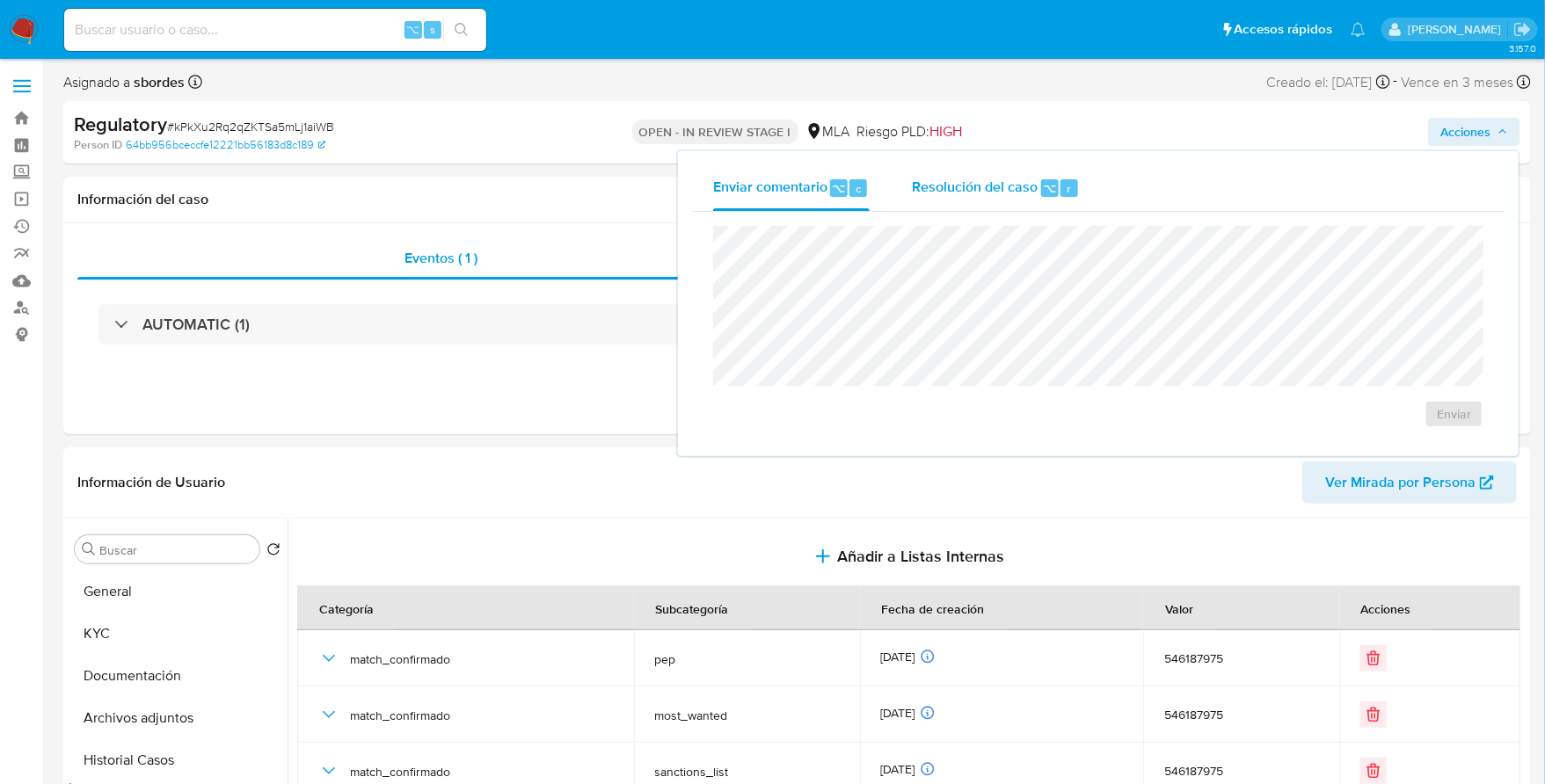
click at [962, 198] on div "Resolución del caso ⌥ r" at bounding box center [996, 188] width 168 height 45
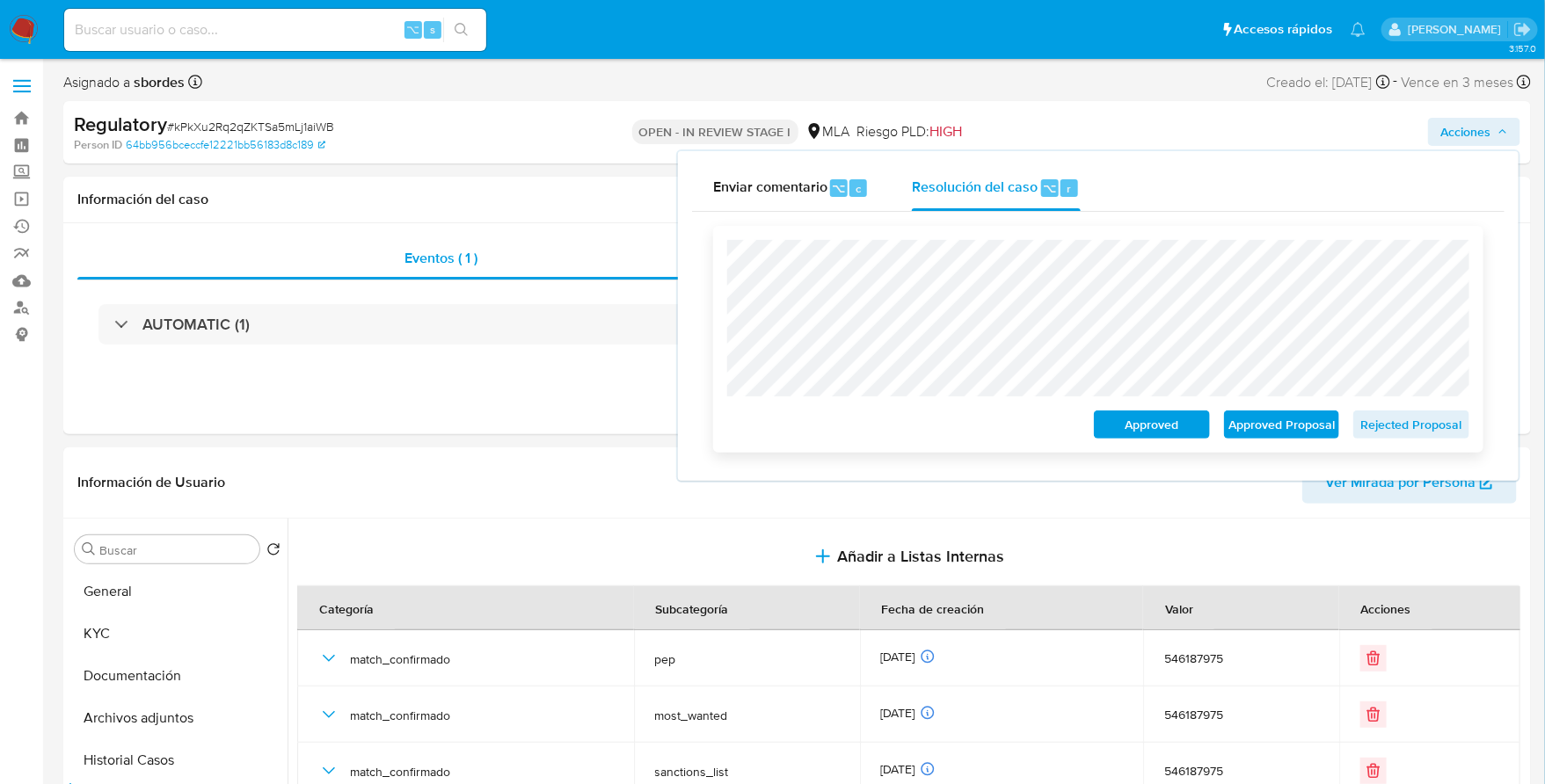
click at [1283, 435] on span "Approved Proposal" at bounding box center [1282, 425] width 92 height 25
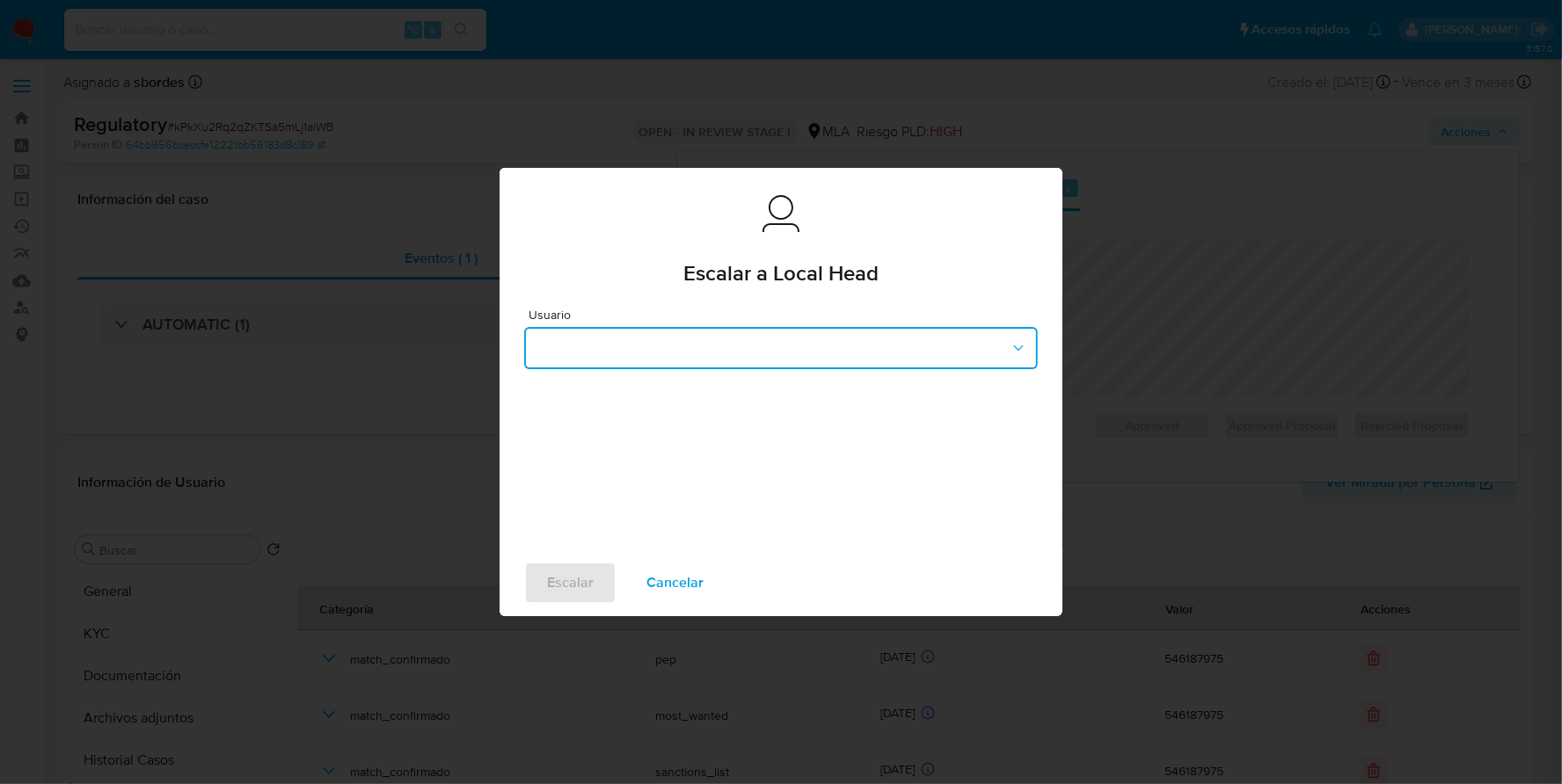
click at [697, 366] on button "button" at bounding box center [781, 348] width 513 height 42
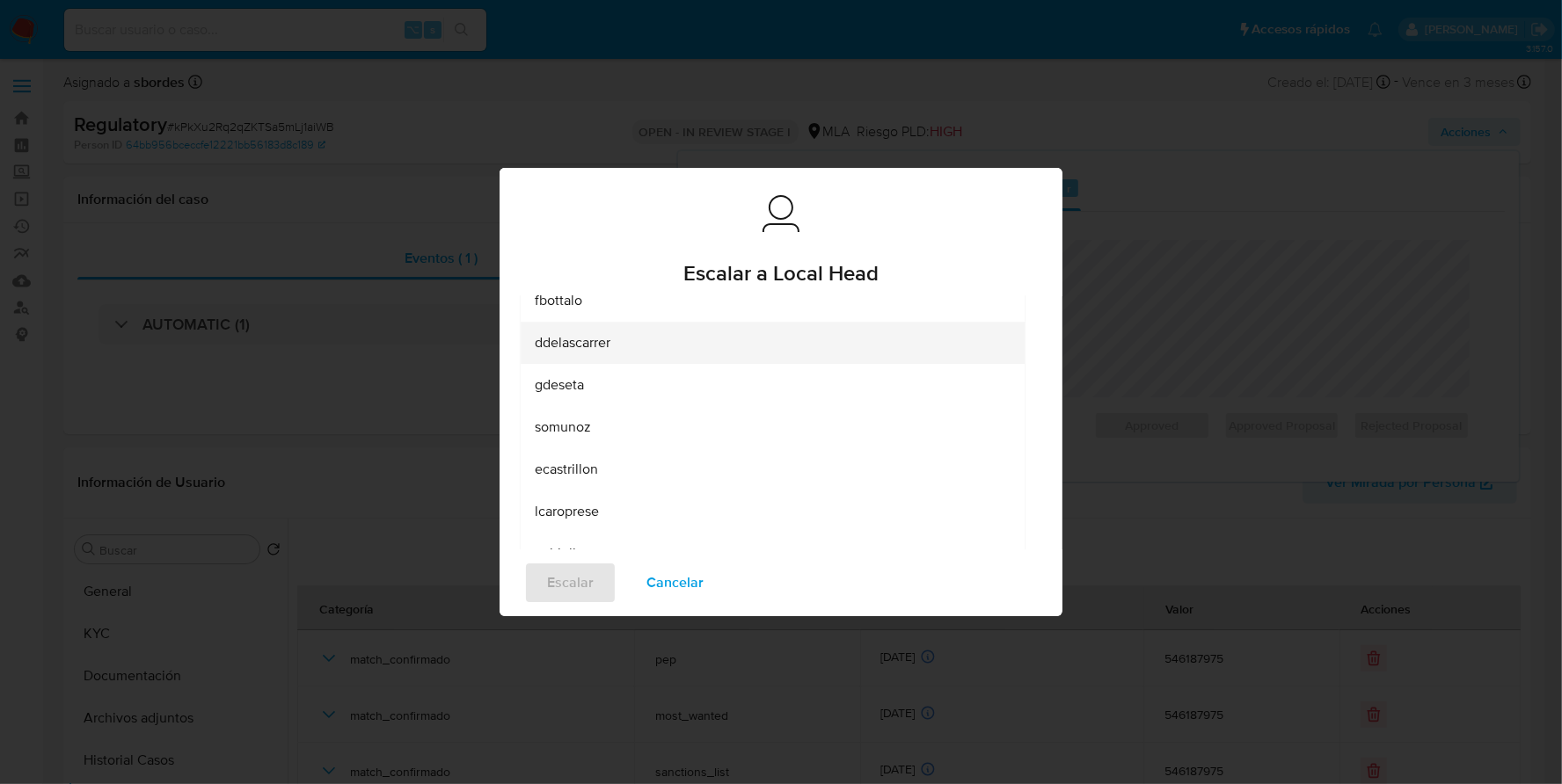
scroll to position [127, 0]
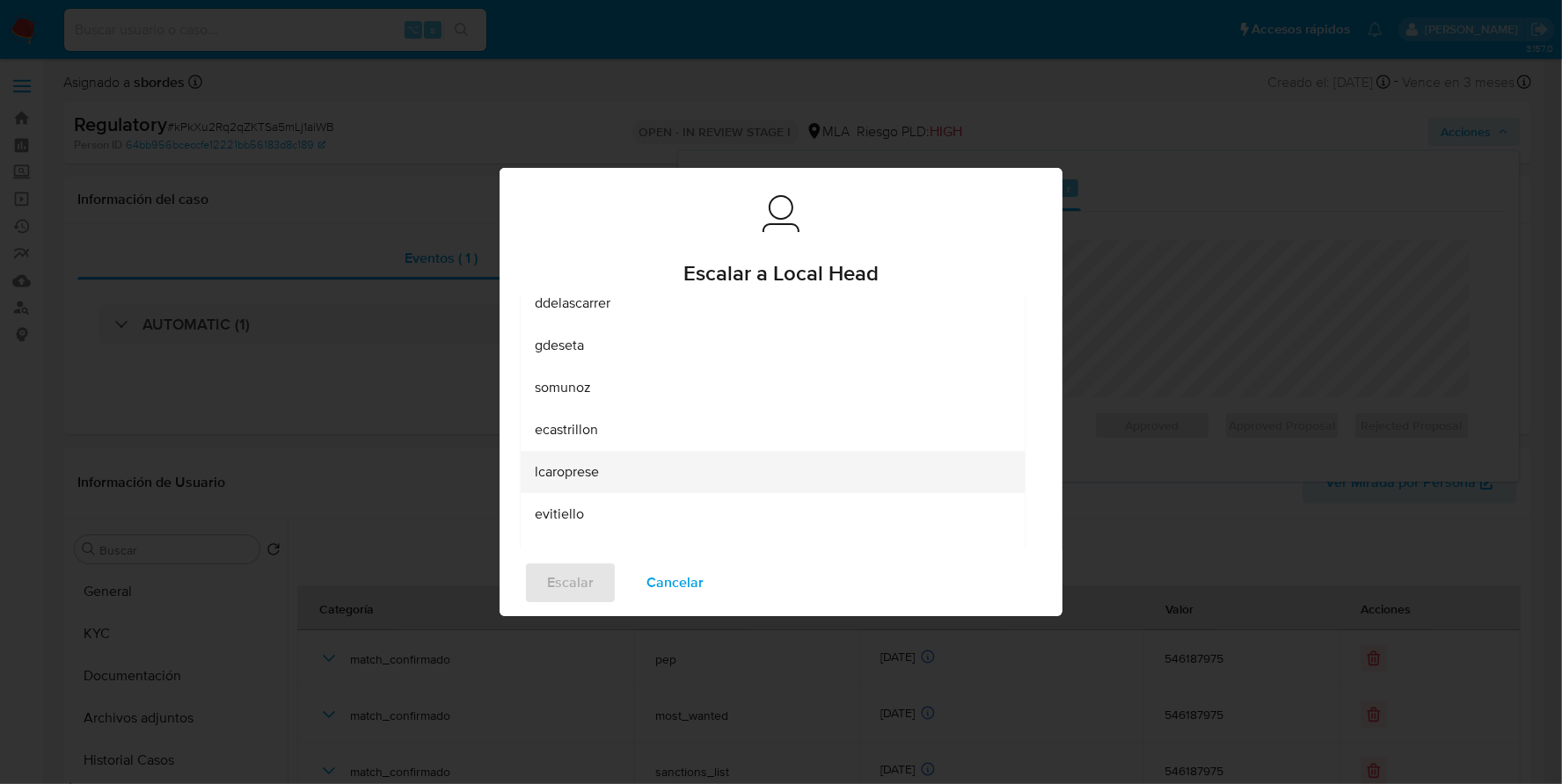
click at [600, 466] on div "lcaroprese" at bounding box center [767, 472] width 465 height 42
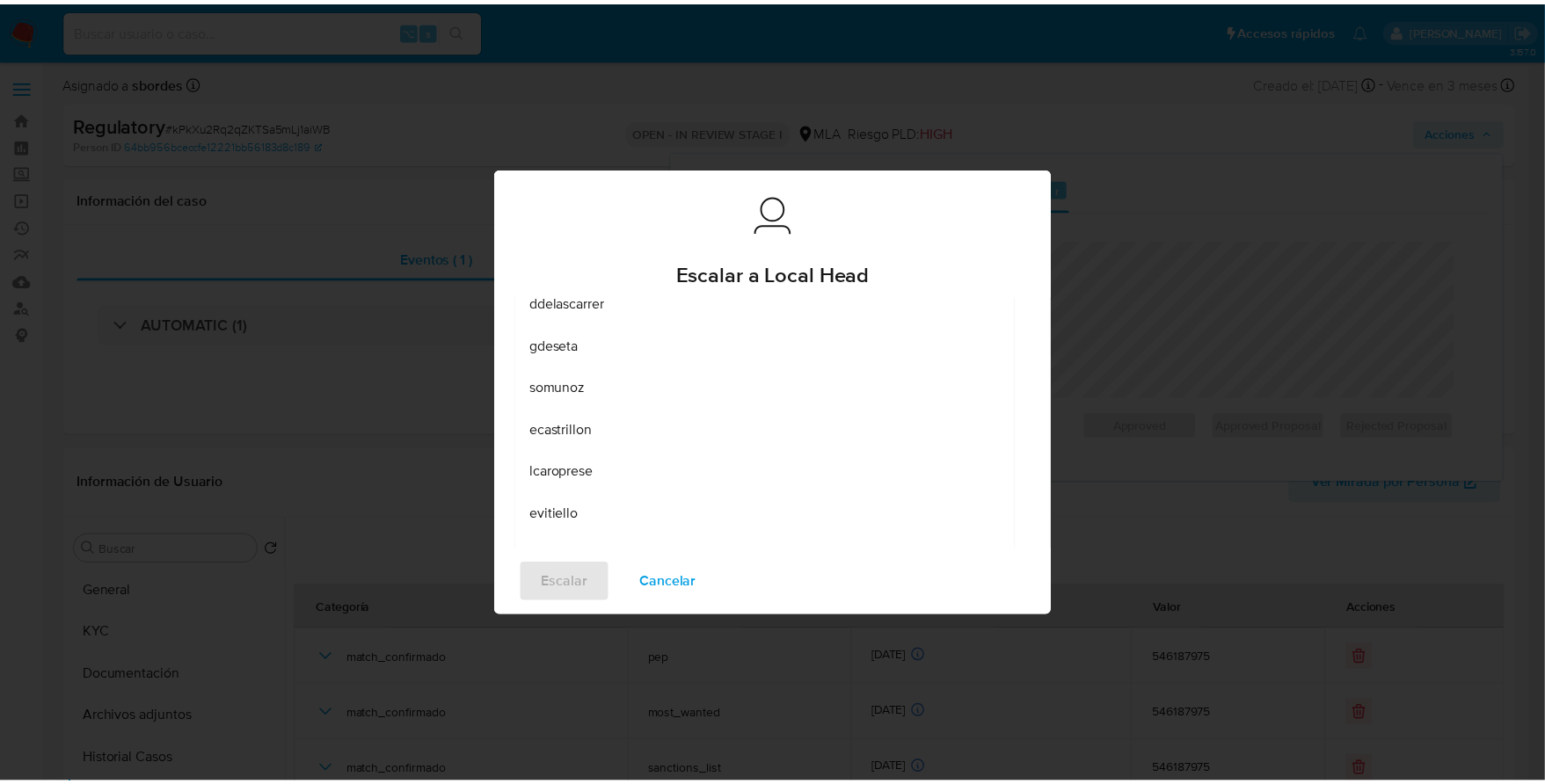
scroll to position [0, 0]
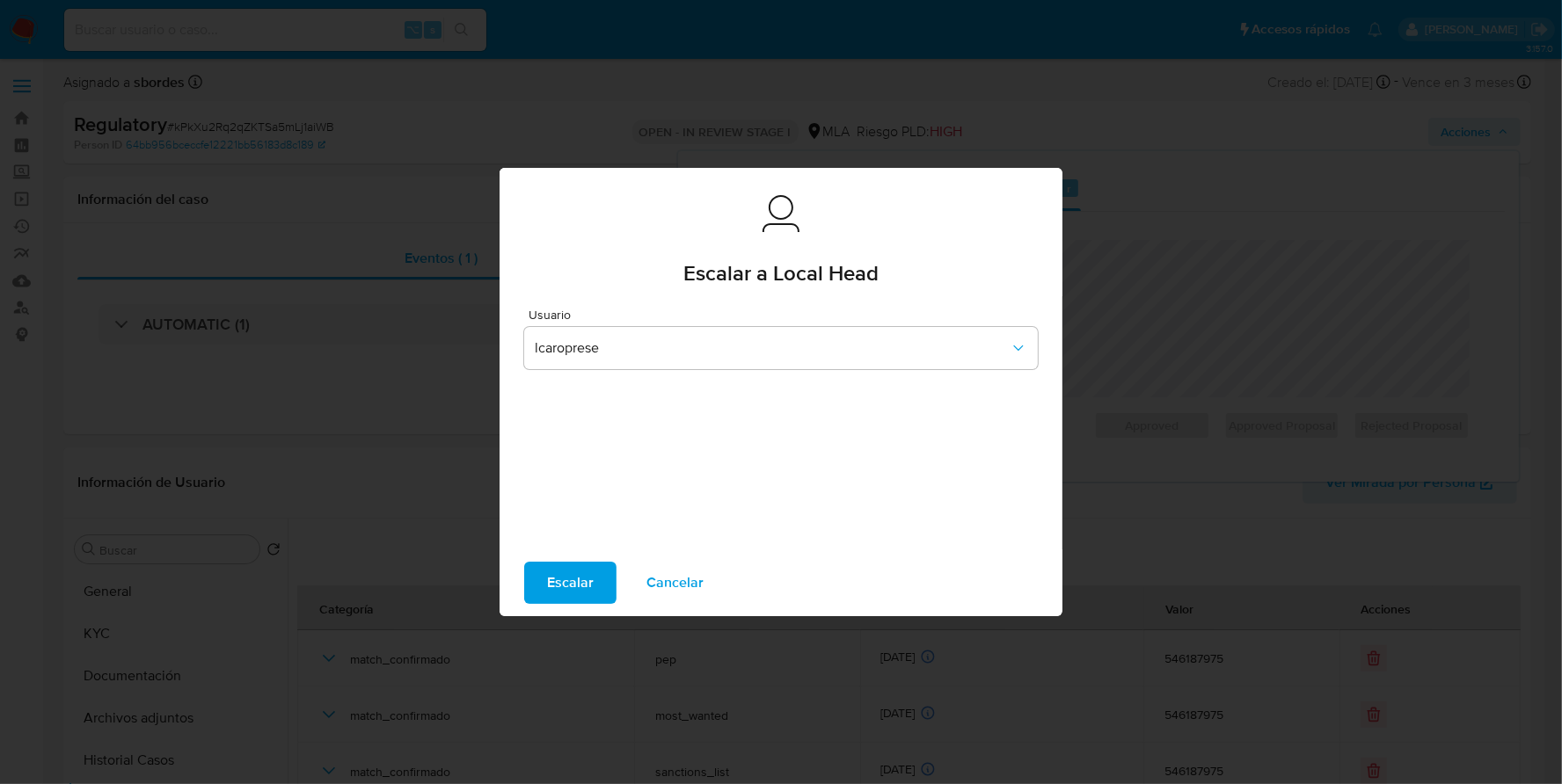
click at [568, 573] on span "Escalar" at bounding box center [570, 582] width 46 height 39
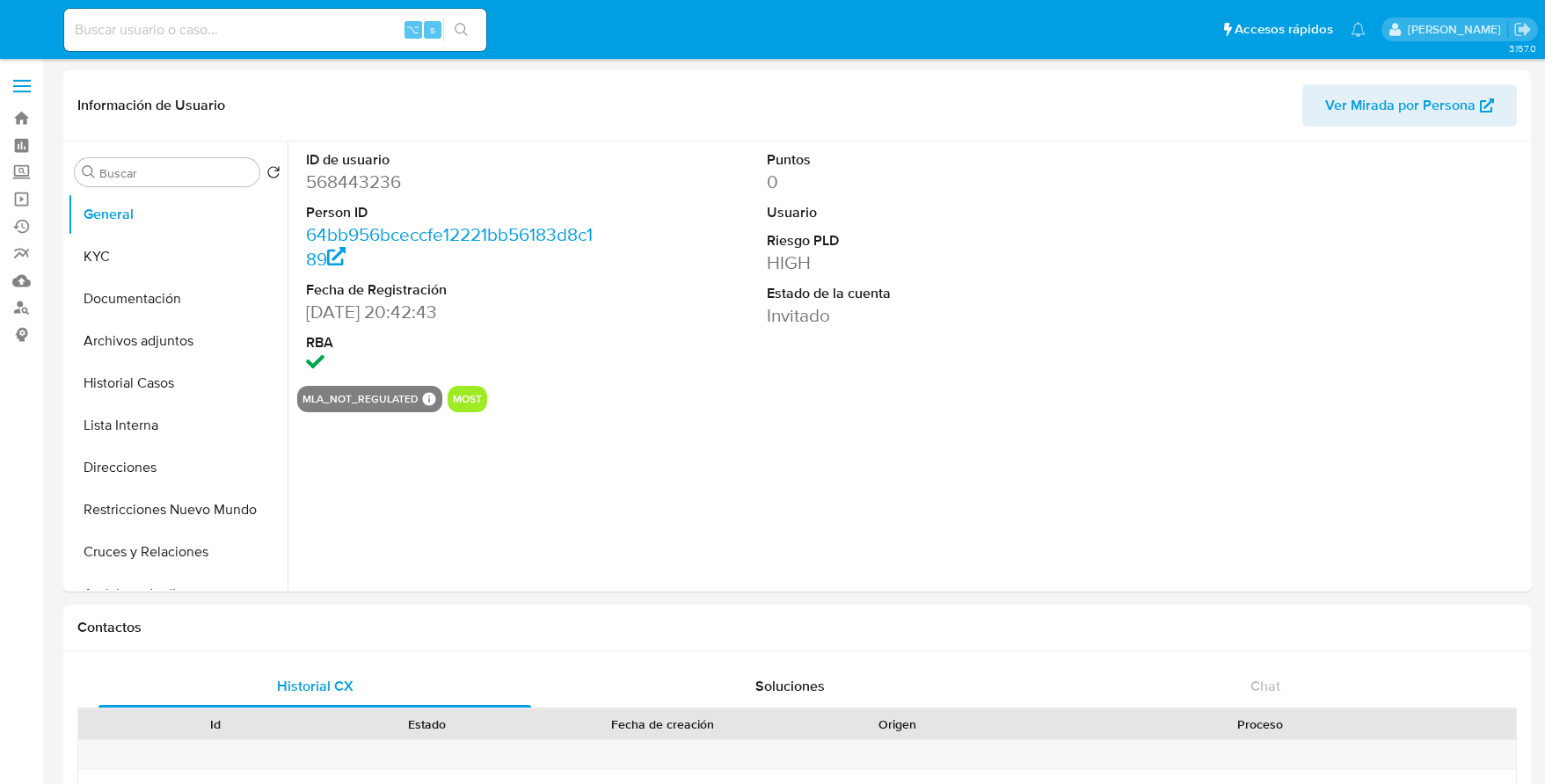
select select "10"
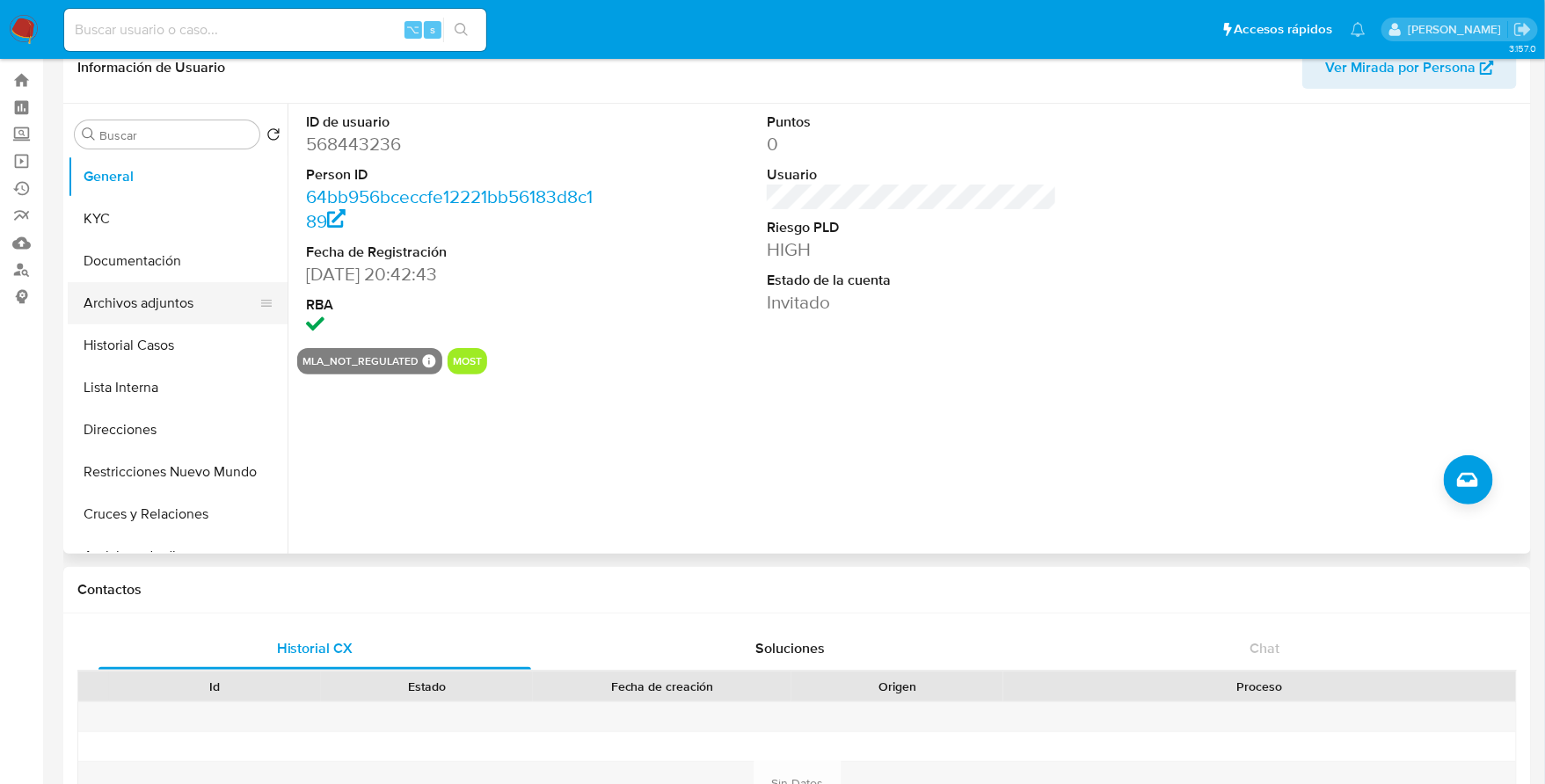
click at [166, 306] on button "Archivos adjuntos" at bounding box center [171, 303] width 206 height 42
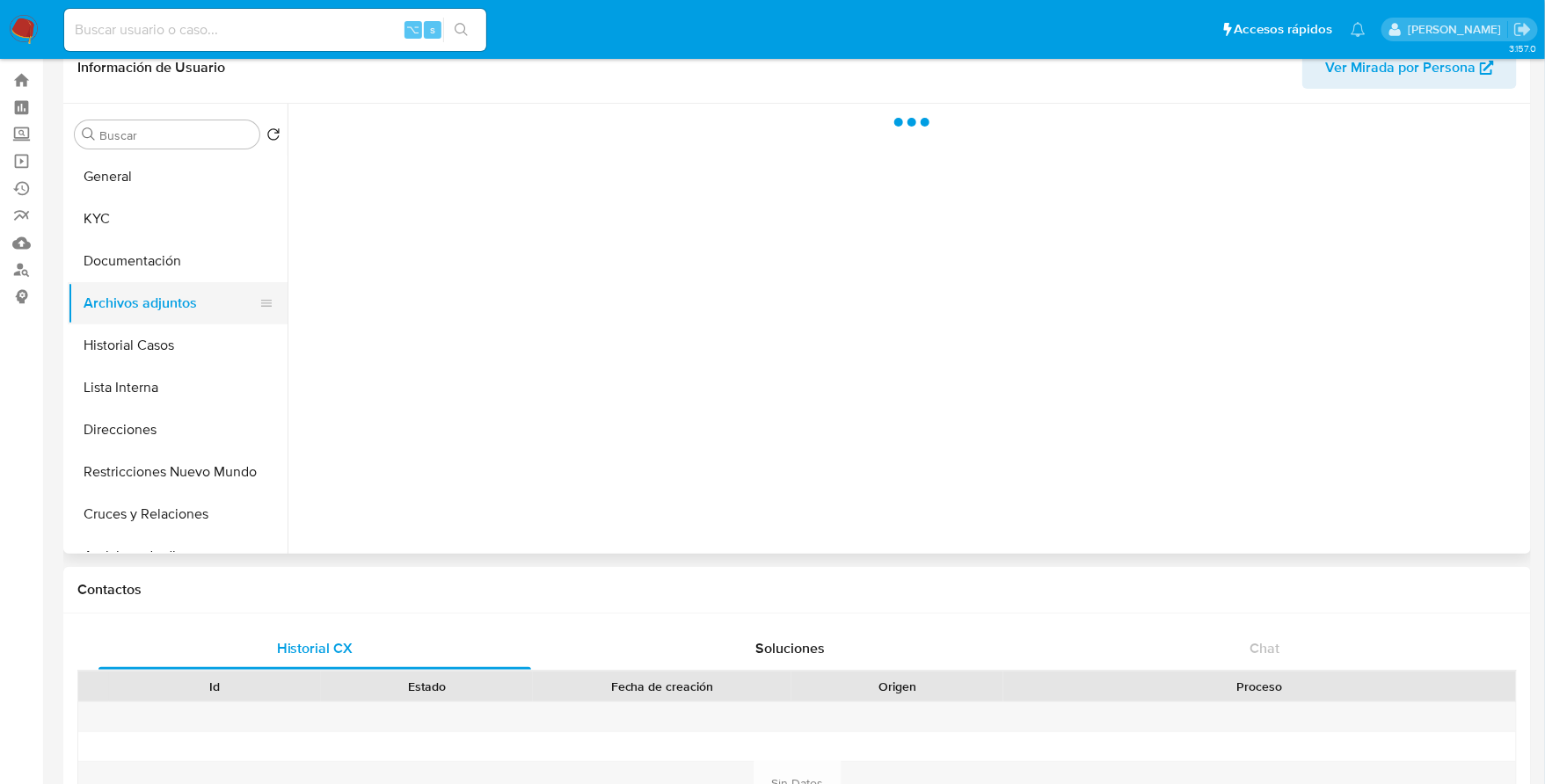
click at [164, 317] on button "Archivos adjuntos" at bounding box center [171, 303] width 206 height 42
click at [163, 341] on button "Historial Casos" at bounding box center [171, 345] width 206 height 42
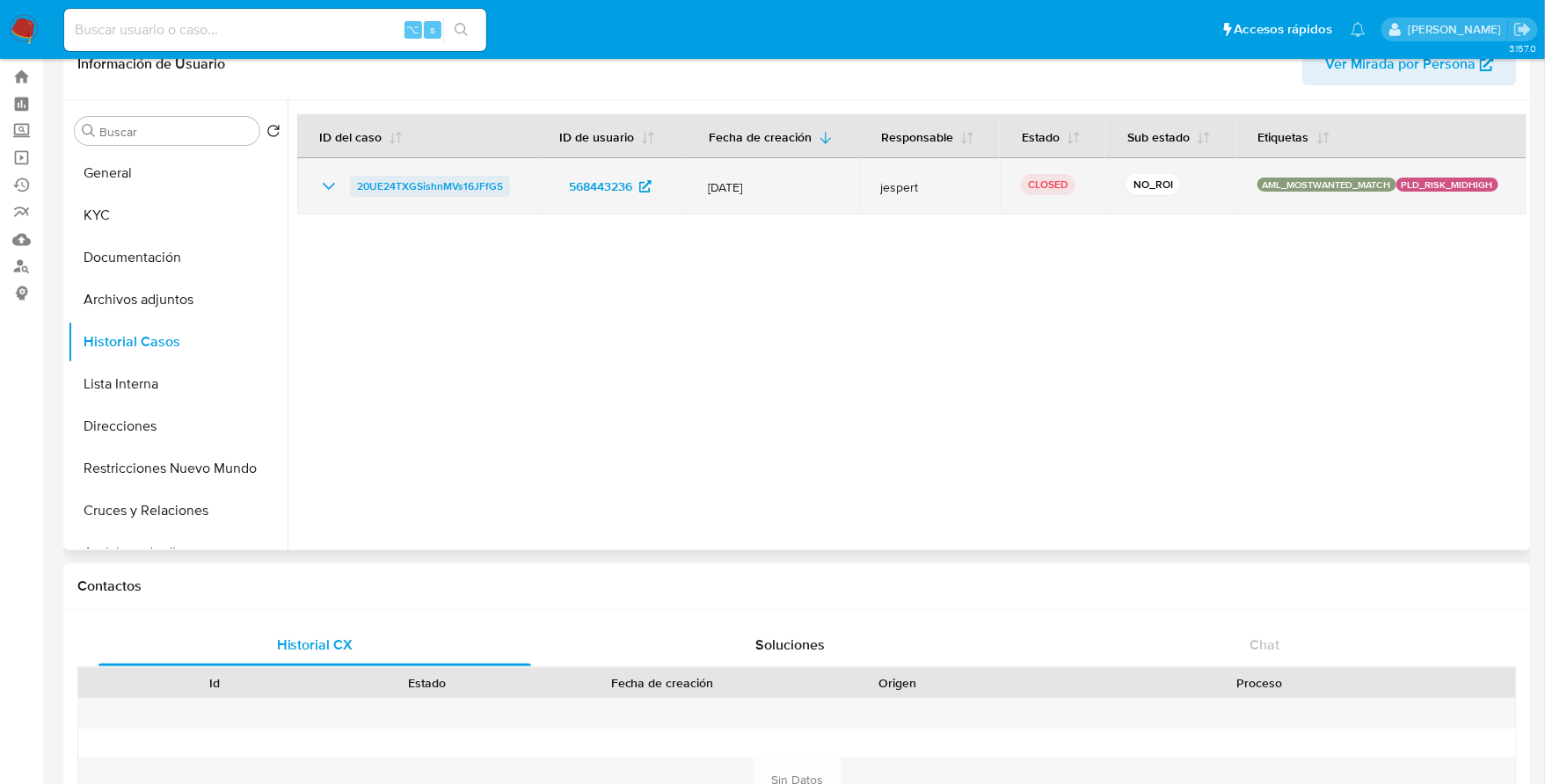
scroll to position [42, 0]
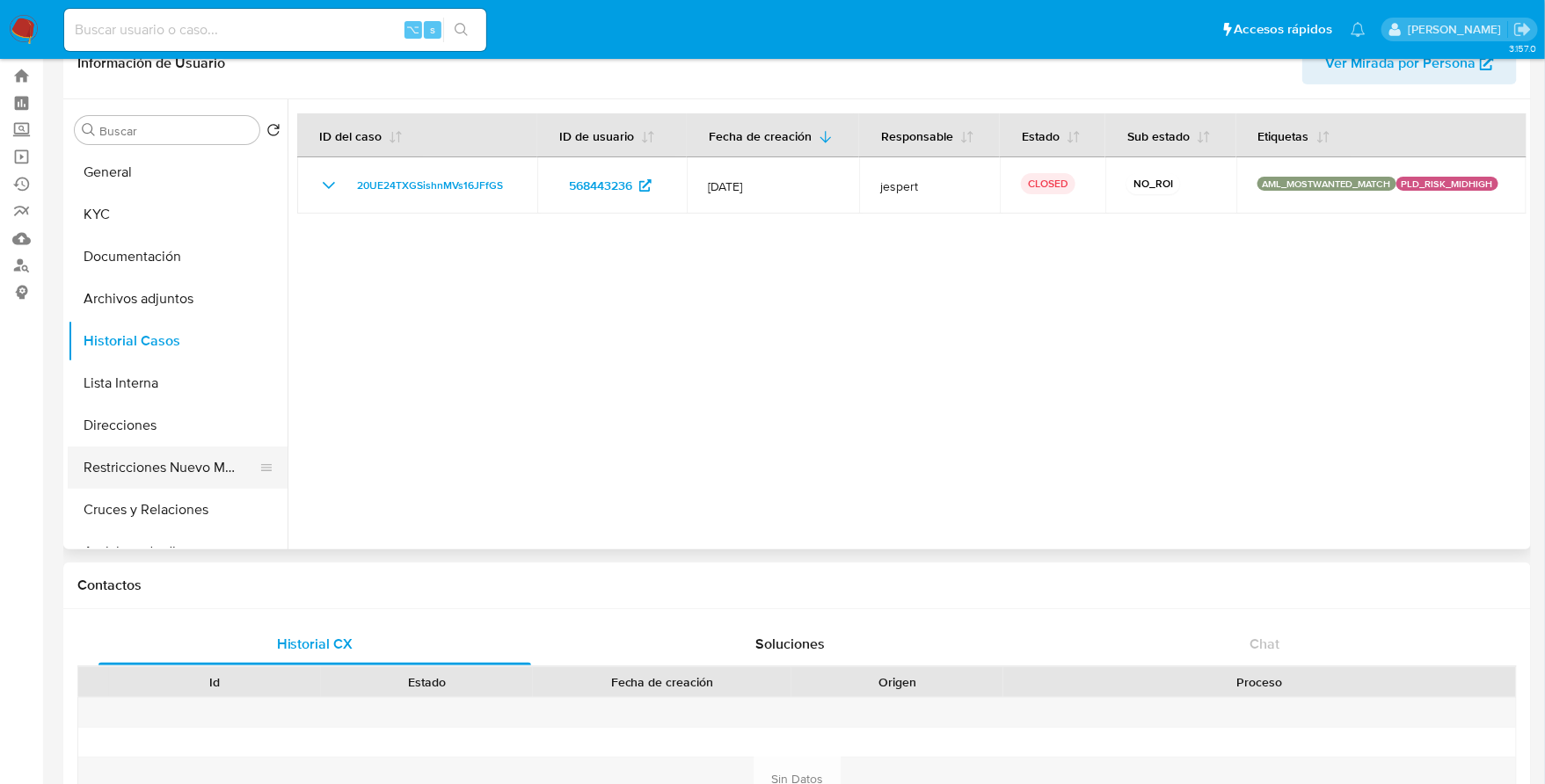
click at [199, 455] on button "Restricciones Nuevo Mundo" at bounding box center [171, 467] width 206 height 42
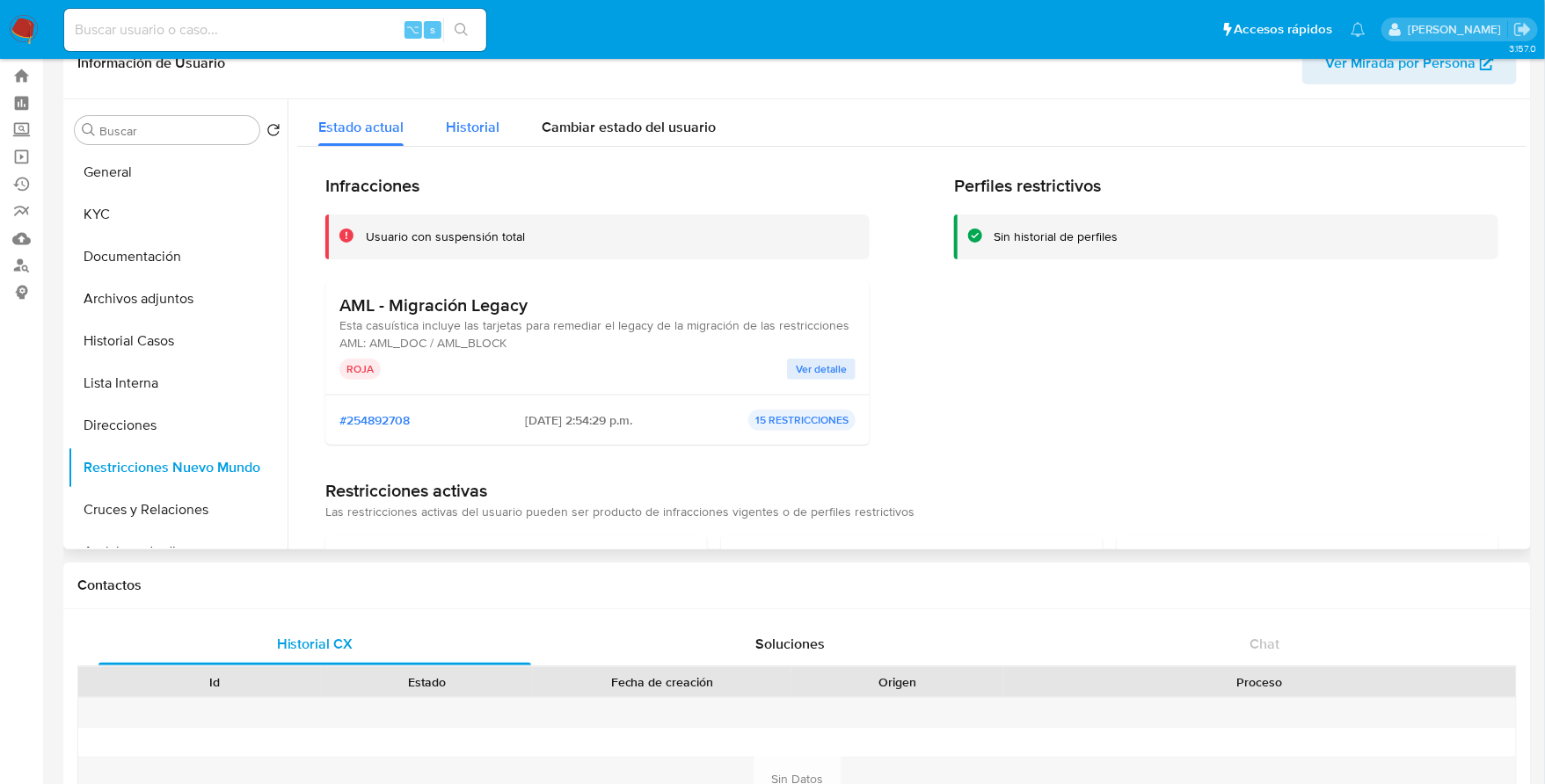
click at [478, 113] on div "Historial" at bounding box center [472, 122] width 54 height 46
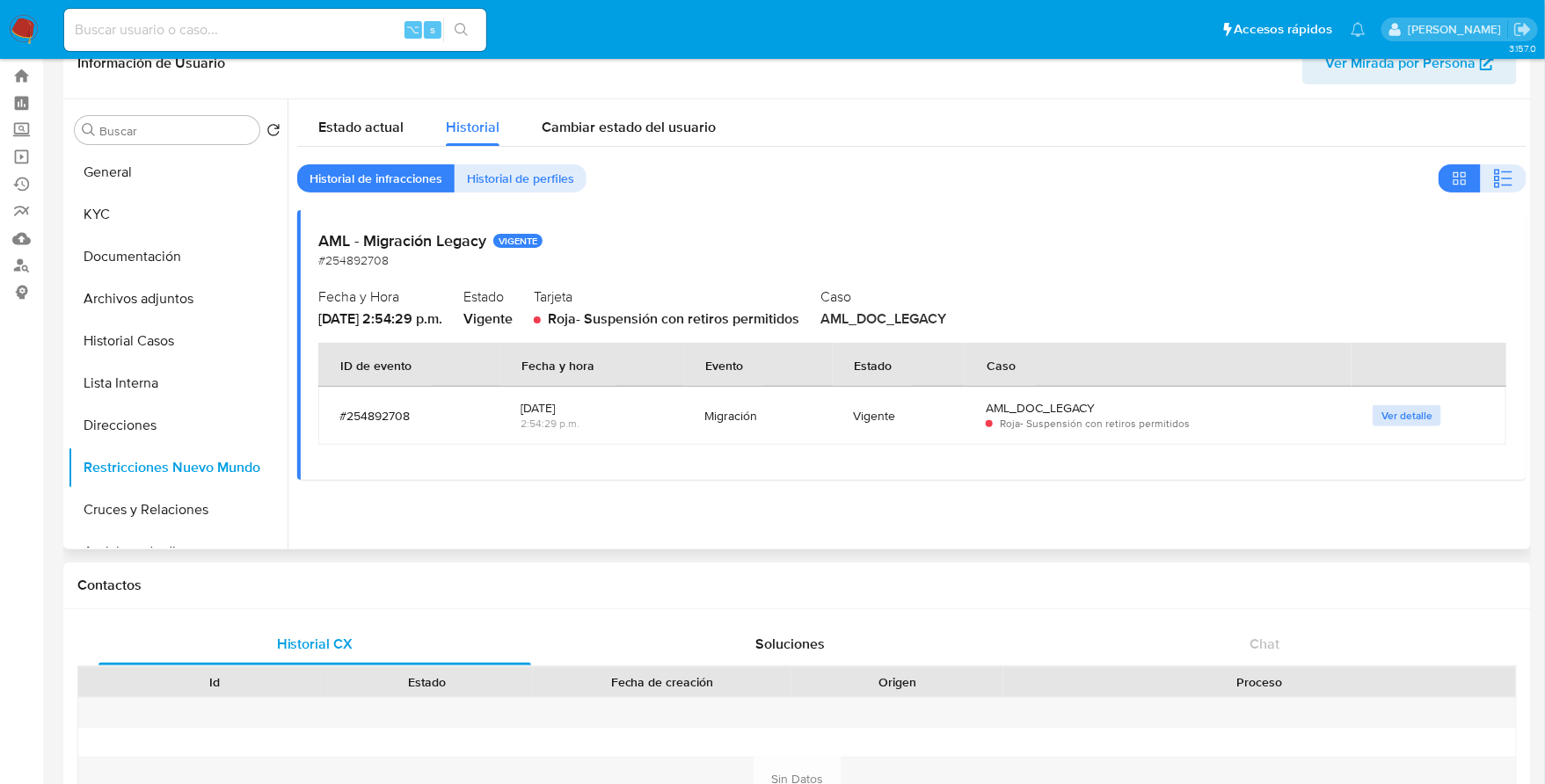
click at [1386, 421] on span "Ver detalle" at bounding box center [1407, 415] width 51 height 18
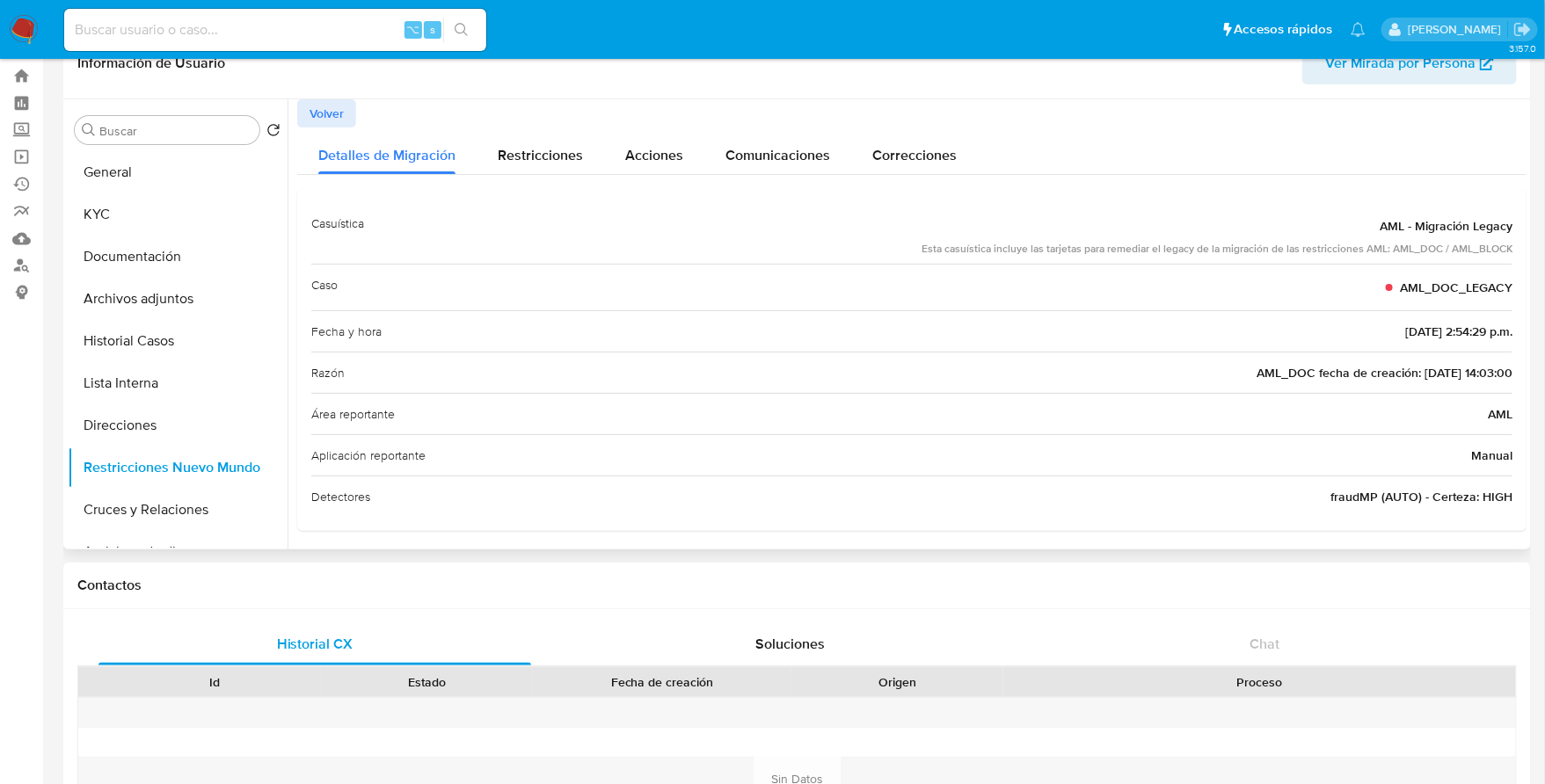
scroll to position [2, 0]
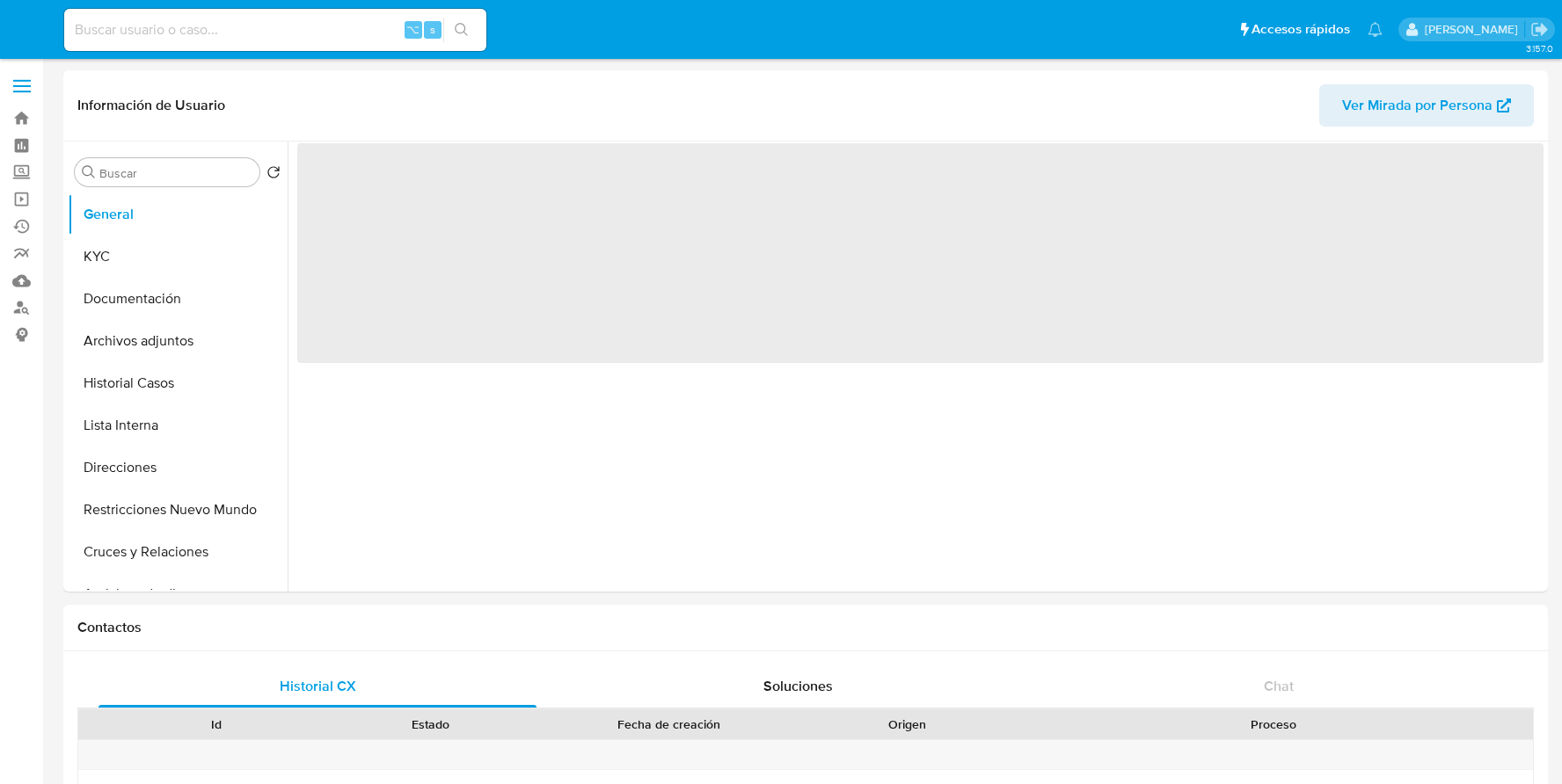
select select "10"
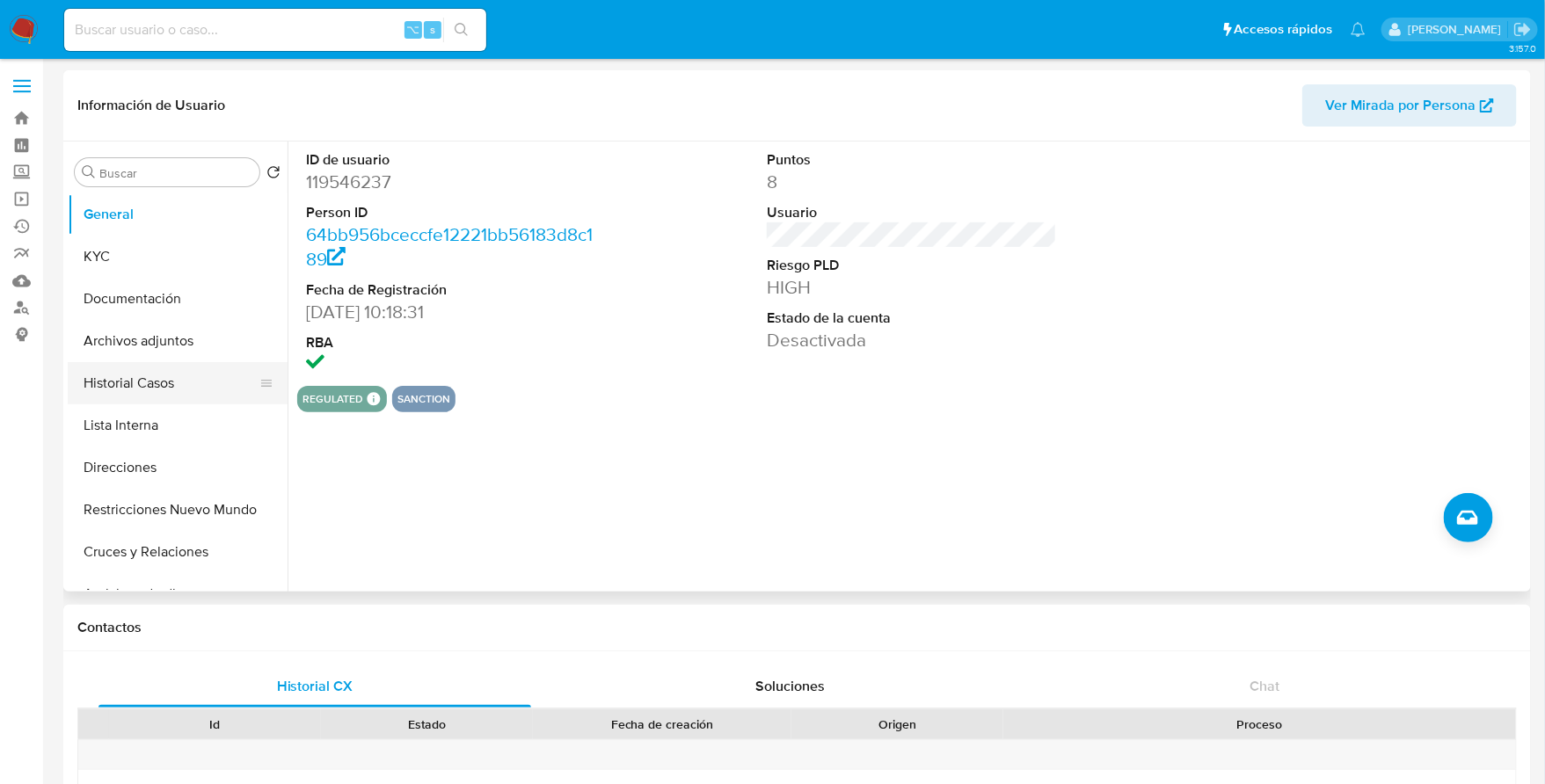
click at [162, 392] on button "Historial Casos" at bounding box center [171, 383] width 206 height 42
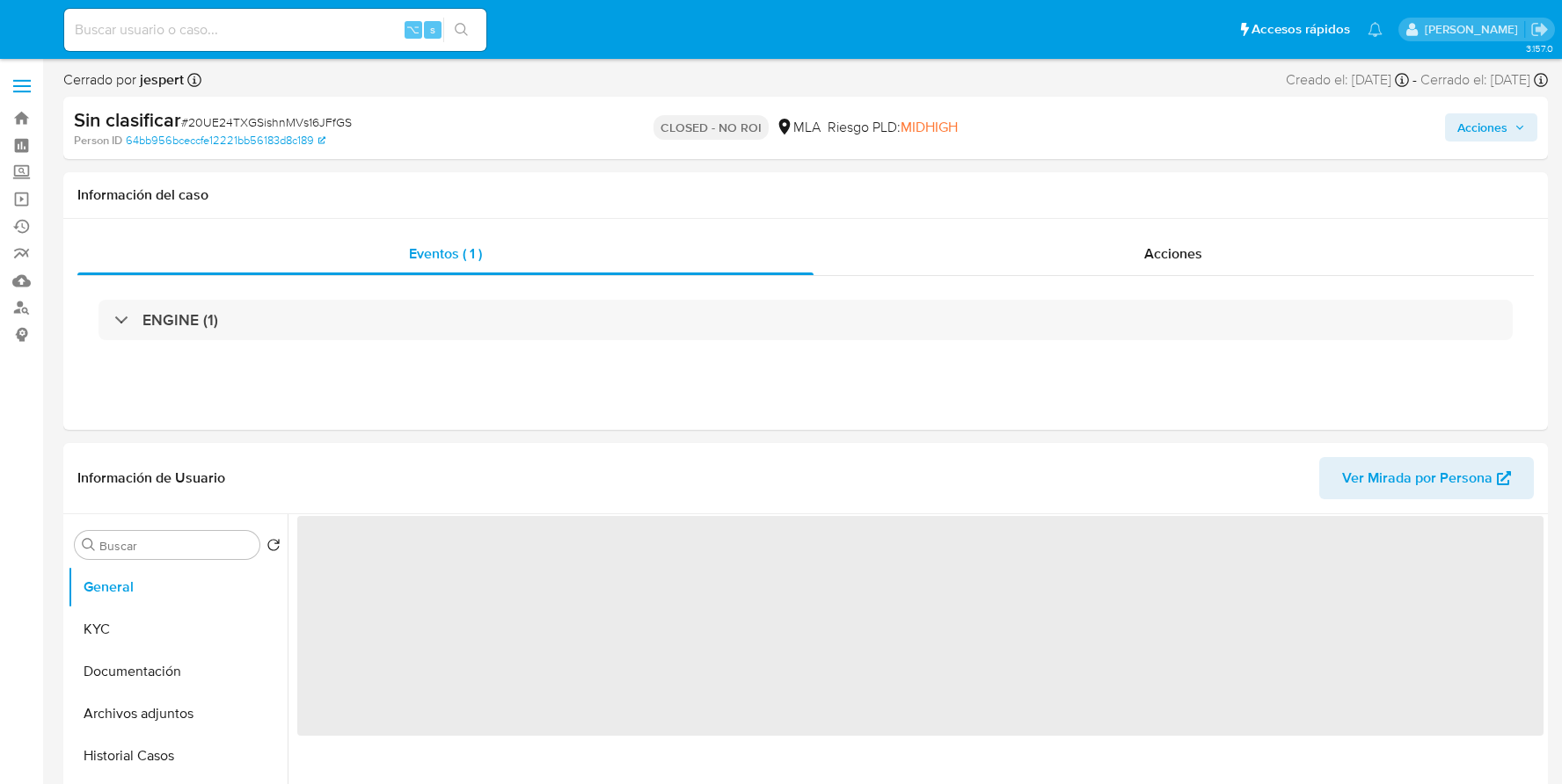
select select "10"
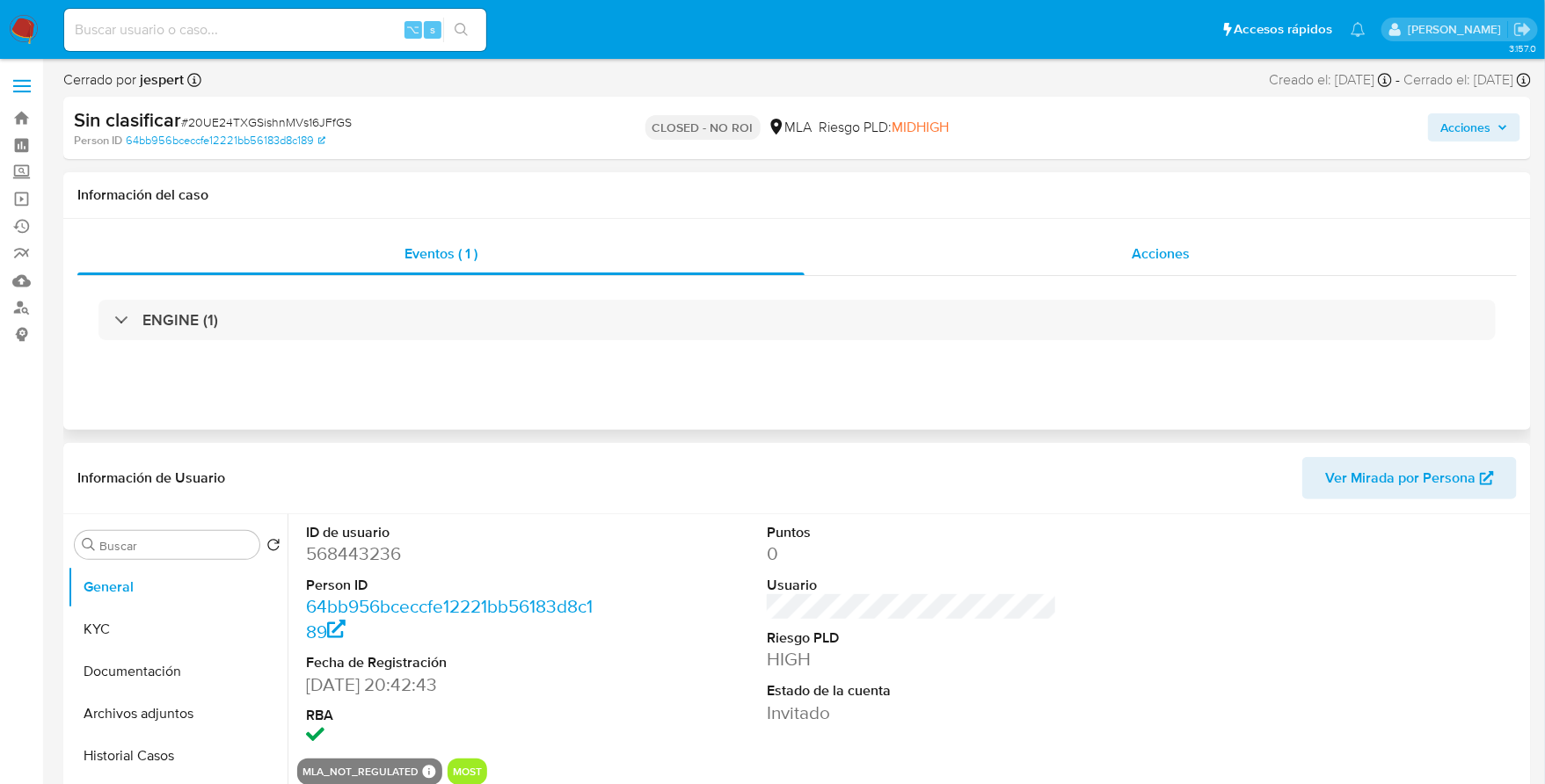
click at [1102, 256] on div "Acciones" at bounding box center [1161, 254] width 713 height 42
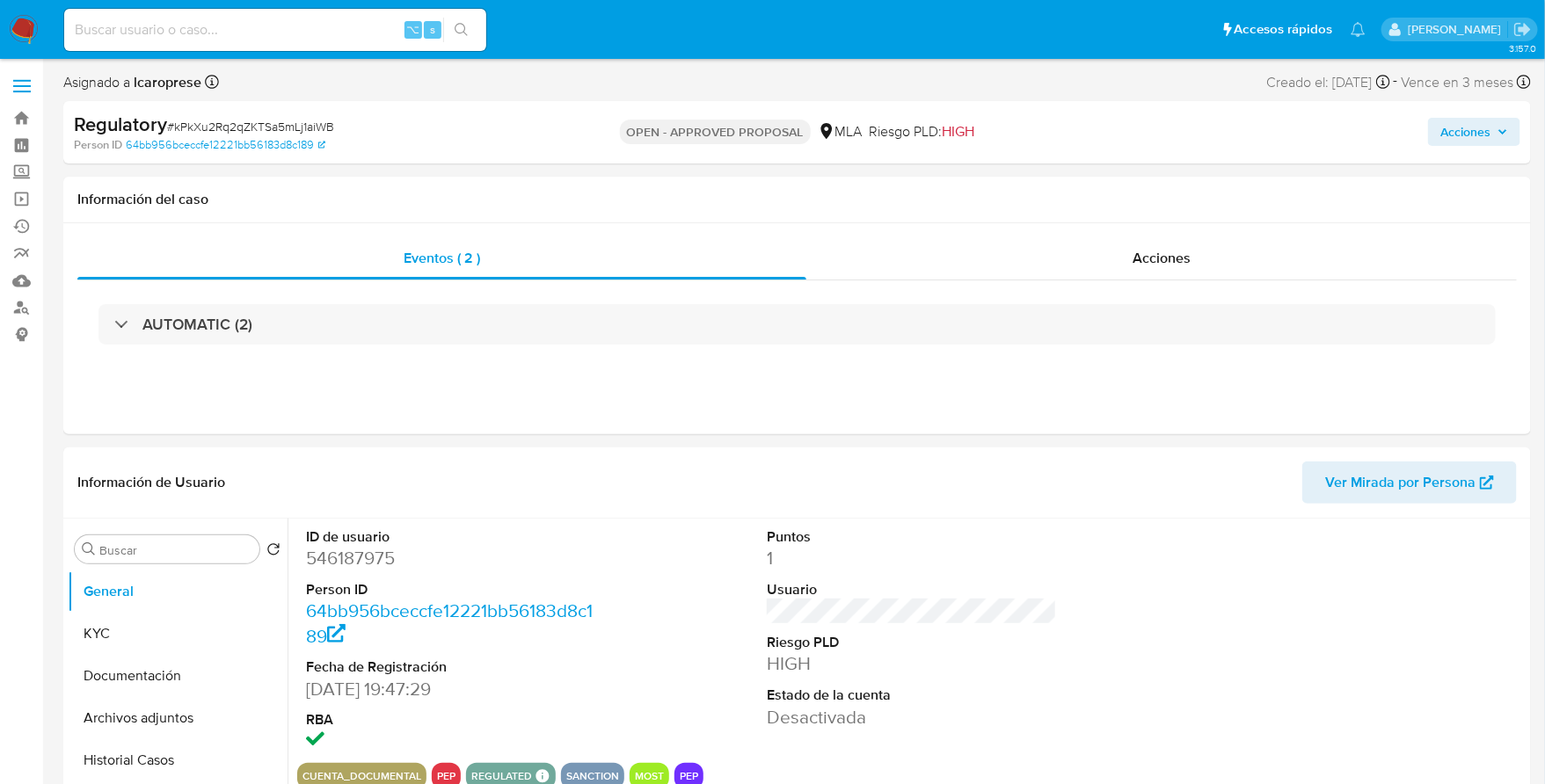
select select "10"
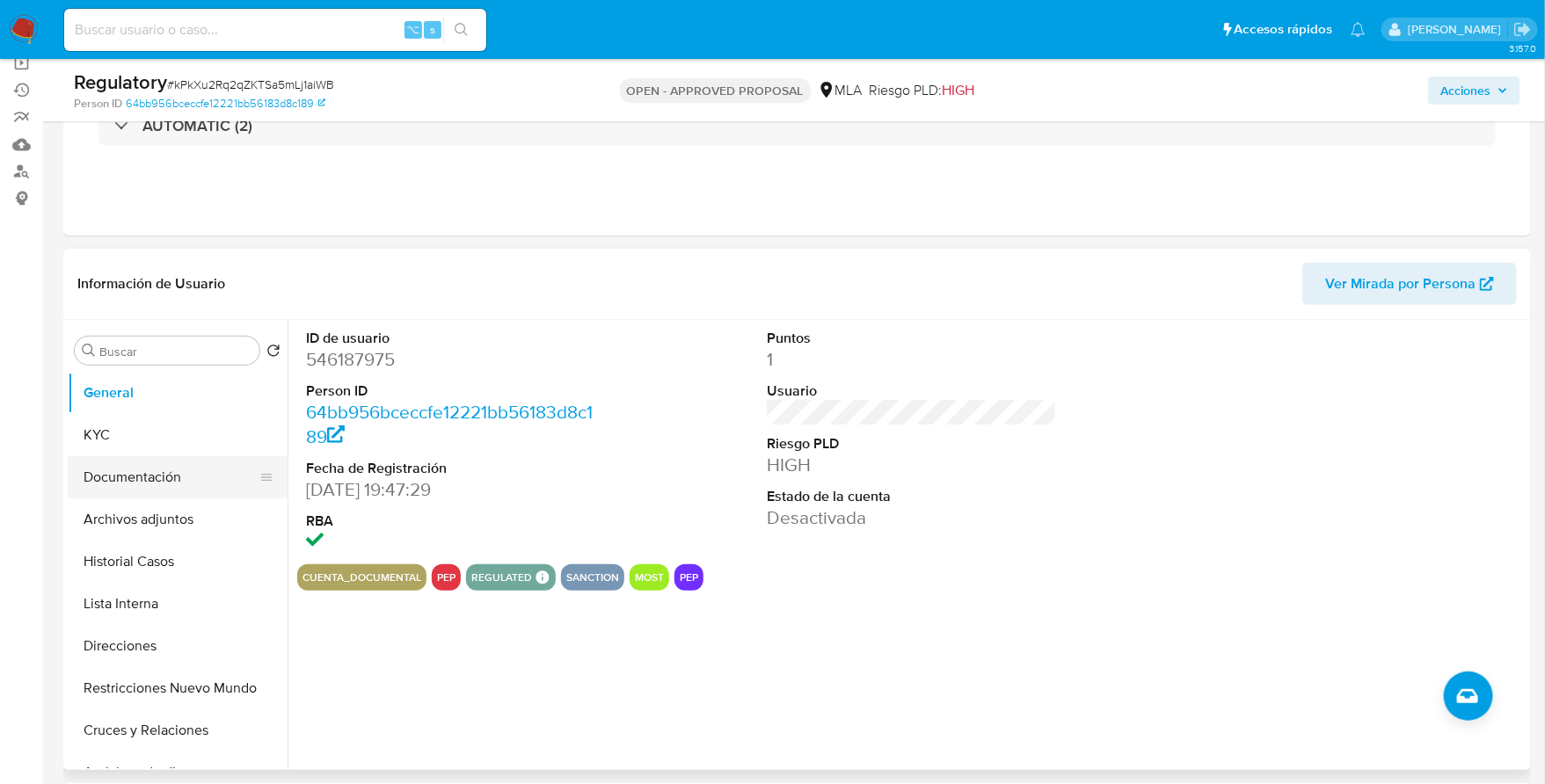
scroll to position [193, 0]
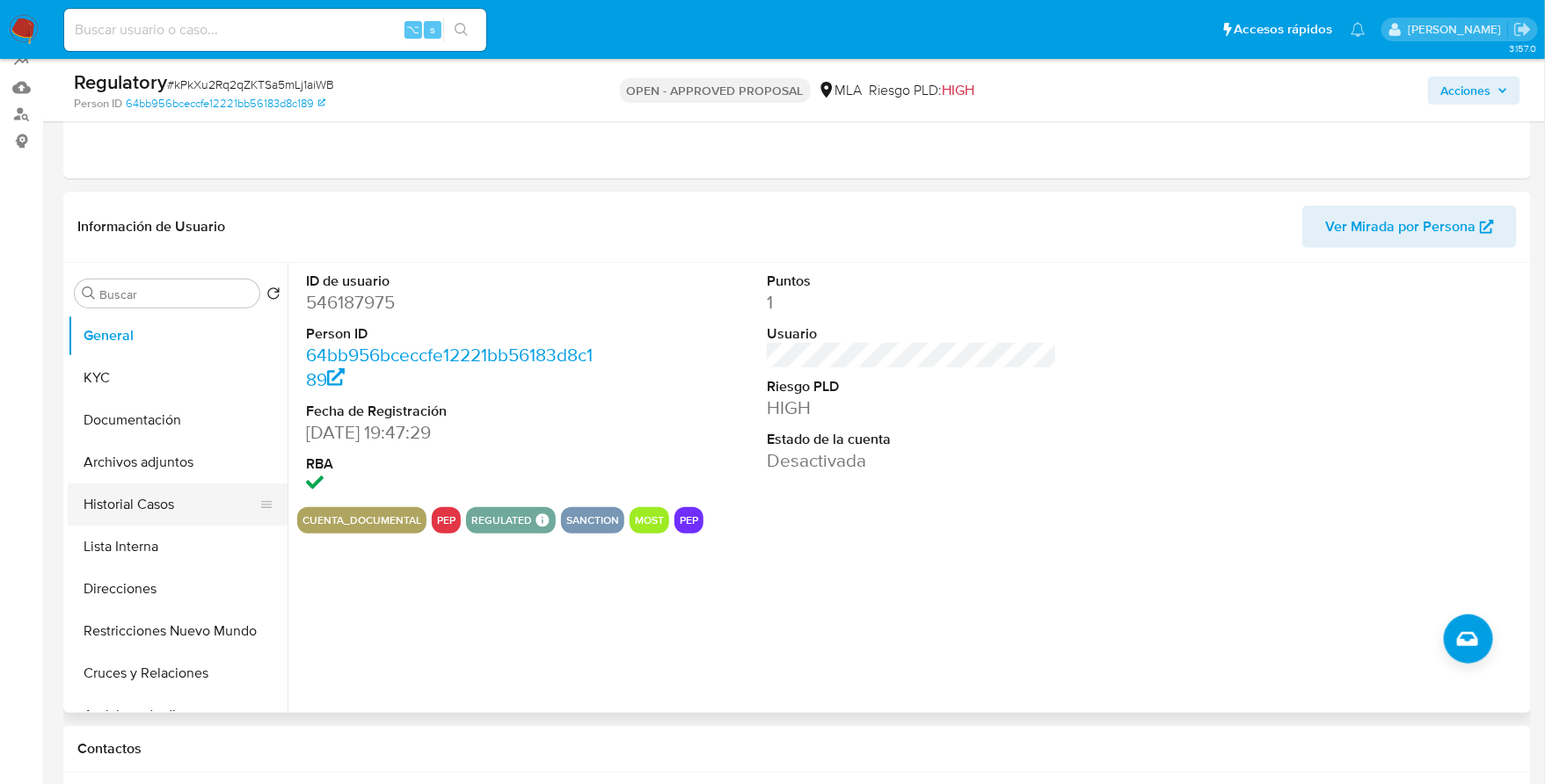
click at [120, 500] on button "Historial Casos" at bounding box center [171, 505] width 206 height 42
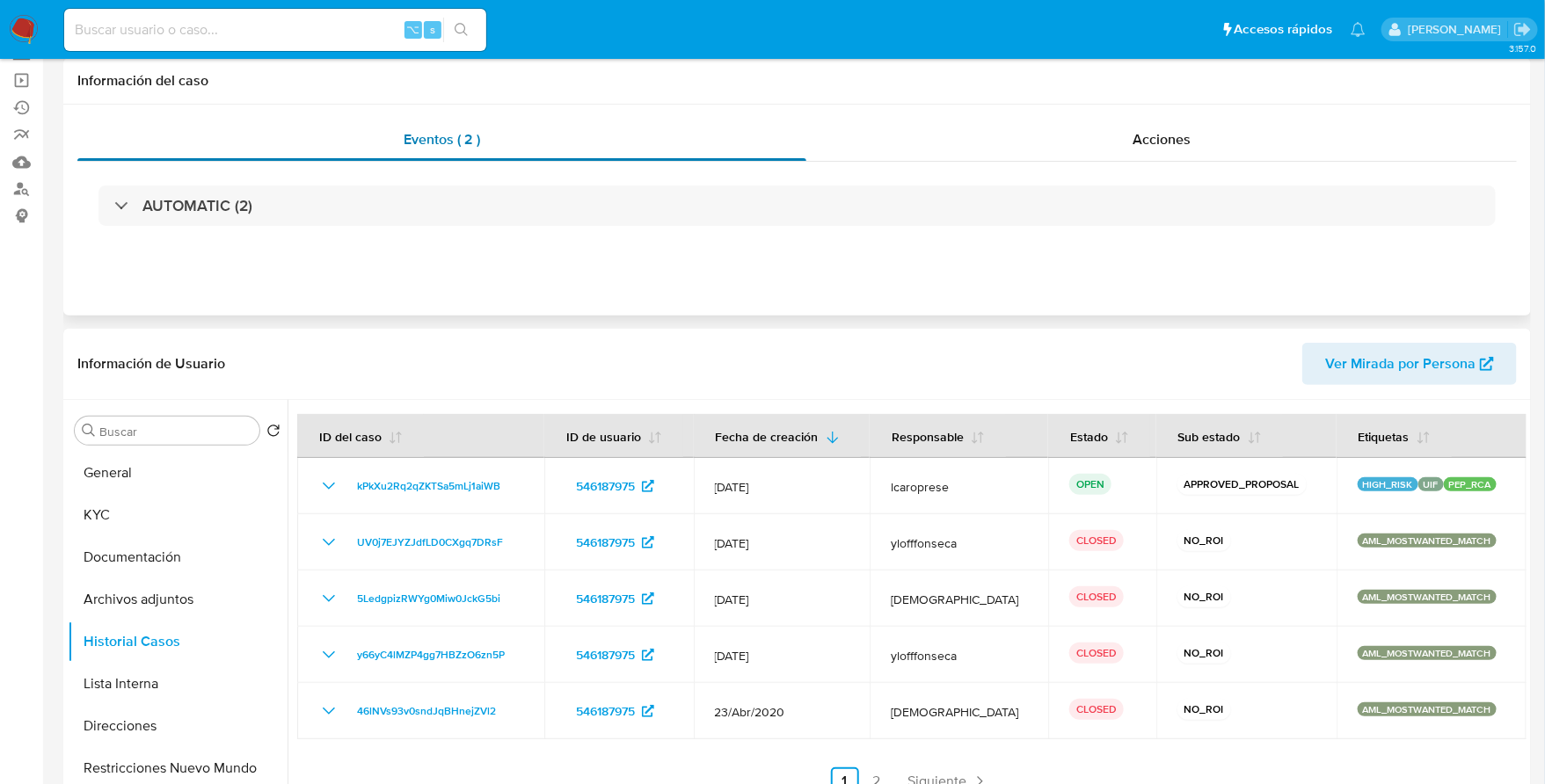
scroll to position [0, 0]
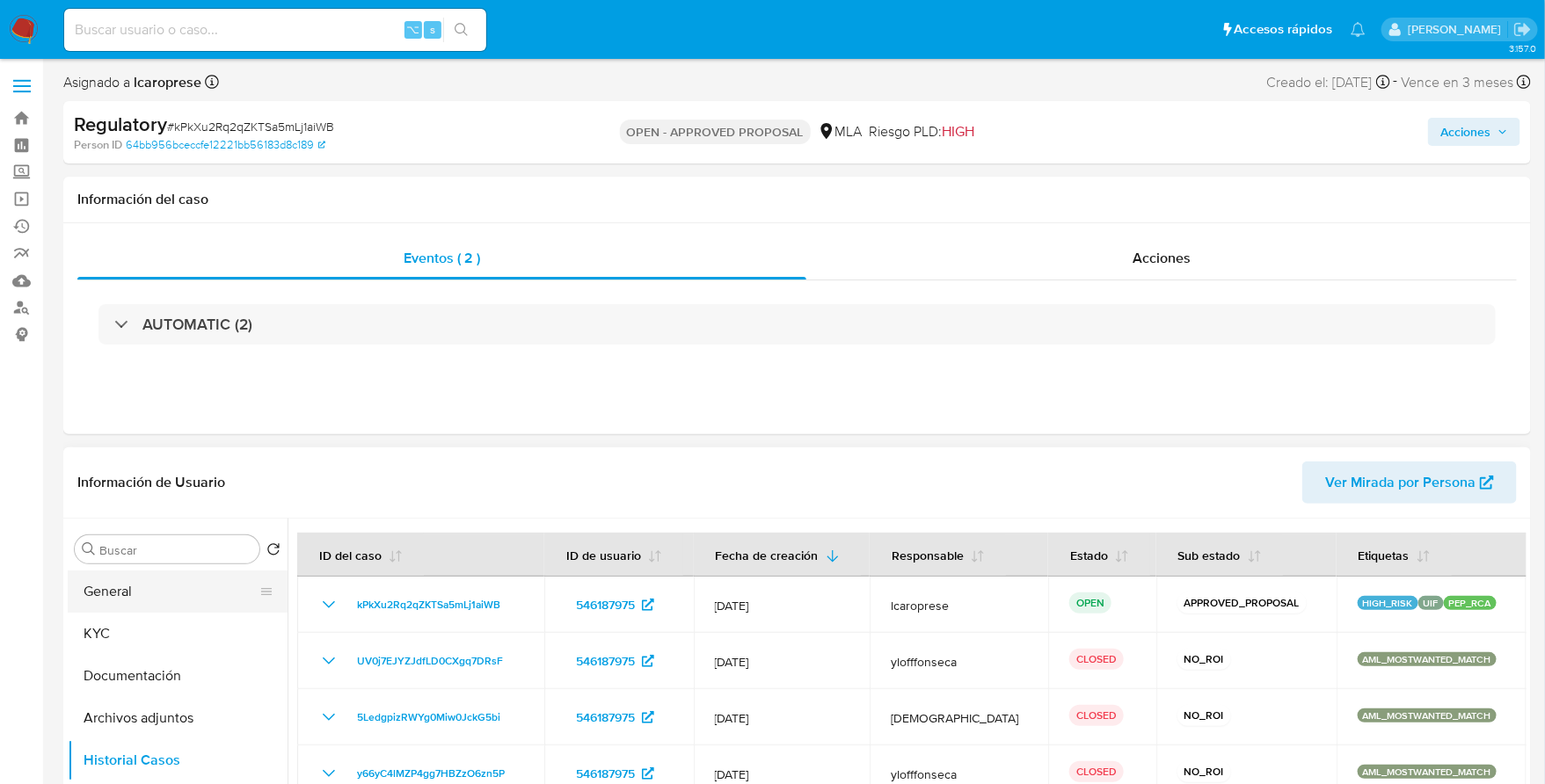
click at [128, 575] on button "General" at bounding box center [171, 592] width 206 height 42
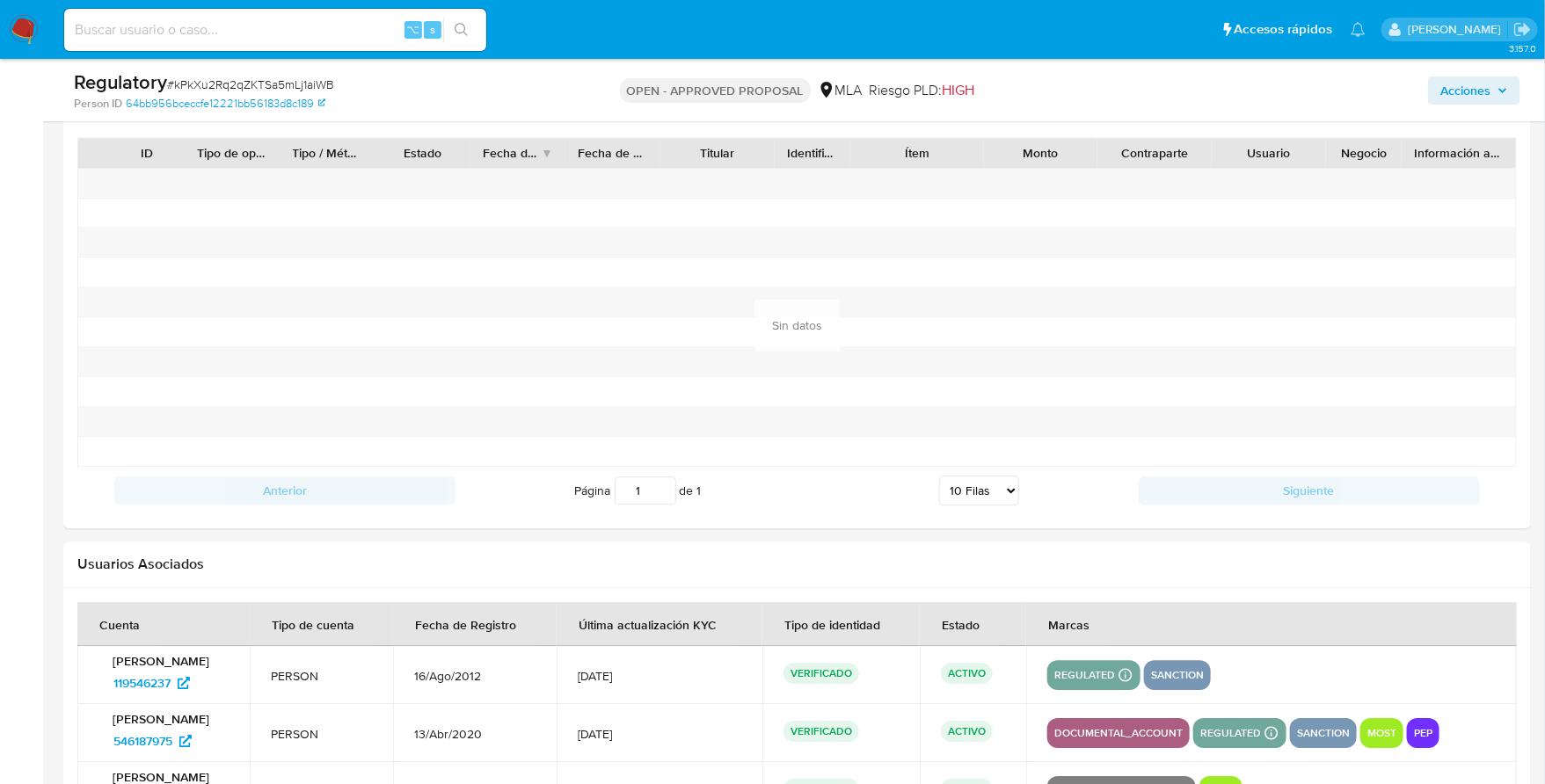
scroll to position [2160, 0]
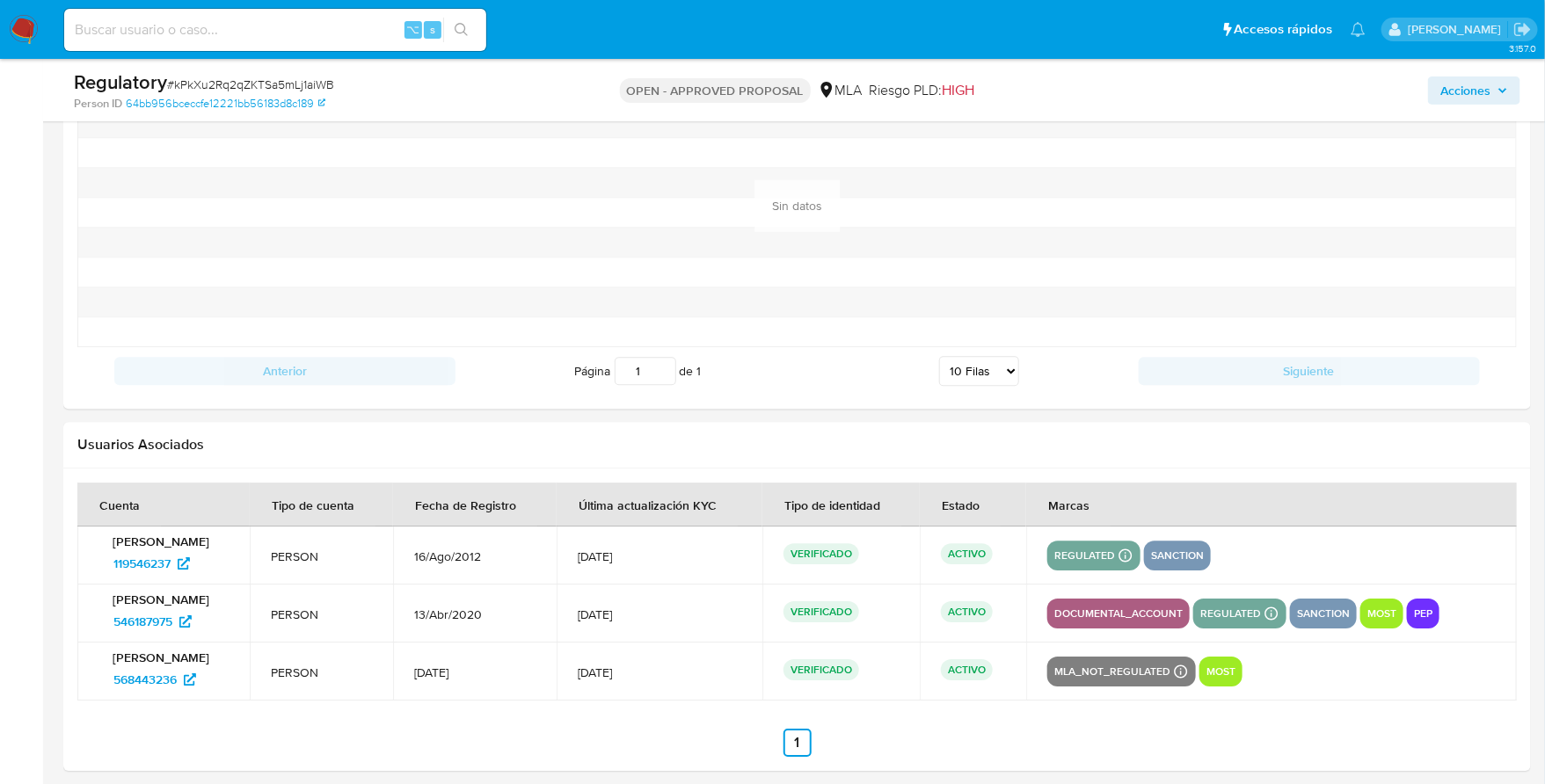
click at [212, 40] on input at bounding box center [275, 30] width 422 height 23
paste input "1939155191"
type input "1939155191"
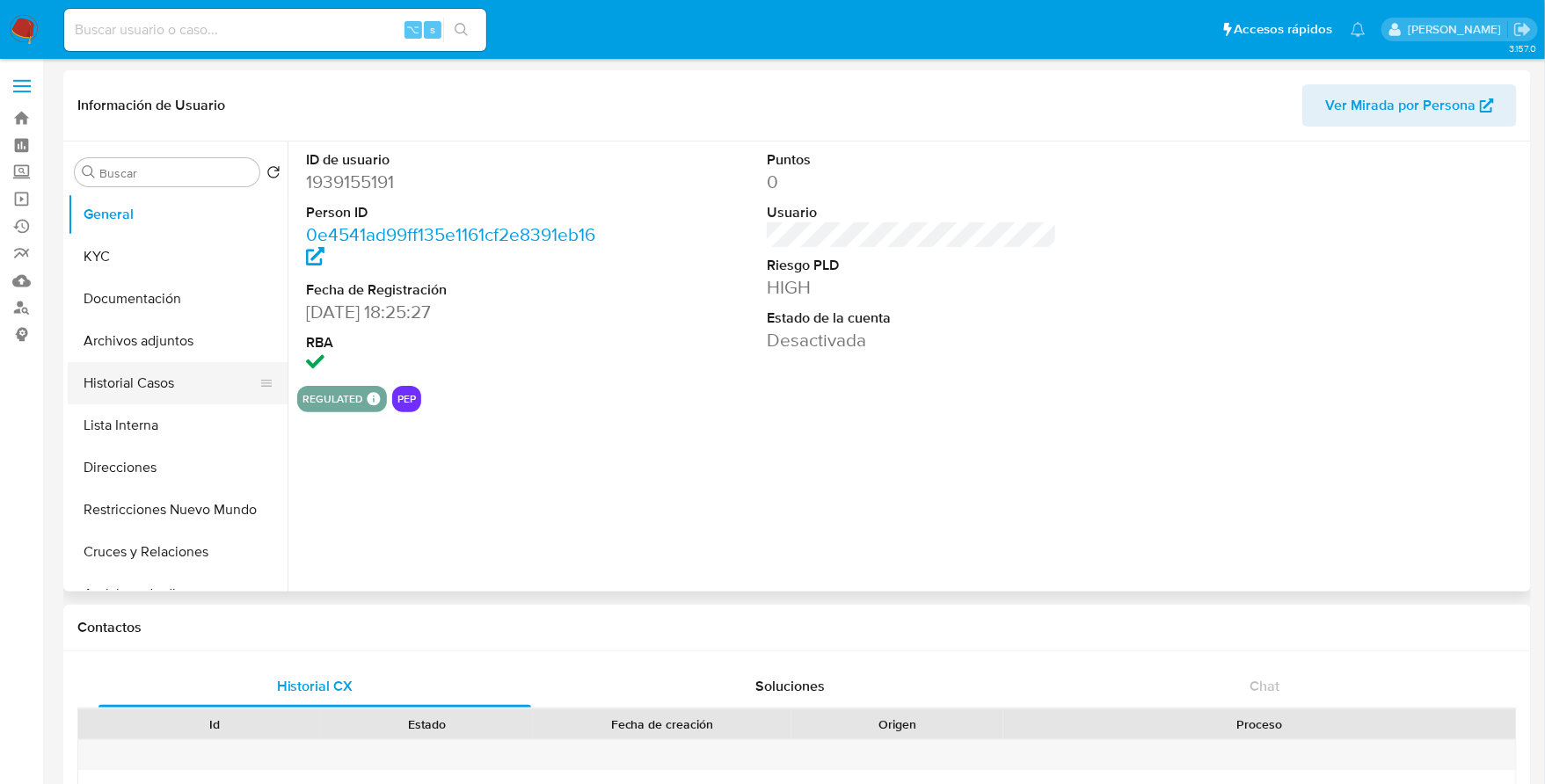
select select "10"
click at [142, 388] on button "Historial Casos" at bounding box center [171, 383] width 206 height 42
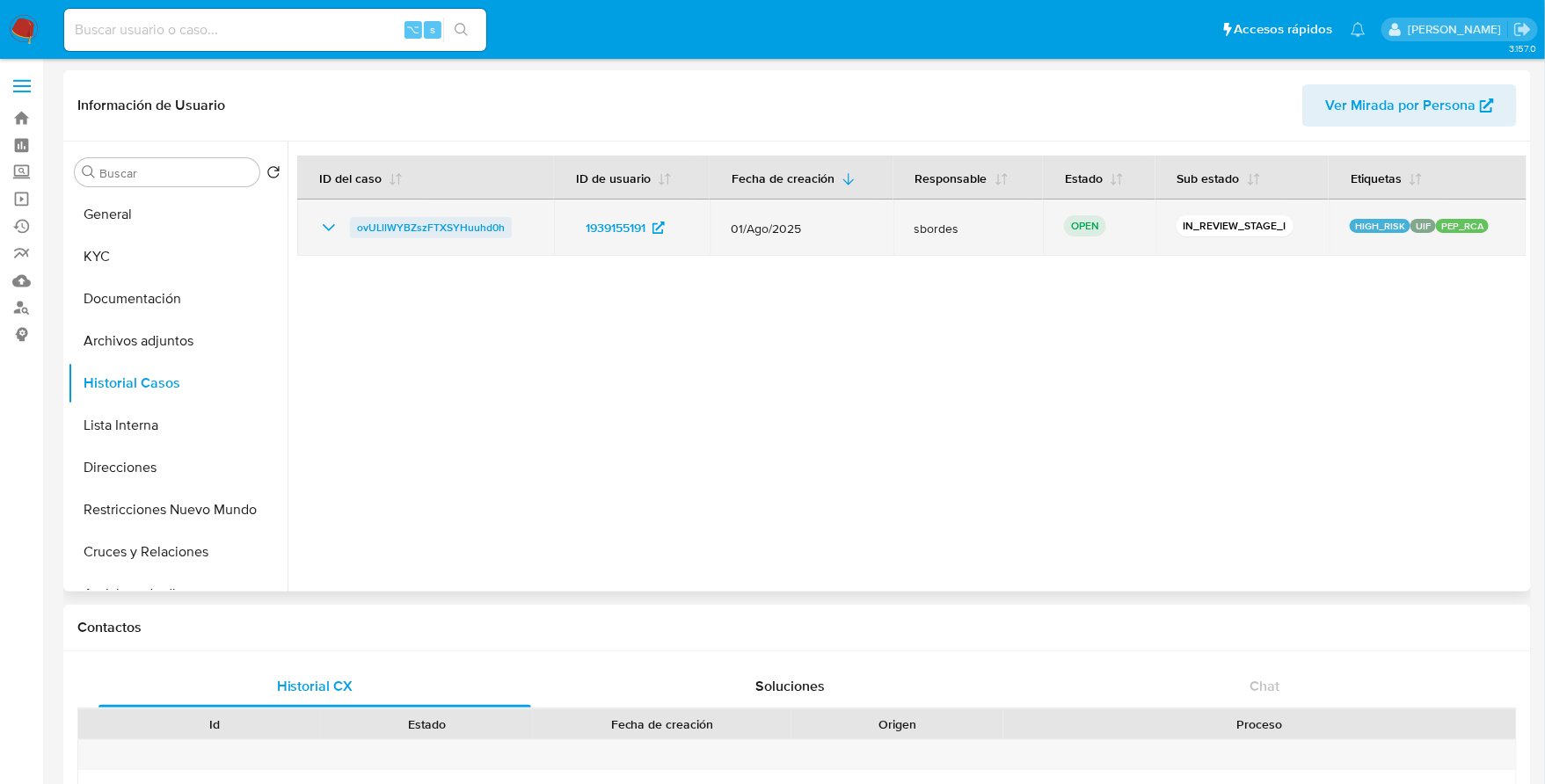
click at [366, 227] on span "ovULllWYBZszFTXSYHuuhd0h" at bounding box center [430, 227] width 148 height 21
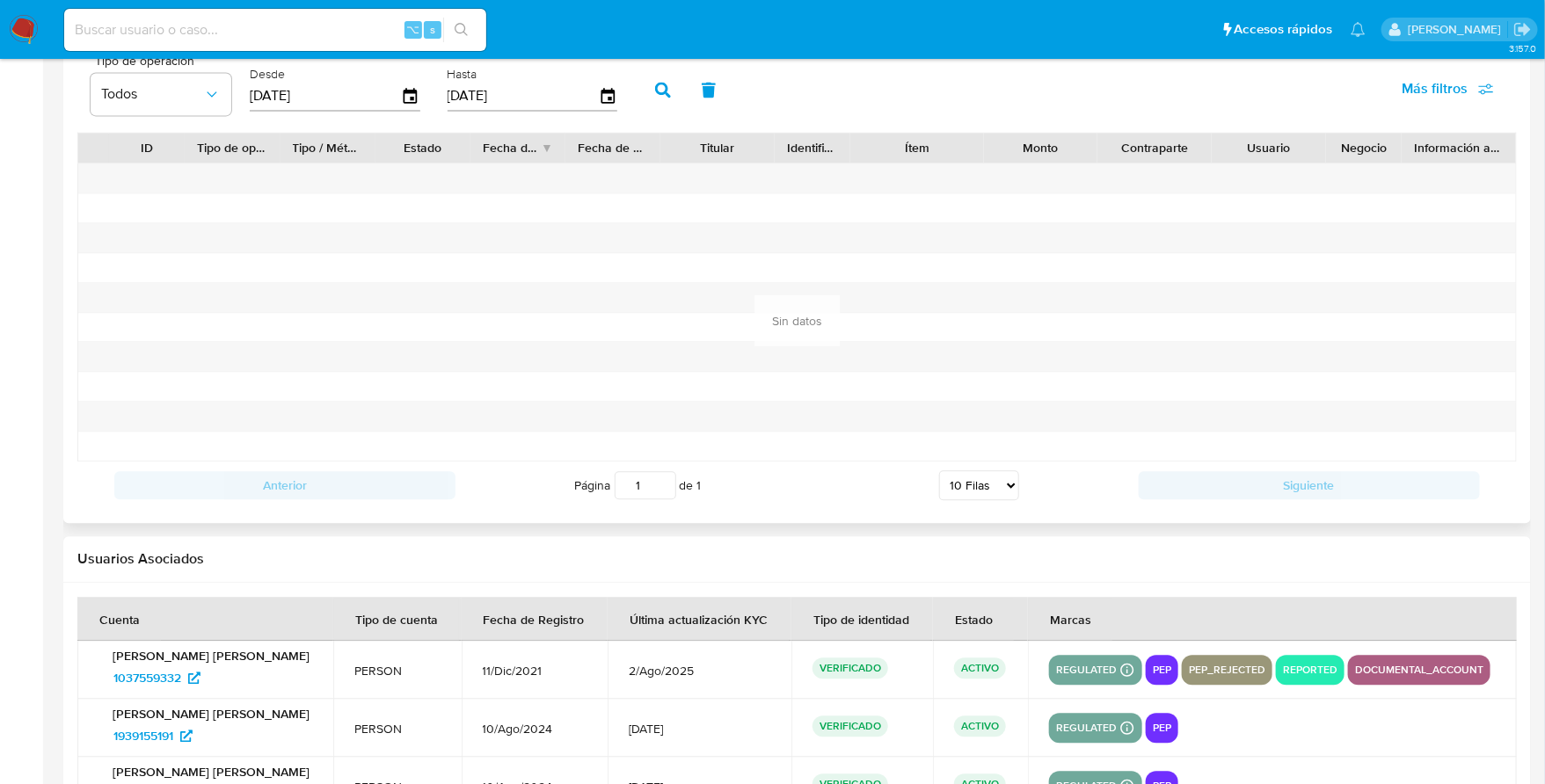
scroll to position [1845, 0]
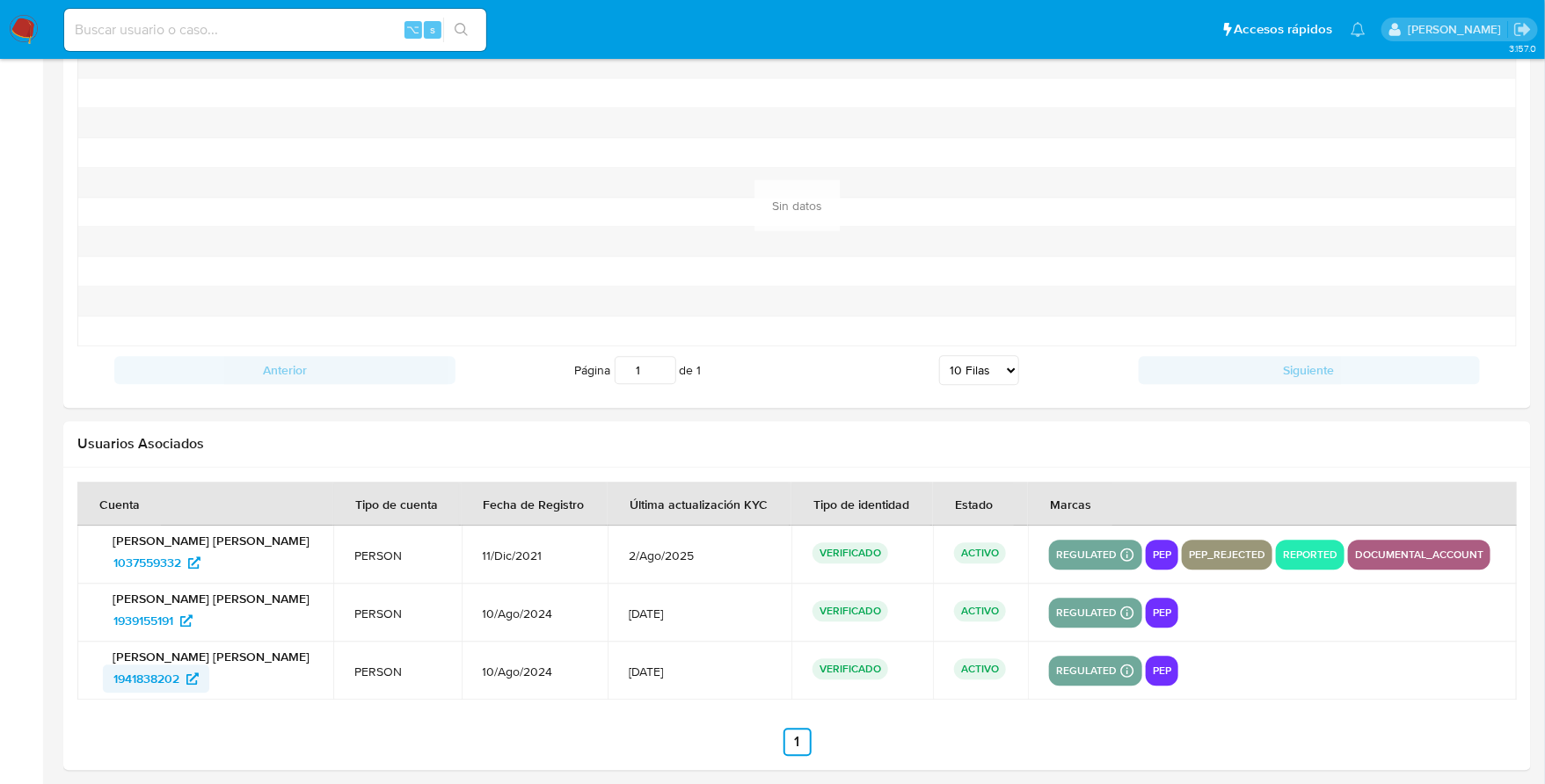
click at [133, 674] on span "1941838202" at bounding box center [146, 679] width 66 height 28
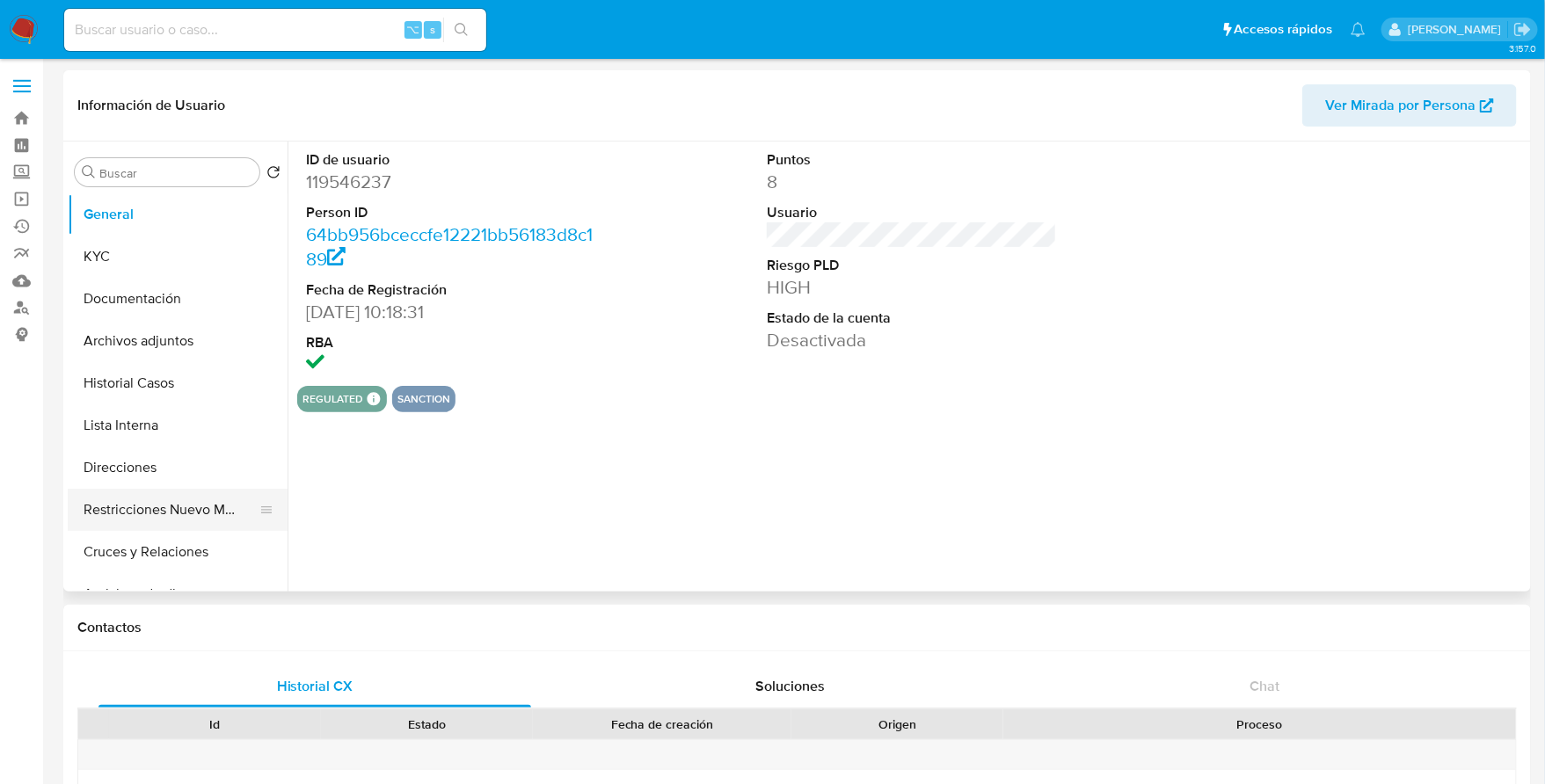
select select "10"
click at [161, 506] on button "Restricciones Nuevo Mundo" at bounding box center [171, 509] width 206 height 42
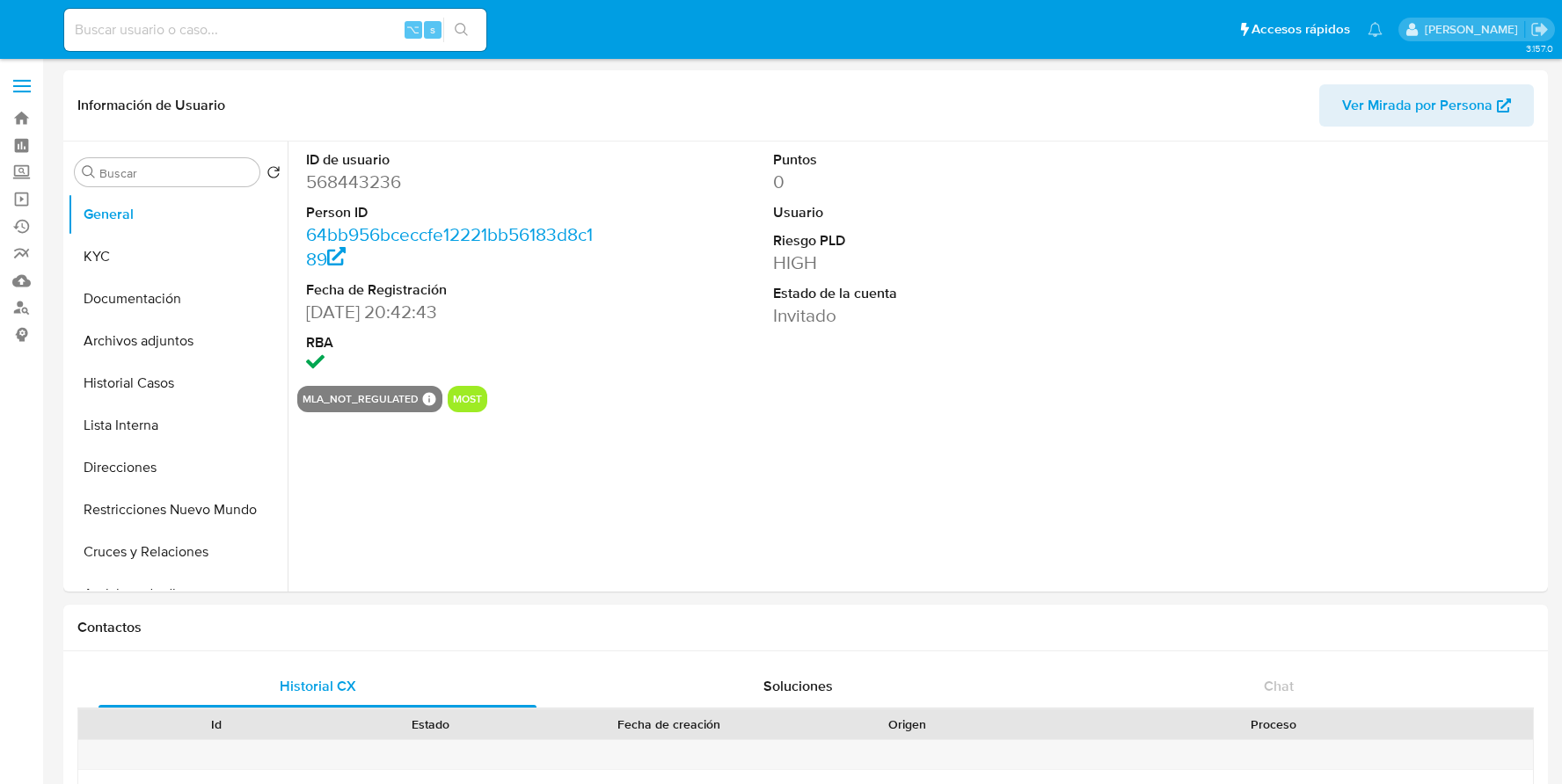
select select "10"
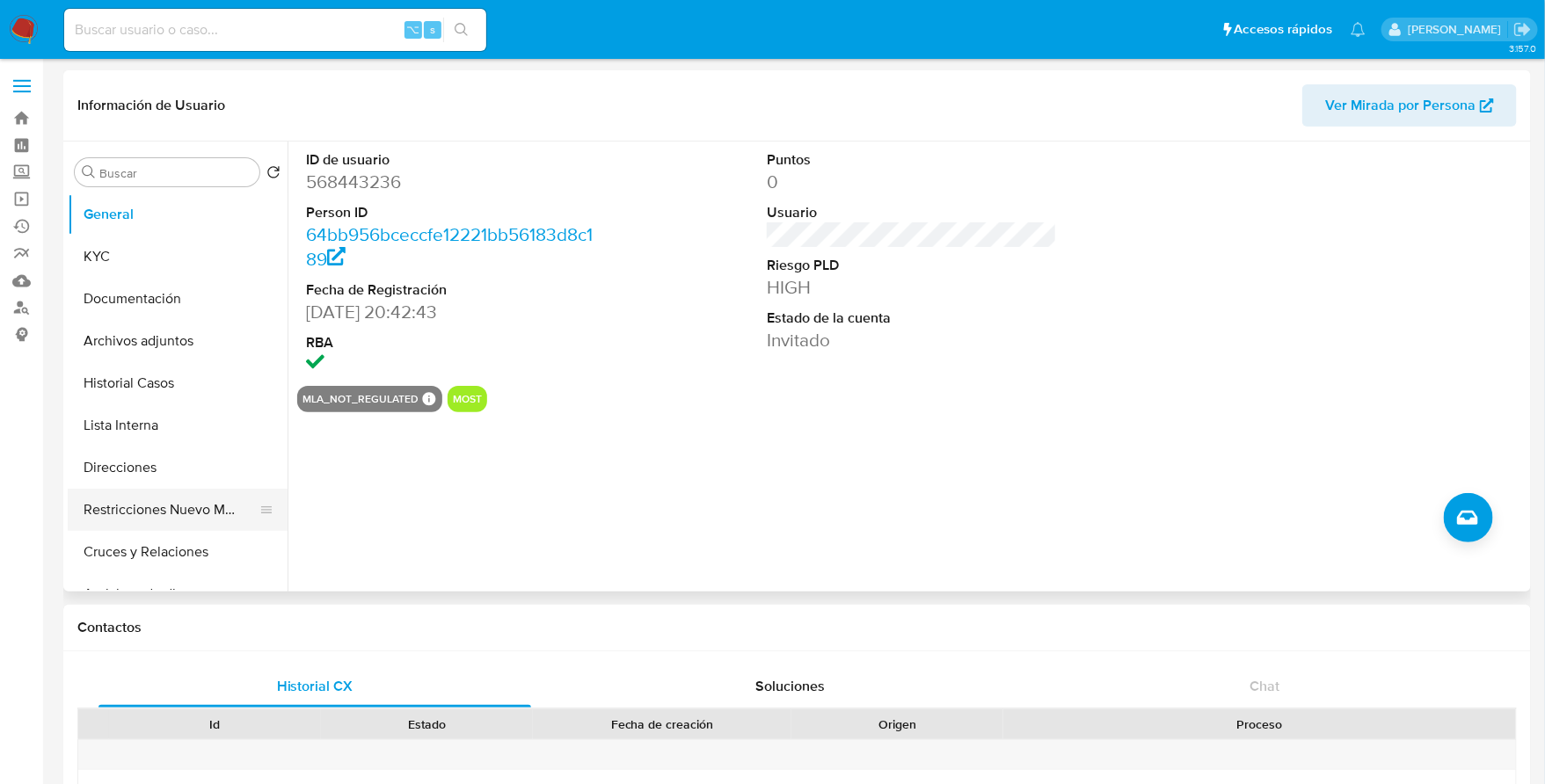
click at [165, 506] on button "Restricciones Nuevo Mundo" at bounding box center [171, 509] width 206 height 42
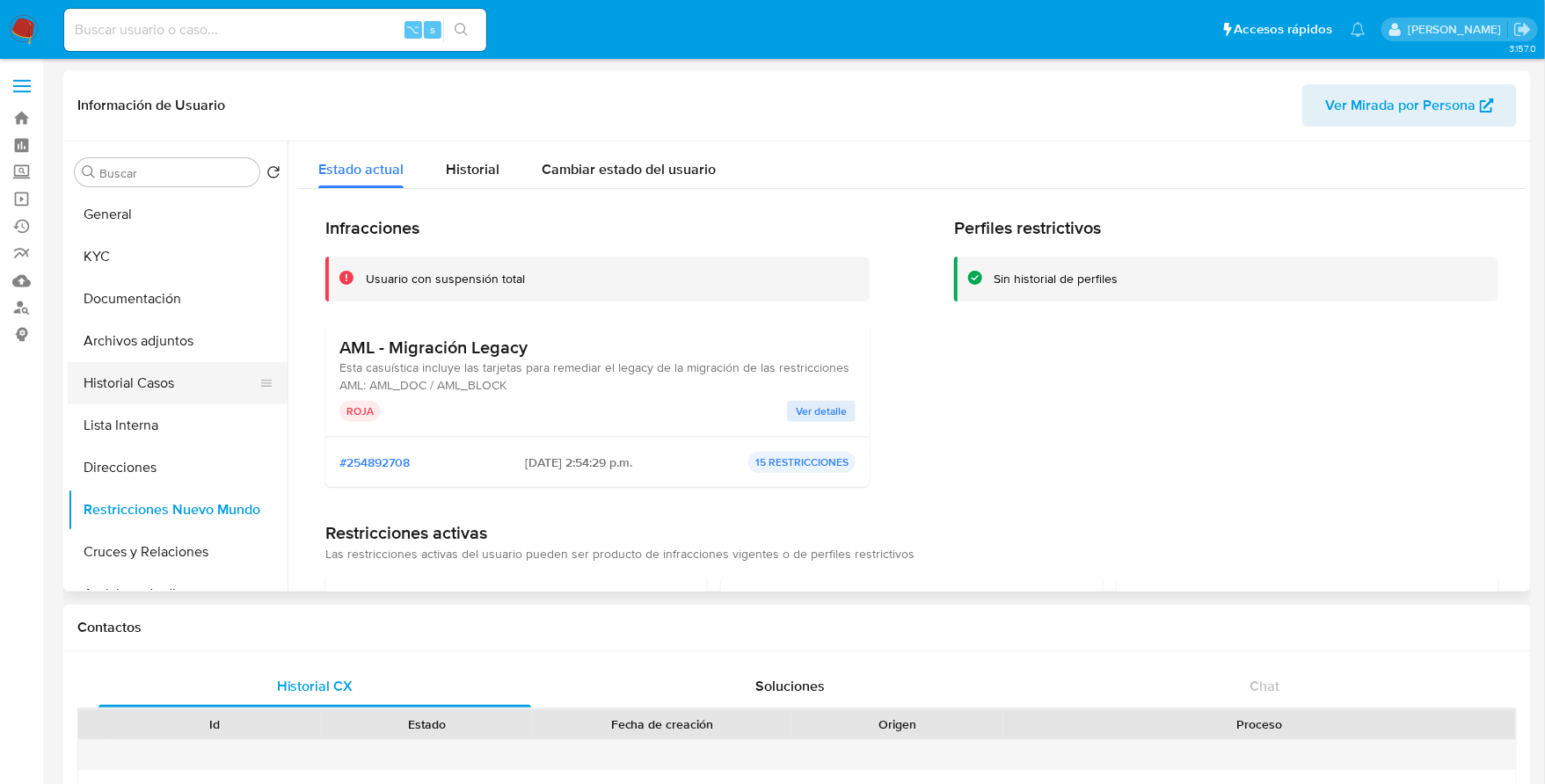
click at [168, 396] on button "Historial Casos" at bounding box center [171, 383] width 206 height 42
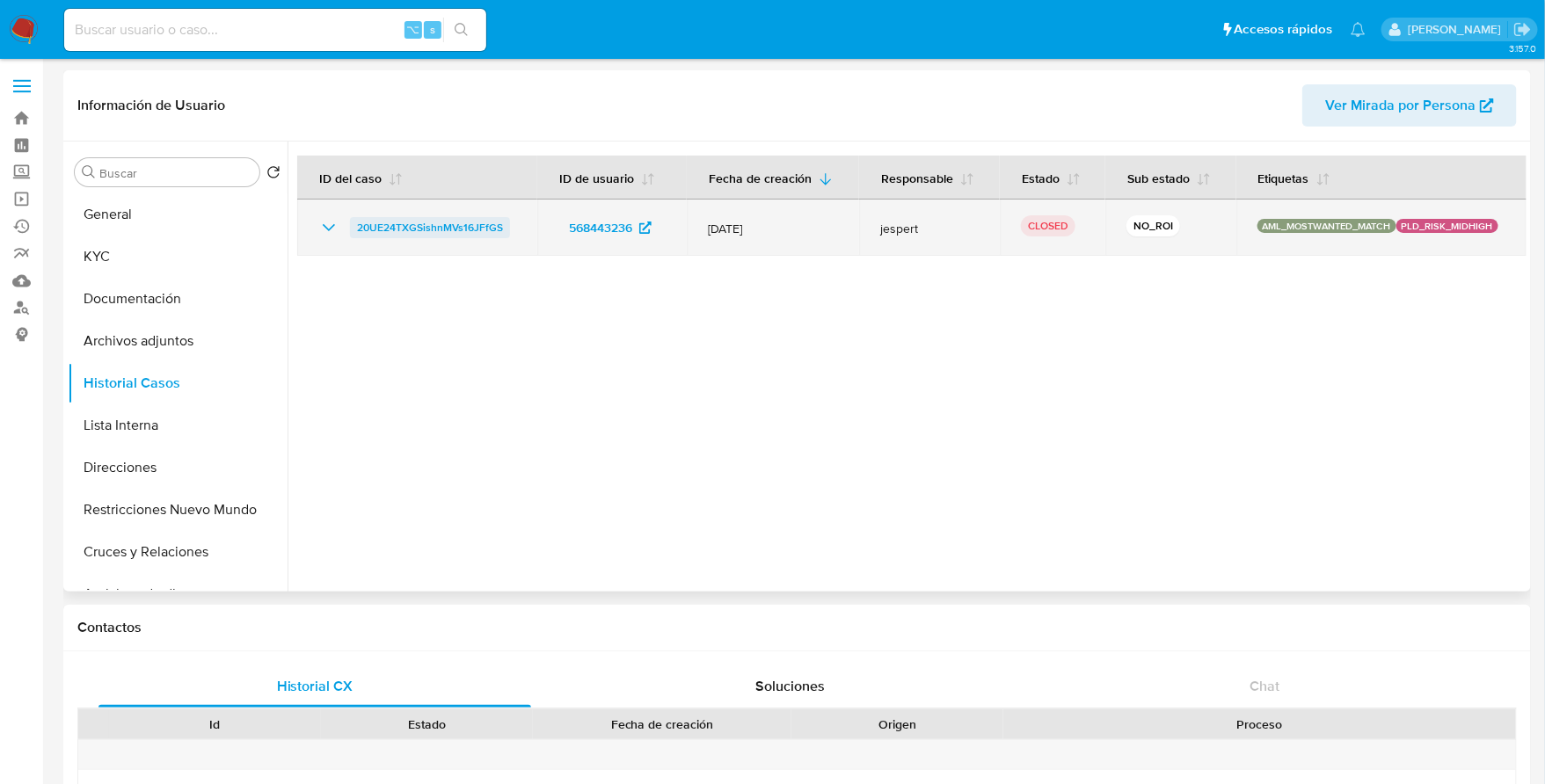
click at [393, 225] on span "20UE24TXGSishnMVs16JFfGS" at bounding box center [429, 227] width 146 height 21
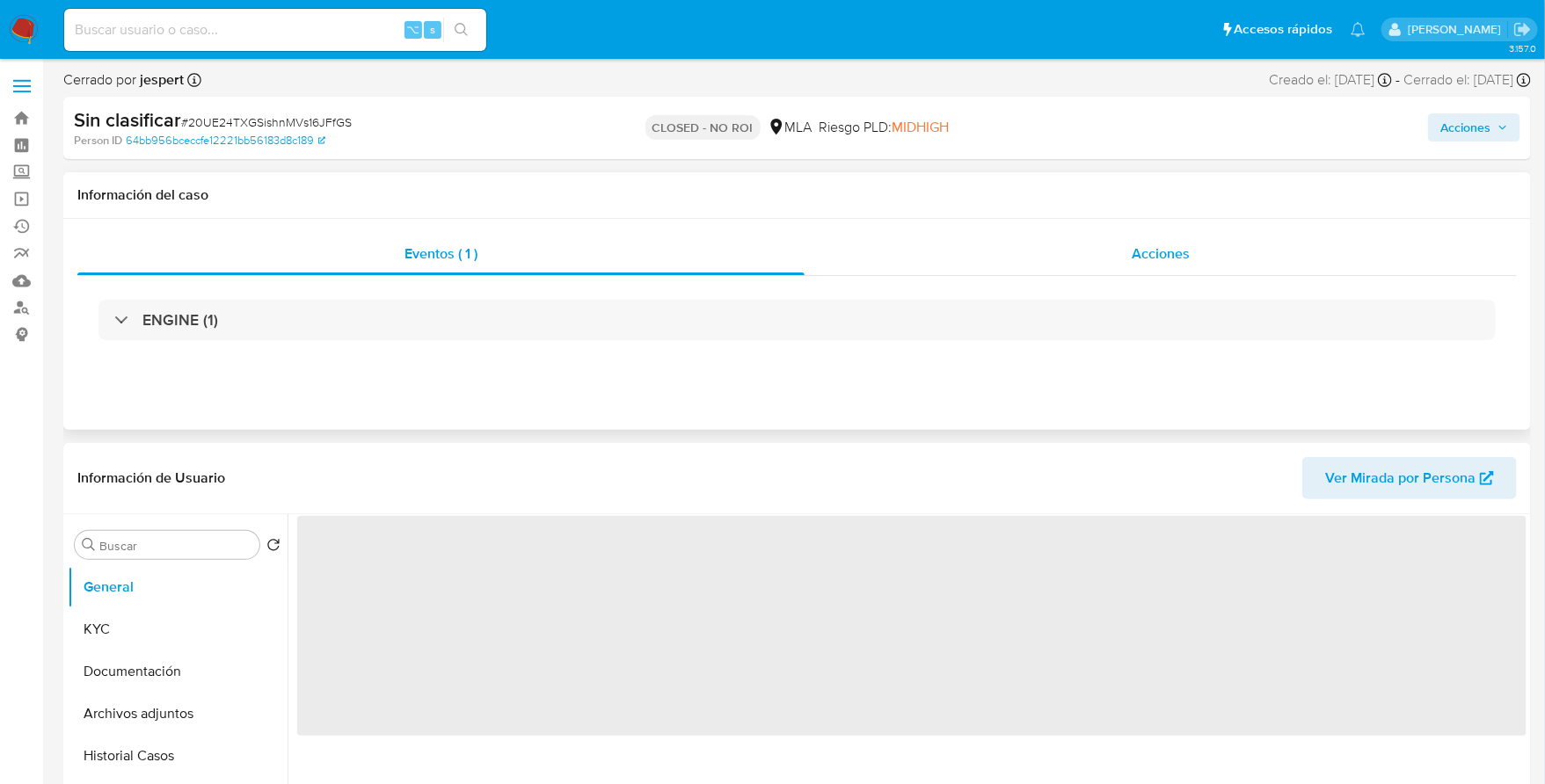
click at [1144, 255] on span "Acciones" at bounding box center [1161, 253] width 59 height 20
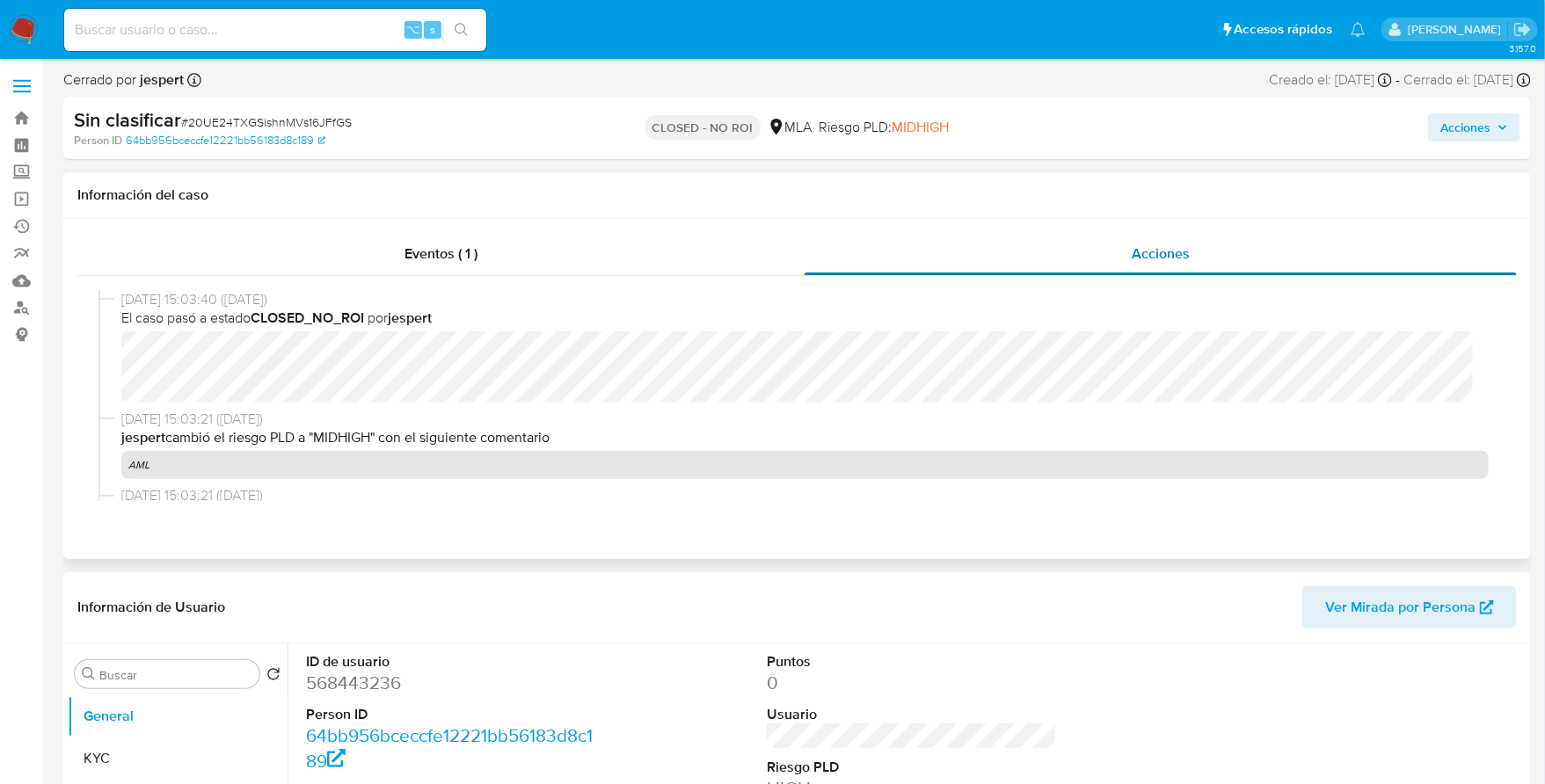
select select "10"
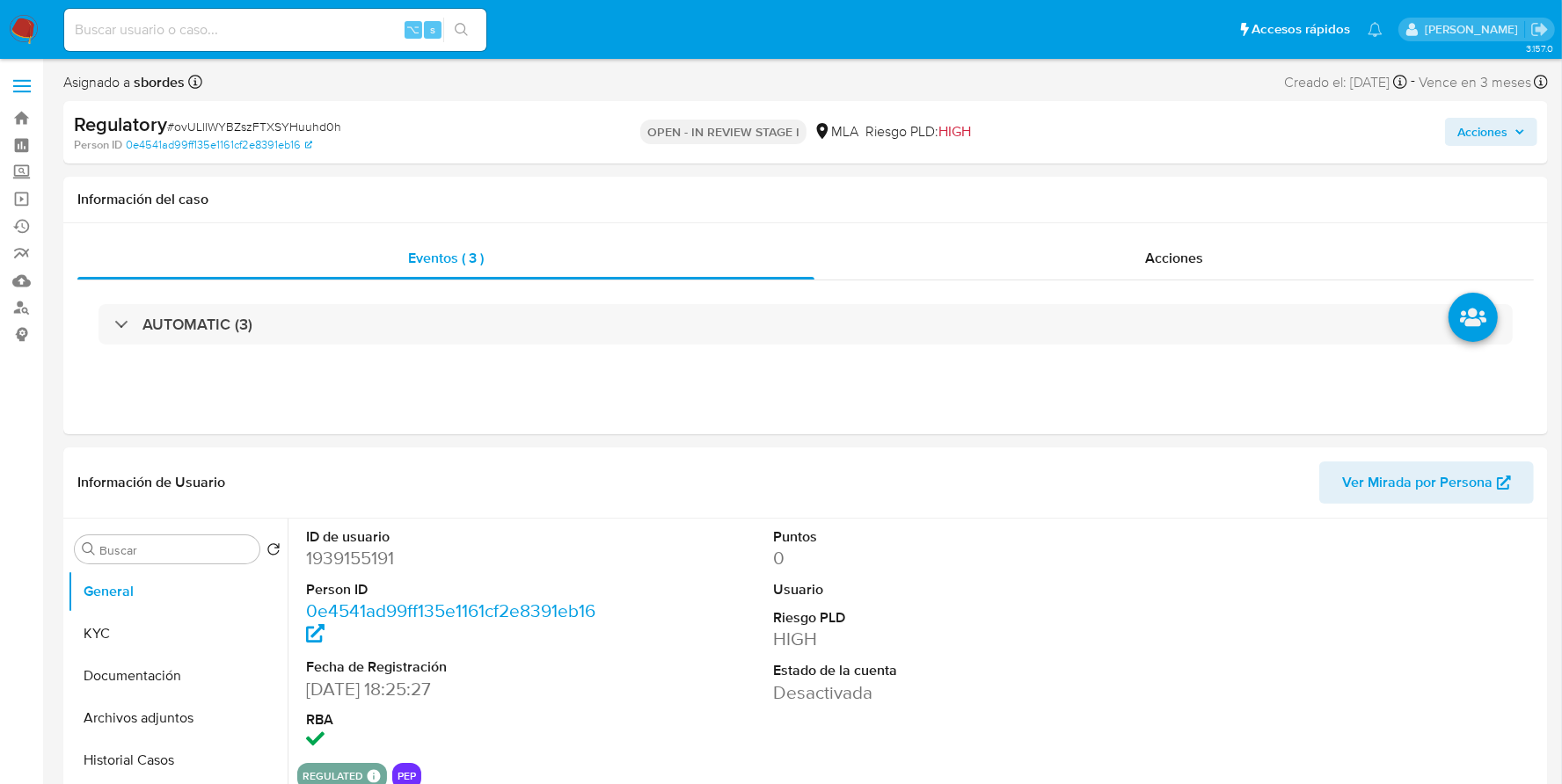
select select "10"
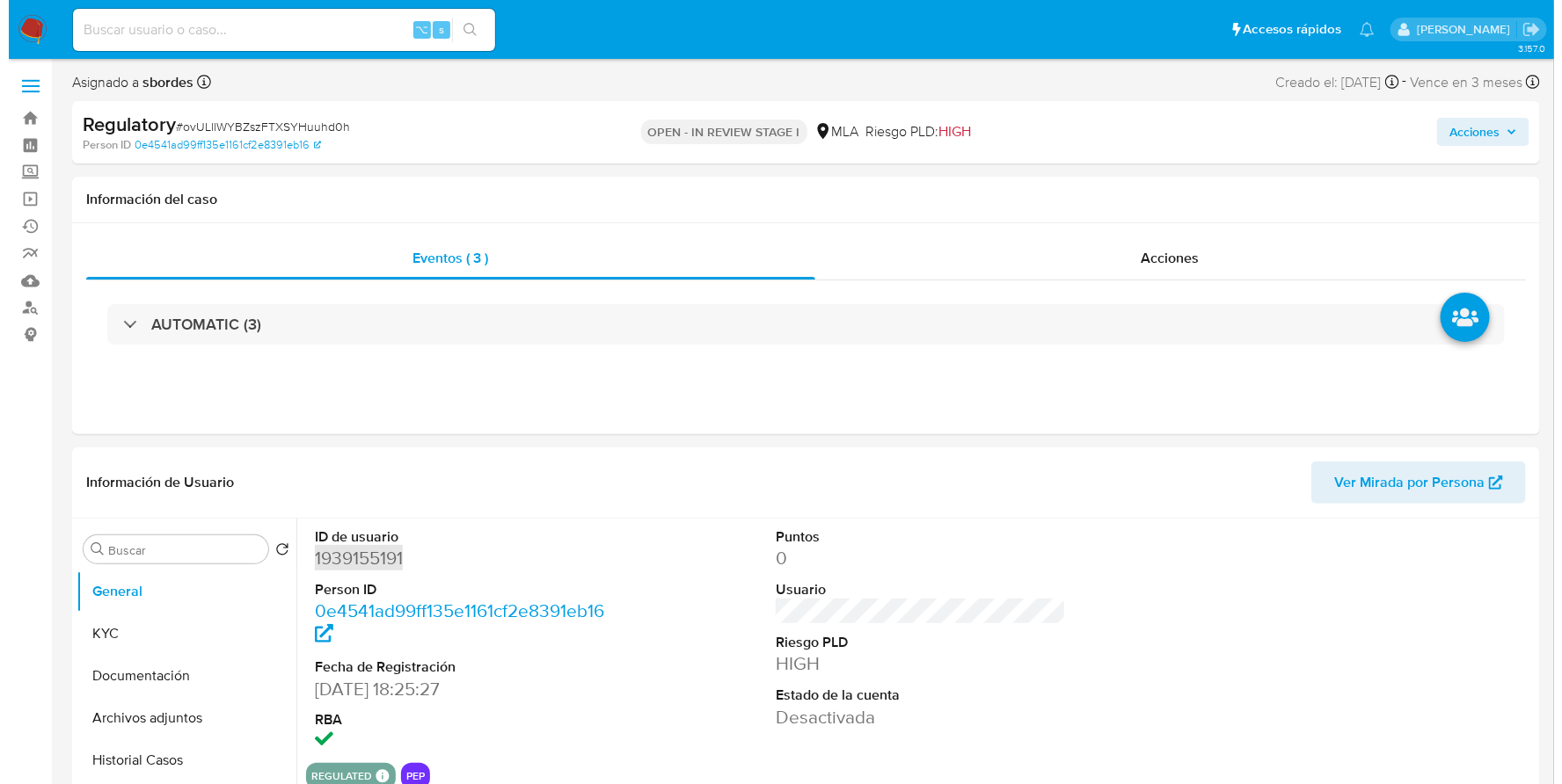
scroll to position [206, 0]
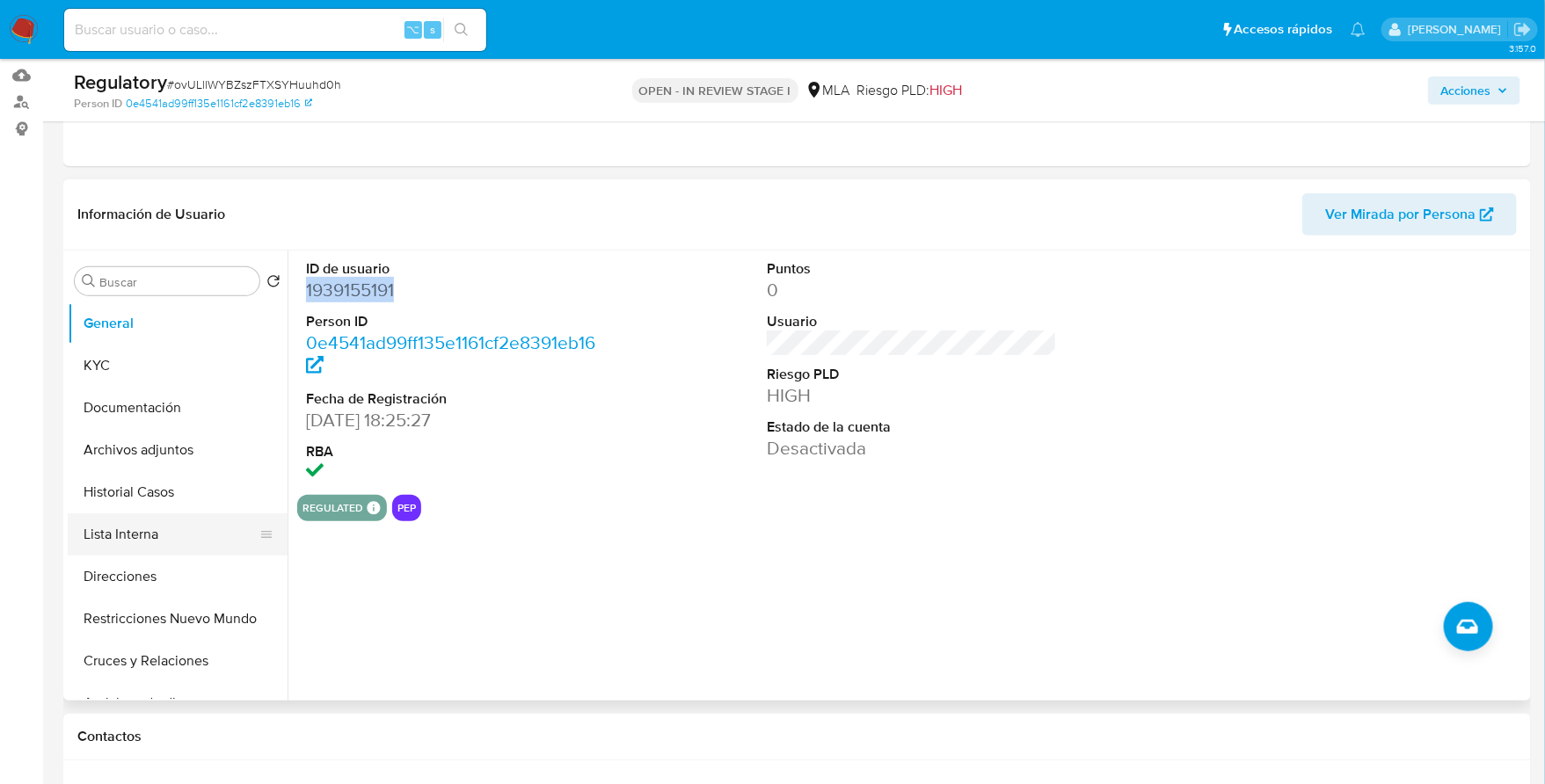
click at [108, 539] on button "Lista Interna" at bounding box center [171, 534] width 206 height 42
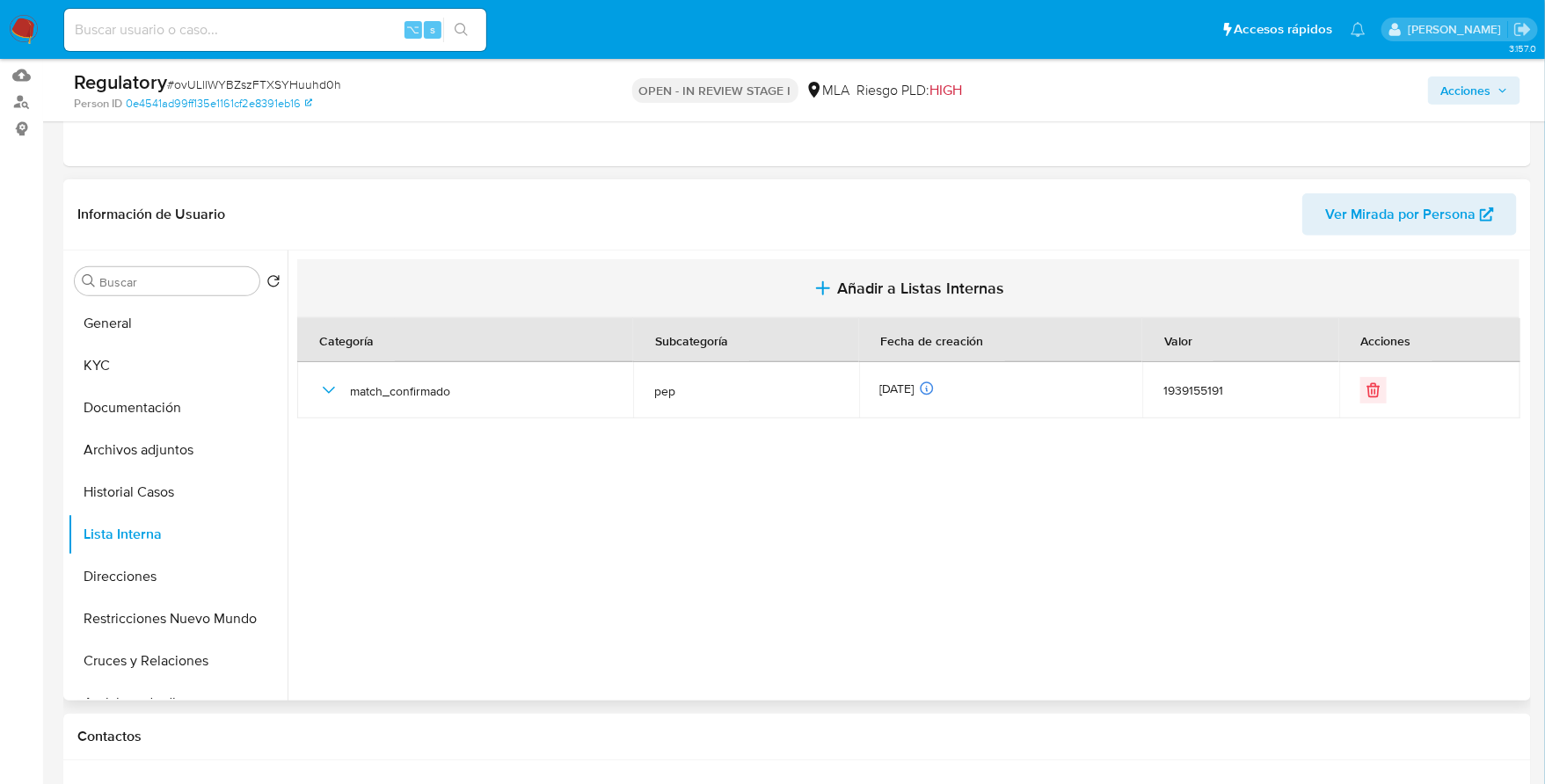
click at [926, 286] on span "Añadir a Listas Internas" at bounding box center [920, 288] width 167 height 20
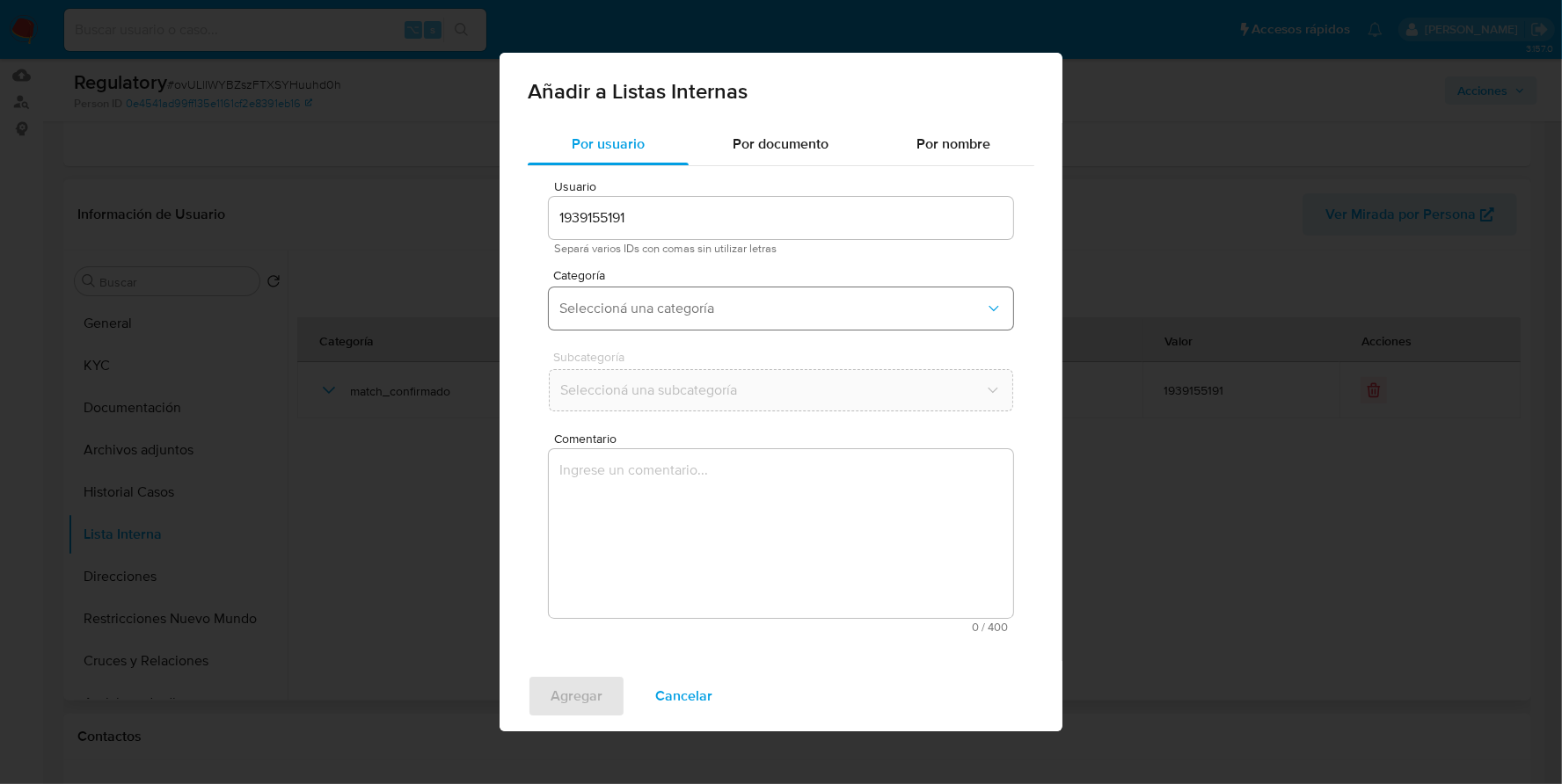
click at [627, 320] on button "Seleccioná una categoría" at bounding box center [781, 309] width 464 height 42
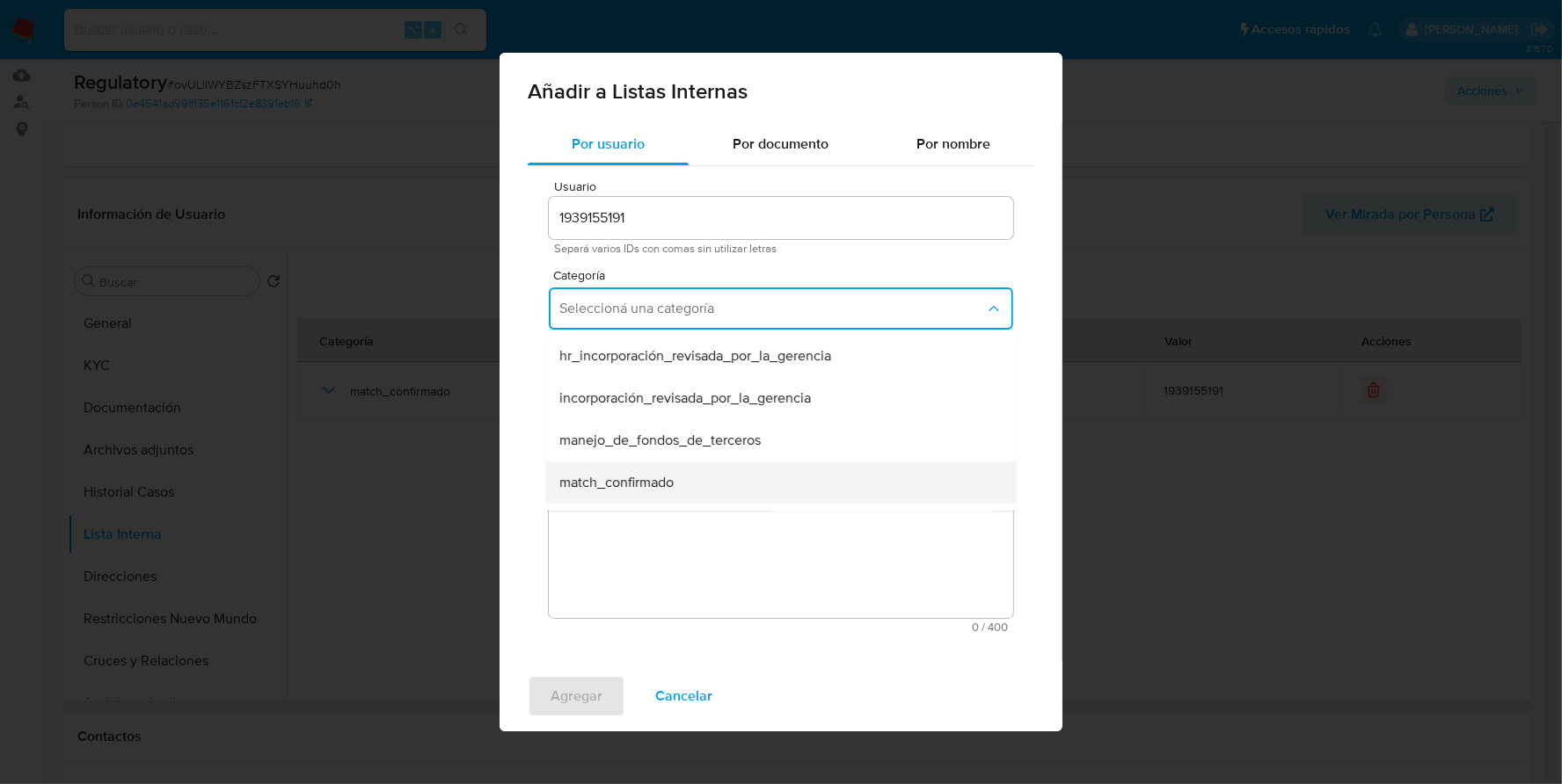
click at [639, 484] on span "match_confirmado" at bounding box center [616, 482] width 114 height 18
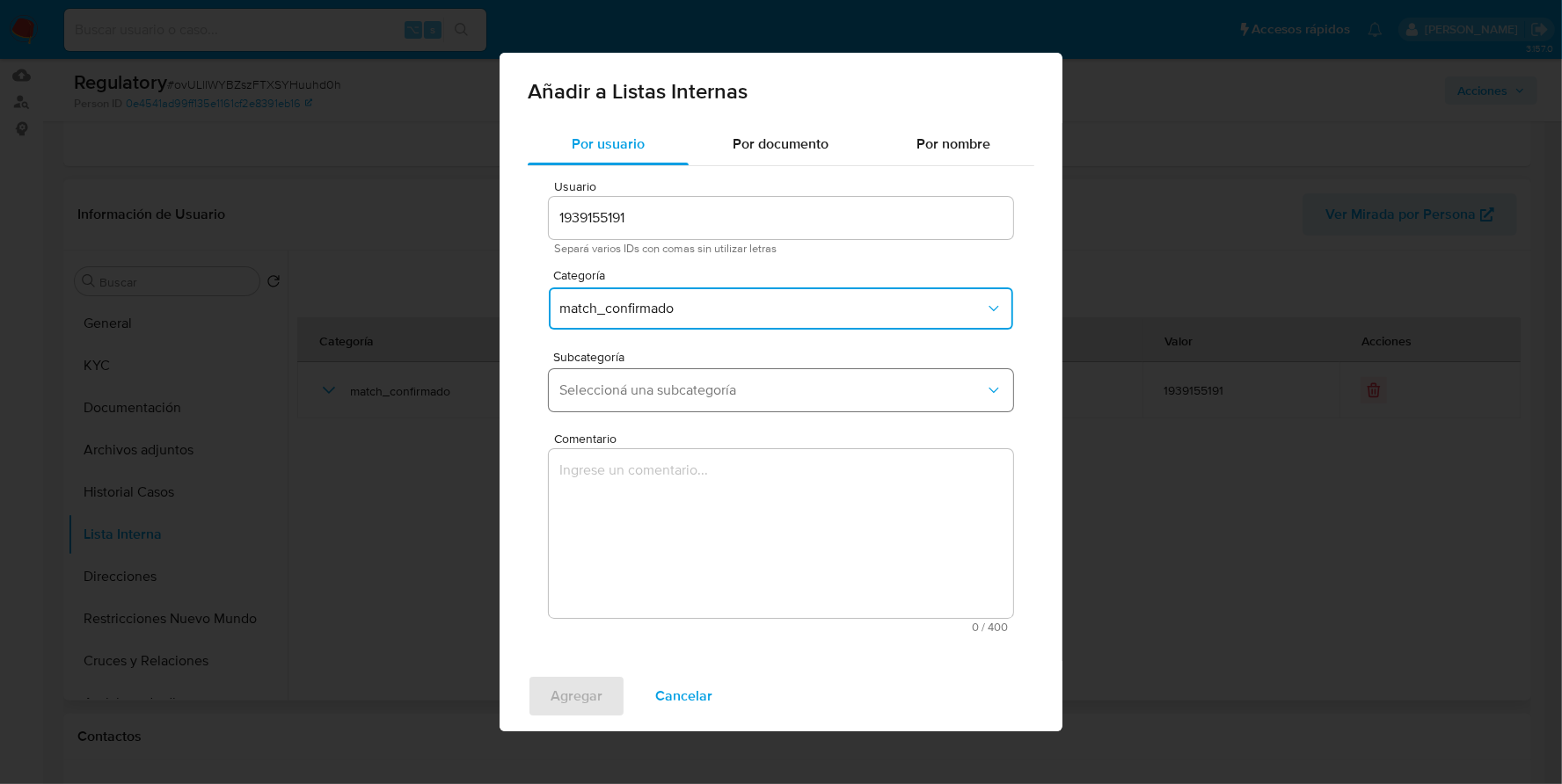
click at [652, 392] on span "Seleccioná una subcategoría" at bounding box center [772, 390] width 426 height 18
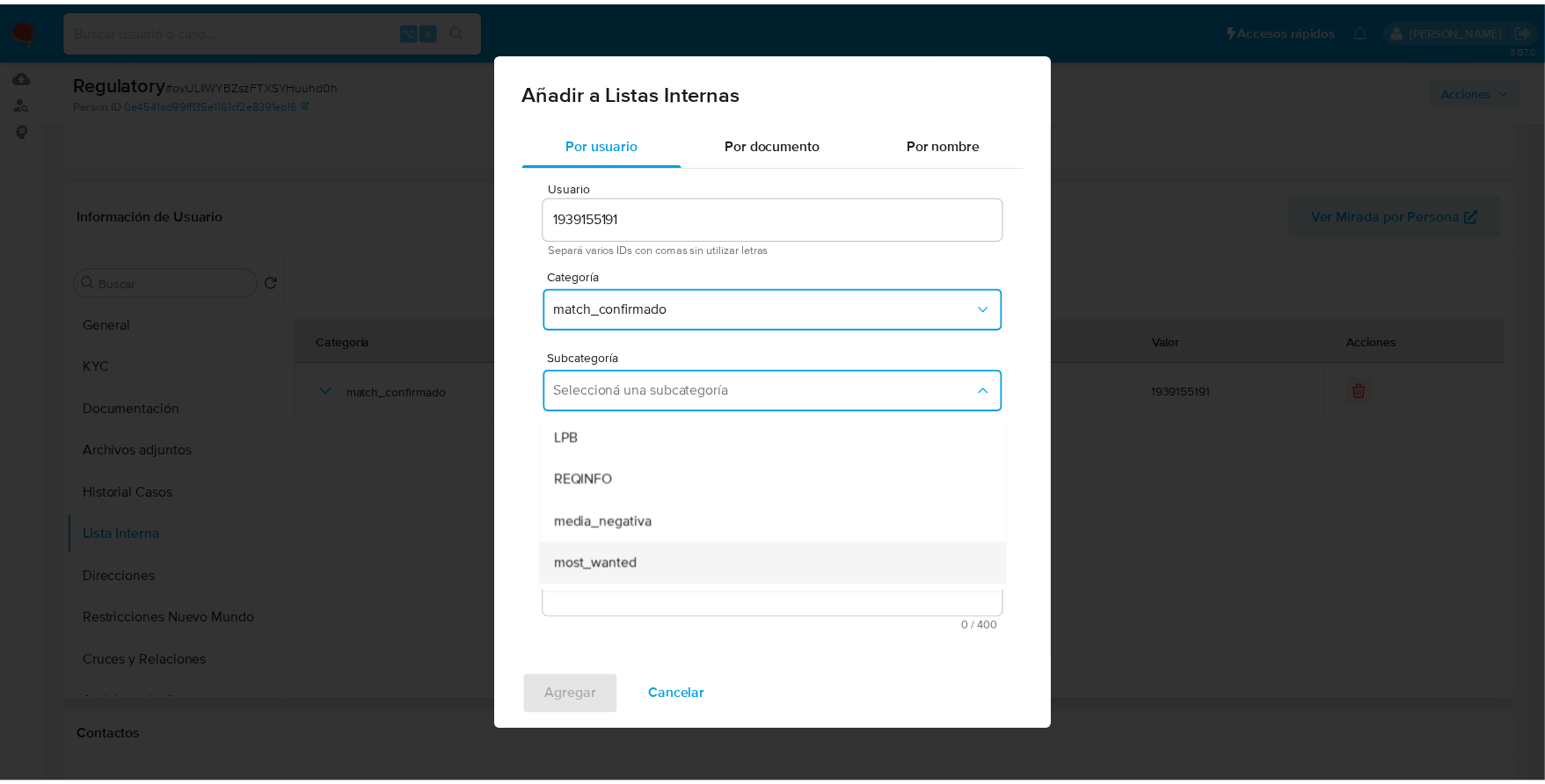
scroll to position [119, 0]
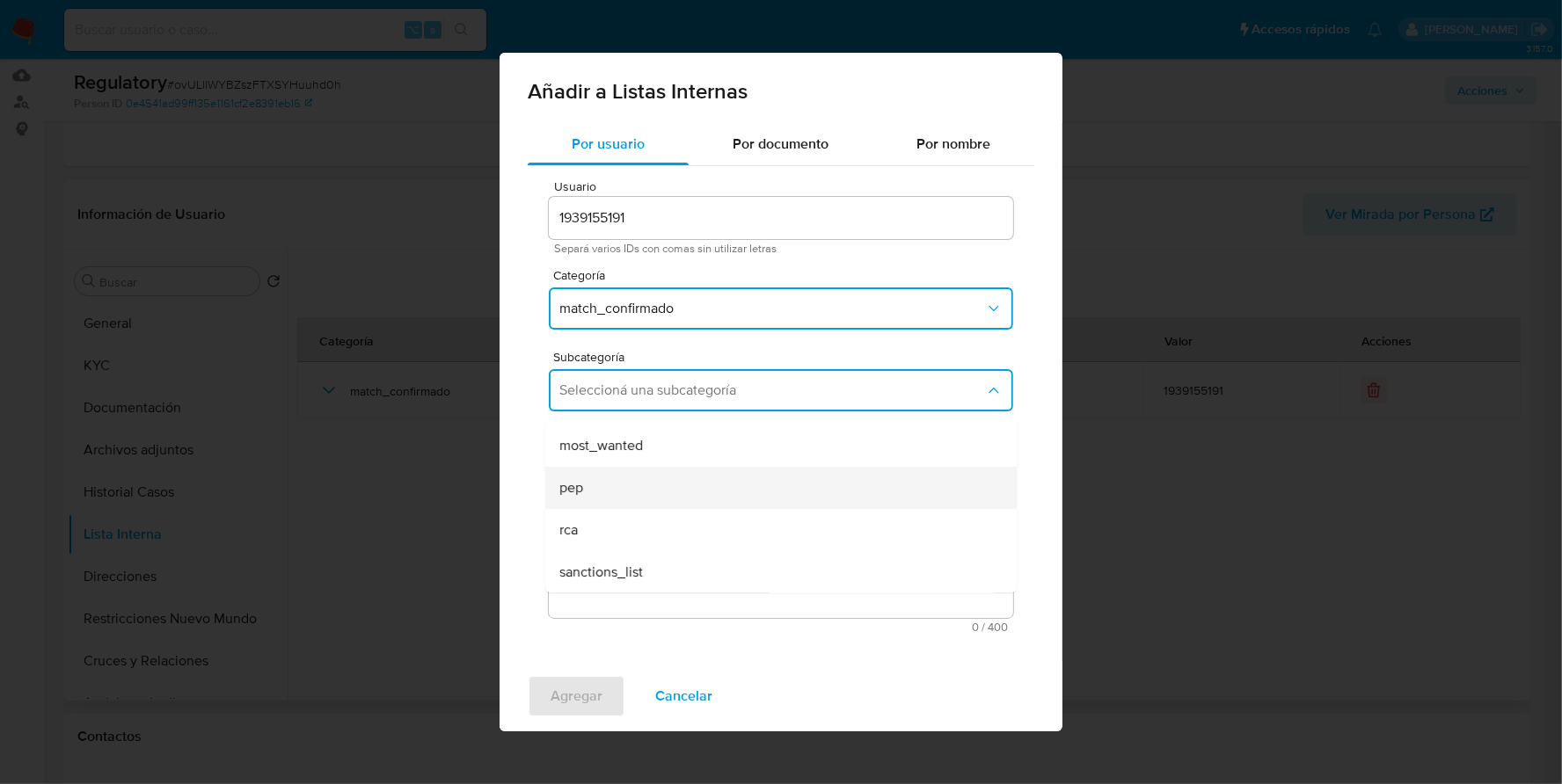
click at [615, 486] on div "pep" at bounding box center [776, 488] width 432 height 42
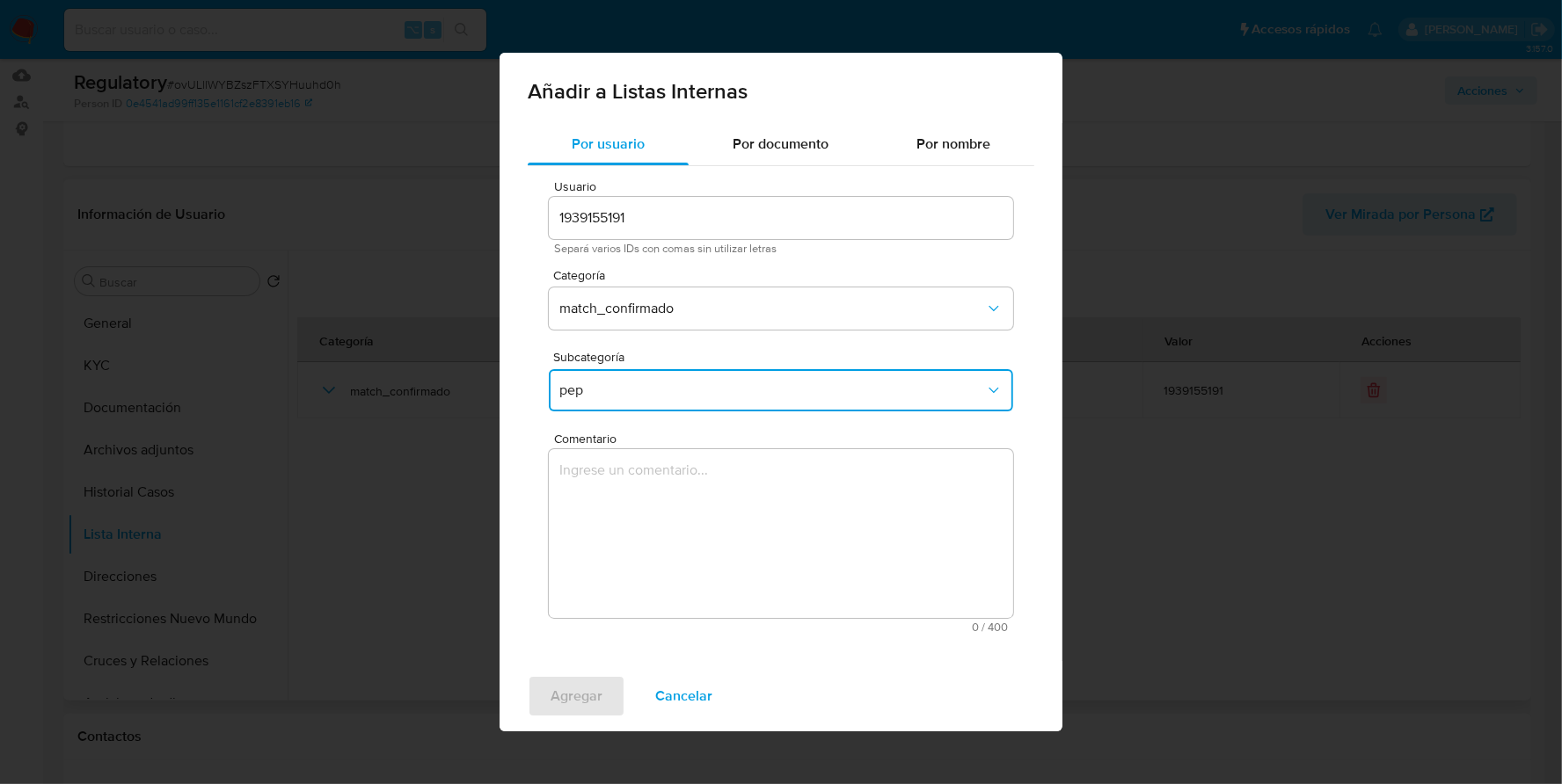
click at [668, 490] on textarea "Comentario" at bounding box center [781, 533] width 464 height 169
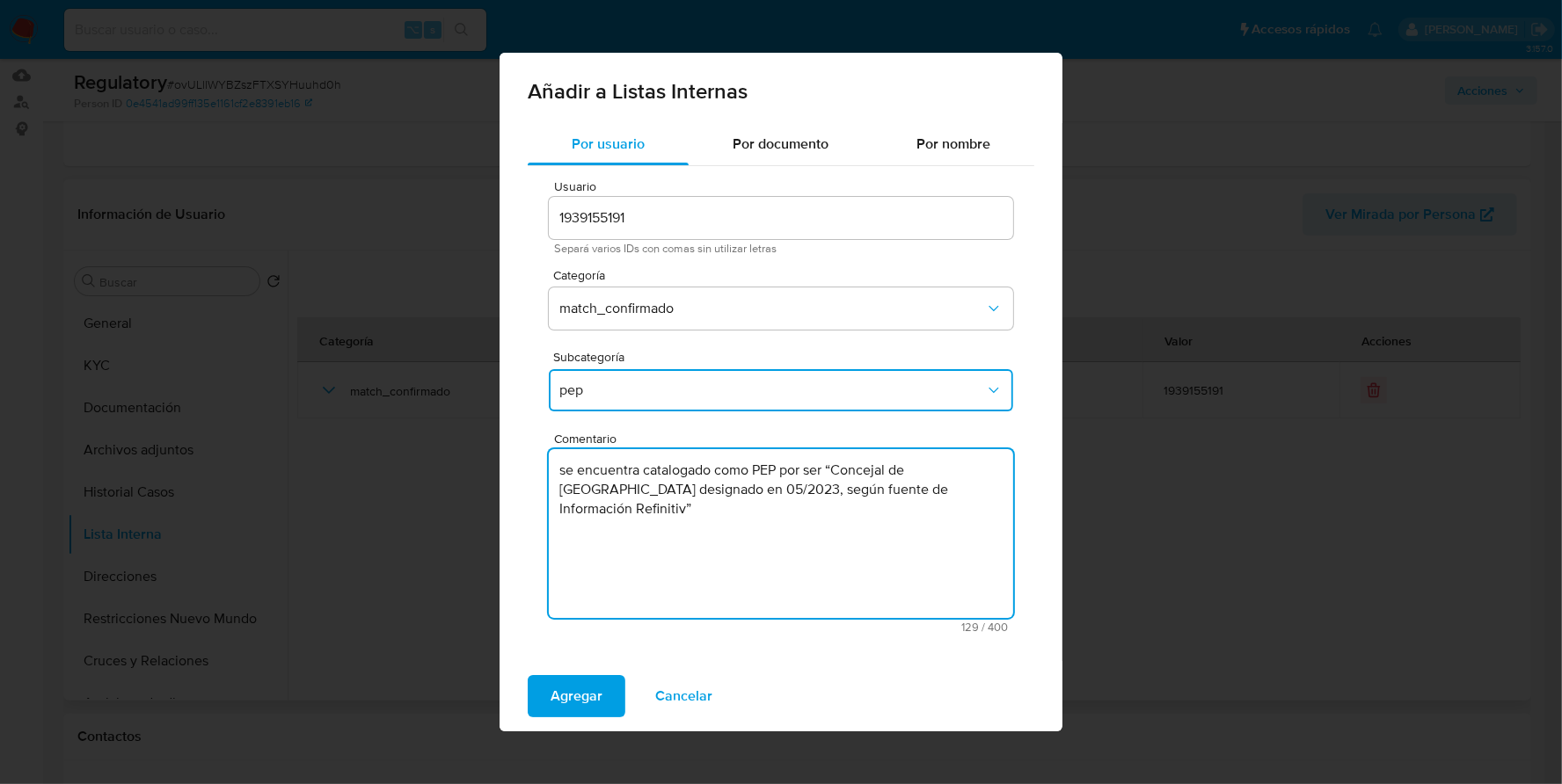
click at [564, 472] on textarea "se encuentra catalogado como PEP por ser “Concejal de Colonia Polana designado …" at bounding box center [781, 533] width 464 height 169
click at [995, 489] on textarea "Se encuentra catalogado como PEP por ser “Concejal de Colonia Polana designado …" at bounding box center [781, 533] width 464 height 169
type textarea "Se encuentra catalogado como PEP por ser “Concejal de Colonia Polana designado …"
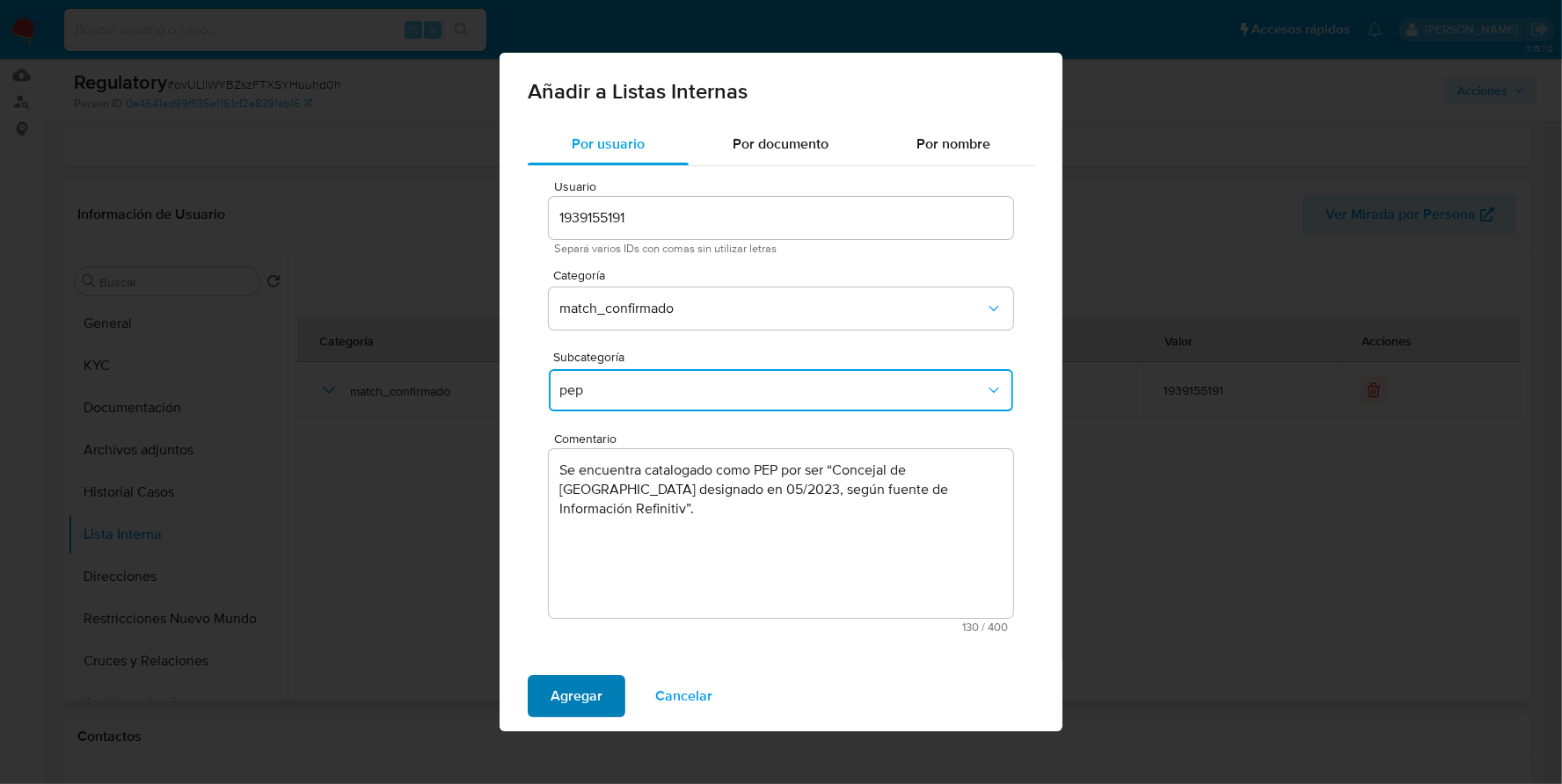
click at [570, 695] on span "Agregar" at bounding box center [576, 696] width 52 height 39
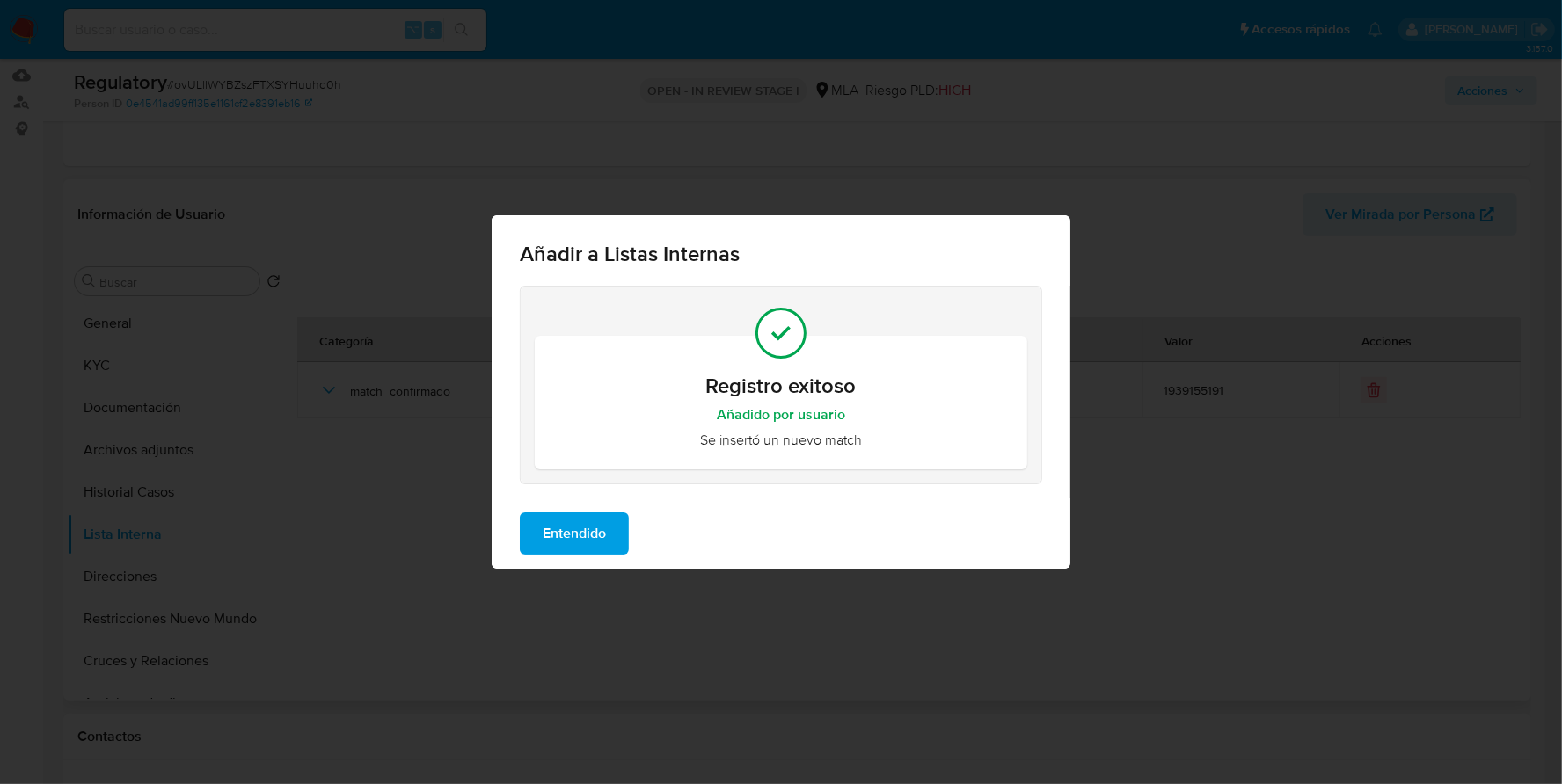
click at [543, 524] on span "Entendido" at bounding box center [574, 533] width 63 height 39
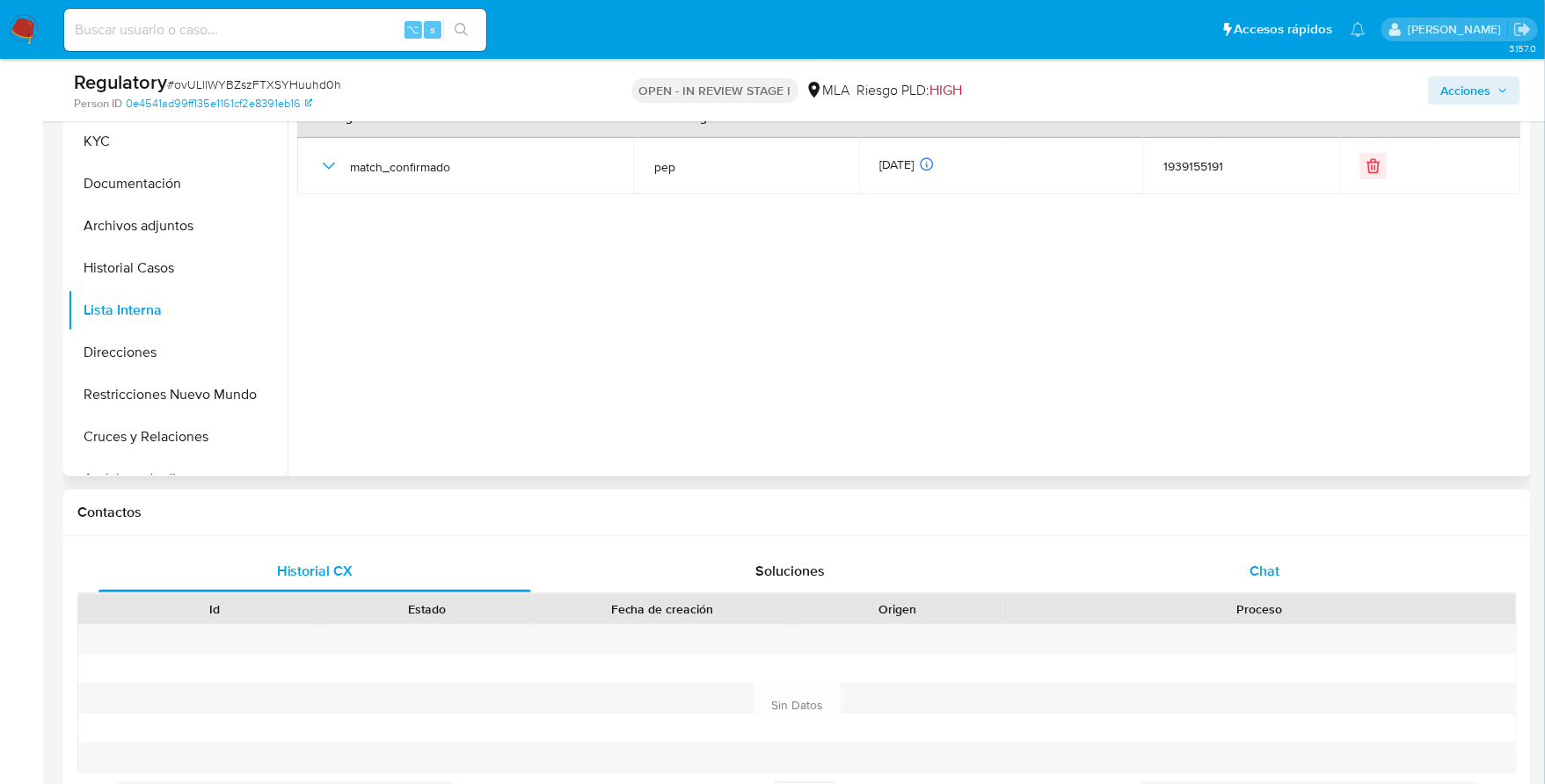
click at [1272, 588] on div "Chat" at bounding box center [1265, 571] width 432 height 42
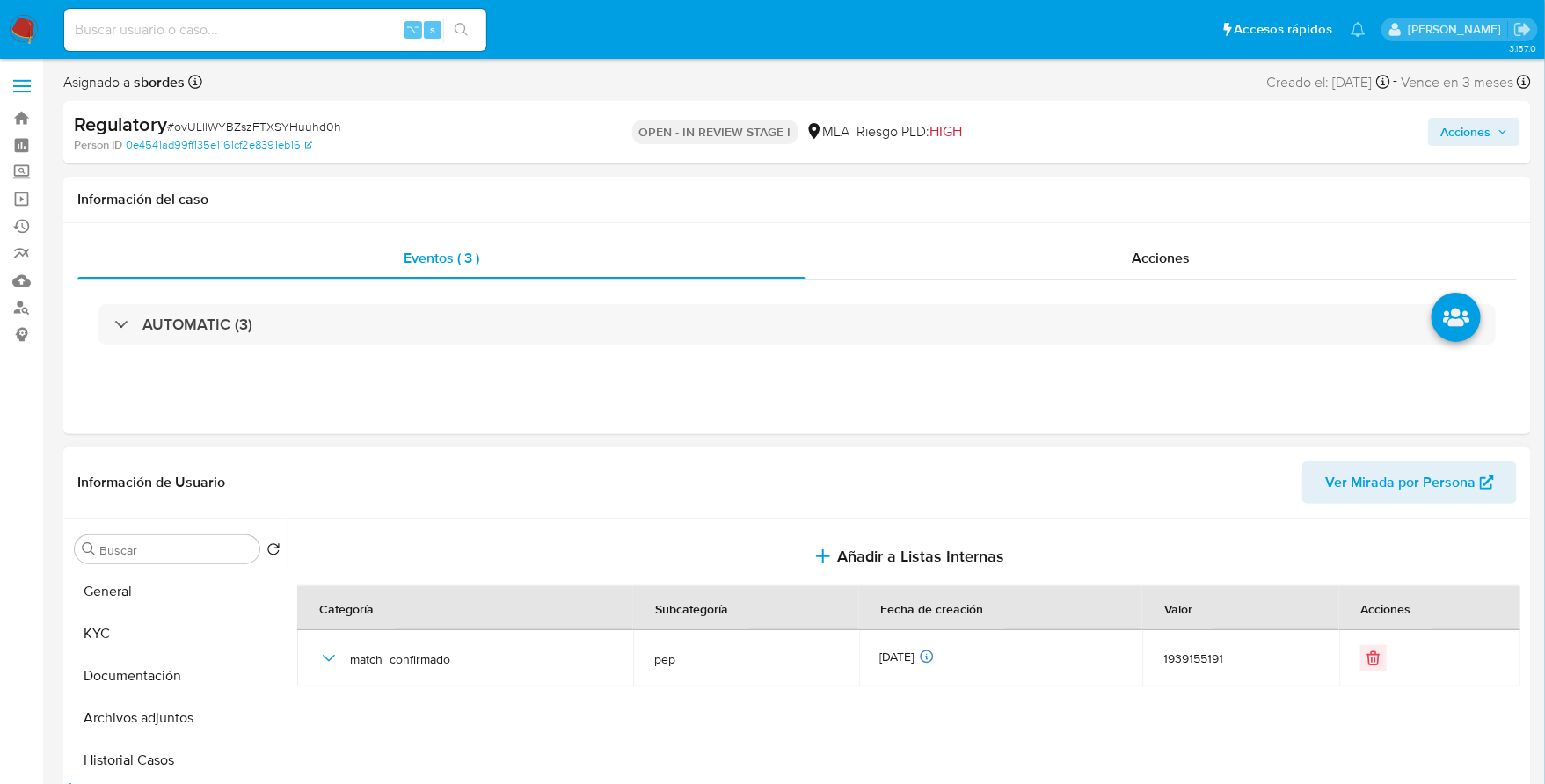
scroll to position [45, 0]
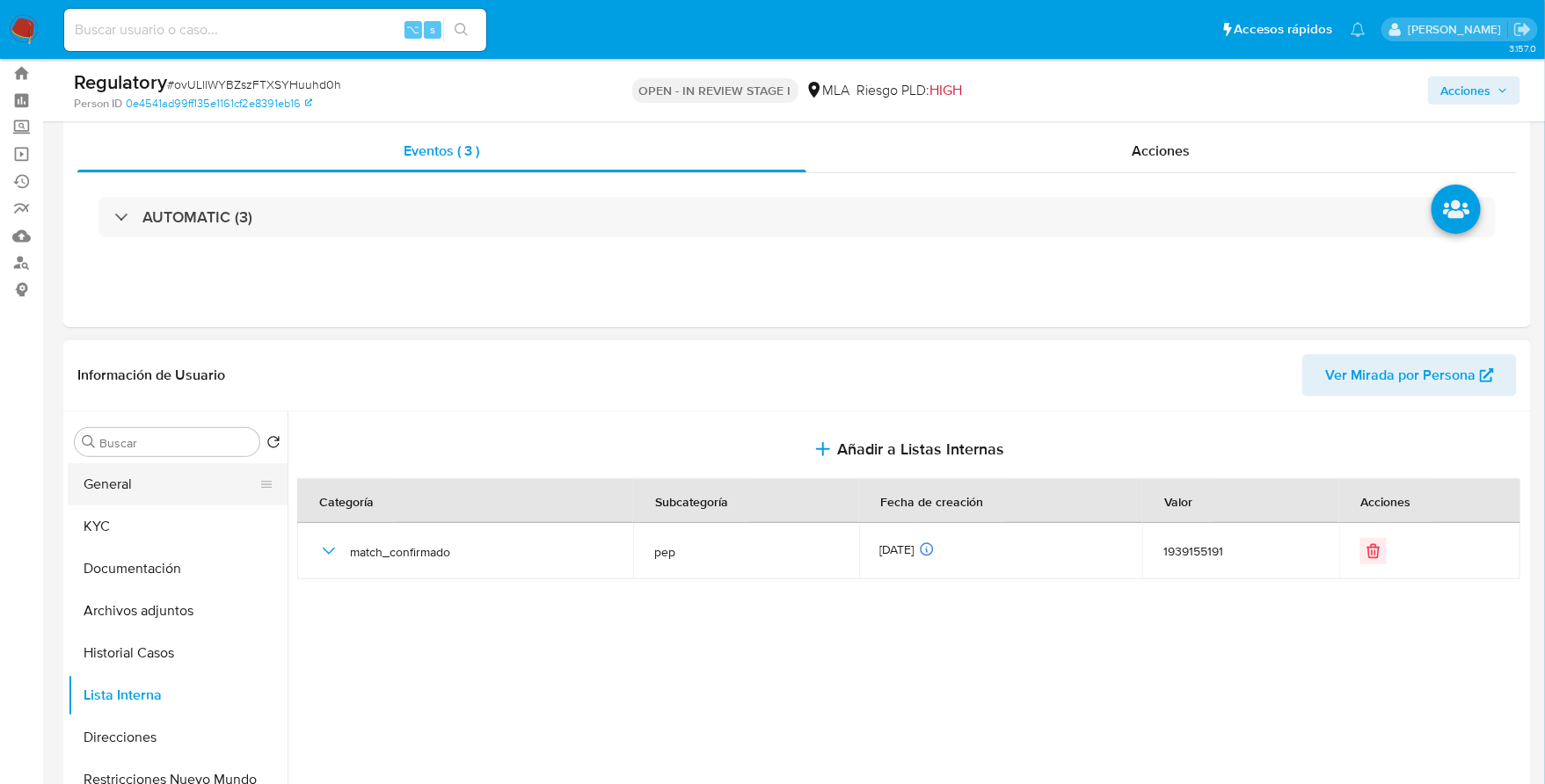
click at [120, 477] on button "General" at bounding box center [171, 484] width 206 height 42
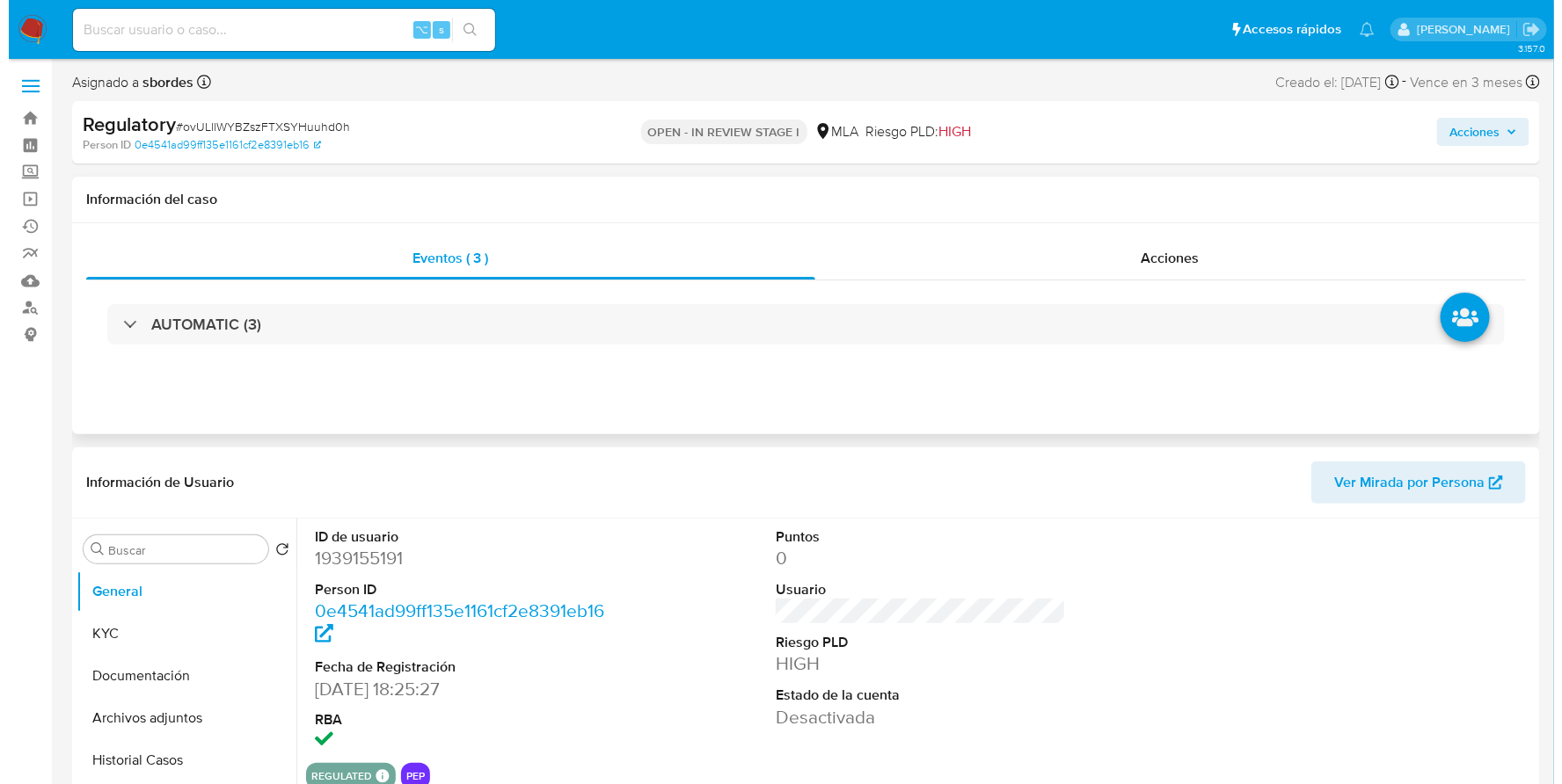
scroll to position [0, 0]
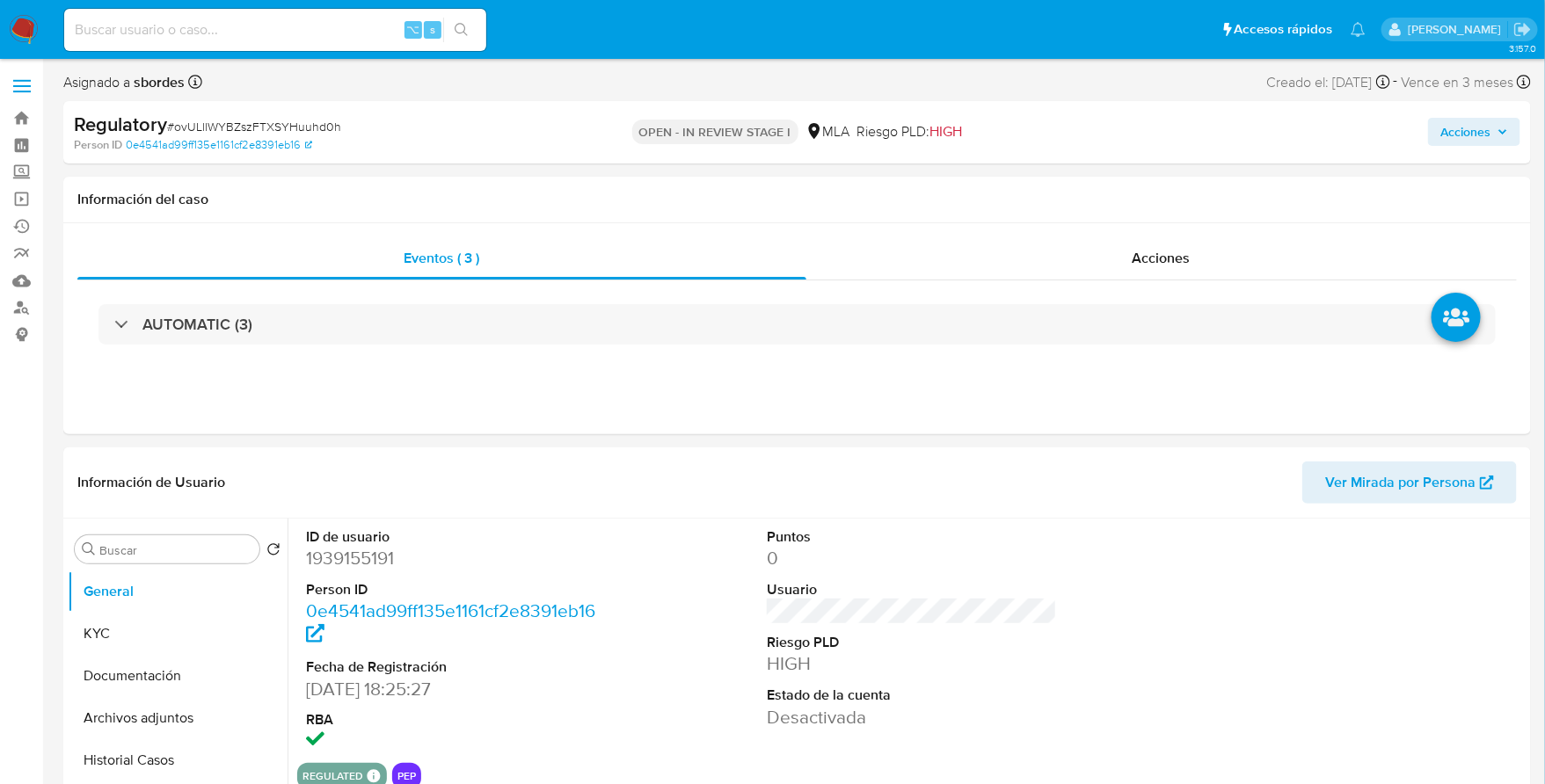
click at [1467, 132] on span "Acciones" at bounding box center [1465, 132] width 50 height 28
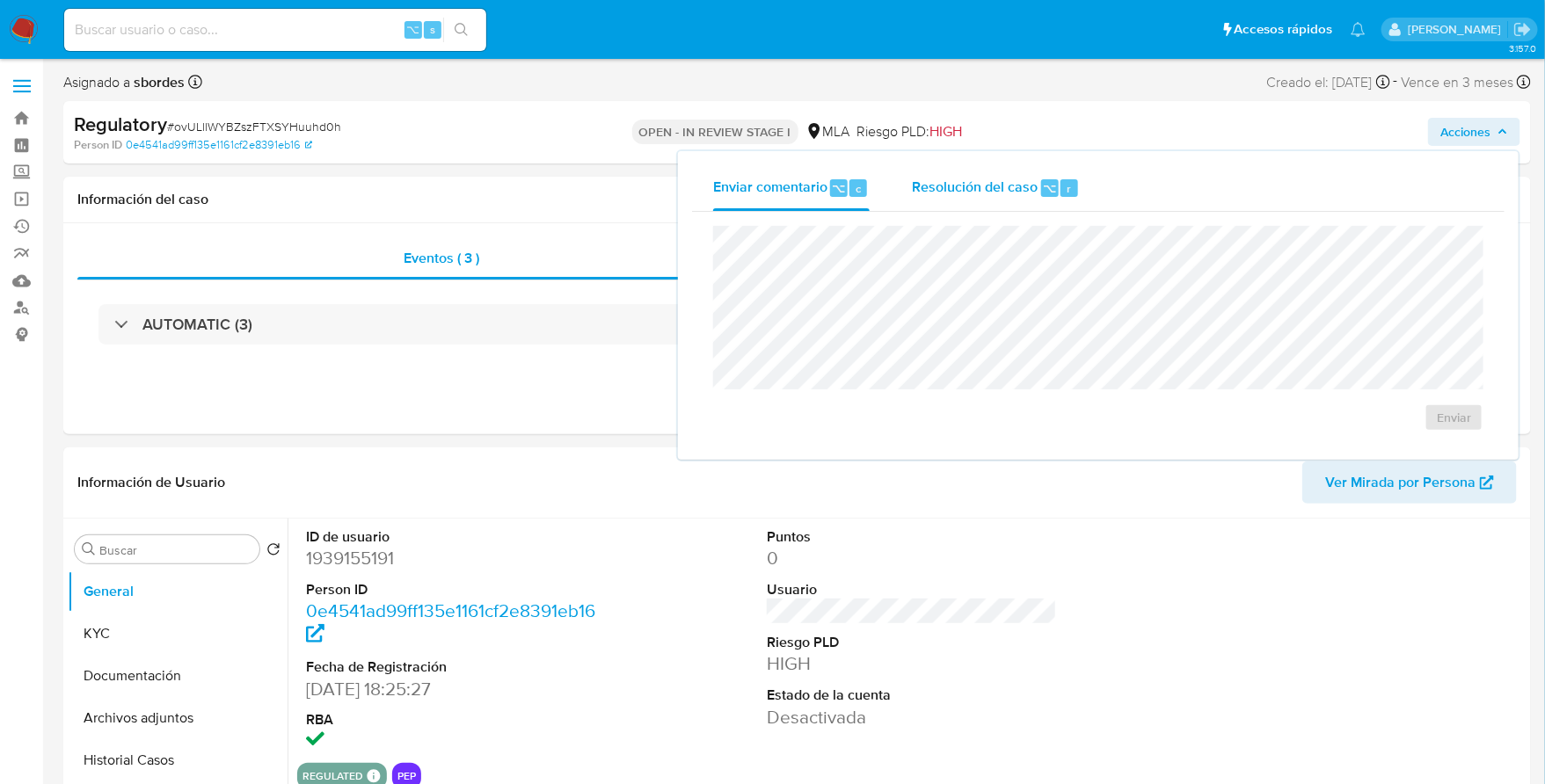
click at [1061, 193] on div "r" at bounding box center [1069, 188] width 18 height 18
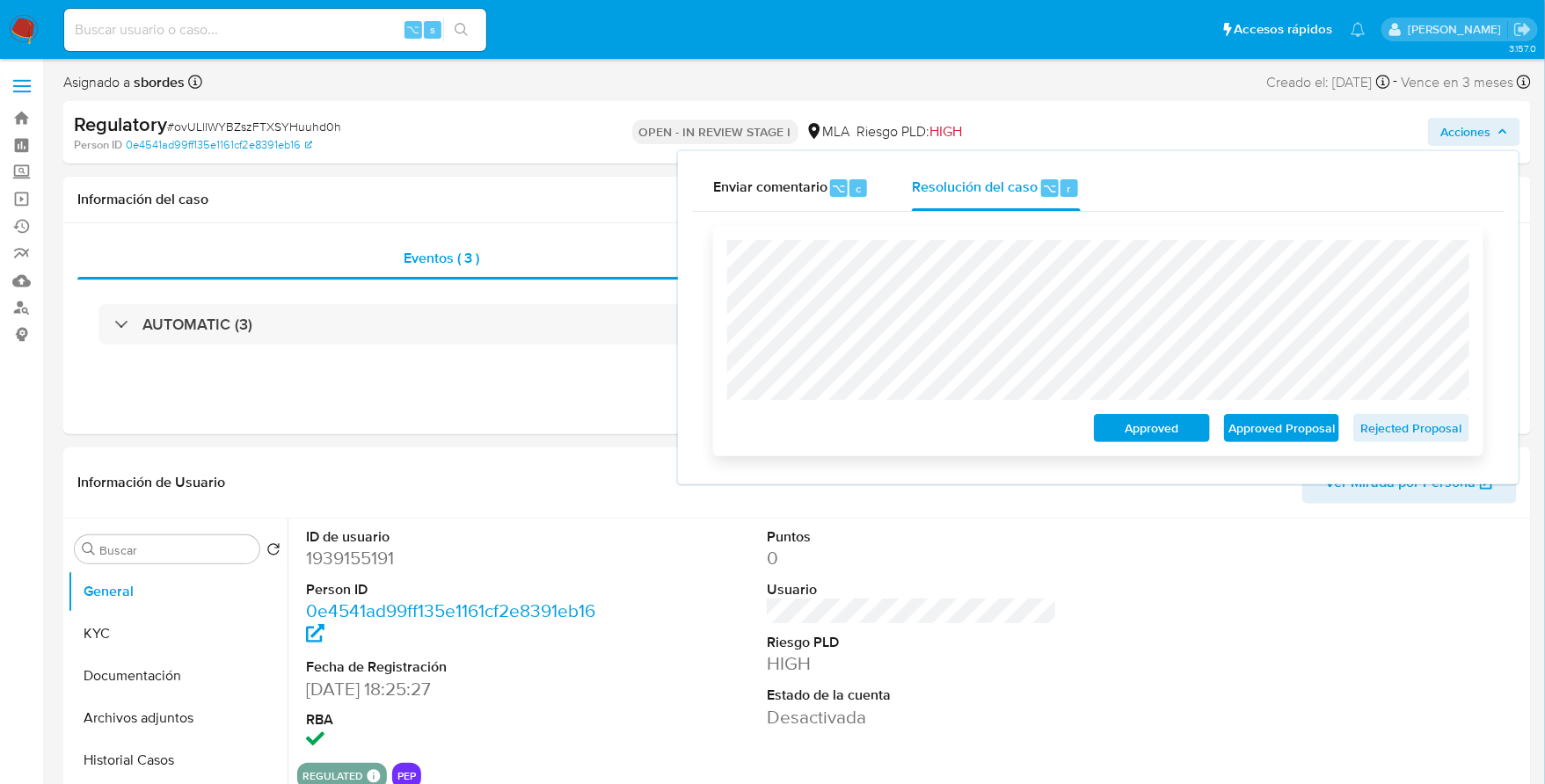
click at [1418, 432] on span "Rejected Proposal" at bounding box center [1411, 428] width 92 height 25
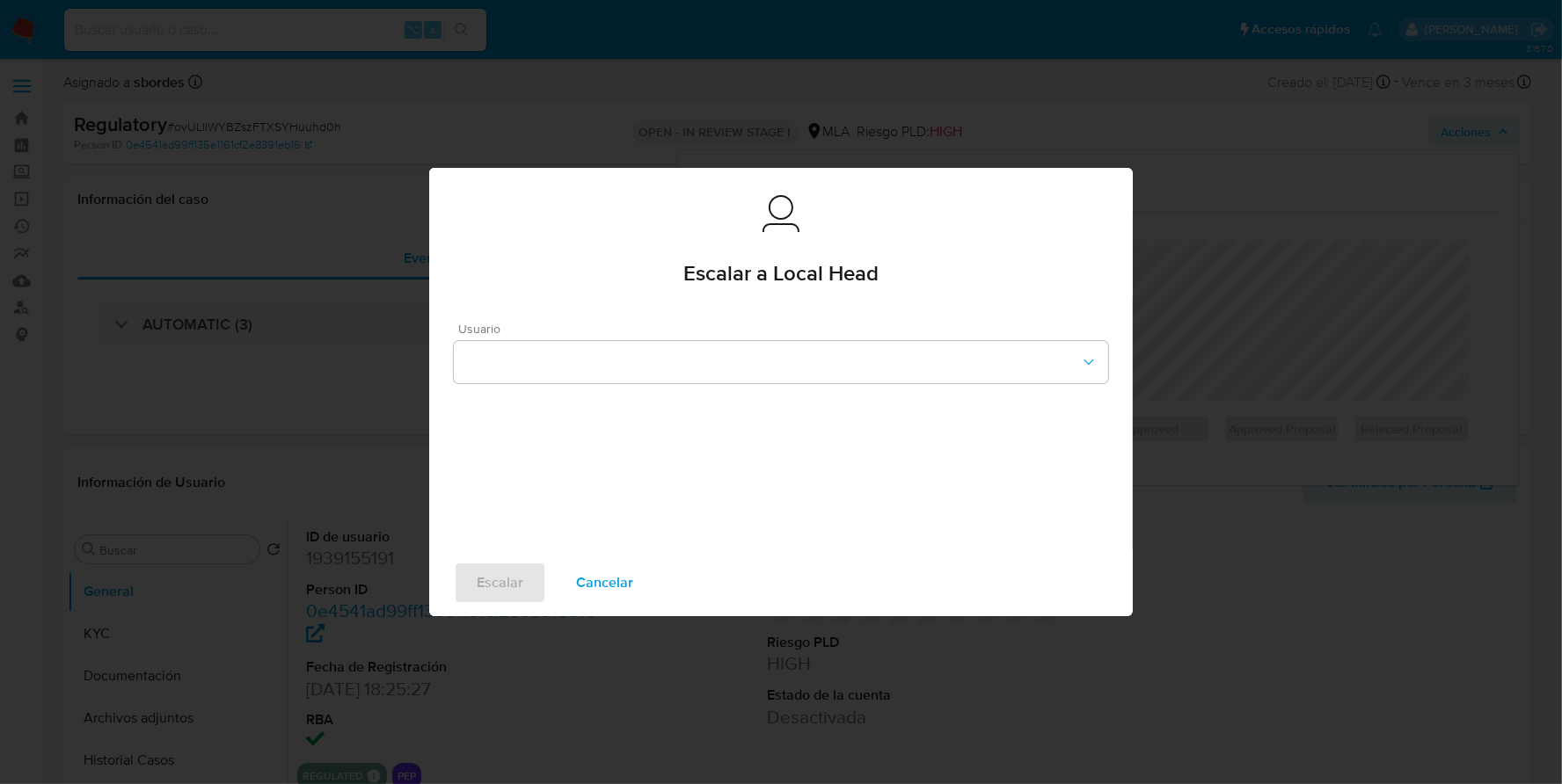
click at [797, 333] on span "Usuario" at bounding box center [785, 328] width 654 height 12
click at [798, 333] on span "Usuario" at bounding box center [785, 328] width 654 height 12
click at [795, 350] on button "button" at bounding box center [781, 362] width 654 height 42
click at [579, 589] on span "Cancelar" at bounding box center [604, 582] width 58 height 39
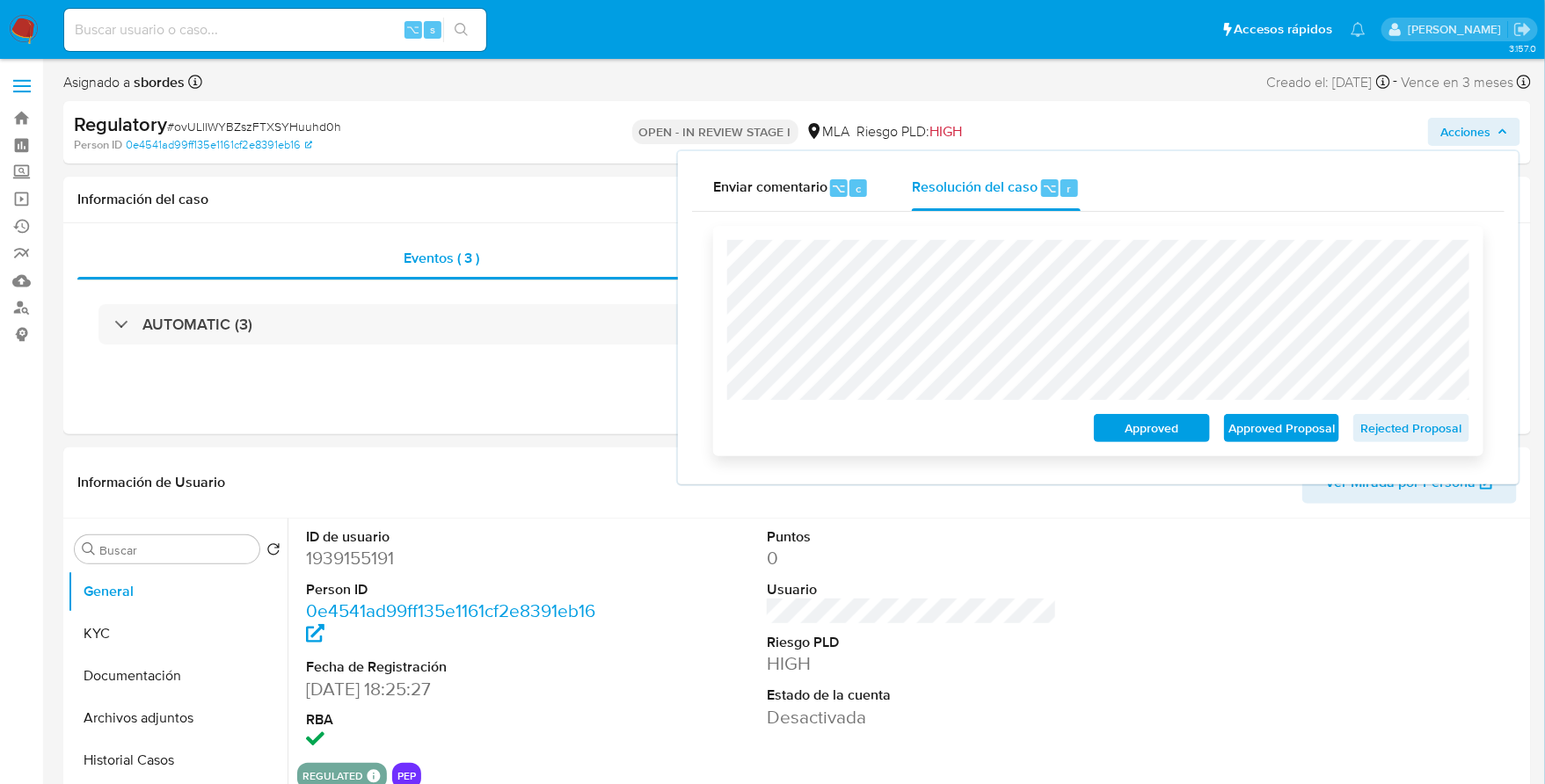
click at [1435, 428] on span "Rejected Proposal" at bounding box center [1411, 428] width 92 height 25
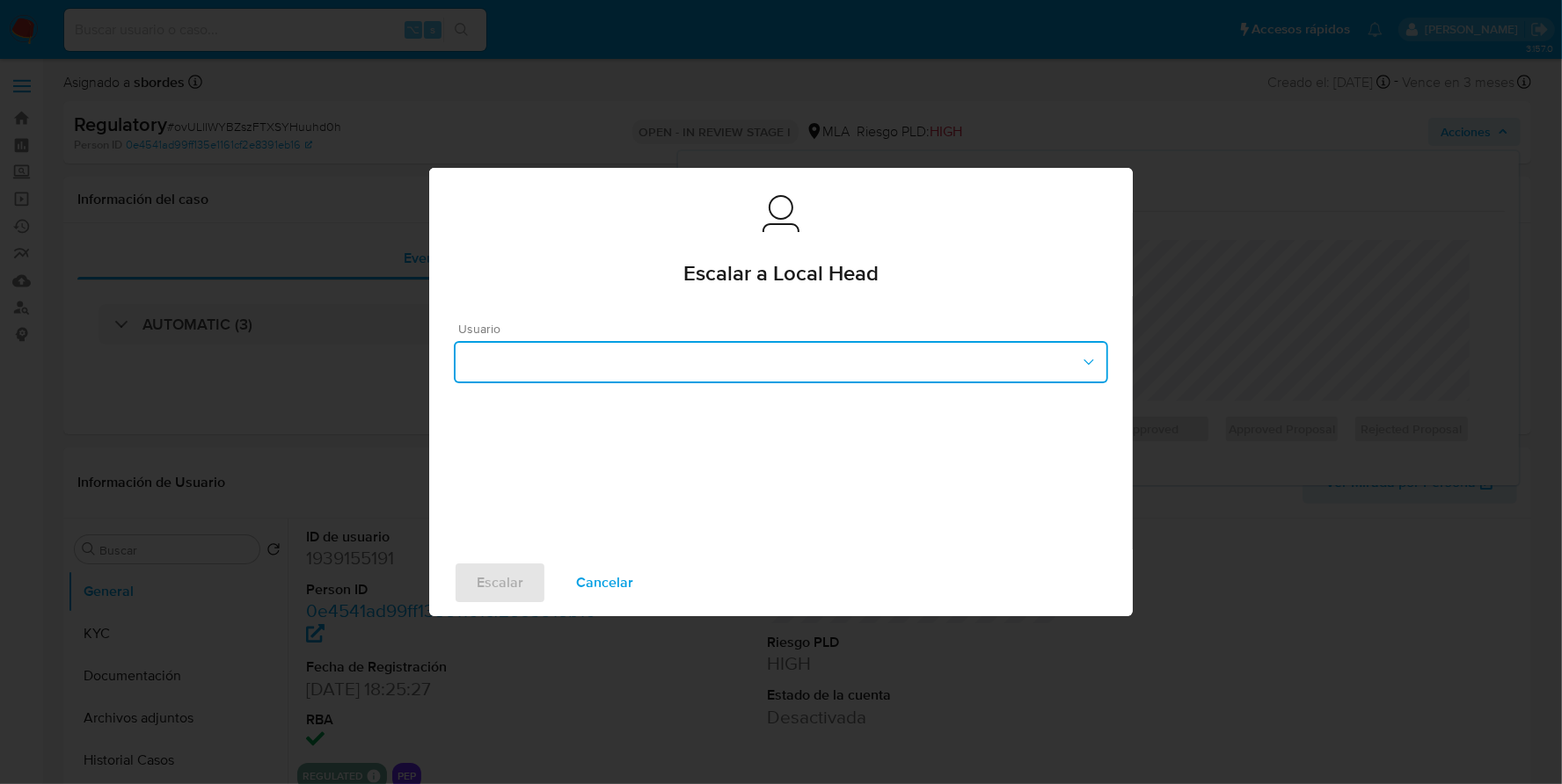
click at [625, 377] on button "button" at bounding box center [781, 362] width 654 height 42
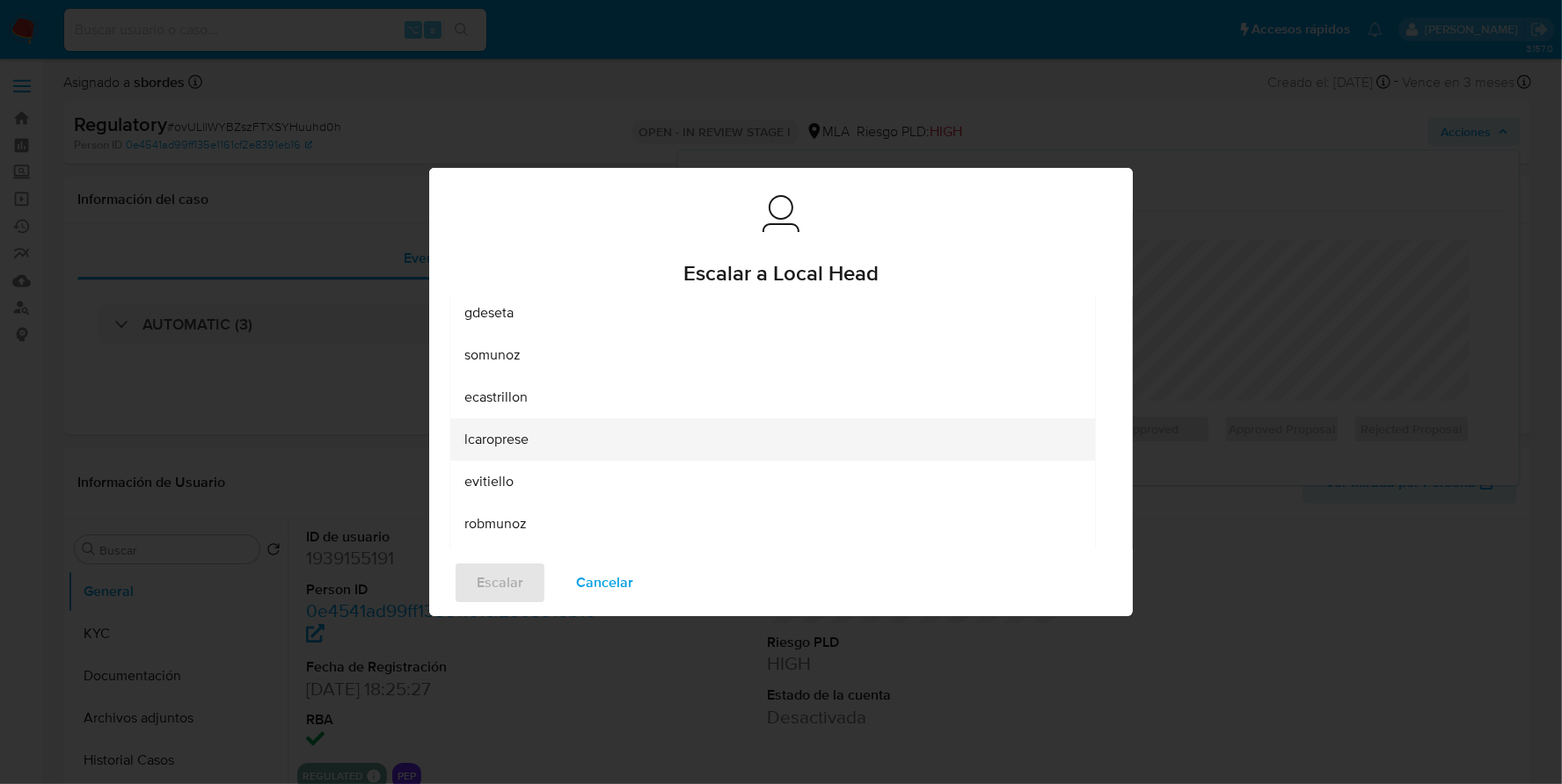
click at [531, 442] on div "lcaroprese" at bounding box center [772, 440] width 616 height 42
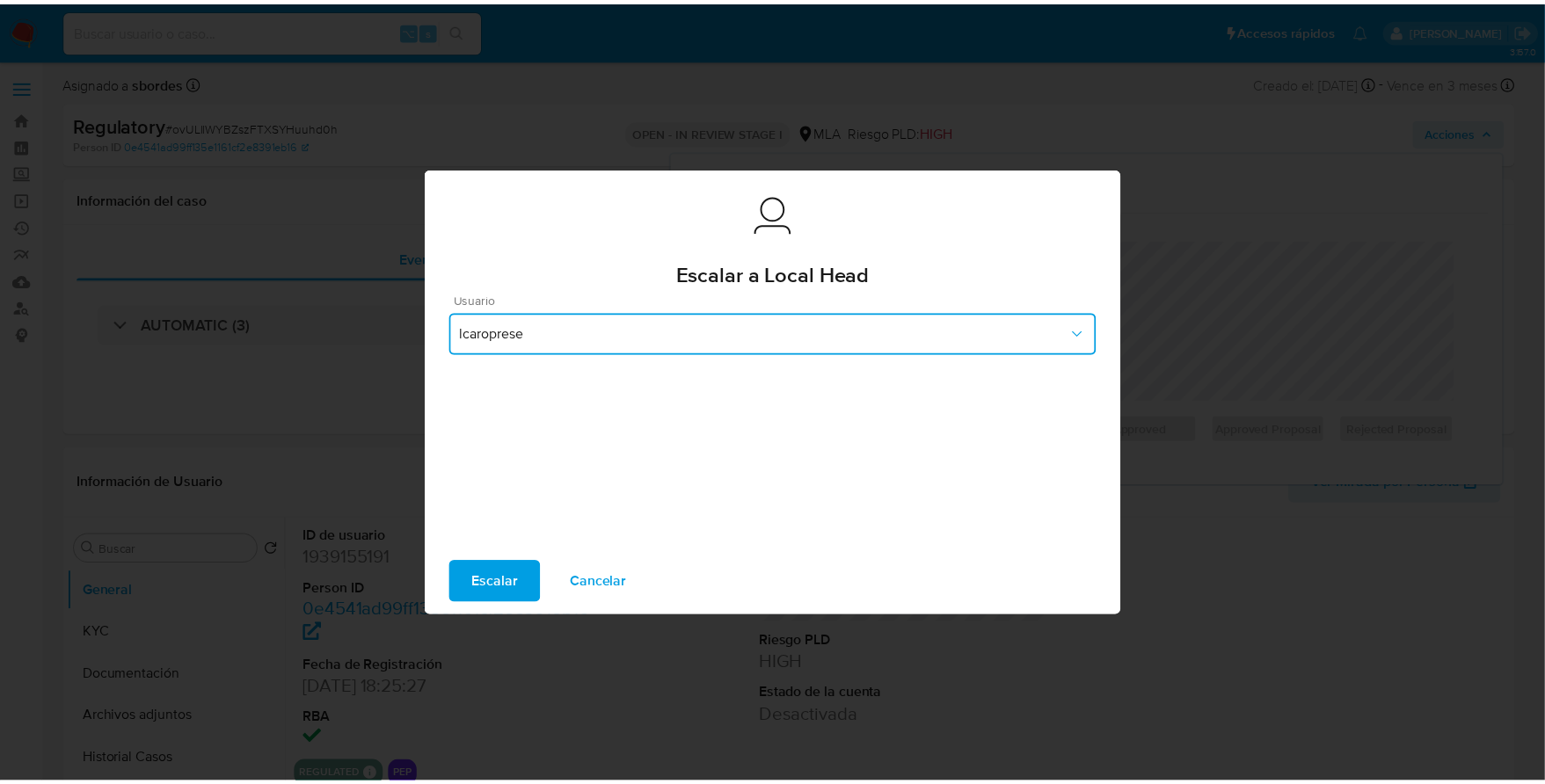
scroll to position [25, 0]
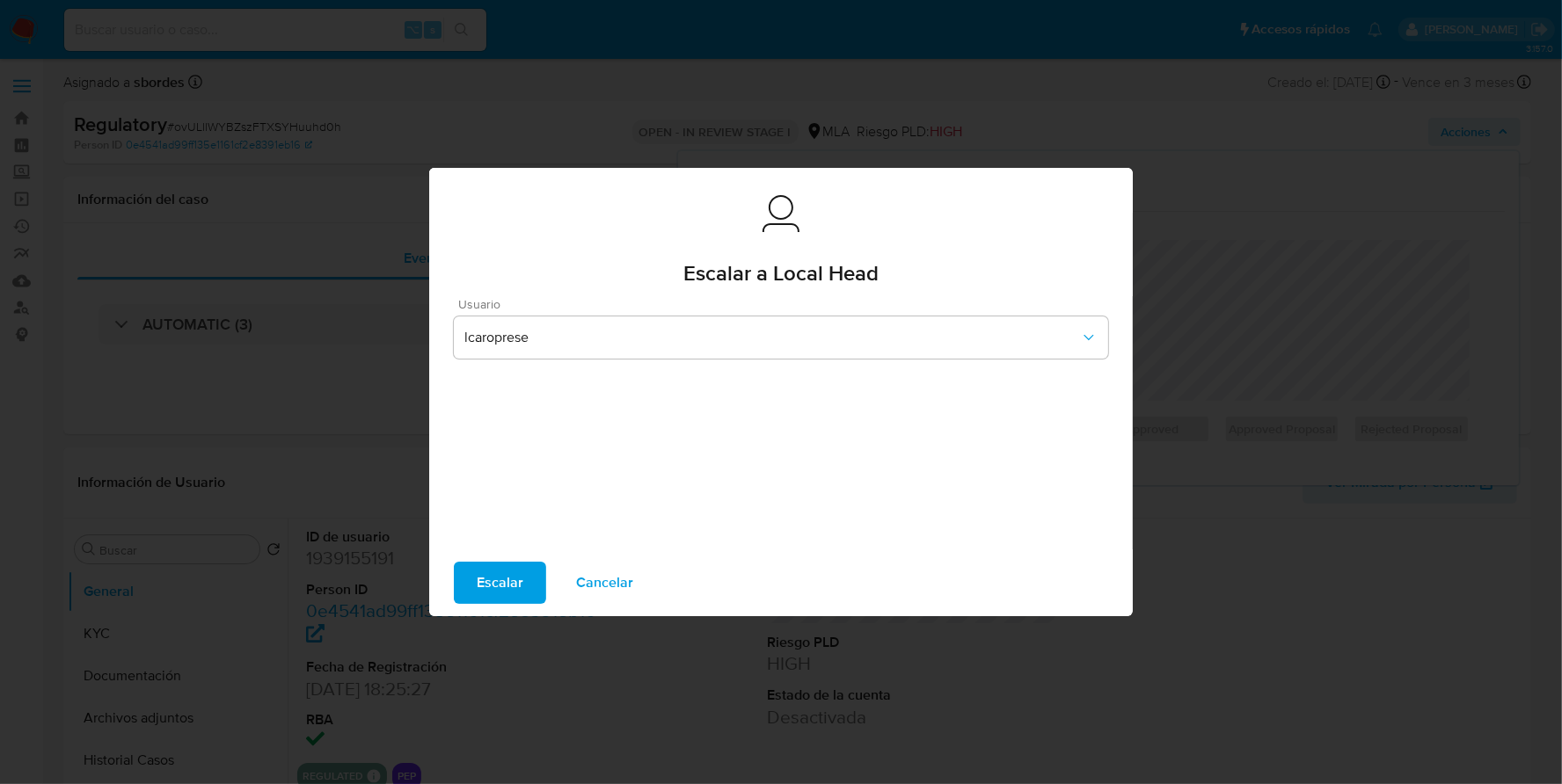
click at [506, 588] on span "Escalar" at bounding box center [499, 582] width 46 height 39
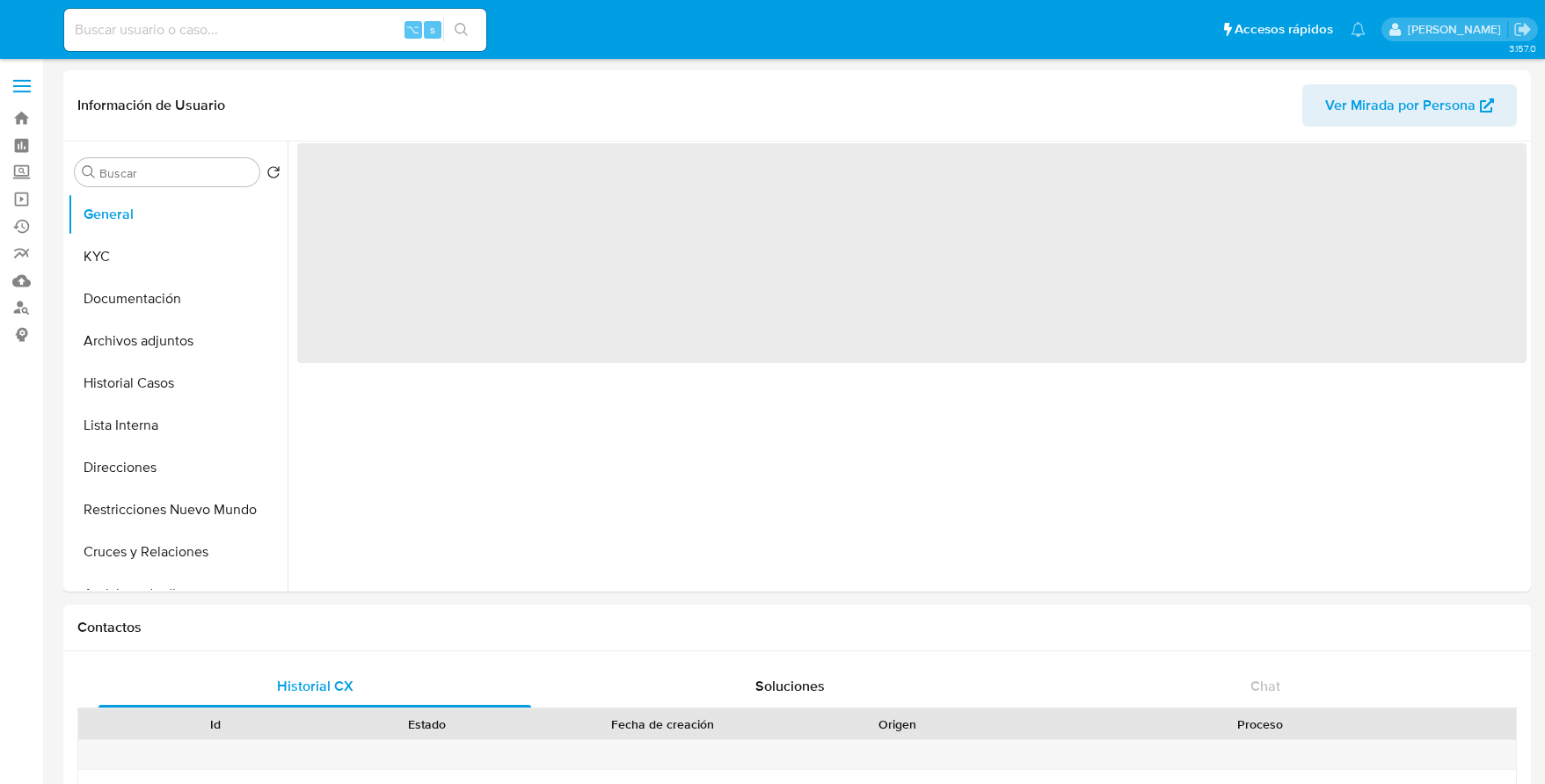
select select "10"
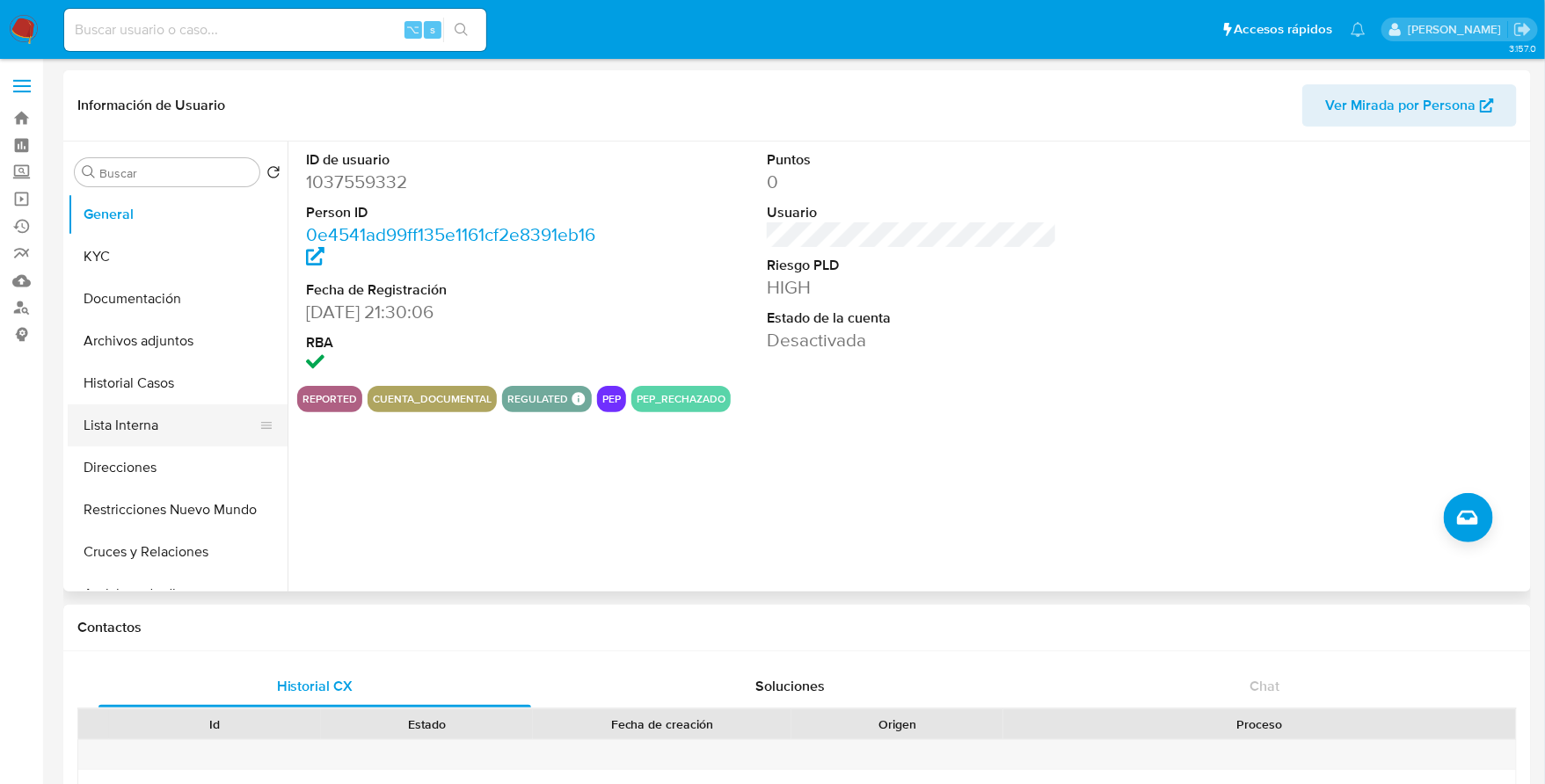
click at [189, 410] on button "Lista Interna" at bounding box center [171, 425] width 206 height 42
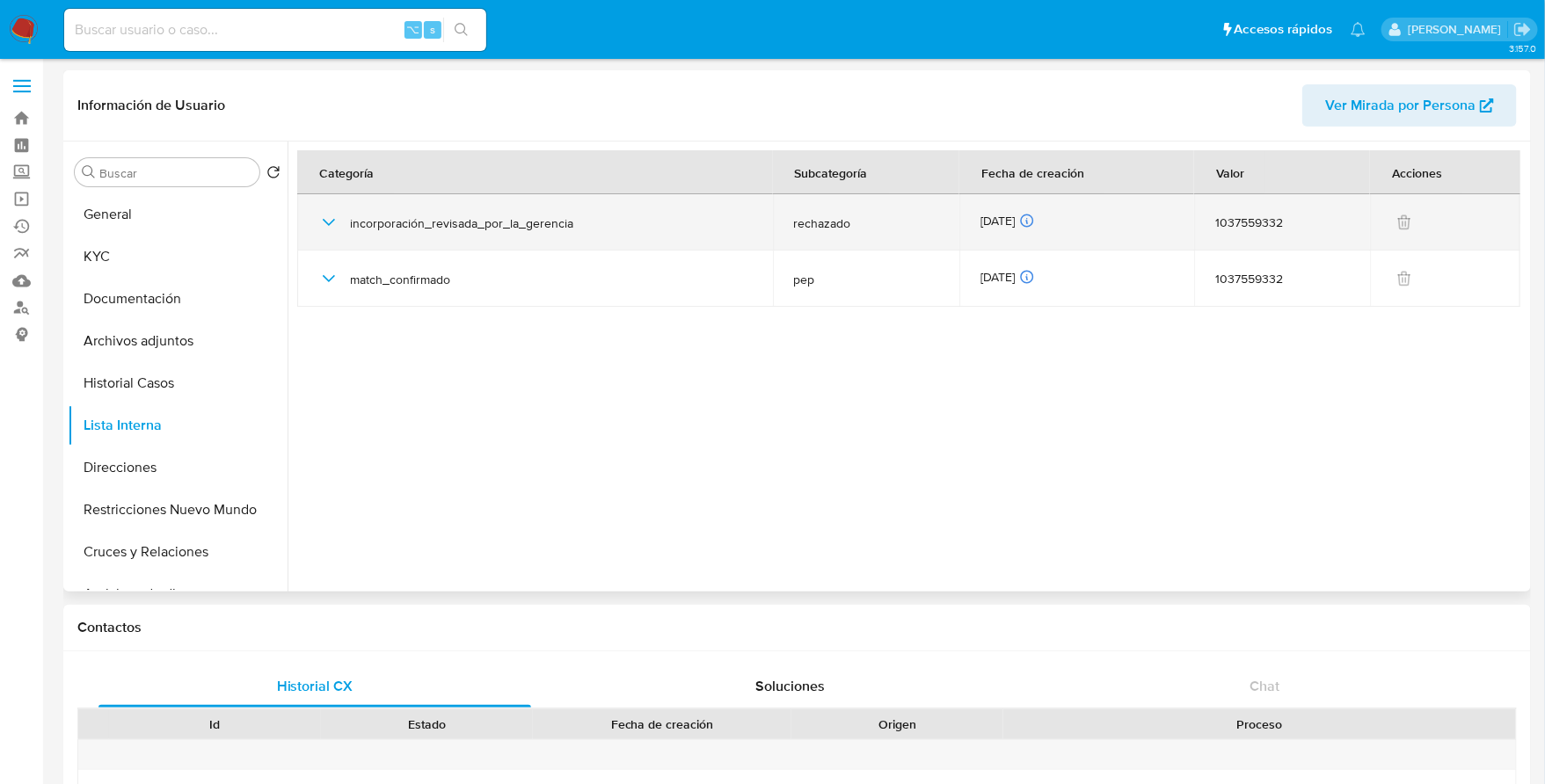
click at [324, 218] on icon "button" at bounding box center [328, 223] width 21 height 21
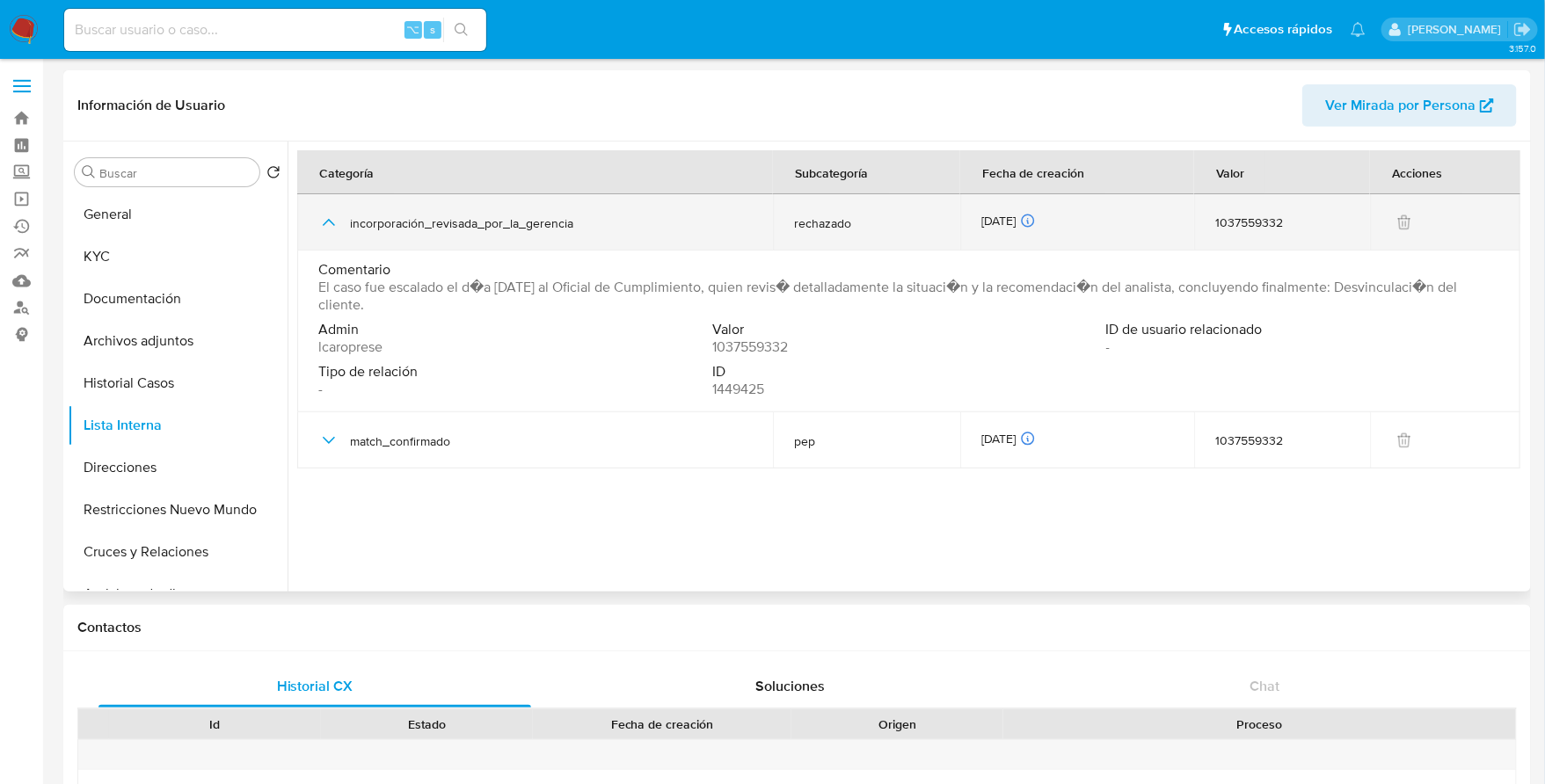
click at [324, 218] on icon "button" at bounding box center [328, 223] width 21 height 21
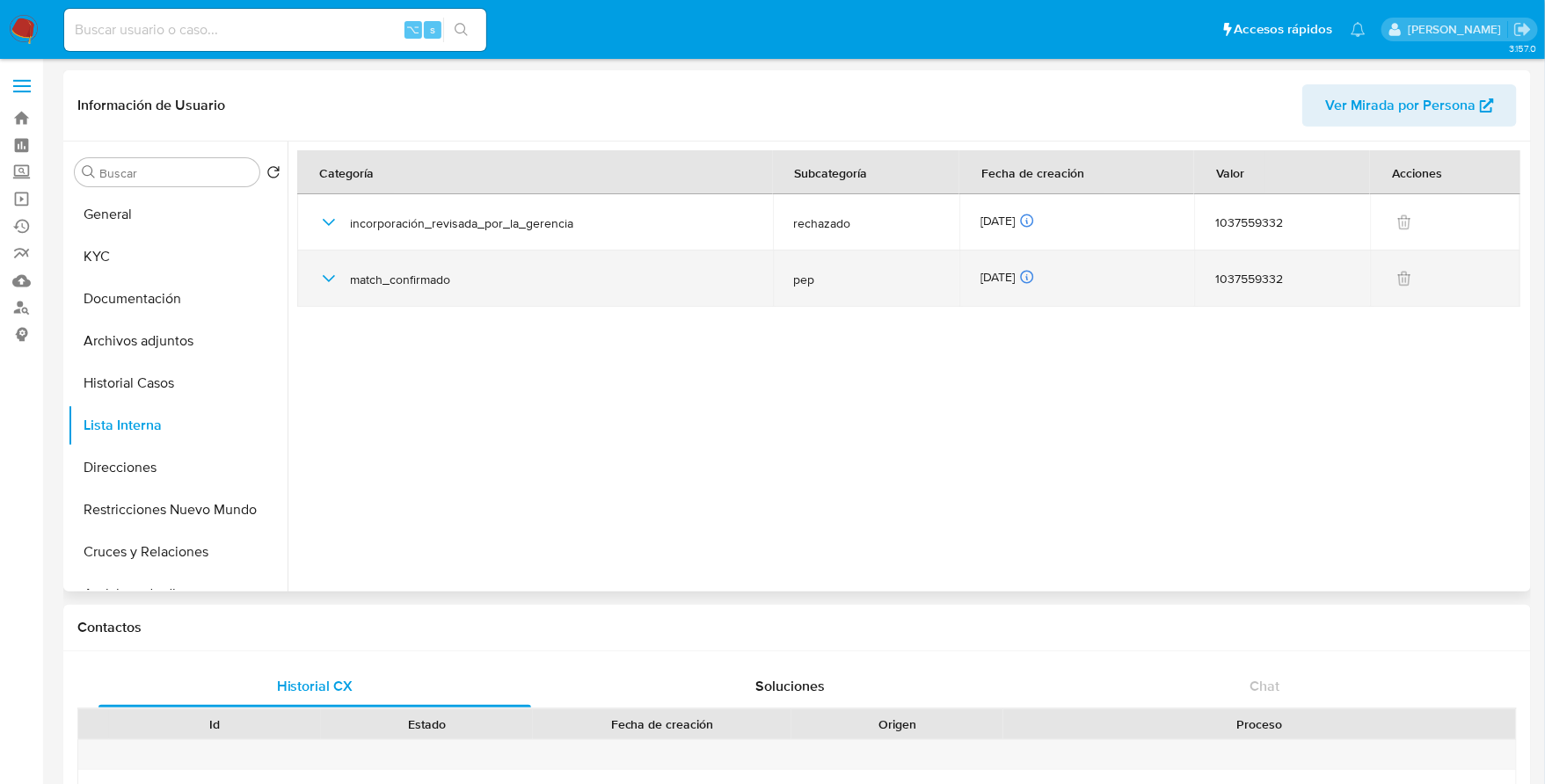
click at [324, 276] on icon "button" at bounding box center [328, 278] width 12 height 7
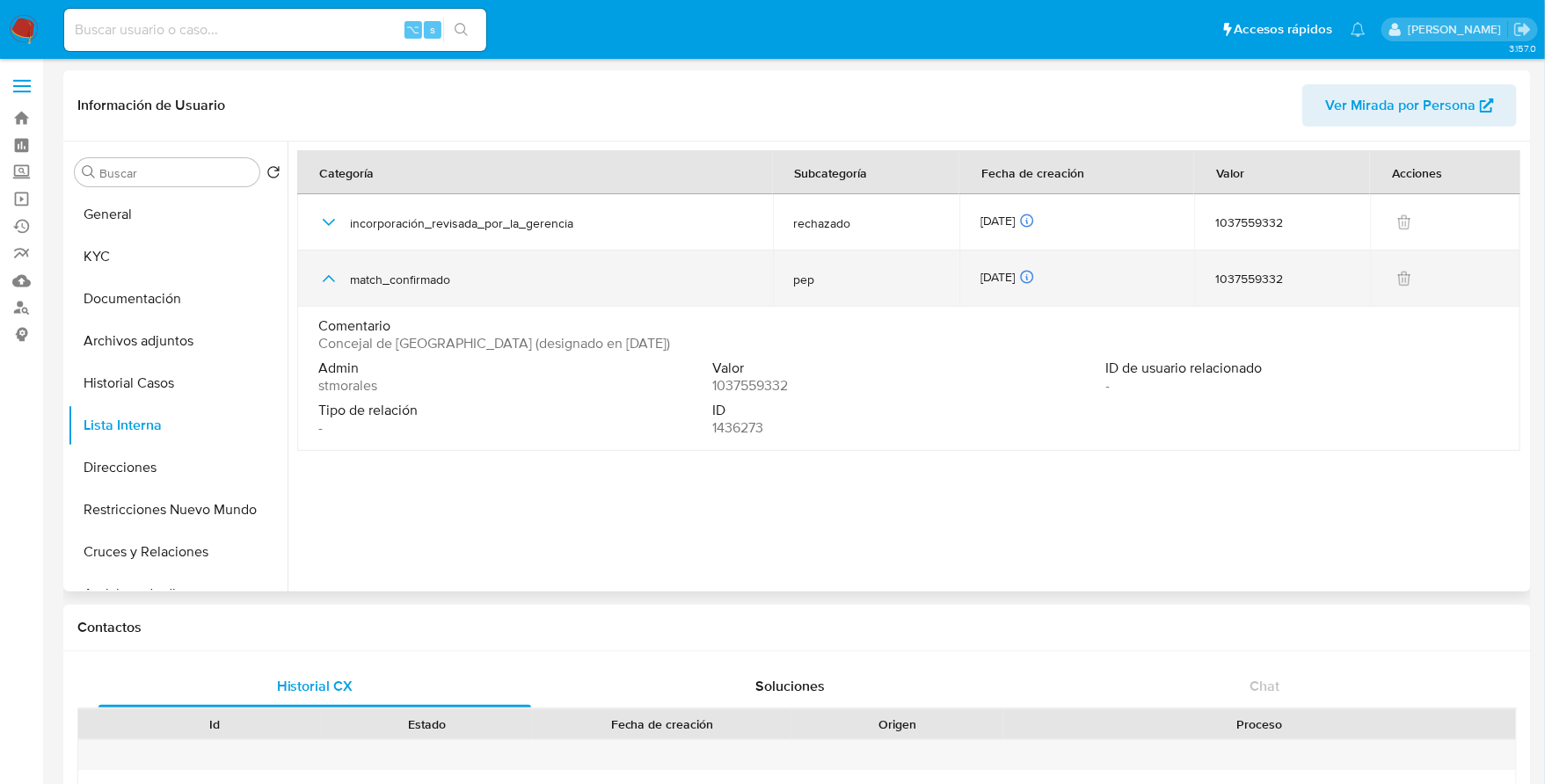
click at [324, 276] on icon "button" at bounding box center [328, 278] width 21 height 21
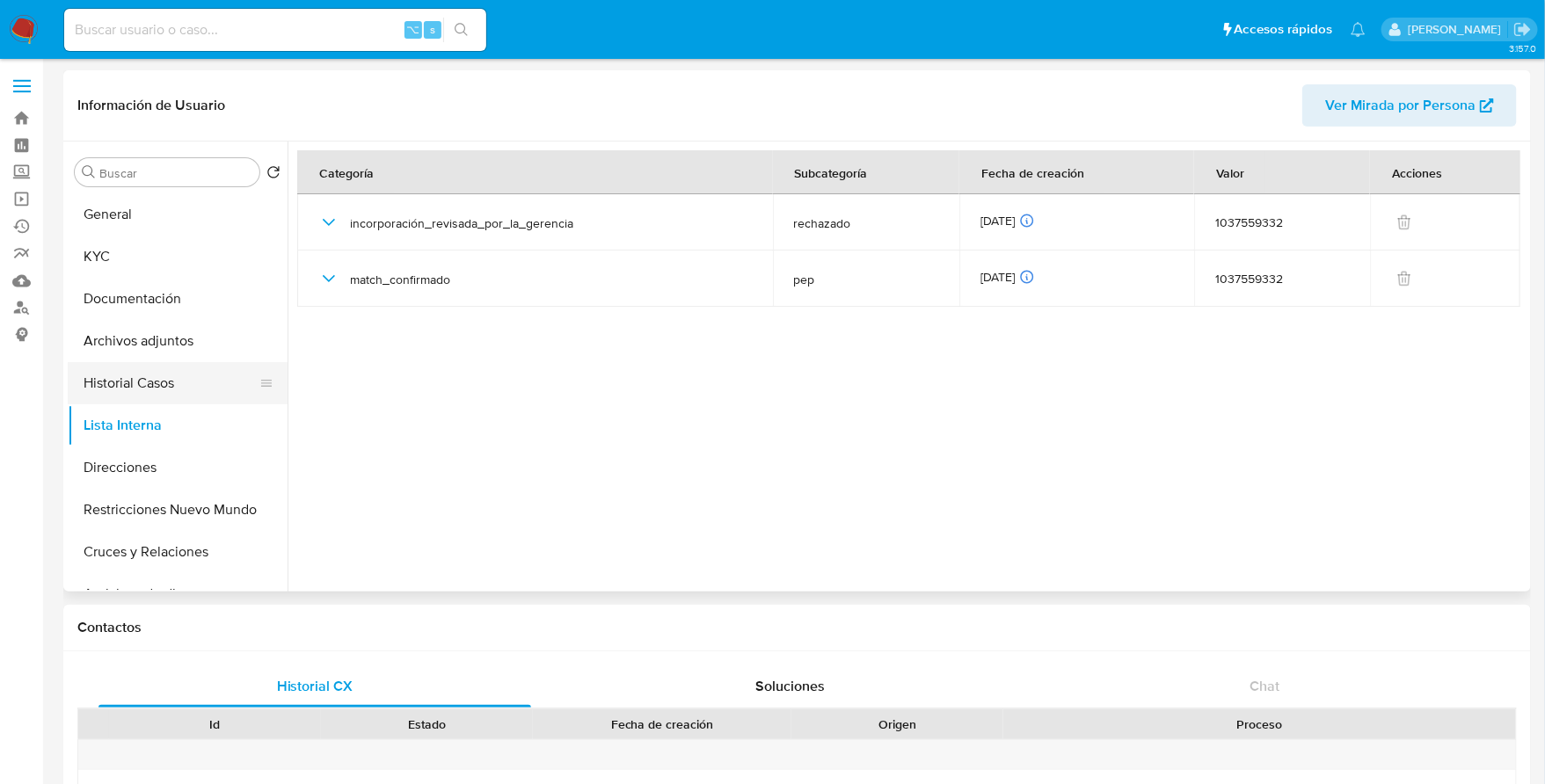
click at [124, 394] on button "Historial Casos" at bounding box center [171, 383] width 206 height 42
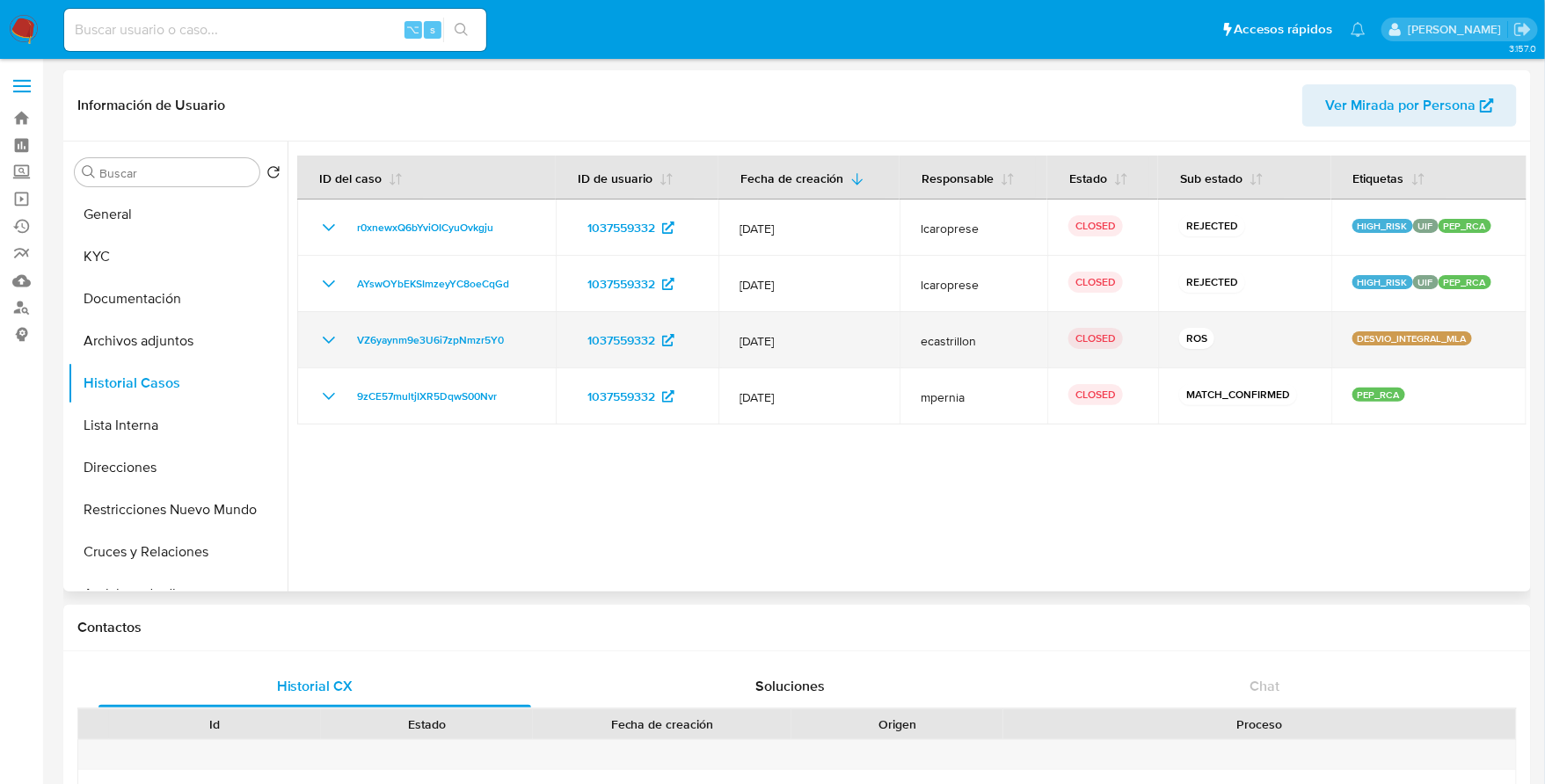
click at [318, 338] on icon "Mostrar/Ocultar" at bounding box center [328, 340] width 21 height 21
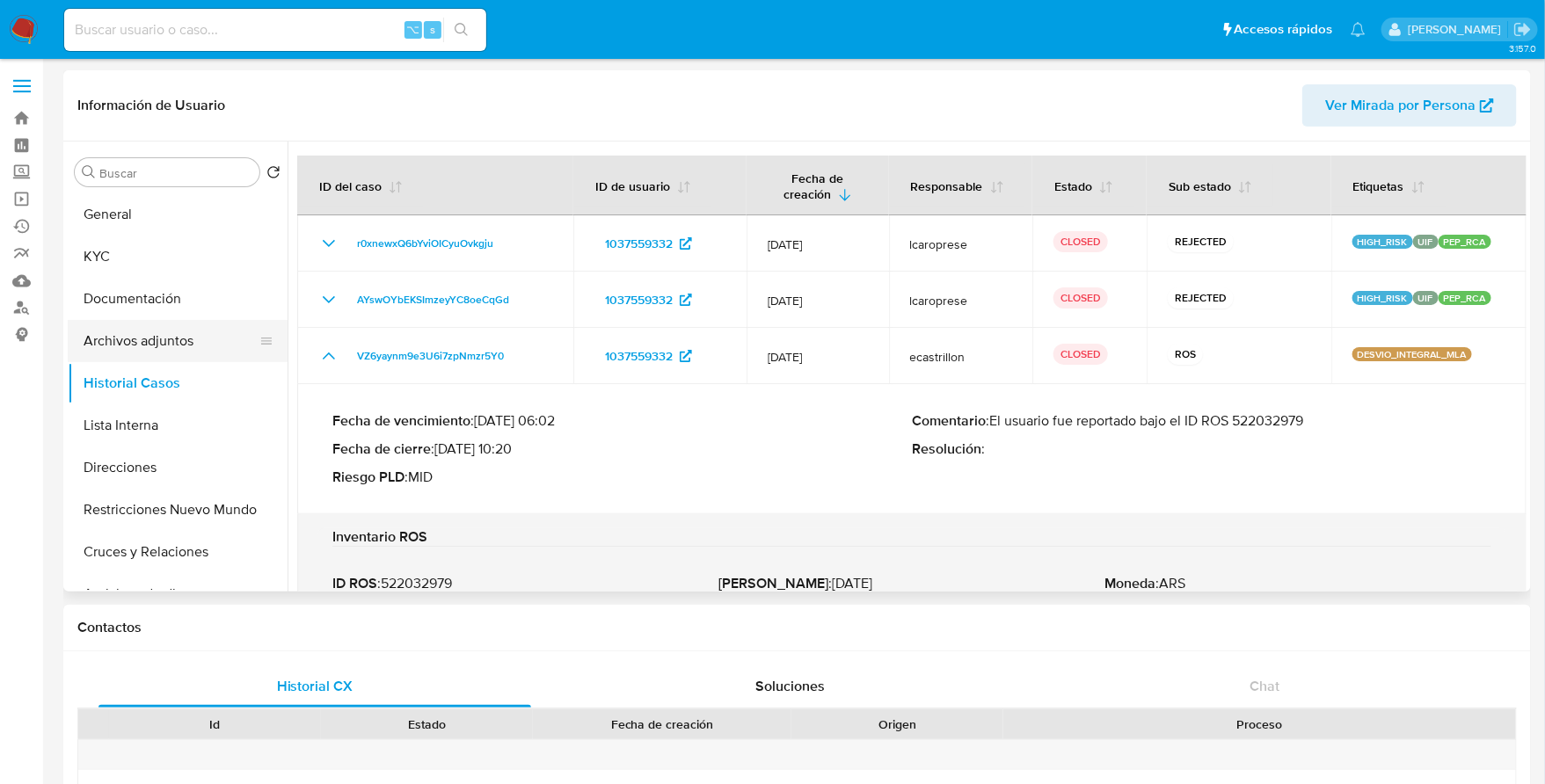
click at [158, 334] on button "Archivos adjuntos" at bounding box center [171, 341] width 206 height 42
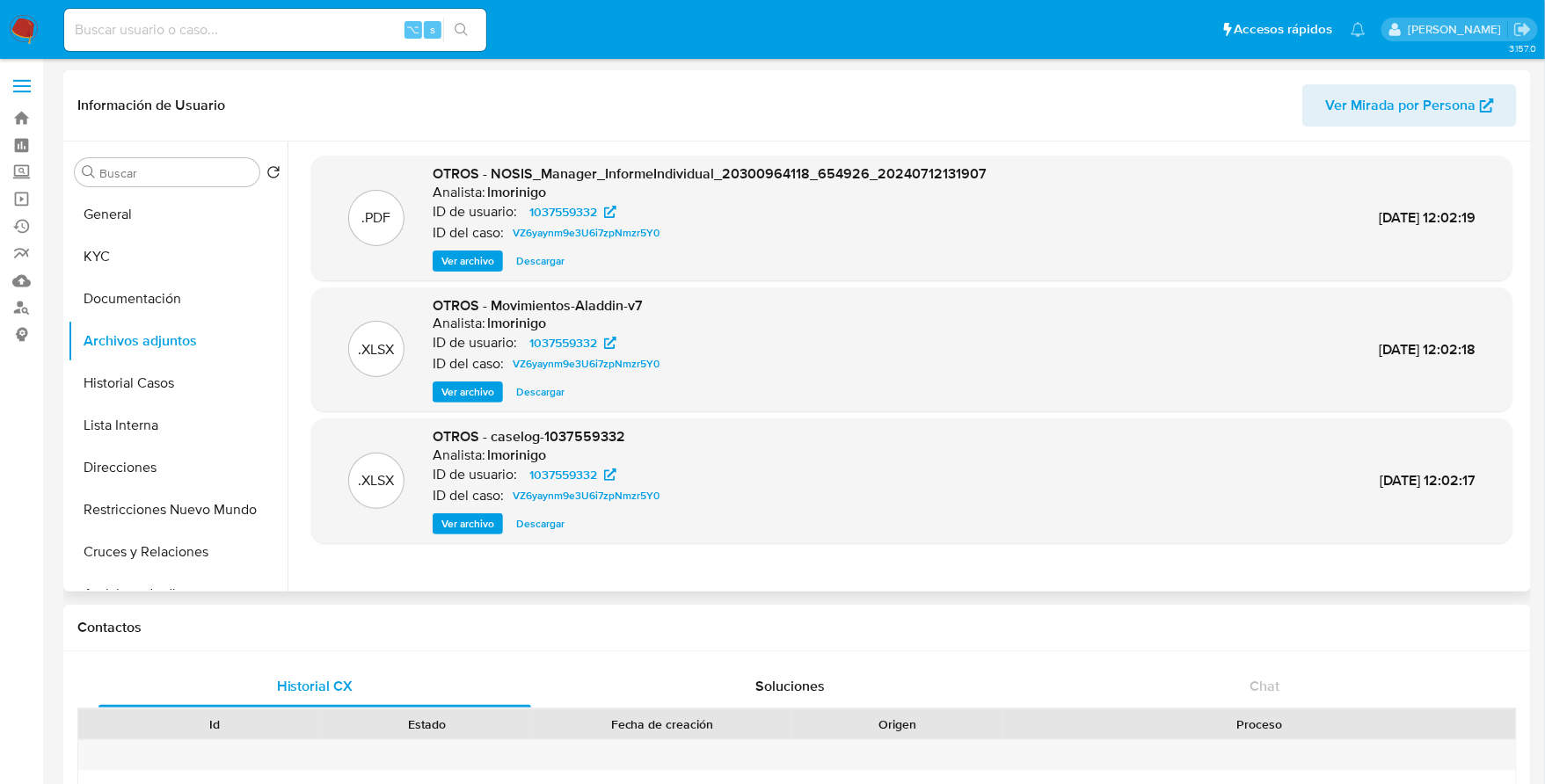
click at [457, 524] on span "Ver archivo" at bounding box center [468, 524] width 53 height 18
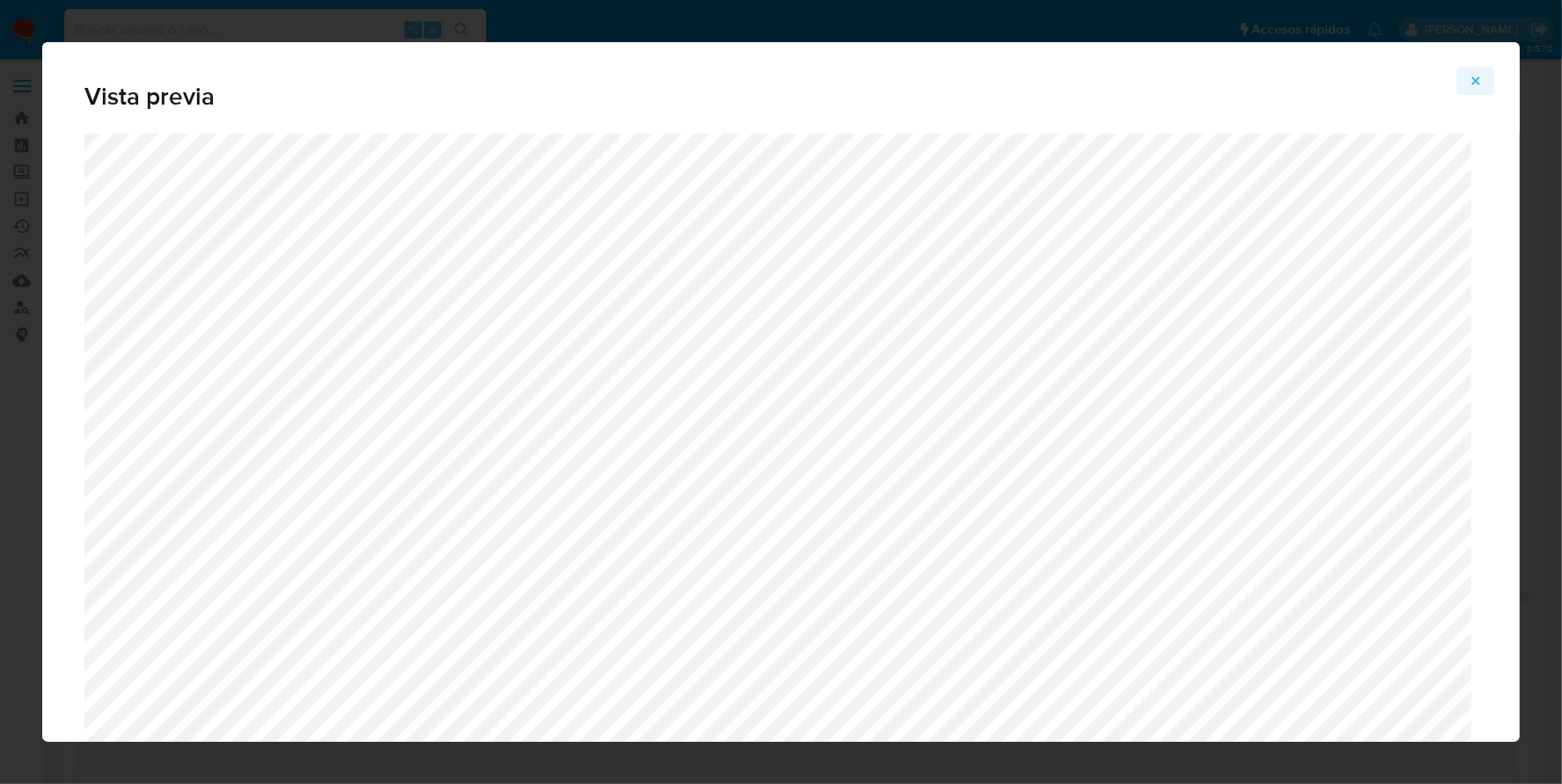
click at [1479, 77] on icon "Attachment preview" at bounding box center [1476, 80] width 8 height 8
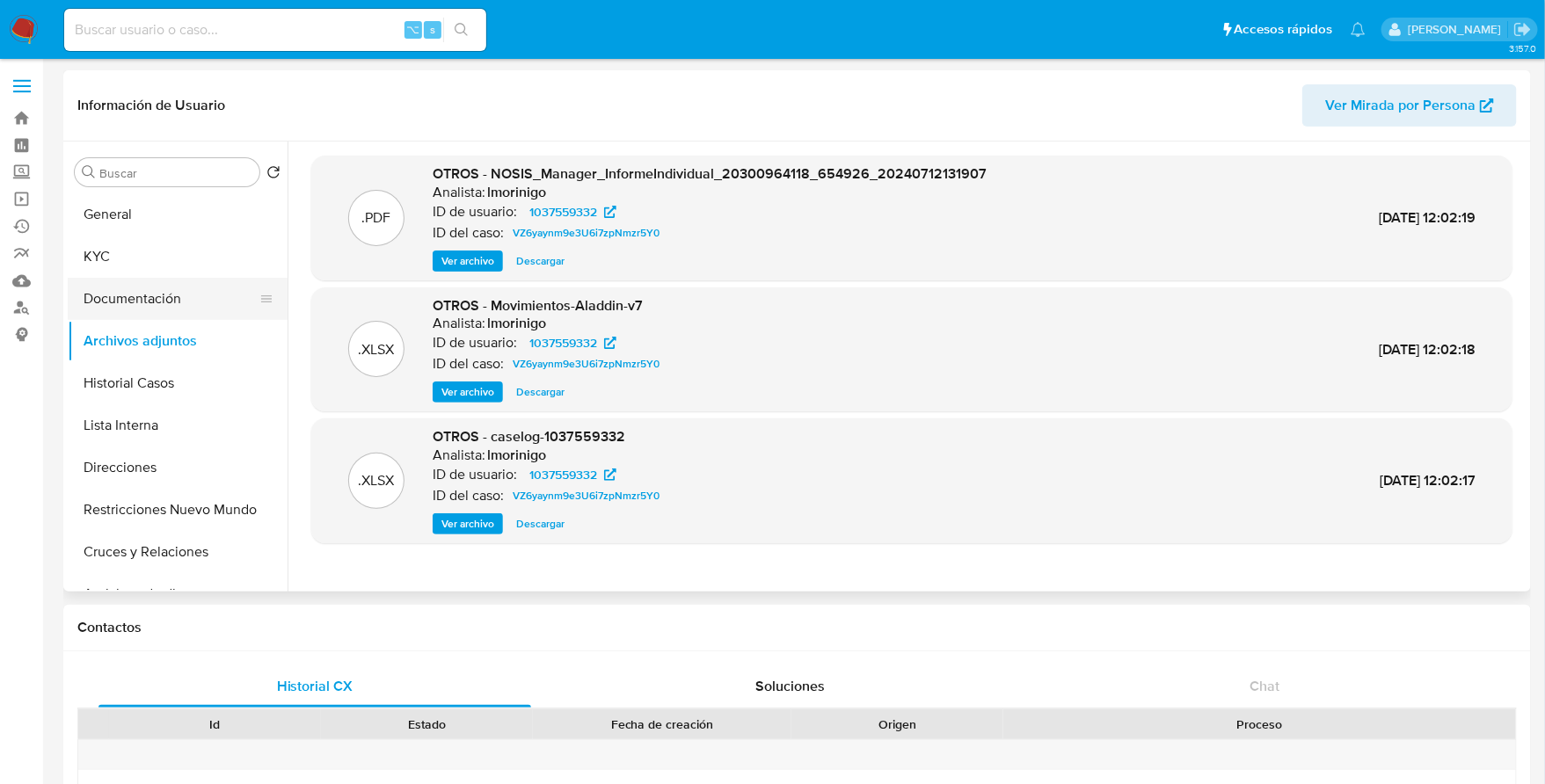
click at [173, 309] on button "Documentación" at bounding box center [171, 298] width 206 height 42
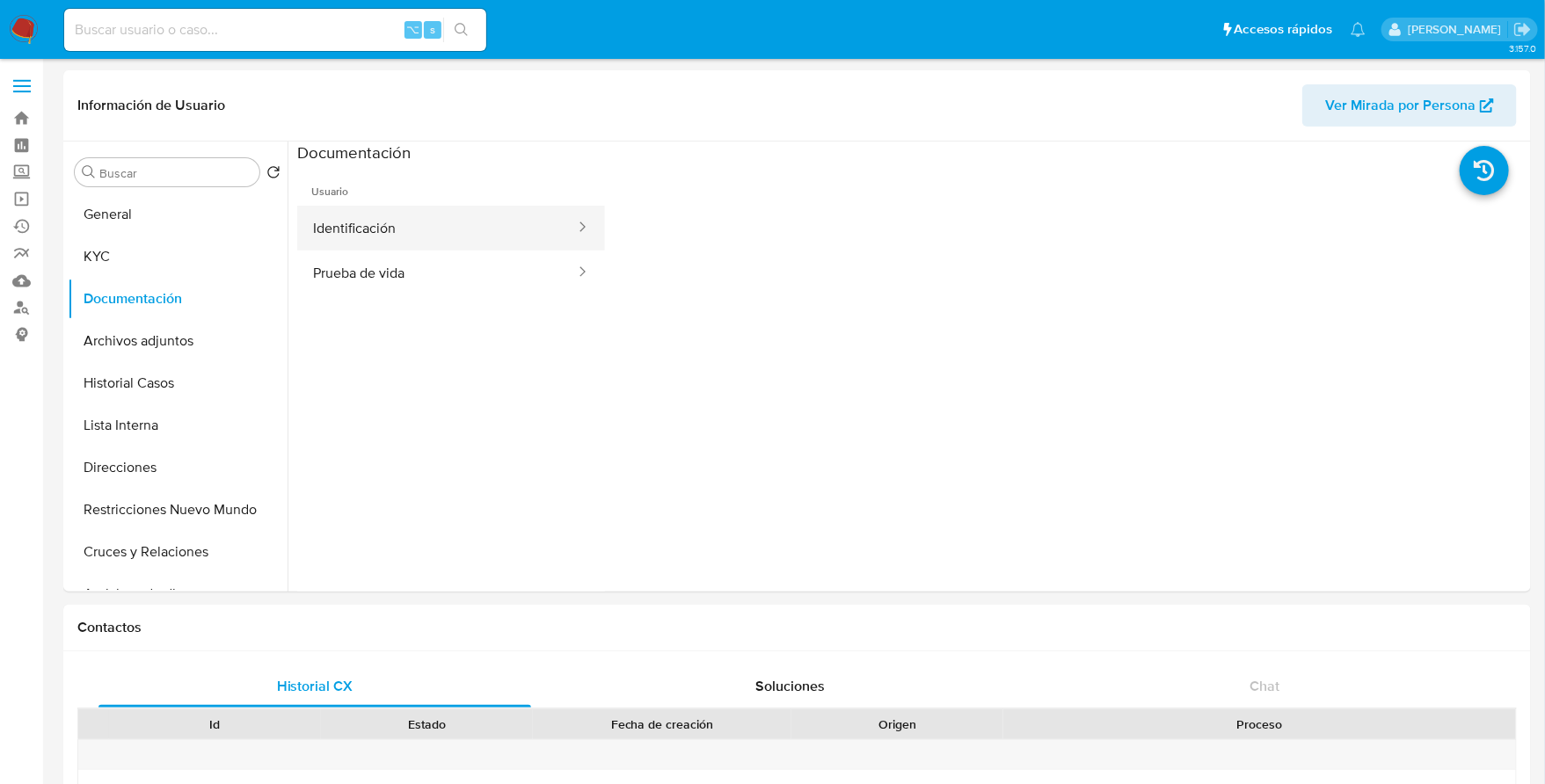
click at [431, 216] on button "Identificación" at bounding box center [437, 228] width 279 height 45
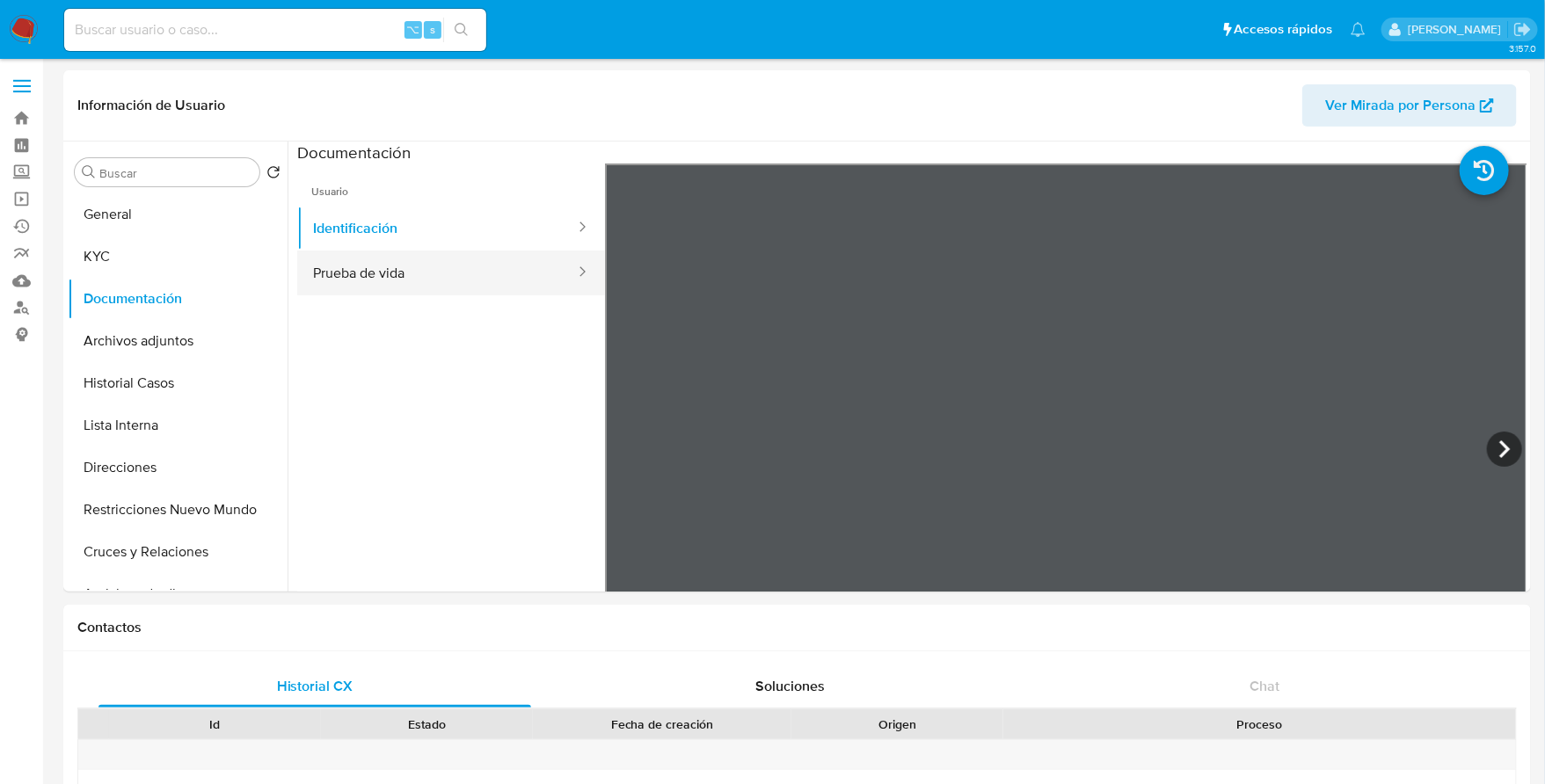
click at [454, 276] on button "Prueba de vida" at bounding box center [437, 274] width 279 height 45
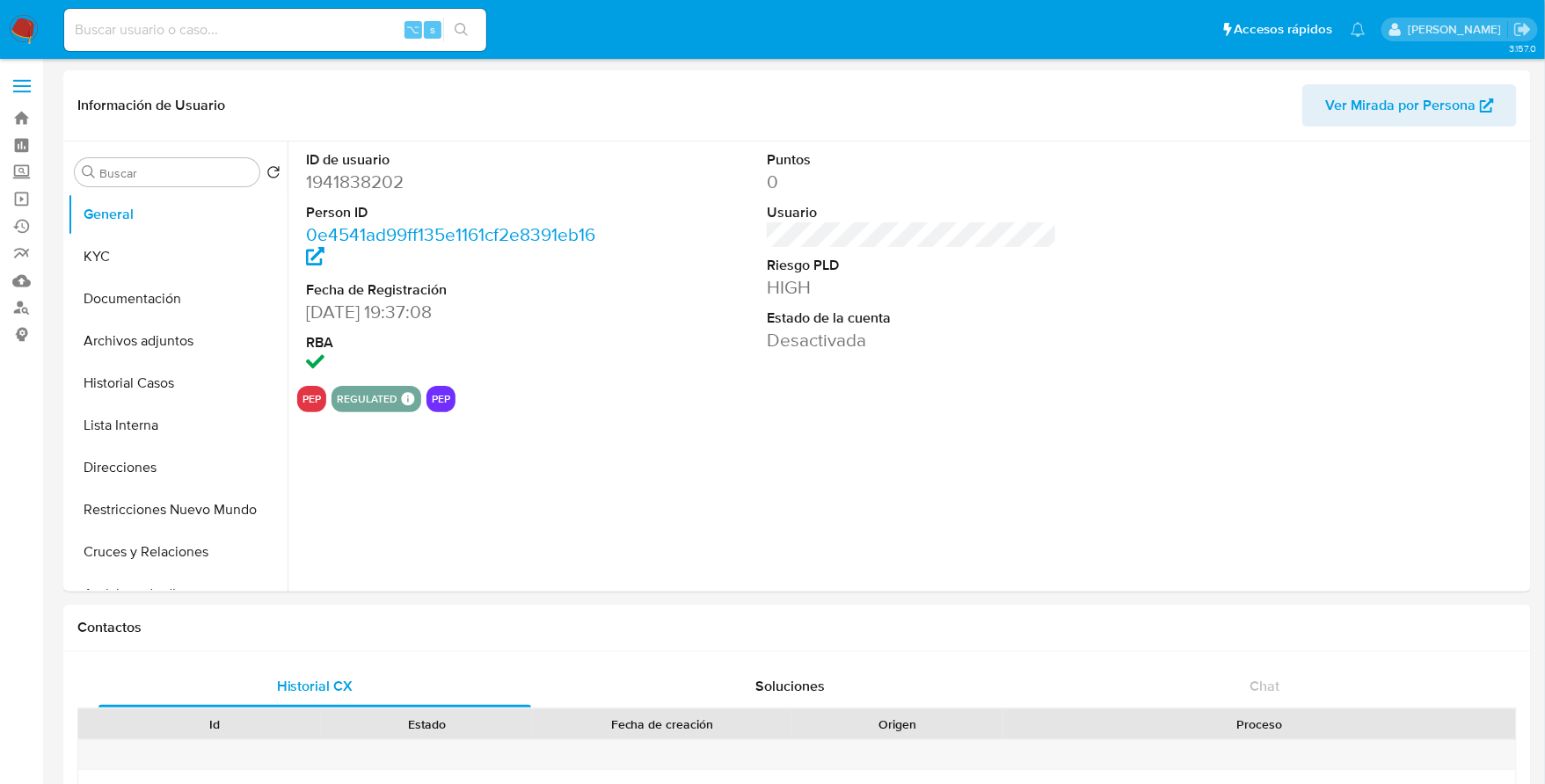
select select "10"
click at [134, 380] on button "Historial Casos" at bounding box center [171, 383] width 206 height 42
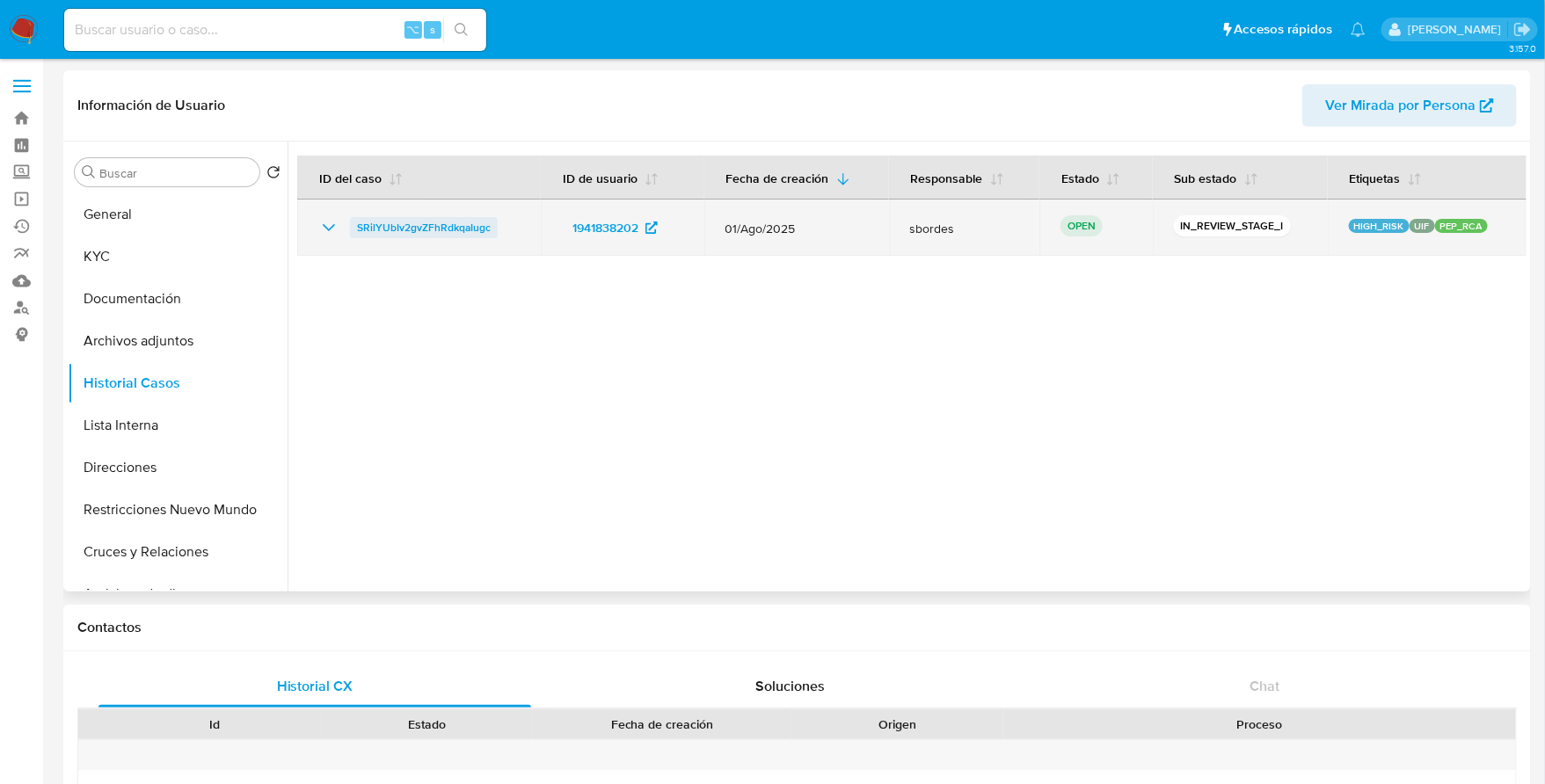
click at [421, 231] on span "SRilYUbIv2gvZFhRdkqaIugc" at bounding box center [424, 227] width 134 height 21
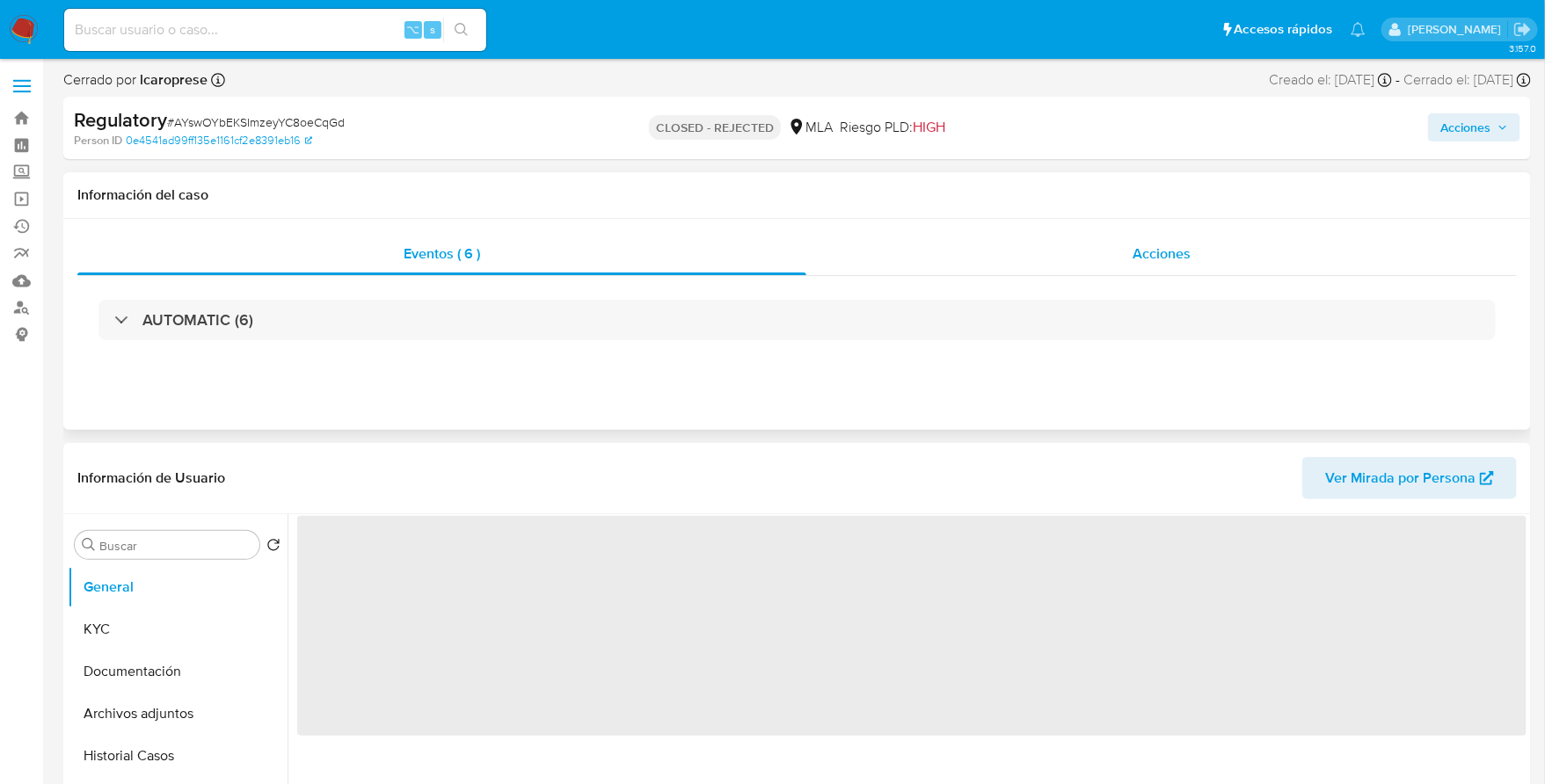
click at [1196, 259] on div "Acciones" at bounding box center [1162, 254] width 711 height 42
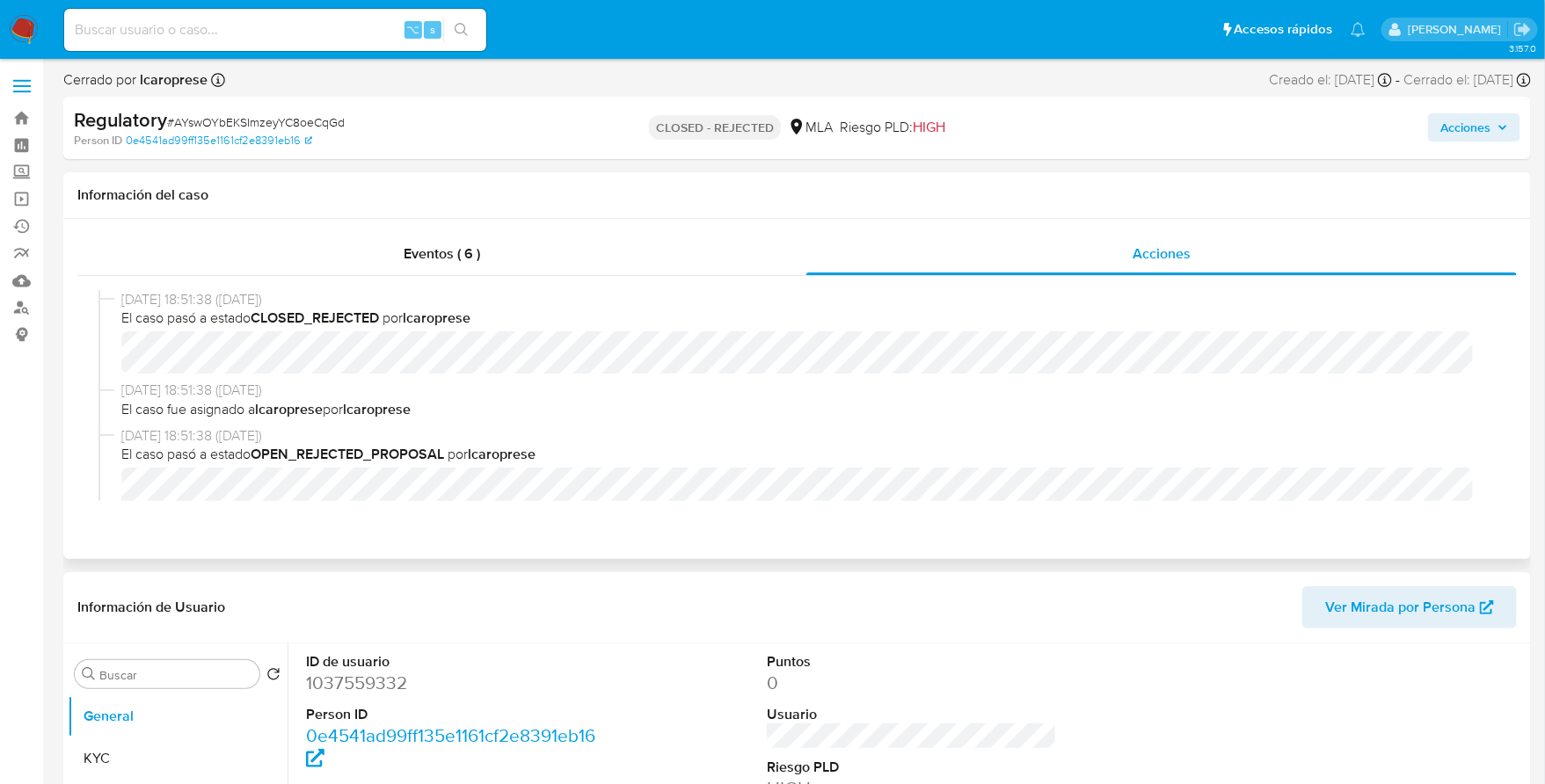
select select "10"
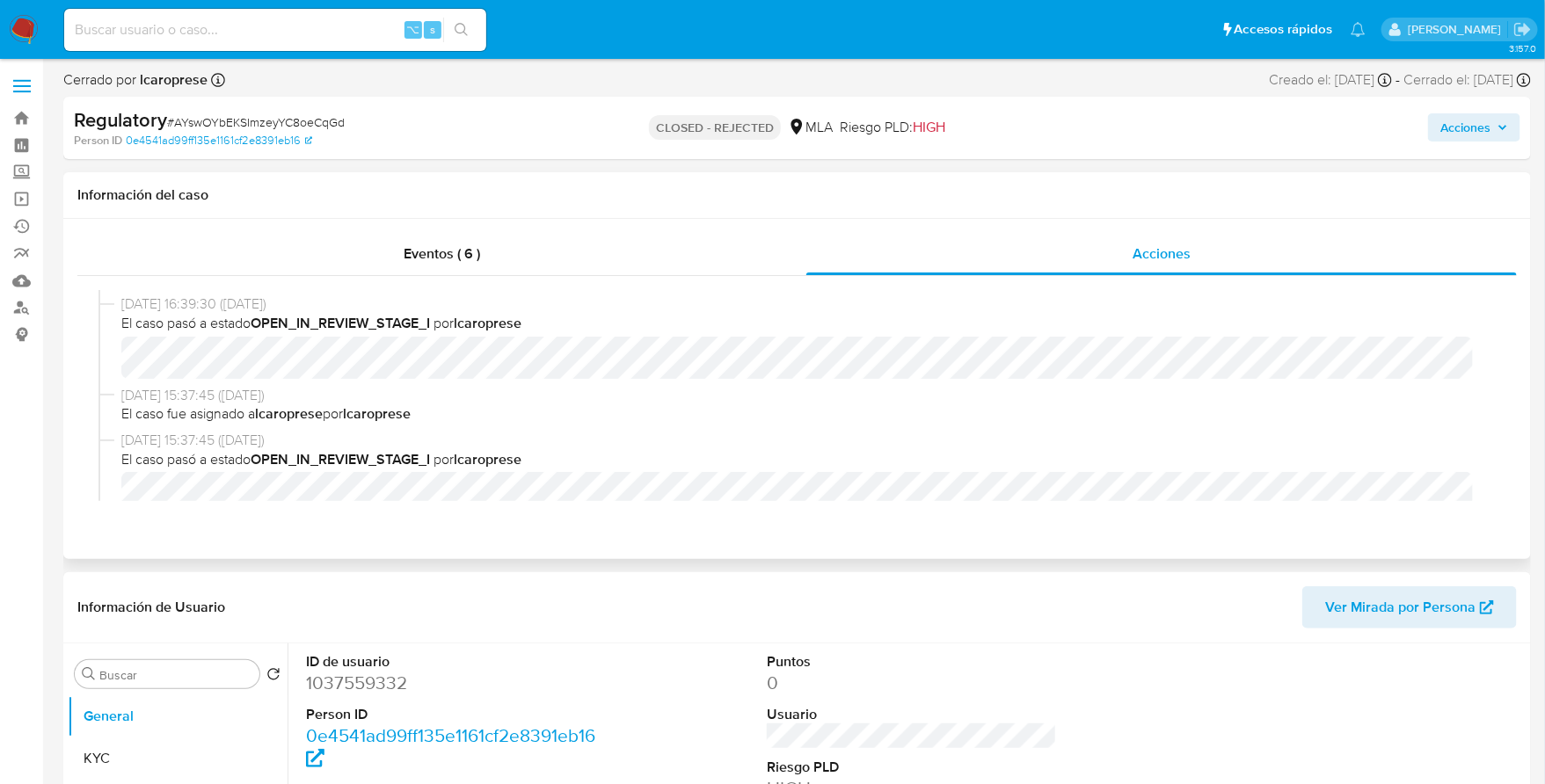
scroll to position [923, 0]
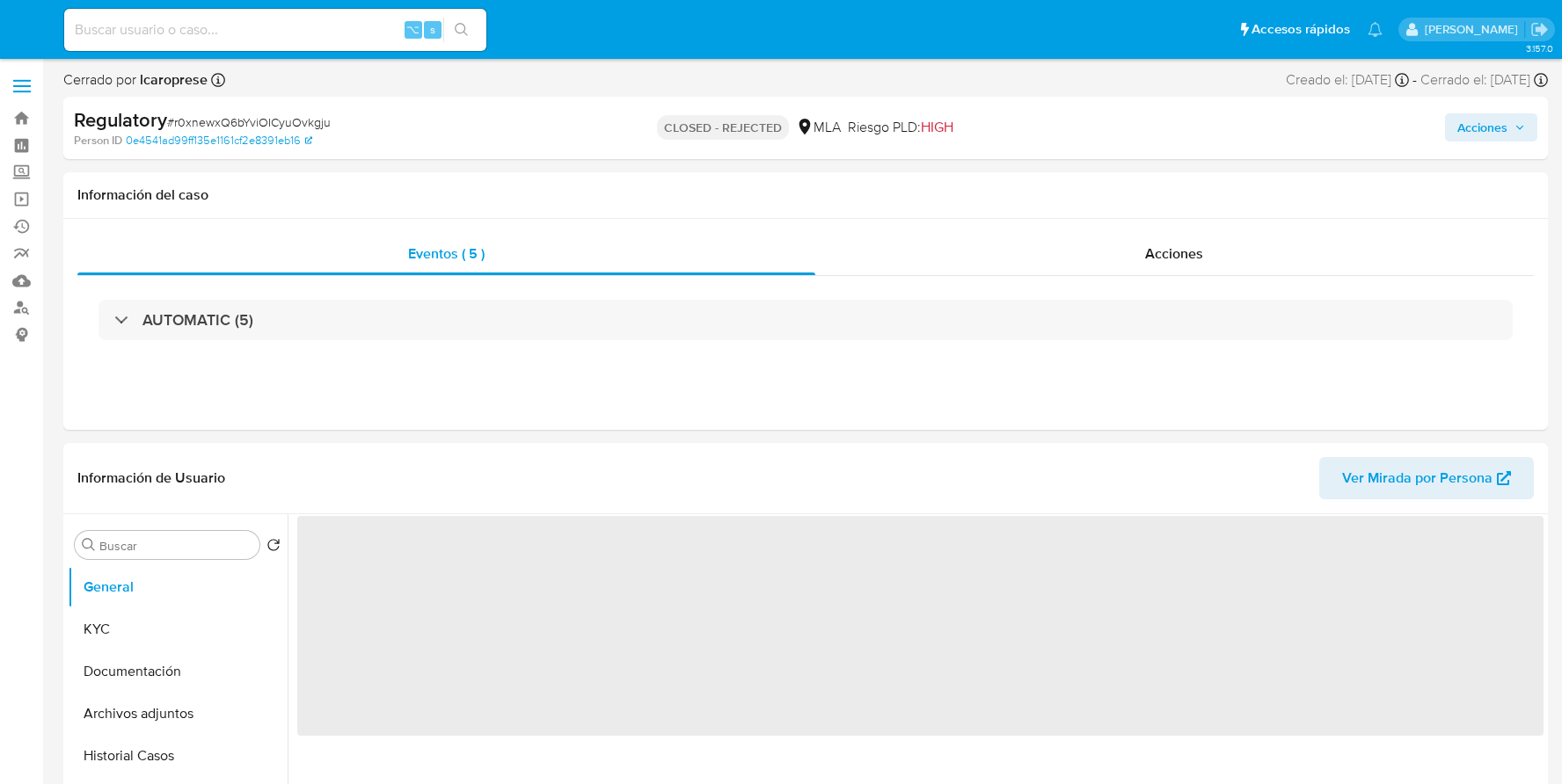
select select "10"
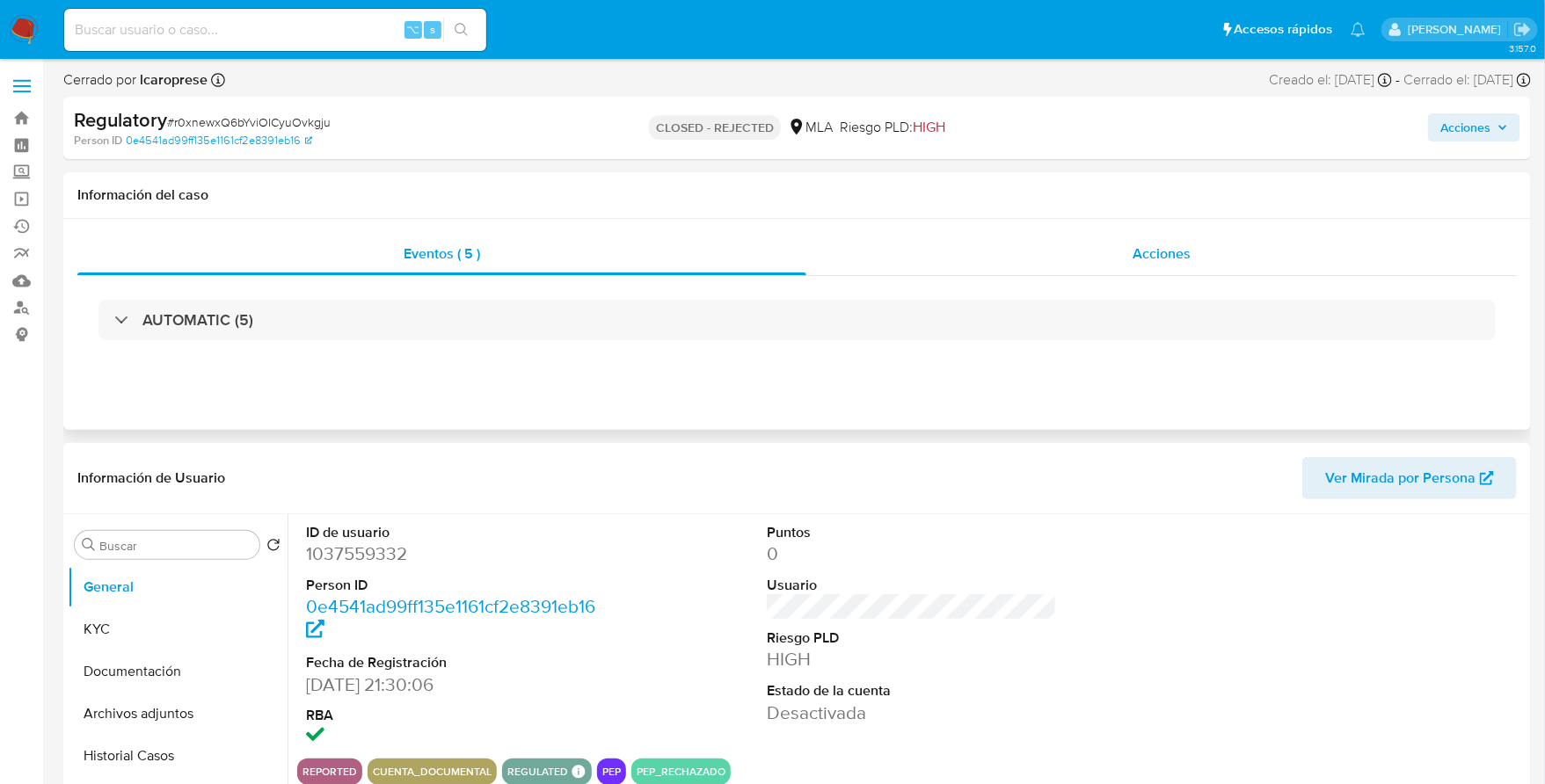
click at [1182, 270] on div "Acciones" at bounding box center [1162, 254] width 711 height 42
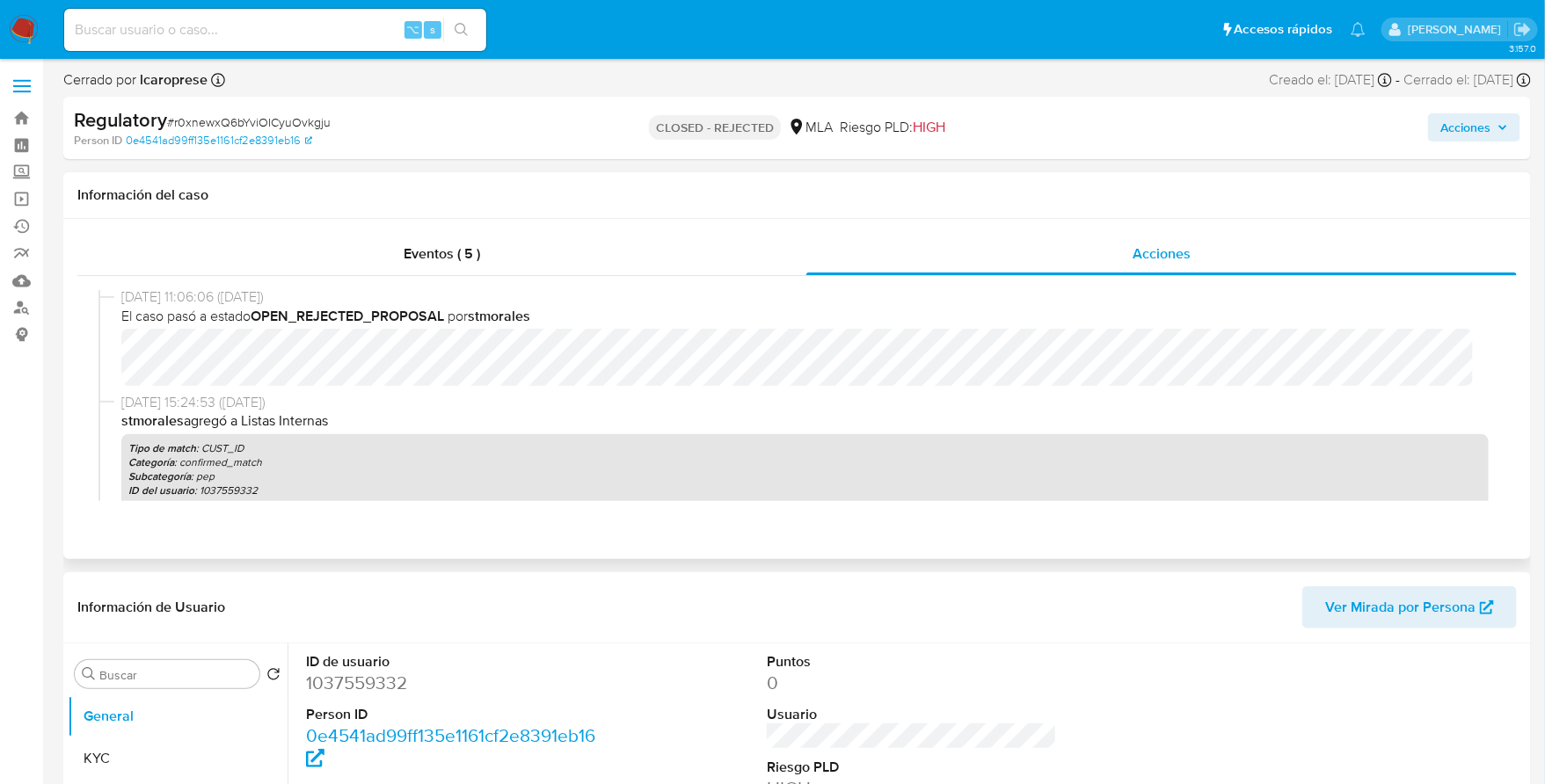
scroll to position [206, 0]
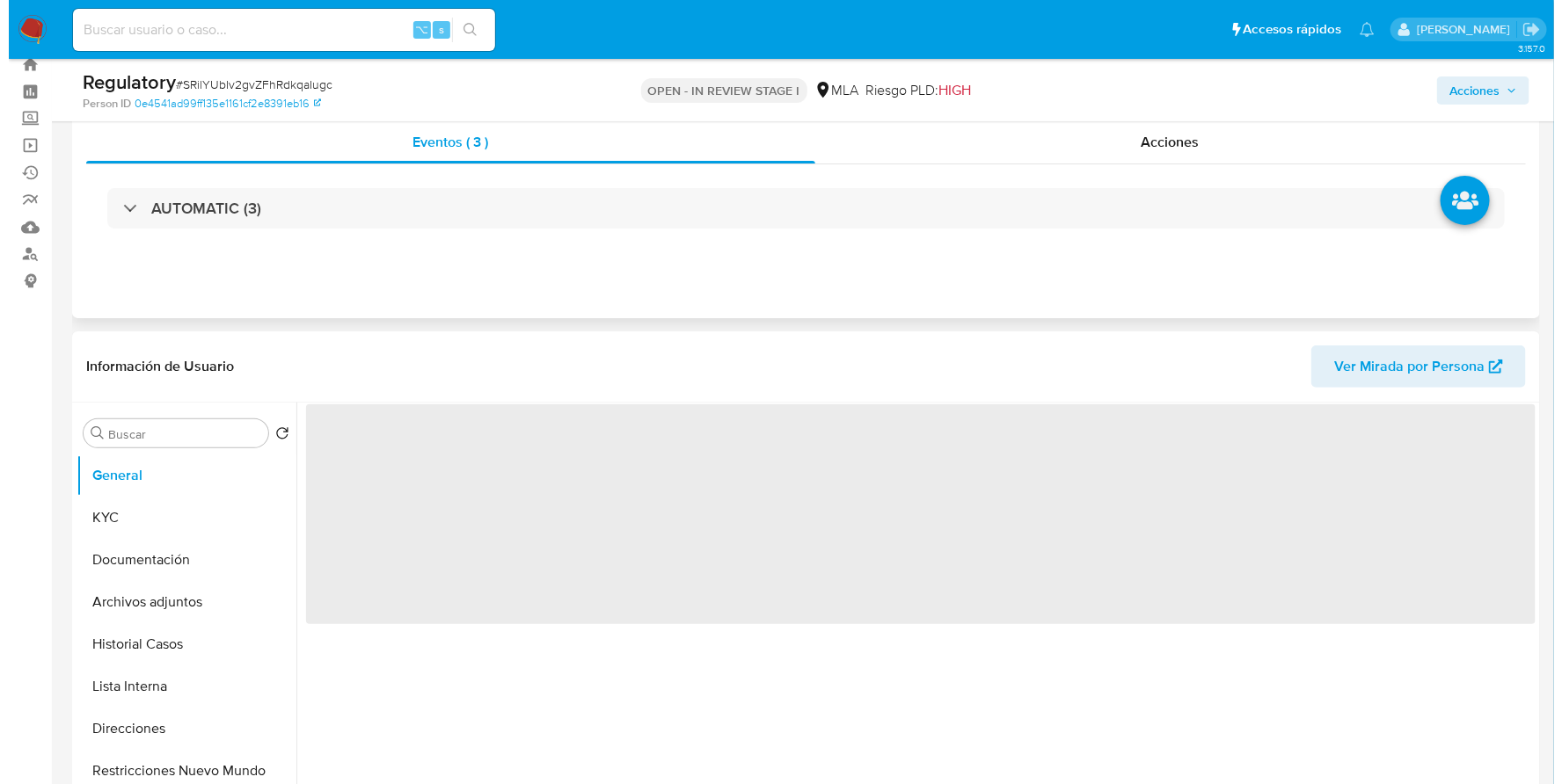
scroll to position [175, 0]
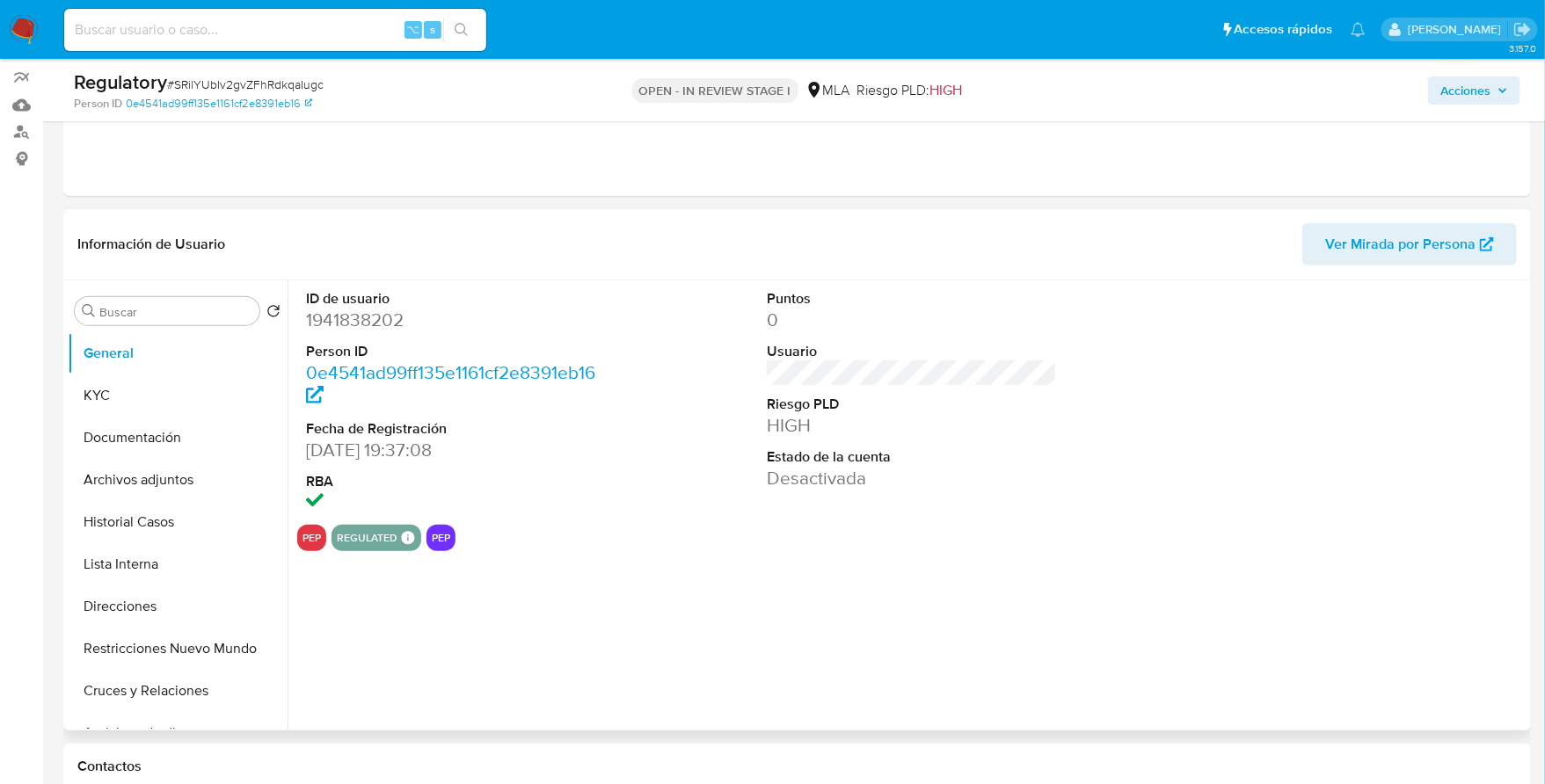
select select "10"
click at [123, 409] on button "KYC" at bounding box center [171, 395] width 206 height 42
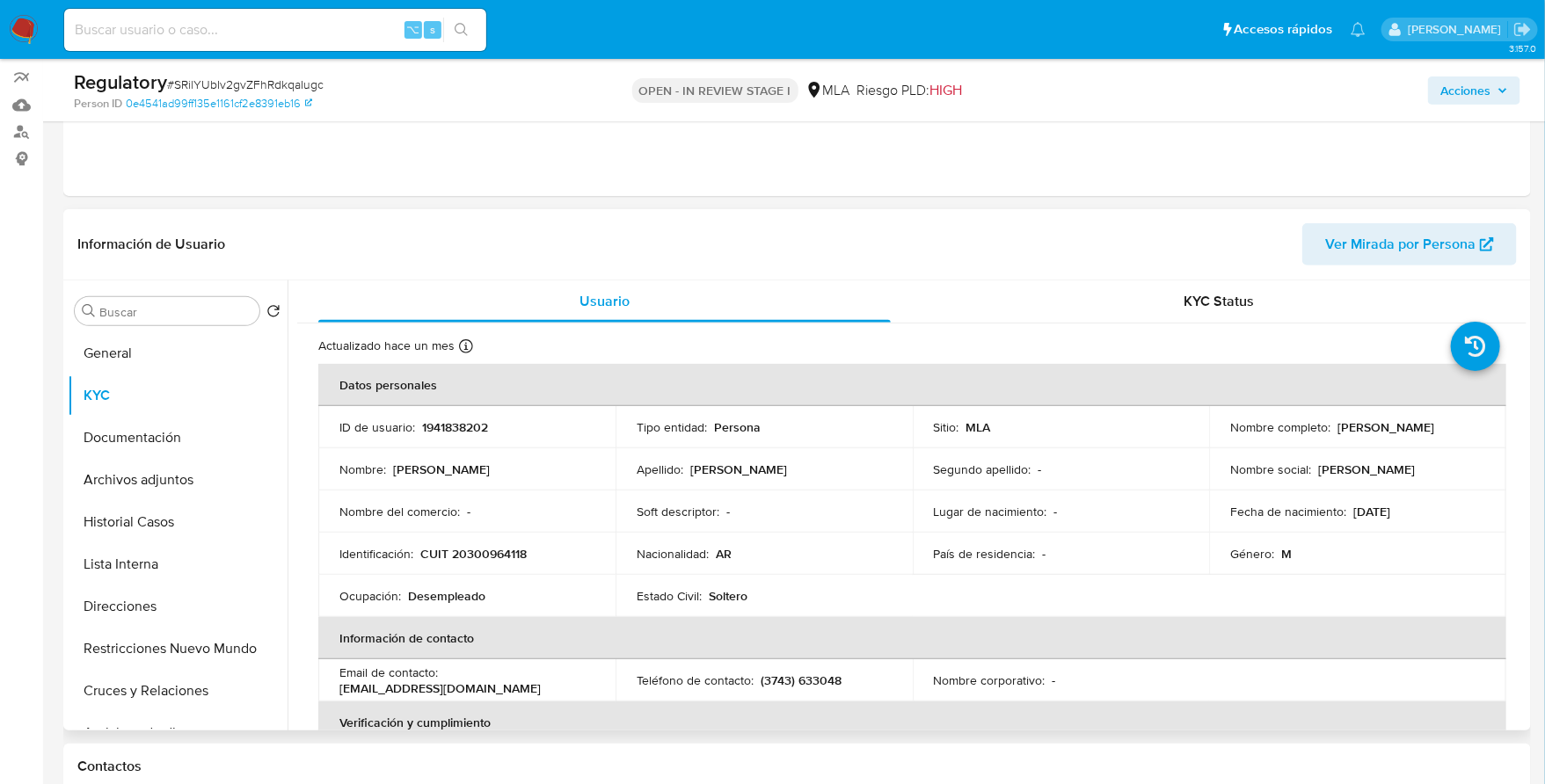
drag, startPoint x: 1335, startPoint y: 428, endPoint x: 1466, endPoint y: 428, distance: 131.0
click at [1466, 428] on div "Nombre completo : Raul Francisco Nuñez" at bounding box center [1358, 427] width 255 height 16
copy p "[PERSON_NAME] [PERSON_NAME]"
copy p "20300964118"
click at [148, 541] on button "Historial Casos" at bounding box center [171, 522] width 206 height 42
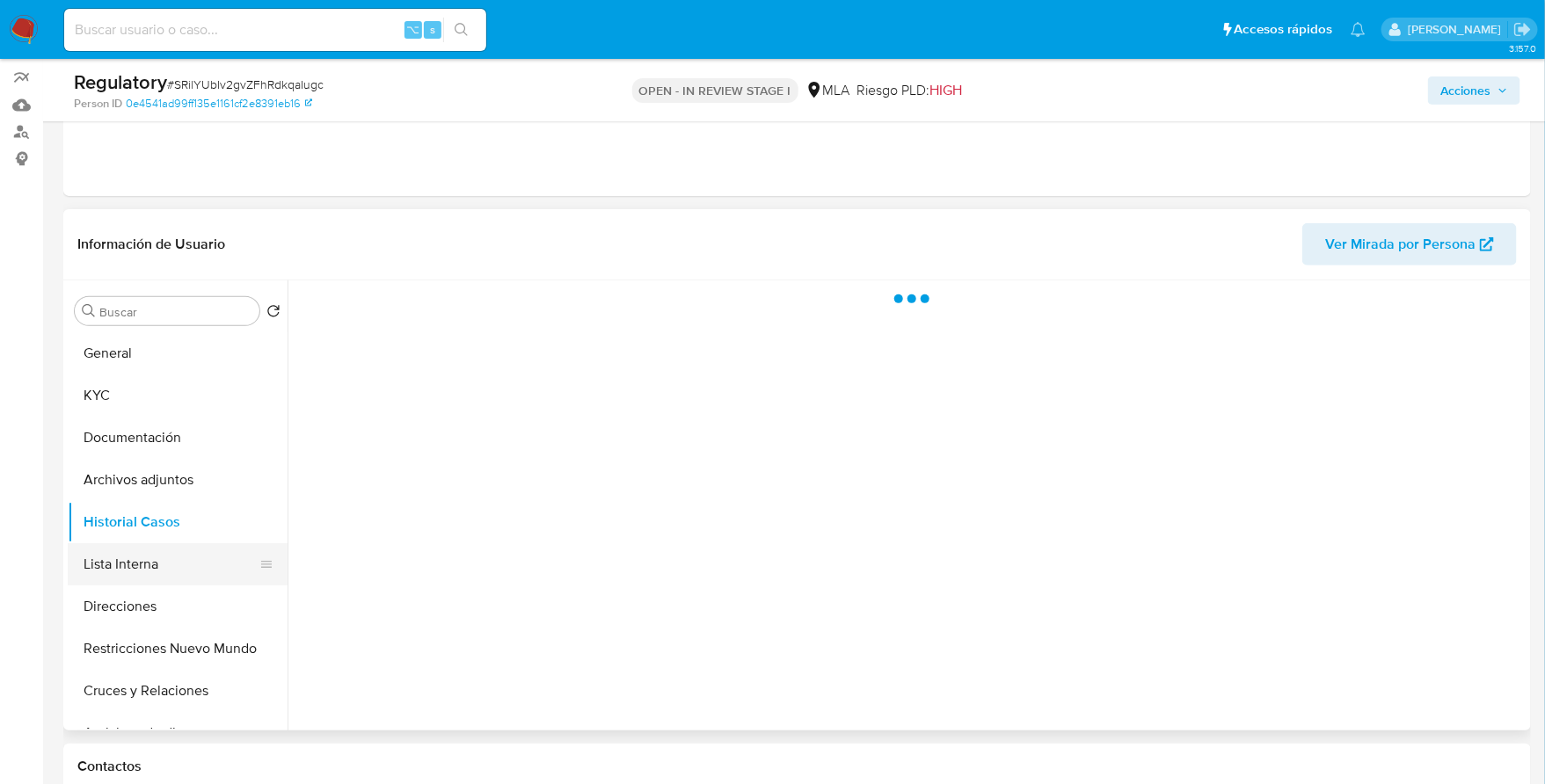
click at [158, 571] on button "Lista Interna" at bounding box center [171, 564] width 206 height 42
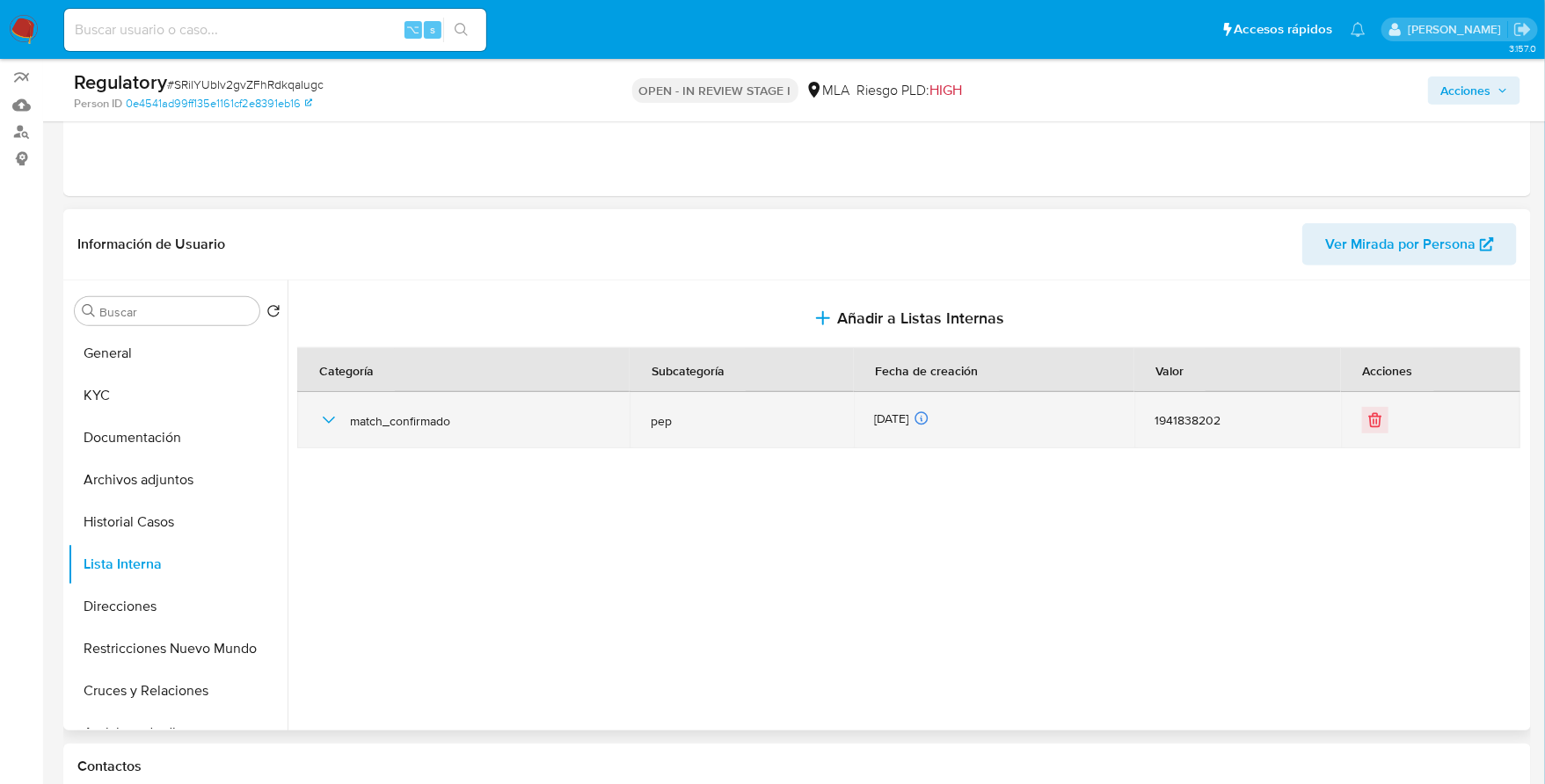
click at [333, 412] on icon "button" at bounding box center [328, 420] width 21 height 21
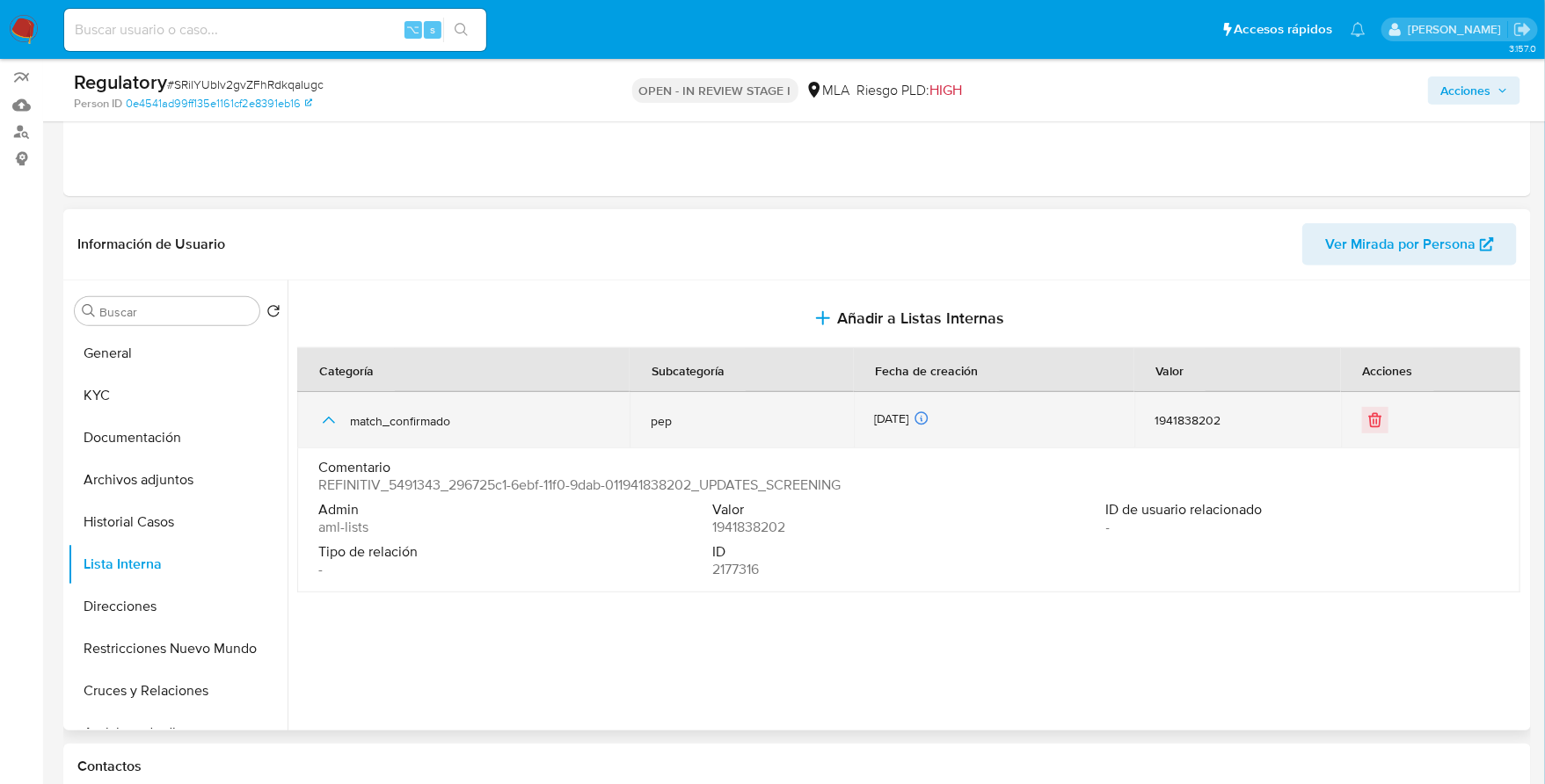
click at [326, 413] on icon "button" at bounding box center [328, 420] width 21 height 21
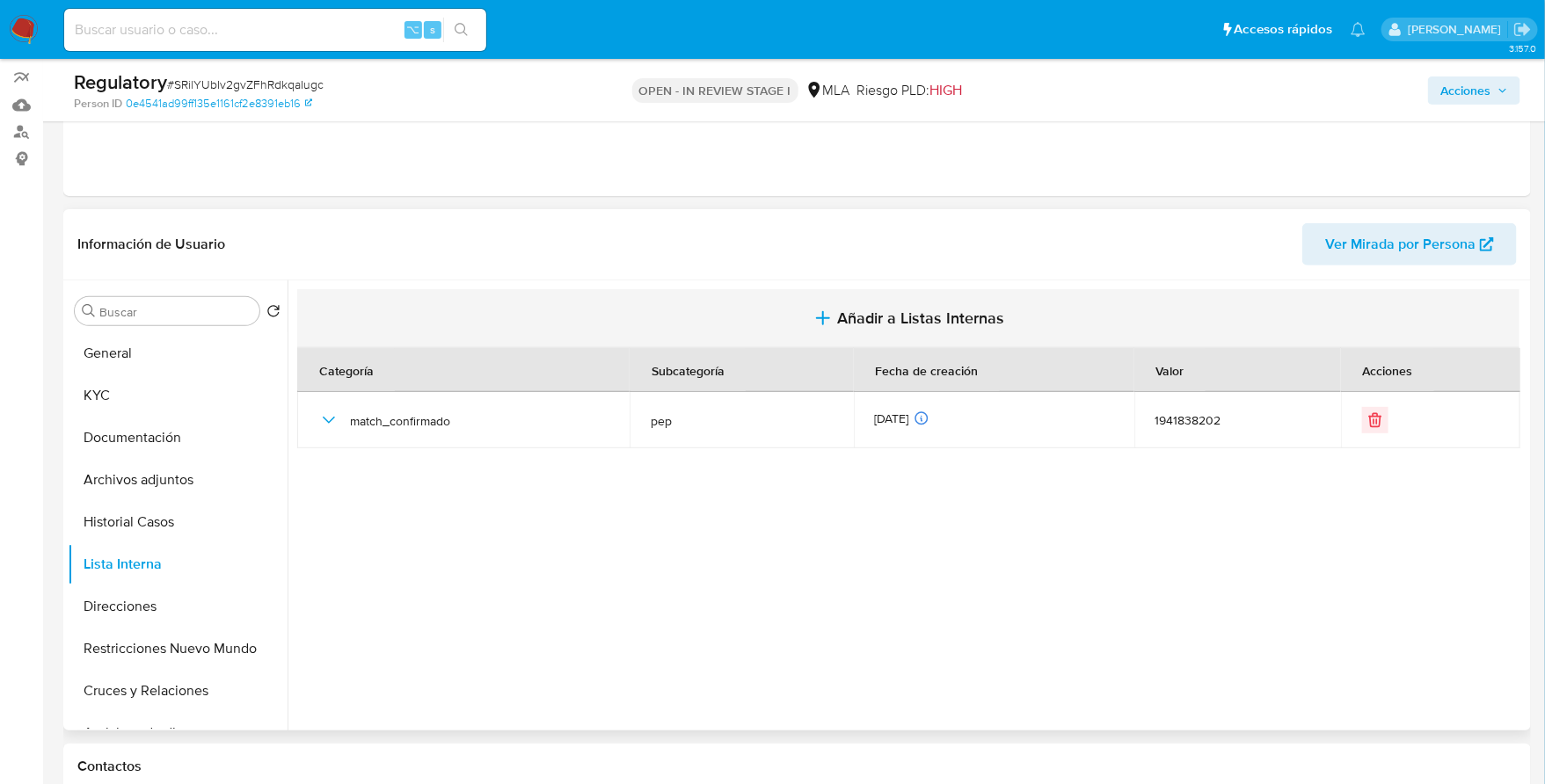
click at [873, 304] on button "Añadir a Listas Internas" at bounding box center [908, 319] width 1222 height 58
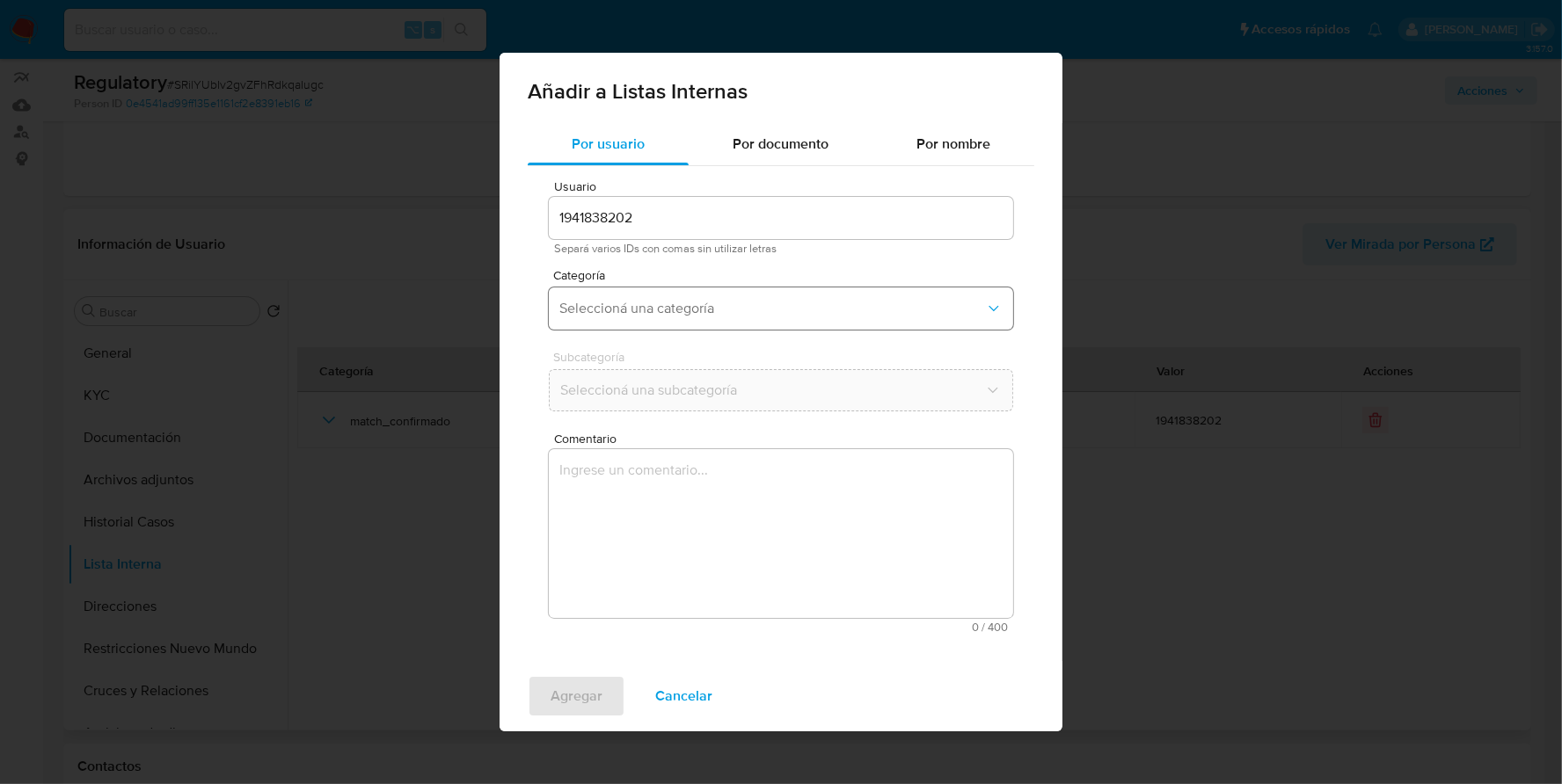
click at [626, 314] on span "Seleccioná una categoría" at bounding box center [772, 309] width 426 height 18
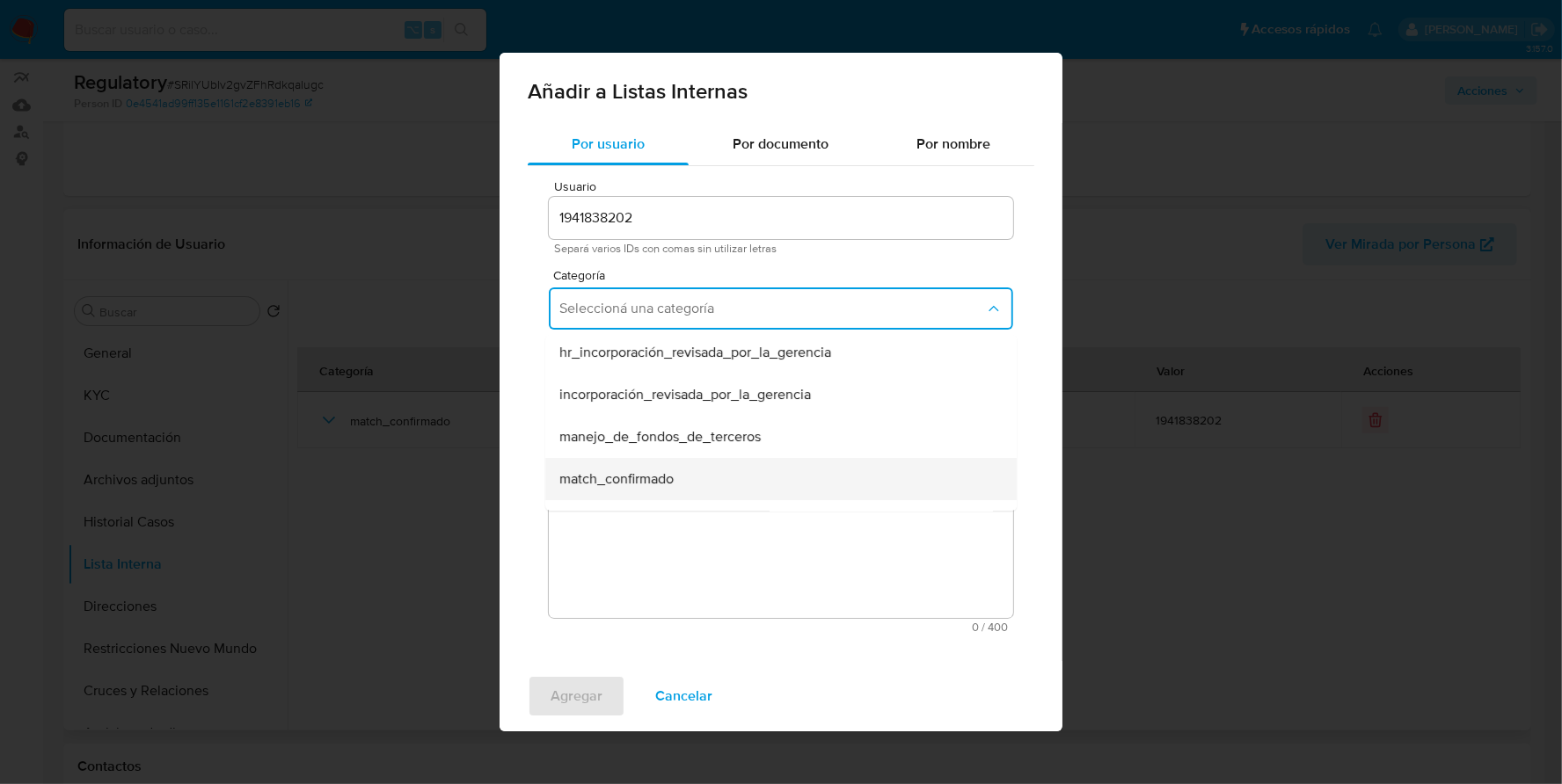
scroll to position [5, 0]
click at [647, 472] on span "match_confirmado" at bounding box center [616, 478] width 114 height 18
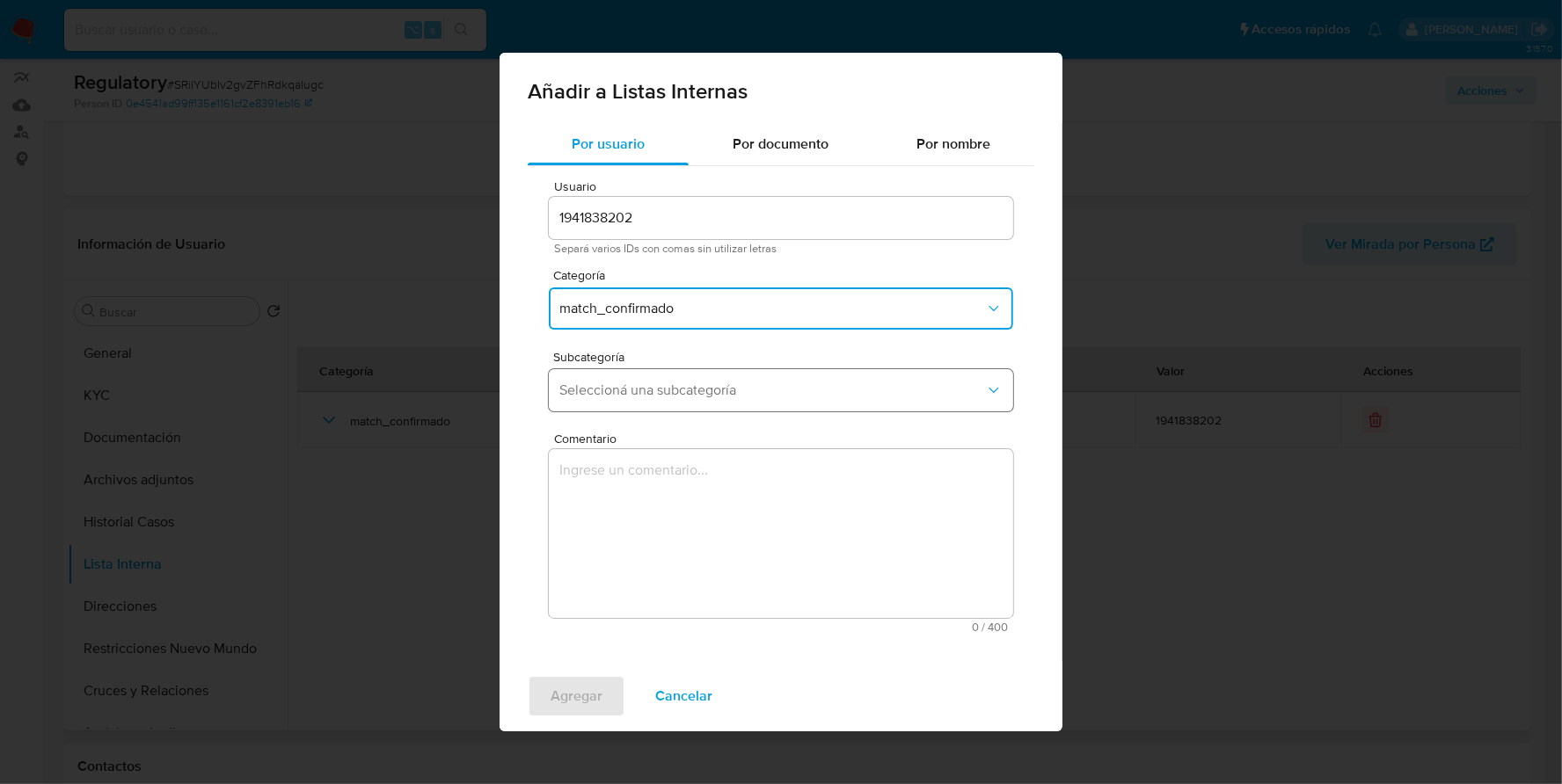
click at [663, 391] on span "Seleccioná una subcategoría" at bounding box center [772, 390] width 426 height 18
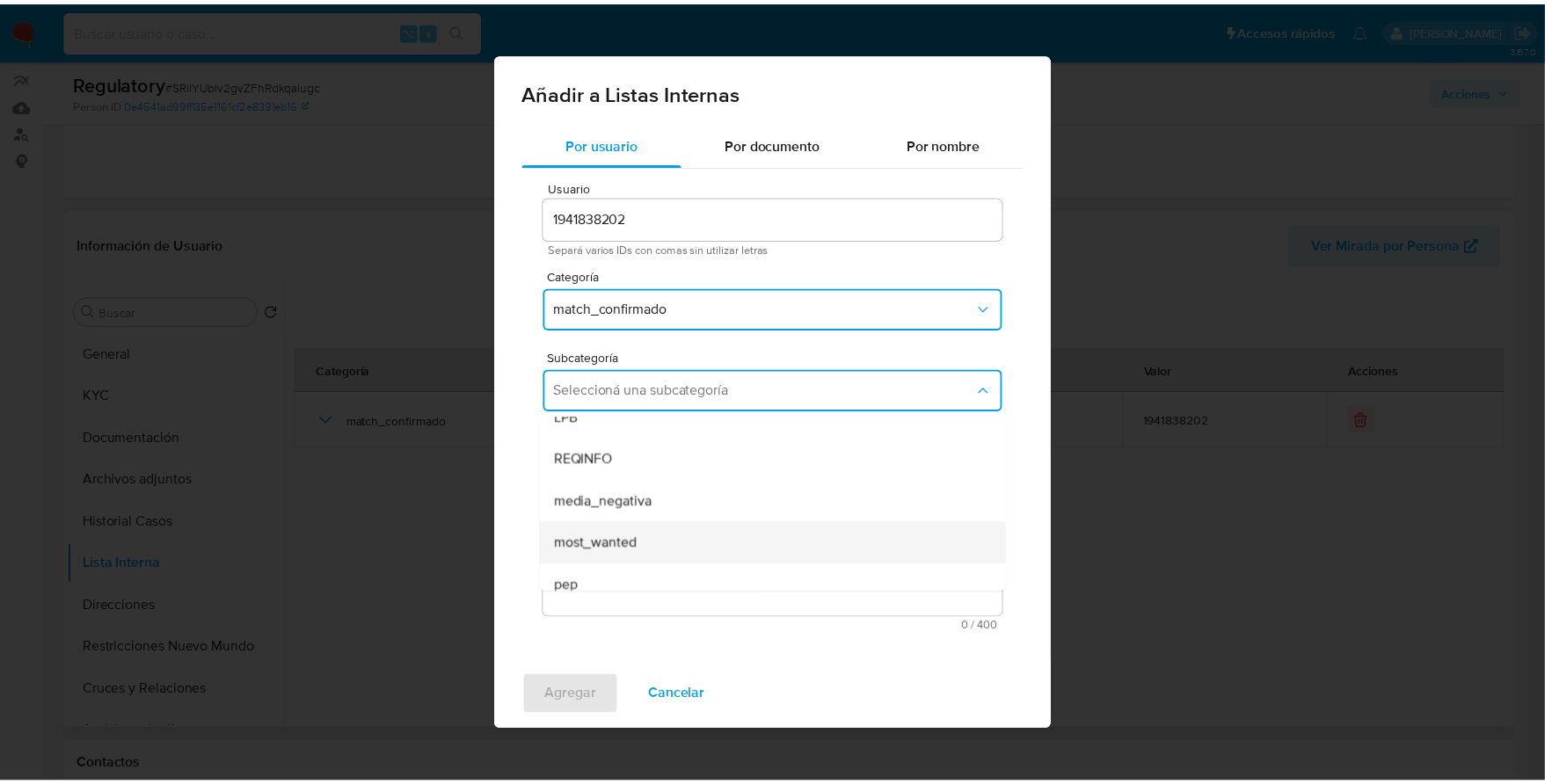
scroll to position [58, 0]
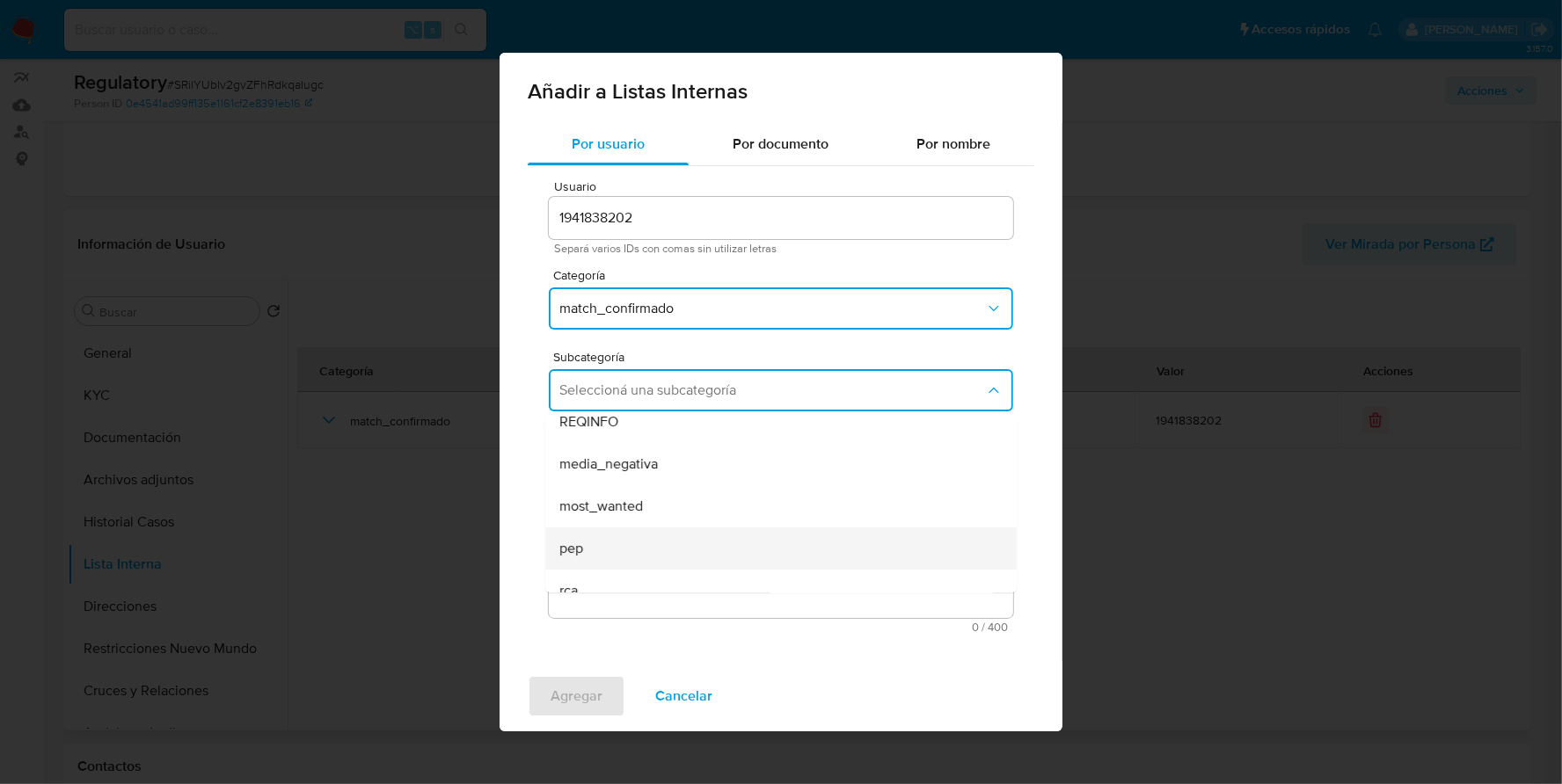
click at [627, 537] on div "pep" at bounding box center [776, 548] width 432 height 42
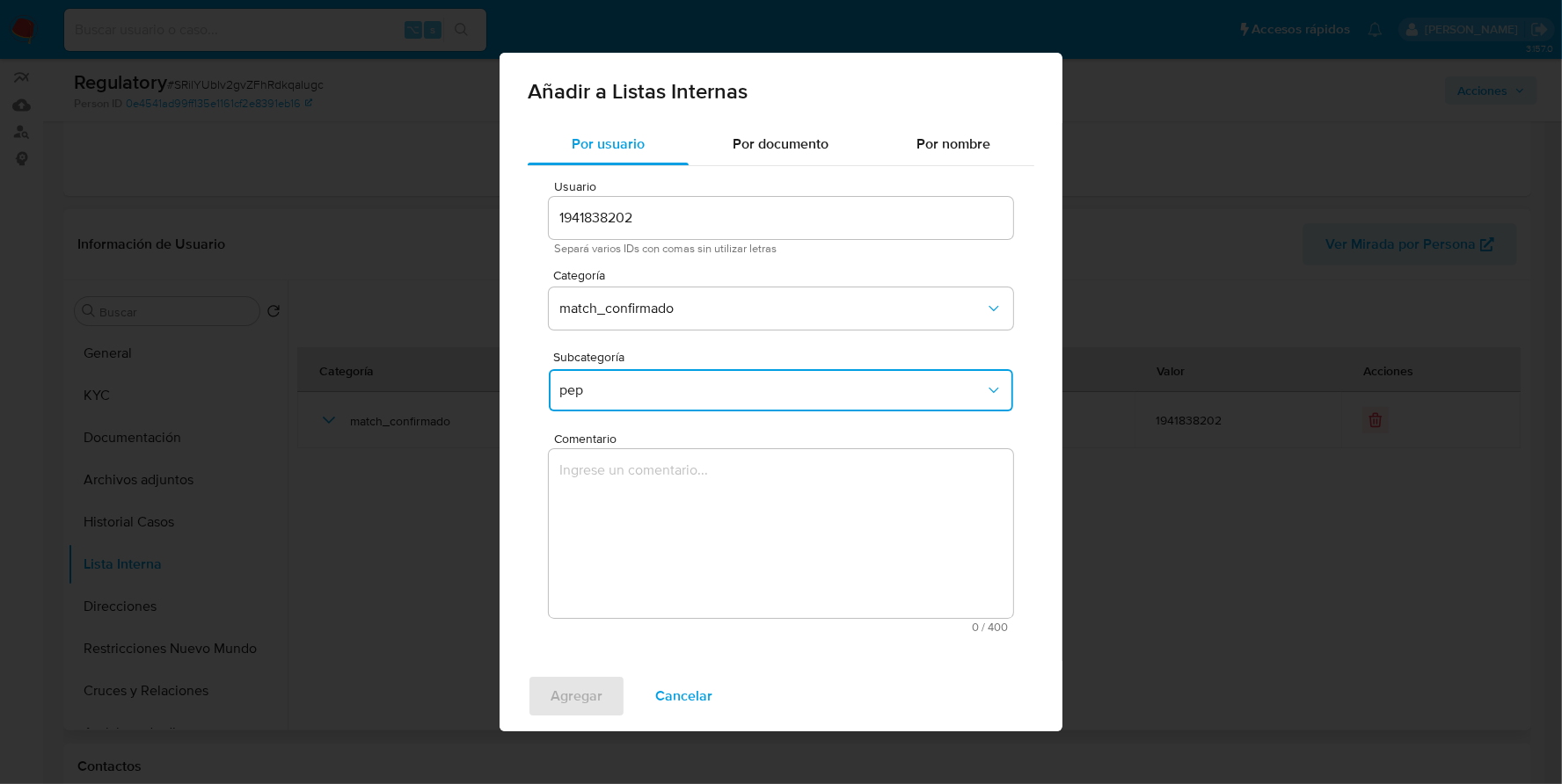
click at [740, 472] on textarea "Comentario" at bounding box center [781, 533] width 464 height 169
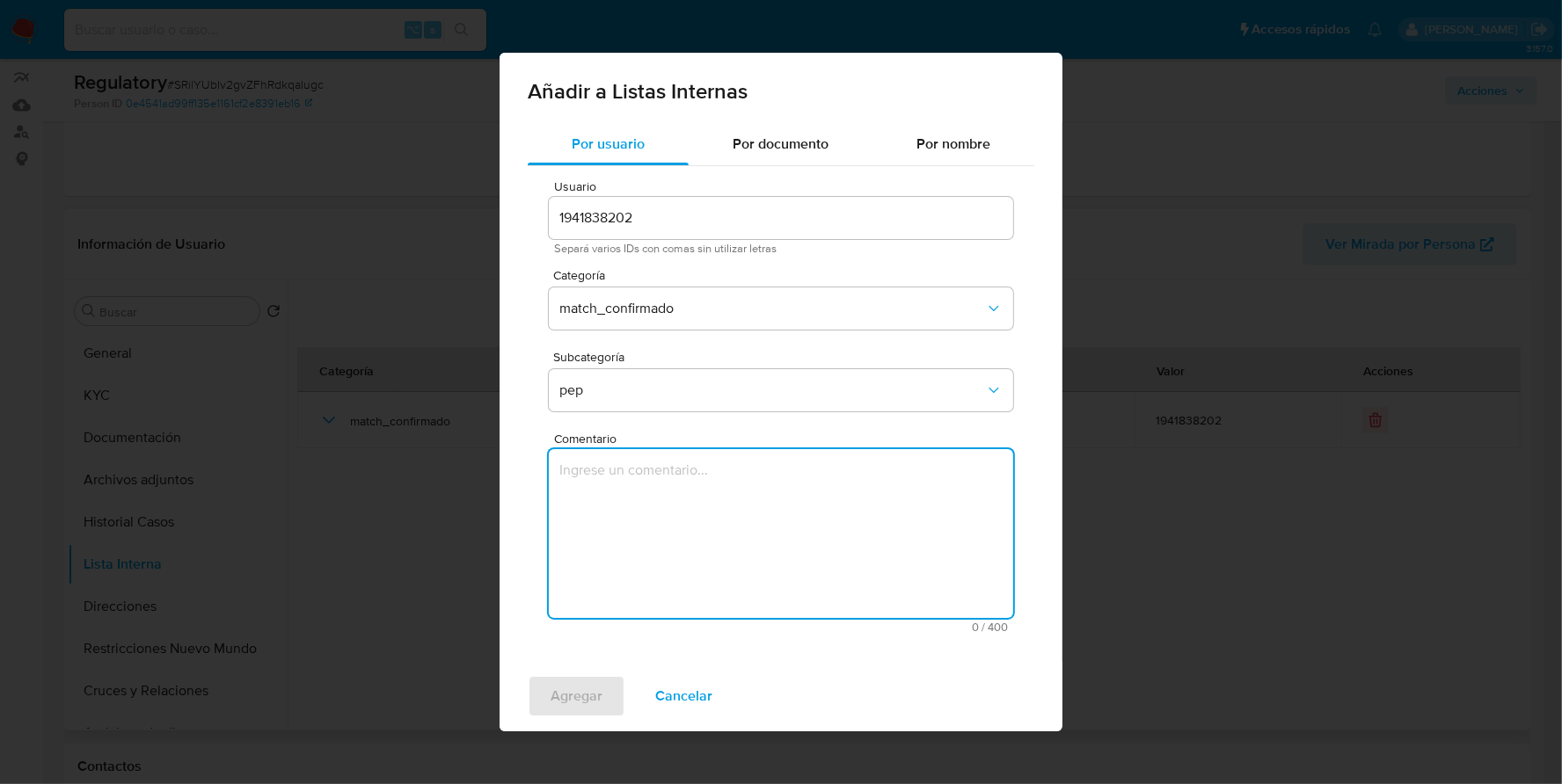
paste textarea "se encuentra catalogado como PEP por ser “Concejal de Colonia Polana designado …"
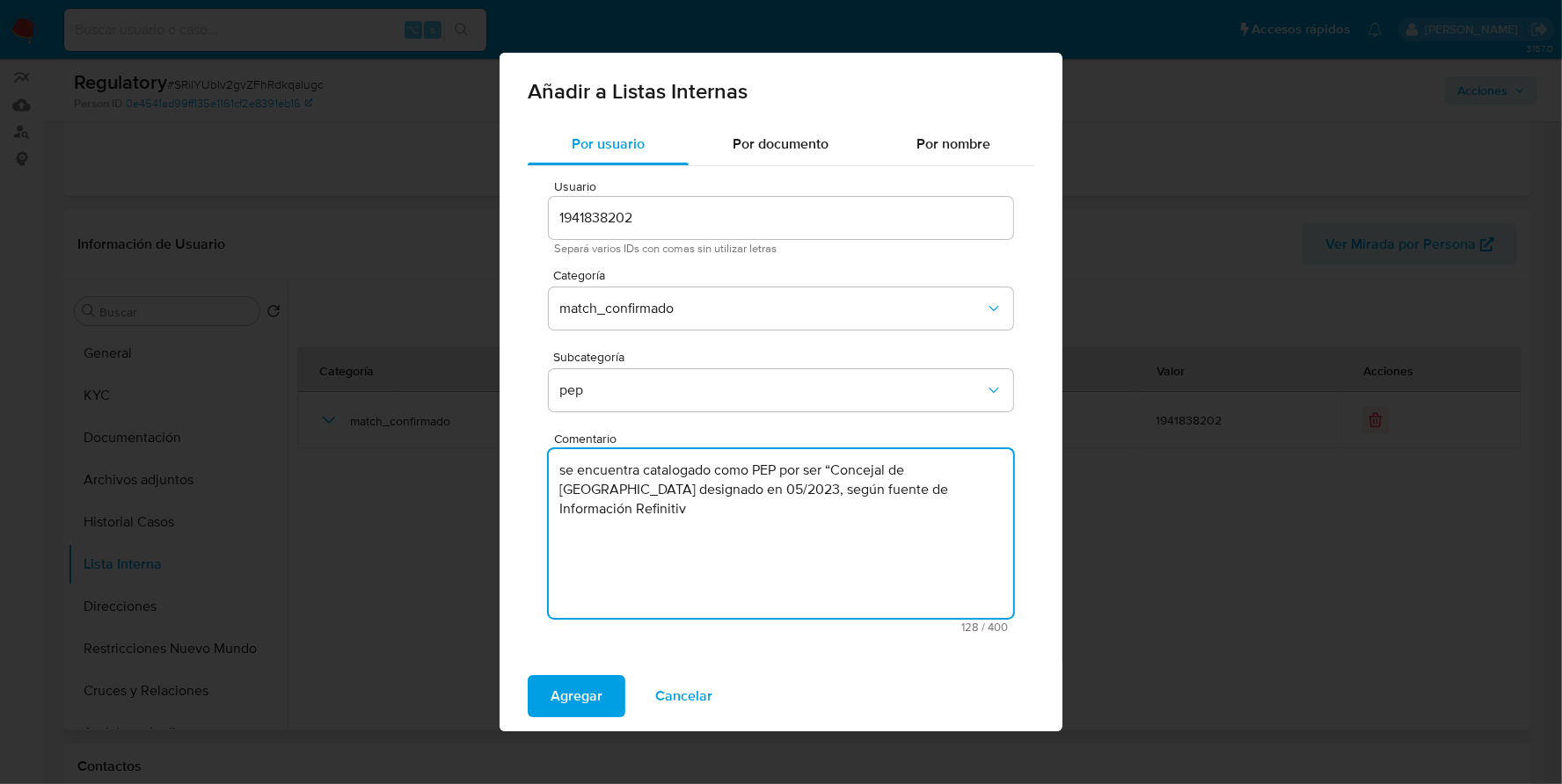
click at [567, 468] on textarea "se encuentra catalogado como PEP por ser “Concejal de Colonia Polana designado …" at bounding box center [781, 533] width 464 height 169
click at [1008, 485] on textarea "Se encuentra catalogado como PEP por ser “Concejal de Colonia Polana designado …" at bounding box center [781, 533] width 464 height 169
type textarea "Se encuentra catalogado como PEP por ser “Concejal de Colonia Polana designado …"
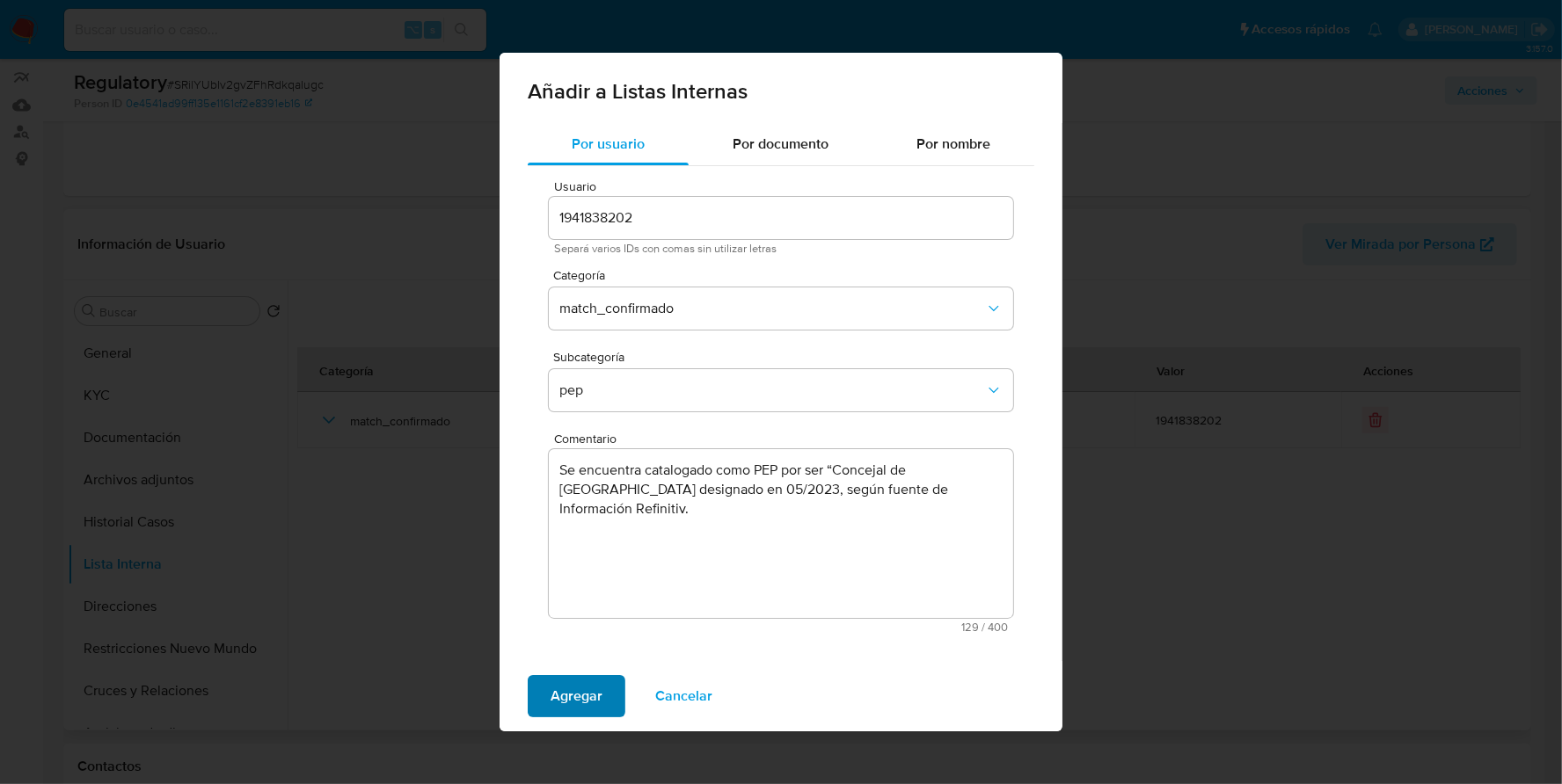
click at [586, 686] on span "Agregar" at bounding box center [576, 696] width 52 height 39
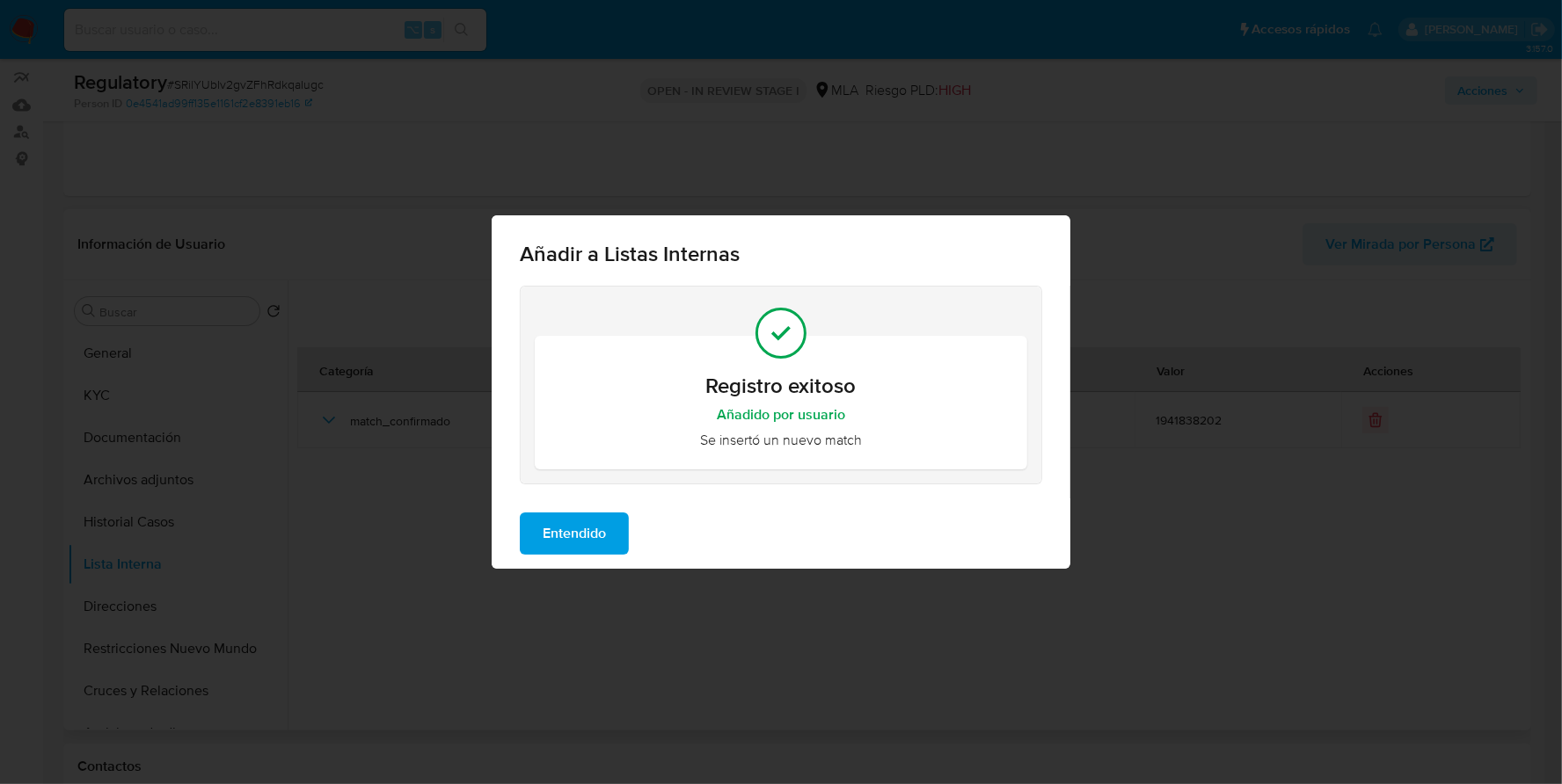
click at [576, 533] on span "Entendido" at bounding box center [574, 533] width 63 height 39
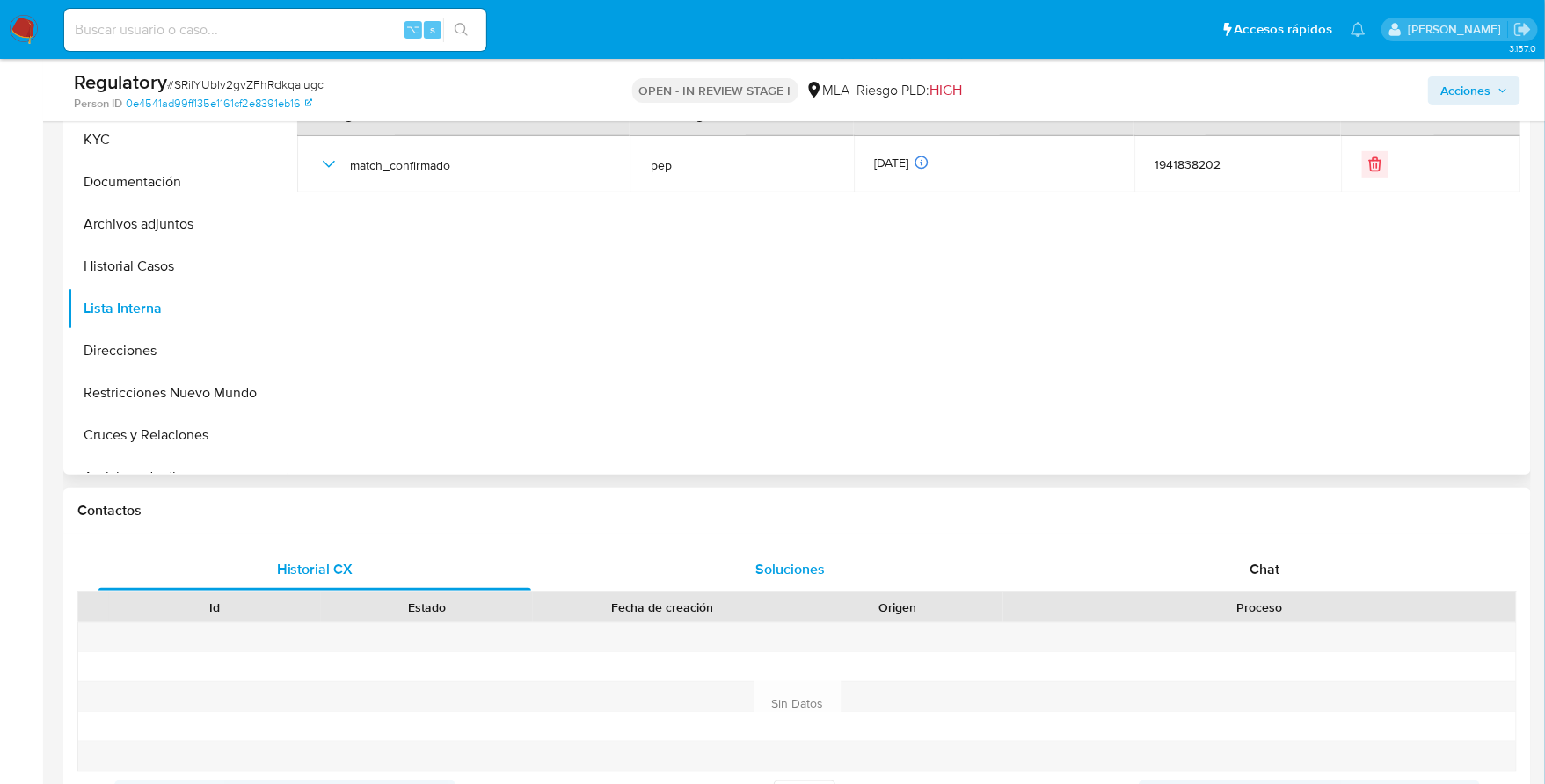
scroll to position [442, 0]
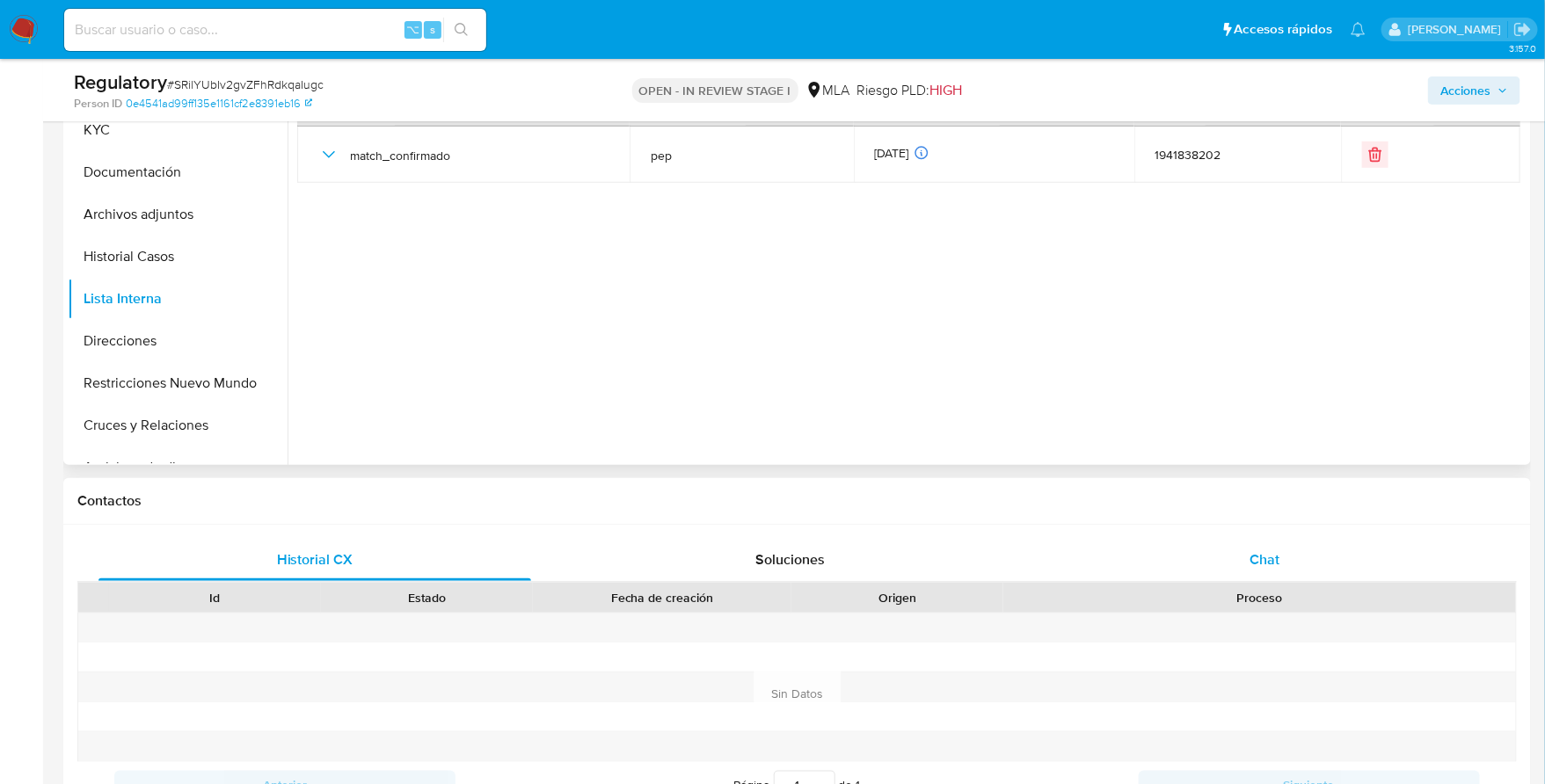
click at [1251, 558] on span "Chat" at bounding box center [1266, 559] width 30 height 20
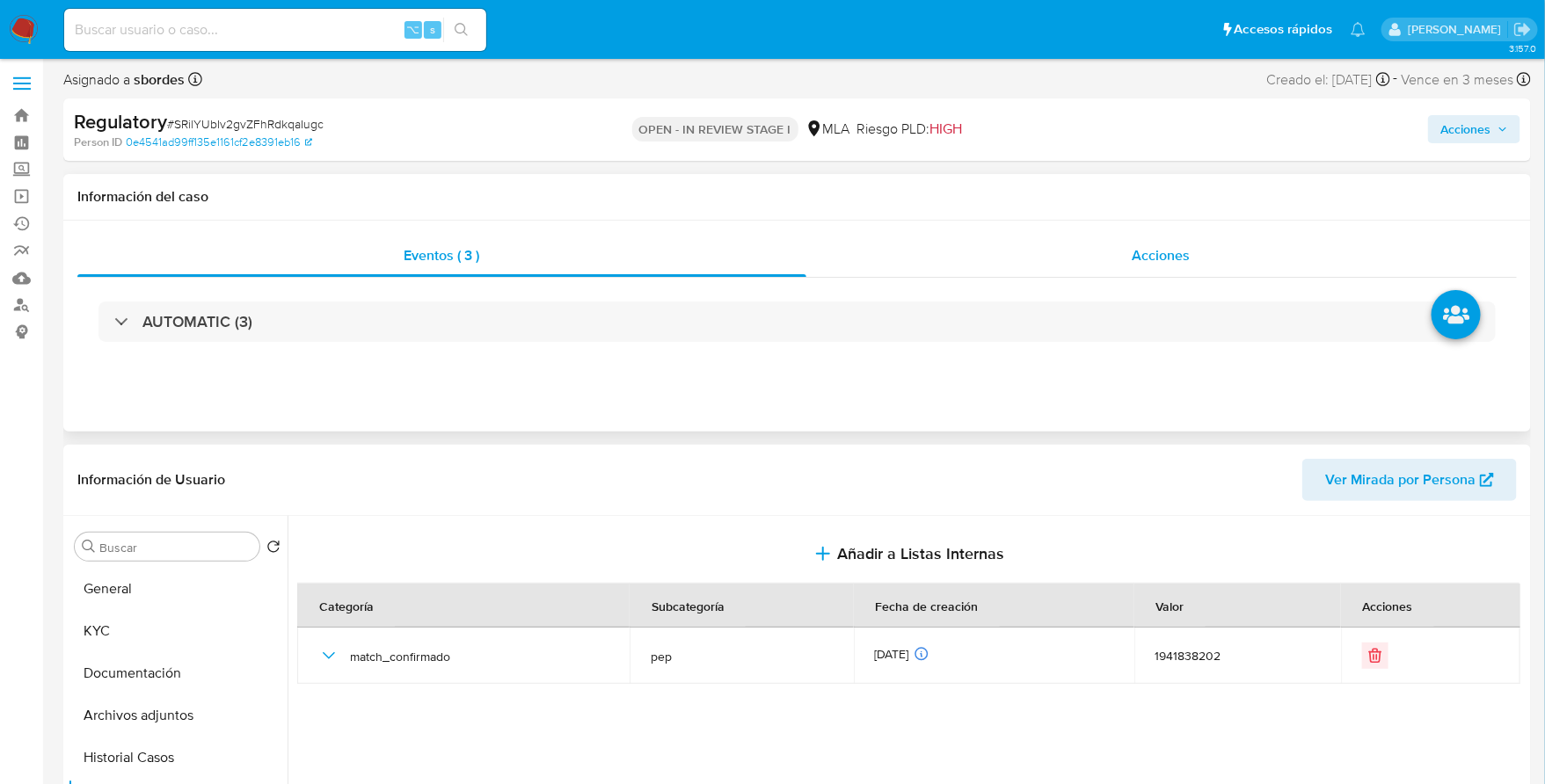
scroll to position [0, 0]
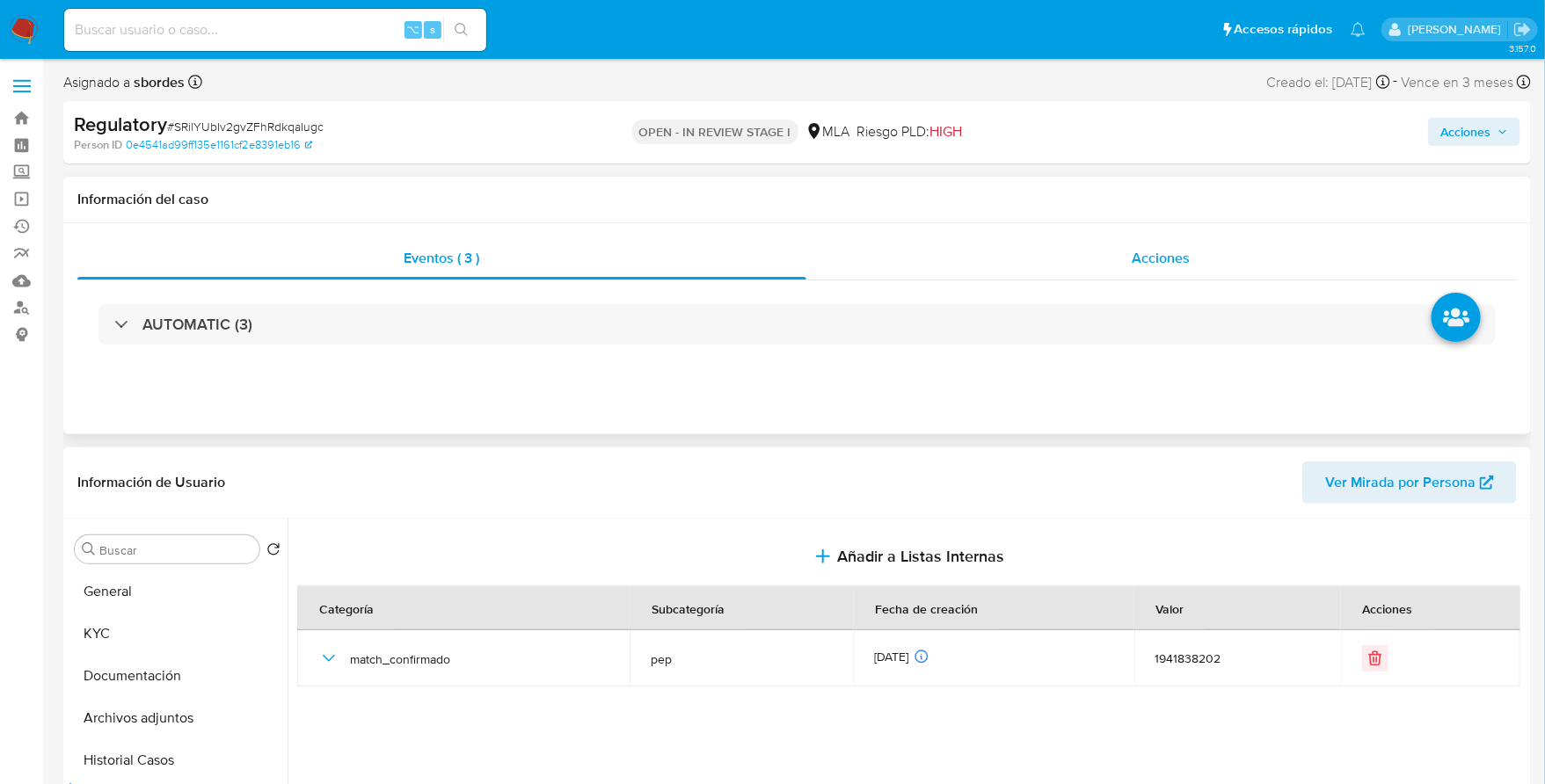
click at [1171, 250] on span "Acciones" at bounding box center [1162, 258] width 59 height 20
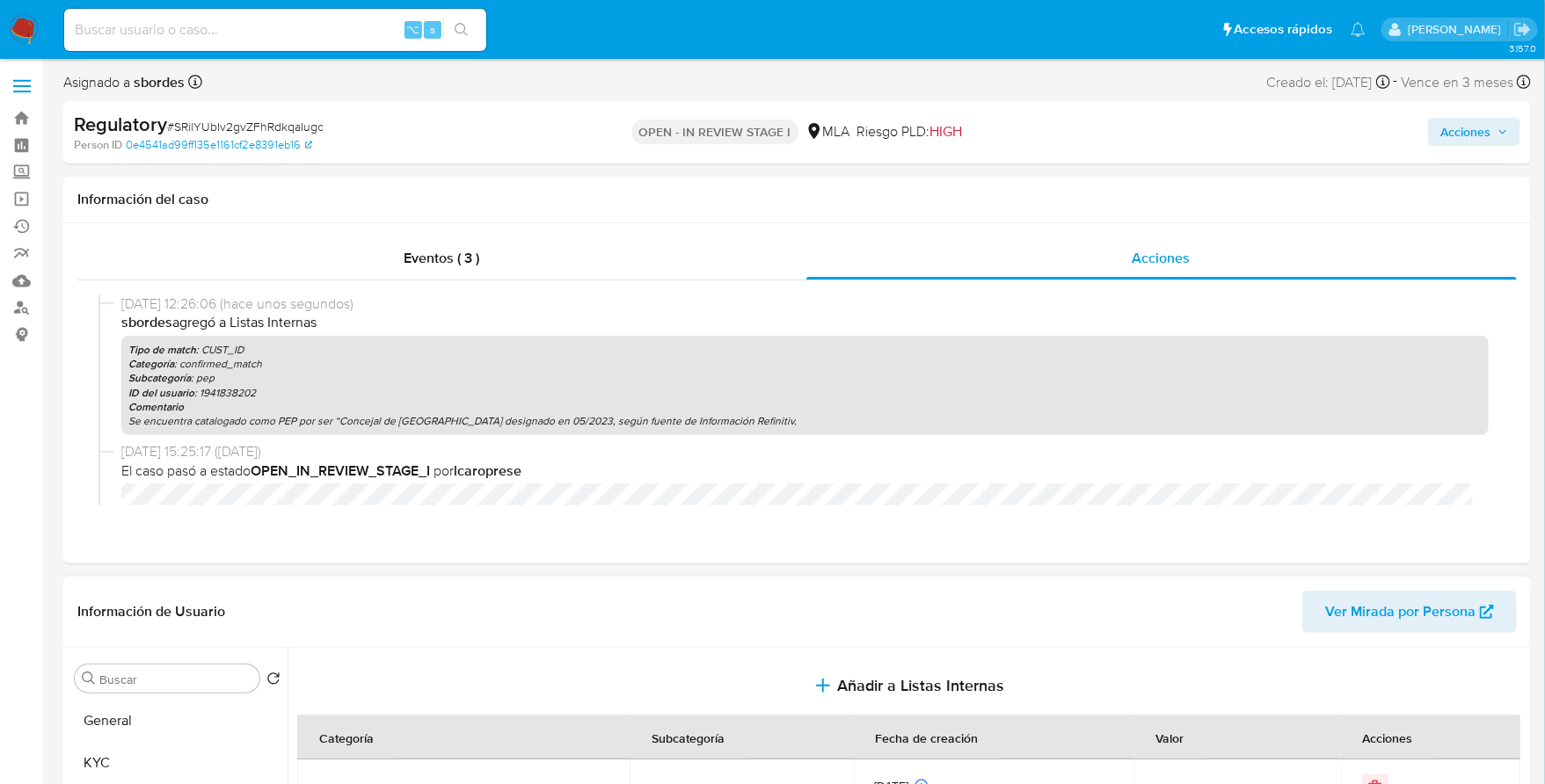
click at [1436, 130] on button "Acciones" at bounding box center [1474, 132] width 92 height 28
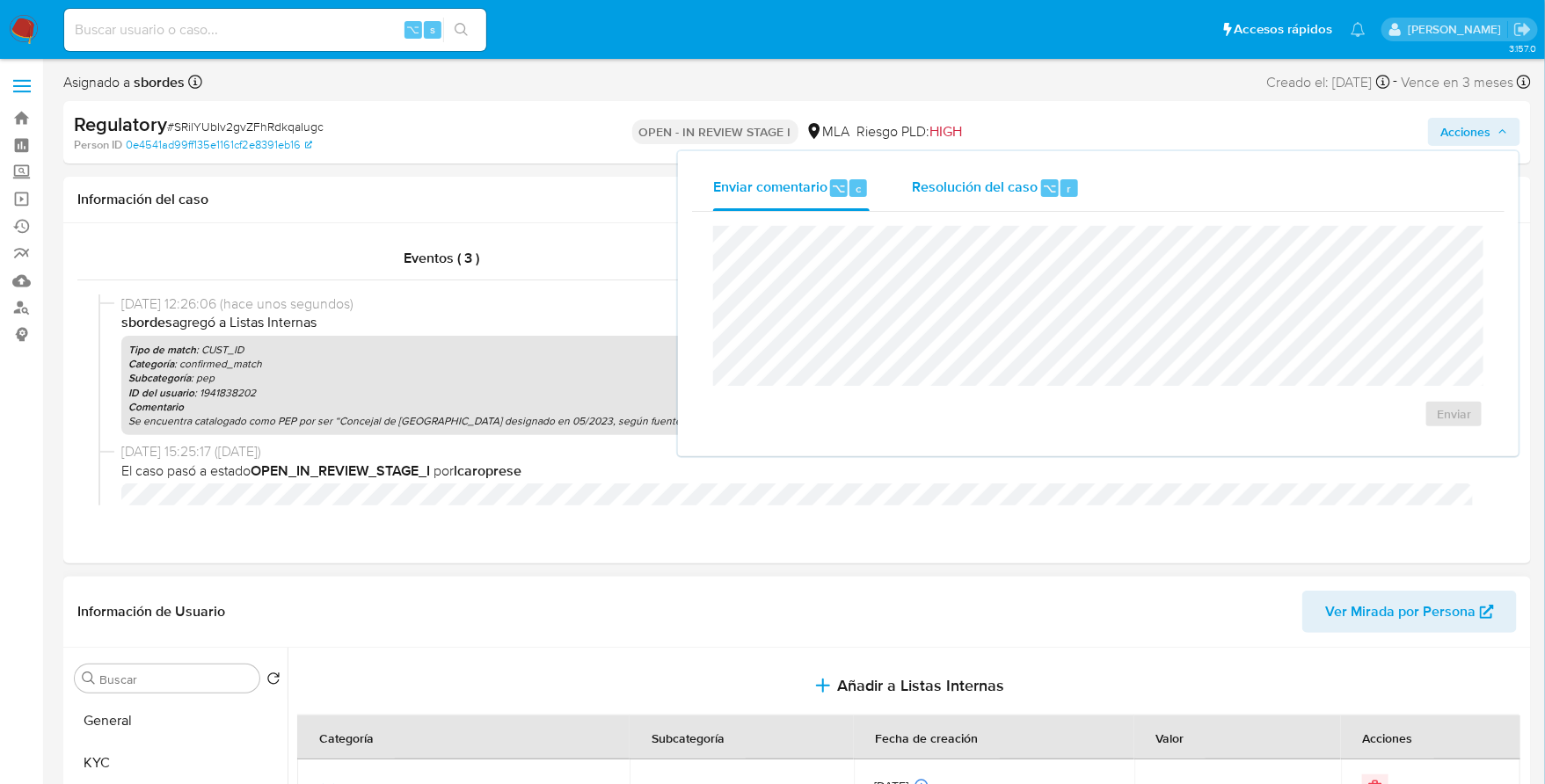
click at [980, 193] on span "Resolución del caso" at bounding box center [974, 187] width 126 height 20
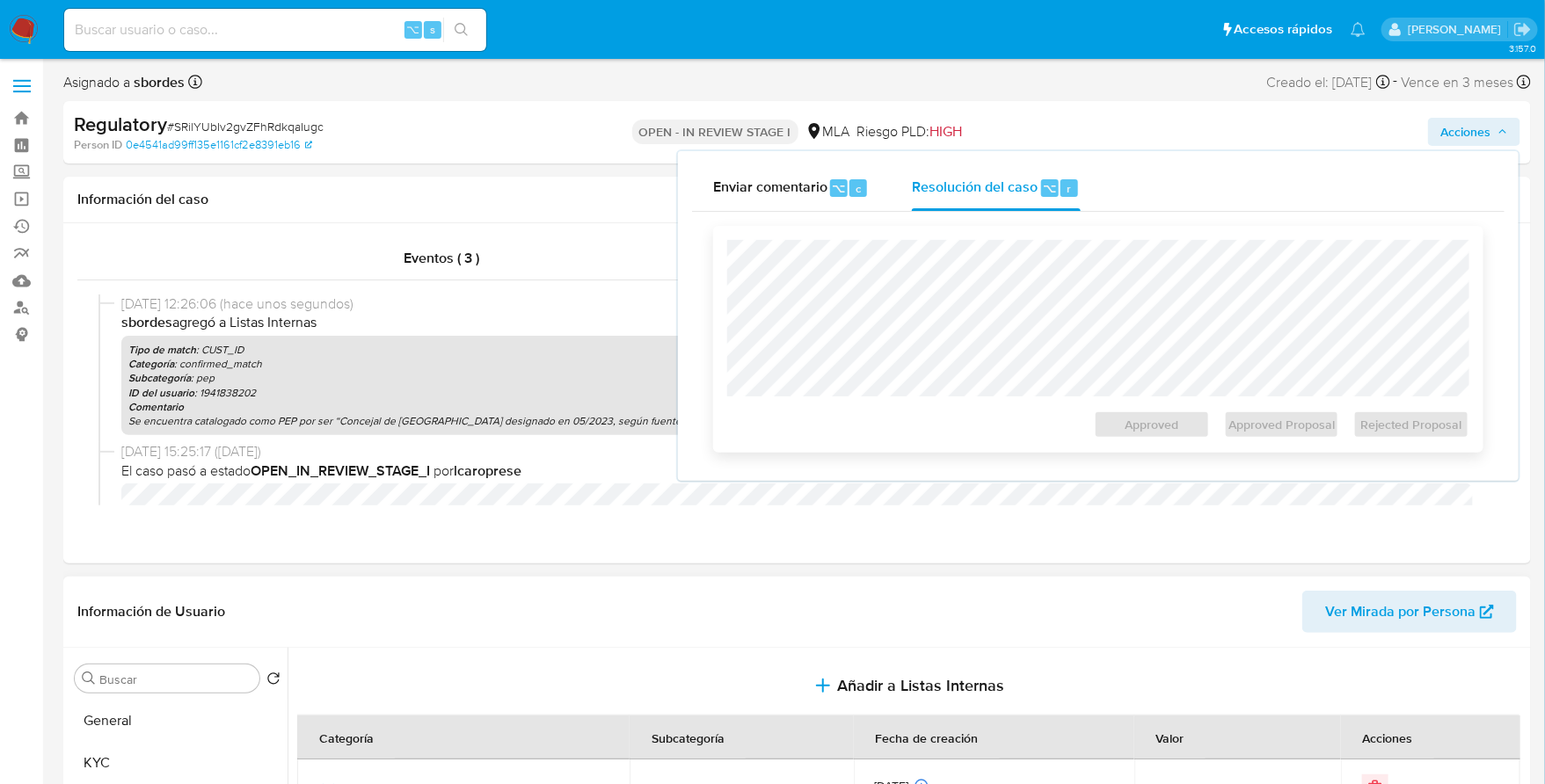
click at [990, 231] on div "Approved Approved Proposal Rejected Proposal" at bounding box center [1099, 339] width 770 height 226
click at [1444, 420] on span "Rejected Proposal" at bounding box center [1411, 425] width 92 height 25
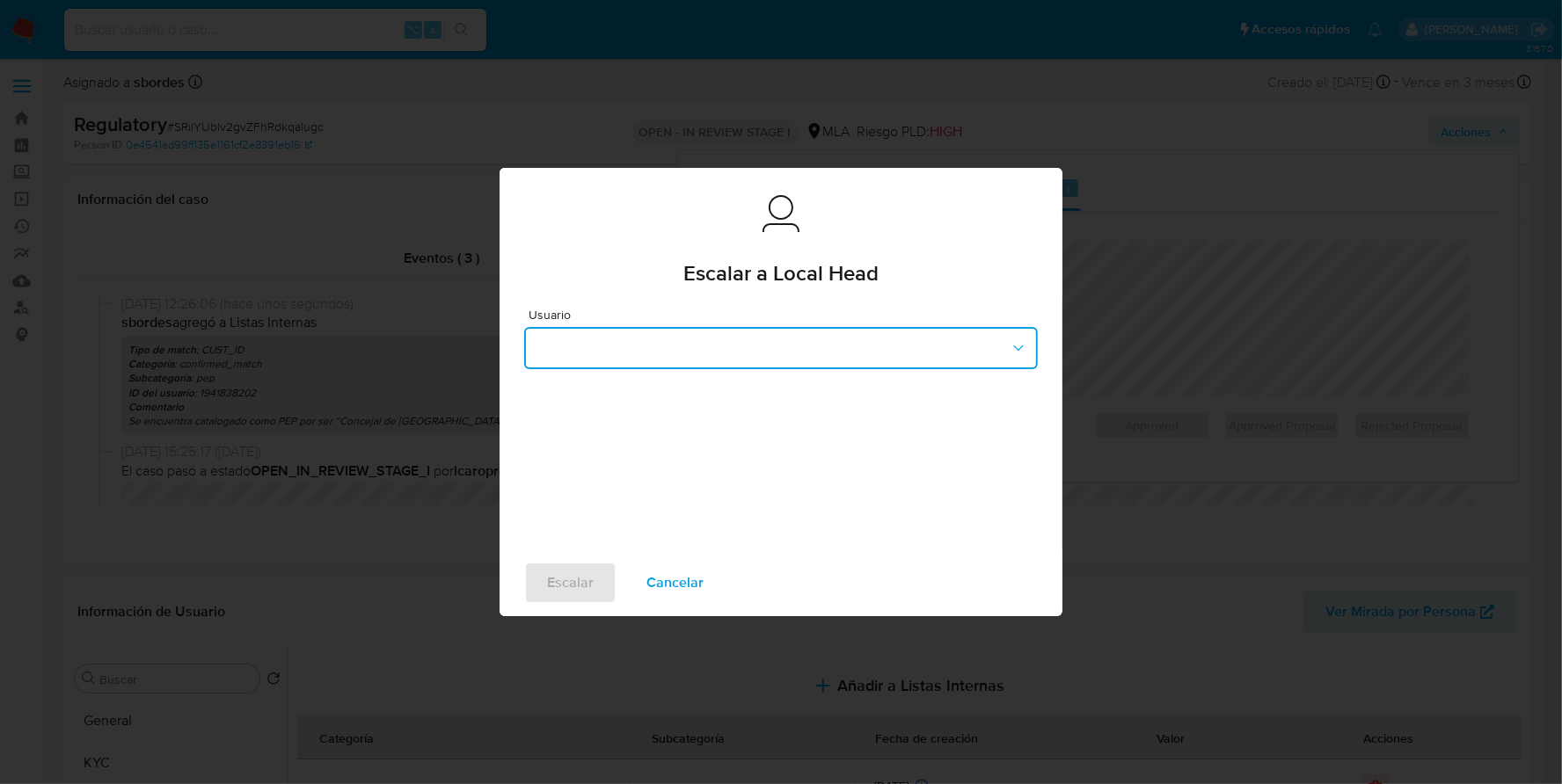
click at [562, 351] on button "button" at bounding box center [781, 348] width 513 height 42
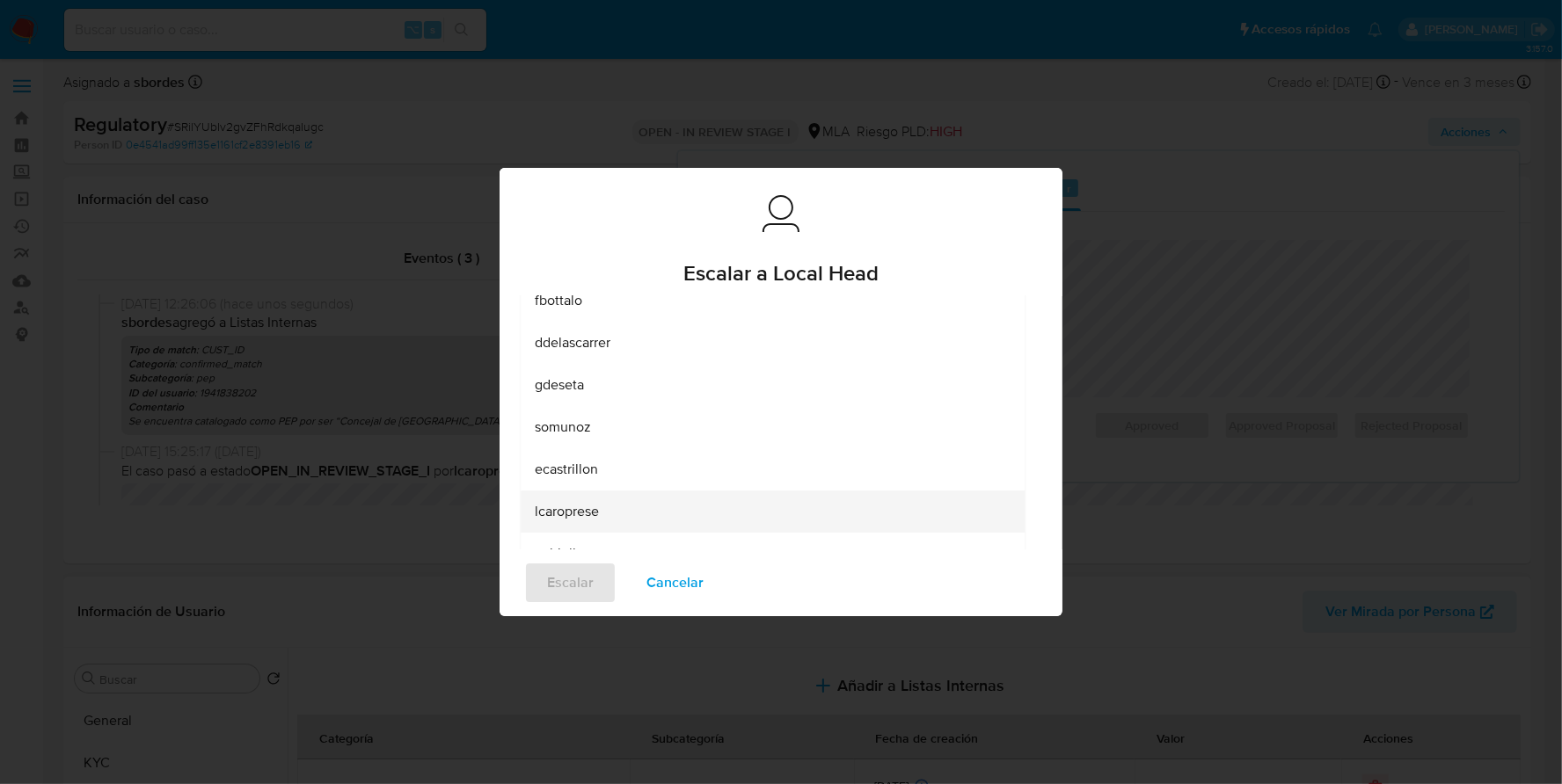
scroll to position [89, 0]
click at [597, 510] on span "lcaroprese" at bounding box center [567, 510] width 64 height 18
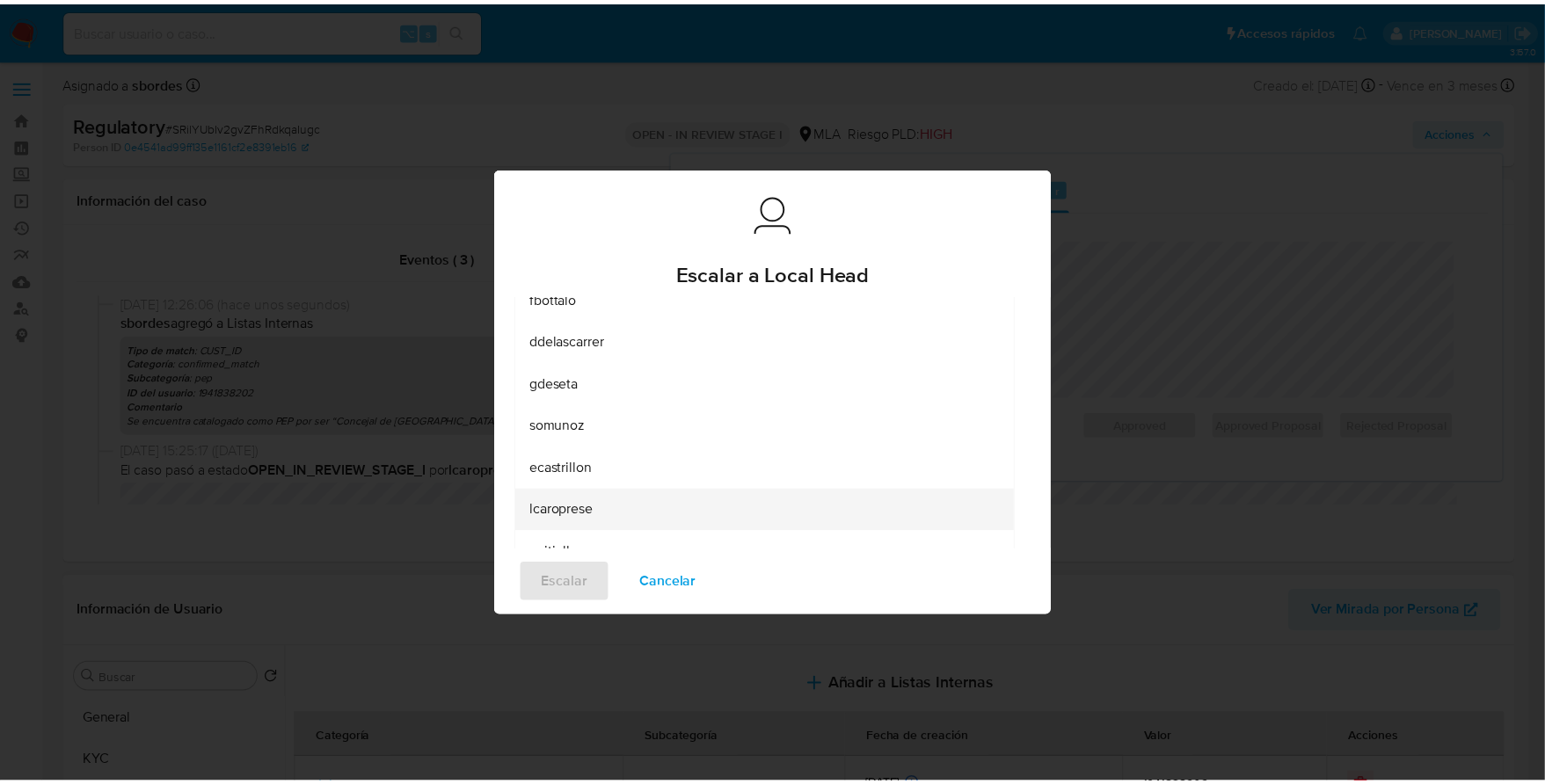
scroll to position [0, 0]
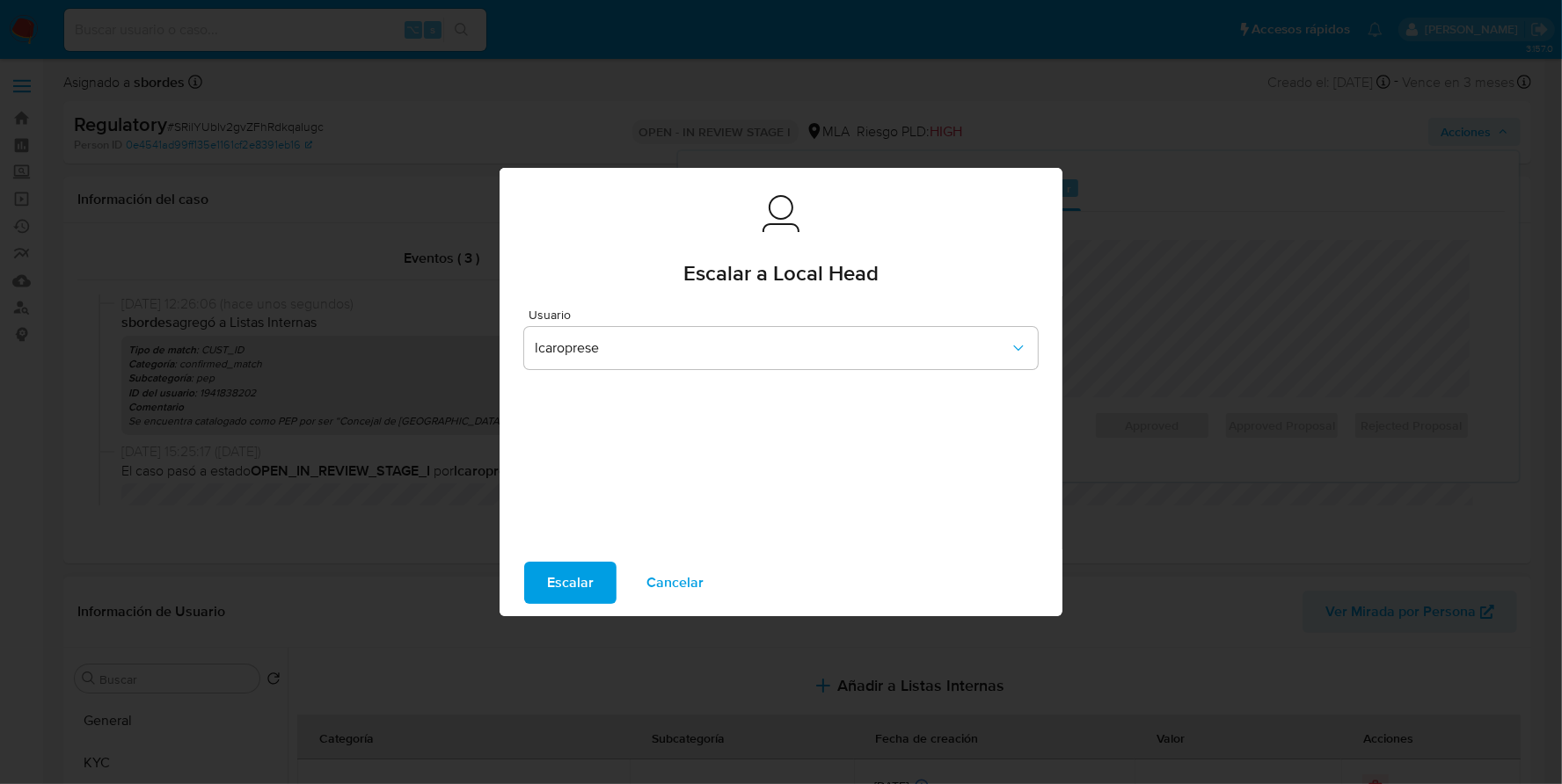
click at [574, 577] on span "Escalar" at bounding box center [570, 582] width 46 height 39
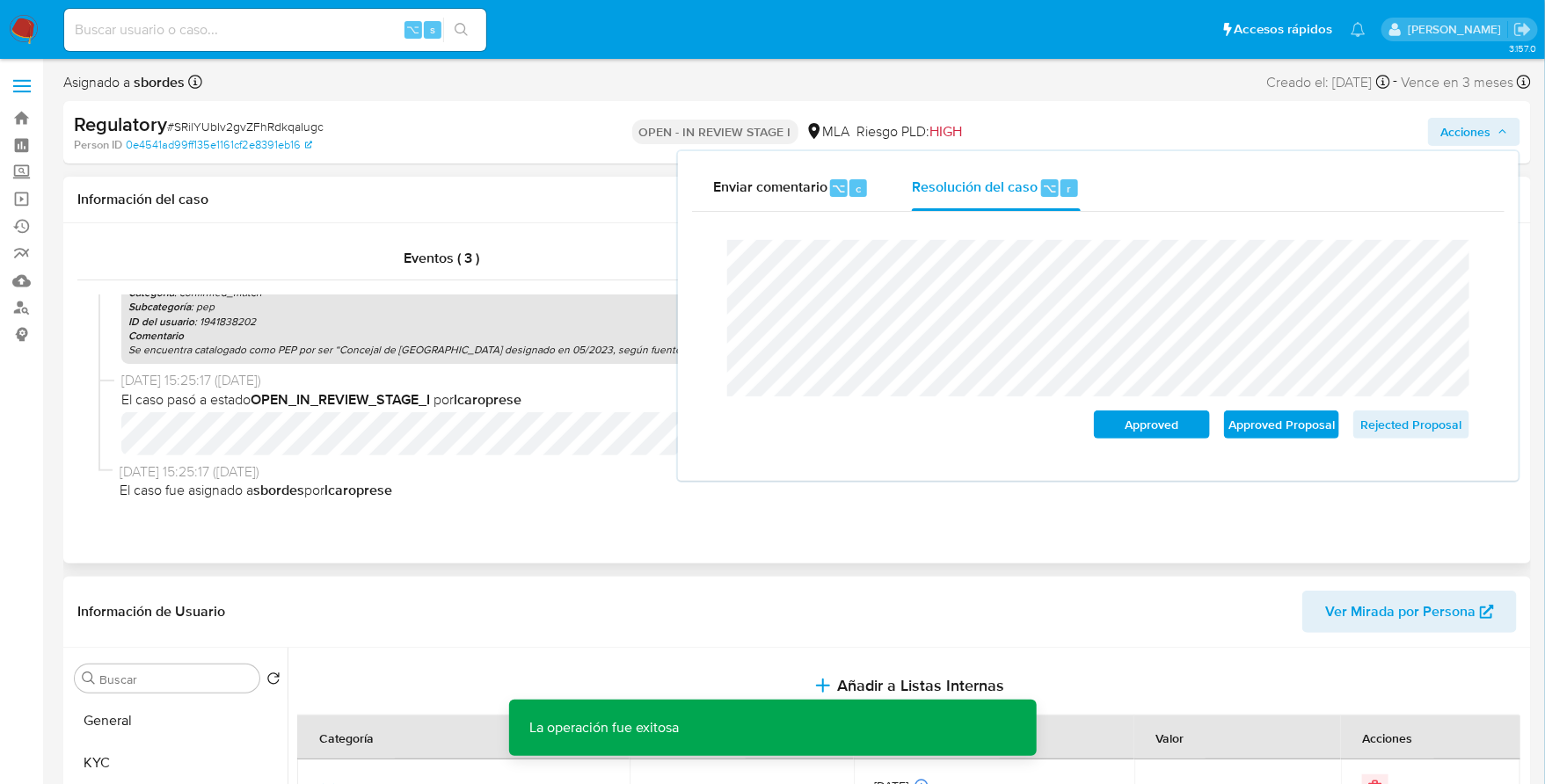
scroll to position [73, 0]
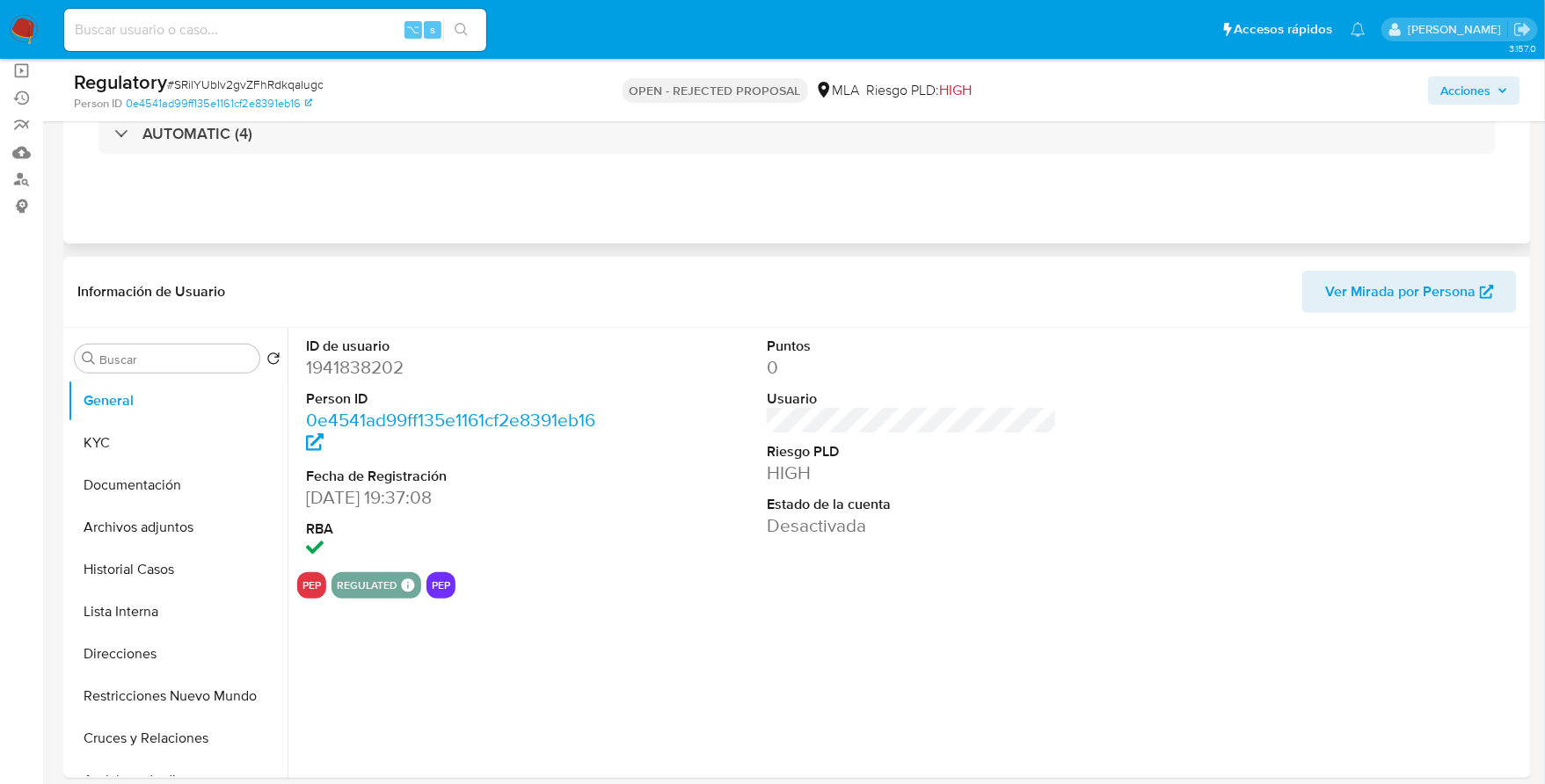
scroll to position [148, 0]
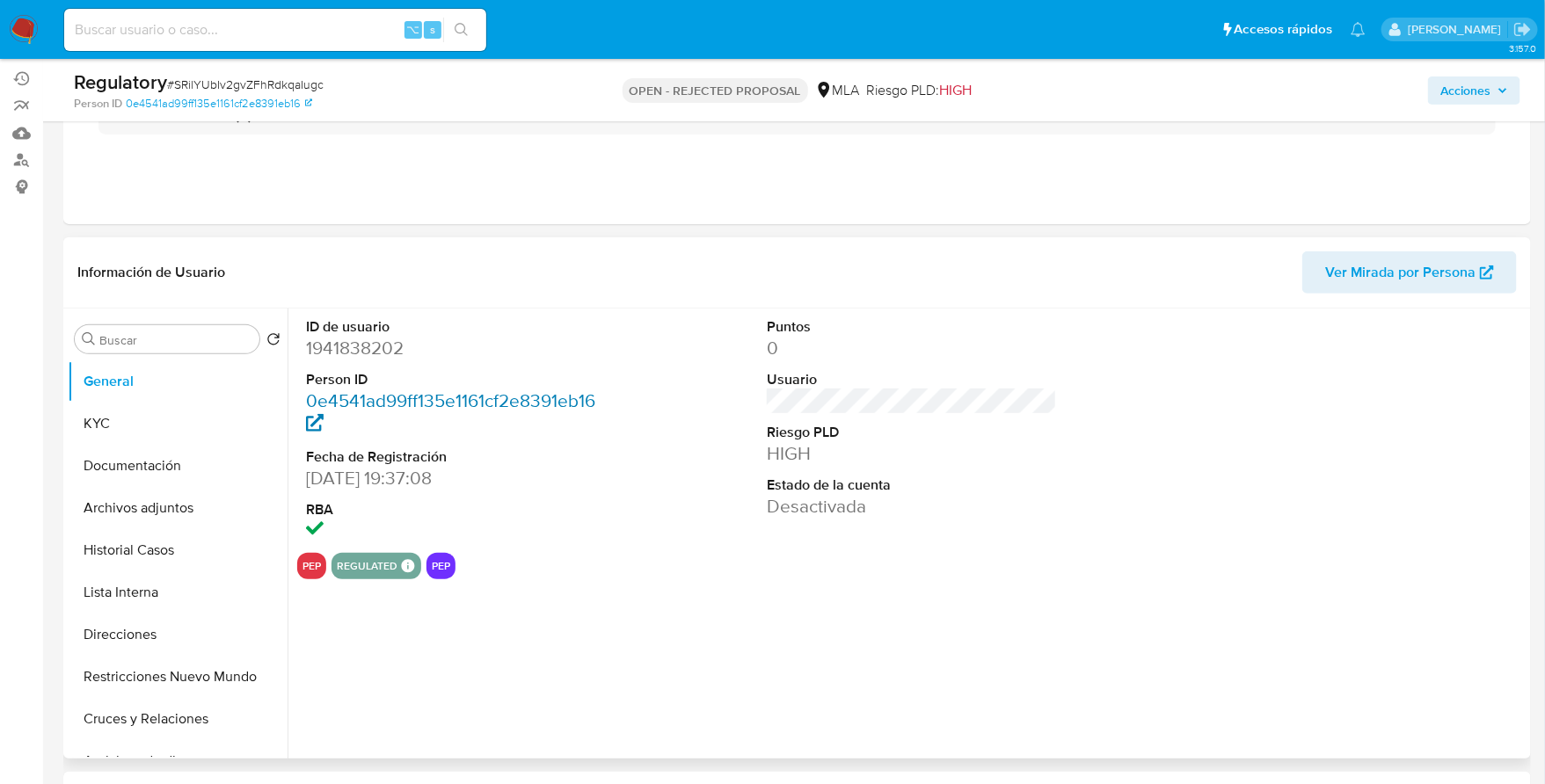
select select "10"
click at [143, 563] on button "Historial Casos" at bounding box center [171, 550] width 206 height 42
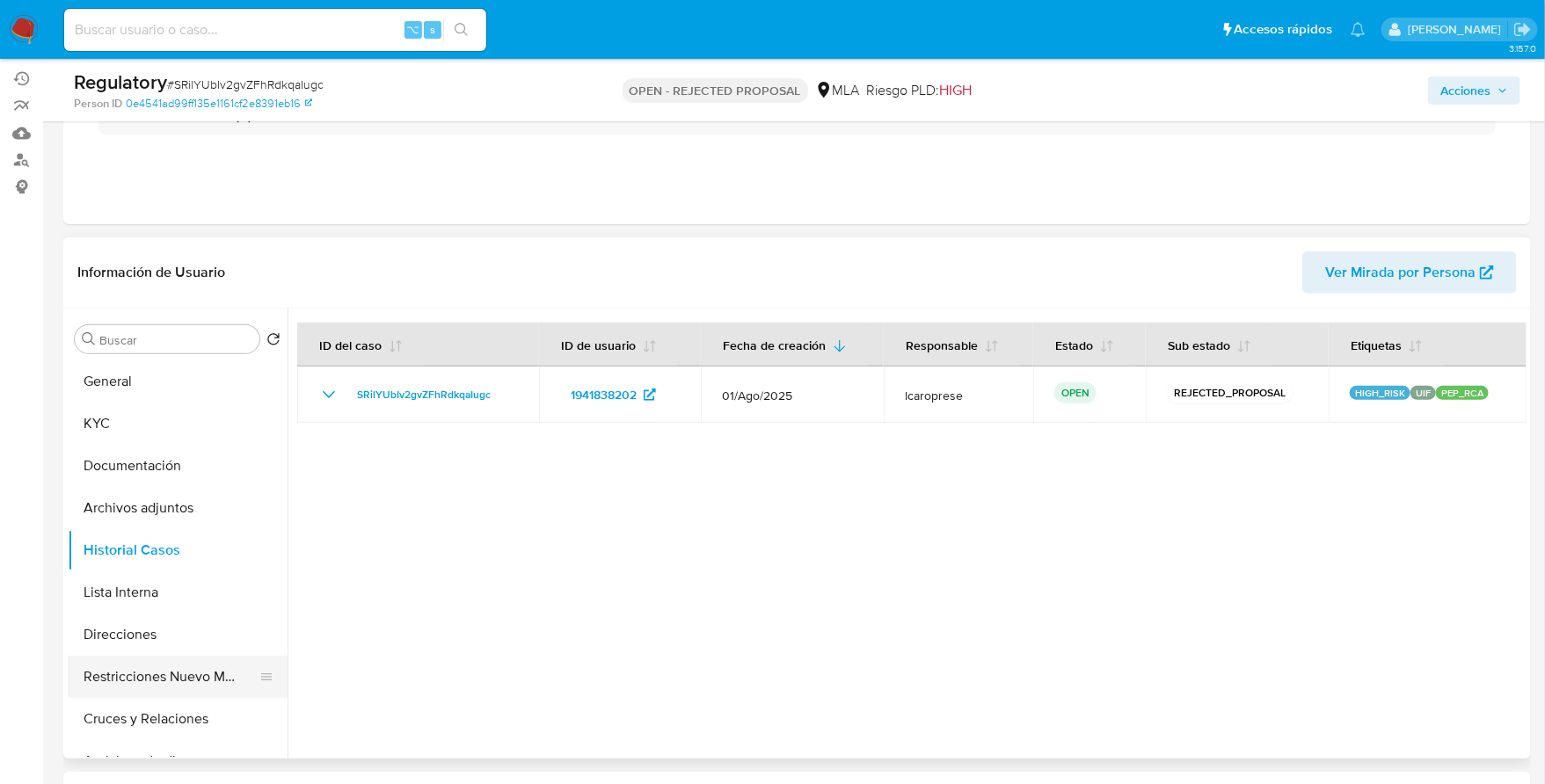
click at [203, 677] on button "Restricciones Nuevo Mundo" at bounding box center [171, 676] width 206 height 42
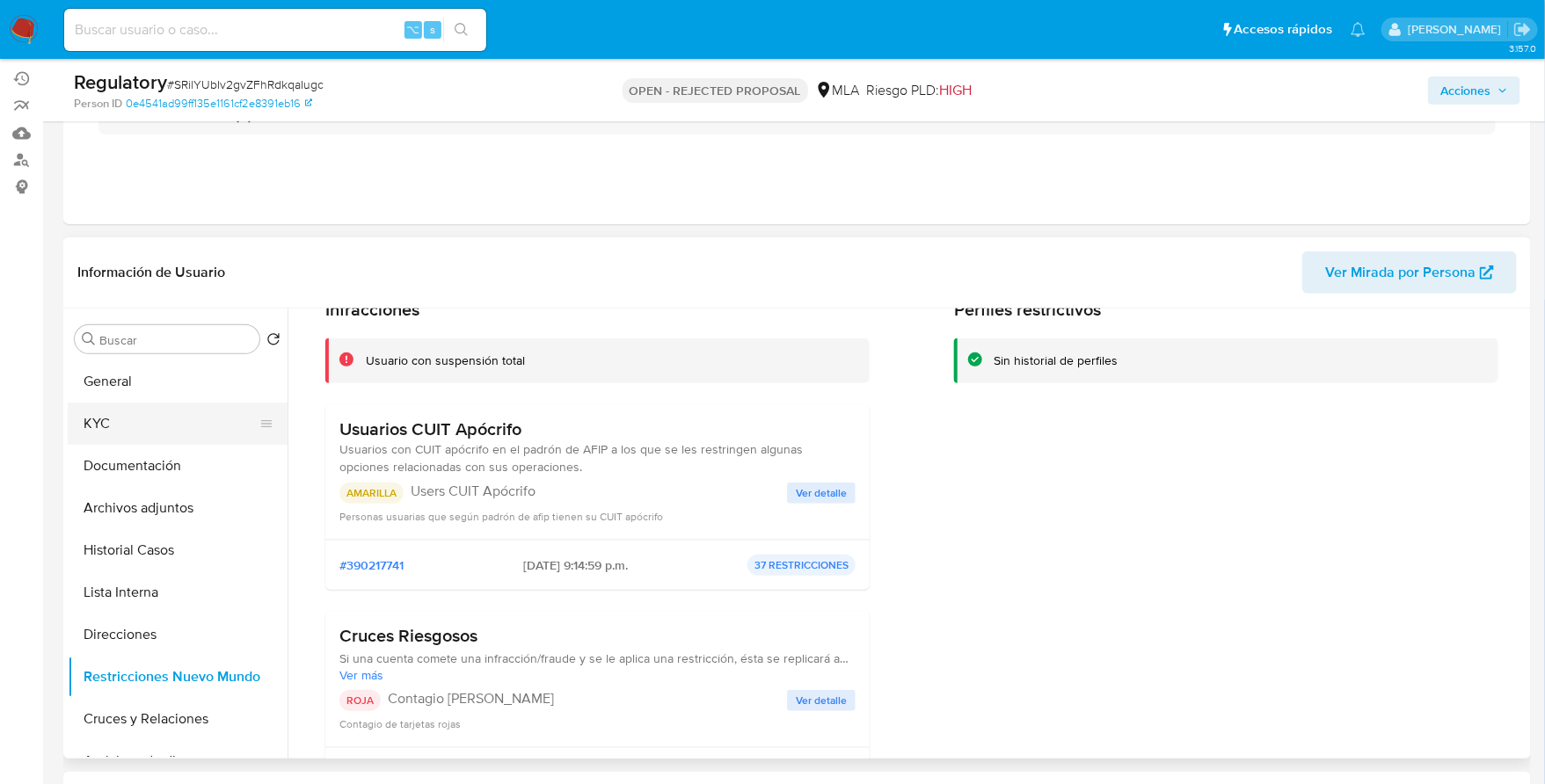
scroll to position [0, 0]
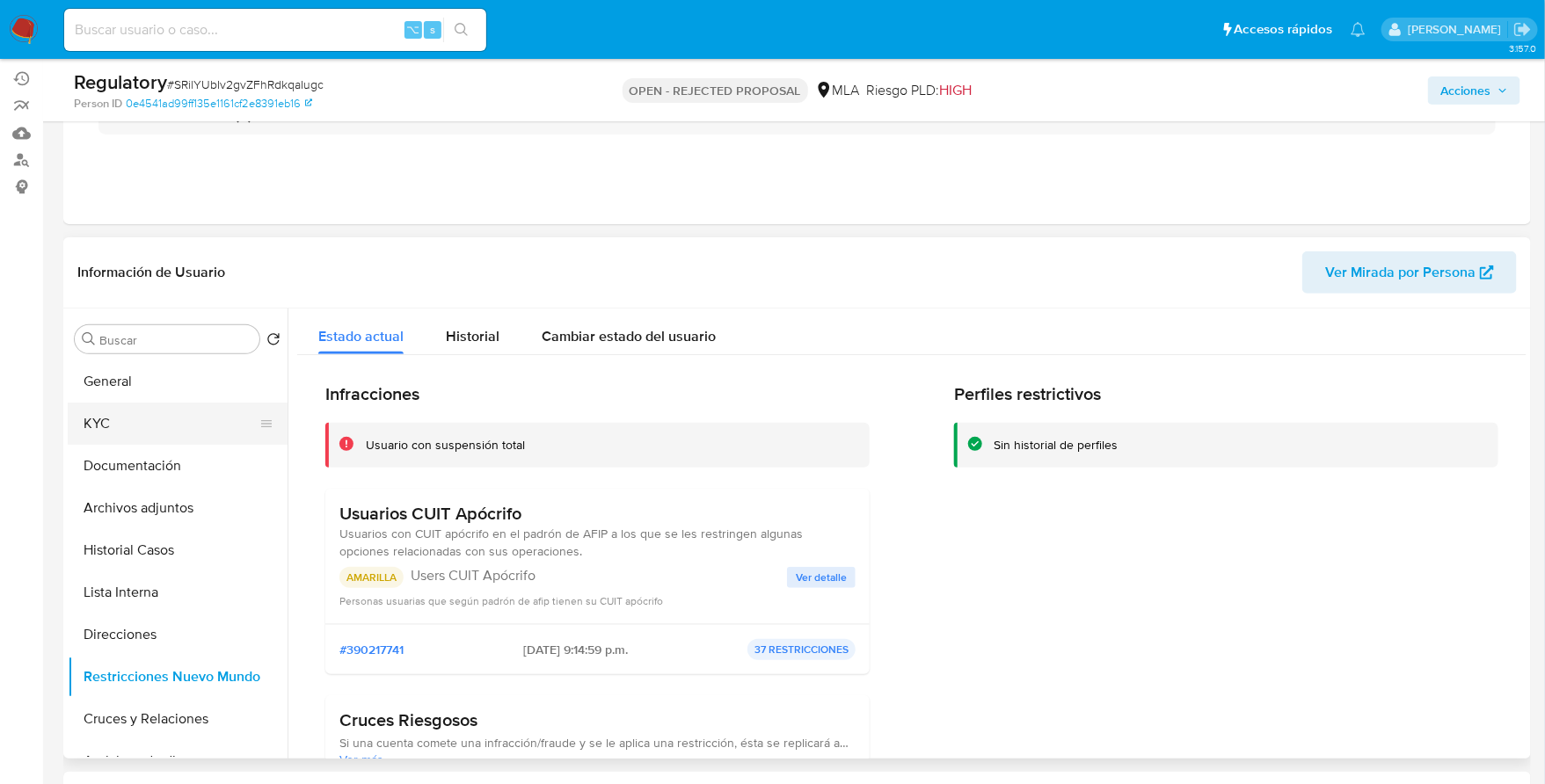
click at [145, 403] on button "KYC" at bounding box center [171, 424] width 206 height 42
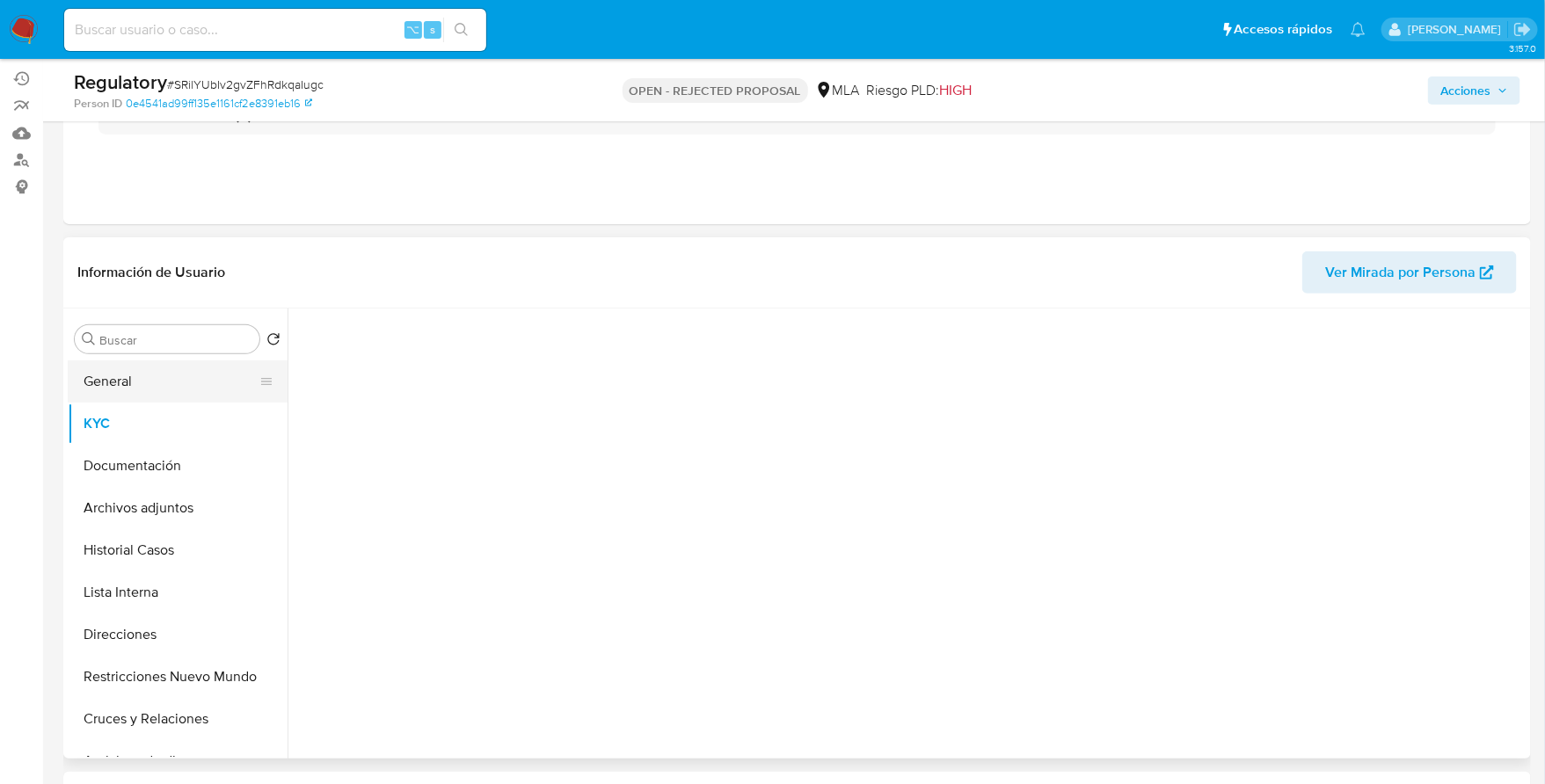
click at [144, 378] on button "General" at bounding box center [171, 381] width 206 height 42
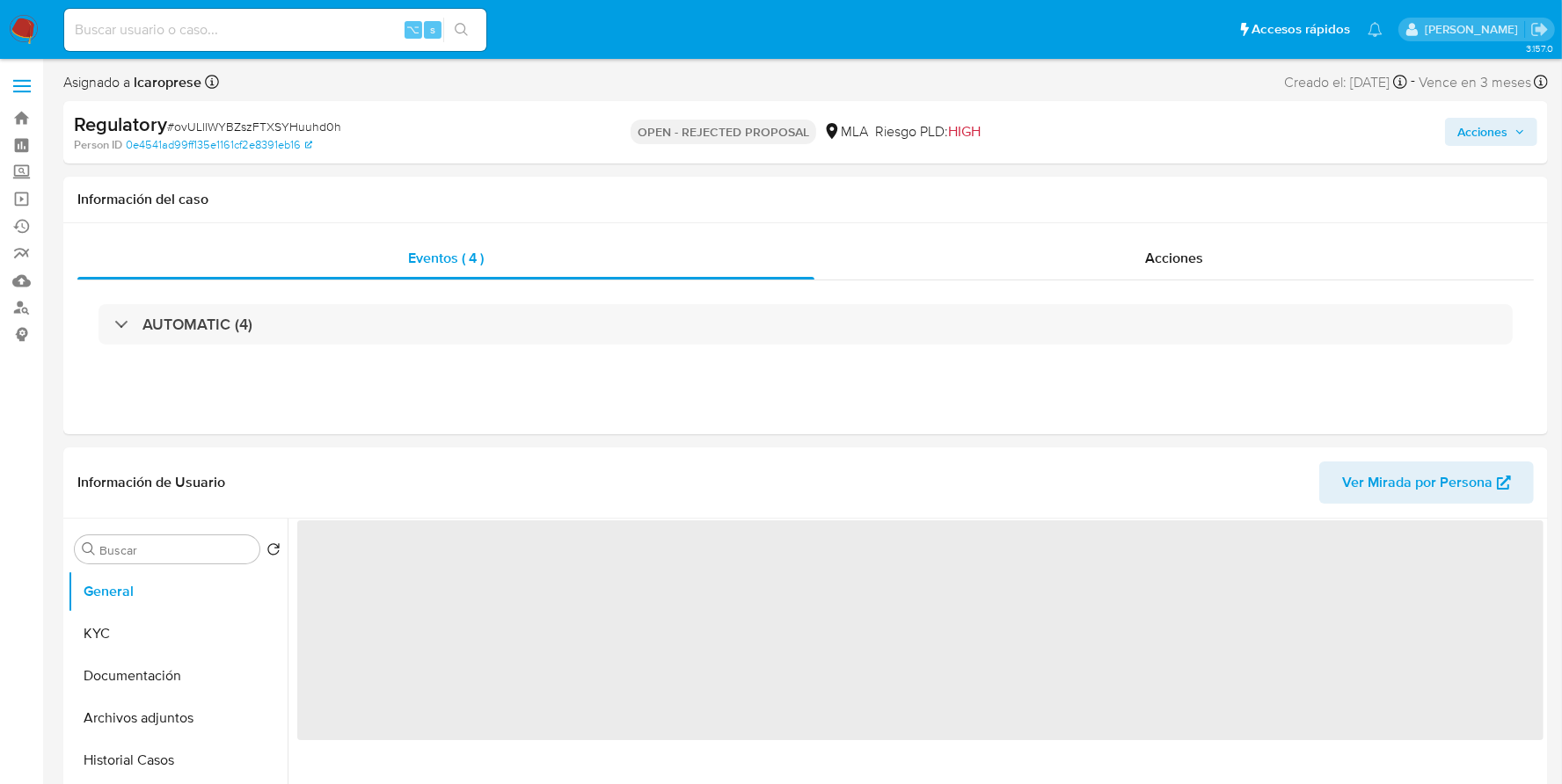
select select "10"
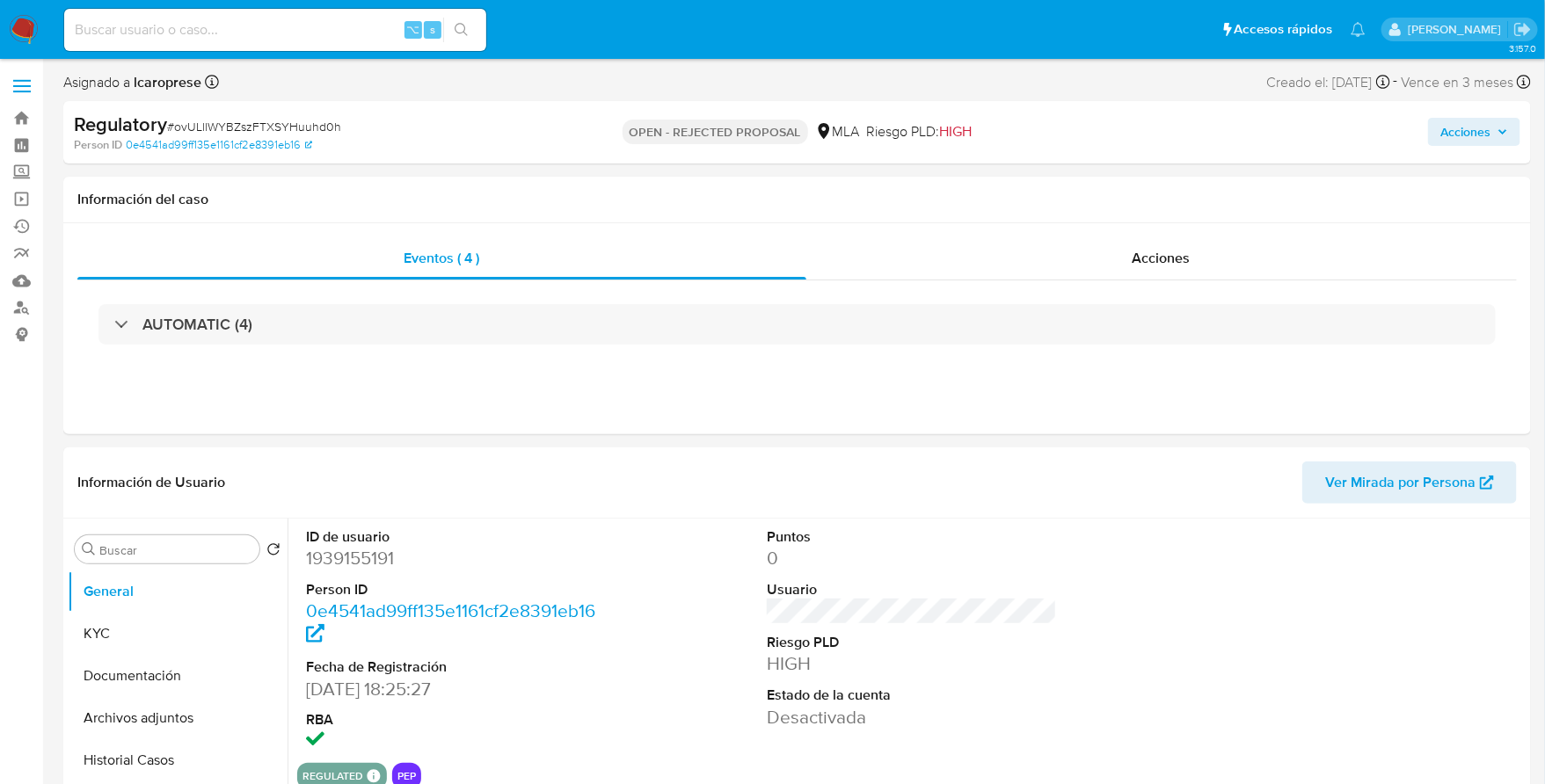
click at [19, 29] on img at bounding box center [24, 30] width 30 height 30
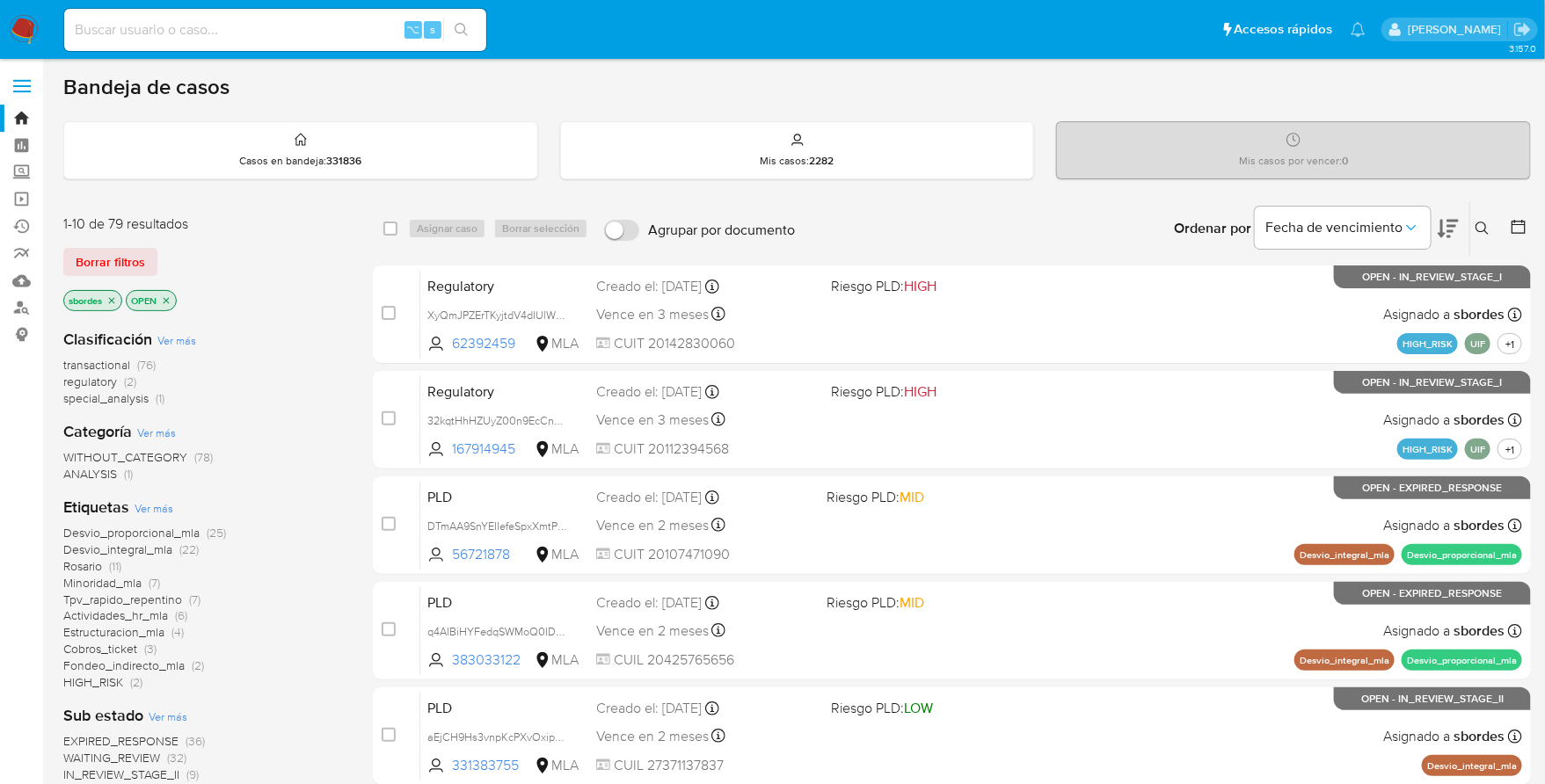
click at [111, 299] on icon "close-filter" at bounding box center [112, 300] width 7 height 7
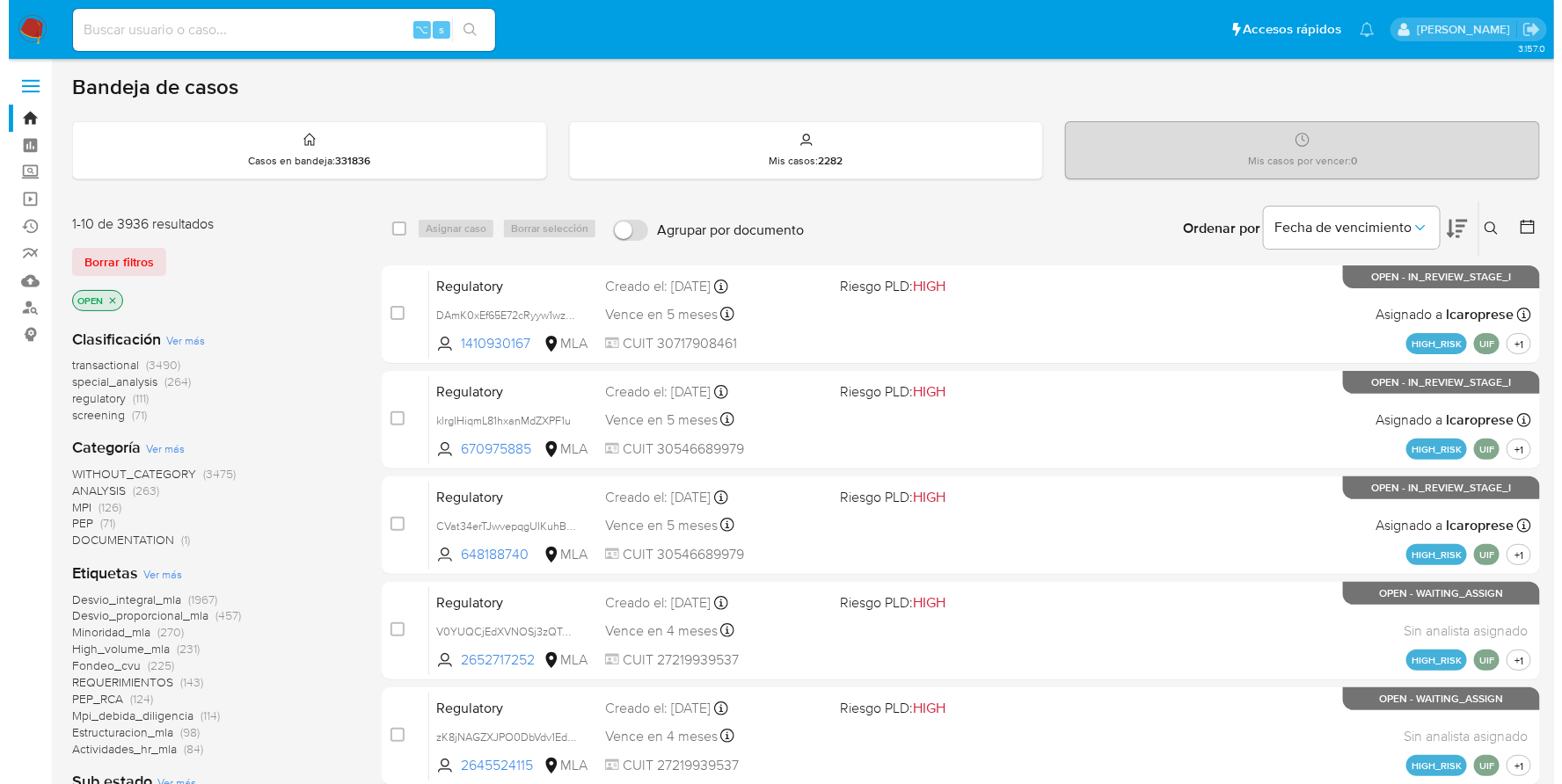
scroll to position [618, 0]
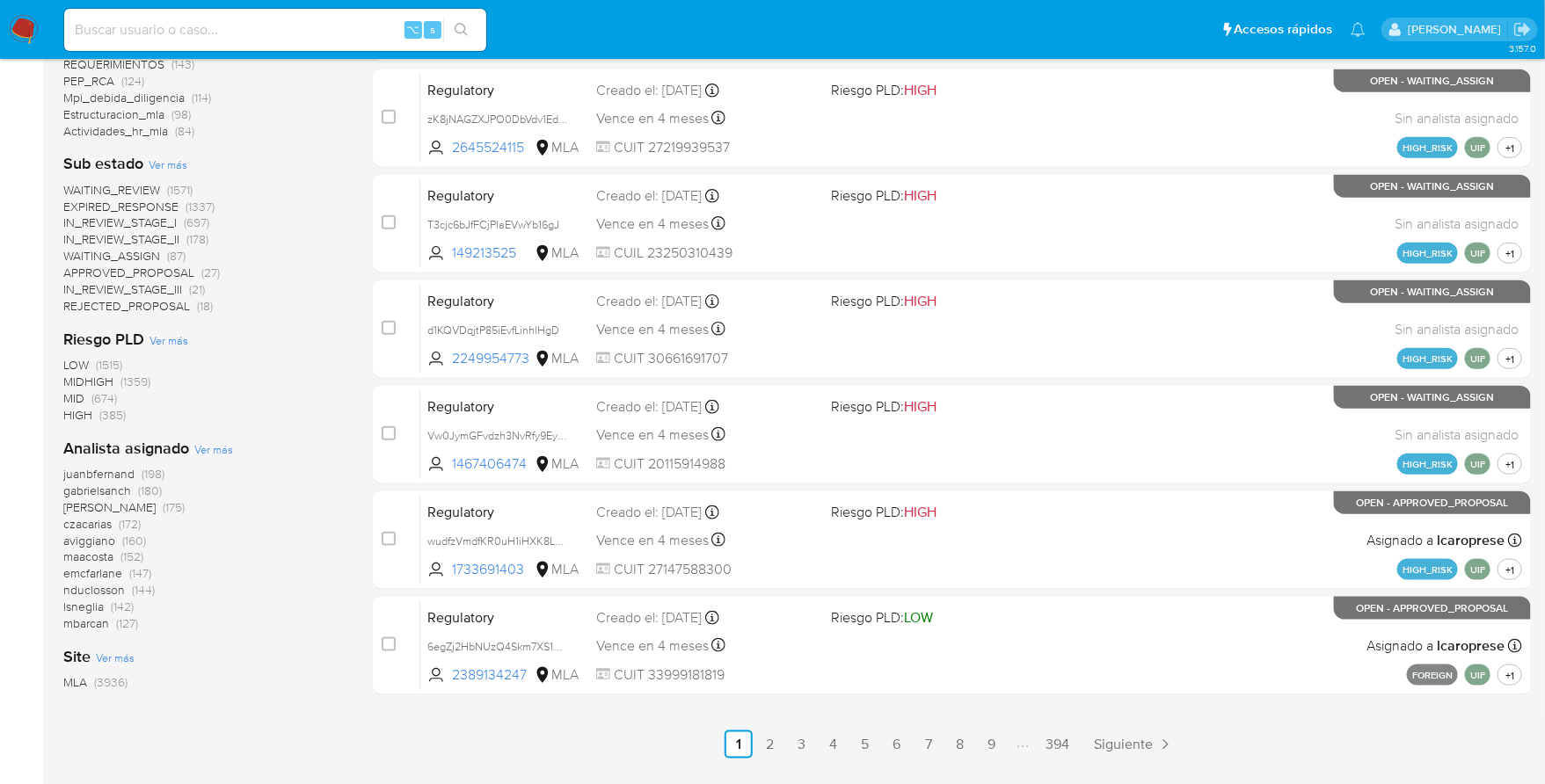
click at [218, 449] on span "Ver más" at bounding box center [213, 449] width 39 height 16
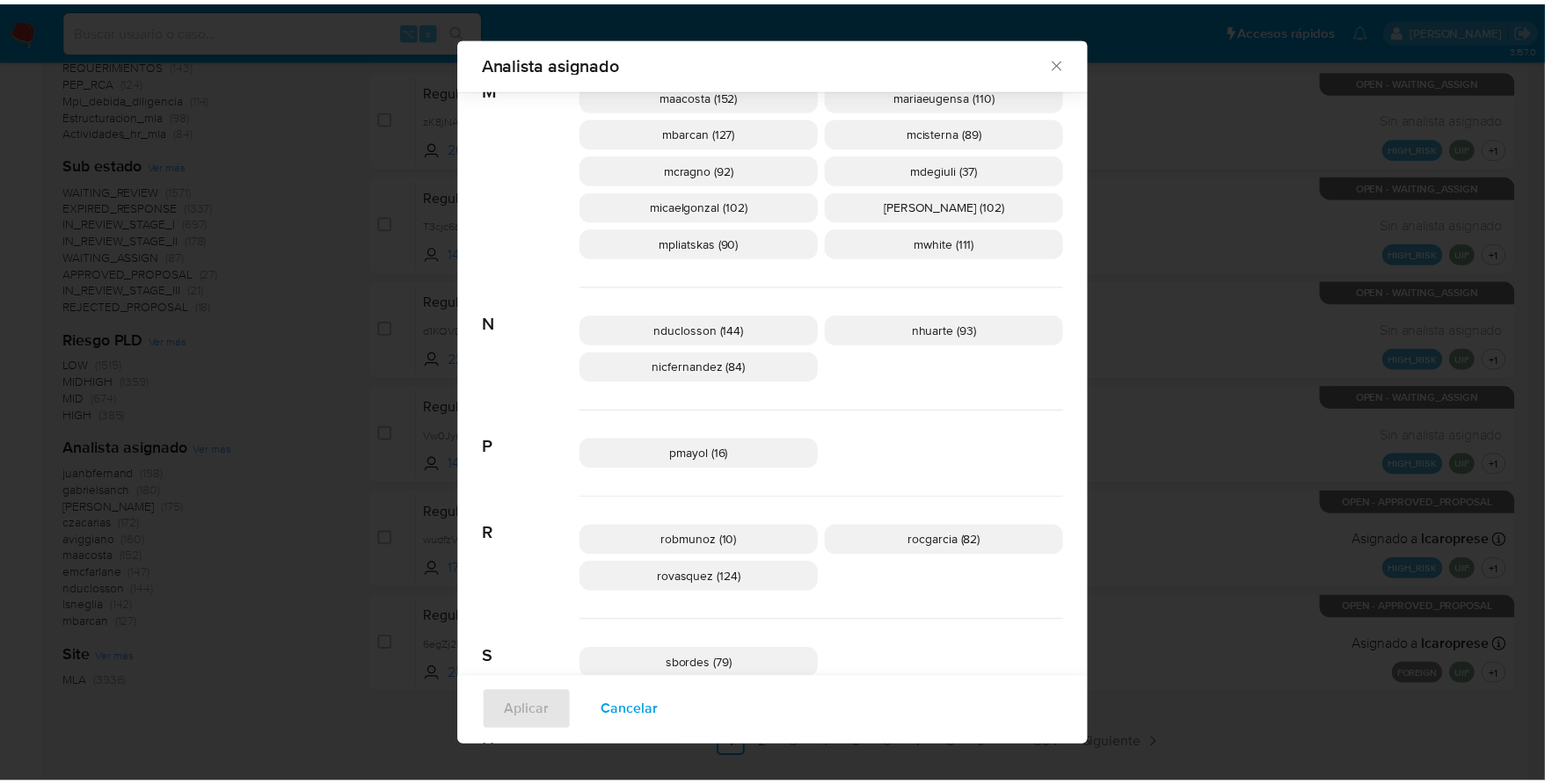
scroll to position [549, 0]
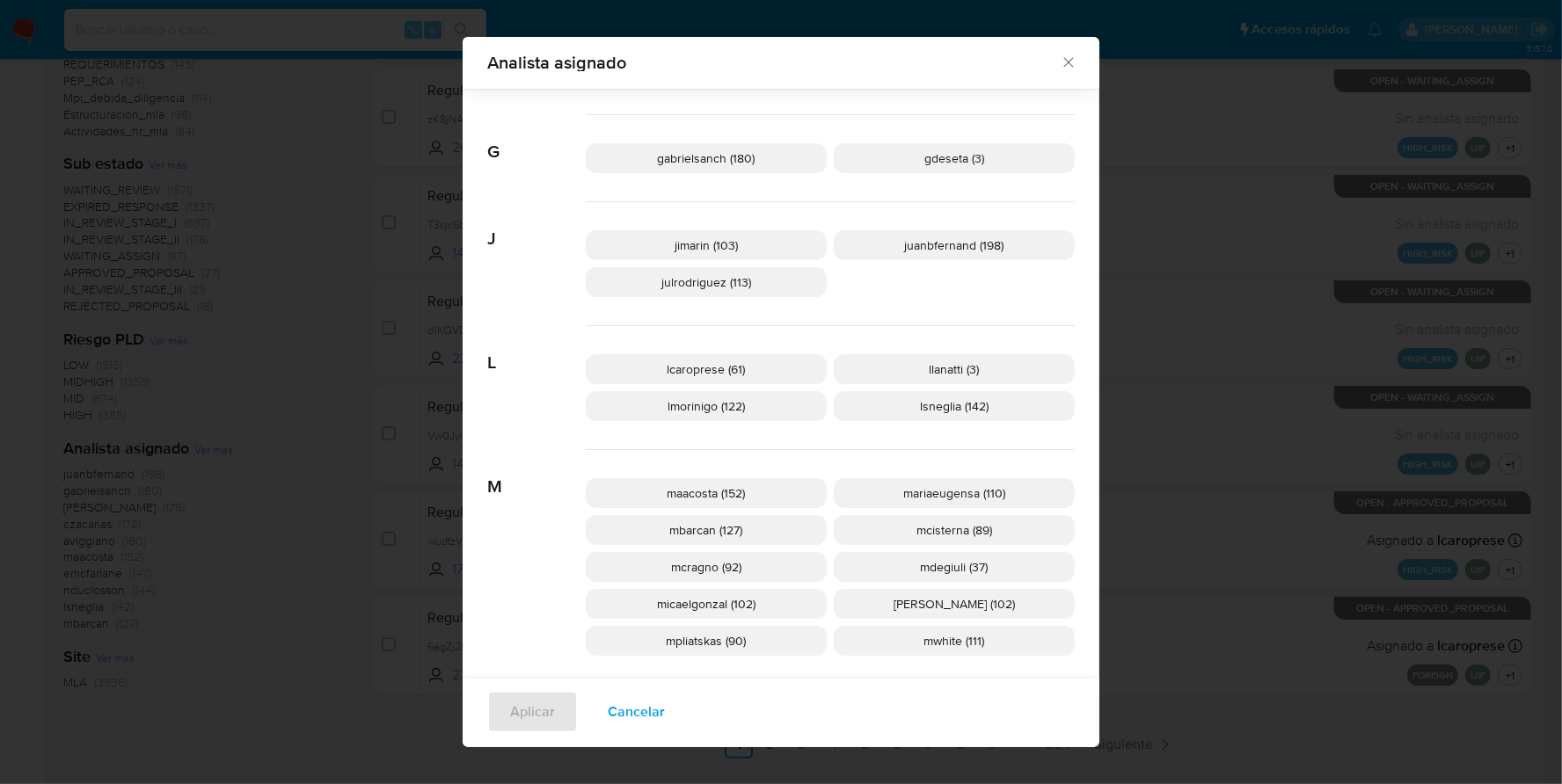
click at [1064, 63] on icon "Cerrar" at bounding box center [1068, 63] width 9 height 9
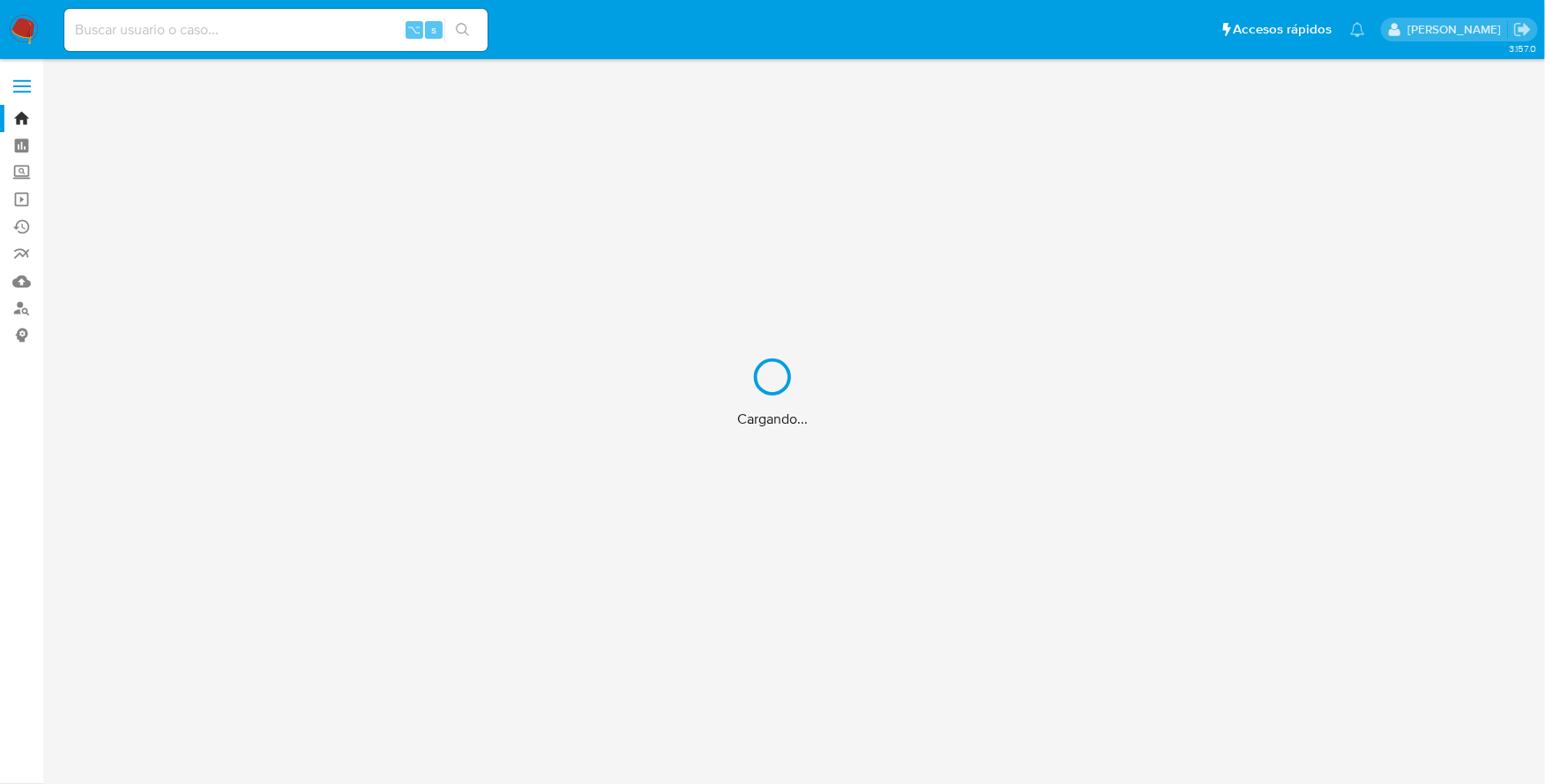
click at [290, 33] on div "Cargando..." at bounding box center [772, 392] width 1545 height 784
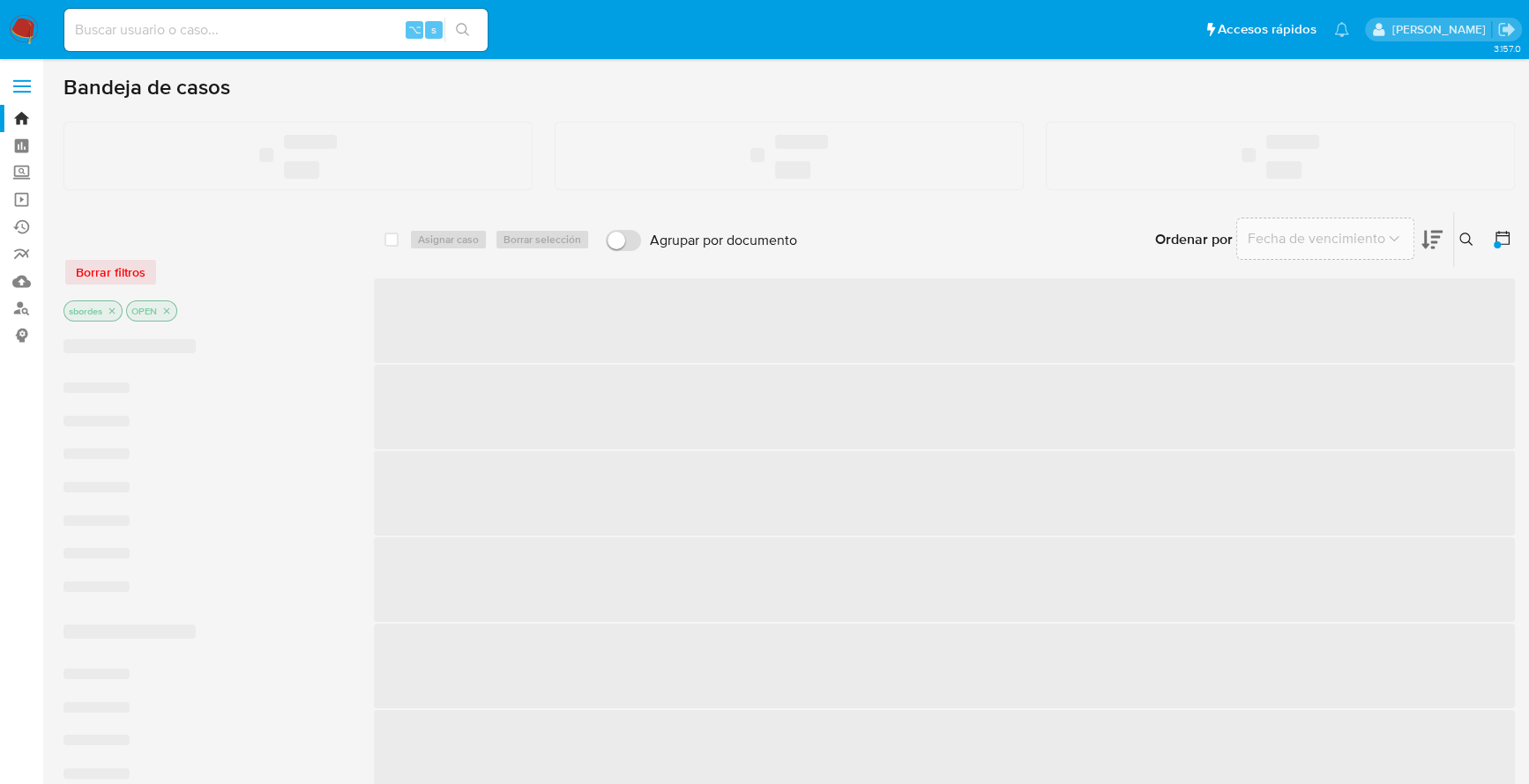
click at [290, 32] on input at bounding box center [275, 30] width 423 height 23
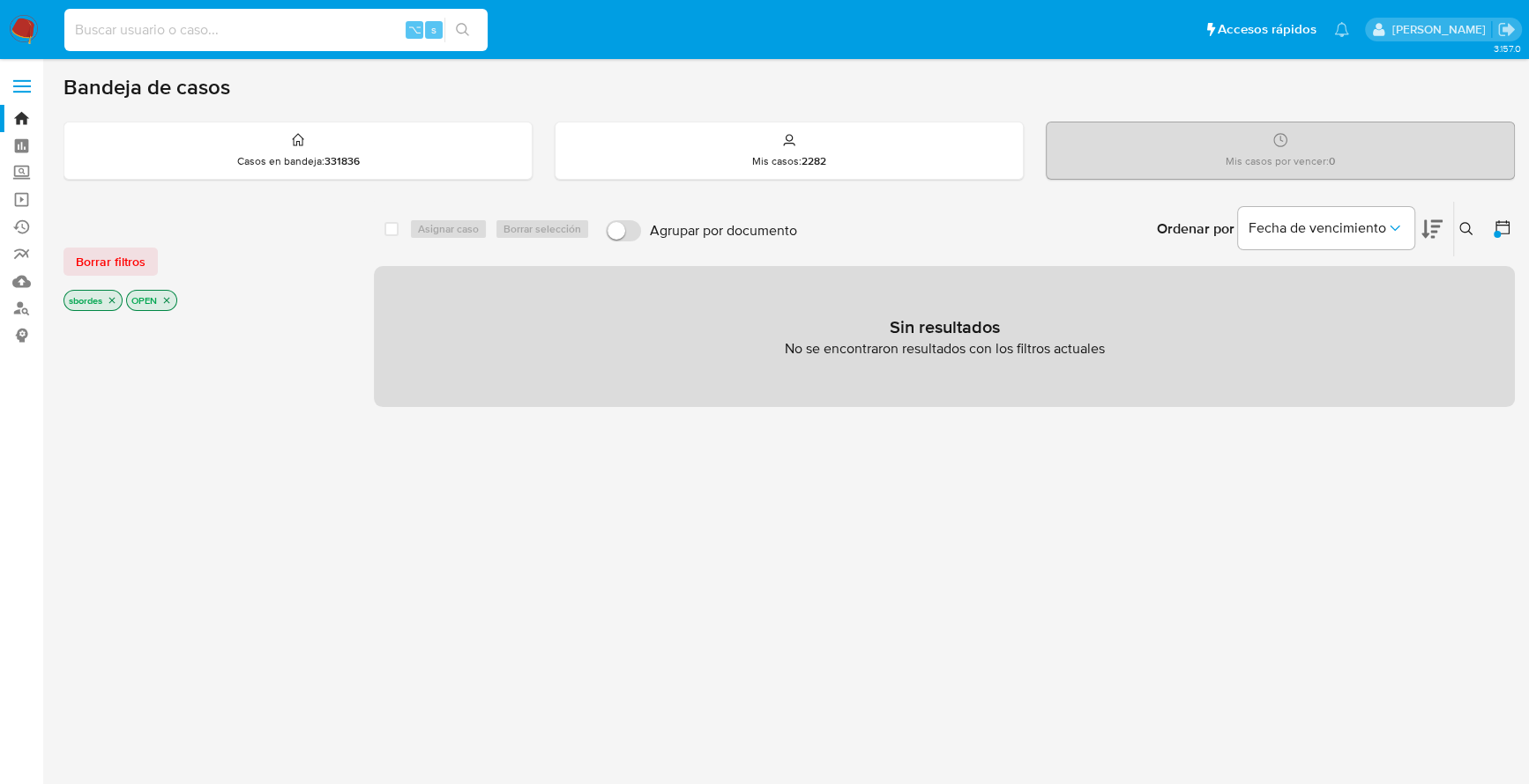
paste input "2490457762"
type input "2490457762"
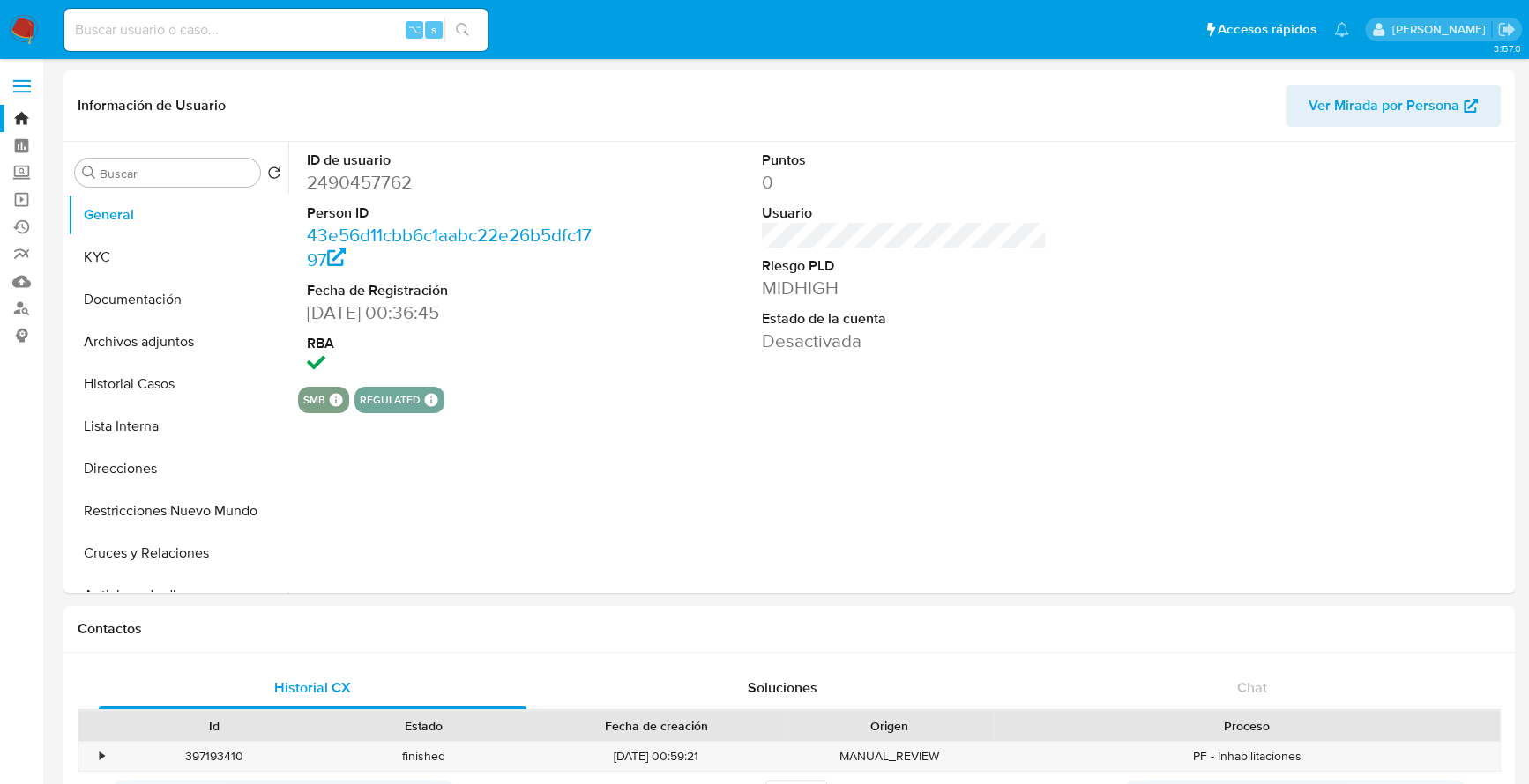
select select "10"
click at [116, 386] on button "Historial Casos" at bounding box center [171, 384] width 206 height 43
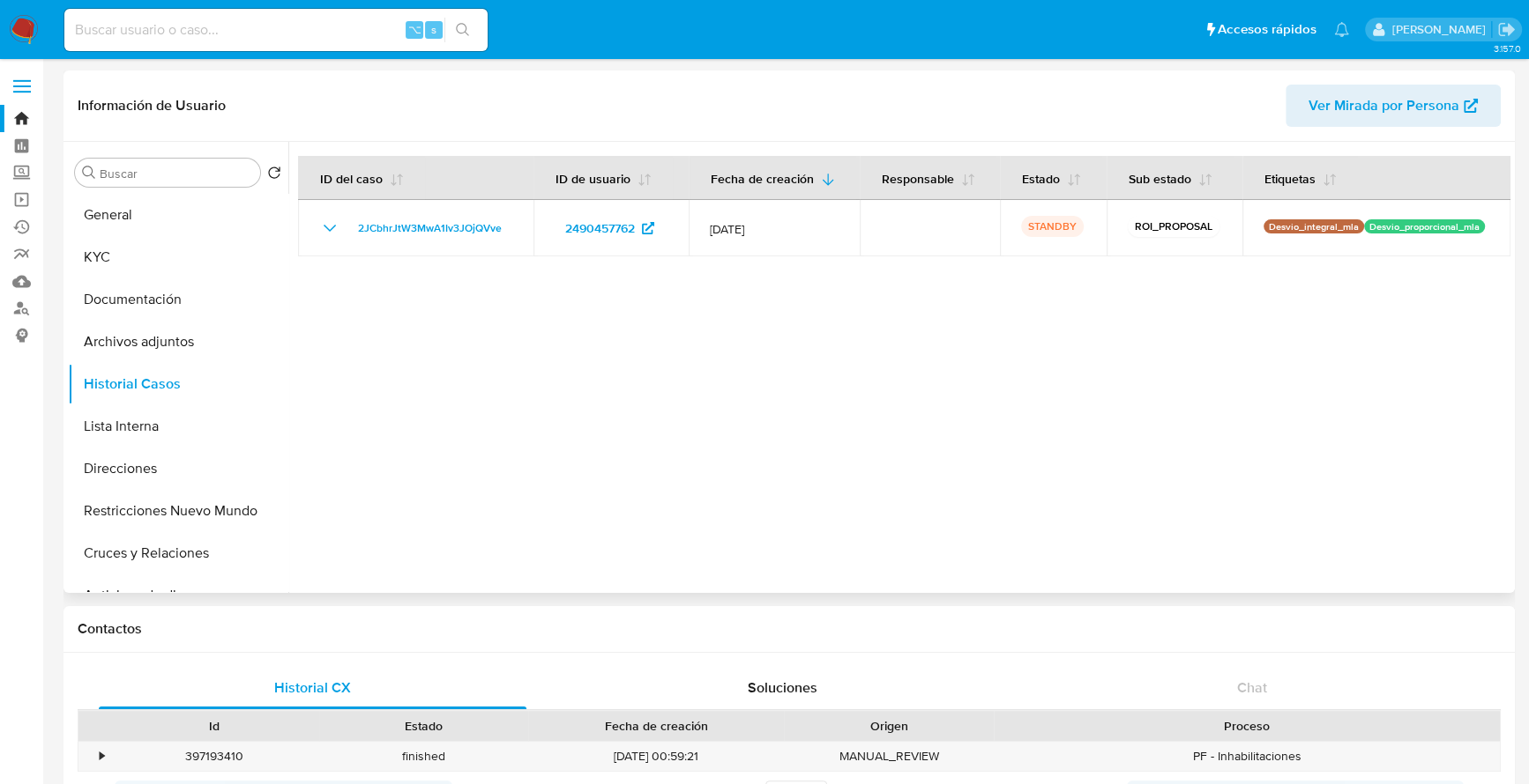
click at [675, 445] on div at bounding box center [900, 367] width 1222 height 451
click at [130, 343] on button "Archivos adjuntos" at bounding box center [171, 341] width 206 height 43
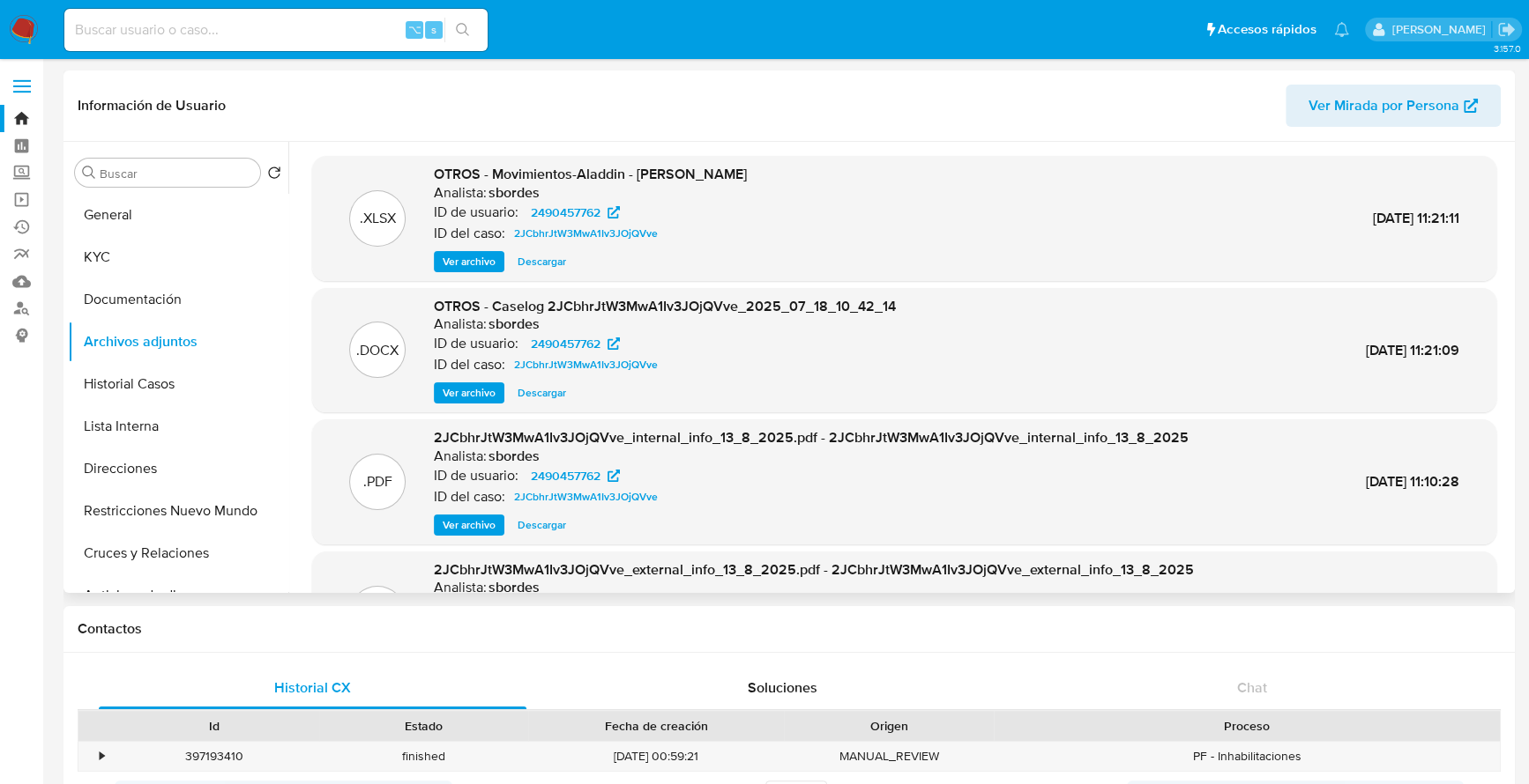
click at [544, 392] on span "Descargar" at bounding box center [541, 392] width 48 height 18
click at [131, 402] on button "Historial Casos" at bounding box center [171, 384] width 206 height 43
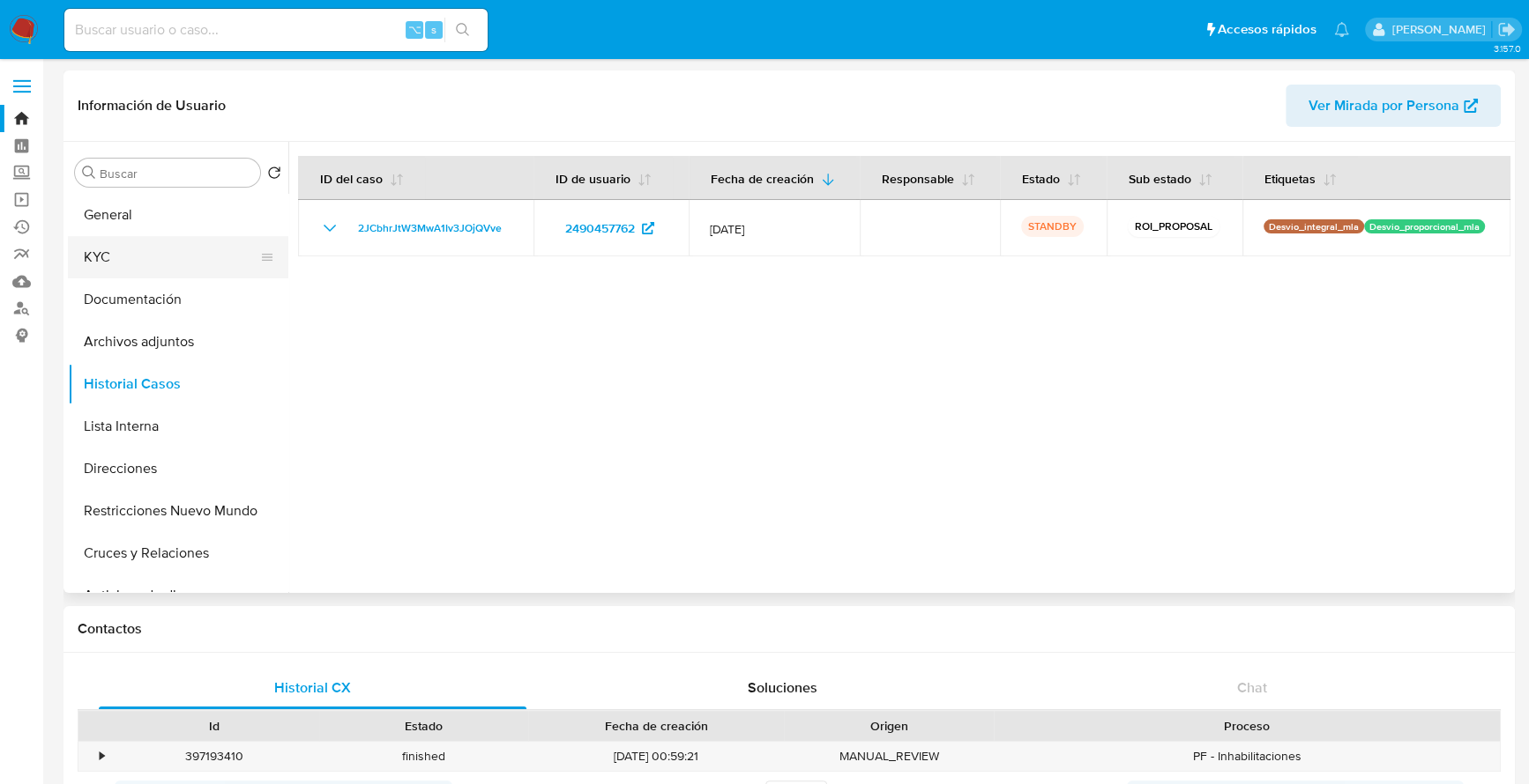
click at [157, 258] on button "KYC" at bounding box center [171, 257] width 206 height 43
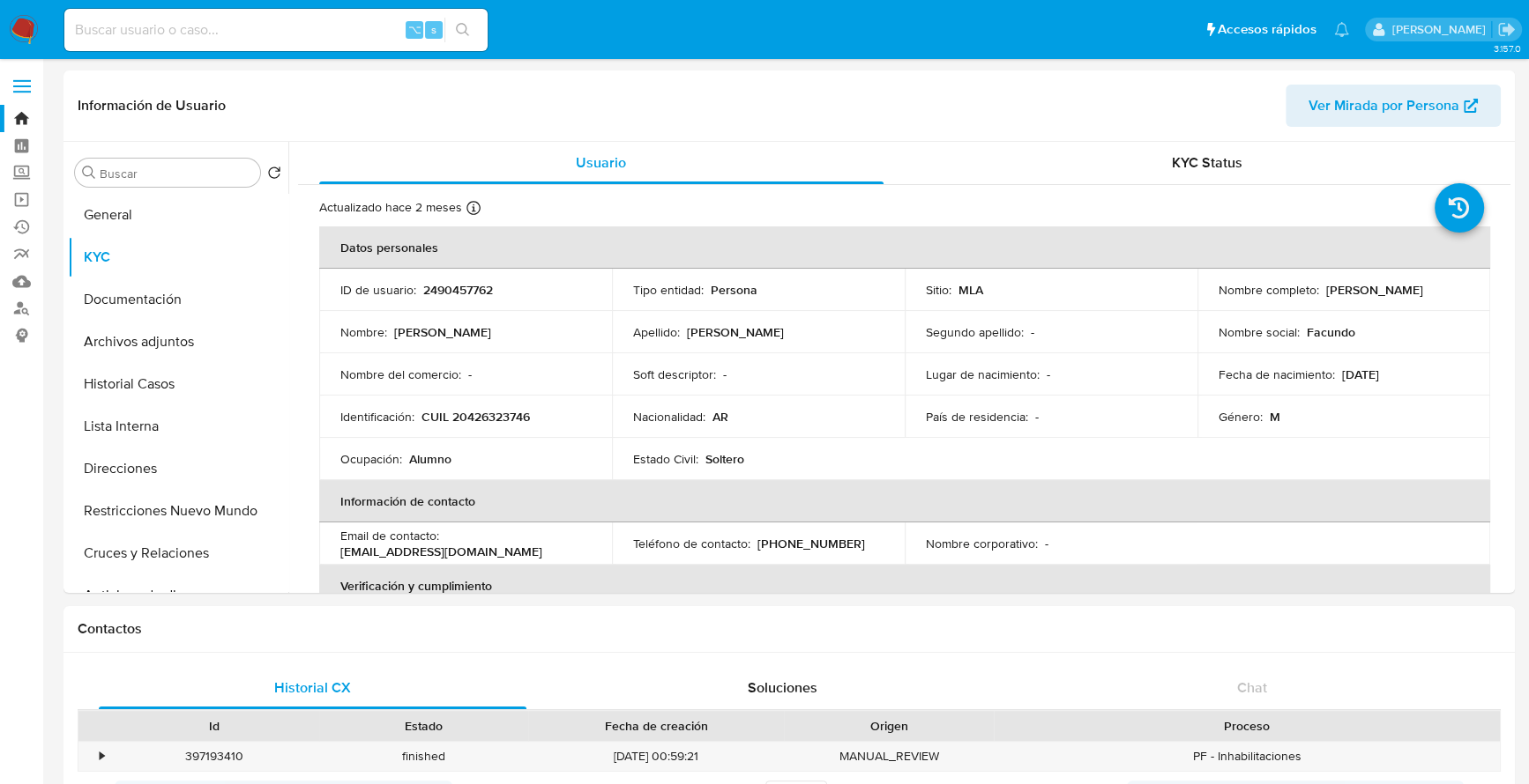
click at [224, 31] on input at bounding box center [275, 30] width 423 height 23
paste input "2401061574"
type input "2401061574"
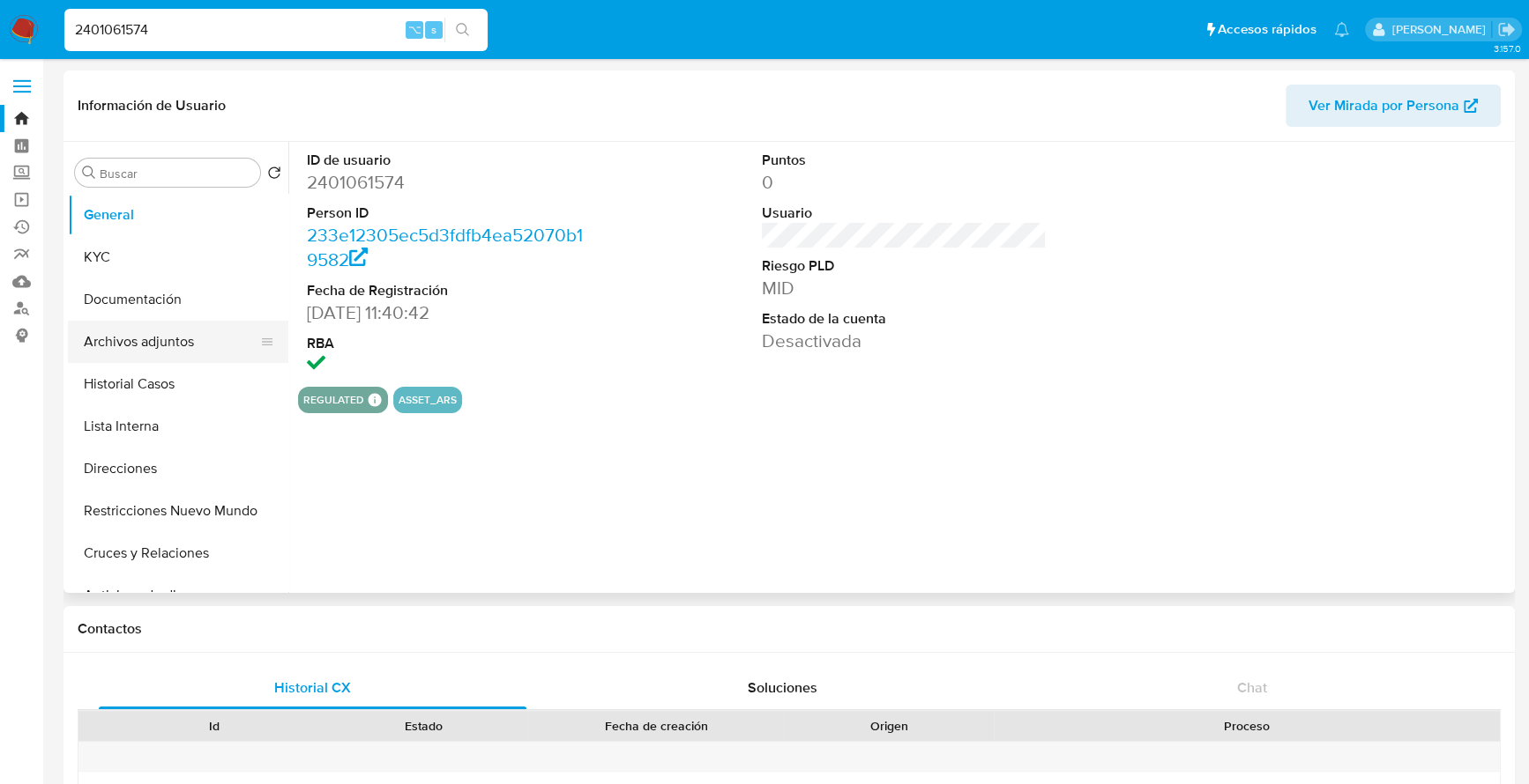
click at [120, 339] on button "Archivos adjuntos" at bounding box center [171, 341] width 206 height 43
select select "10"
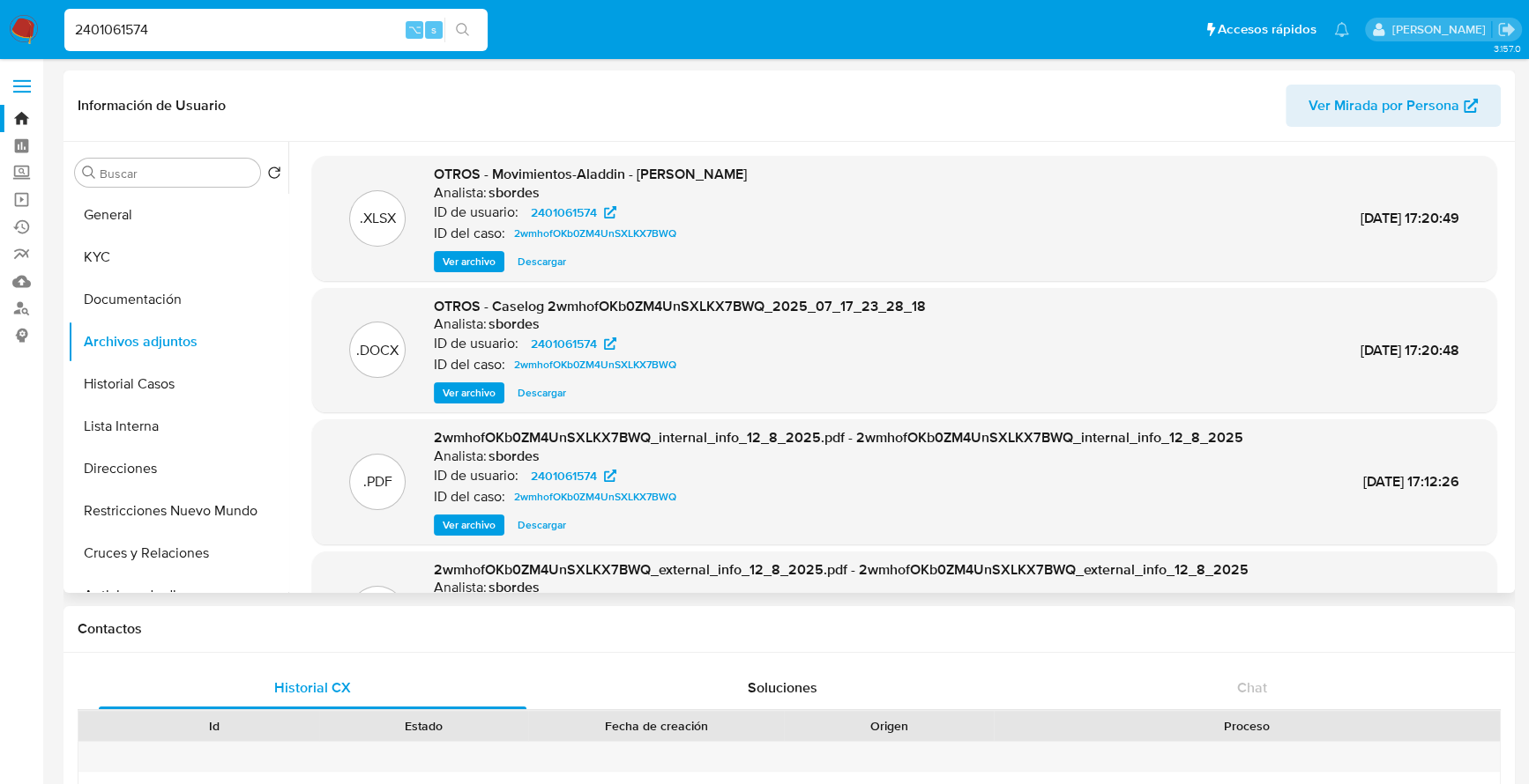
click at [544, 392] on span "Descargar" at bounding box center [541, 392] width 48 height 18
click at [103, 240] on button "KYC" at bounding box center [171, 257] width 206 height 43
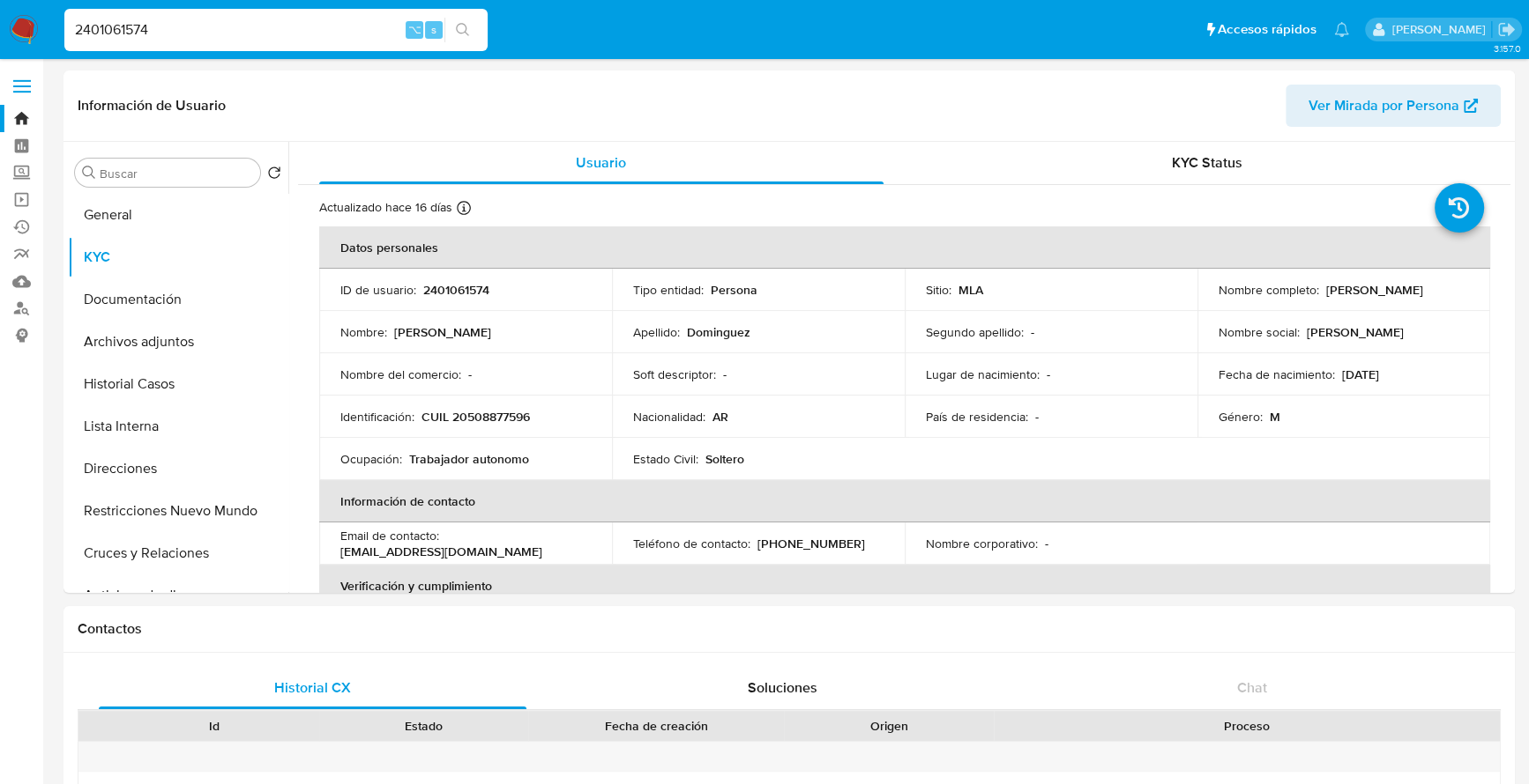
drag, startPoint x: 189, startPoint y: 31, endPoint x: -28, endPoint y: 28, distance: 217.0
paste input "577147950"
type input "577147950"
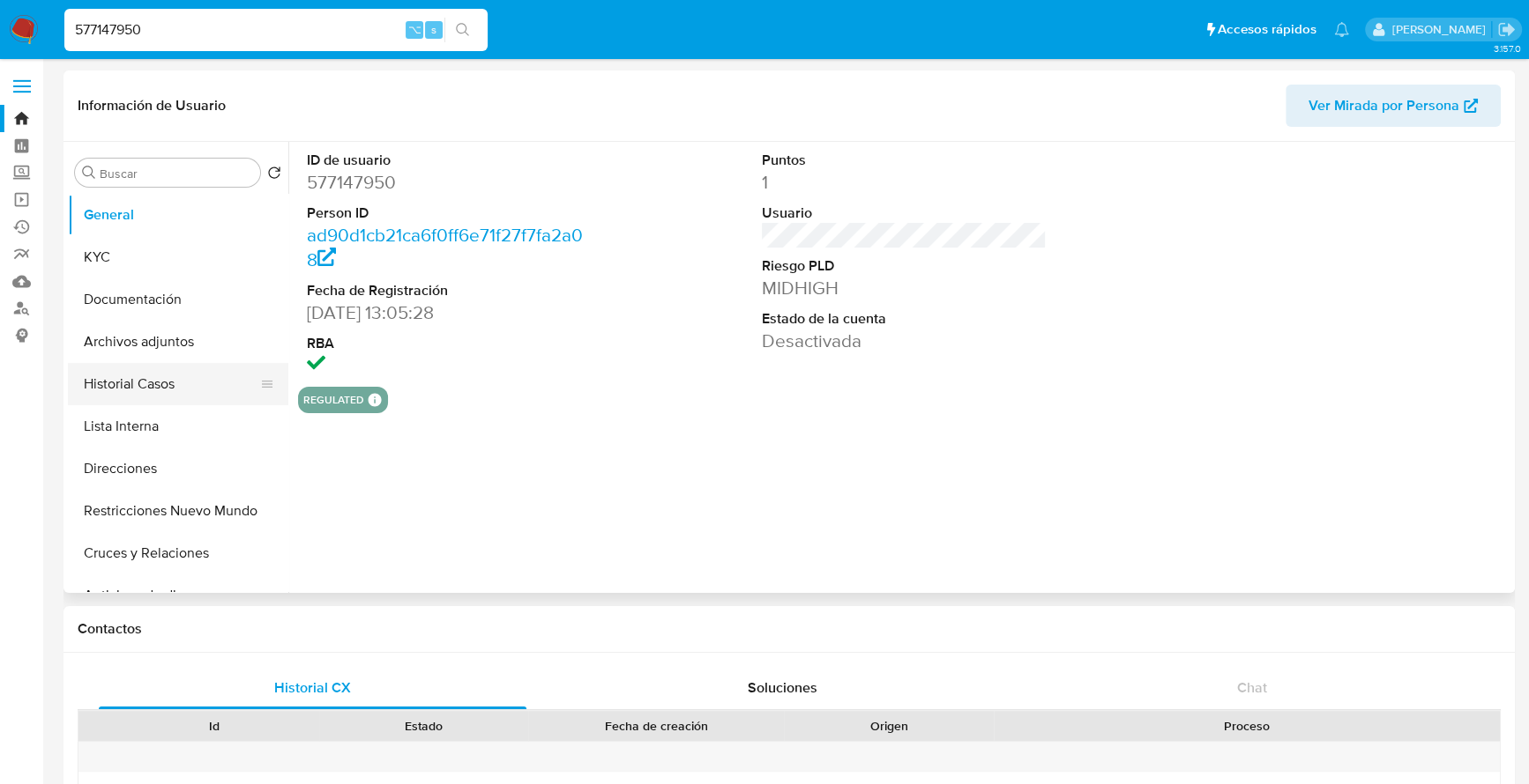
click at [157, 389] on button "Historial Casos" at bounding box center [171, 384] width 206 height 43
select select "10"
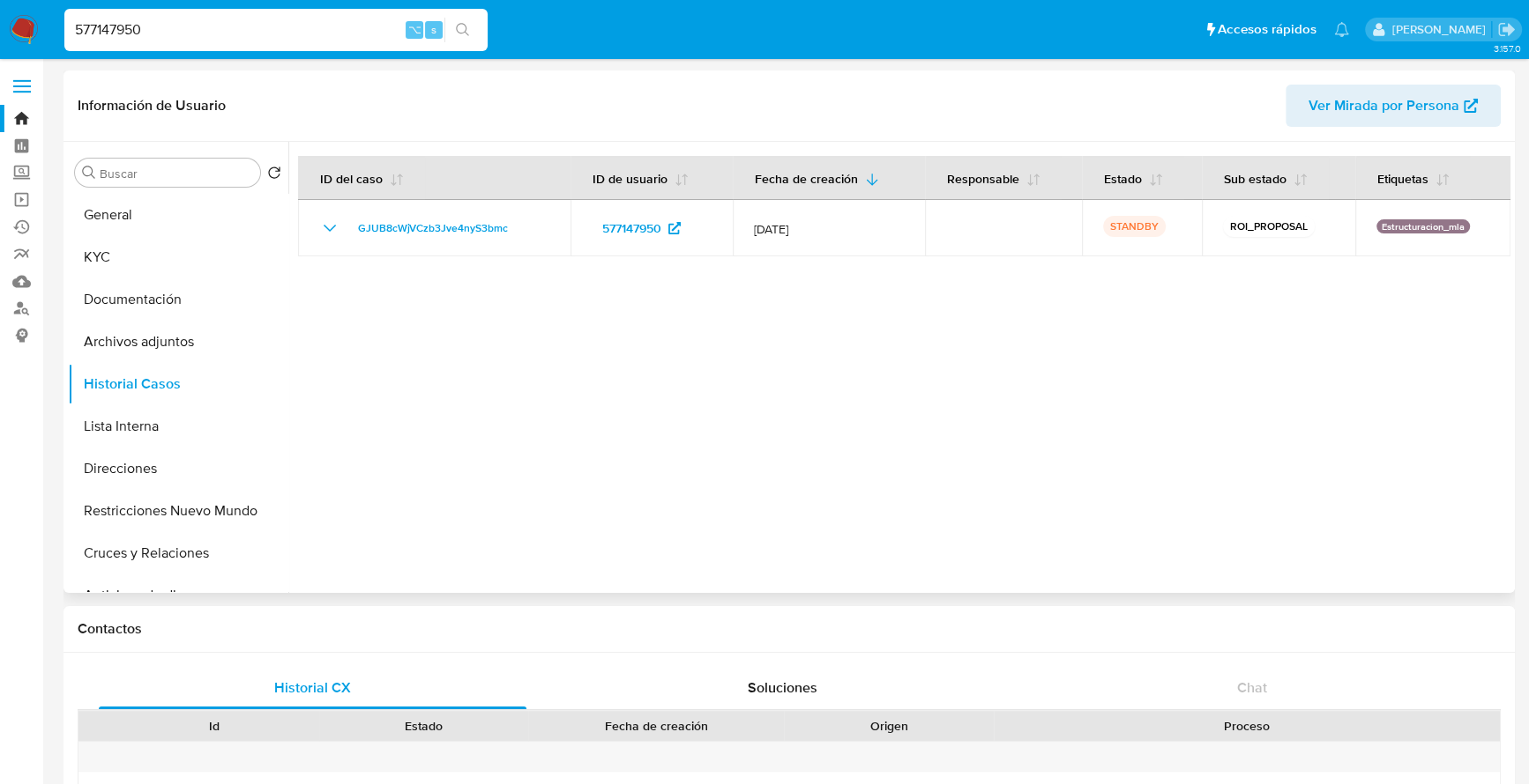
click at [400, 299] on div at bounding box center [900, 367] width 1222 height 451
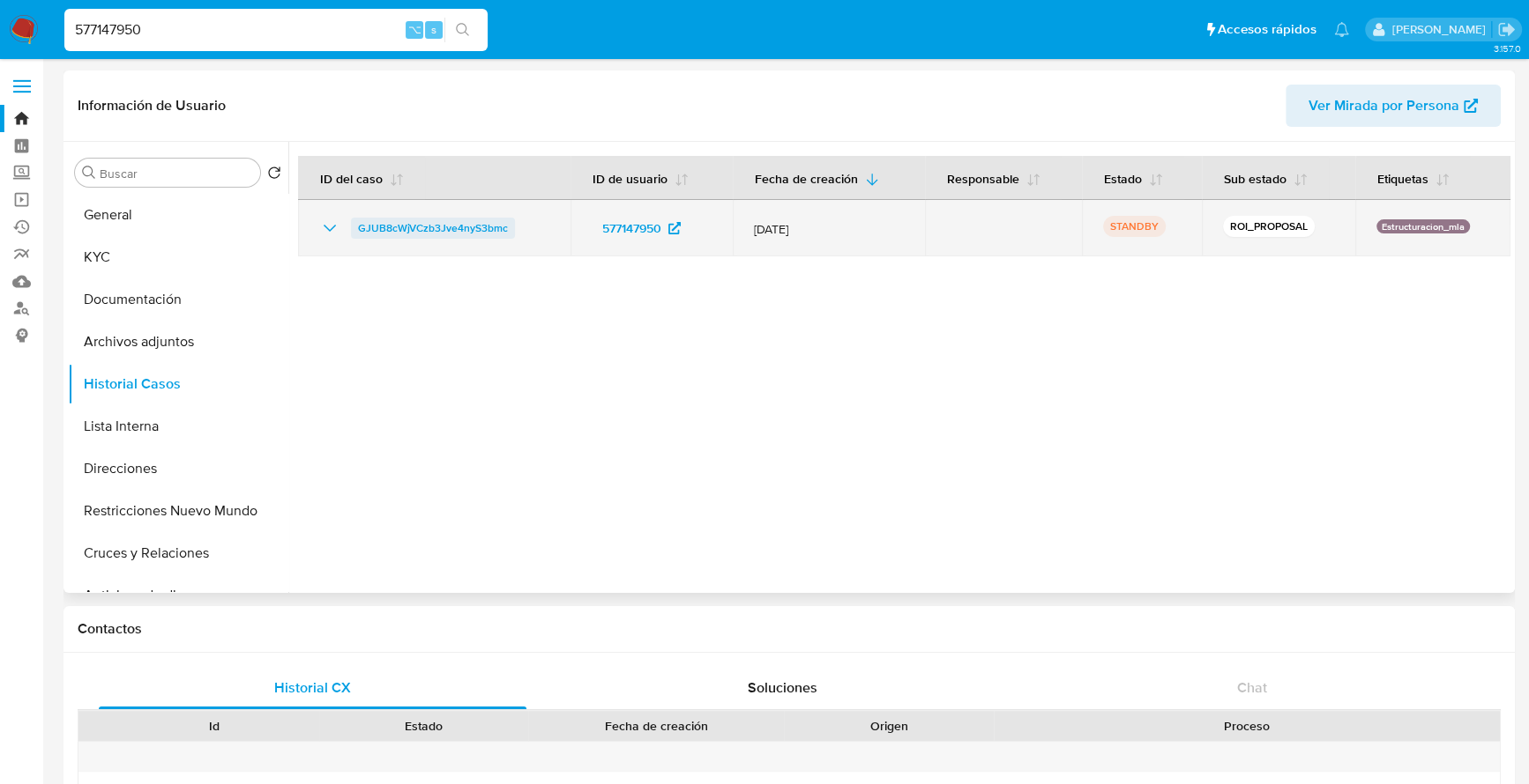
click at [447, 224] on span "GJUB8cWjVCzb3Jve4nyS3bmc" at bounding box center [432, 228] width 149 height 21
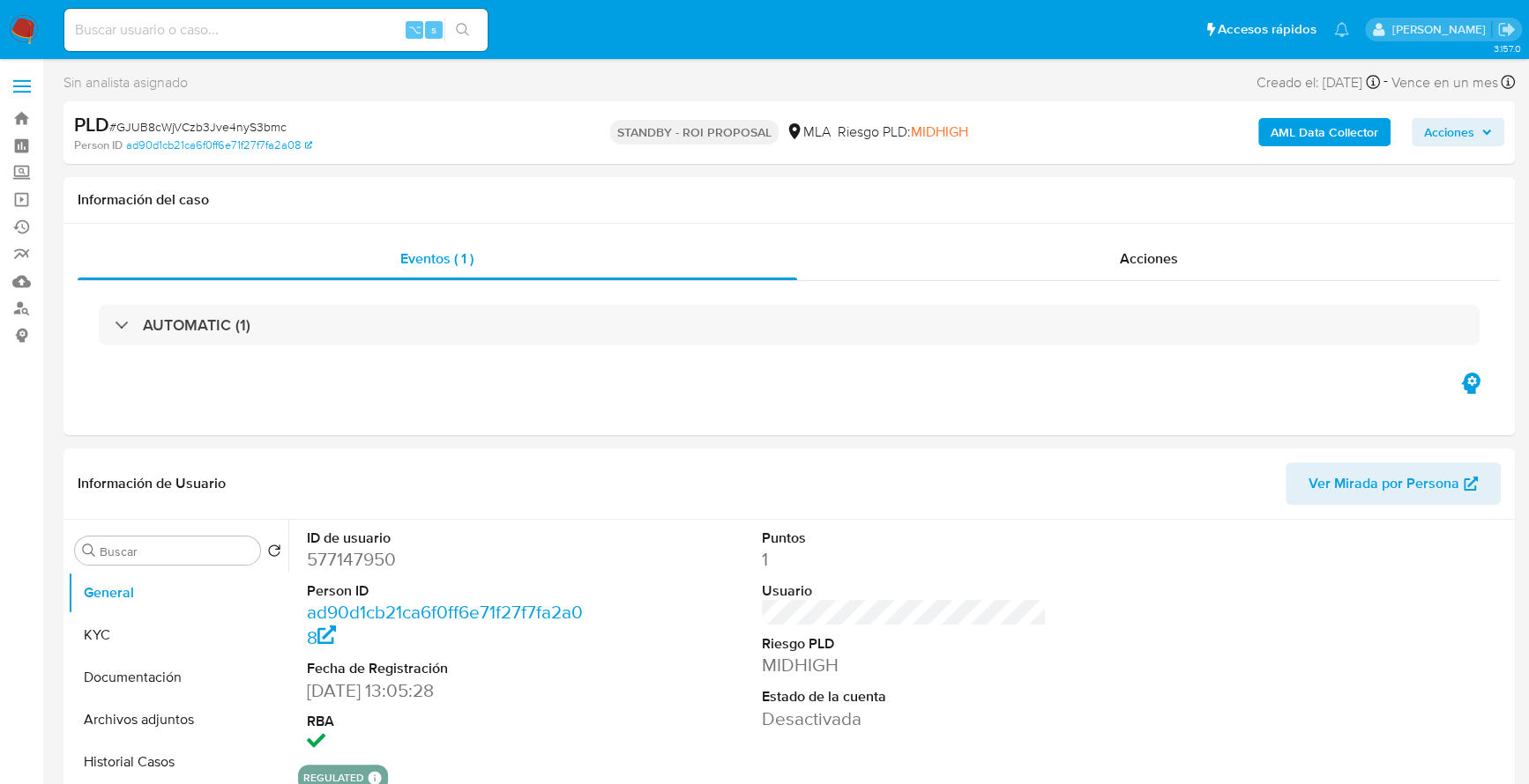
select select "10"
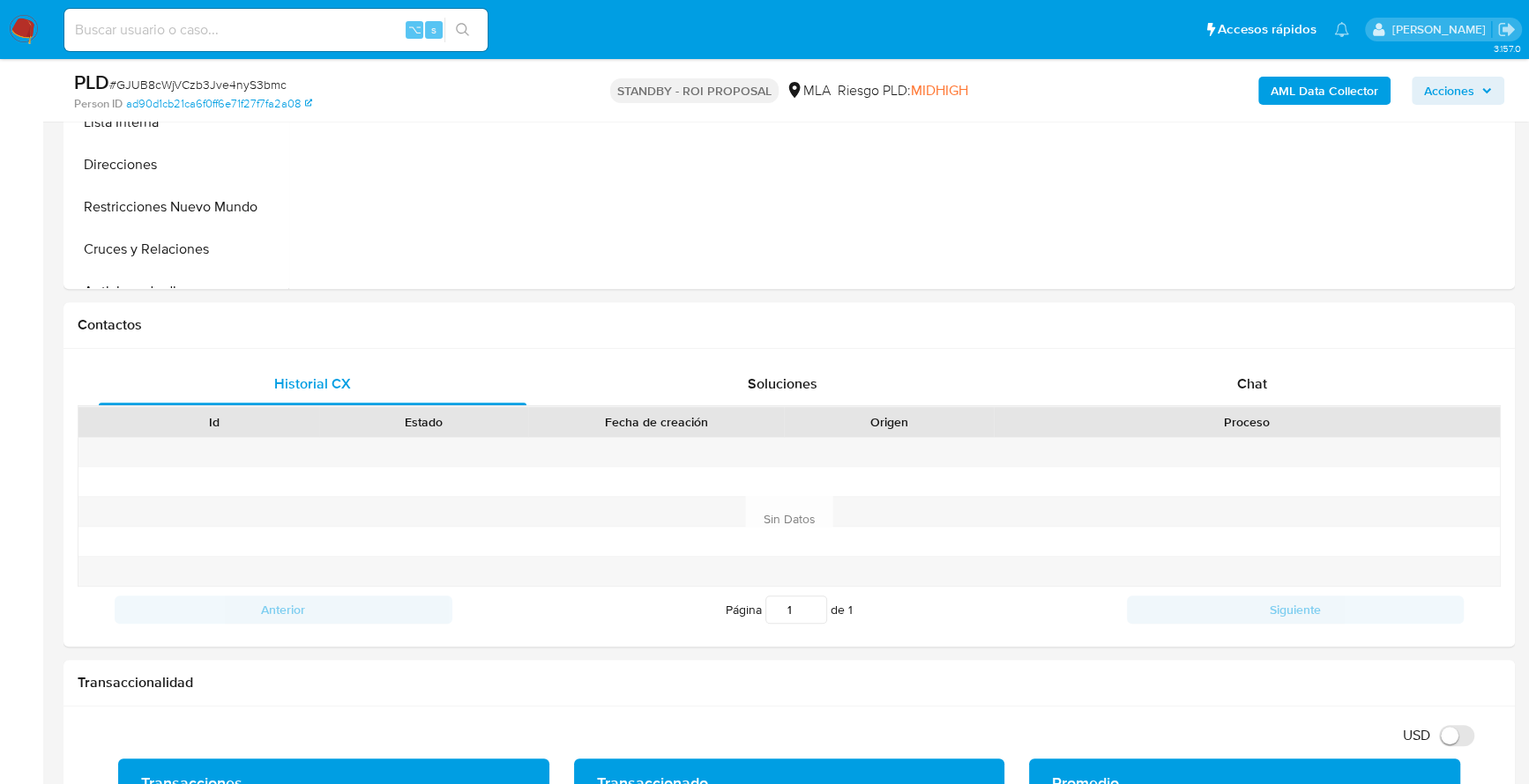
scroll to position [628, 0]
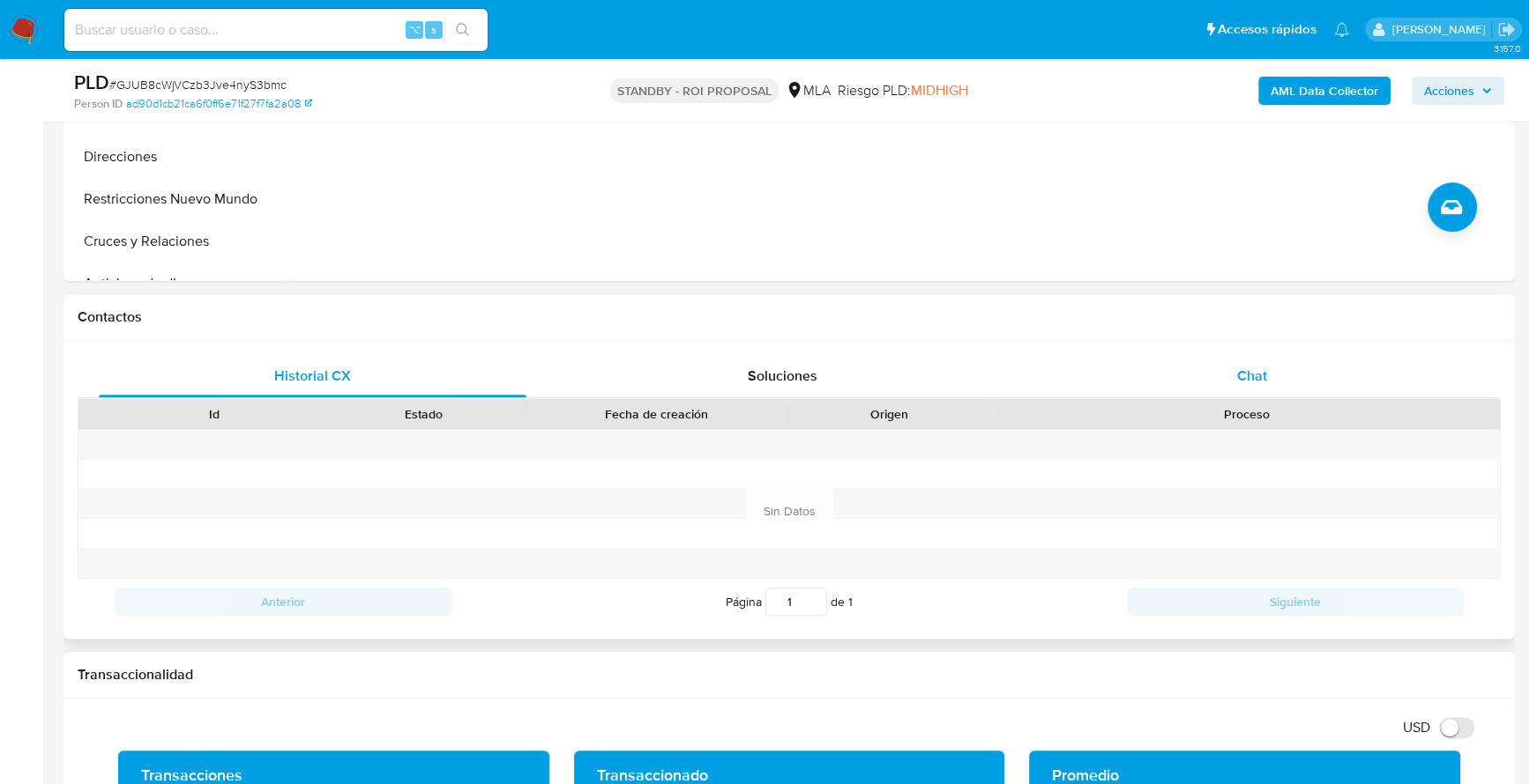
click at [1315, 375] on div "Chat" at bounding box center [1252, 376] width 428 height 43
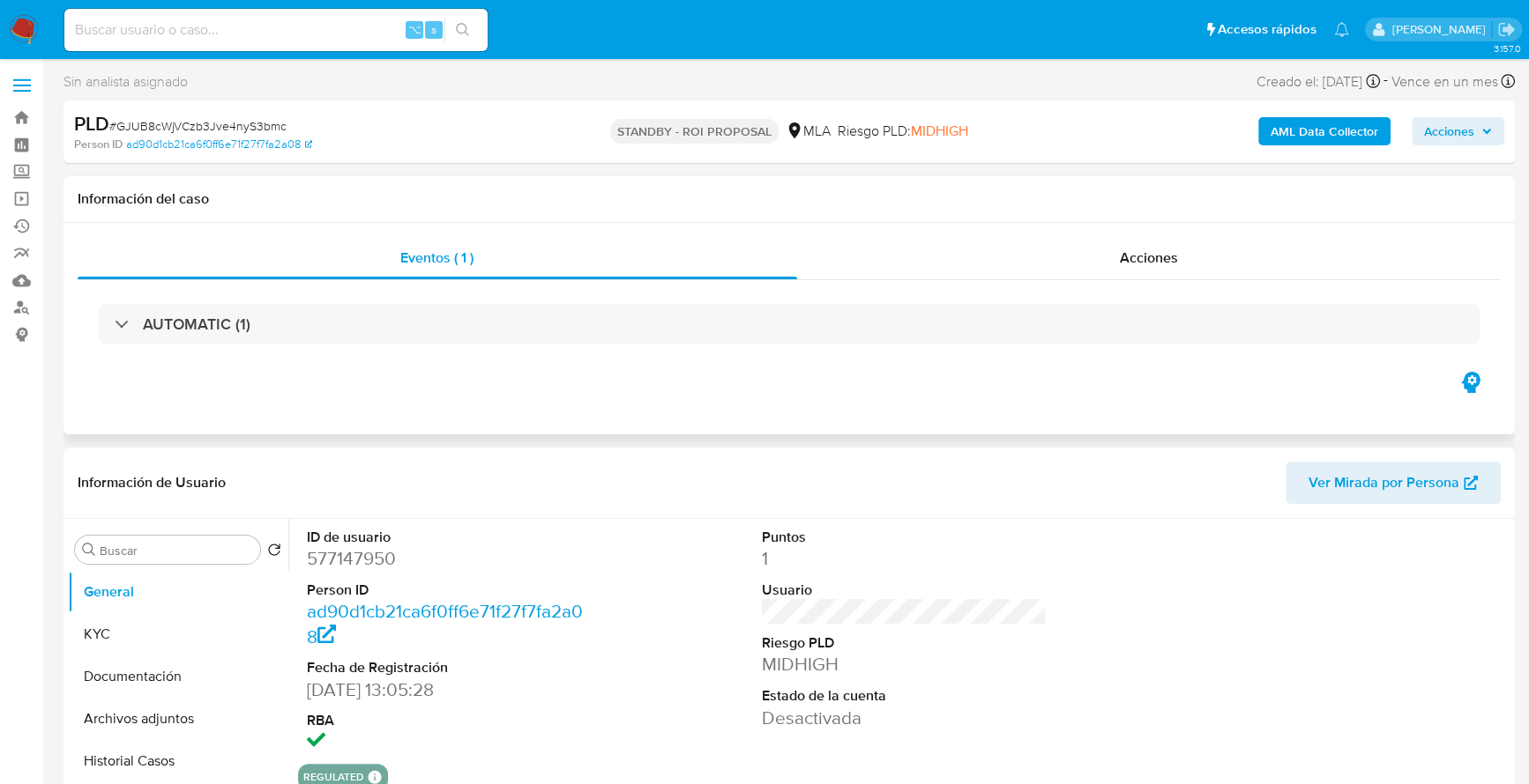
scroll to position [28, 0]
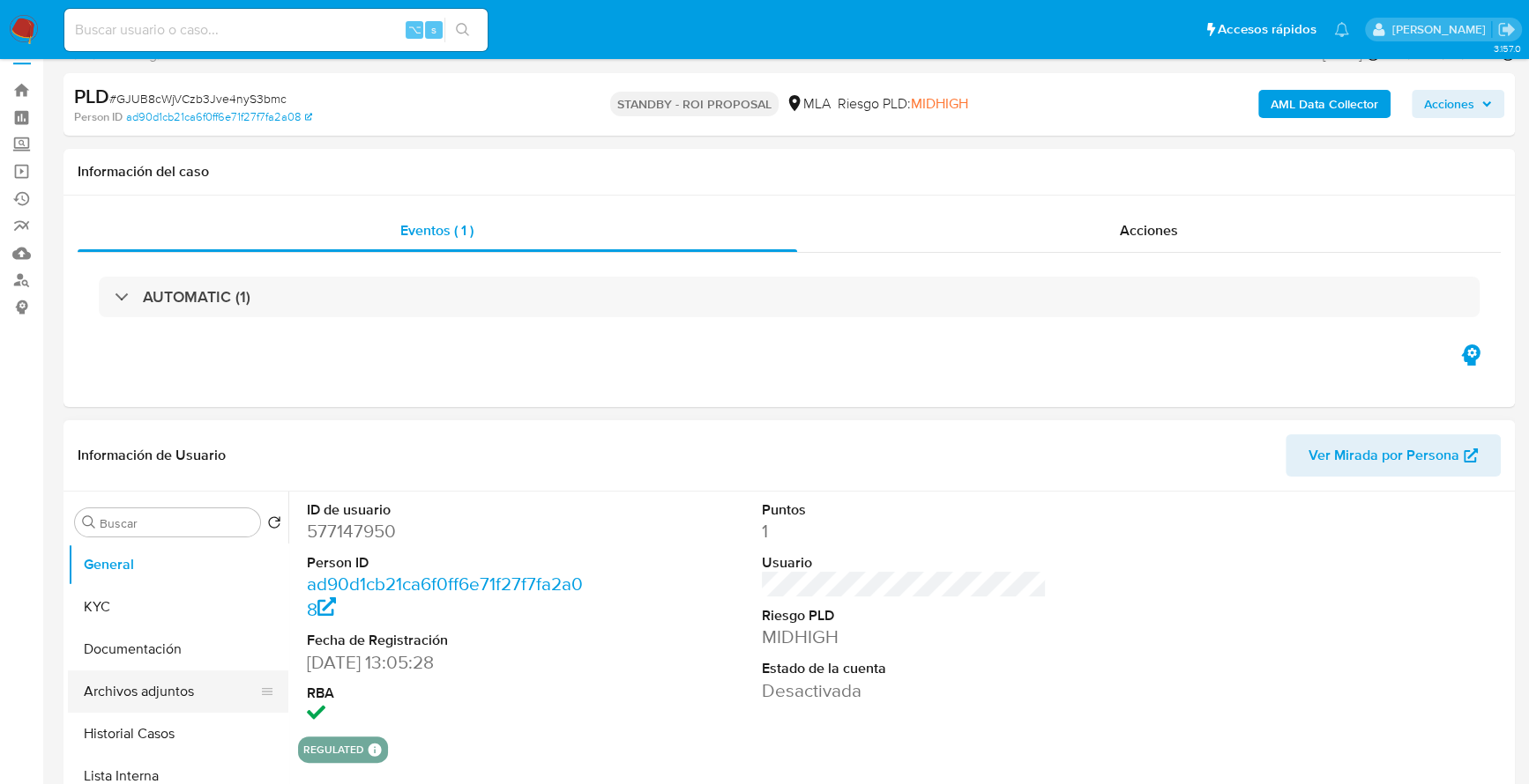
click at [149, 696] on button "Archivos adjuntos" at bounding box center [171, 691] width 206 height 43
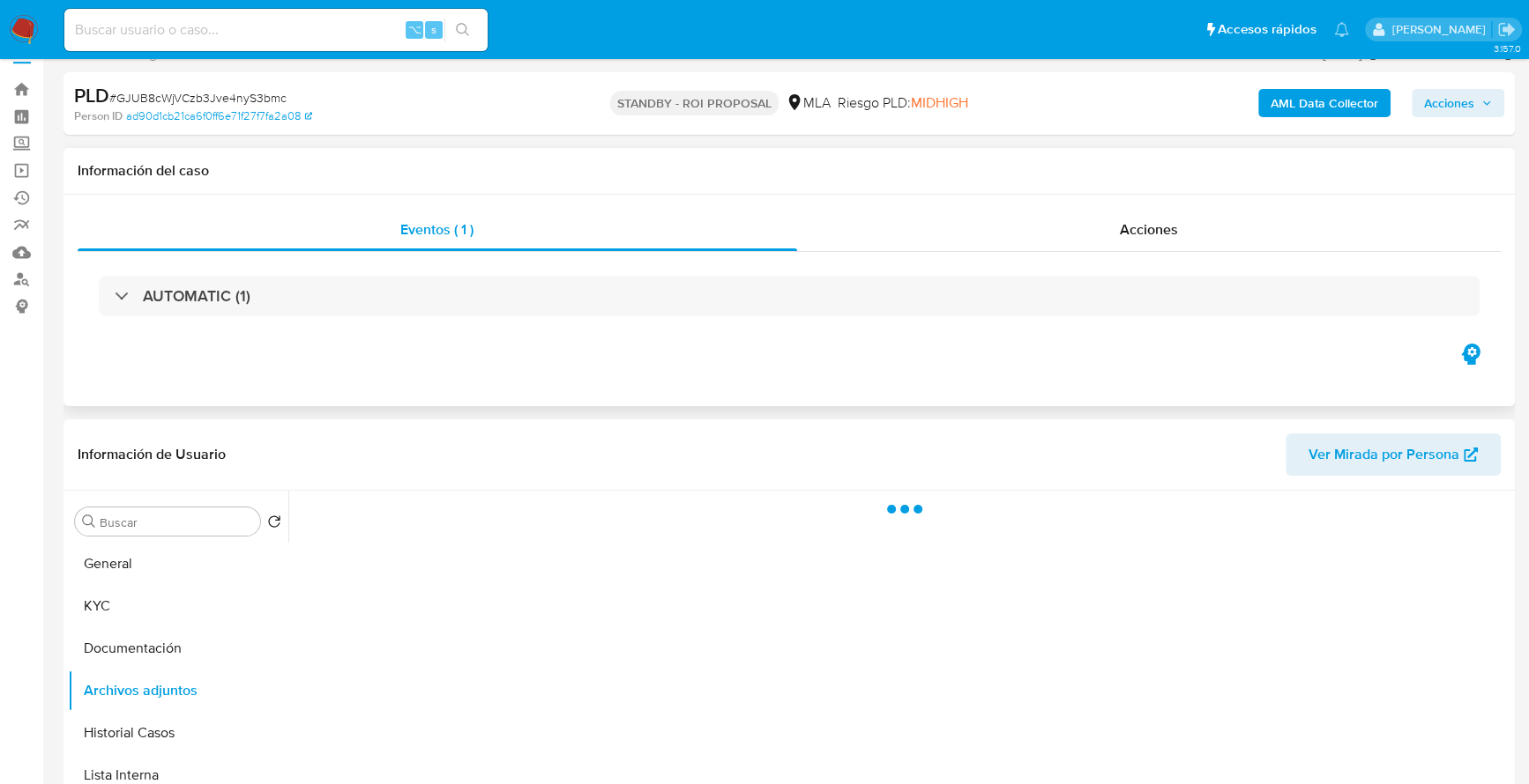
scroll to position [187, 0]
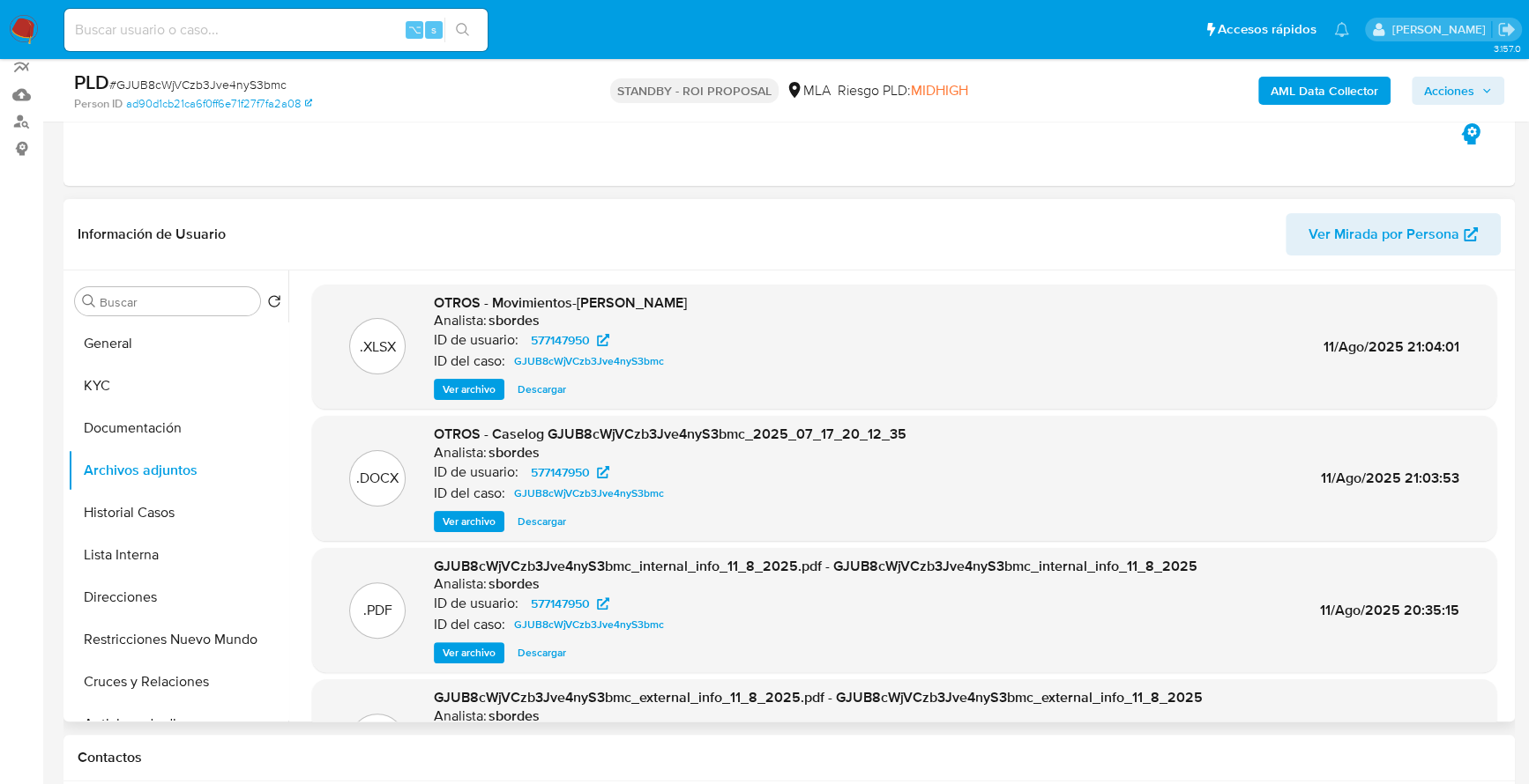
click at [547, 521] on span "Descargar" at bounding box center [541, 521] width 48 height 18
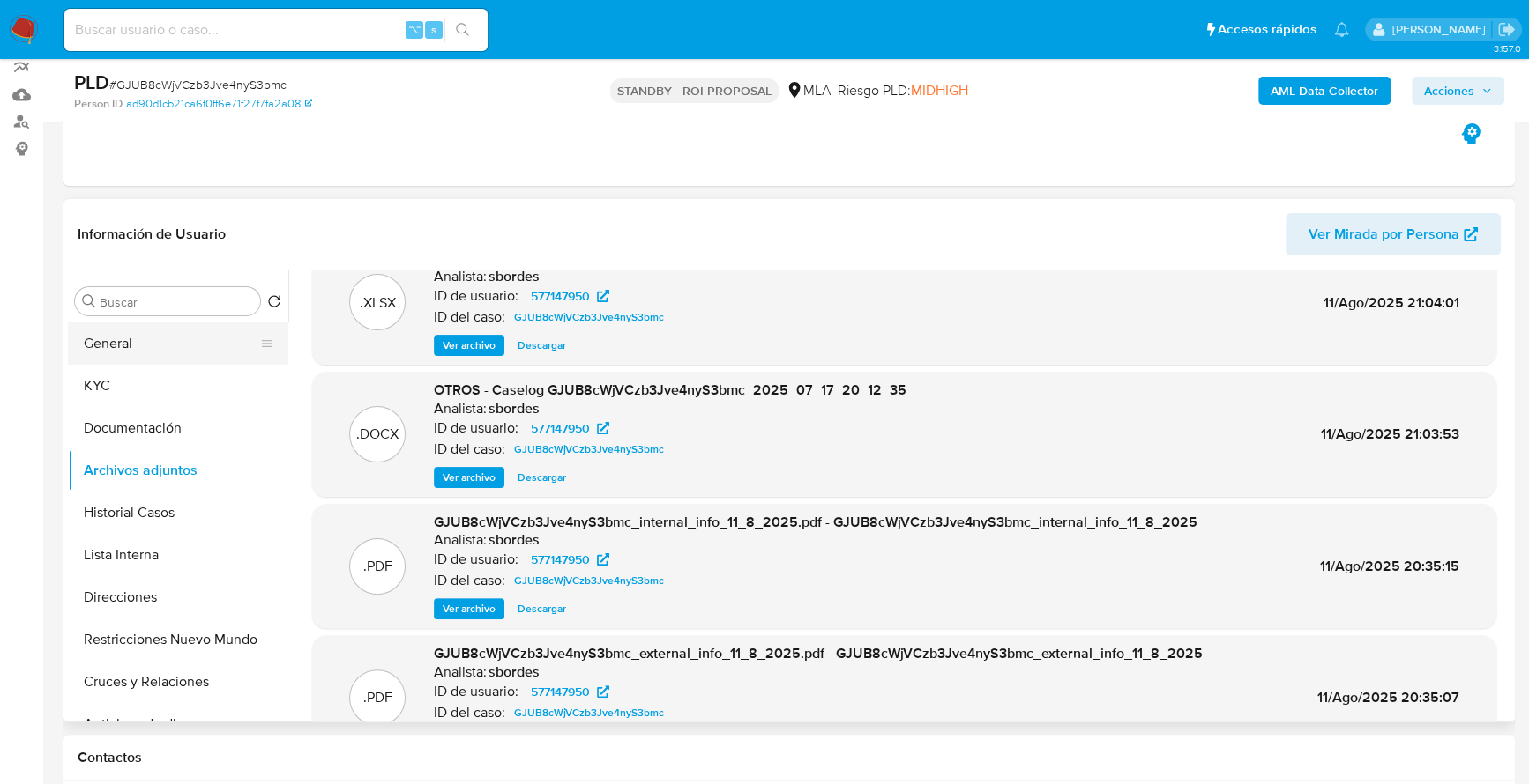
scroll to position [97, 0]
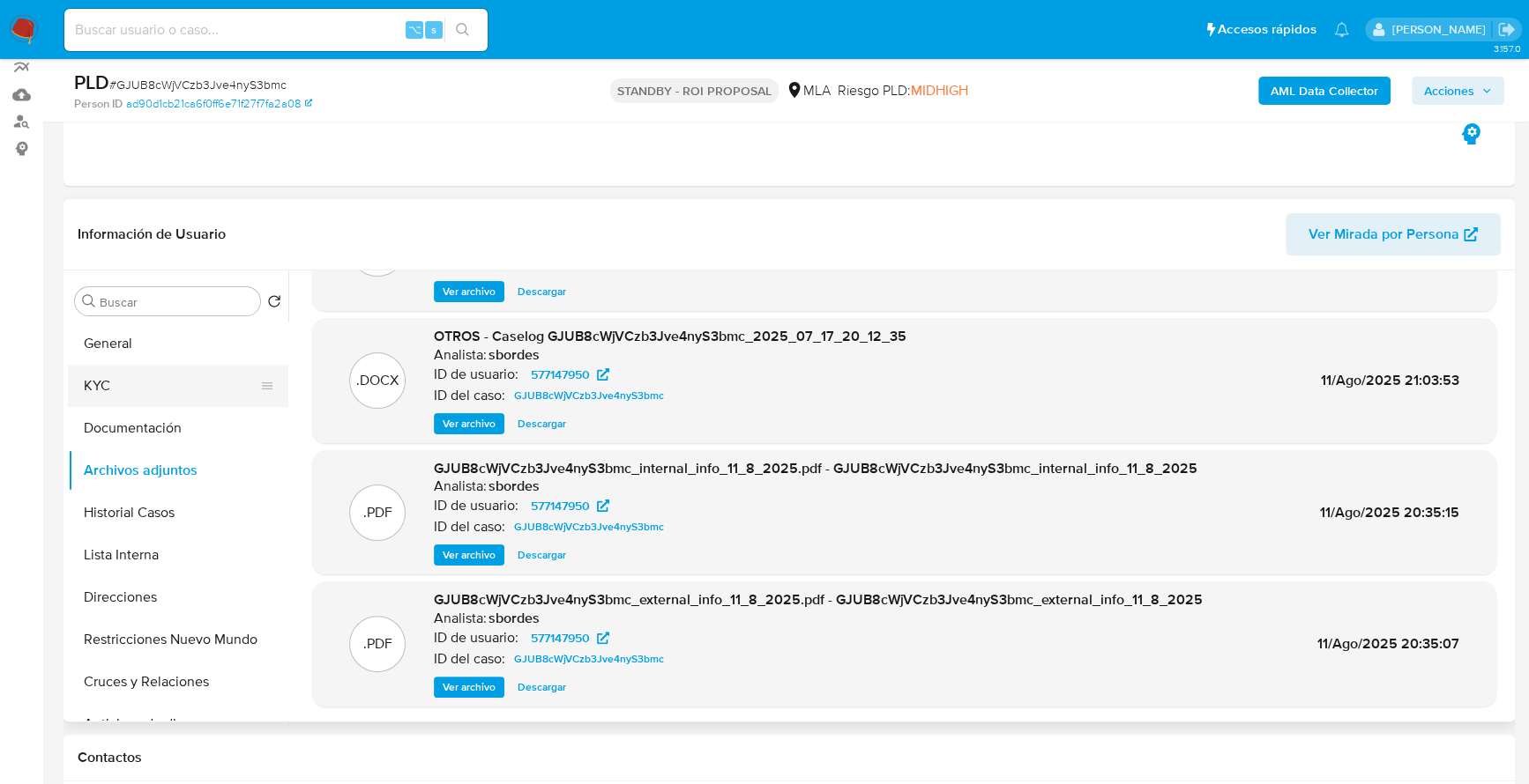
click at [121, 373] on button "KYC" at bounding box center [171, 386] width 206 height 43
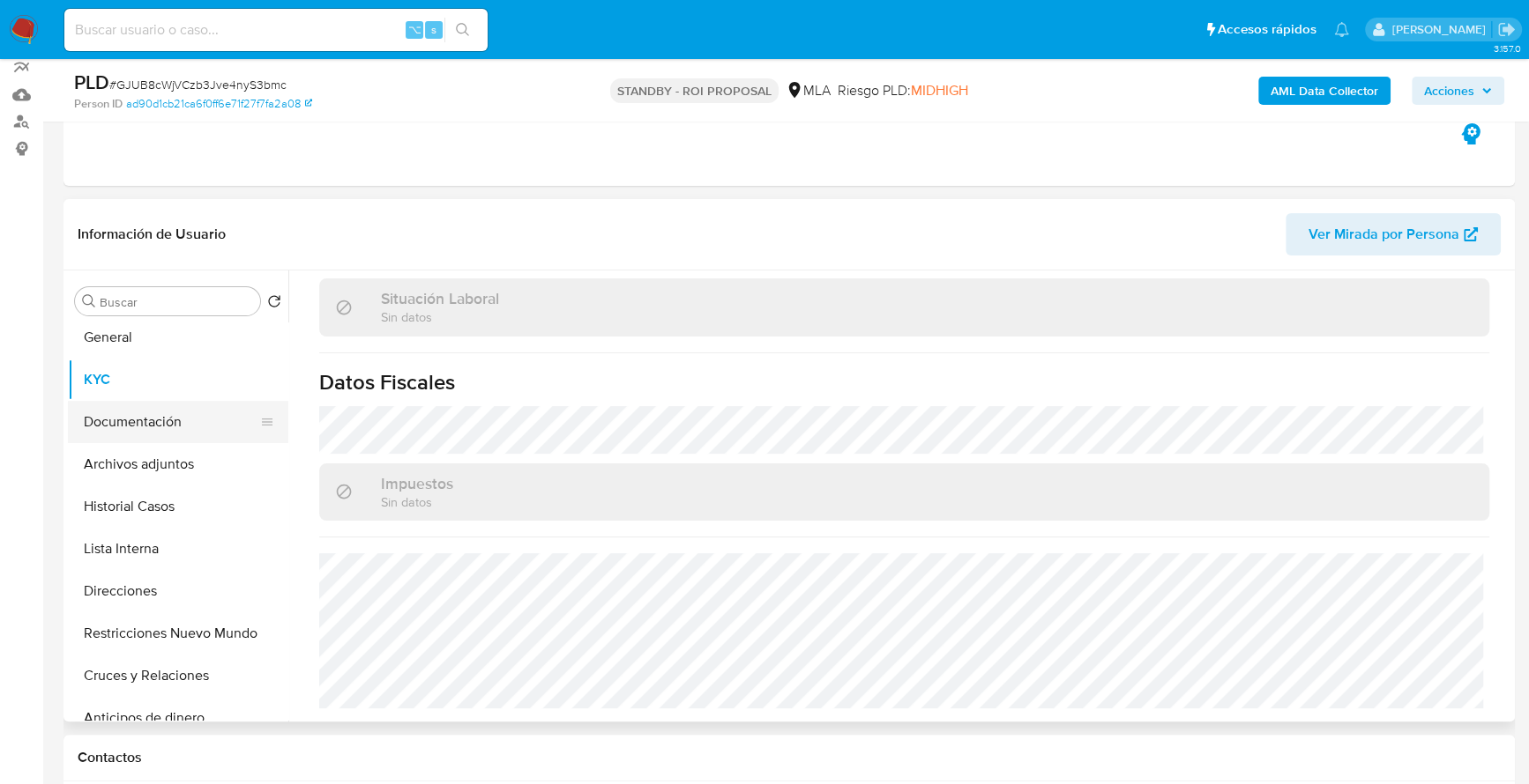
scroll to position [0, 0]
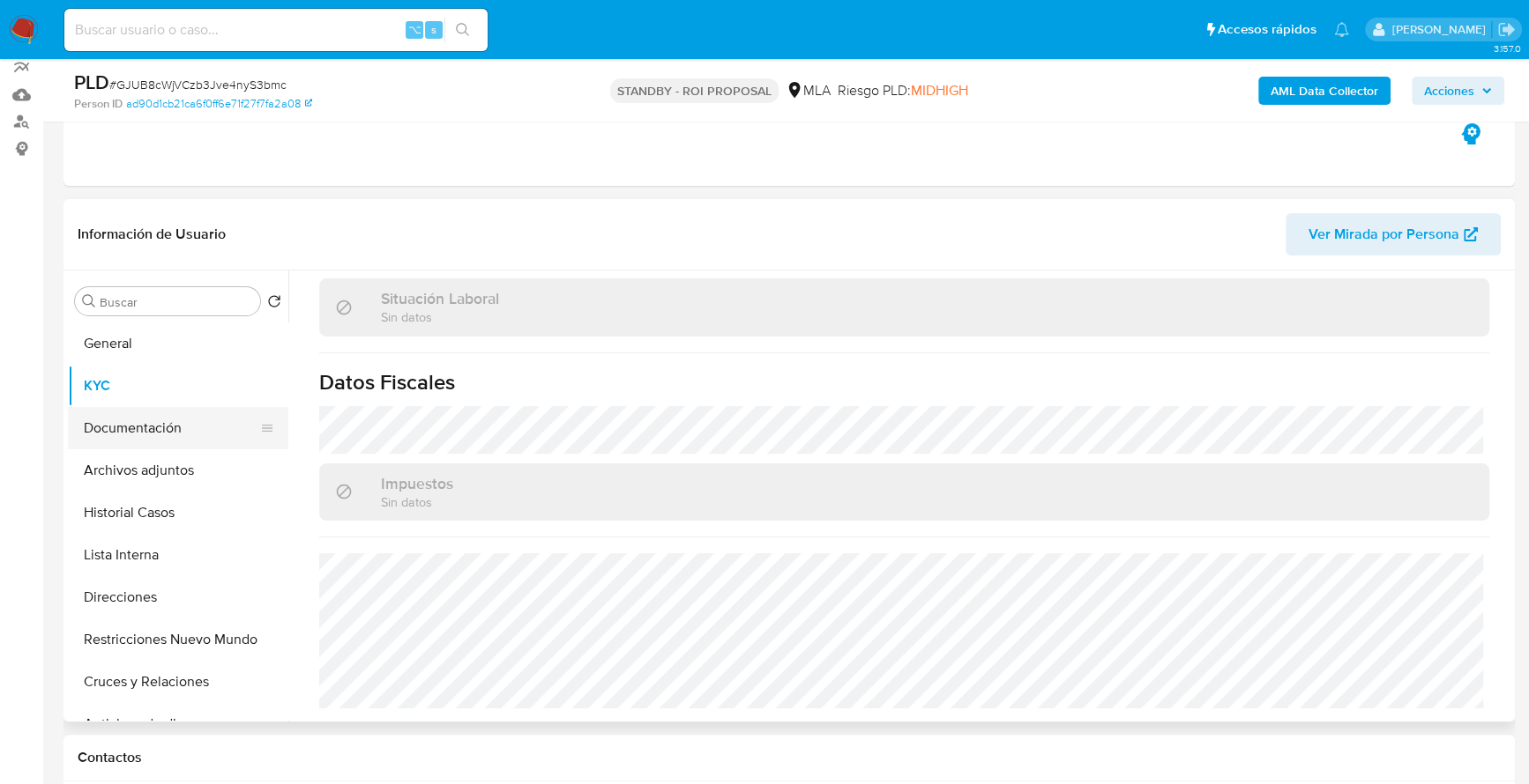
click at [146, 429] on button "Documentación" at bounding box center [171, 428] width 206 height 43
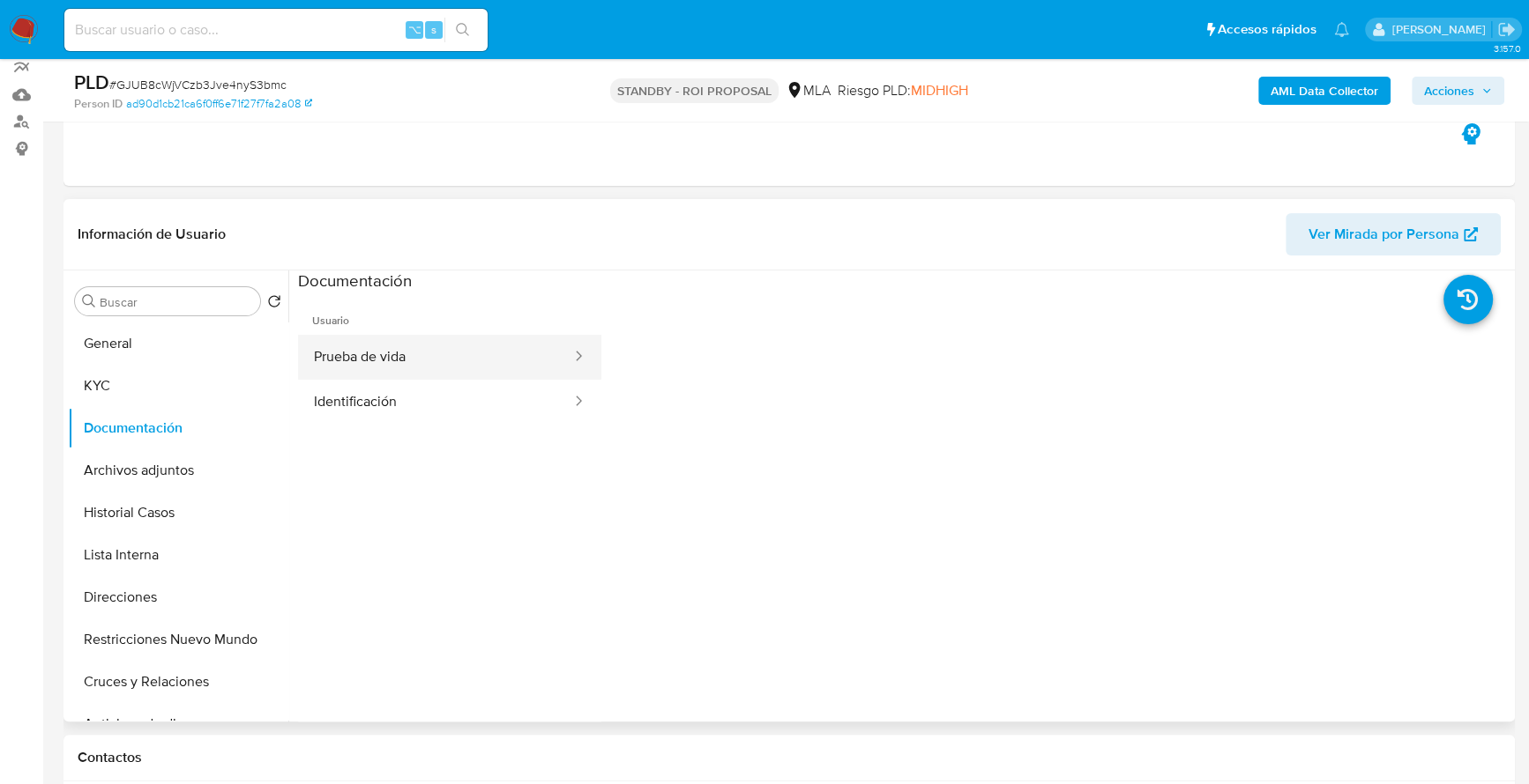
click at [391, 354] on button "Prueba de vida" at bounding box center [435, 357] width 275 height 45
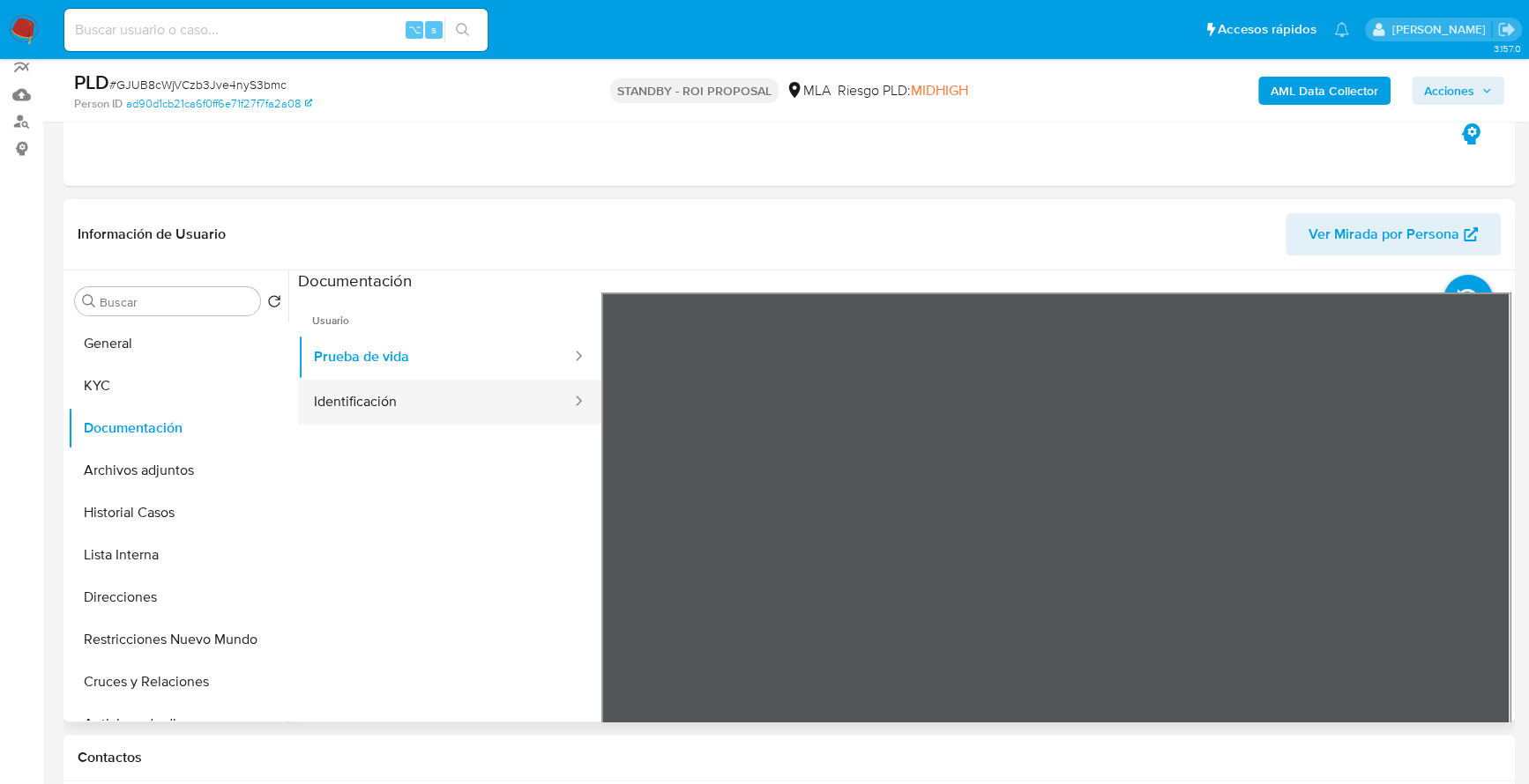
click at [424, 399] on button "Identificación" at bounding box center [435, 403] width 275 height 45
click at [1477, 577] on icon at bounding box center [1487, 579] width 35 height 35
click at [214, 34] on input at bounding box center [275, 30] width 423 height 23
paste input "2506264114"
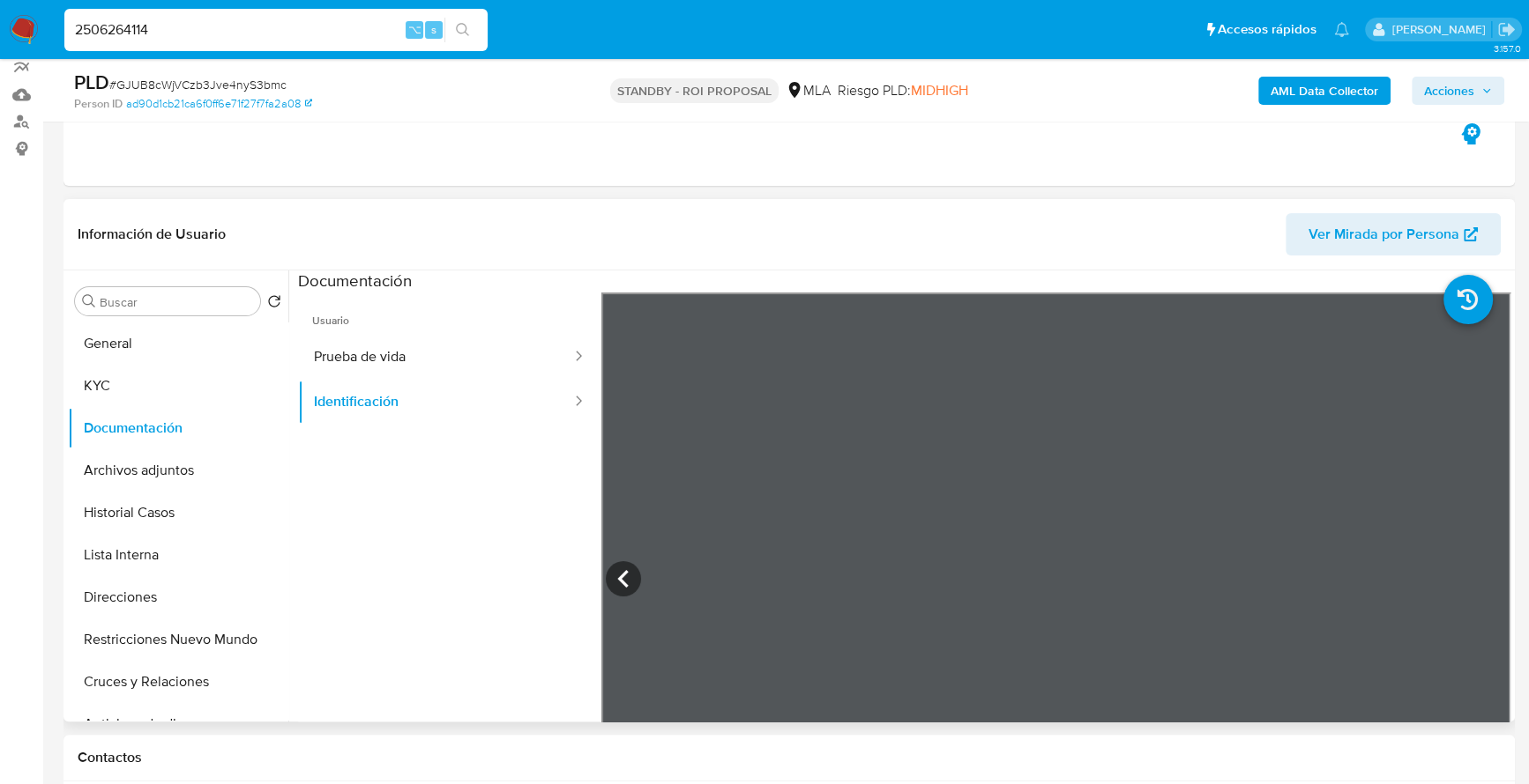
type input "2506264114"
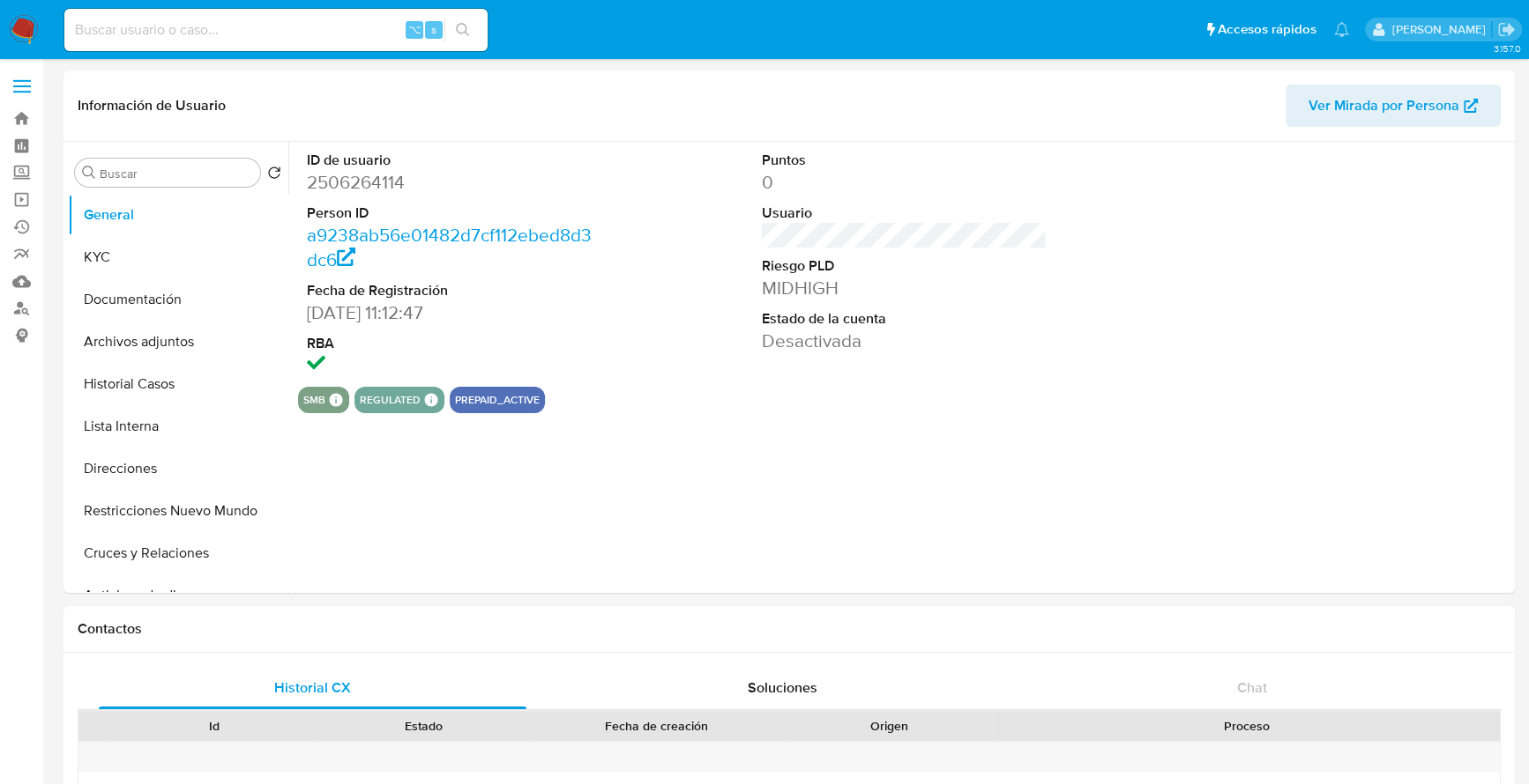
select select "10"
click at [135, 336] on button "Archivos adjuntos" at bounding box center [171, 341] width 206 height 43
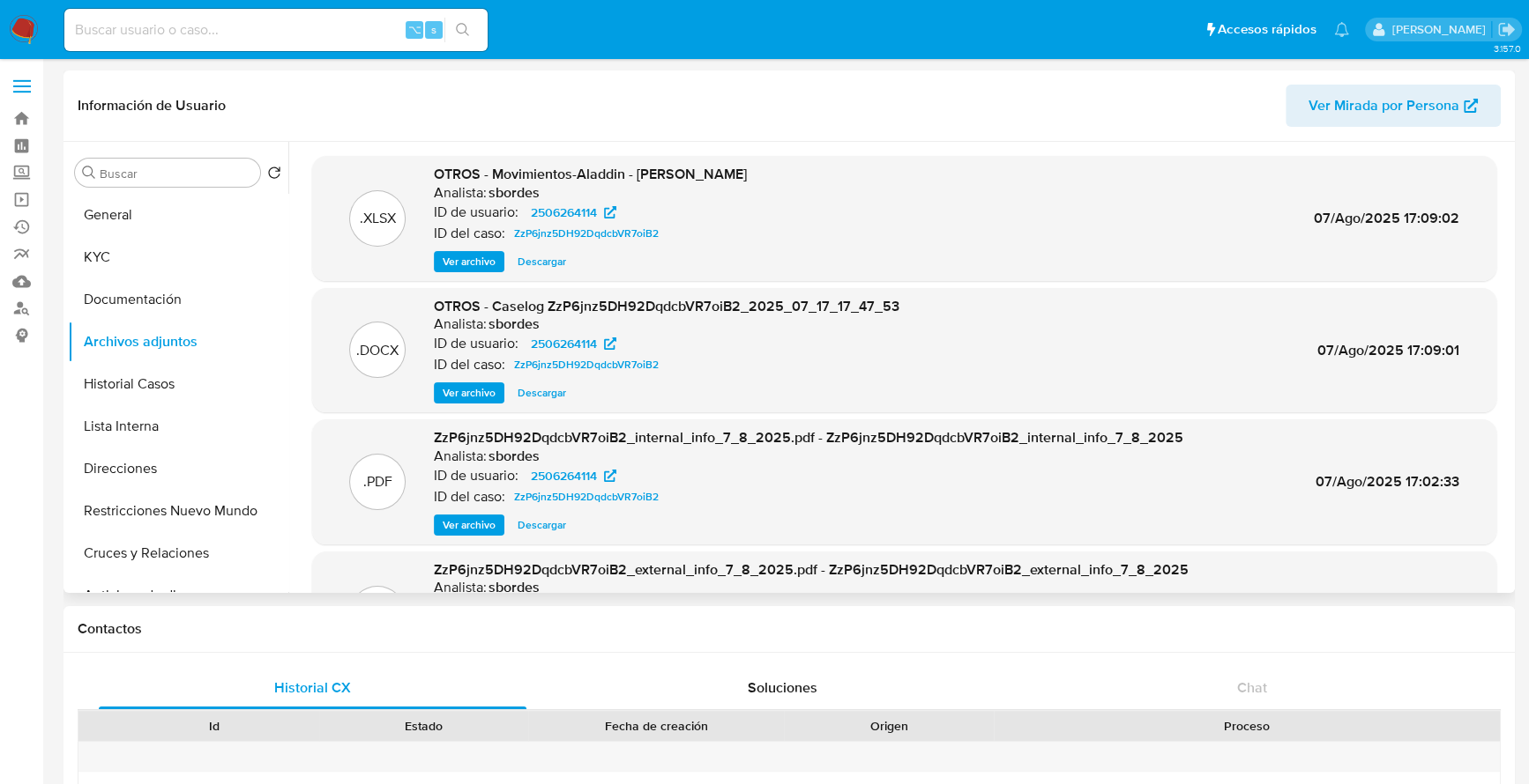
click at [551, 391] on span "Descargar" at bounding box center [541, 392] width 48 height 18
click at [185, 31] on input at bounding box center [275, 30] width 423 height 23
paste input "781310147"
type input "781310147"
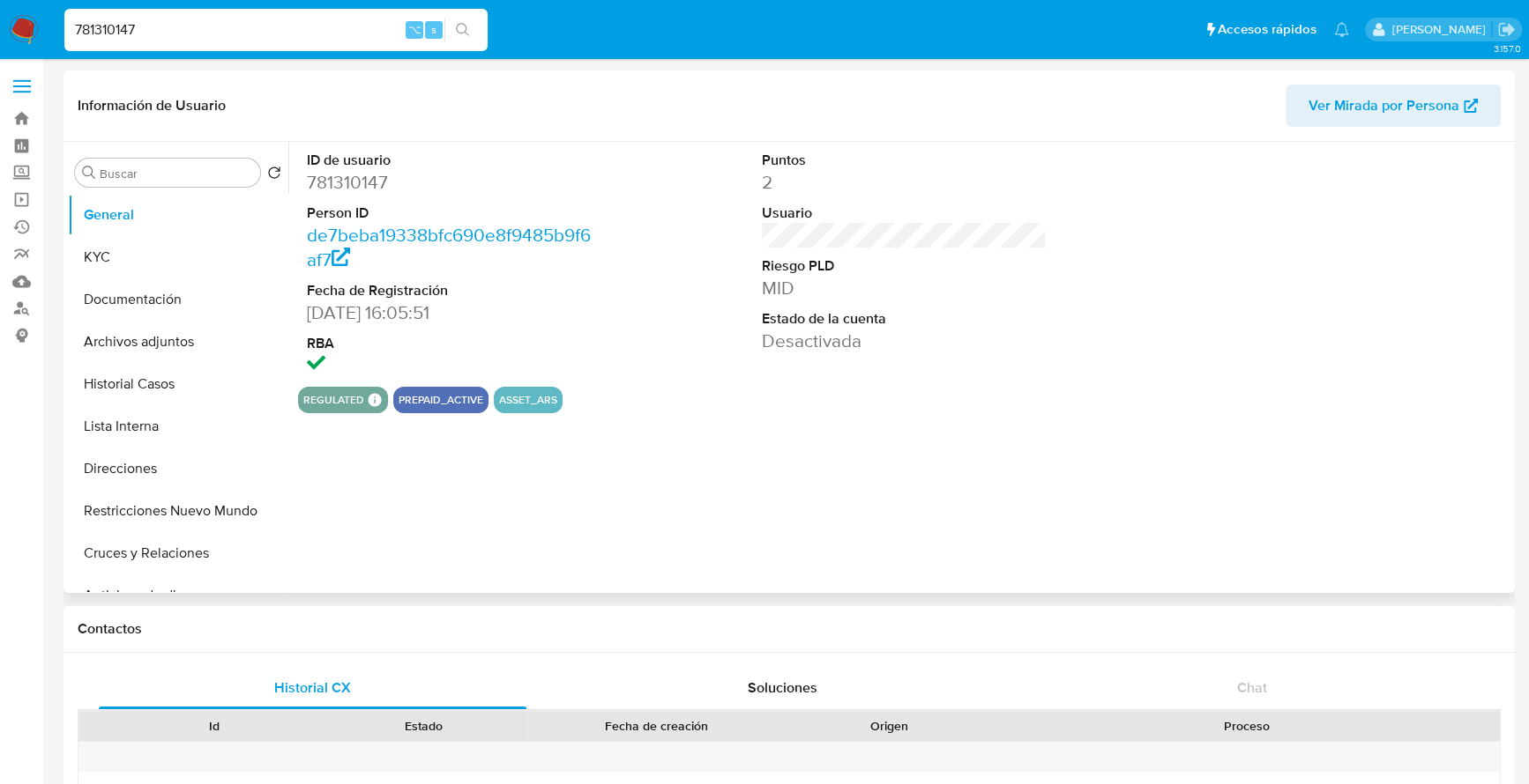
select select "10"
click at [164, 394] on button "Historial Casos" at bounding box center [171, 384] width 206 height 43
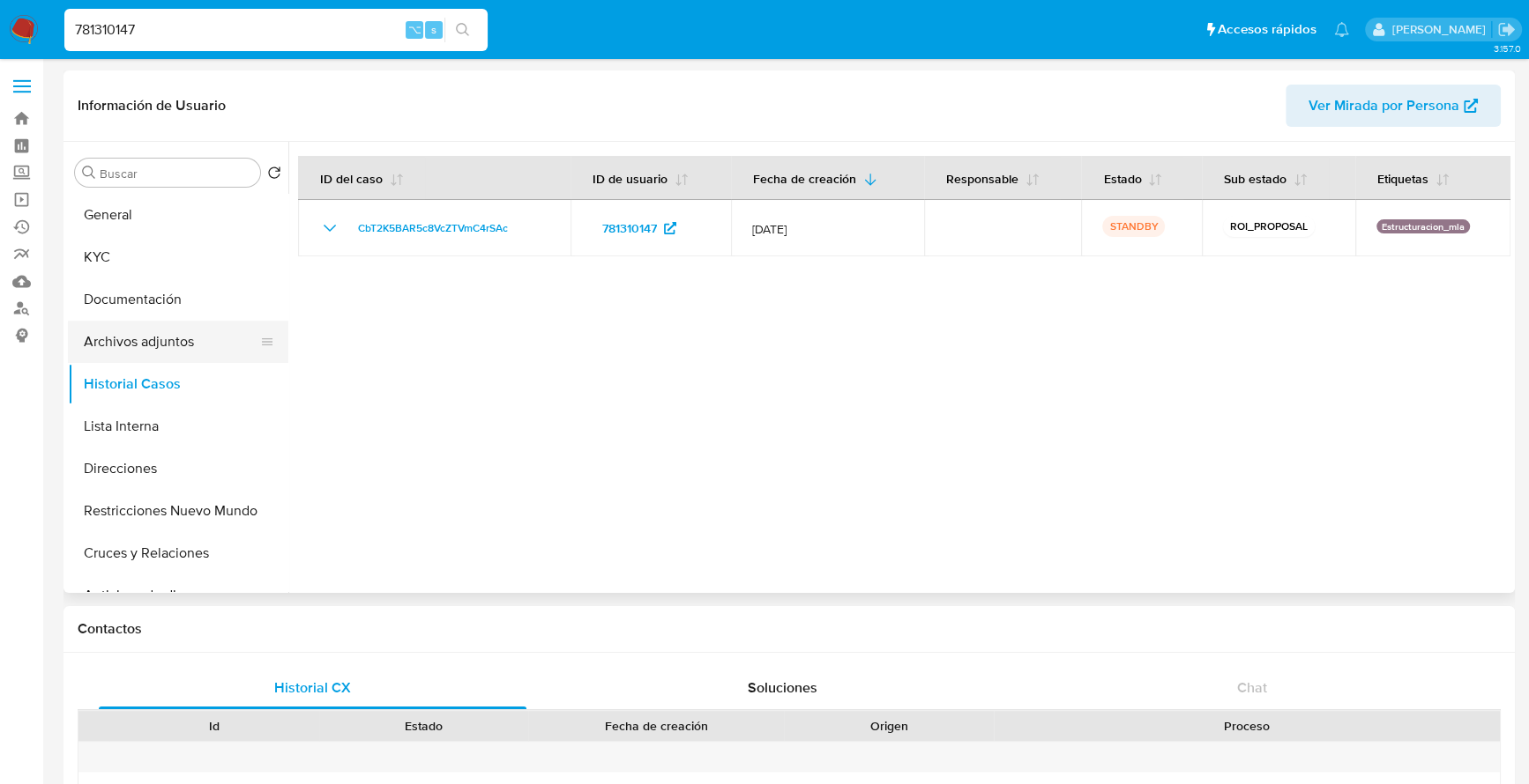
click at [130, 352] on button "Archivos adjuntos" at bounding box center [171, 341] width 206 height 43
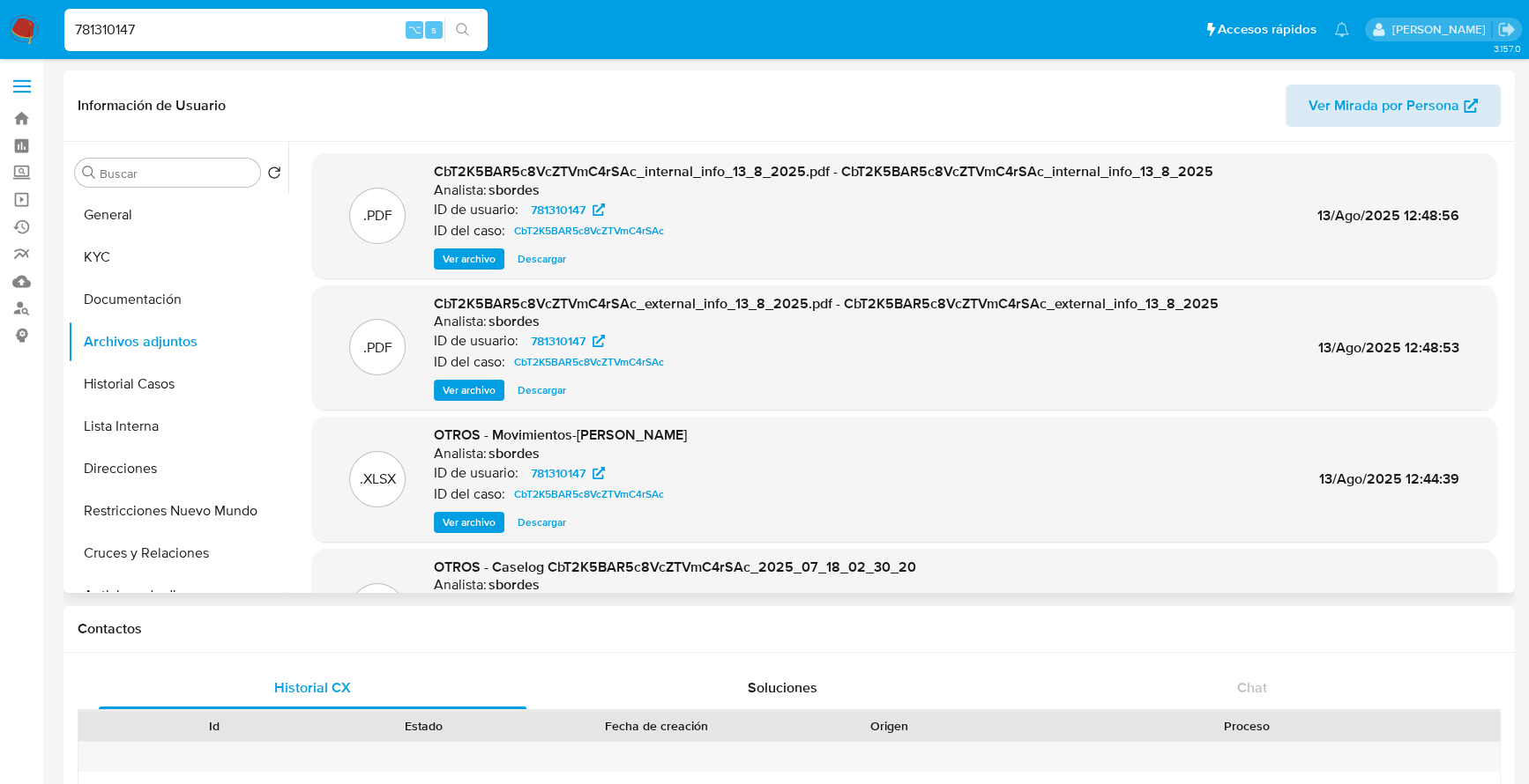
scroll to position [5, 0]
click at [806, 481] on div ".XLSX OTROS - Movimientos-Aladdin - Pablo Moralez Analista: sbordes ID de usuar…" at bounding box center [904, 478] width 1167 height 108
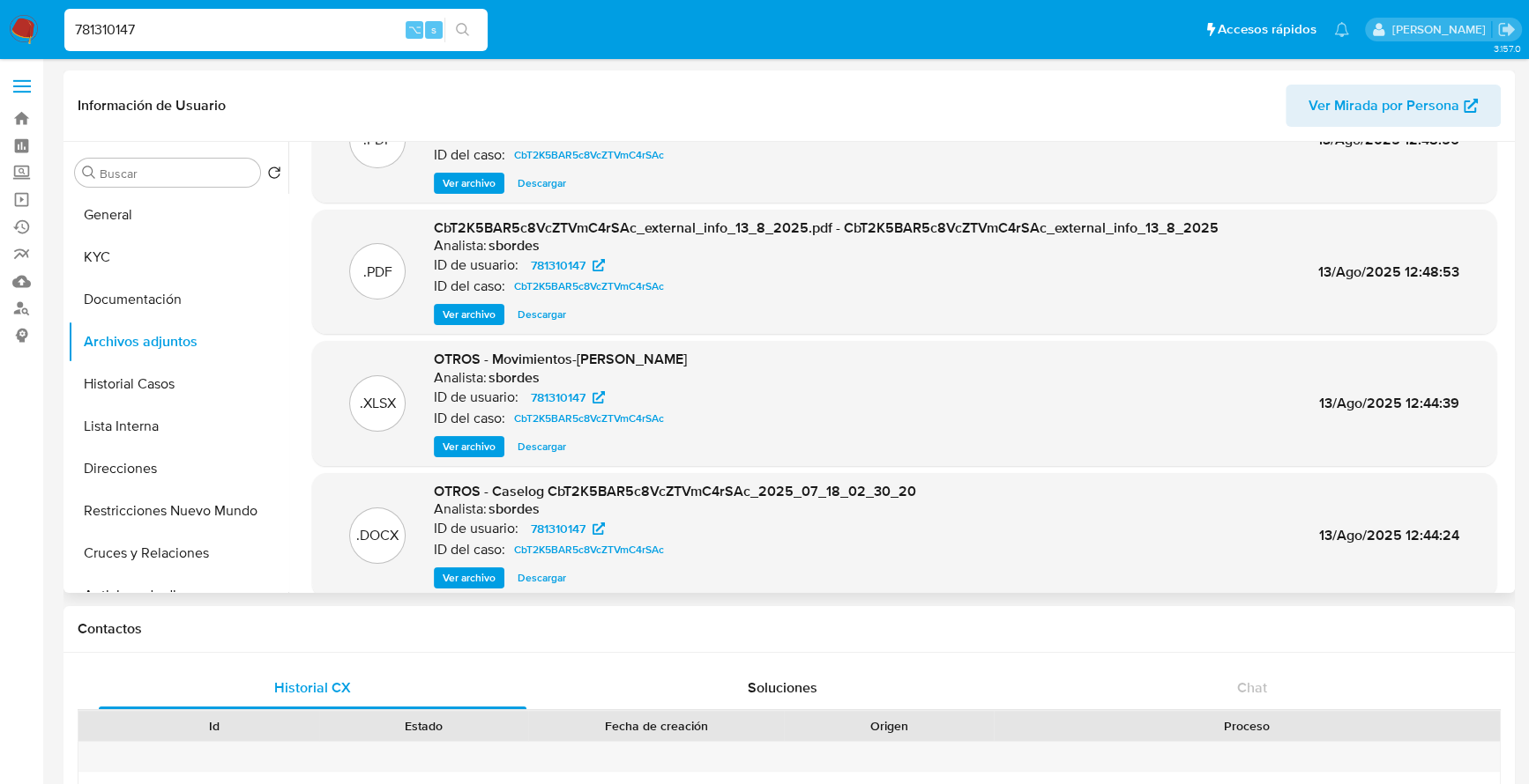
scroll to position [98, 0]
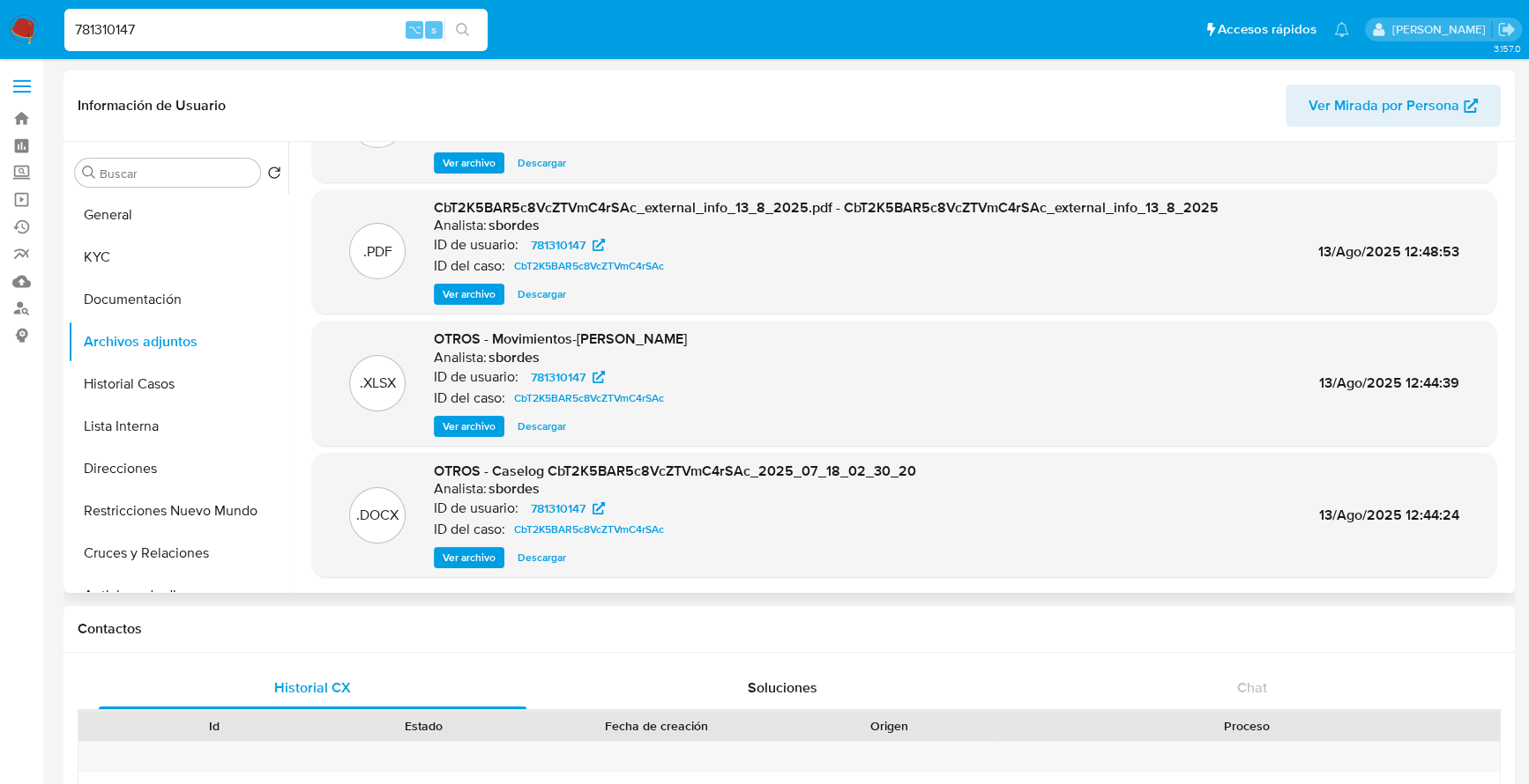
click at [548, 555] on span "Descargar" at bounding box center [541, 558] width 48 height 18
drag, startPoint x: 35, startPoint y: 22, endPoint x: -49, endPoint y: 20, distance: 84.0
paste input "184545710"
type input "184545710"
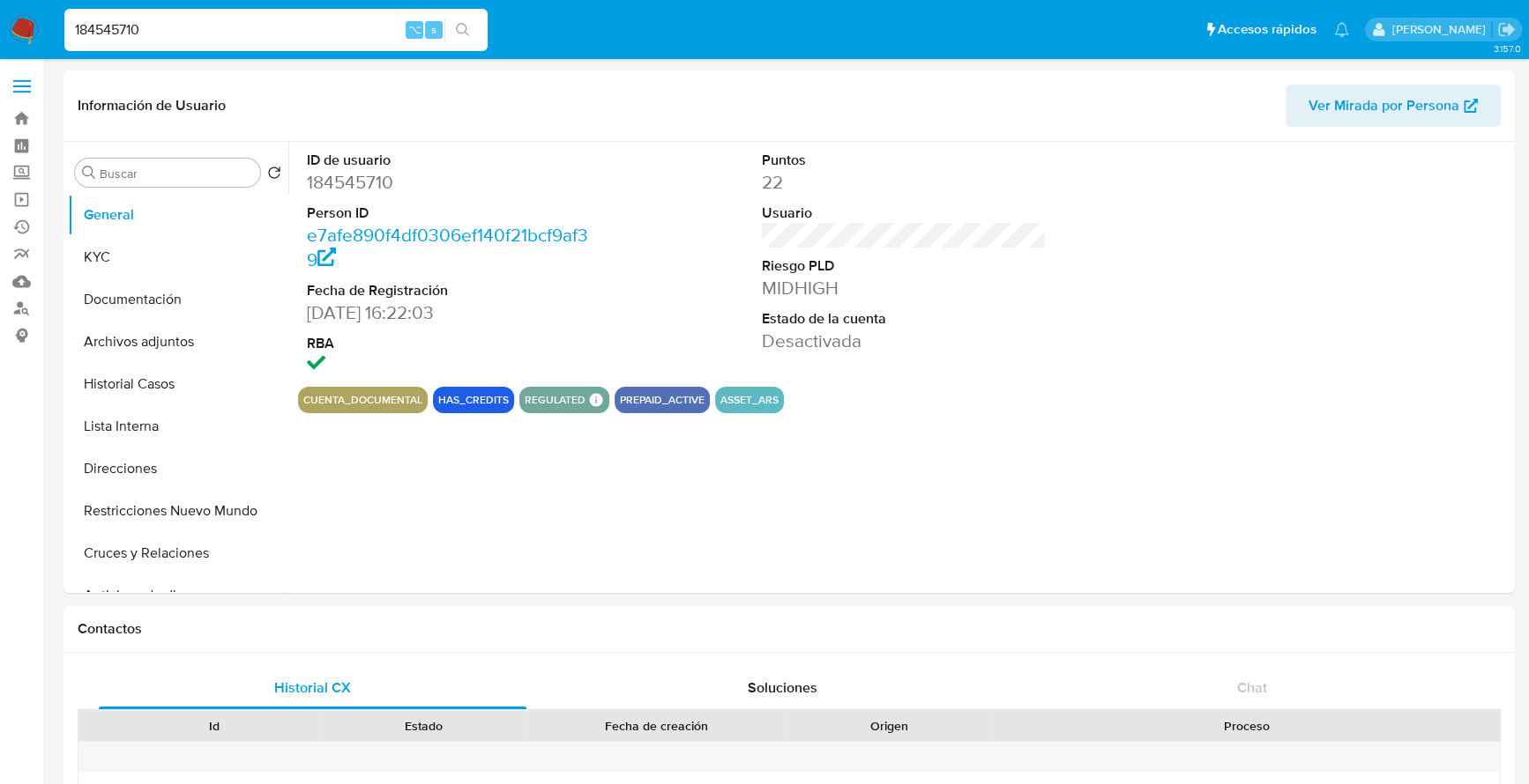
select select "10"
click at [150, 343] on button "Archivos adjuntos" at bounding box center [171, 341] width 206 height 43
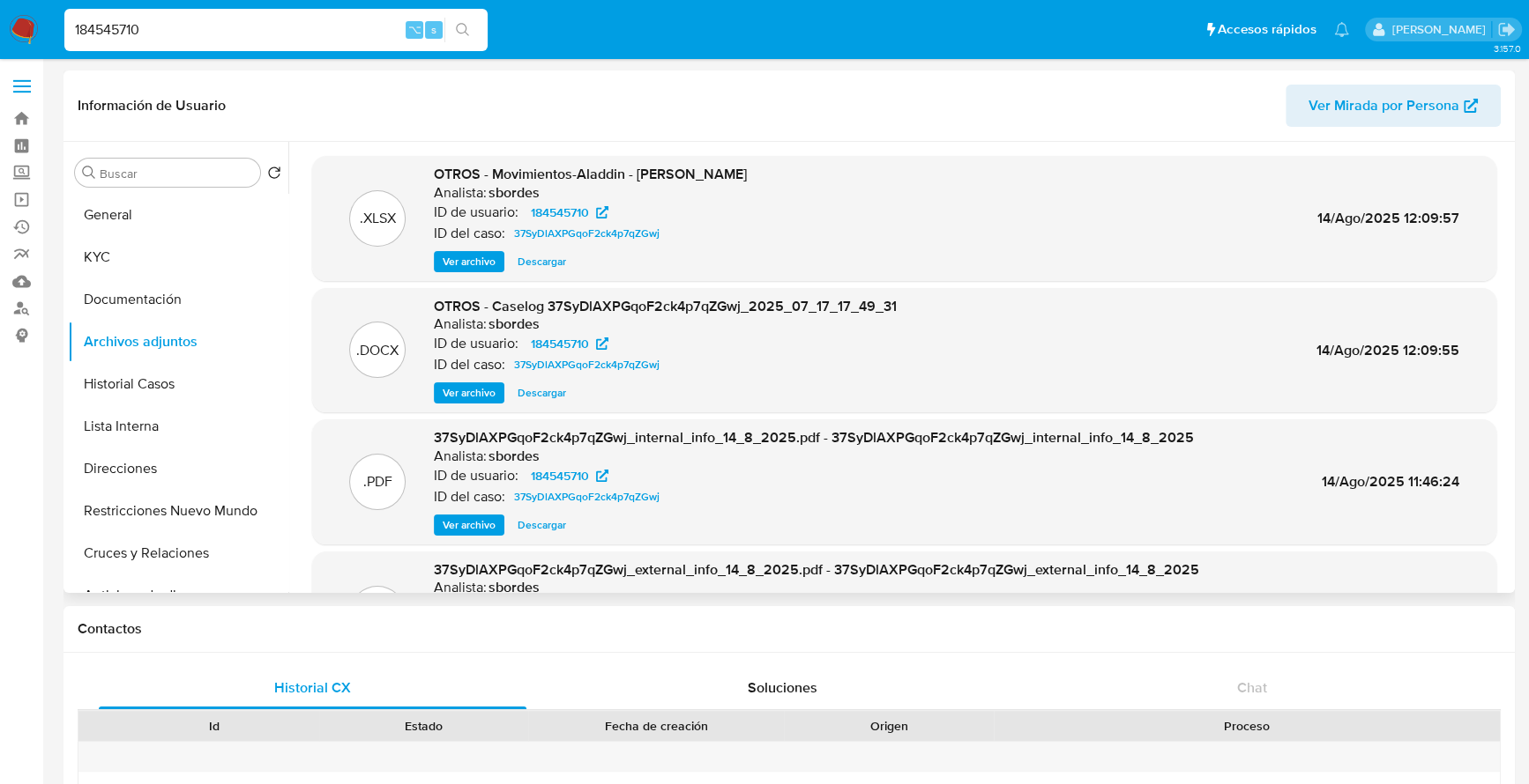
click at [532, 388] on span "Descargar" at bounding box center [541, 392] width 48 height 18
click at [127, 200] on button "General" at bounding box center [171, 215] width 206 height 43
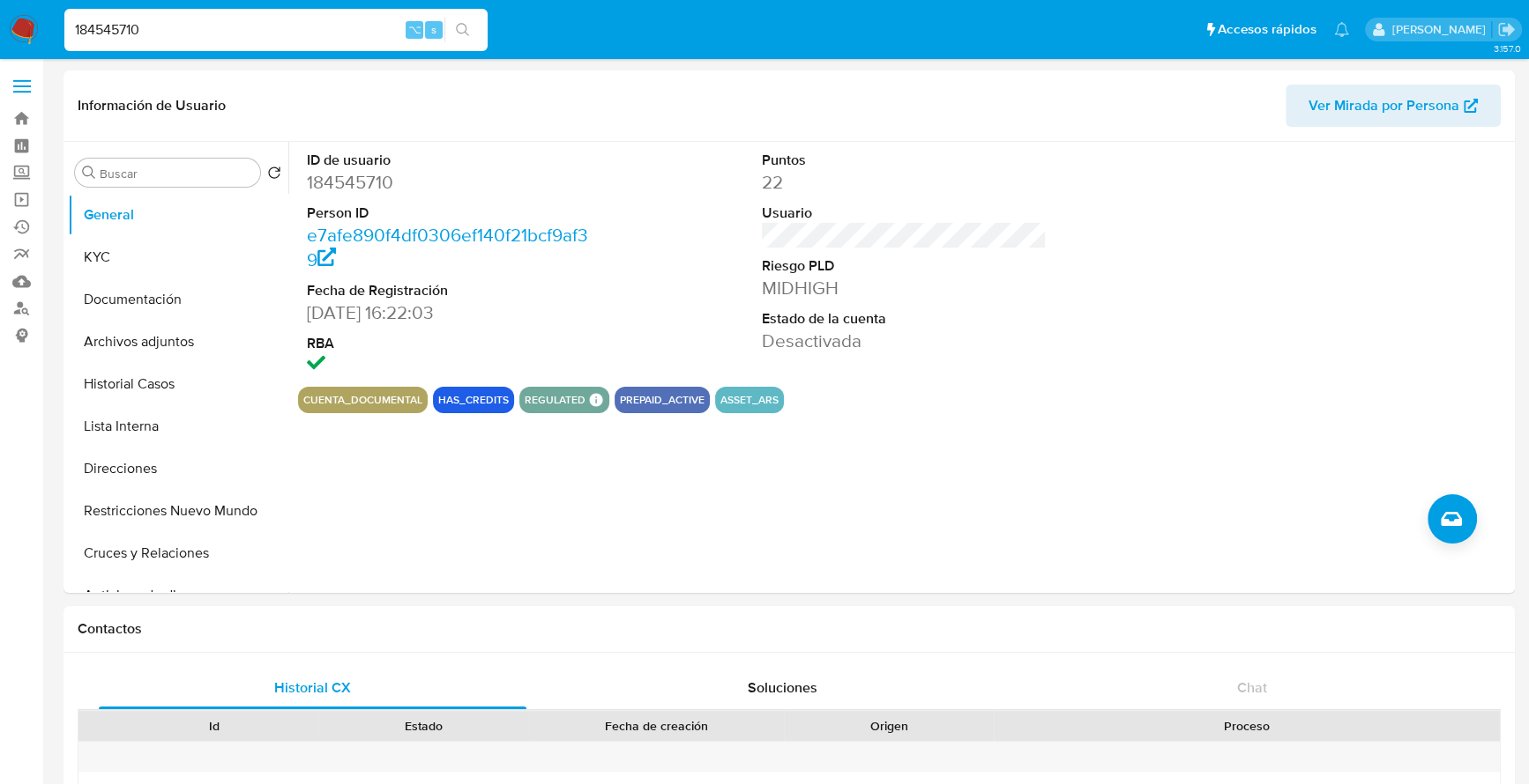
drag, startPoint x: 152, startPoint y: 25, endPoint x: 0, endPoint y: 25, distance: 152.0
click at [0, 25] on nav "Pausado Ver notificaciones 184545710 ⌥ s Accesos rápidos Presiona las siguiente…" at bounding box center [764, 29] width 1529 height 59
paste input "2485989024"
type input "2485989024"
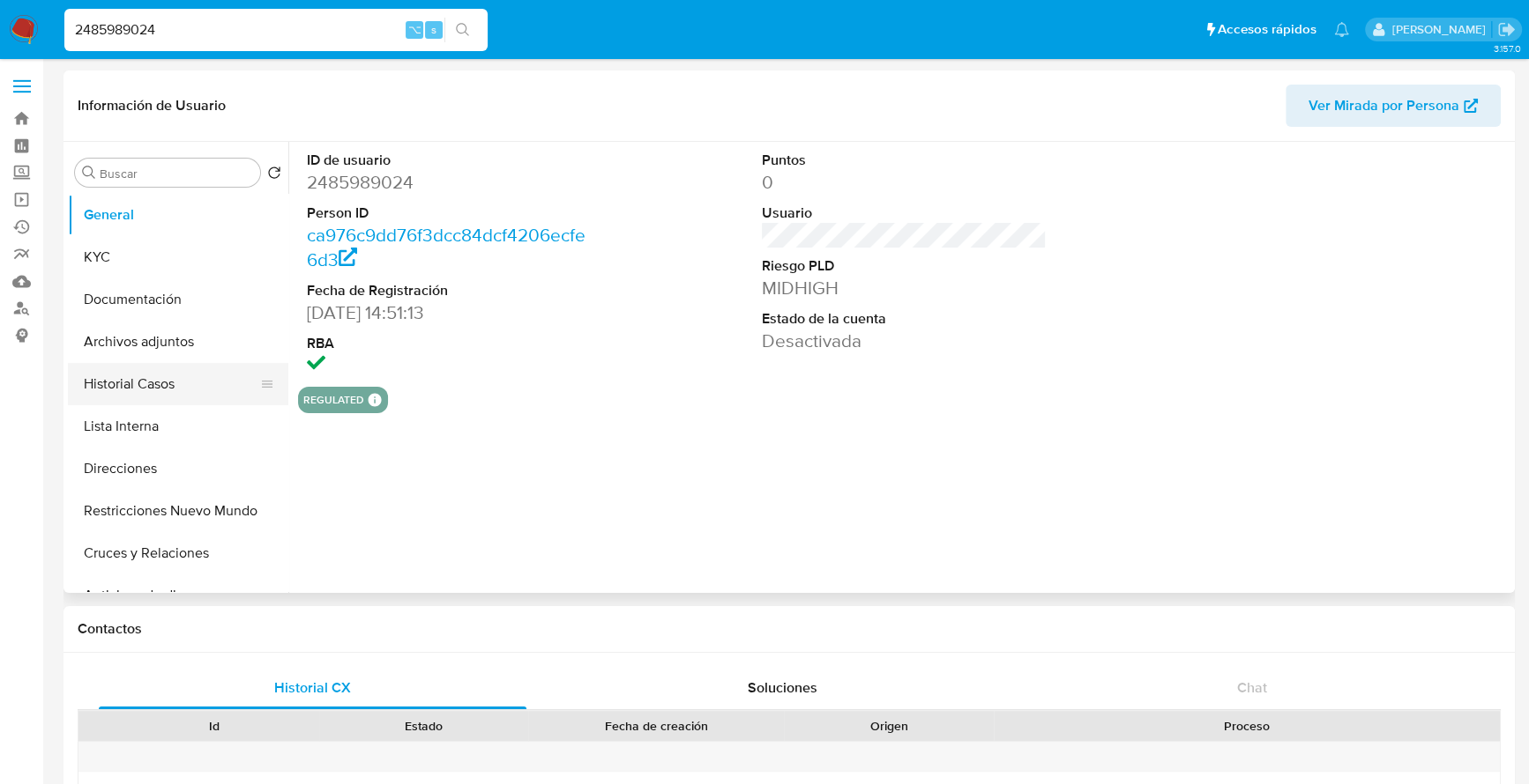
select select "10"
click at [126, 379] on button "Historial Casos" at bounding box center [171, 384] width 206 height 43
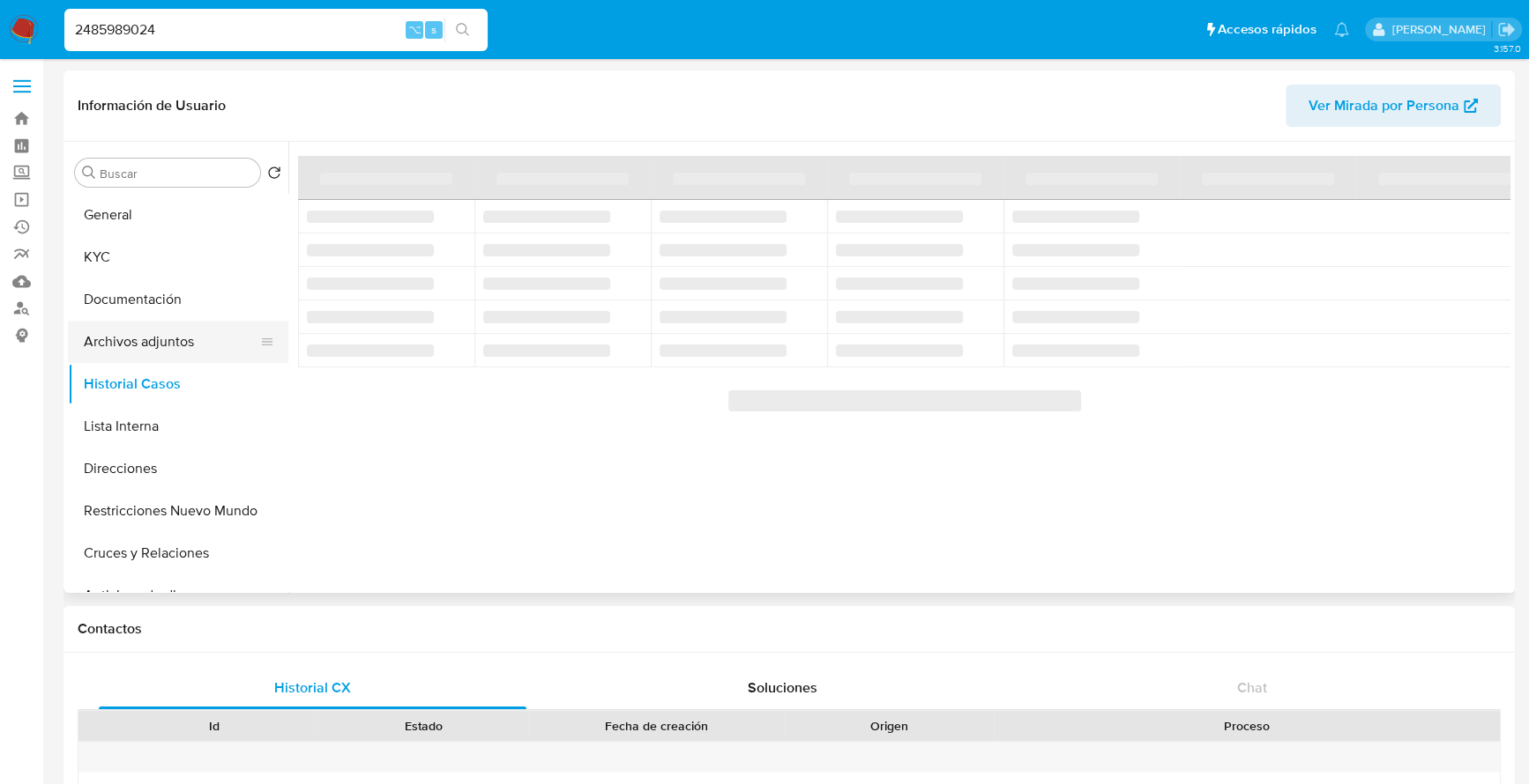
click at [154, 338] on button "Archivos adjuntos" at bounding box center [171, 341] width 206 height 43
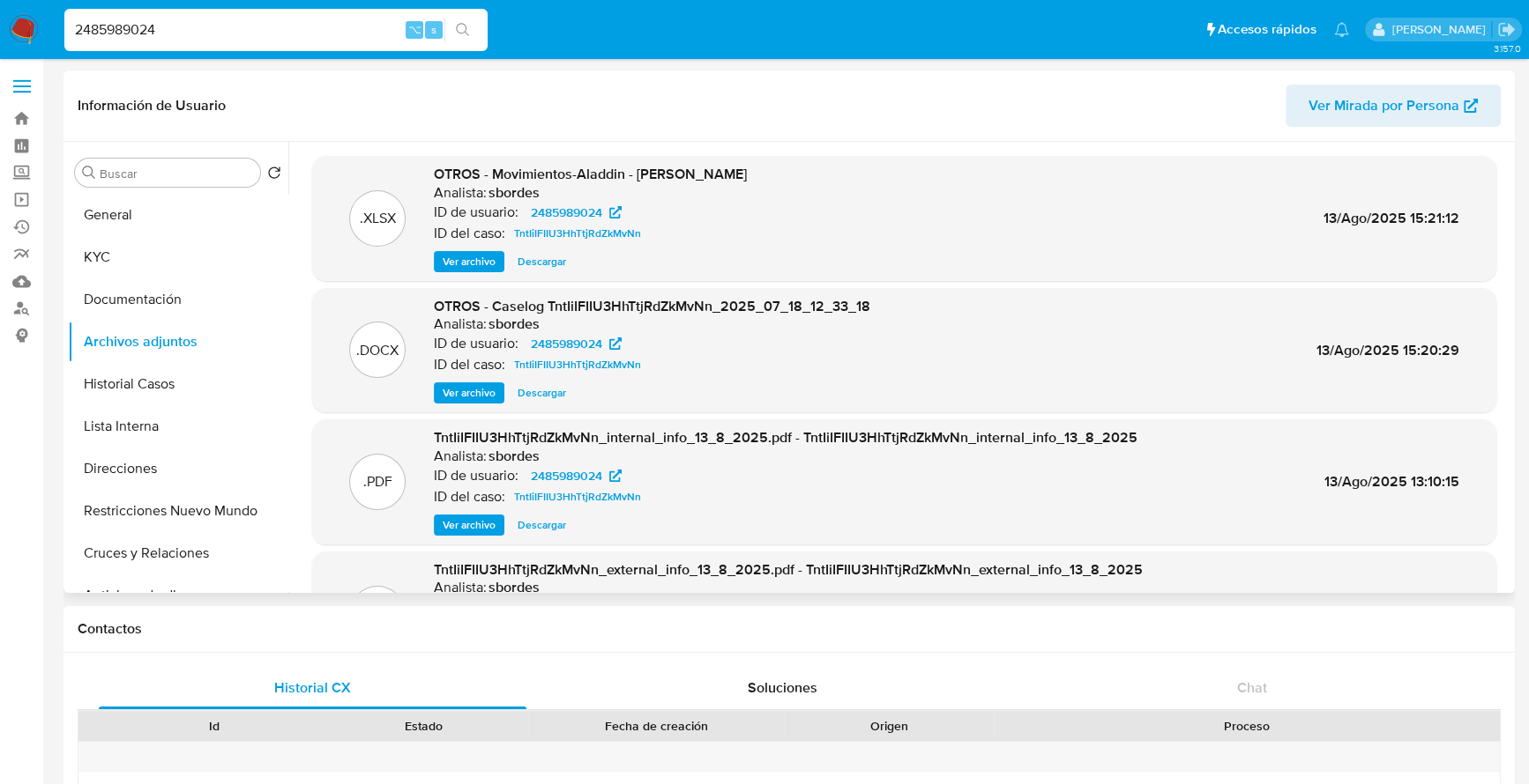
click at [546, 392] on span "Descargar" at bounding box center [541, 392] width 48 height 18
drag, startPoint x: 213, startPoint y: 22, endPoint x: 19, endPoint y: 9, distance: 194.4
click at [19, 9] on nav "Pausado Ver notificaciones 2485989024 ⌥ s Accesos rápidos Presiona las siguient…" at bounding box center [764, 29] width 1529 height 59
paste input "547798647"
type input "547798647"
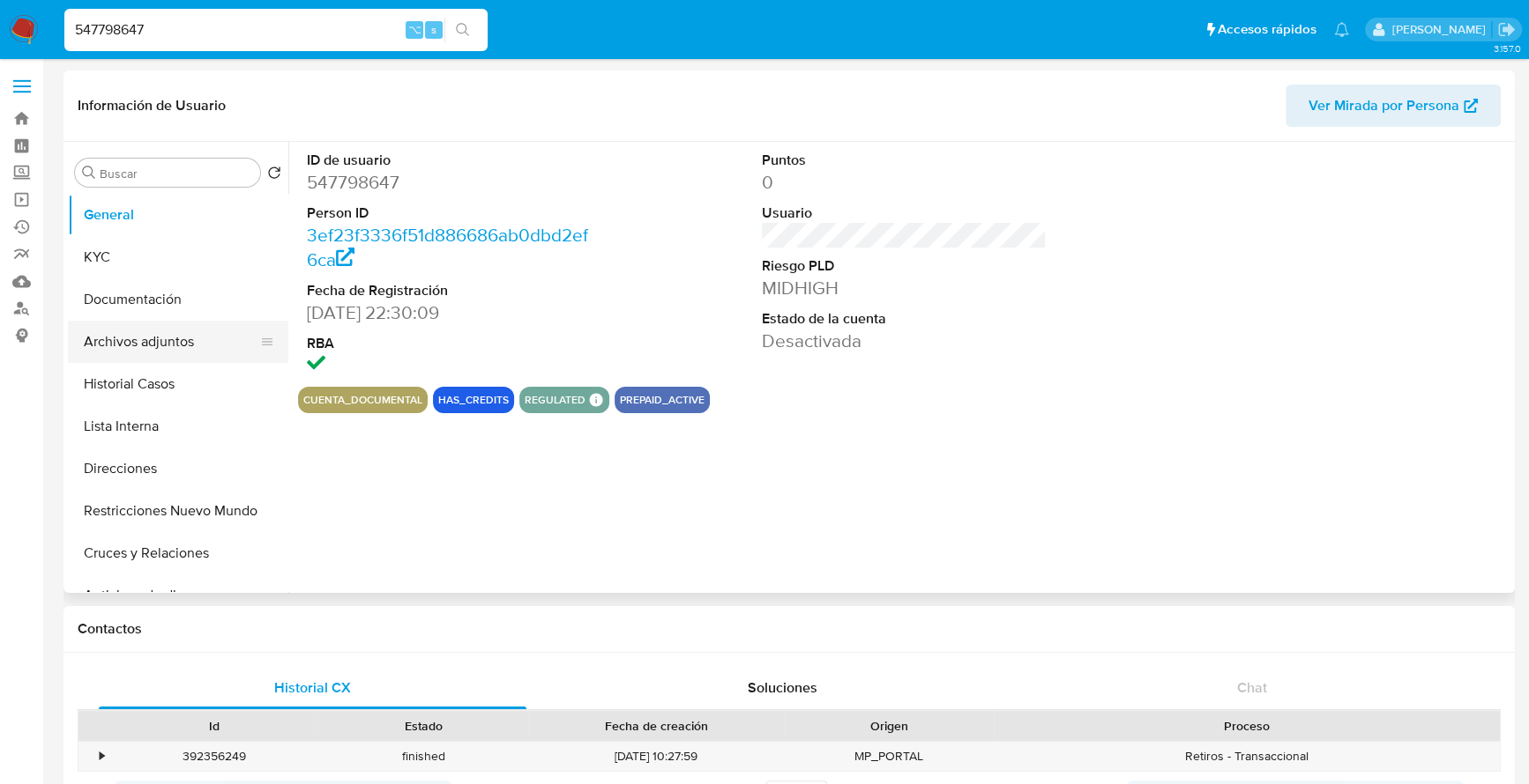
select select "10"
click at [162, 339] on button "Archivos adjuntos" at bounding box center [171, 341] width 206 height 43
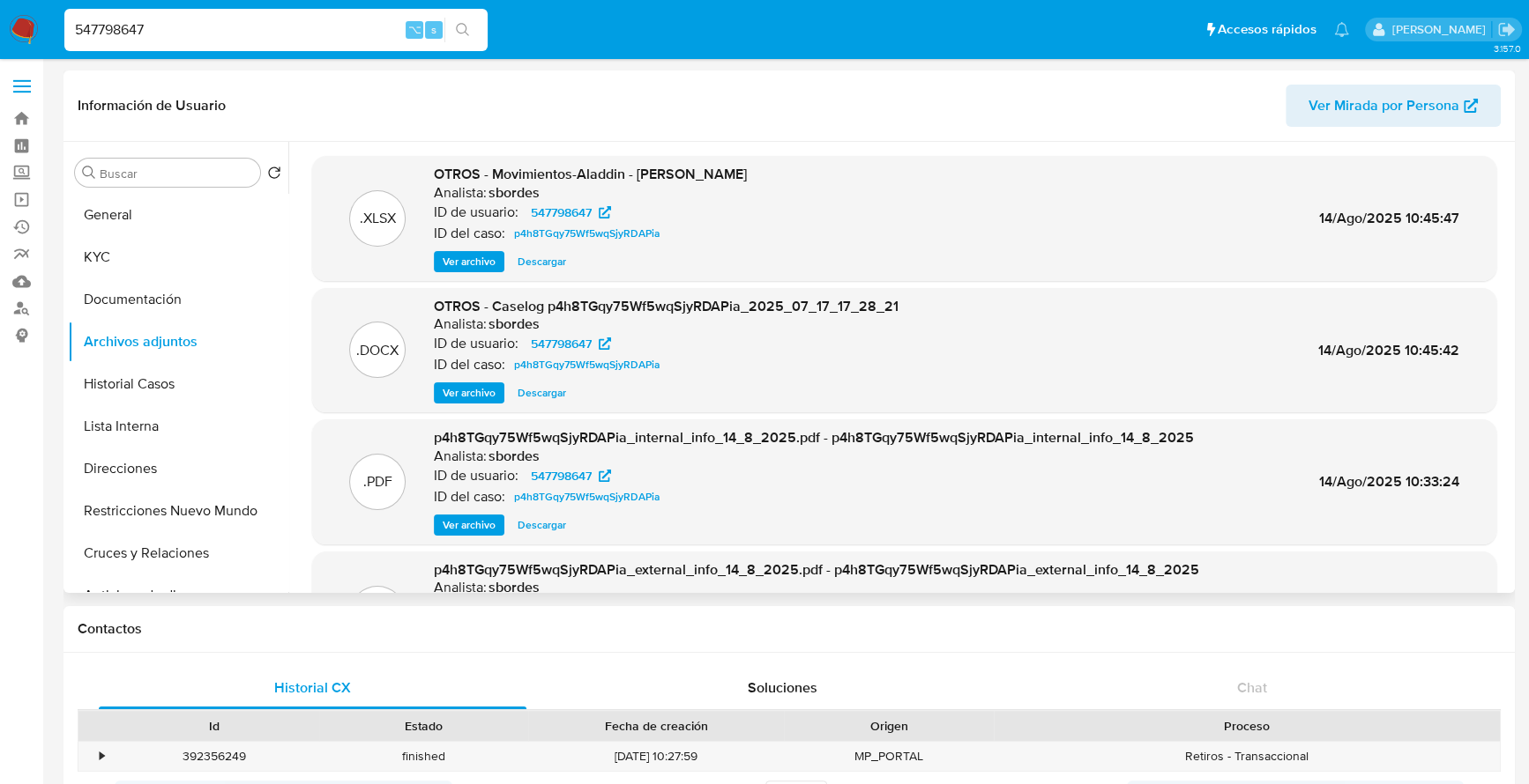
click at [552, 392] on span "Descargar" at bounding box center [541, 392] width 48 height 18
drag, startPoint x: 188, startPoint y: 32, endPoint x: 71, endPoint y: 21, distance: 117.5
click at [71, 21] on input "547798647" at bounding box center [275, 30] width 423 height 23
drag, startPoint x: 230, startPoint y: 21, endPoint x: 5, endPoint y: -1, distance: 226.1
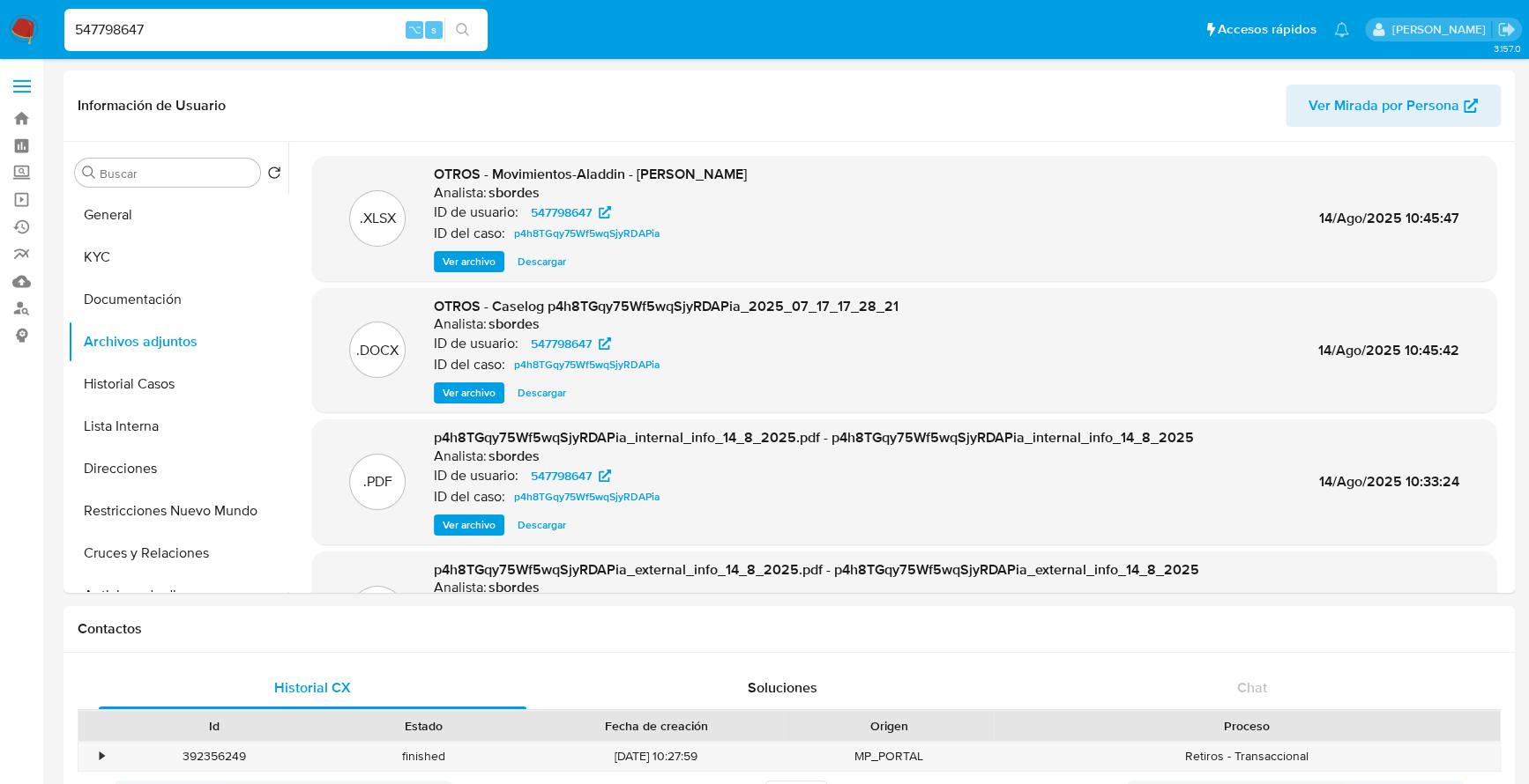
paste input "2450429992"
type input "2450429992"
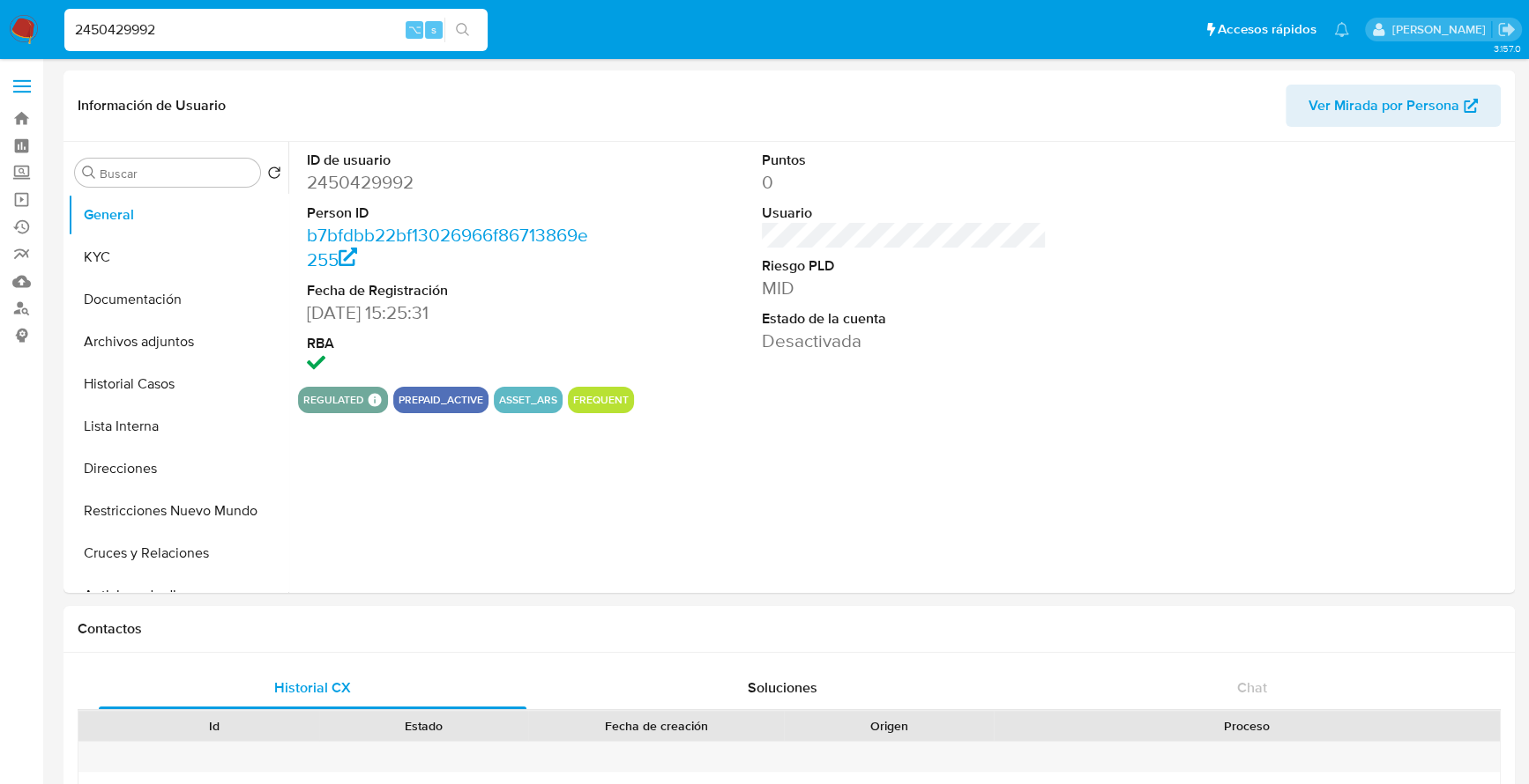
select select "10"
click at [142, 328] on button "Archivos adjuntos" at bounding box center [171, 341] width 206 height 43
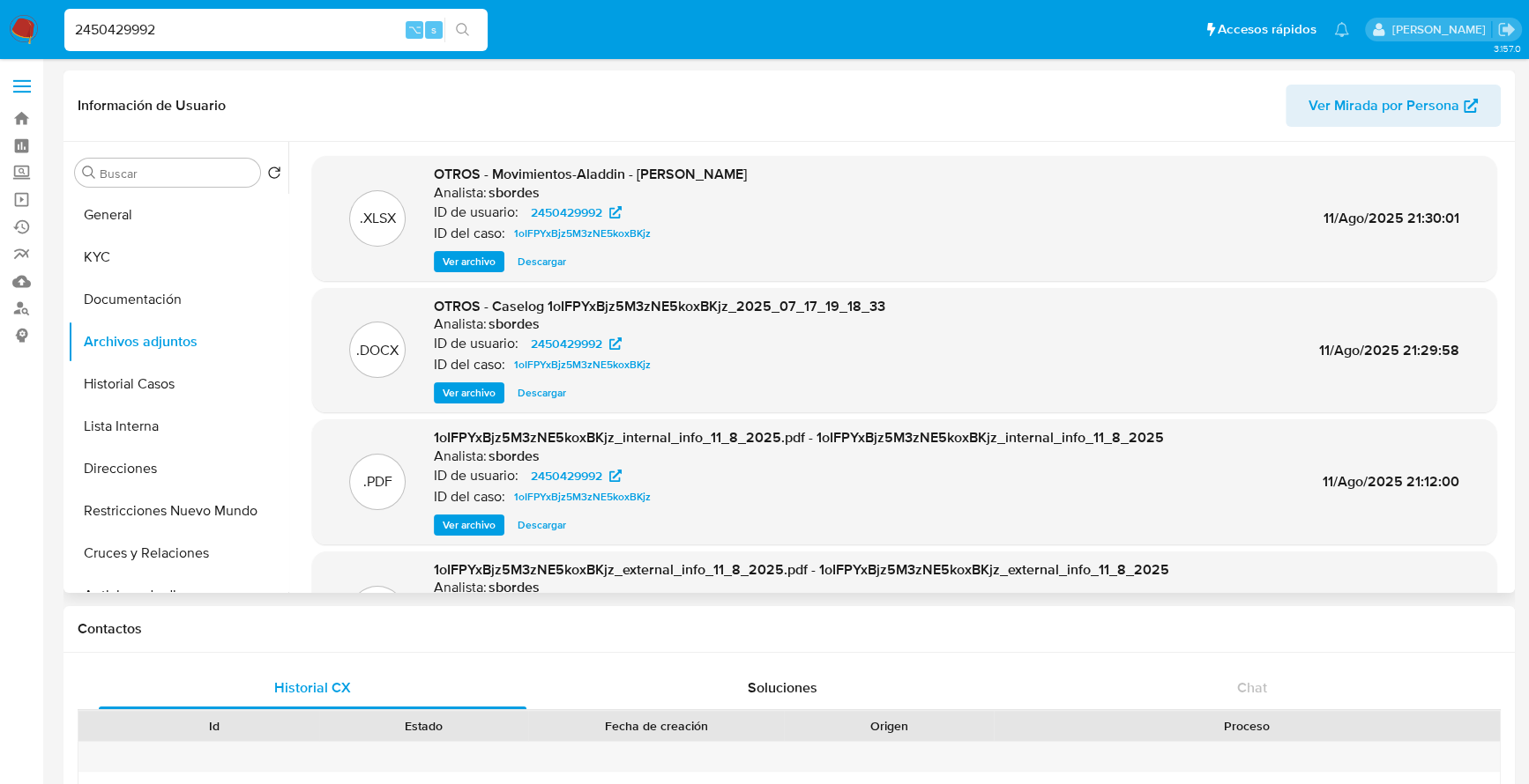
click at [548, 392] on span "Descargar" at bounding box center [541, 392] width 48 height 18
drag, startPoint x: 172, startPoint y: 35, endPoint x: -20, endPoint y: 32, distance: 192.0
paste input "619568403"
type input "619568403"
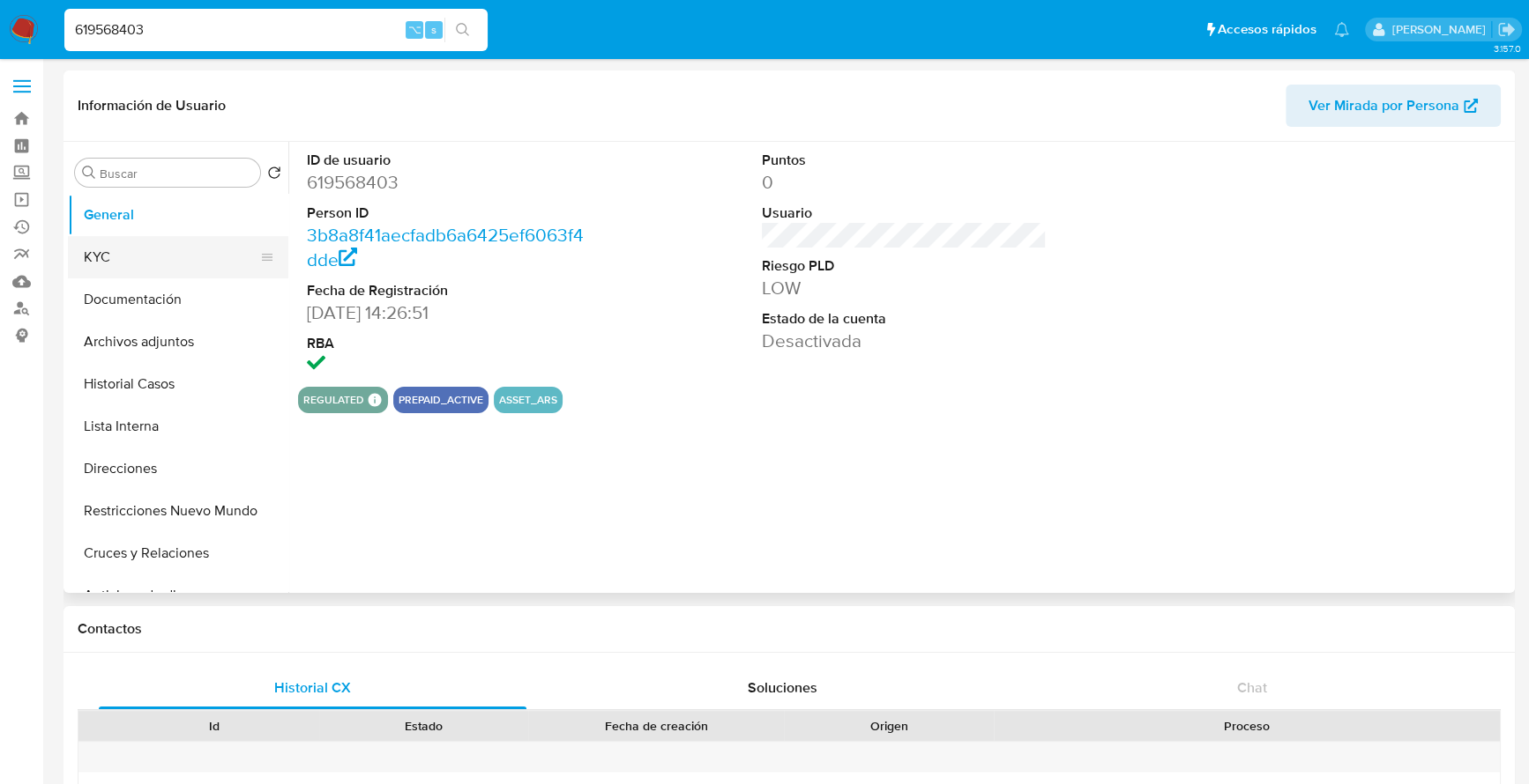
select select "10"
click at [168, 330] on button "Archivos adjuntos" at bounding box center [171, 341] width 206 height 43
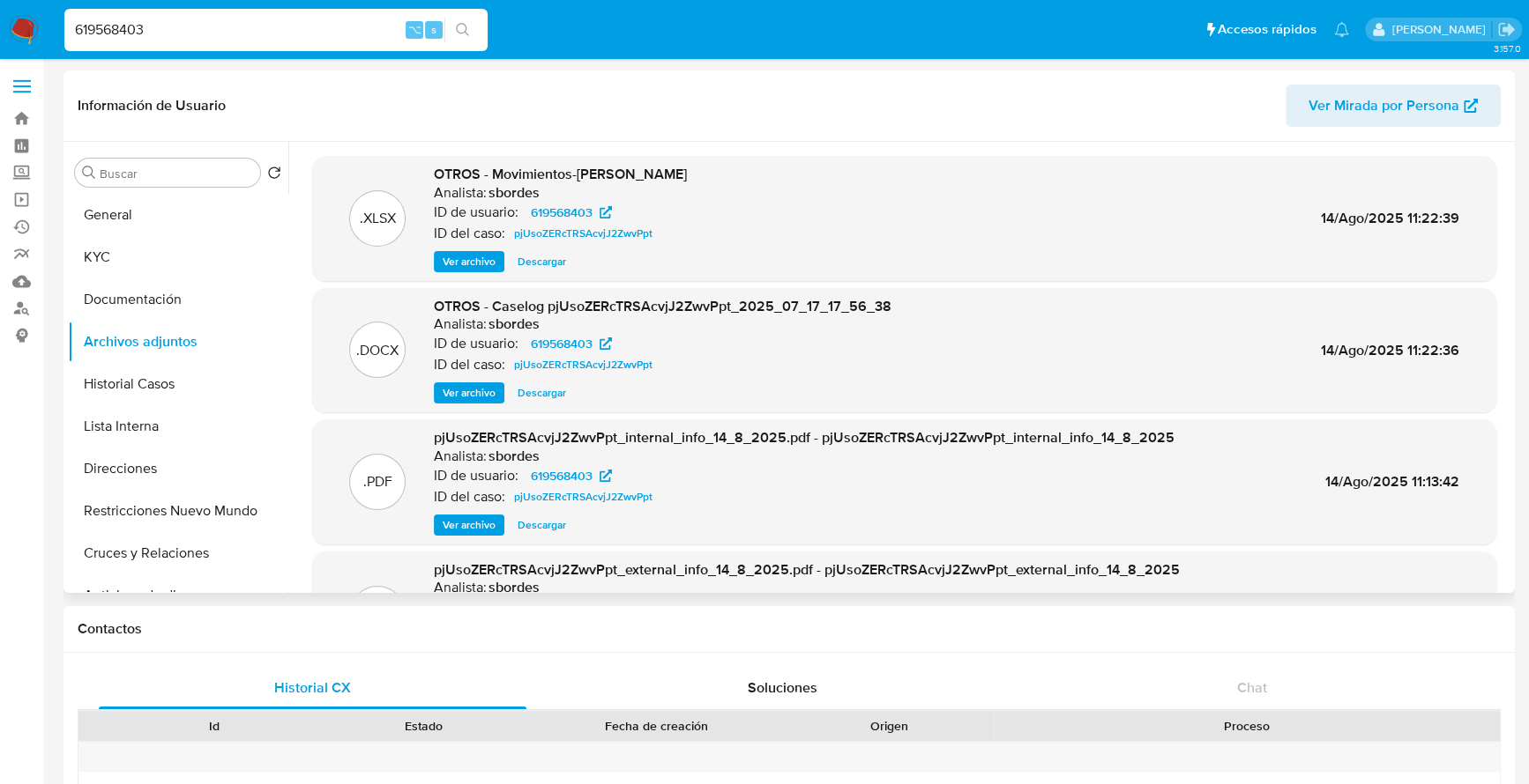
click at [548, 398] on span "Descargar" at bounding box center [541, 392] width 48 height 18
drag, startPoint x: 195, startPoint y: 33, endPoint x: -50, endPoint y: 26, distance: 245.1
paste input "2312700314"
type input "2312700314"
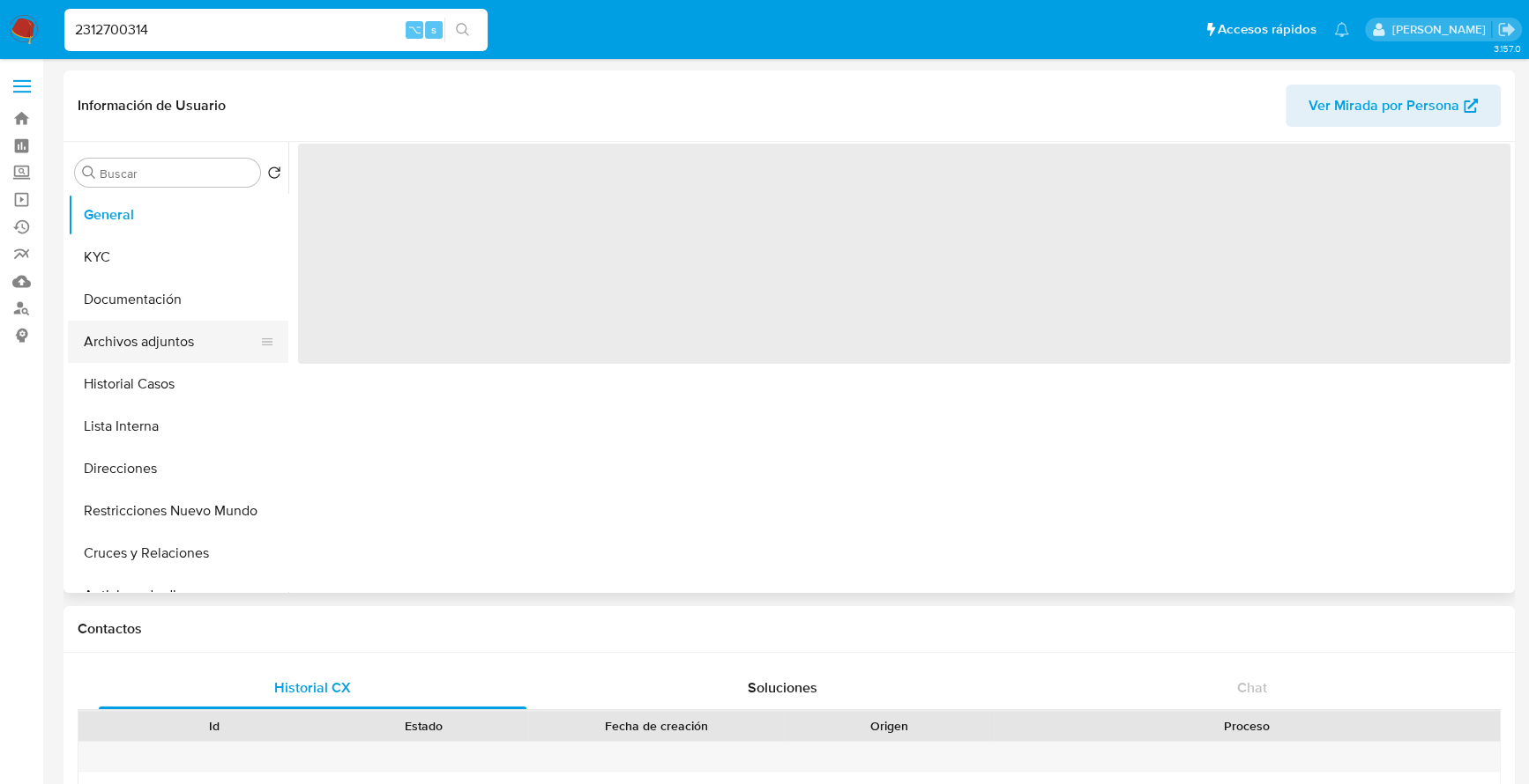
click at [162, 353] on button "Archivos adjuntos" at bounding box center [171, 341] width 206 height 43
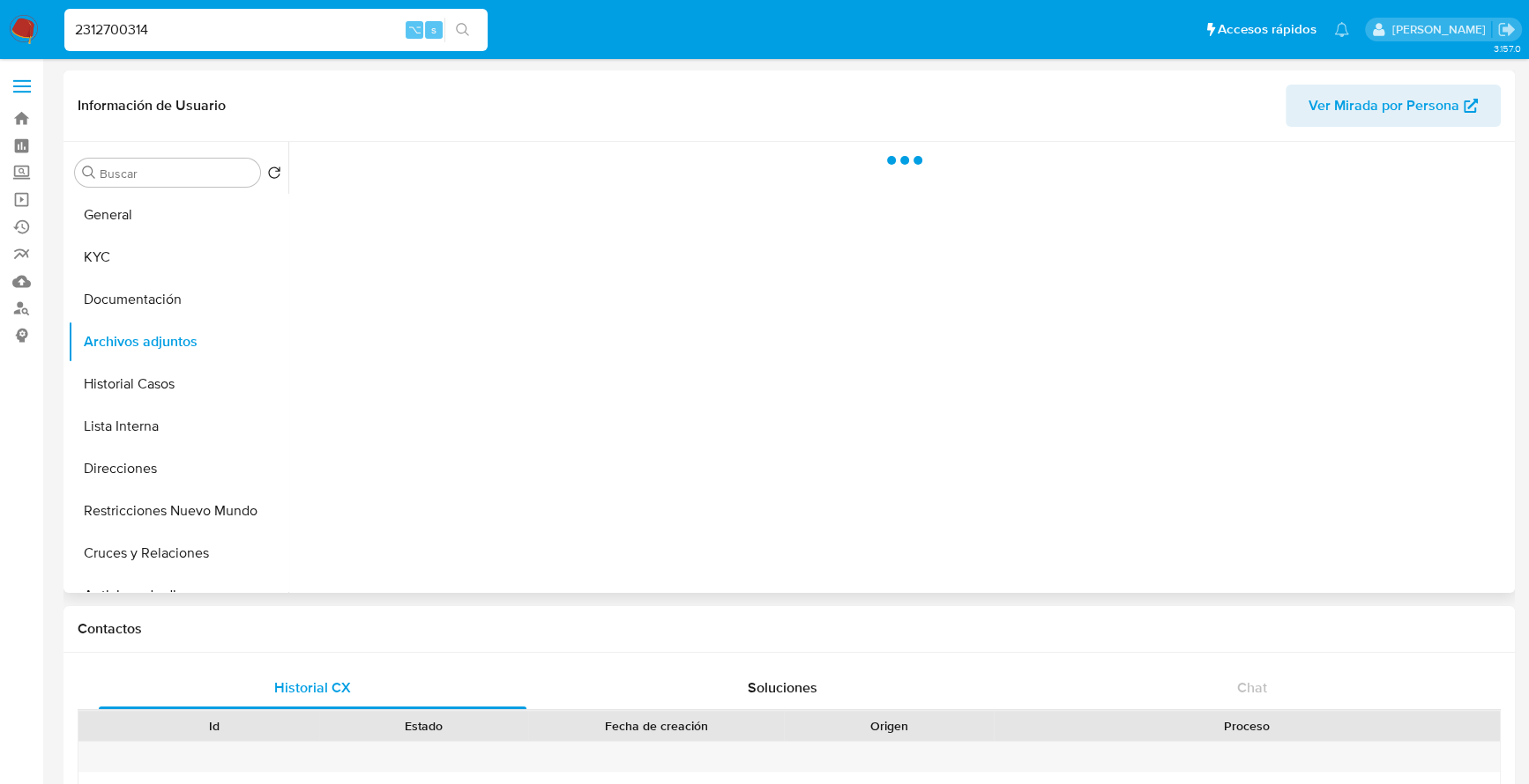
select select "10"
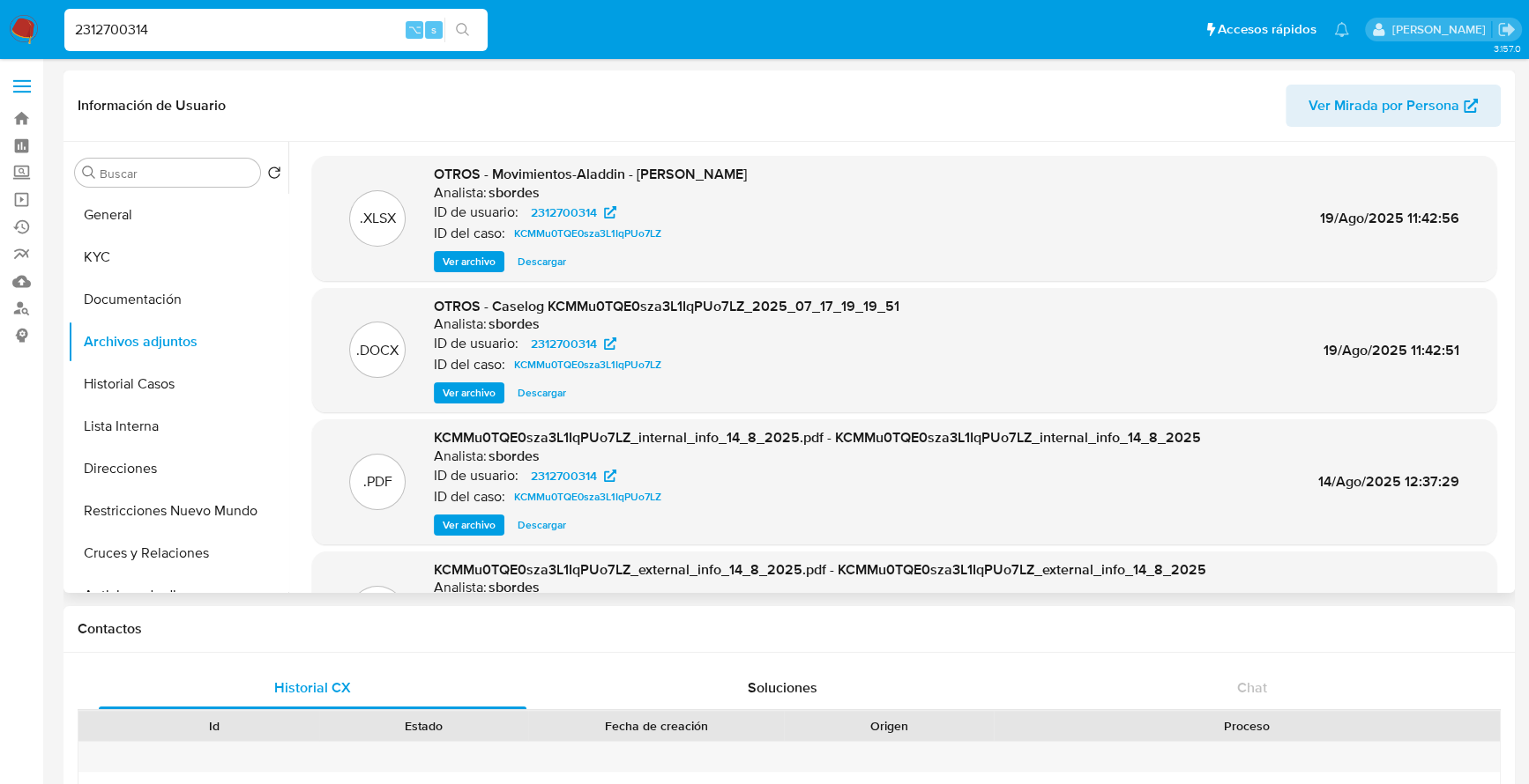
click at [545, 397] on span "Descargar" at bounding box center [541, 392] width 48 height 18
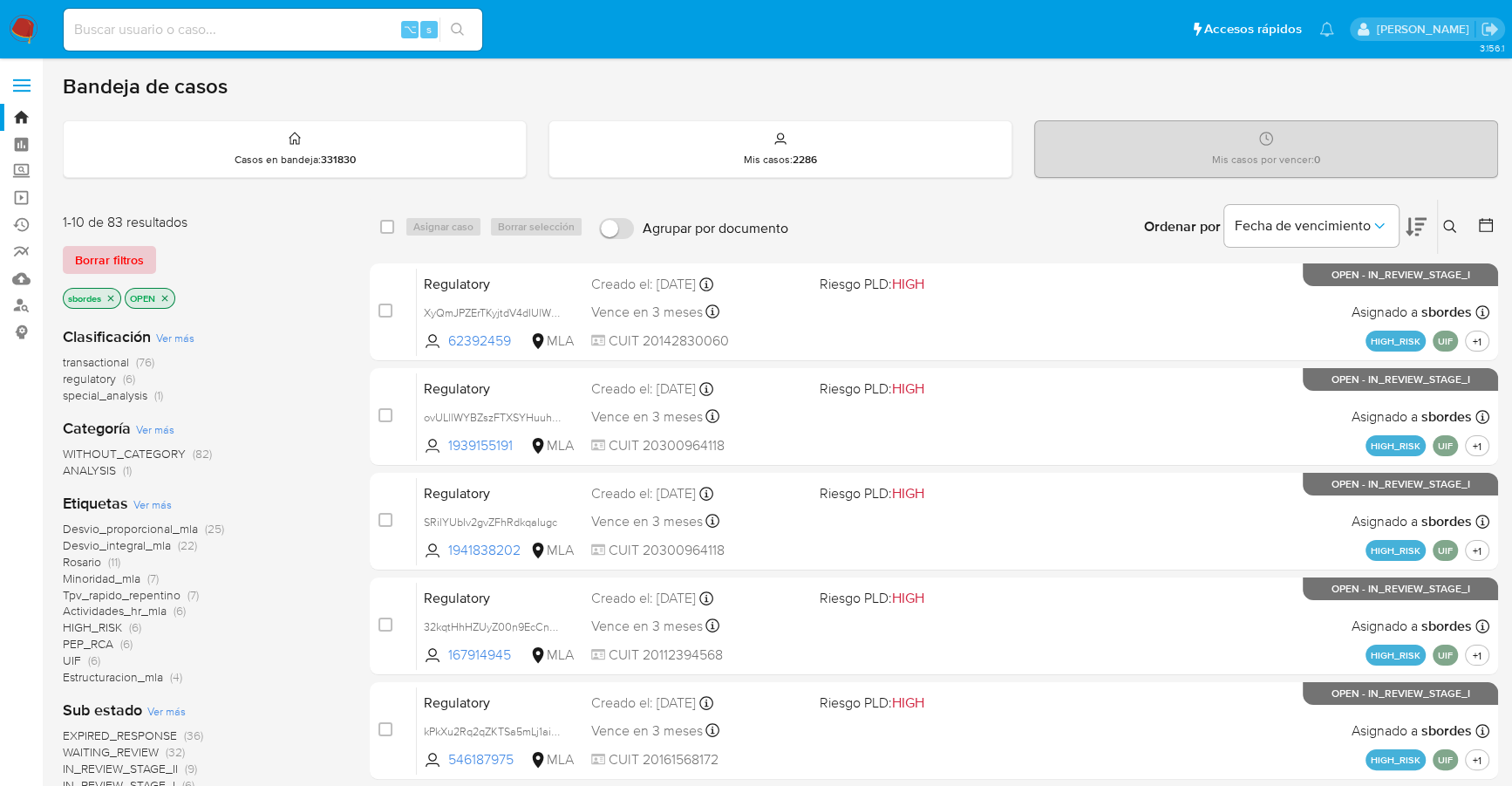
click at [113, 253] on span "Borrar filtros" at bounding box center [109, 260] width 69 height 24
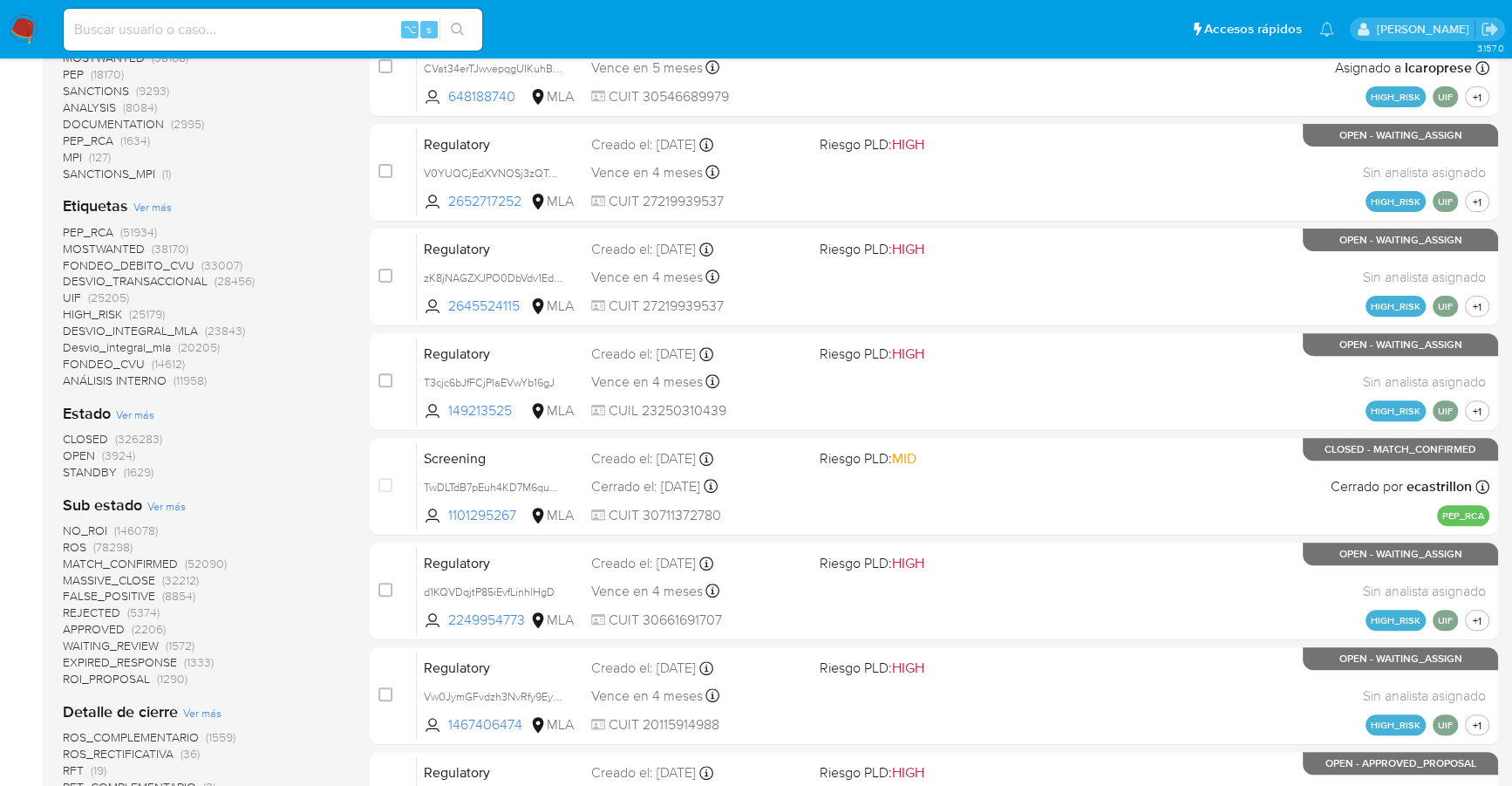
scroll to position [590, 0]
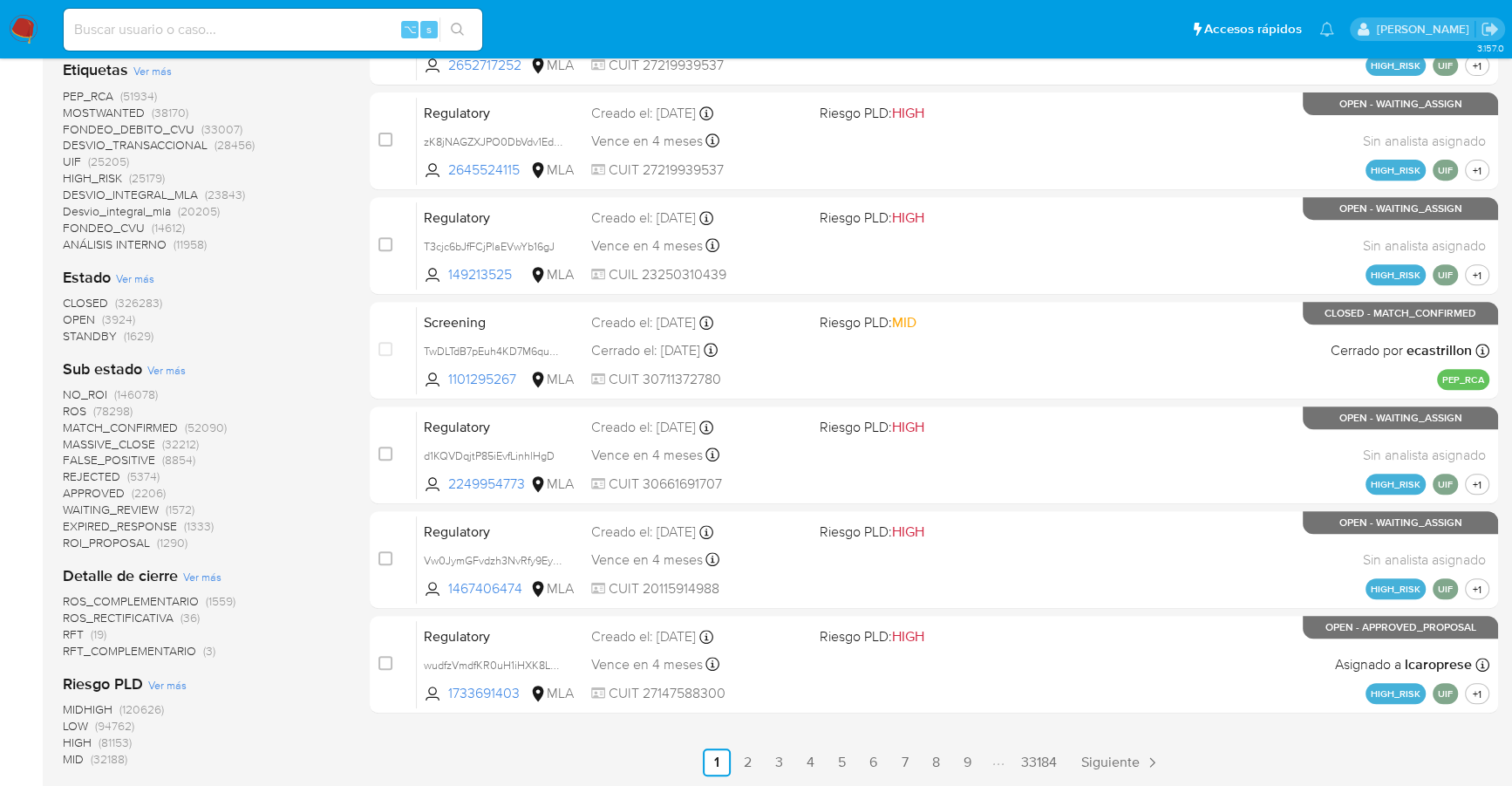
click at [98, 317] on span "OPEN (3924)" at bounding box center [98, 320] width 72 height 17
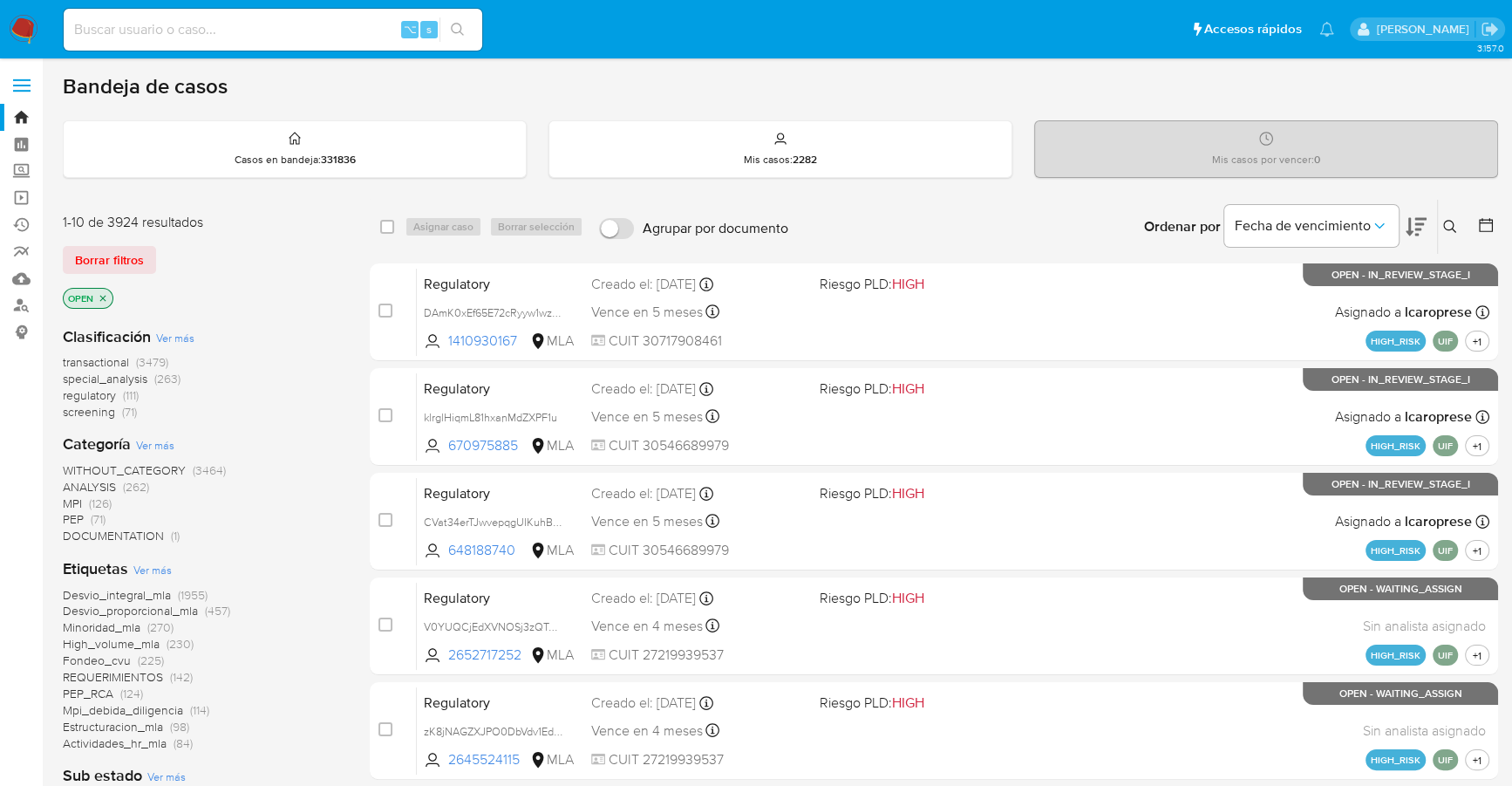
click at [32, 17] on img at bounding box center [23, 30] width 30 height 30
